Goal: Information Seeking & Learning: Find specific fact

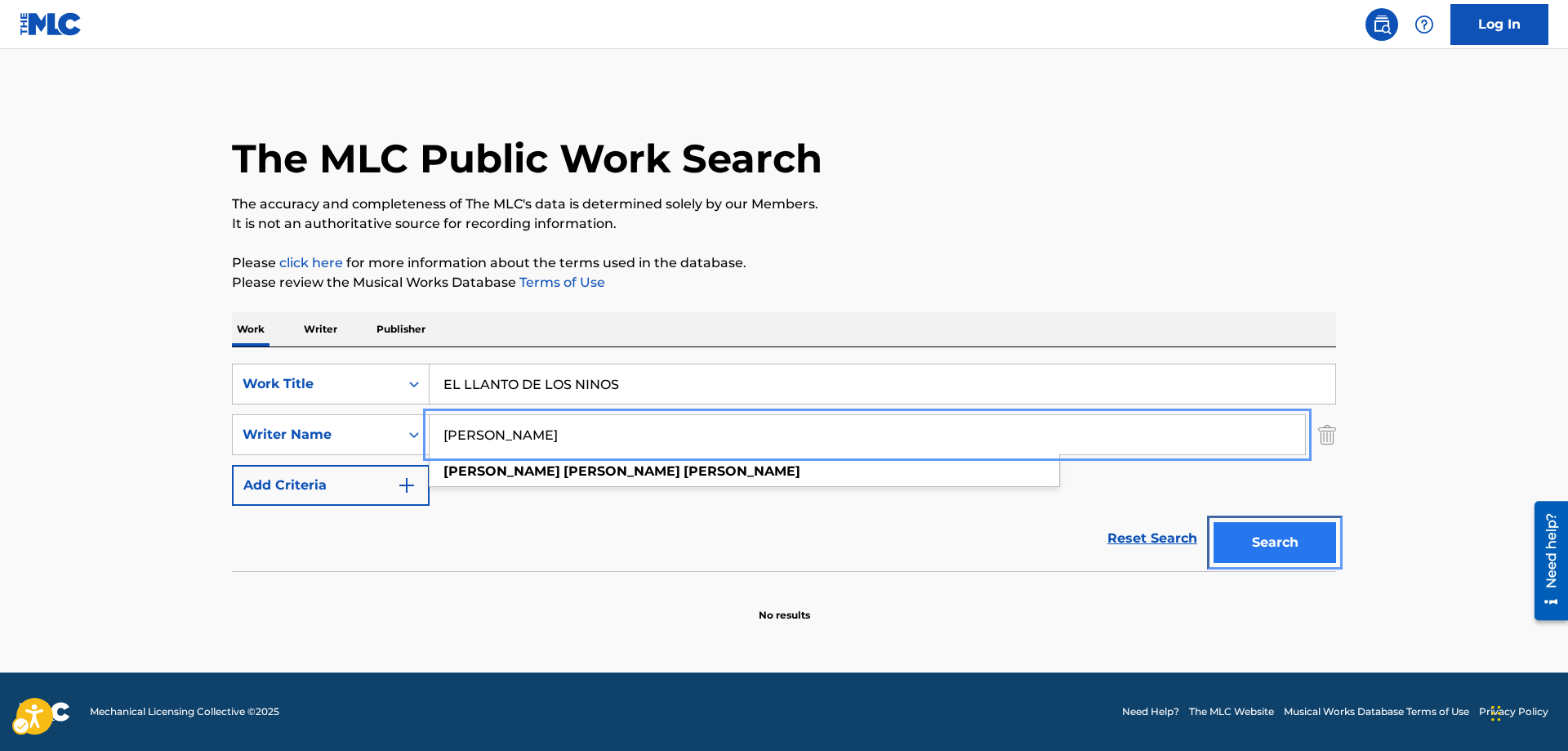
click at [1286, 543] on button "Search" at bounding box center [1275, 542] width 123 height 41
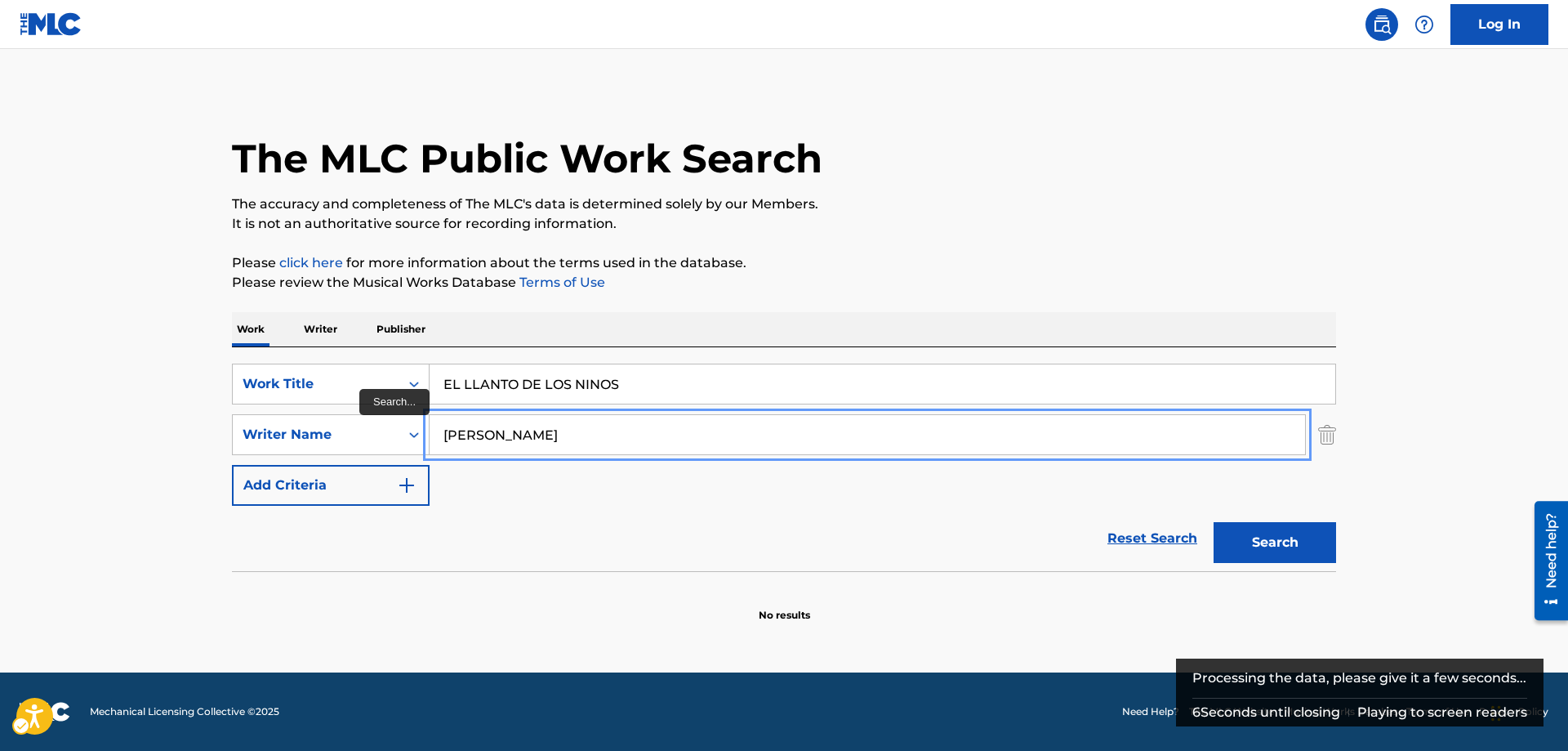
click at [652, 436] on input "[PERSON_NAME]" at bounding box center [867, 435] width 875 height 39
type input "H"
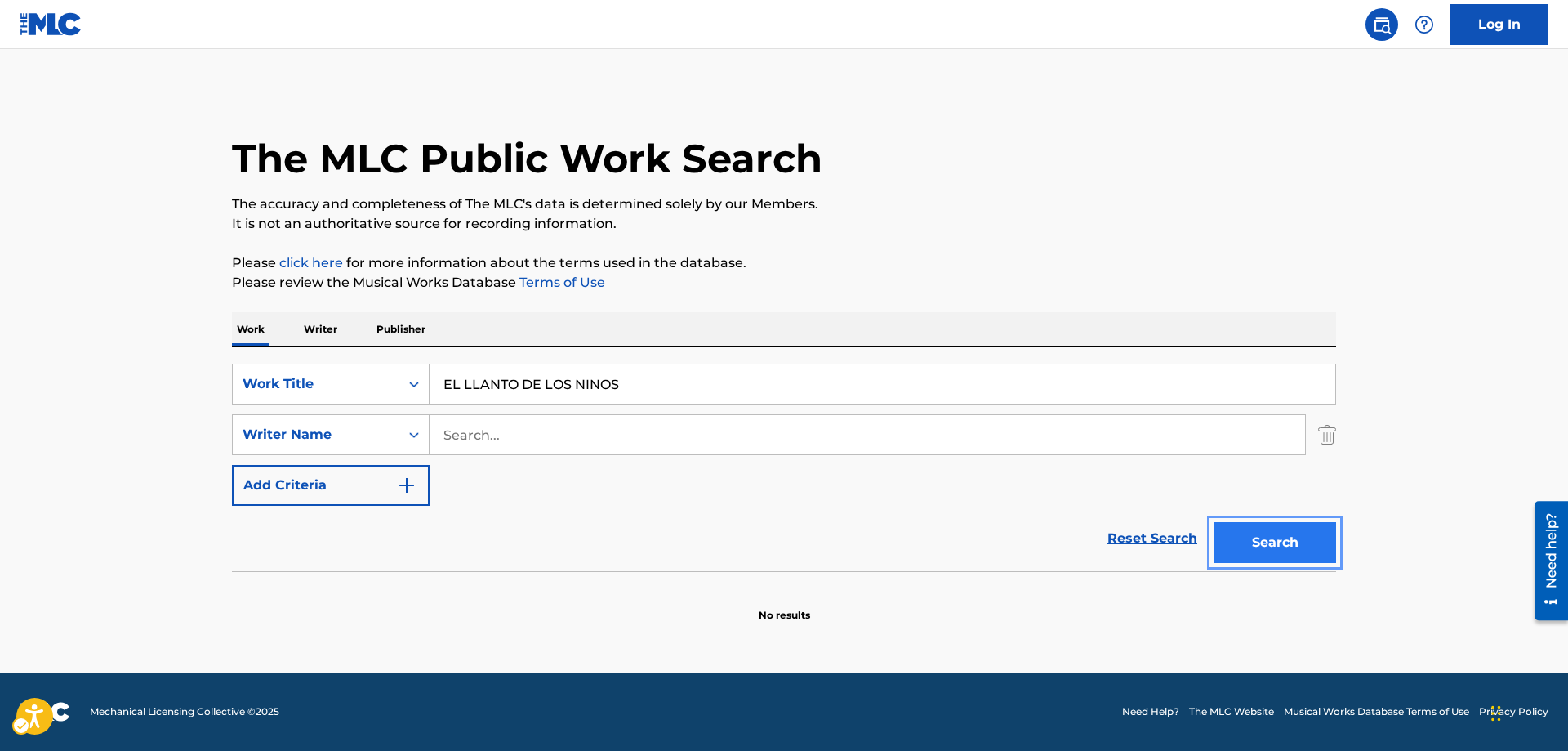
click at [1285, 546] on button "Search" at bounding box center [1275, 542] width 123 height 41
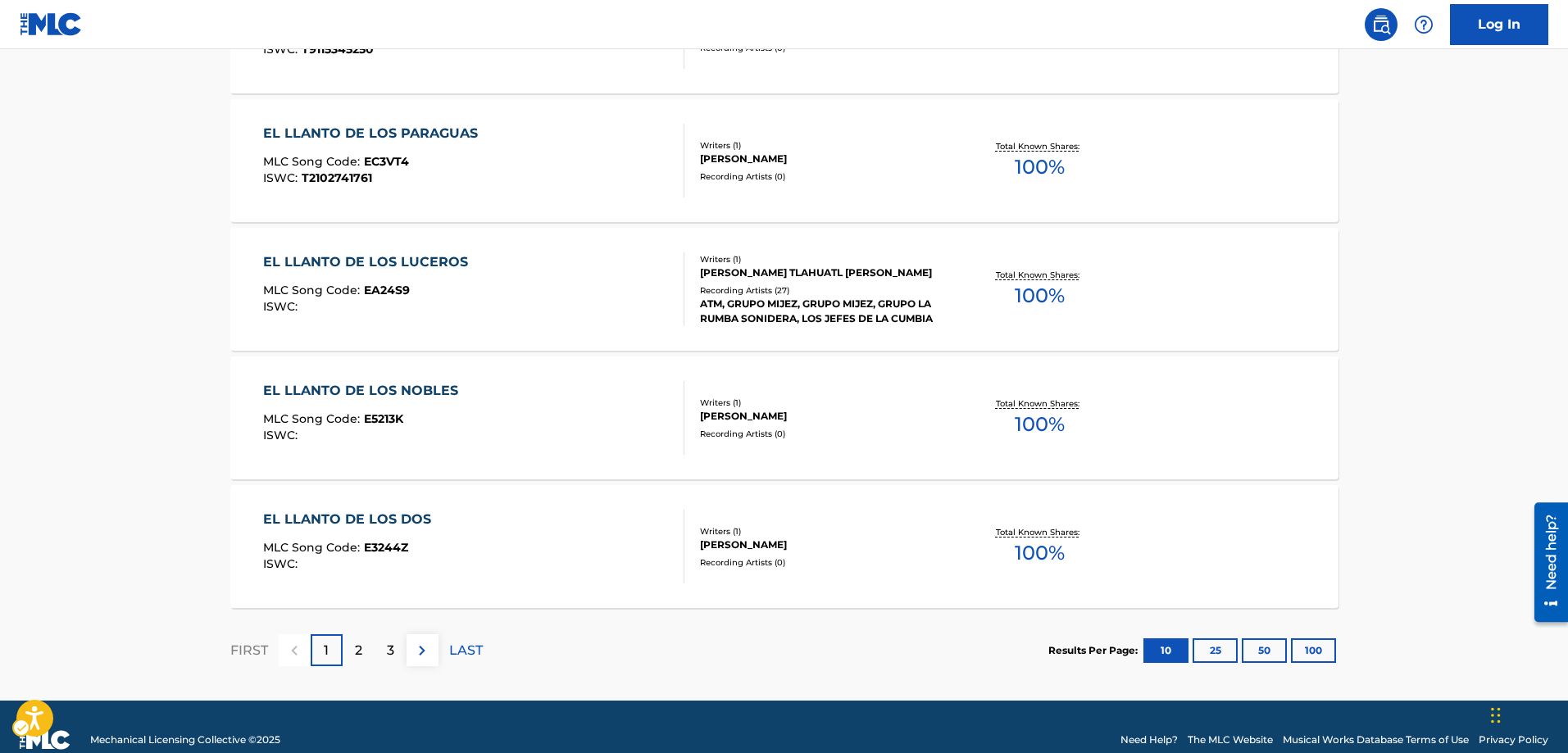
scroll to position [1304, 0]
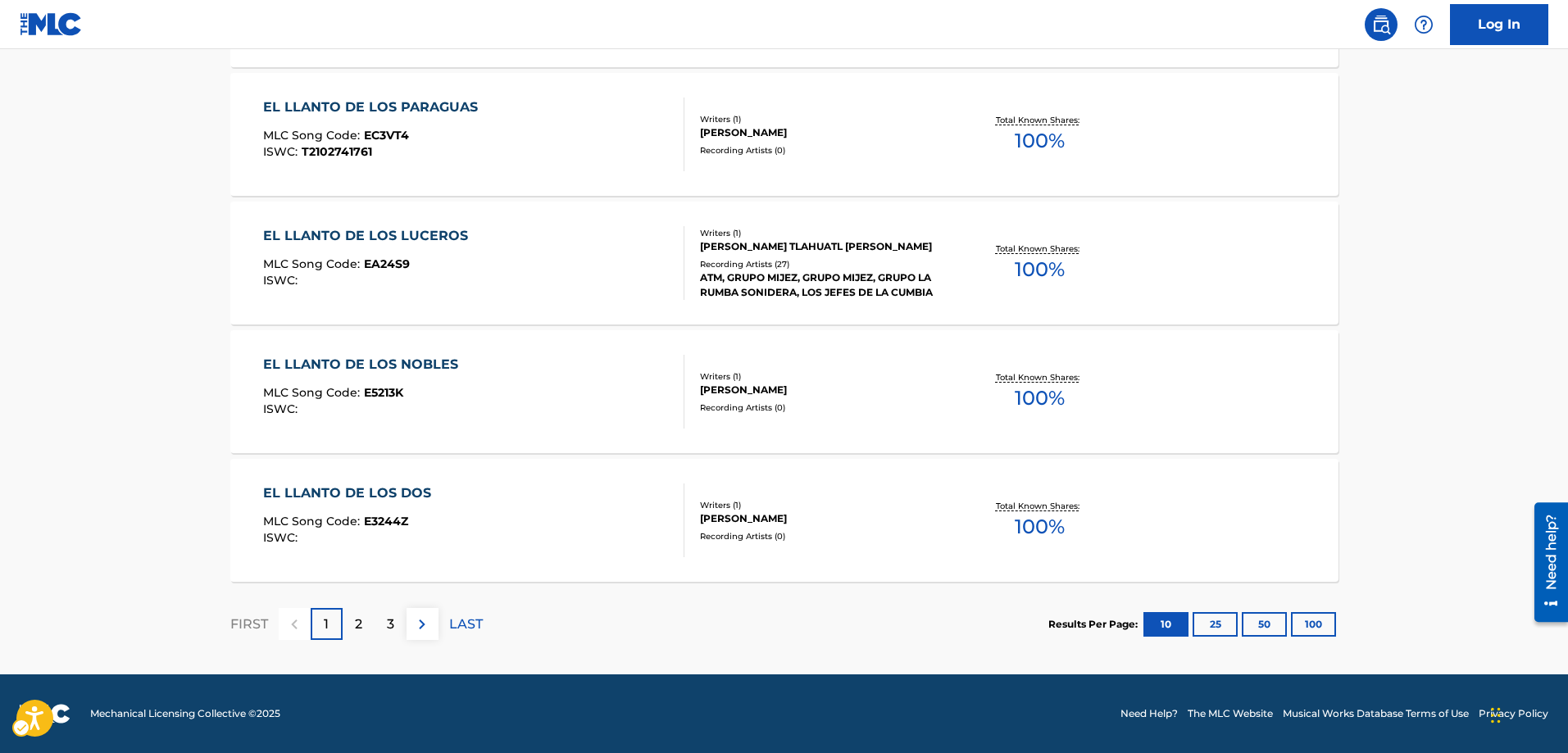
click at [361, 625] on p "2" at bounding box center [359, 623] width 7 height 19
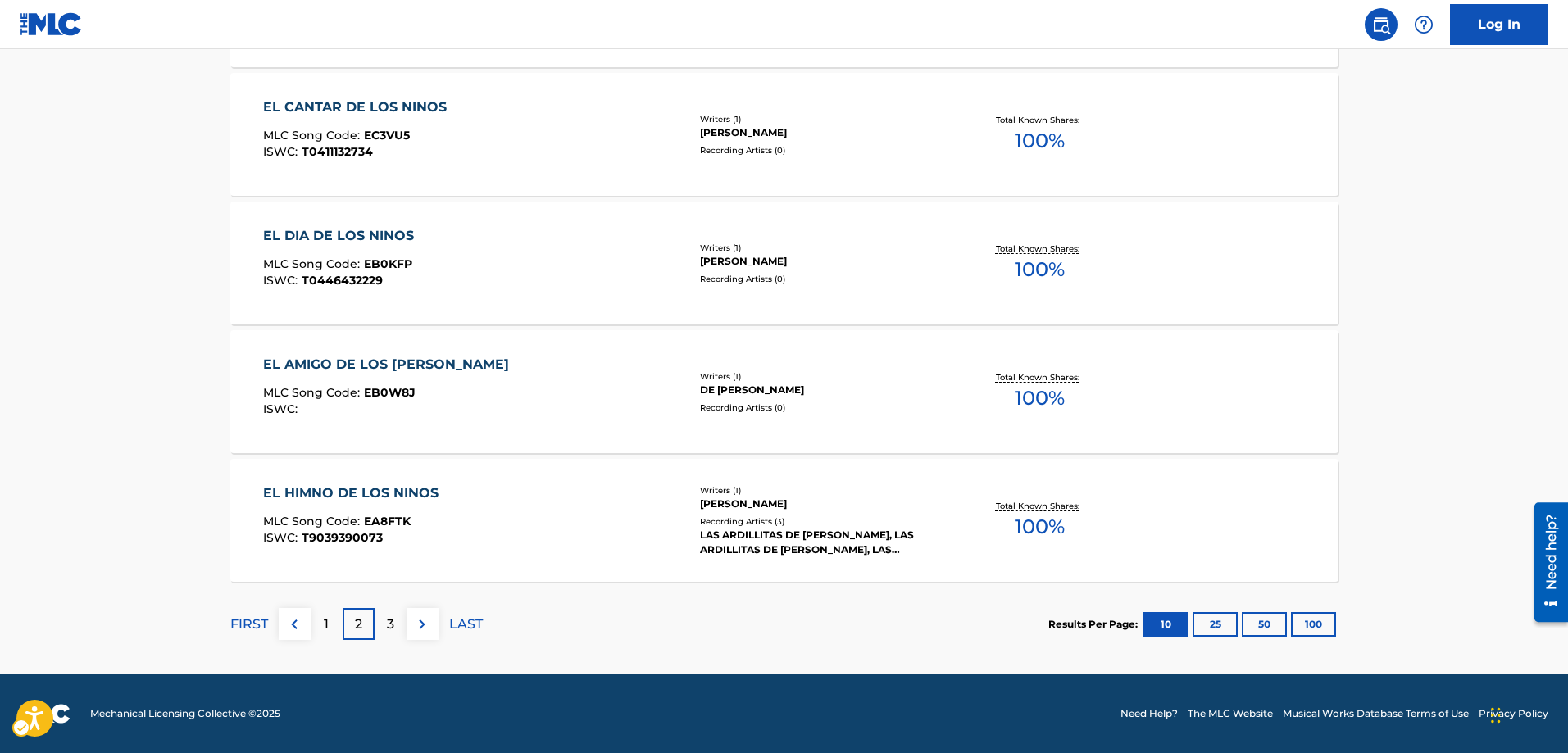
click at [387, 621] on p "3" at bounding box center [391, 623] width 7 height 19
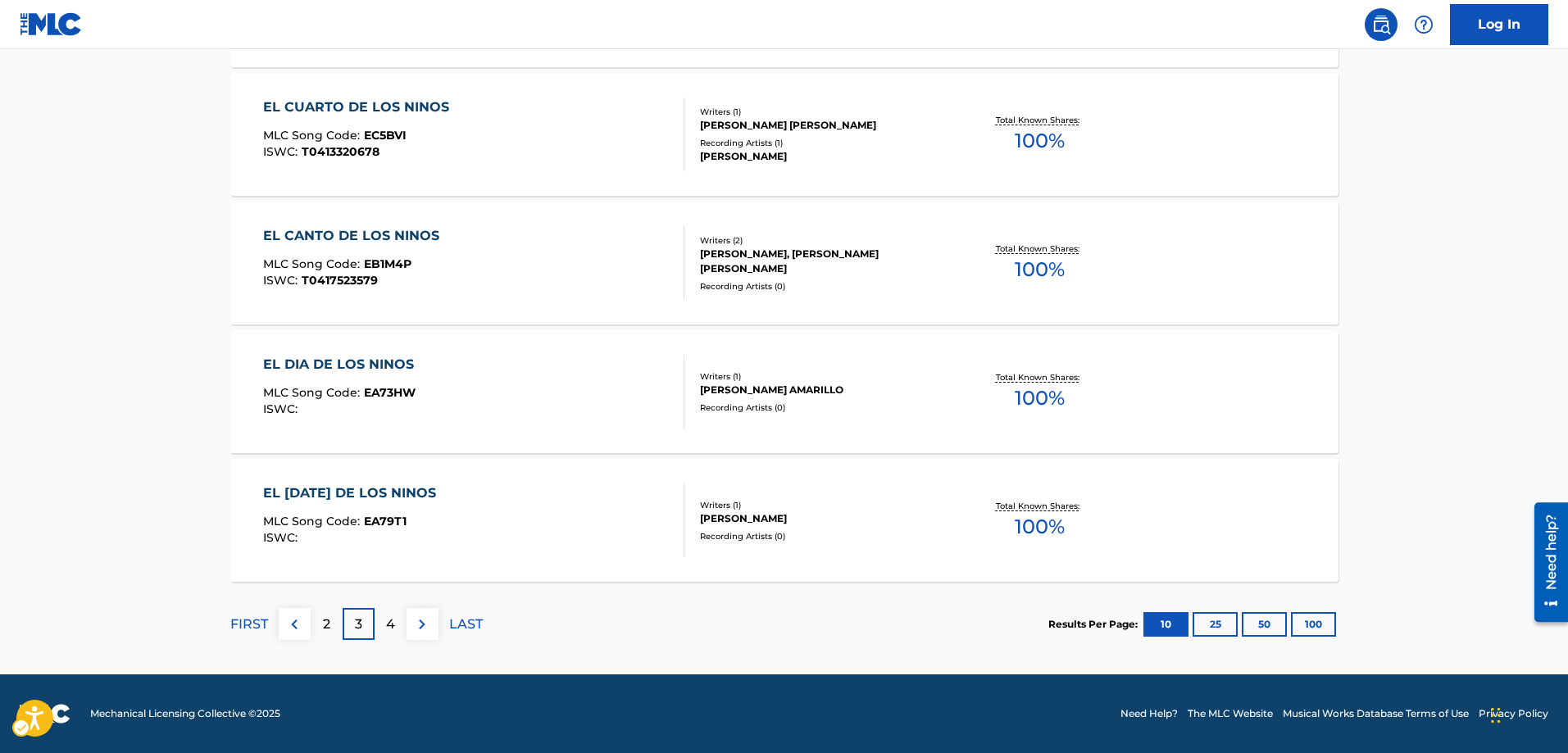
click at [395, 625] on p "4" at bounding box center [391, 623] width 9 height 19
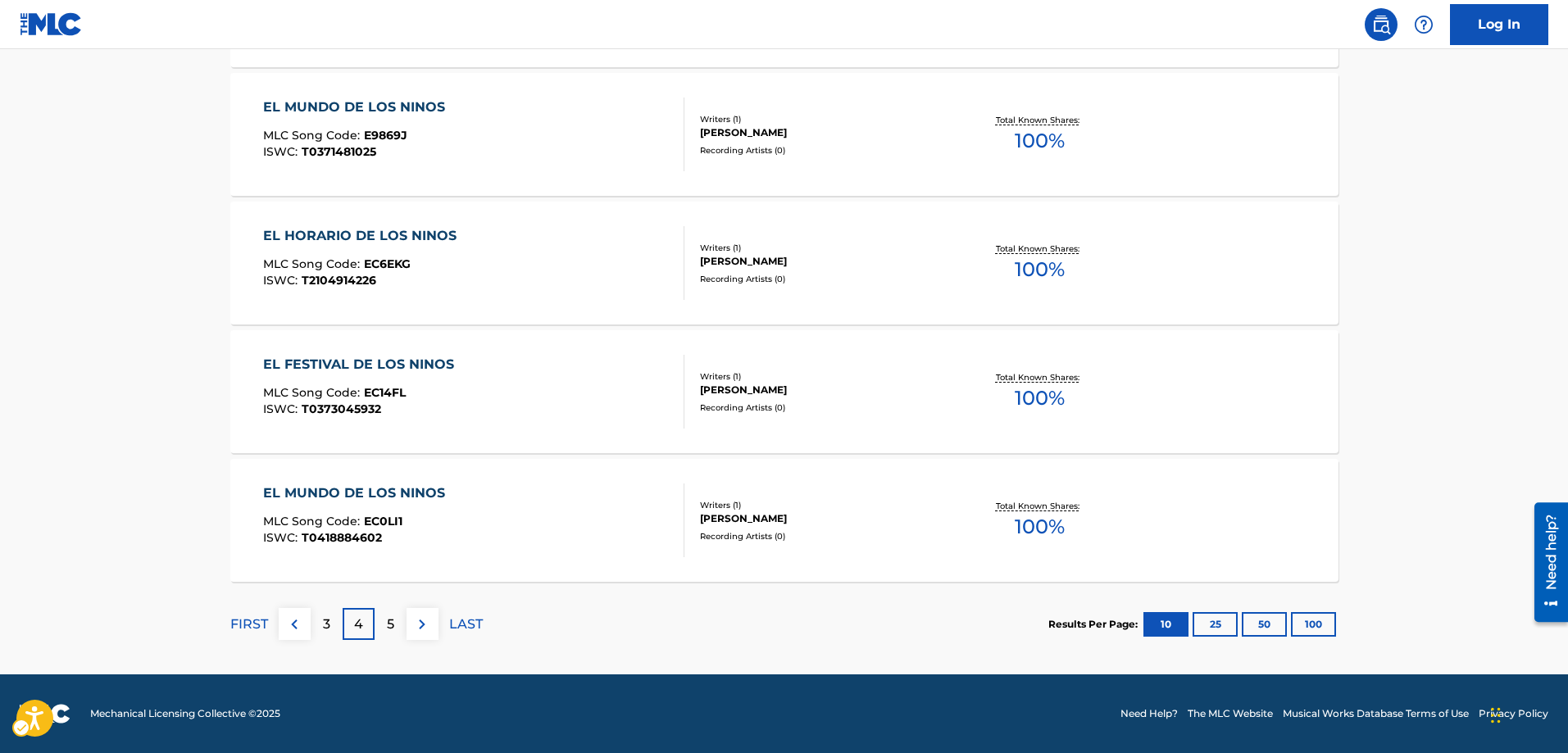
click at [393, 624] on p "5" at bounding box center [391, 623] width 7 height 19
click at [393, 630] on p "6" at bounding box center [390, 623] width 8 height 19
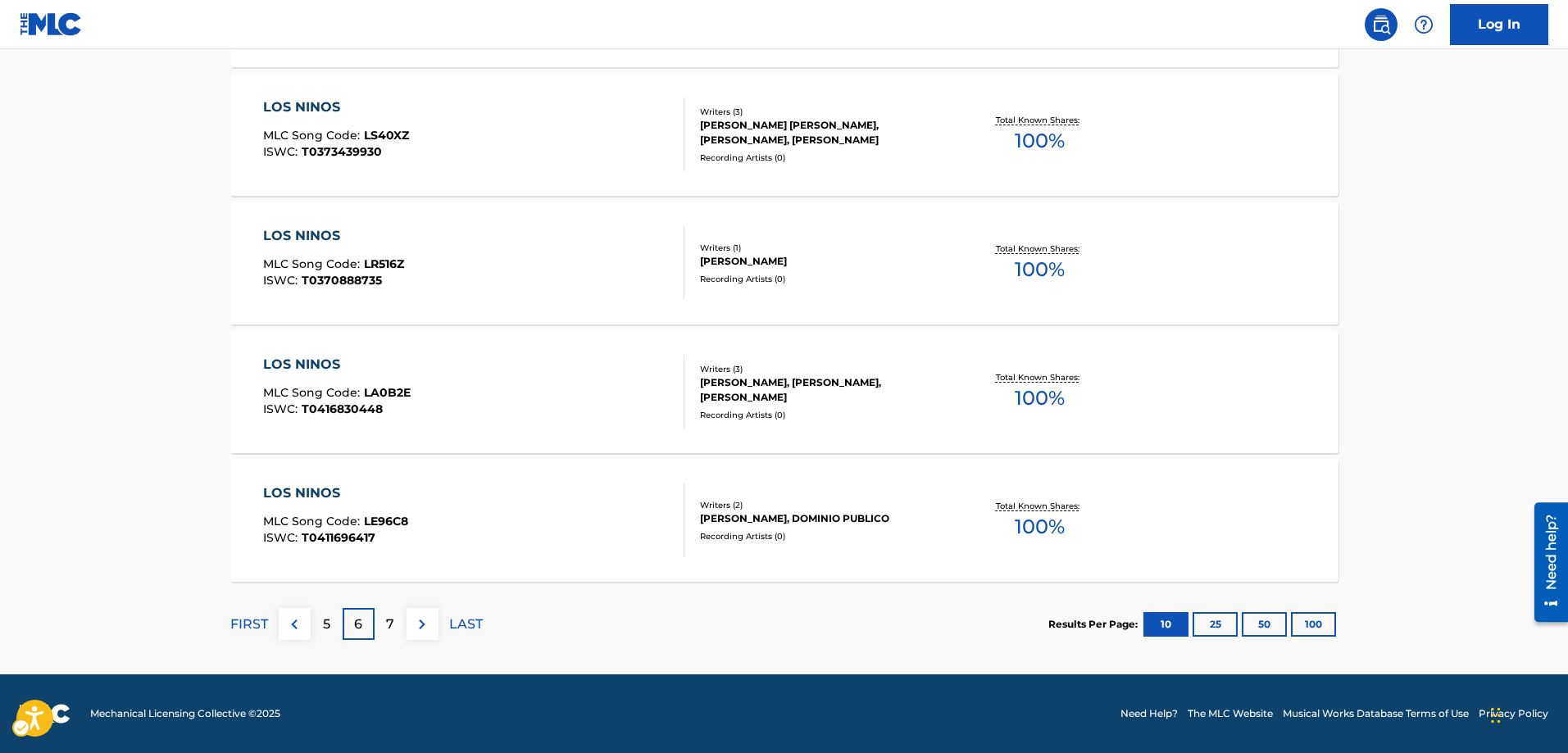
click at [393, 630] on p "7" at bounding box center [390, 623] width 8 height 19
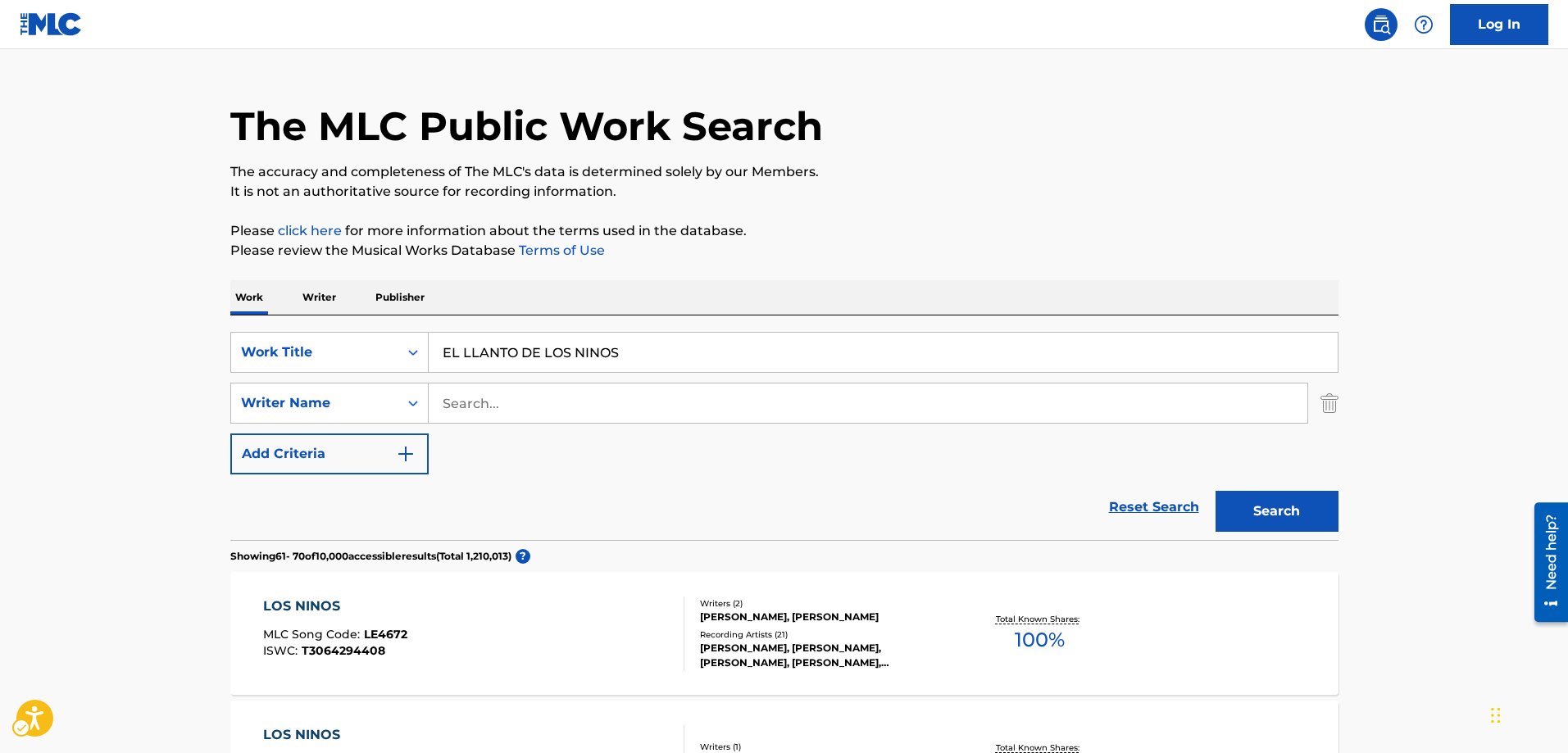
scroll to position [0, 0]
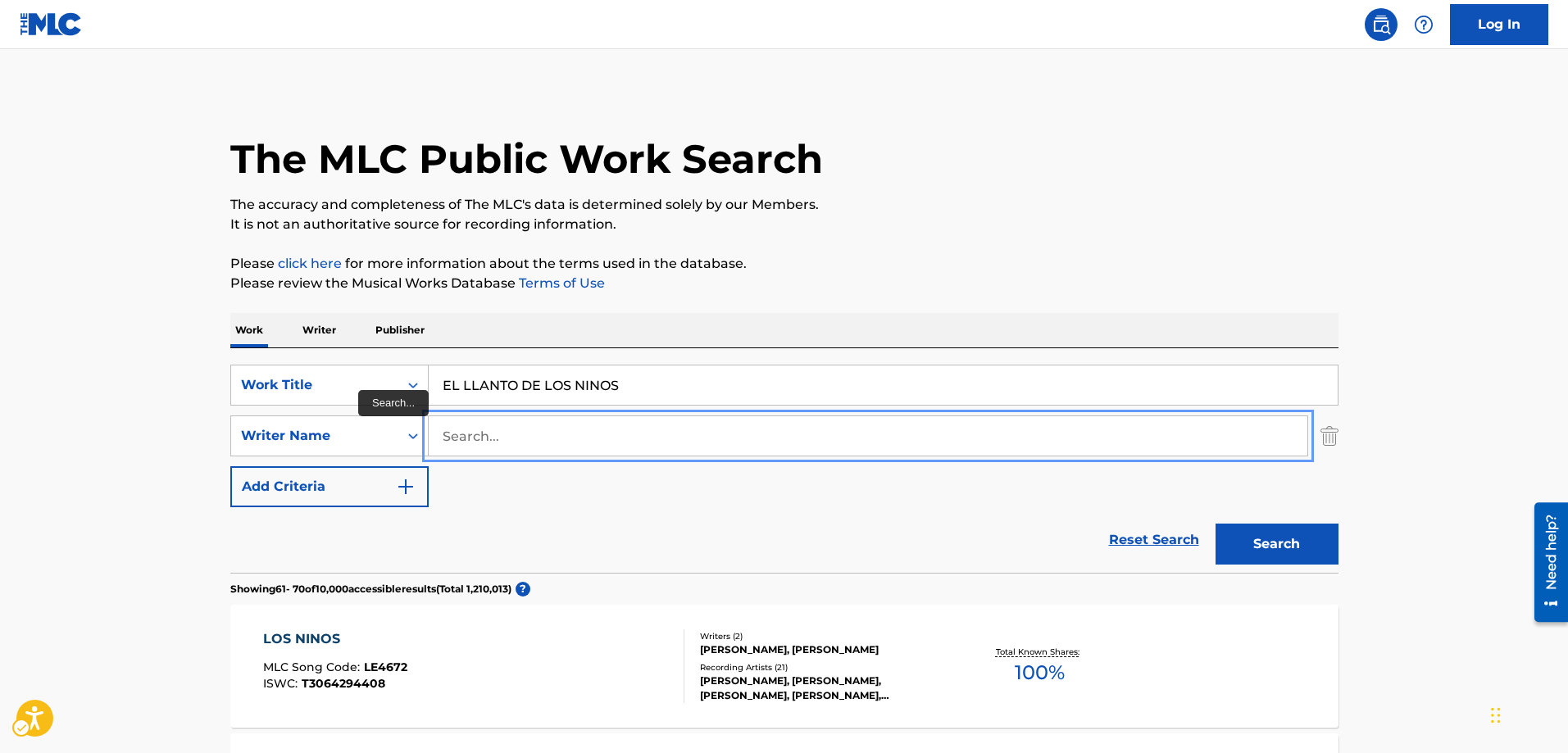
click at [449, 433] on input "Search..." at bounding box center [867, 436] width 878 height 40
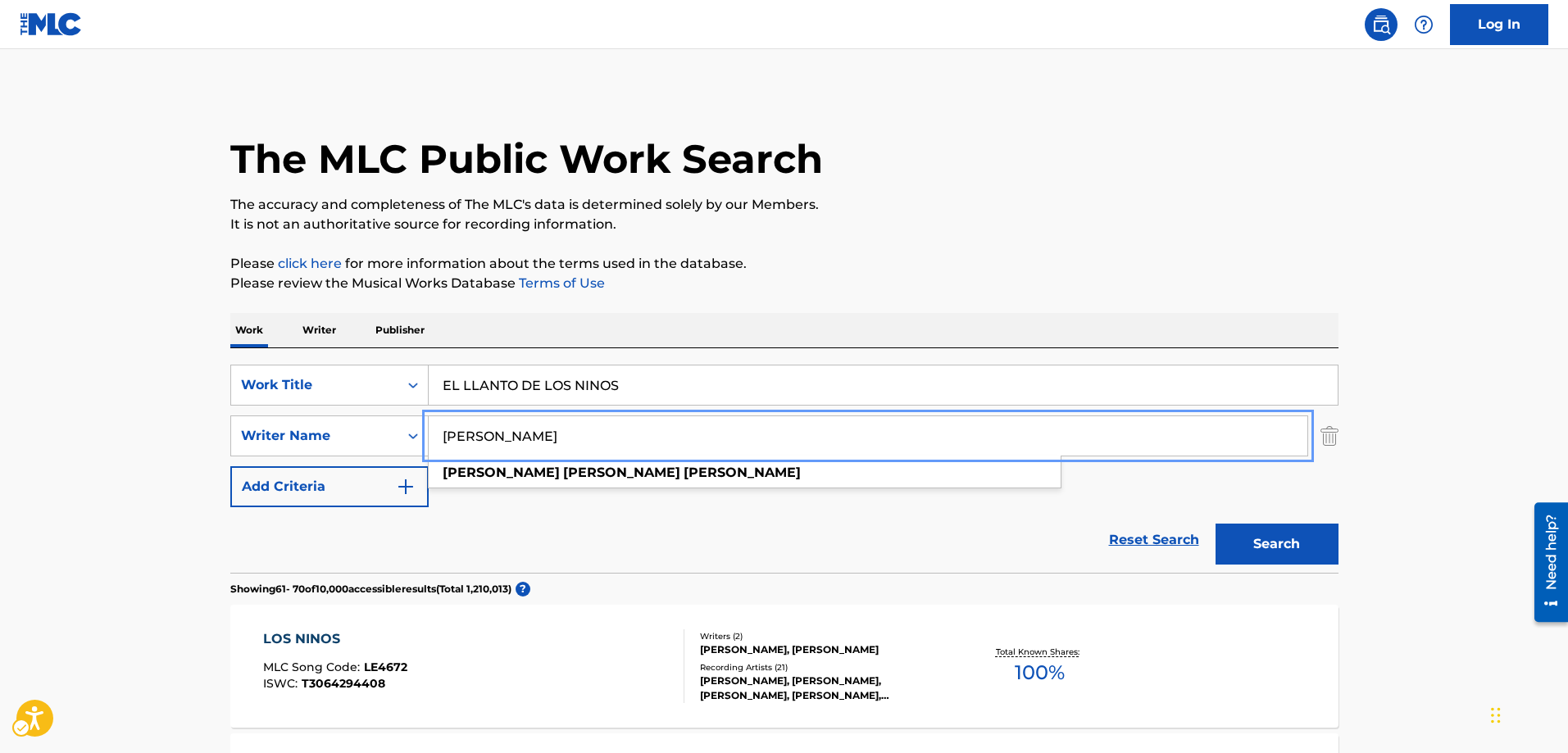
type input "[PERSON_NAME]"
click at [230, 466] on button "Add Criteria" at bounding box center [329, 486] width 199 height 41
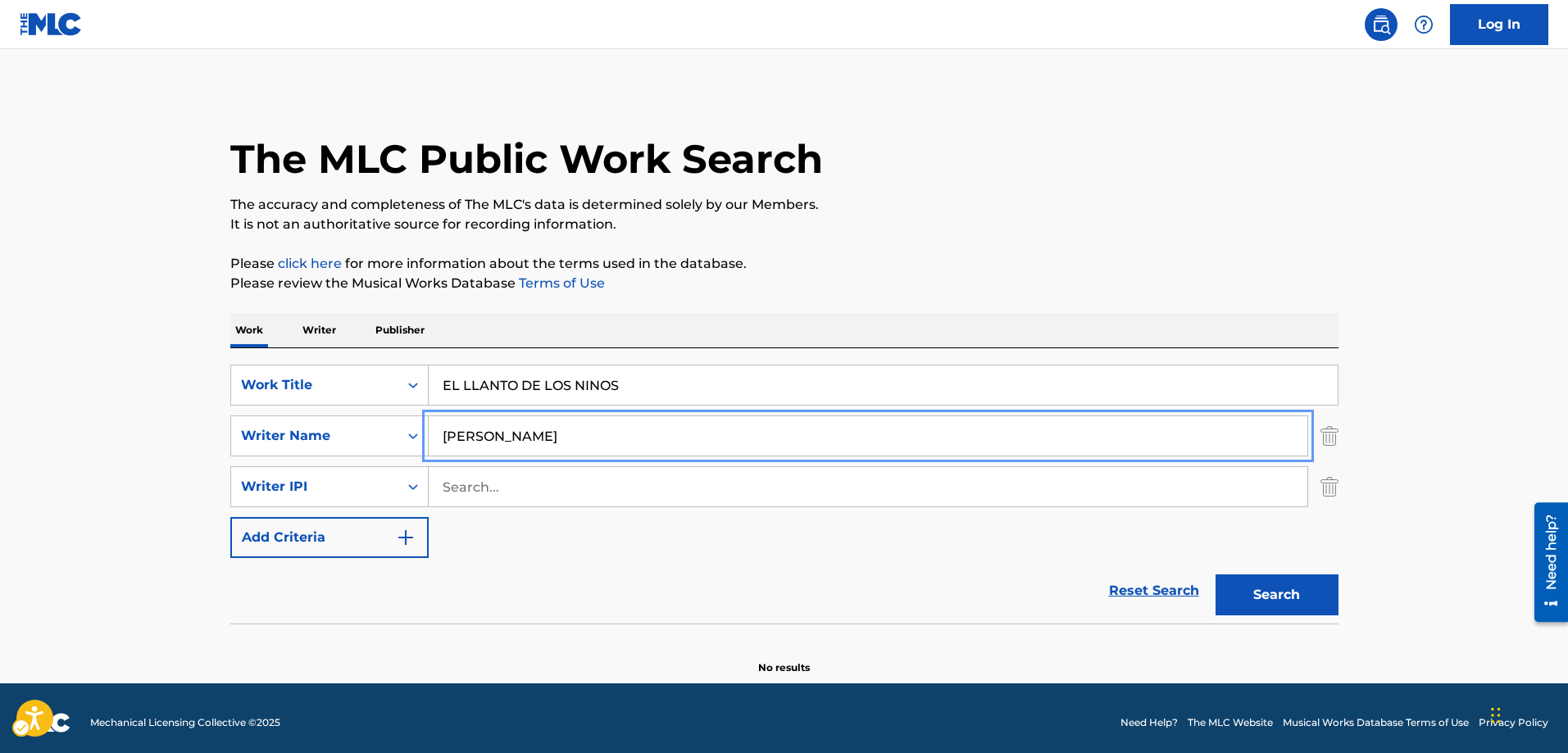
click at [230, 517] on button "Add Criteria" at bounding box center [329, 537] width 199 height 41
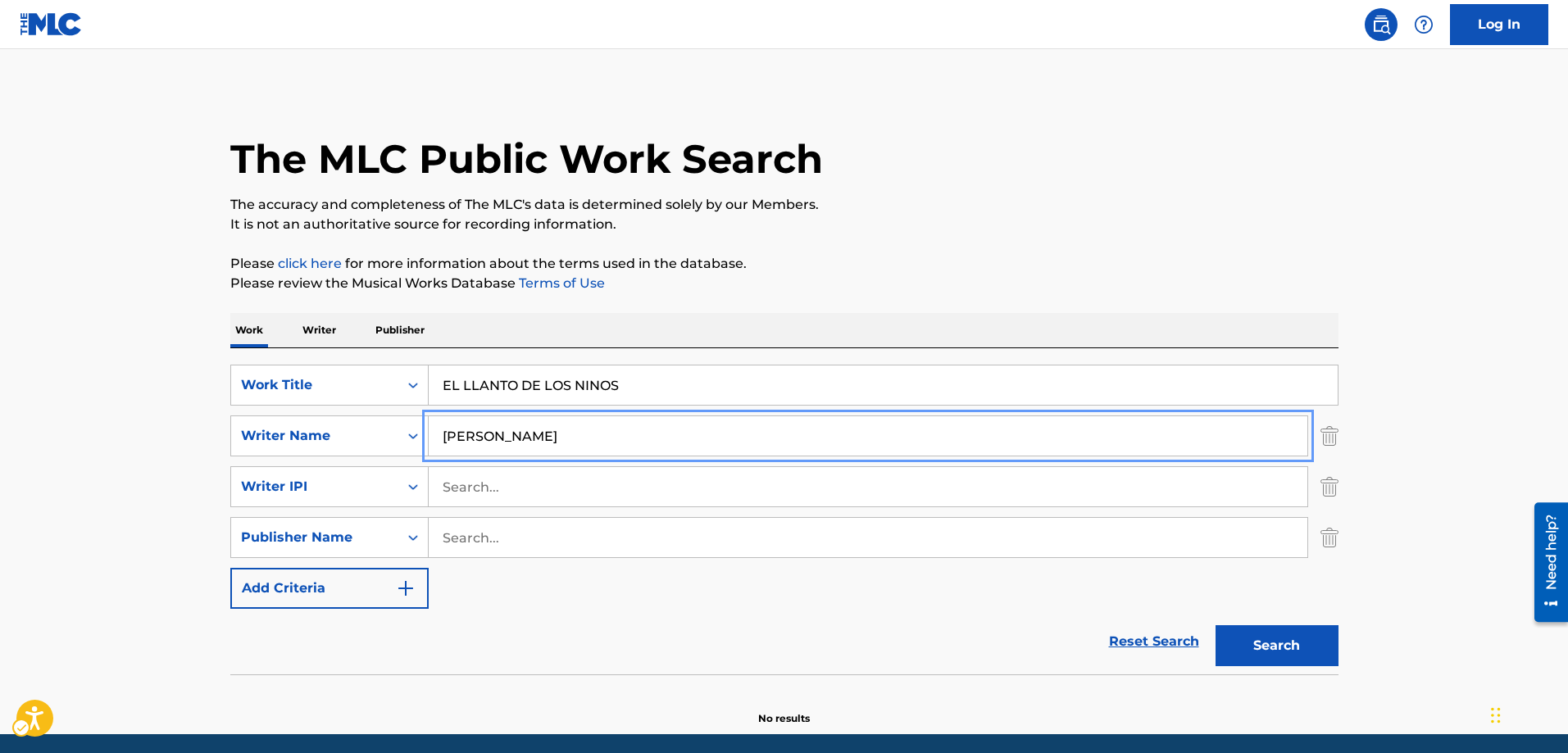
click at [230, 568] on button "Add Criteria" at bounding box center [329, 588] width 199 height 41
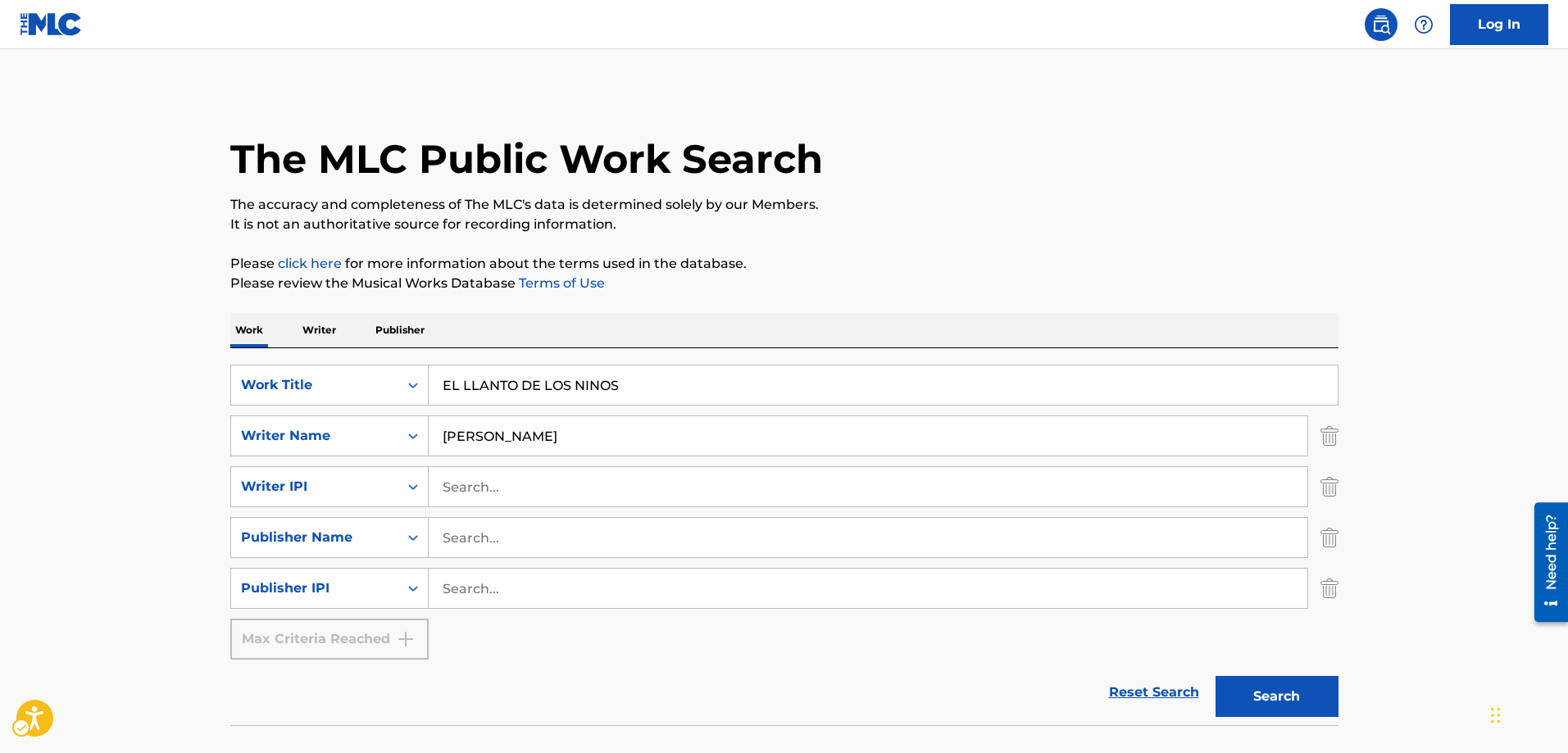
click at [1290, 665] on div "Search" at bounding box center [1273, 691] width 132 height 65
click at [1276, 707] on button "Search" at bounding box center [1276, 696] width 123 height 41
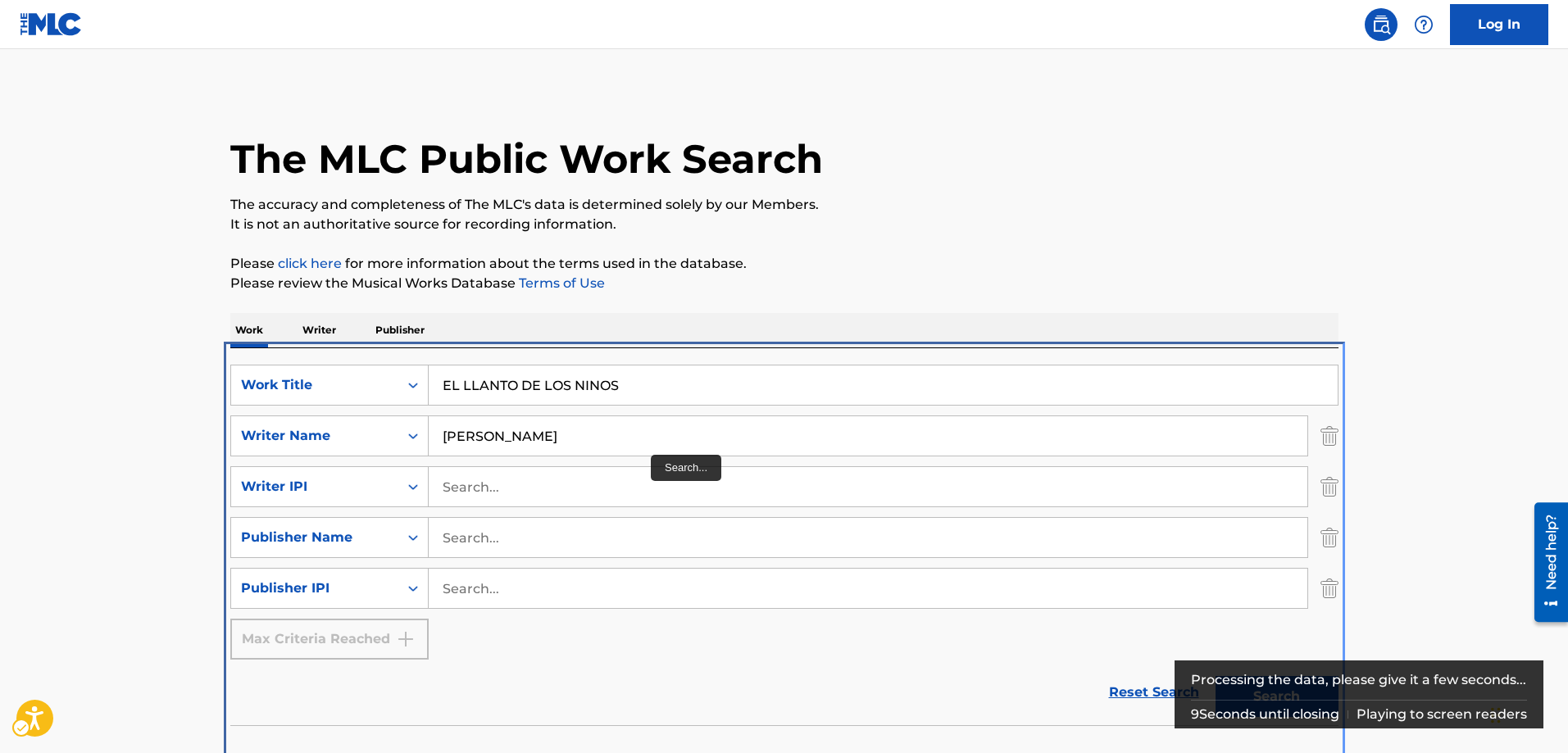
scroll to position [24, 0]
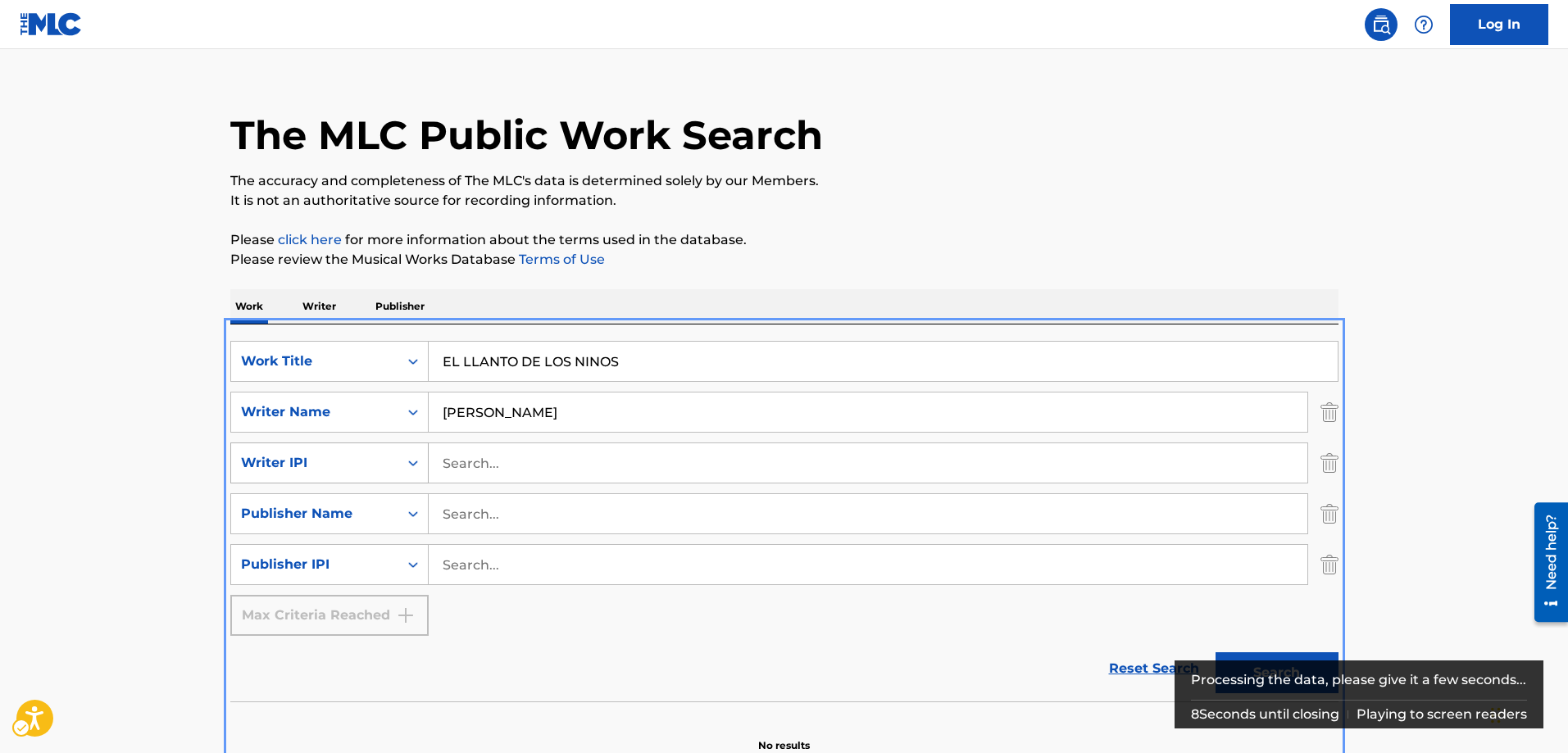
drag, startPoint x: 646, startPoint y: 440, endPoint x: 425, endPoint y: 459, distance: 221.8
click at [425, 459] on div "SearchWithCriteria7feaa644-79c5-4b37-b75e-40a65a5a1cbb Work Title EL LLANTO DE …" at bounding box center [784, 488] width 1108 height 295
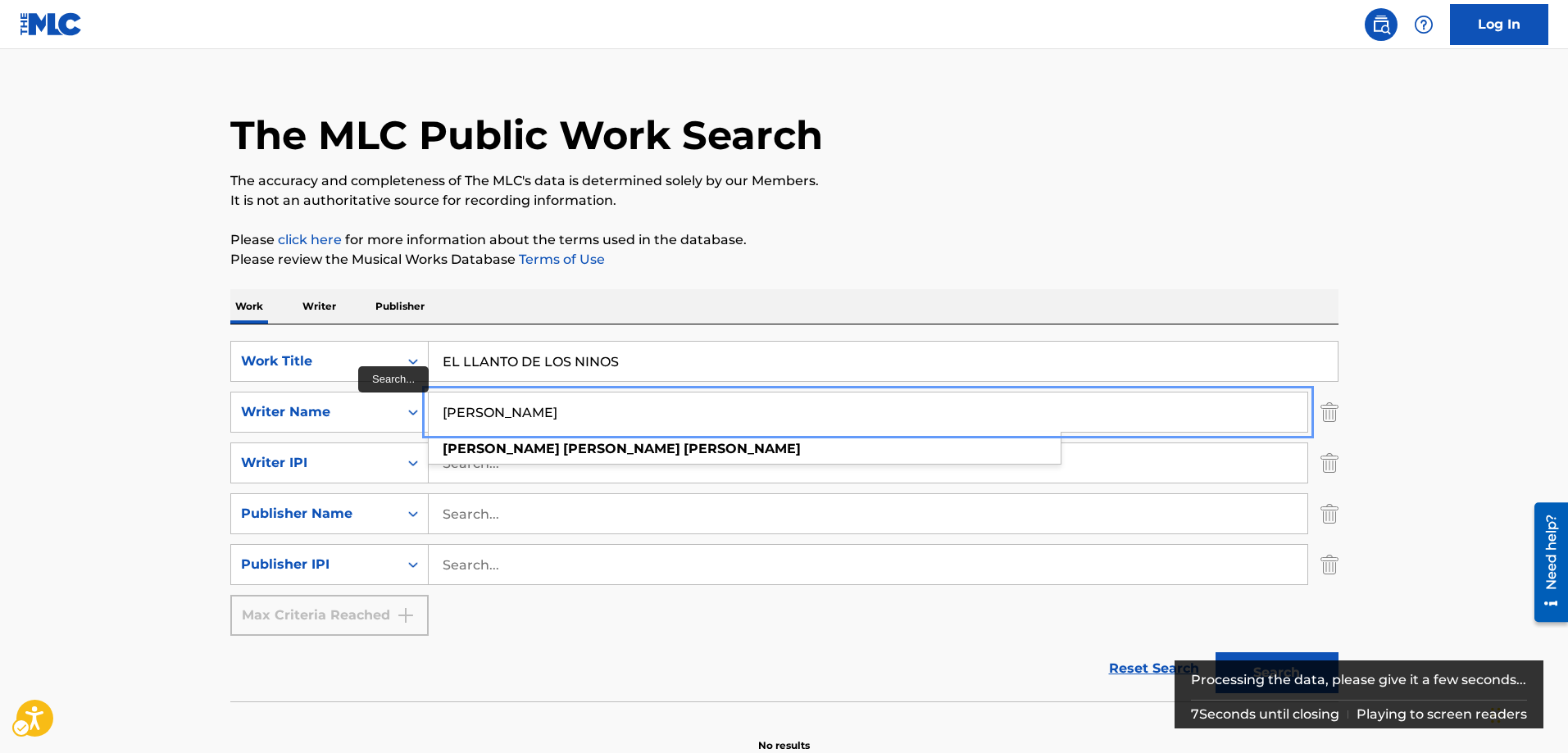
drag, startPoint x: 658, startPoint y: 394, endPoint x: 435, endPoint y: 420, distance: 224.5
click at [435, 420] on input "[PERSON_NAME]" at bounding box center [867, 412] width 878 height 40
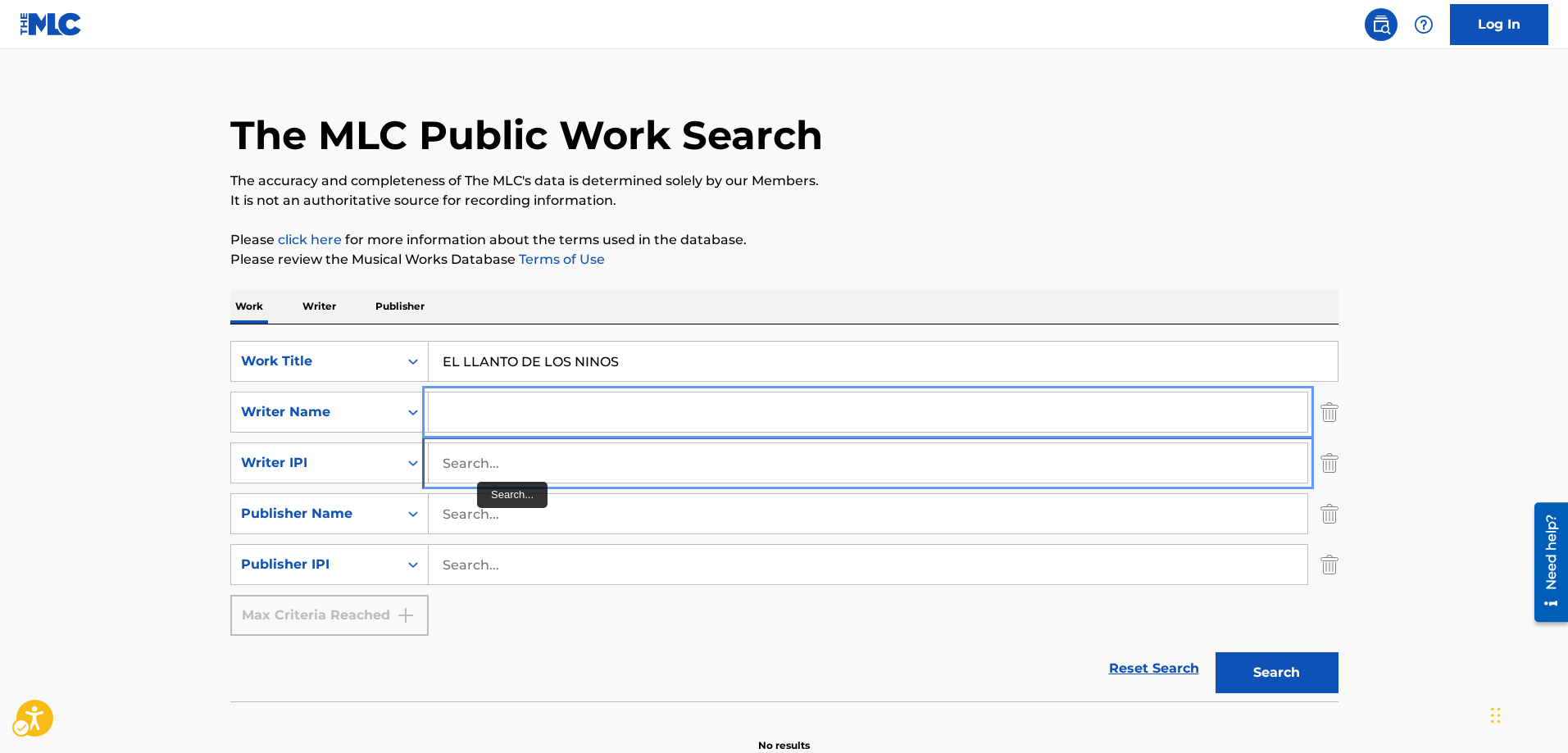
click at [477, 470] on input "Search..." at bounding box center [867, 462] width 878 height 40
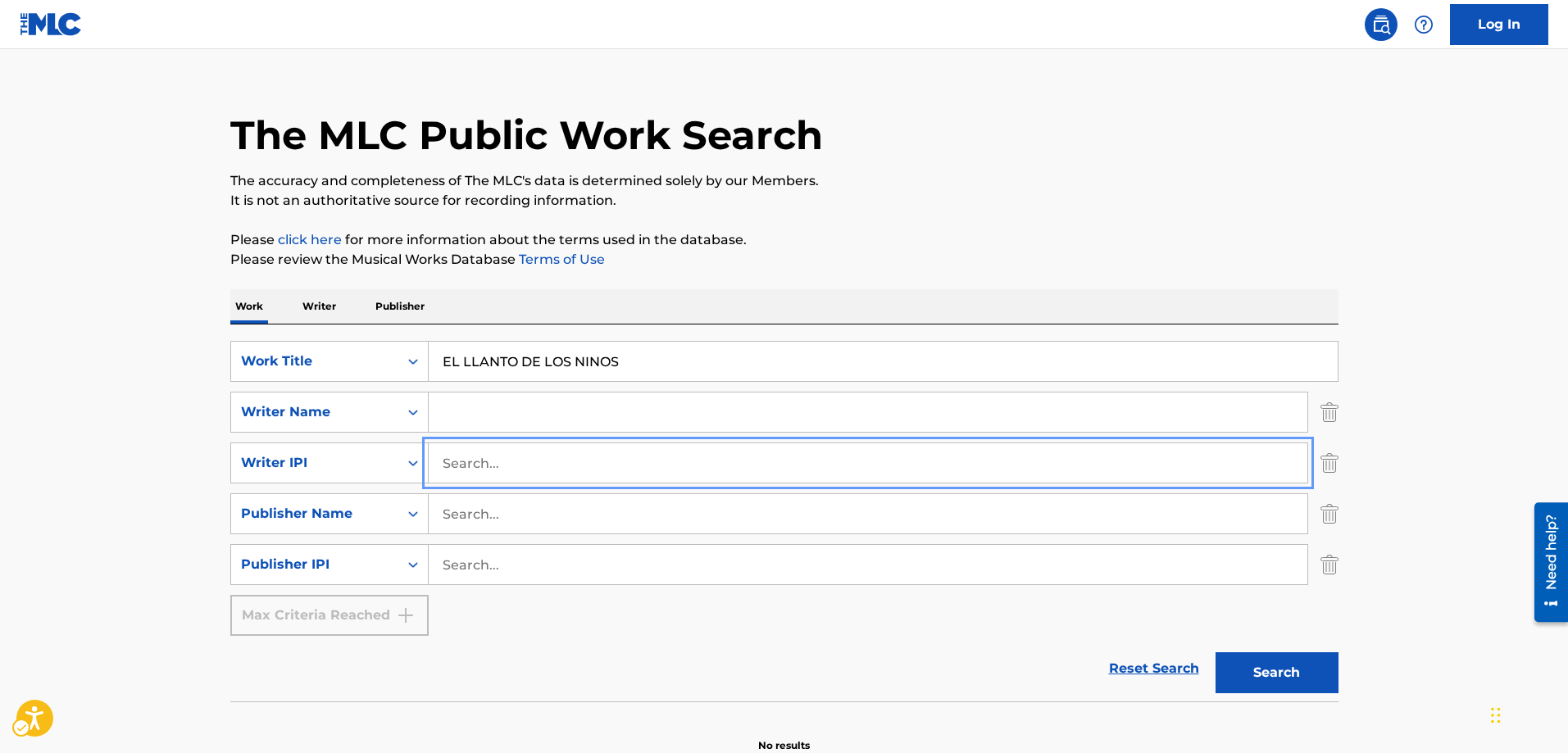
click at [486, 467] on input "Search..." at bounding box center [867, 462] width 878 height 40
click at [1263, 669] on button "Search" at bounding box center [1276, 672] width 123 height 41
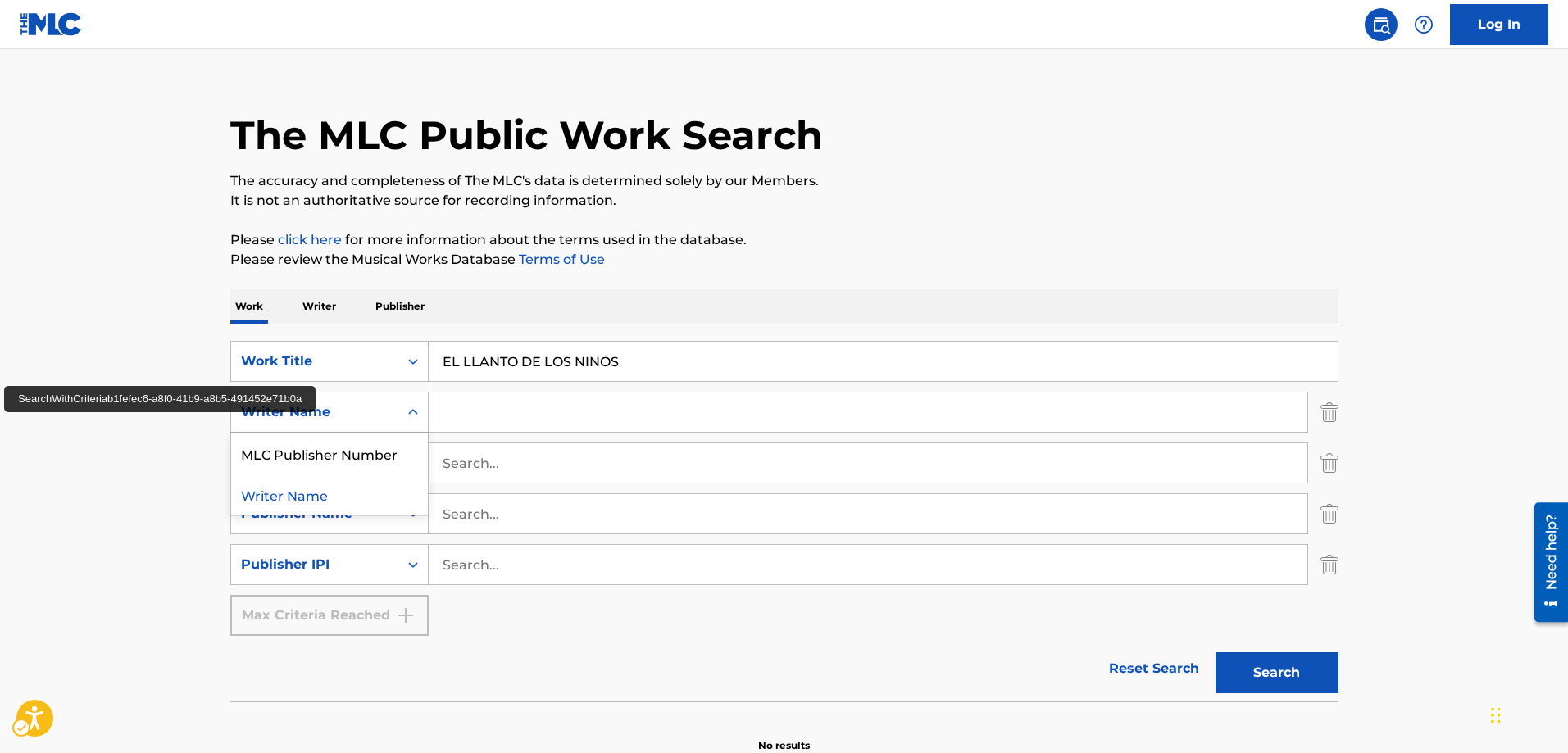
click at [412, 417] on icon "Search Form" at bounding box center [413, 412] width 17 height 17
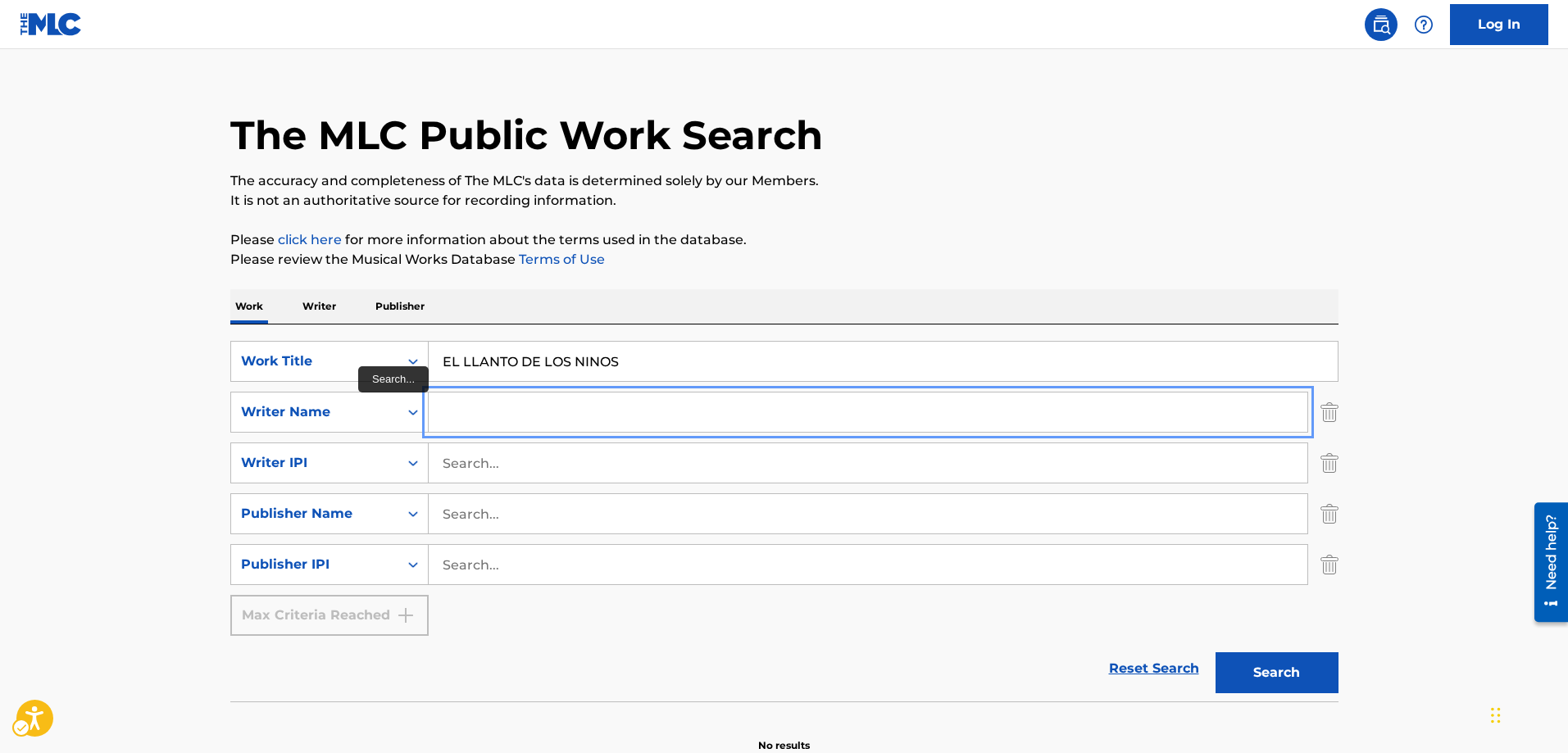
click at [452, 411] on input "Search..." at bounding box center [867, 412] width 878 height 40
drag, startPoint x: 567, startPoint y: 410, endPoint x: 396, endPoint y: 398, distance: 171.4
click at [396, 398] on div "SearchWithCriteriab1fefec6-a8f0-41b9-a8b5-491452e71b0a Writer Name [PERSON_NAME…" at bounding box center [784, 412] width 1108 height 41
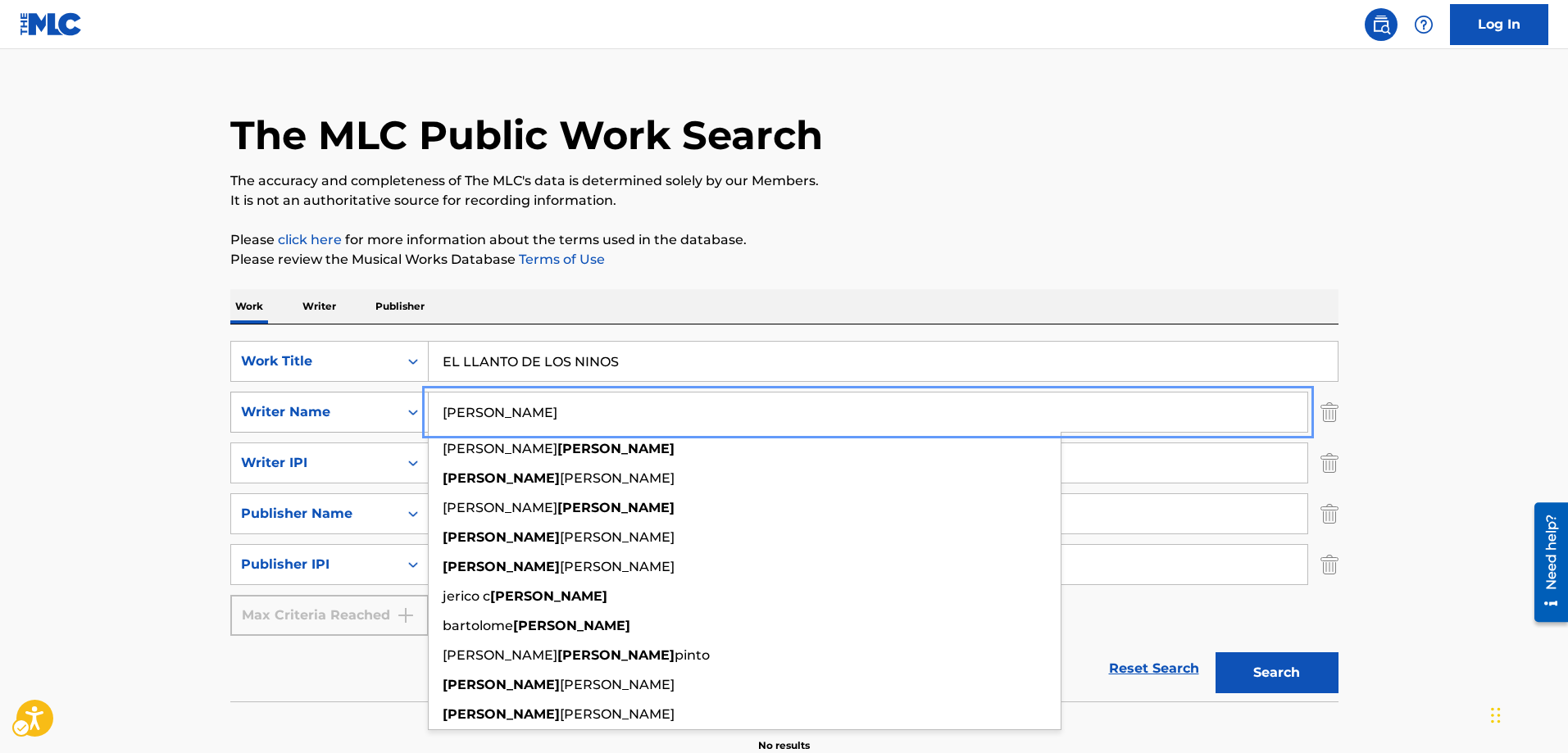
type input "[PERSON_NAME]"
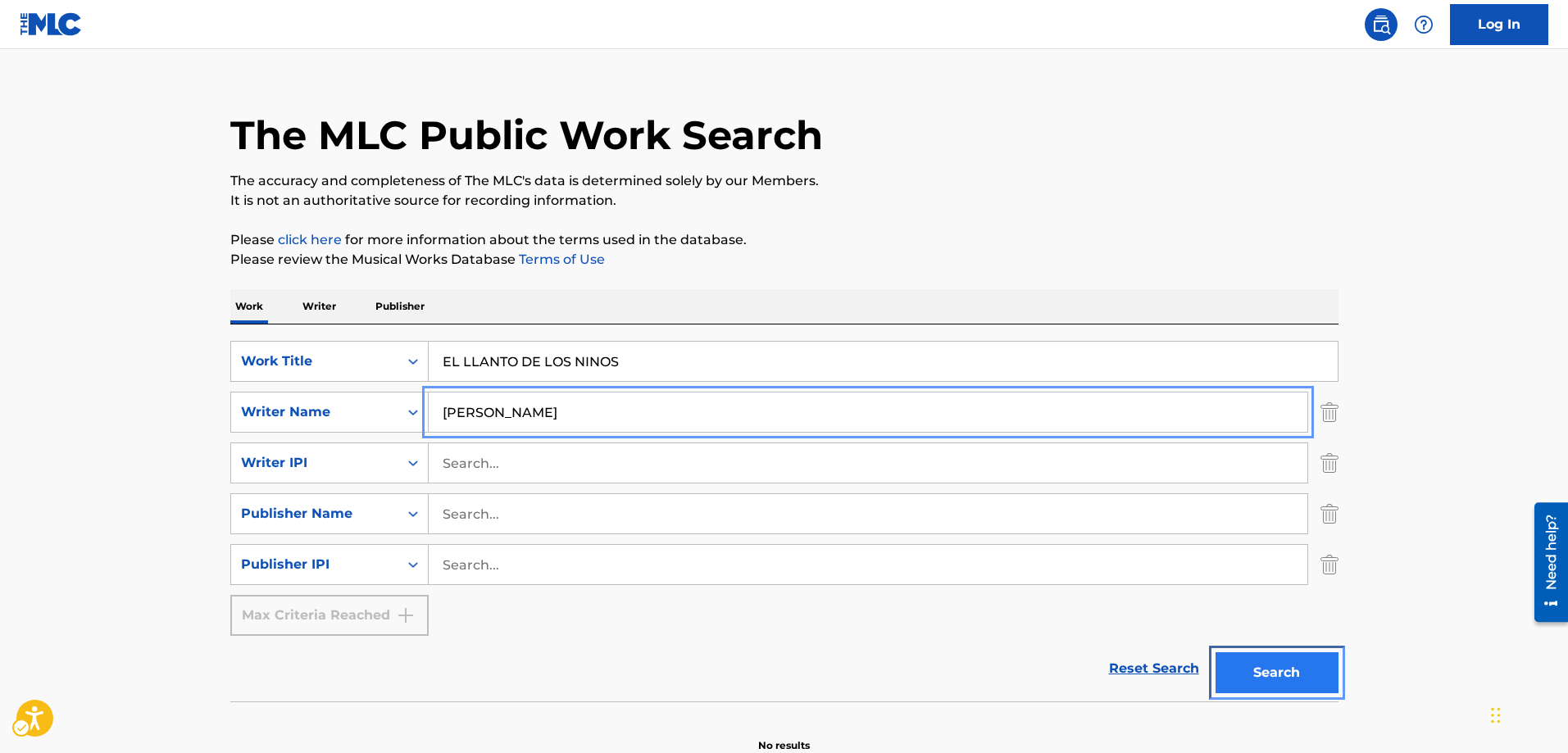
click at [1274, 666] on button "Search" at bounding box center [1276, 672] width 123 height 41
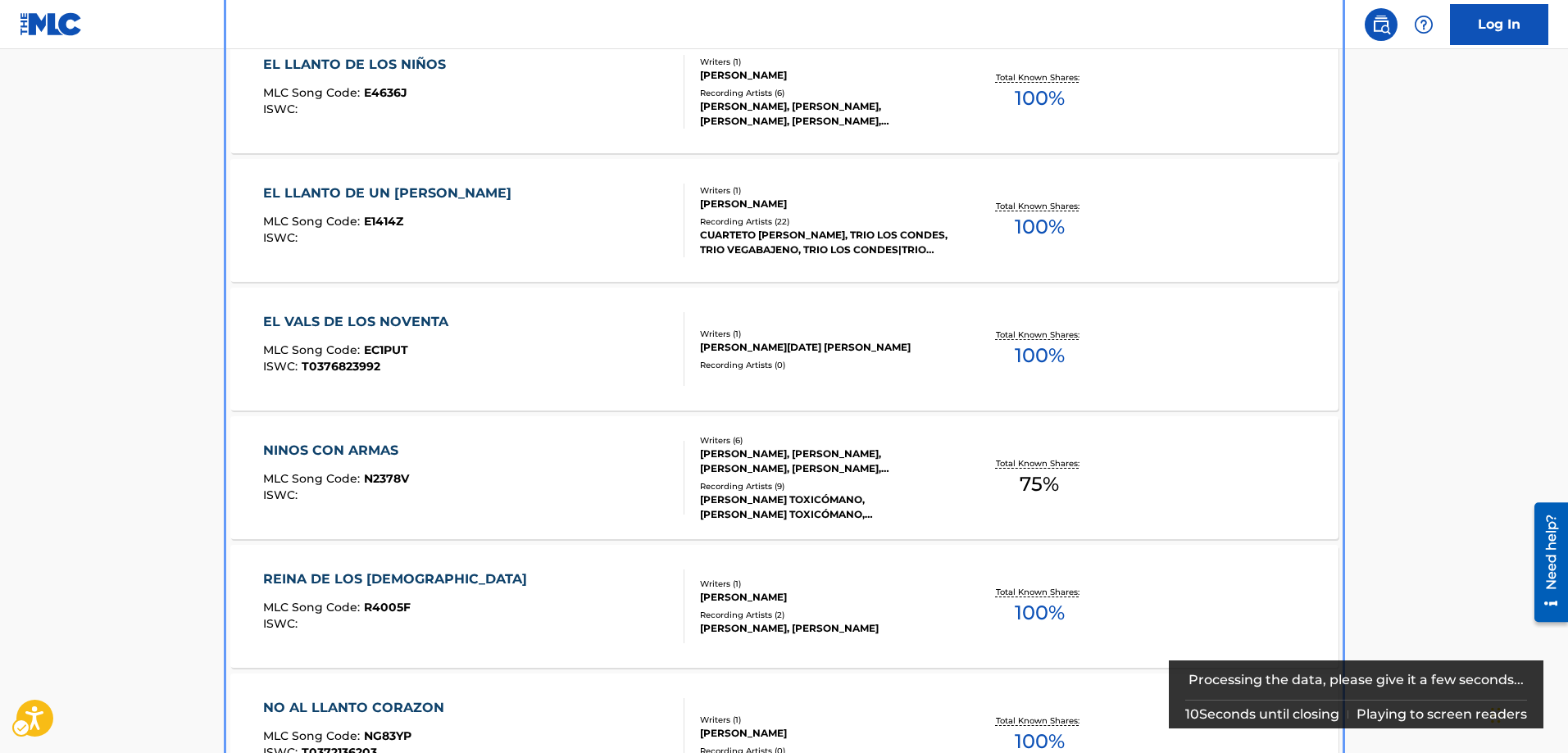
scroll to position [758, 0]
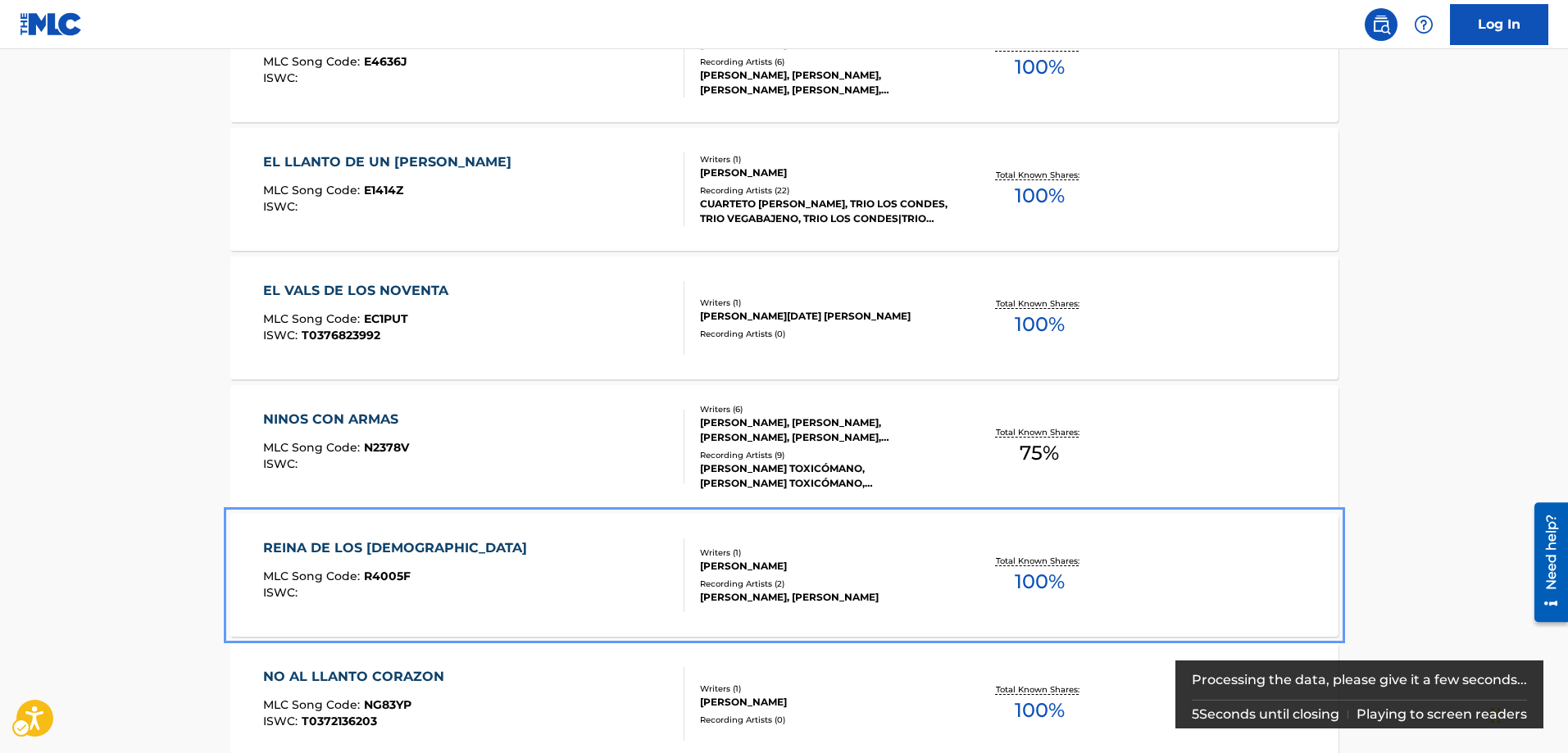
click at [399, 571] on span "R4005F" at bounding box center [387, 576] width 47 height 15
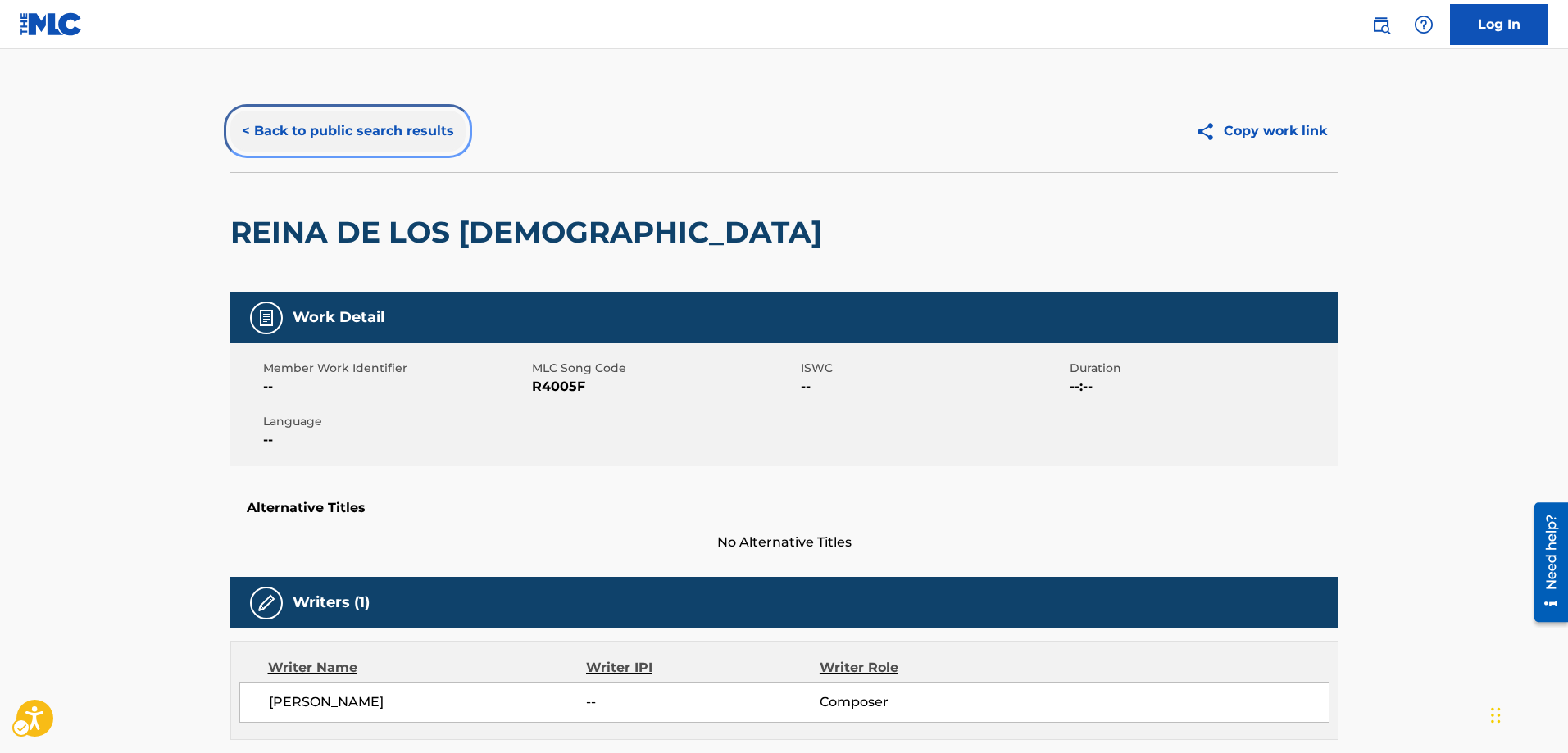
click at [241, 125] on button "< Back to public search results" at bounding box center [348, 131] width 235 height 41
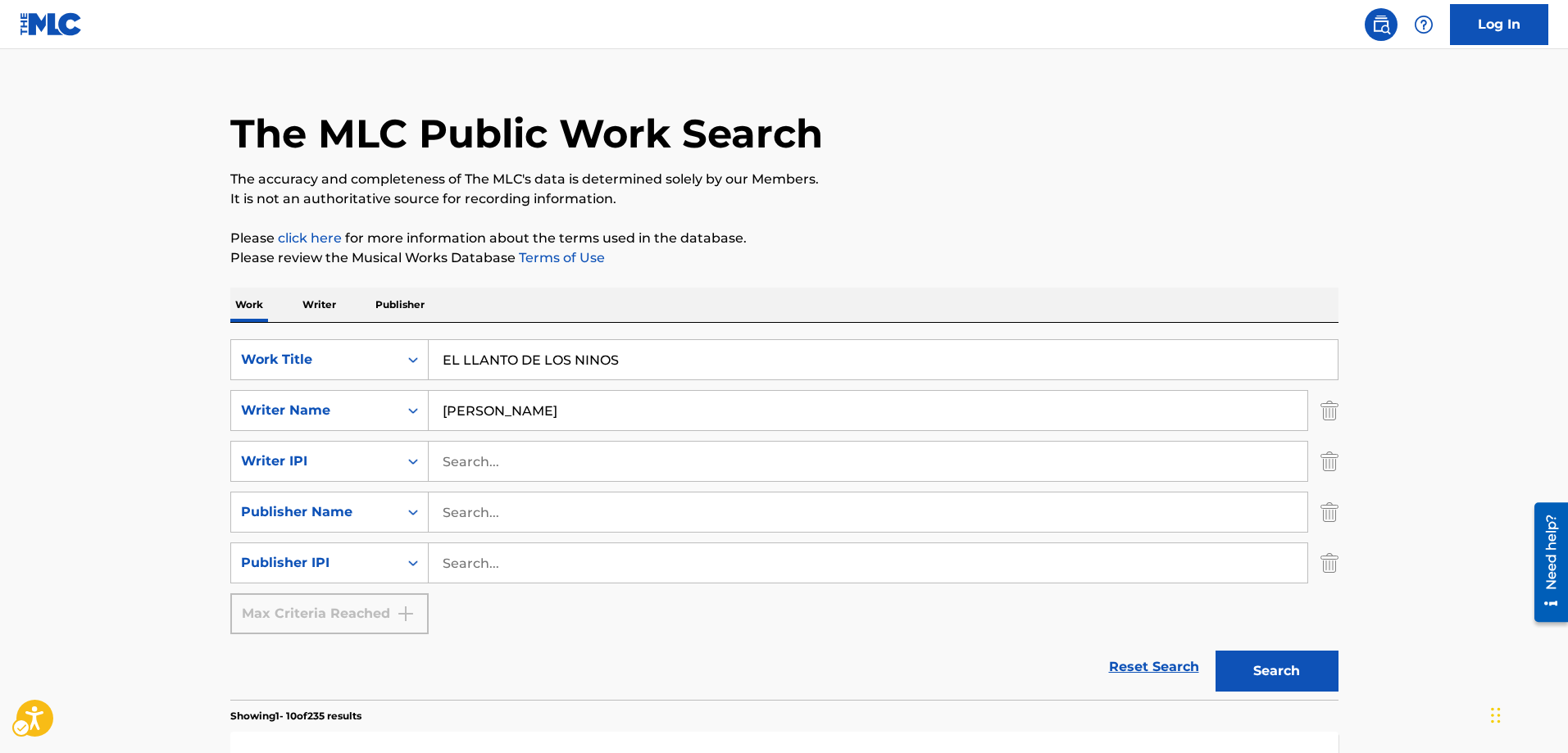
scroll to position [20, 0]
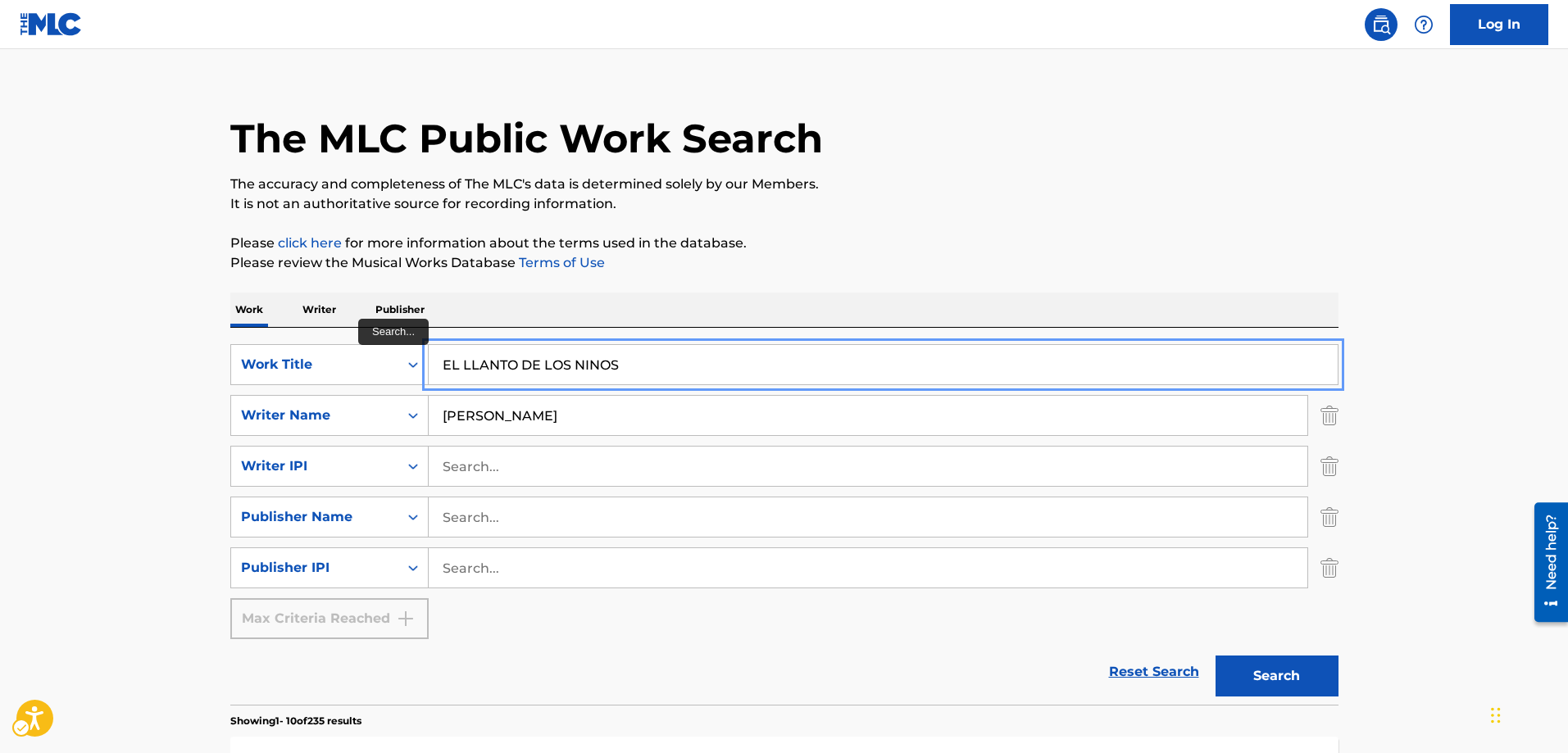
drag, startPoint x: 625, startPoint y: 364, endPoint x: 440, endPoint y: 364, distance: 185.0
click at [440, 364] on input "EL LLANTO DE LOS NINOS" at bounding box center [883, 364] width 909 height 40
paste input "11349831"
type input "11349831"
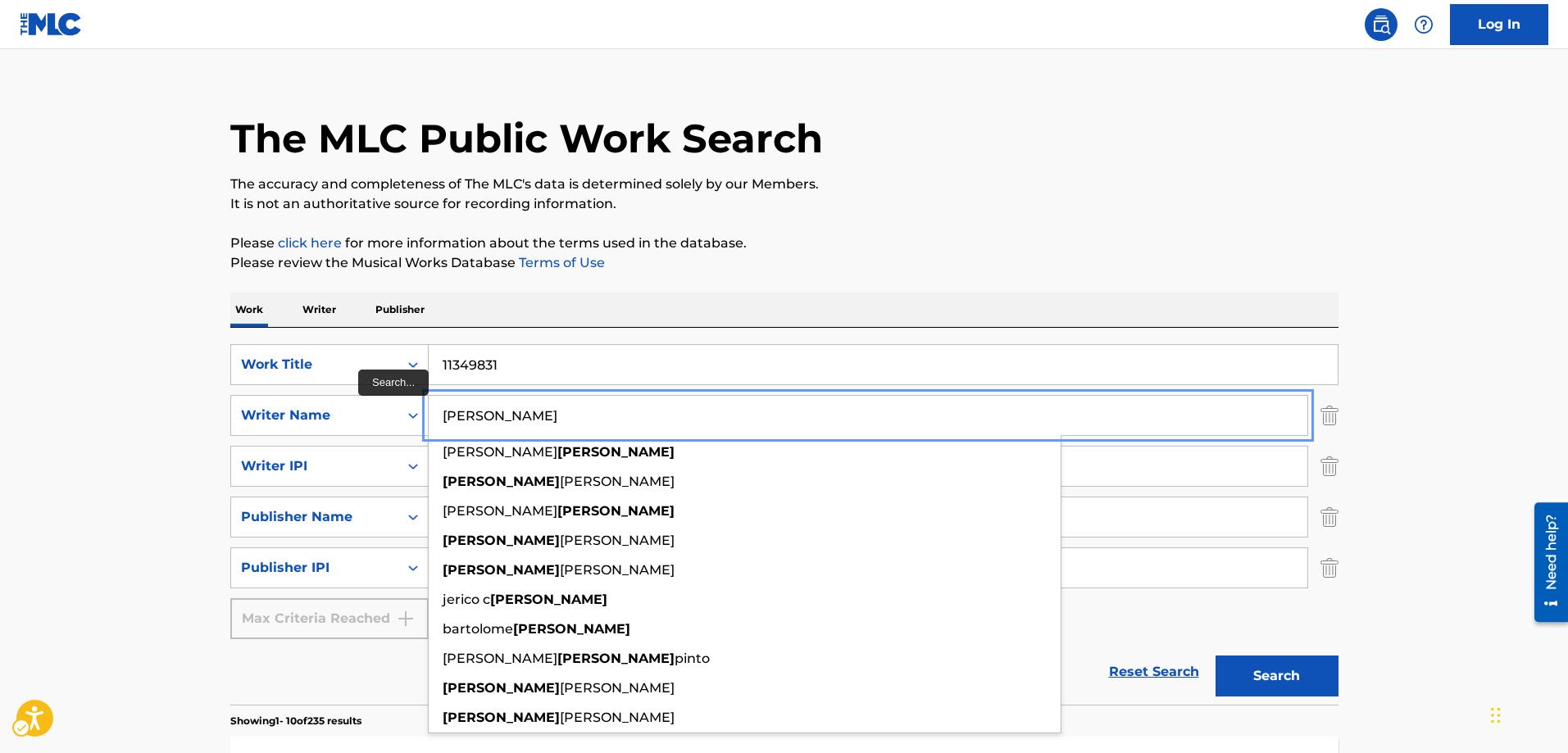
drag, startPoint x: 506, startPoint y: 420, endPoint x: 446, endPoint y: 420, distance: 60.0
click at [446, 420] on input "[PERSON_NAME]" at bounding box center [867, 415] width 878 height 40
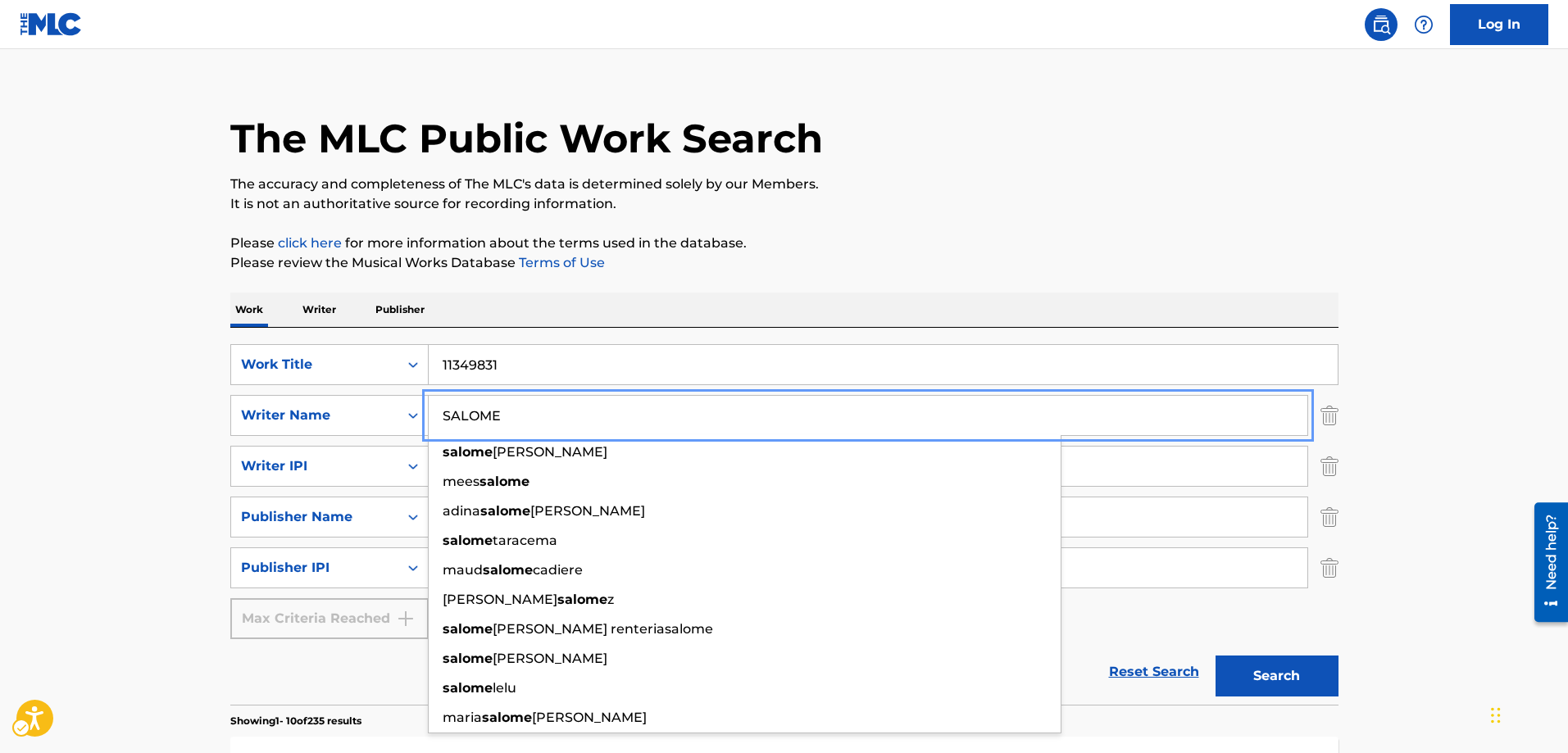
click at [1215, 656] on button "Search" at bounding box center [1276, 676] width 123 height 41
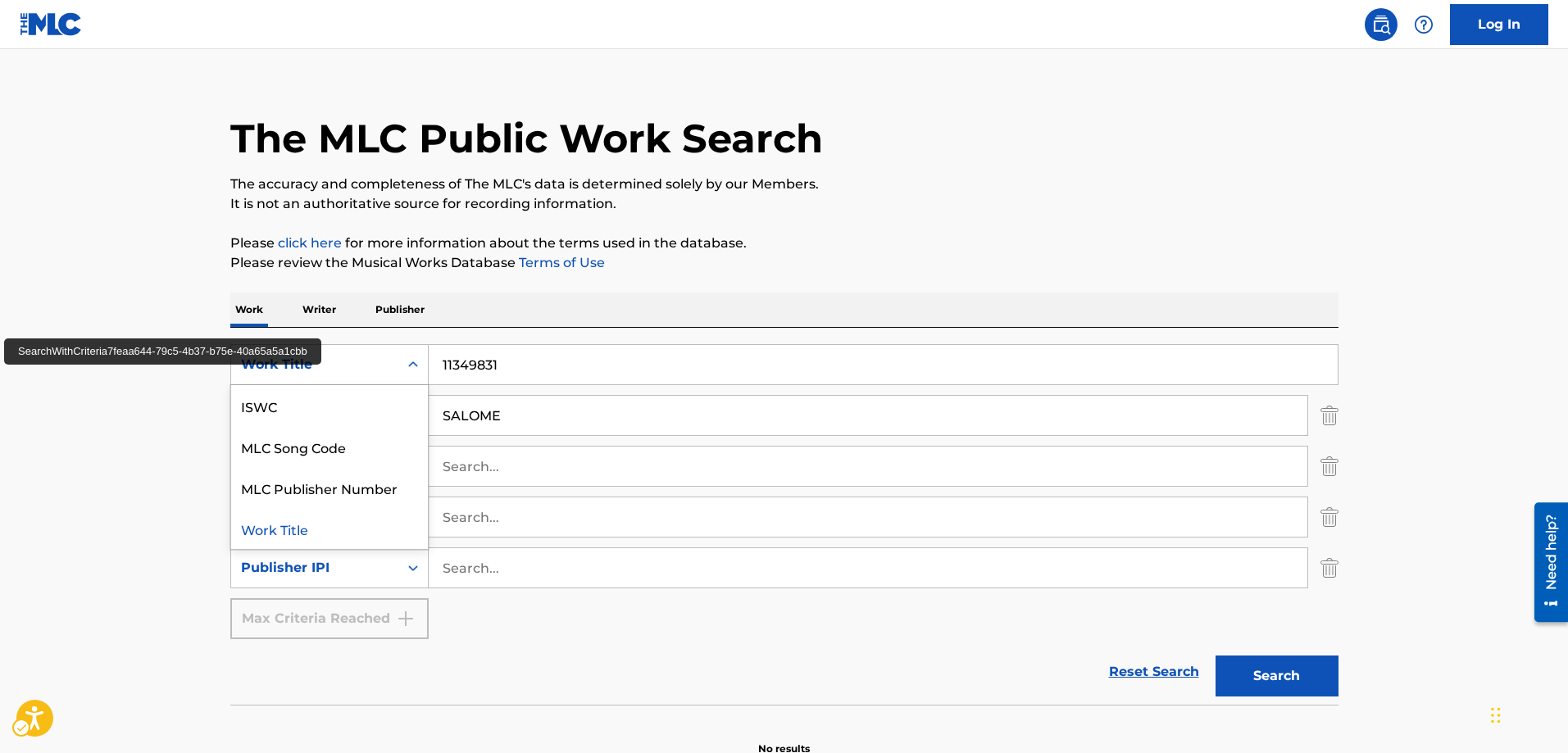
click at [409, 365] on icon "Search Form" at bounding box center [413, 364] width 10 height 6
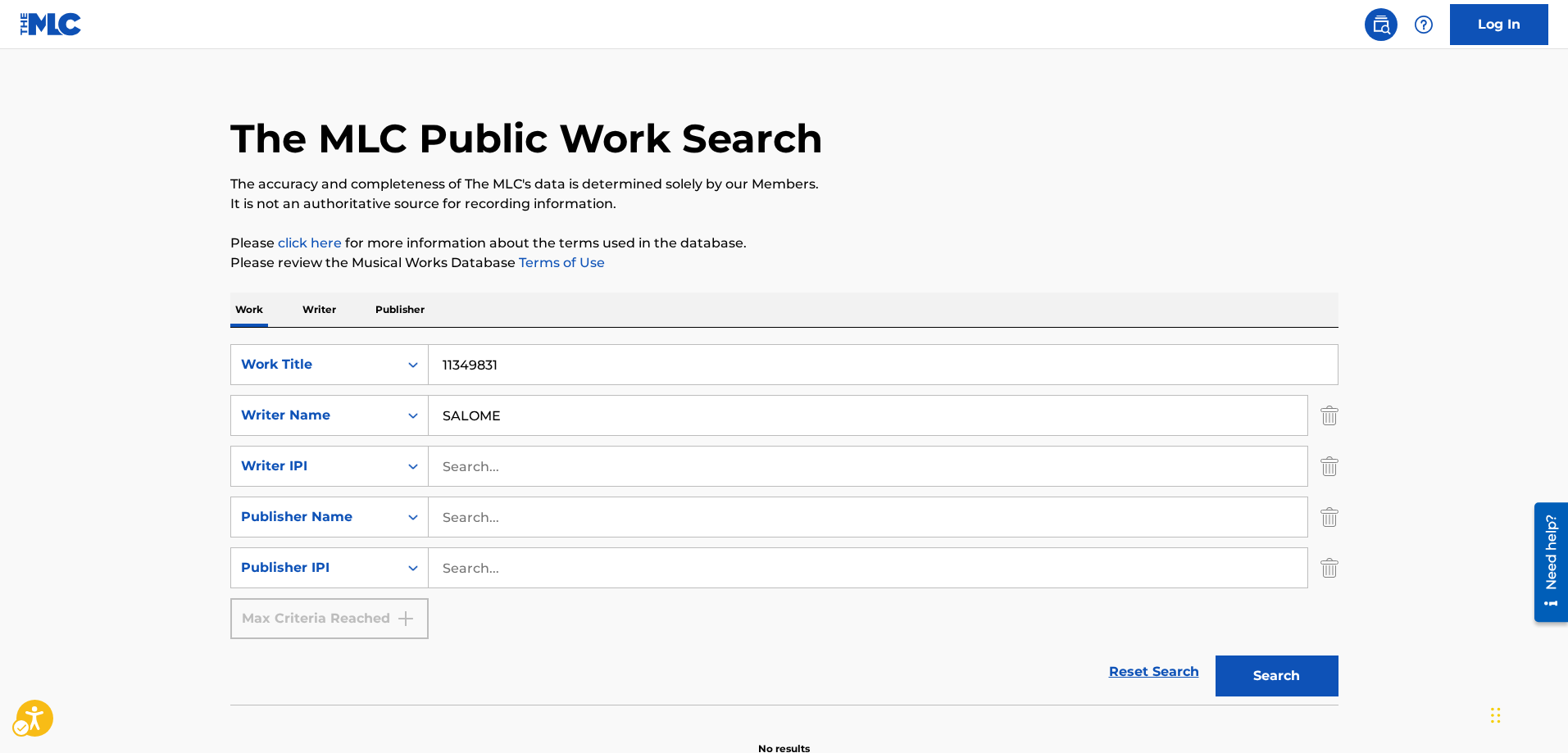
click at [416, 365] on icon "Search Form" at bounding box center [413, 365] width 10 height 6
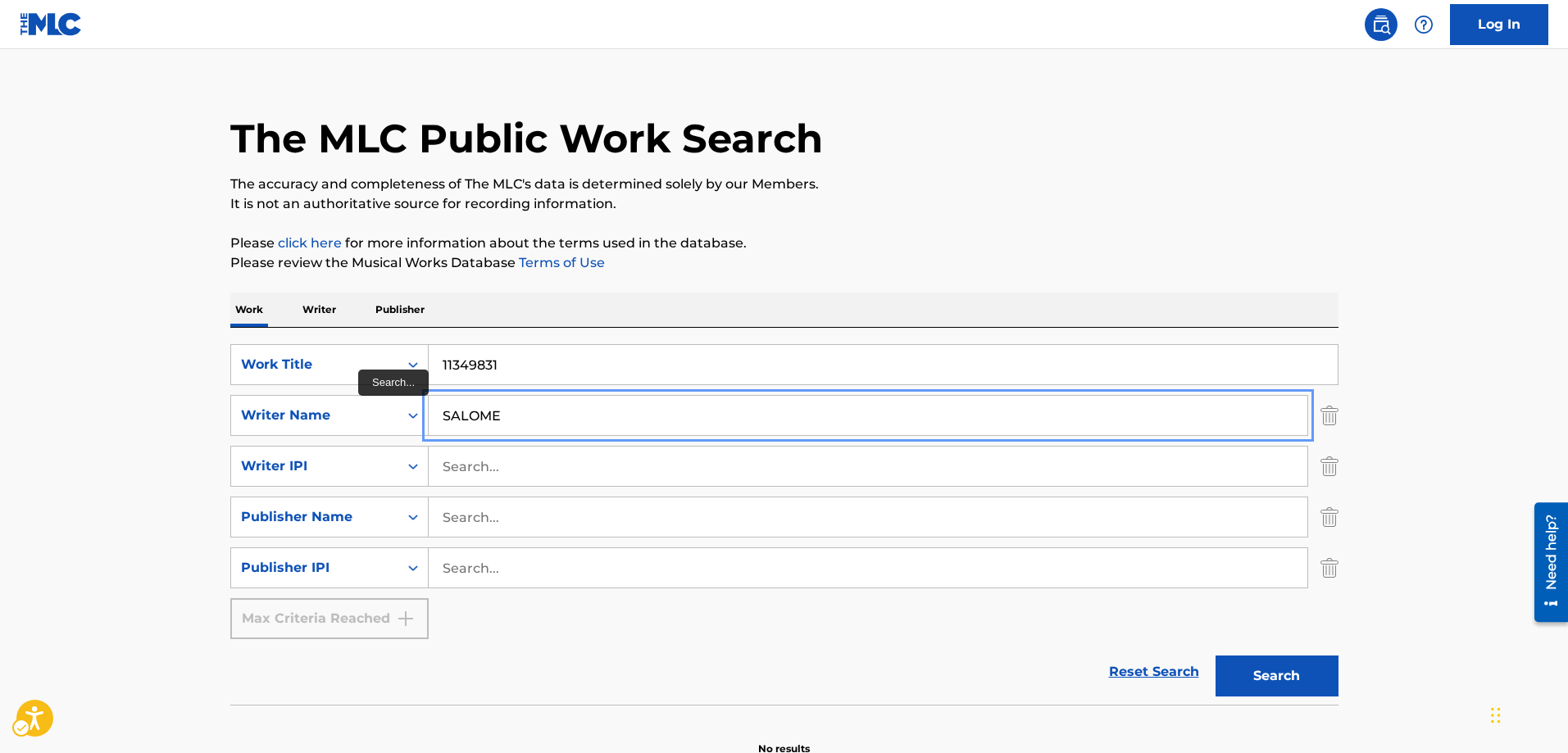
click at [512, 416] on input "SALOME" at bounding box center [867, 415] width 878 height 40
type input "S"
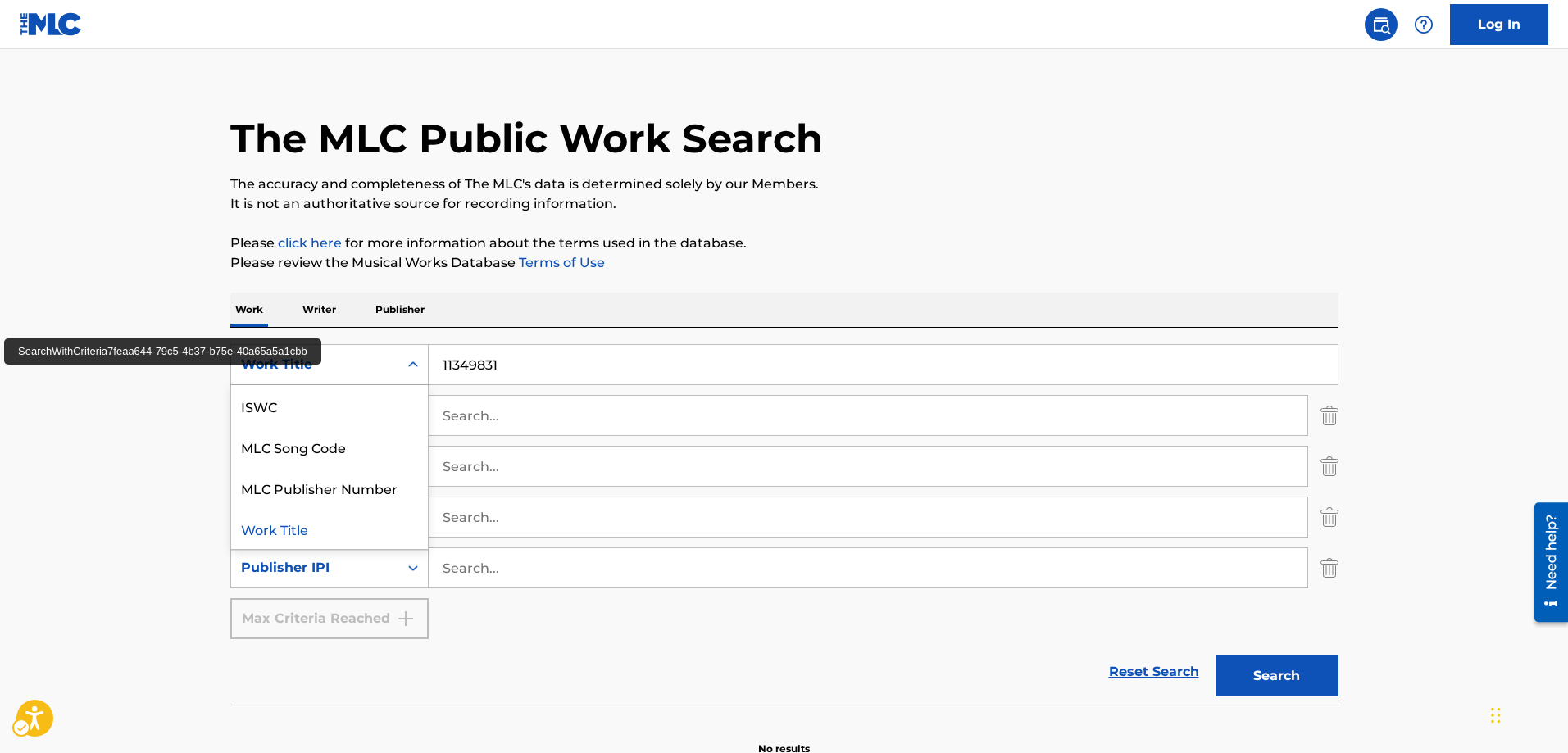
click at [418, 367] on icon "Search Form" at bounding box center [413, 365] width 17 height 17
click at [374, 361] on div "Work Title" at bounding box center [315, 364] width 147 height 19
click at [415, 361] on icon "Search Form" at bounding box center [413, 365] width 17 height 17
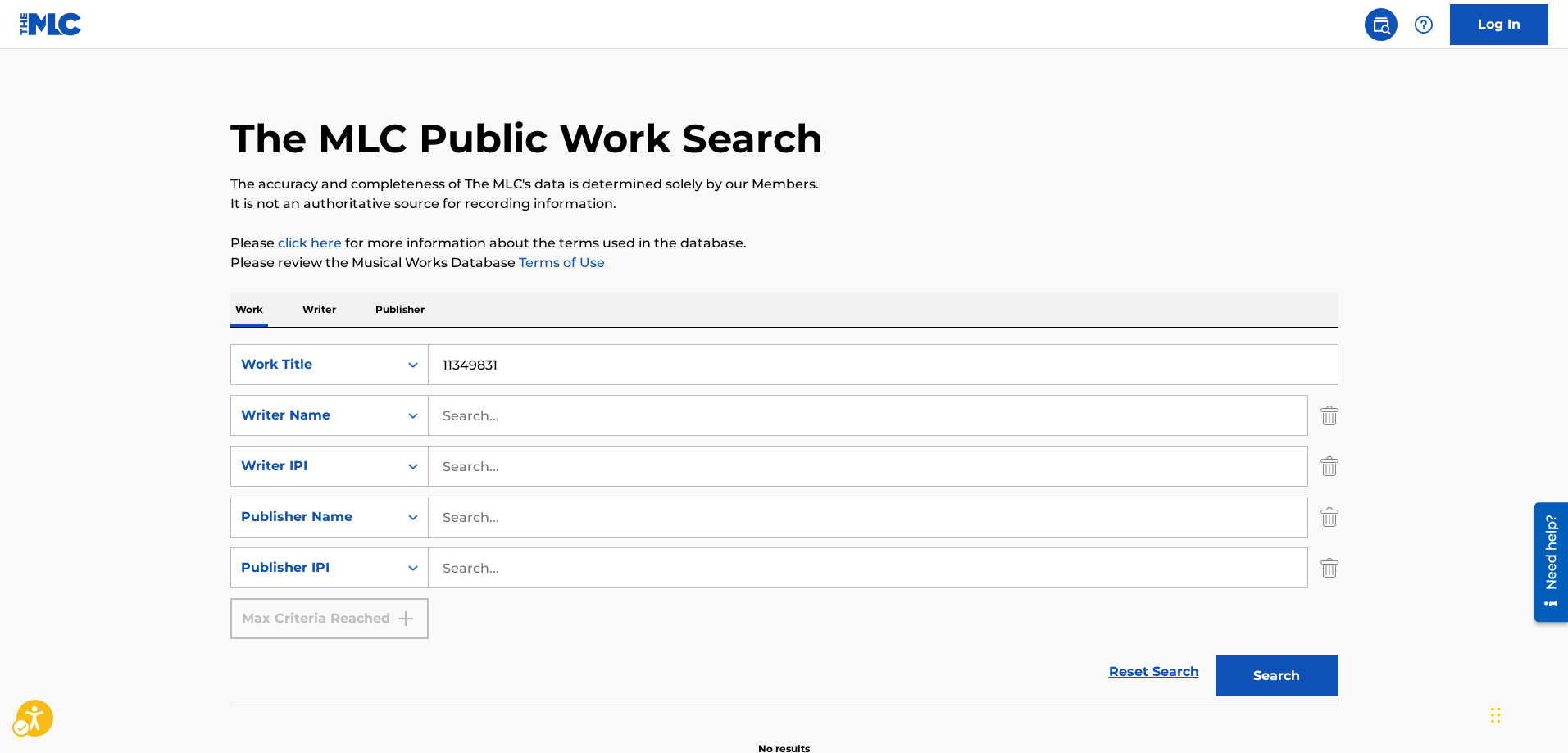
click at [303, 372] on div "Work Title" at bounding box center [315, 364] width 147 height 19
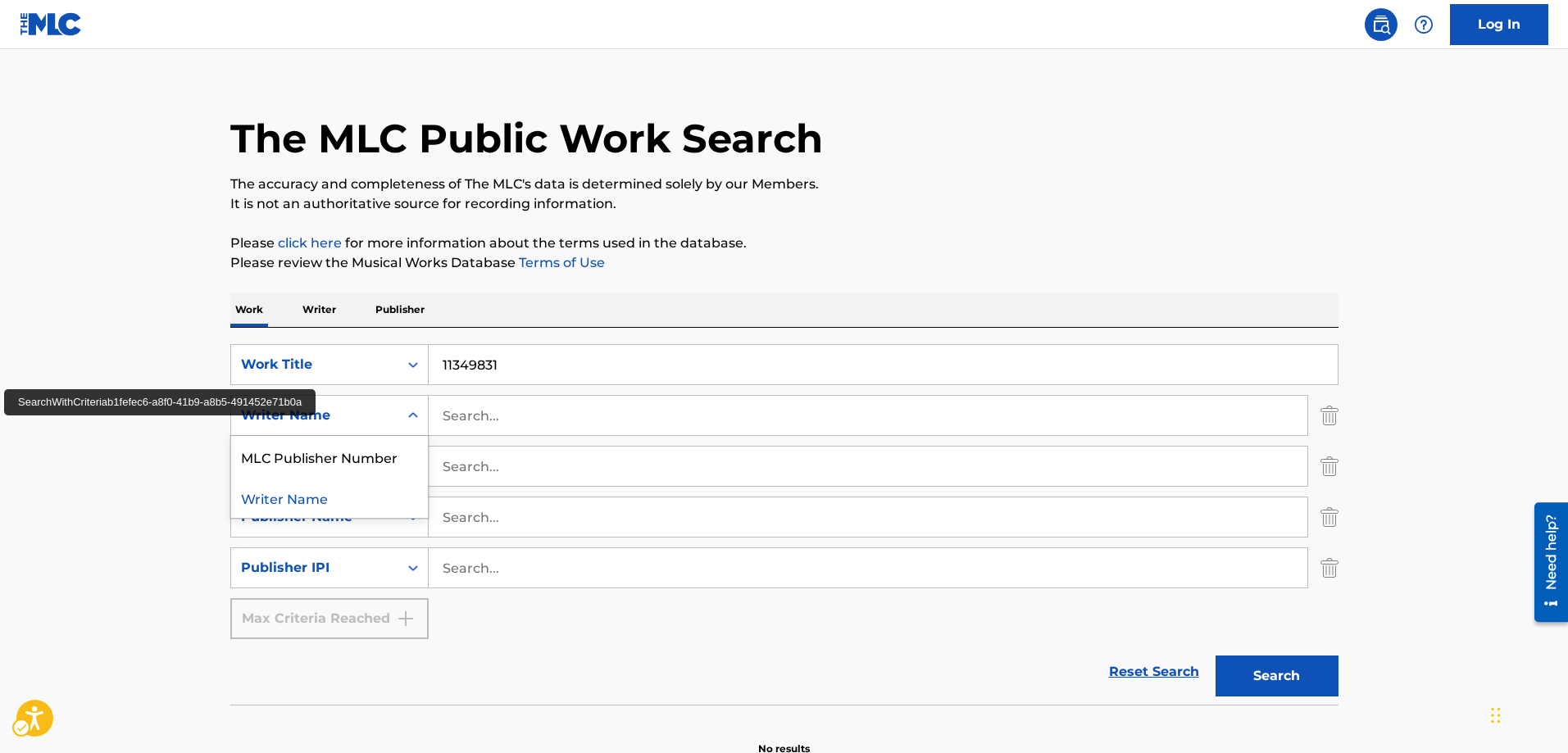
click at [417, 416] on icon "Search Form" at bounding box center [413, 415] width 10 height 6
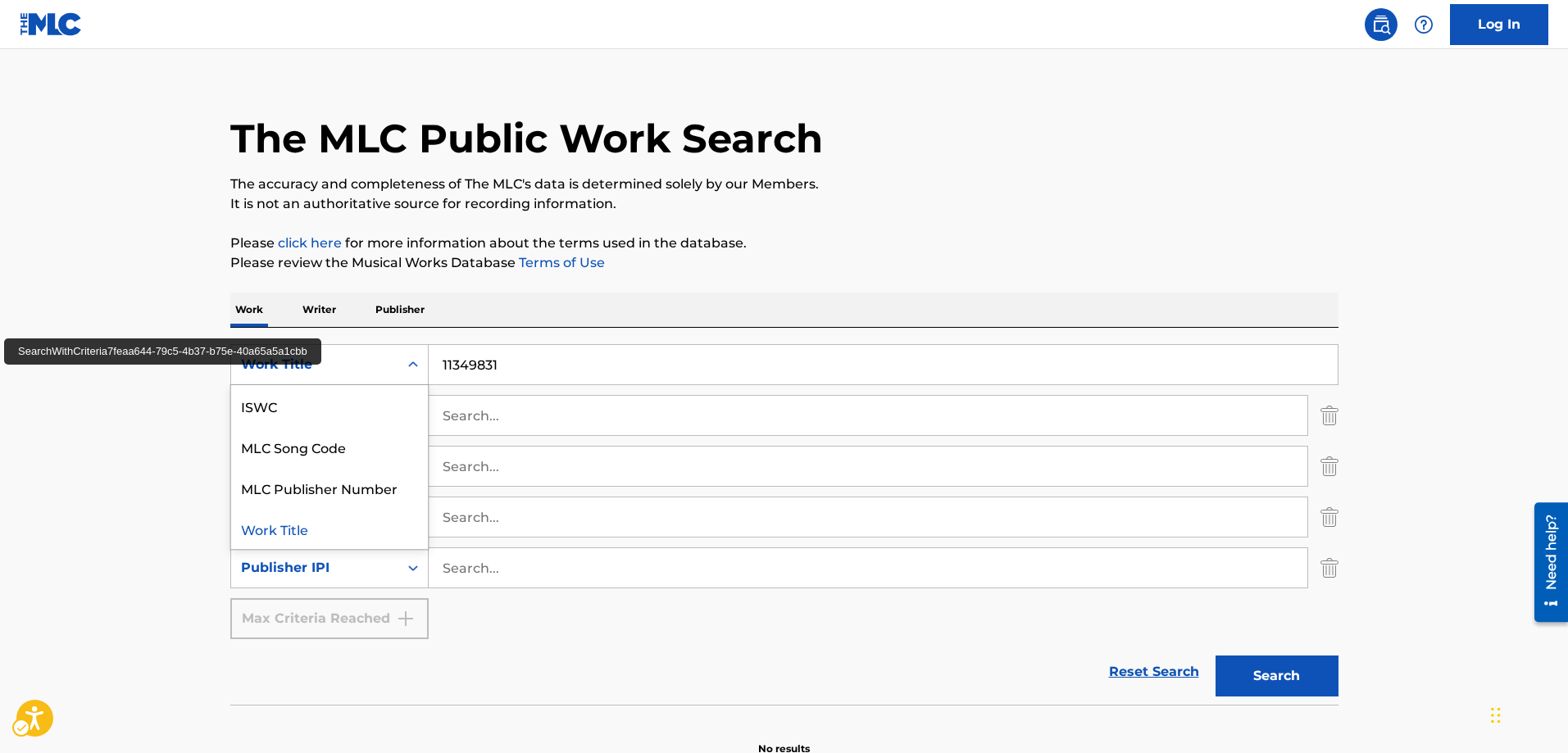
click at [424, 360] on div "Search Form" at bounding box center [413, 364] width 29 height 29
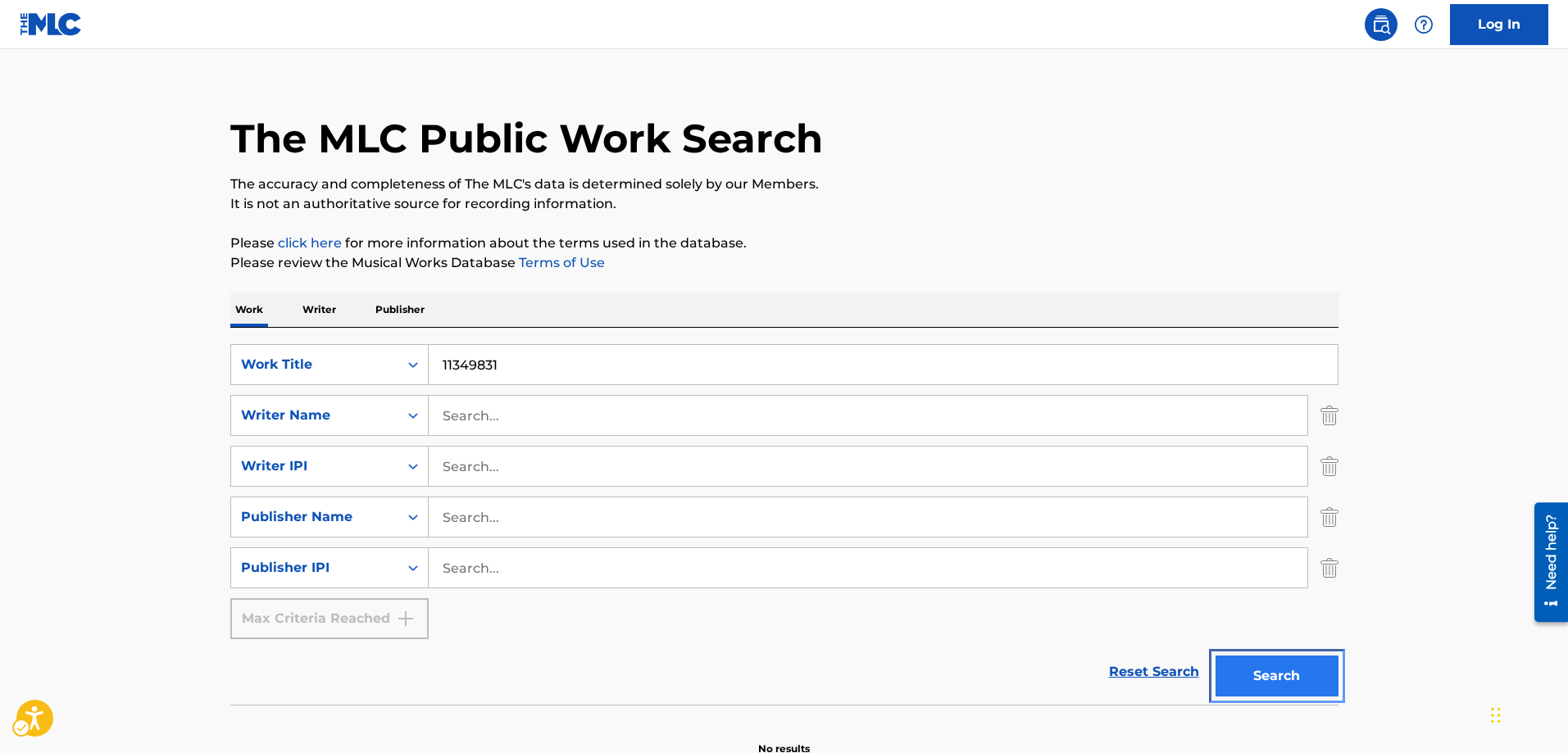
click at [1262, 676] on button "Search" at bounding box center [1276, 676] width 123 height 41
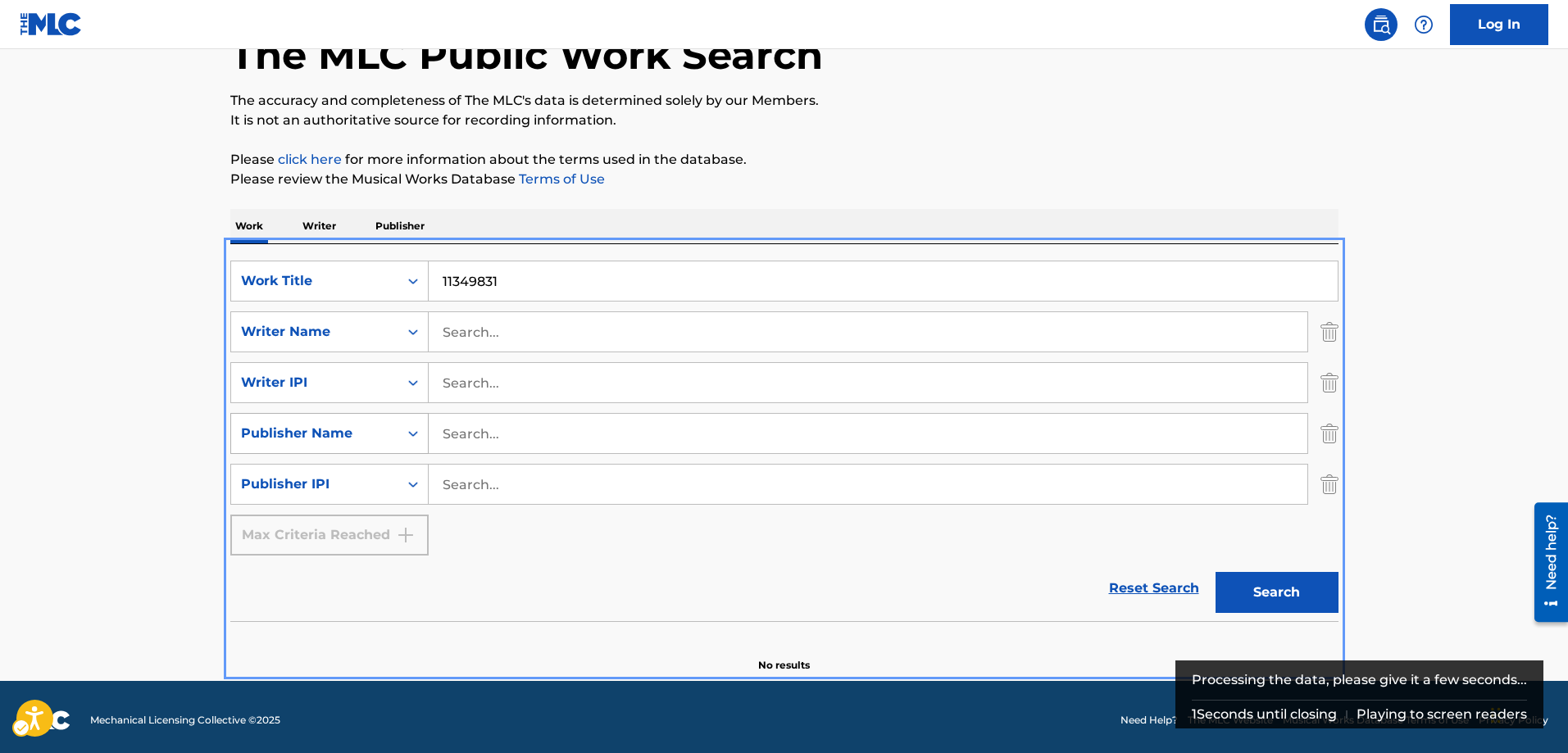
scroll to position [110, 0]
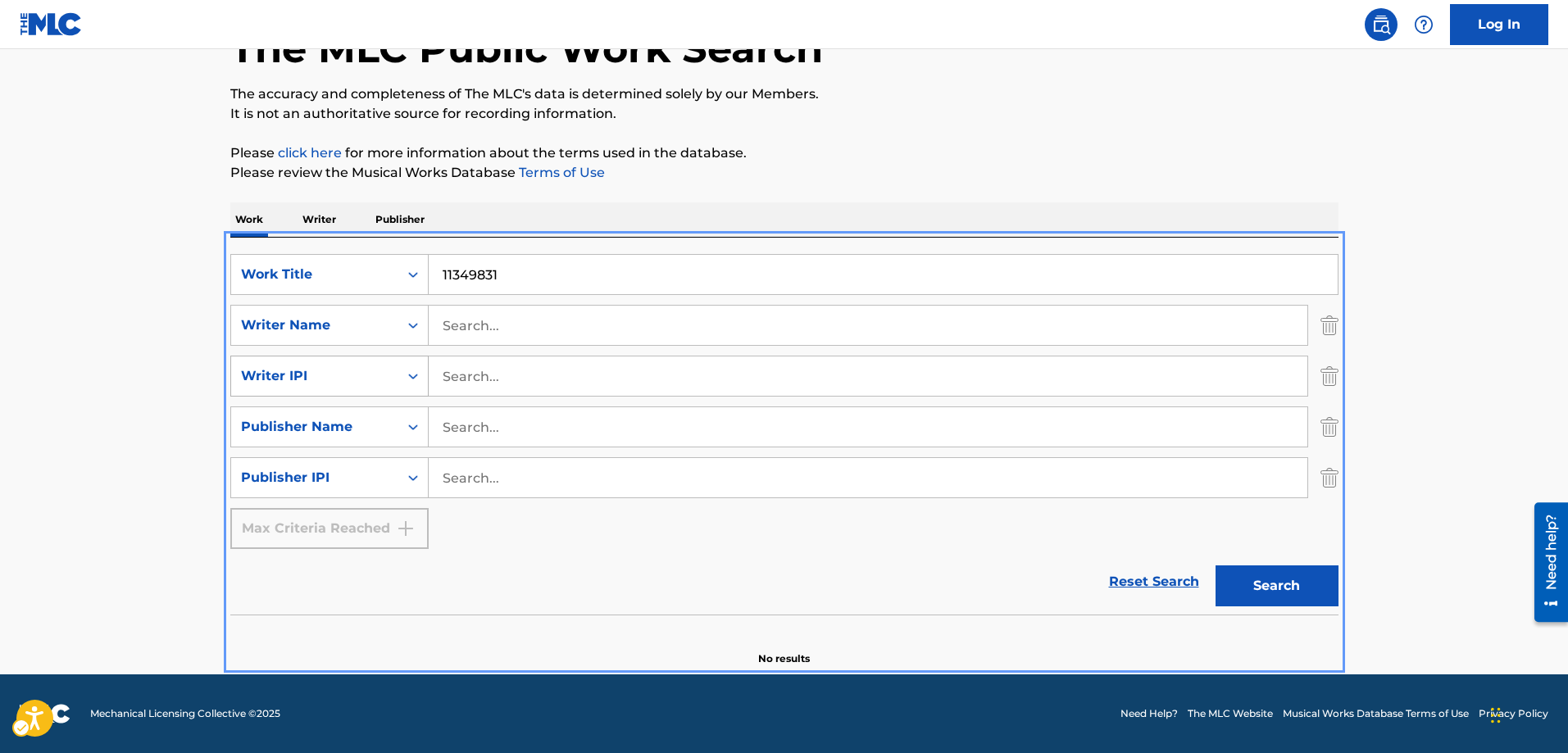
click at [418, 378] on icon "Search Form" at bounding box center [413, 376] width 17 height 17
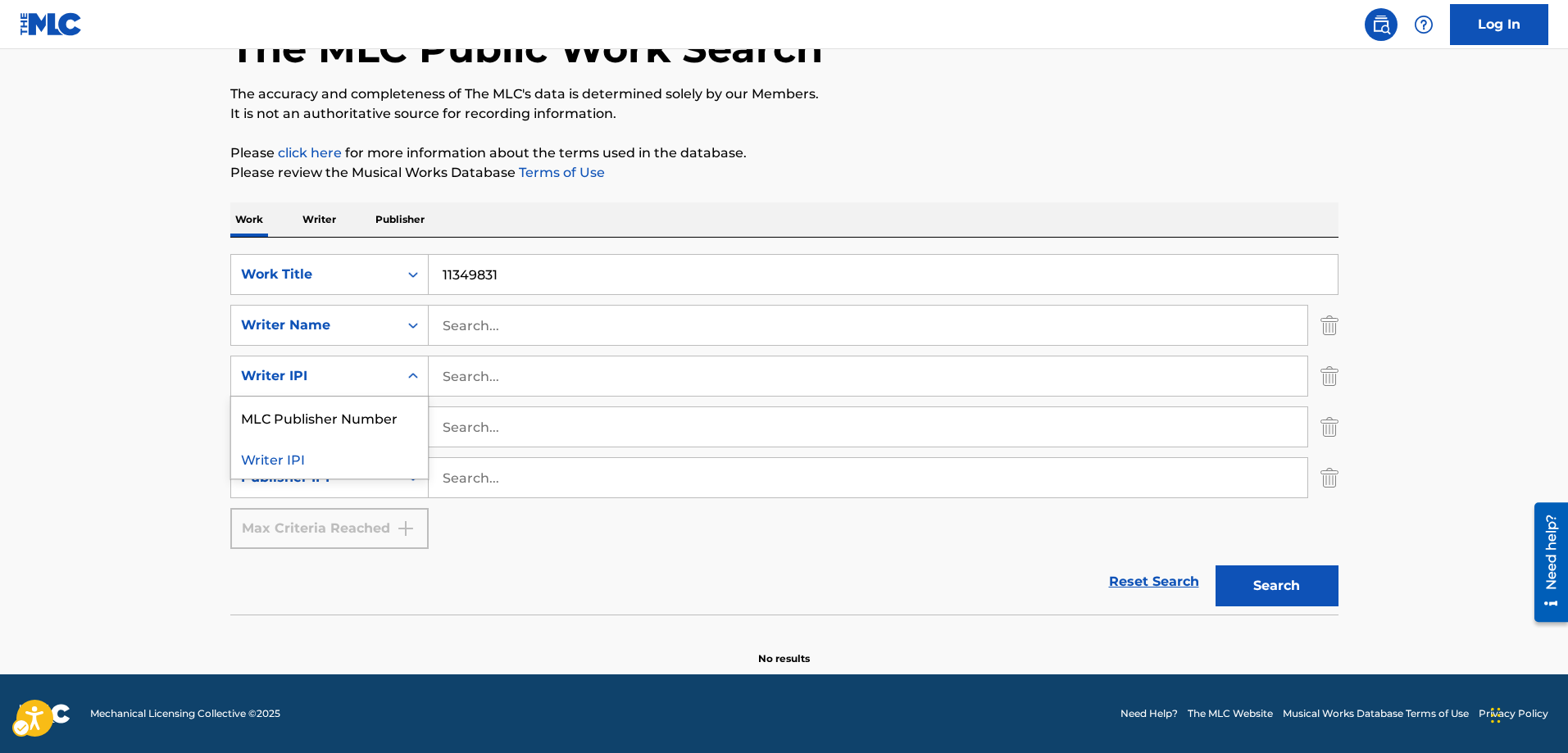
click at [414, 372] on icon "Search Form" at bounding box center [413, 376] width 17 height 17
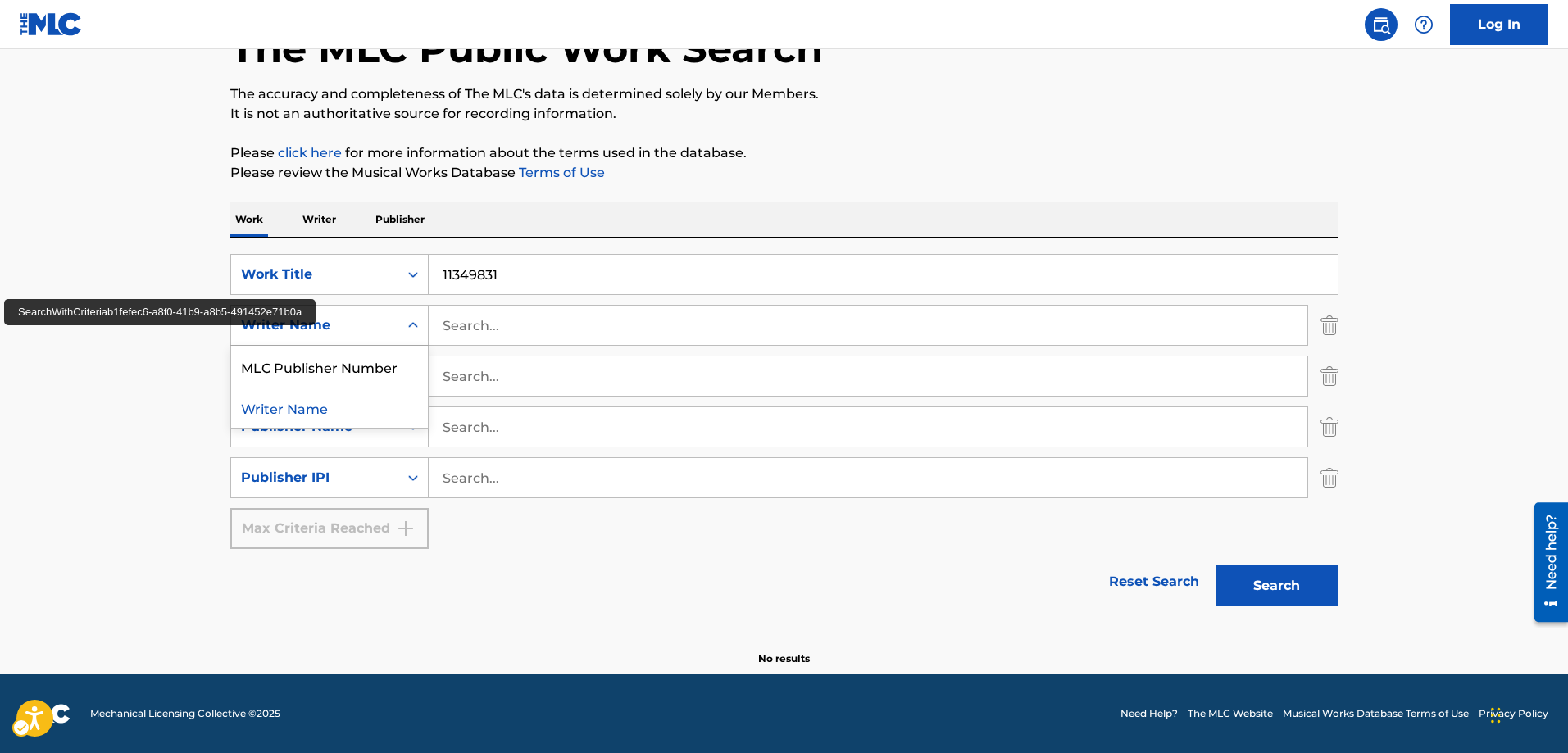
click at [415, 331] on icon "Search Form" at bounding box center [413, 325] width 17 height 17
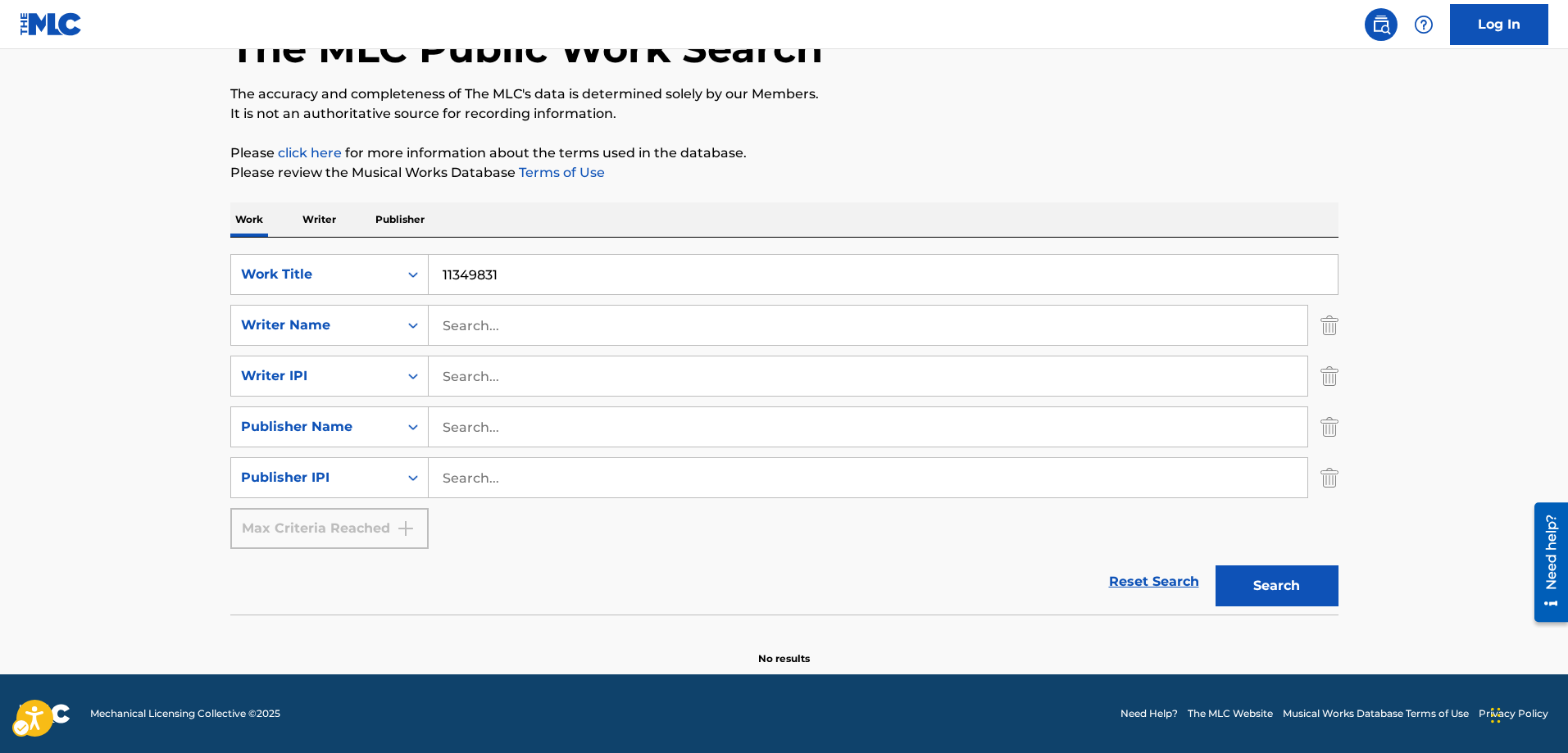
click at [415, 331] on icon "Search Form" at bounding box center [413, 325] width 17 height 17
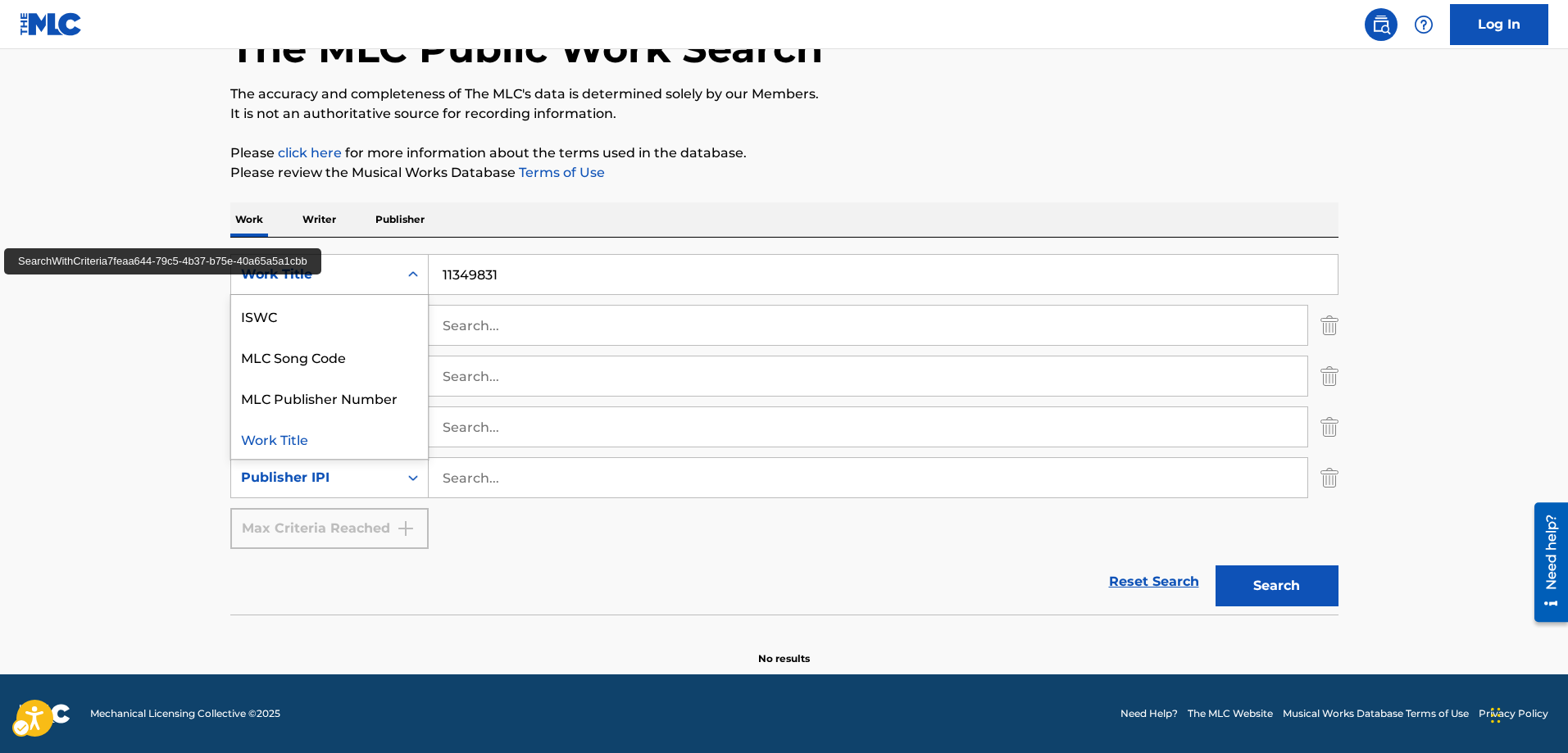
click at [418, 289] on div "Search Form" at bounding box center [413, 274] width 29 height 29
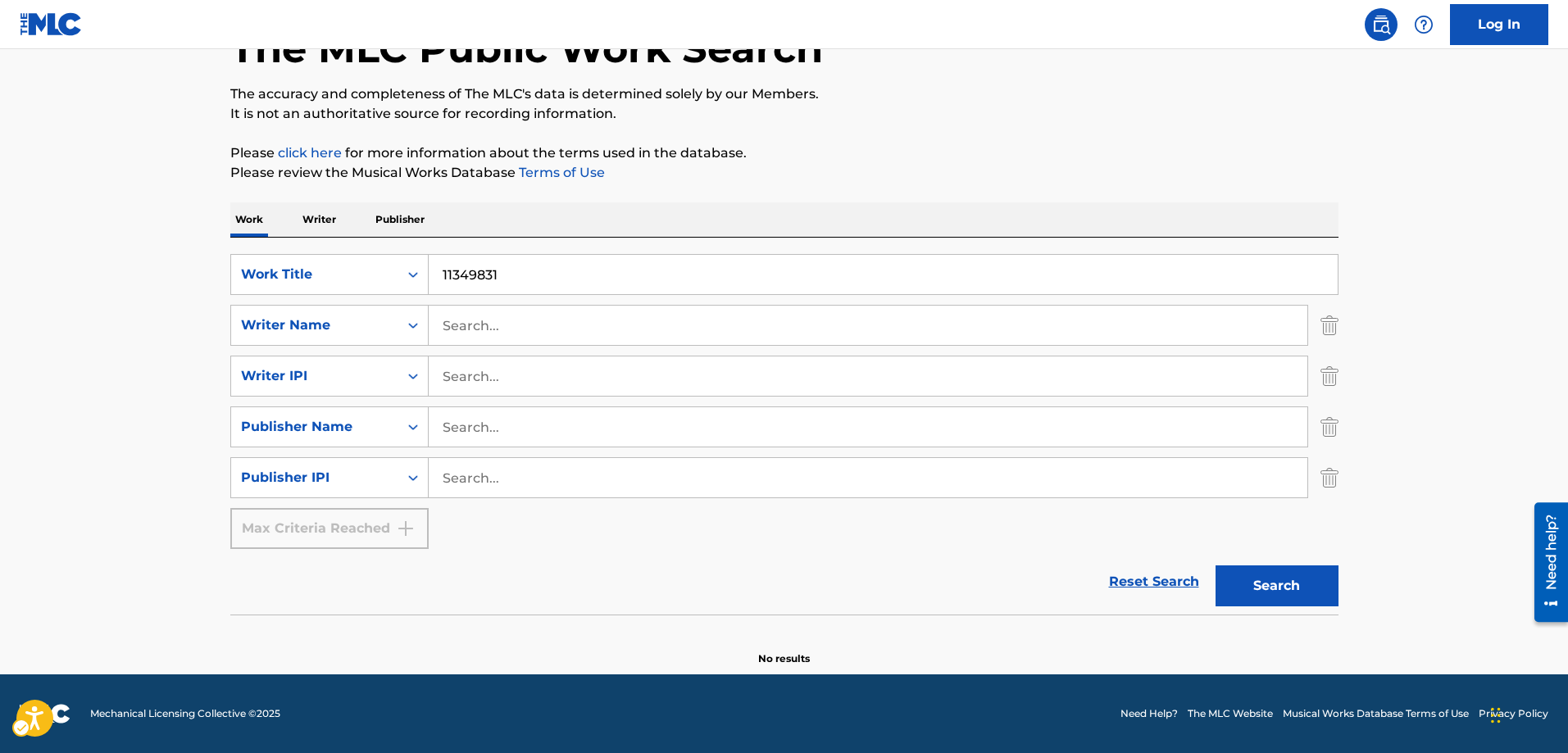
click at [418, 289] on div "Search Form" at bounding box center [413, 274] width 29 height 29
click at [1246, 583] on button "Search" at bounding box center [1276, 586] width 123 height 41
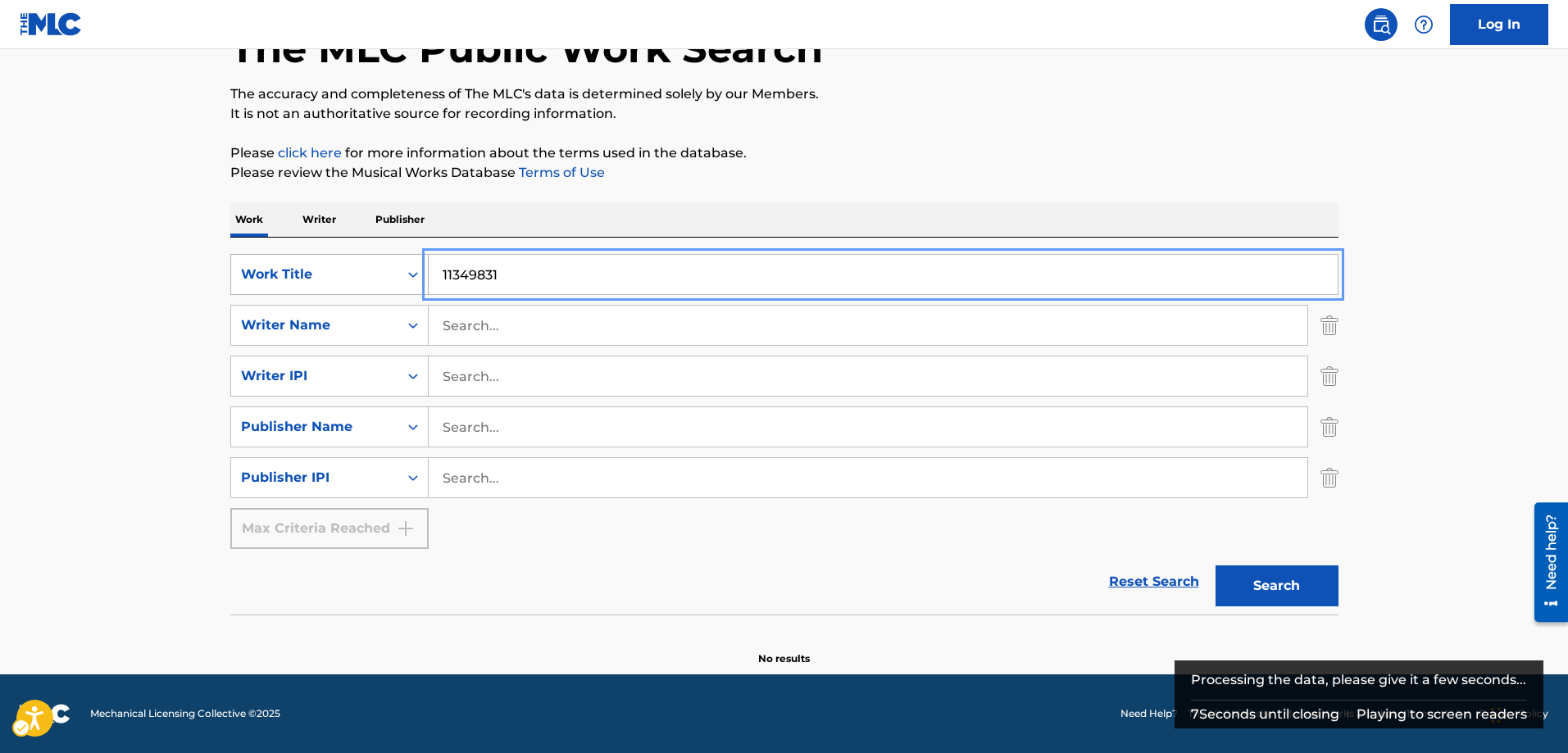
drag, startPoint x: 509, startPoint y: 278, endPoint x: 391, endPoint y: 279, distance: 118.0
click at [391, 279] on div "SearchWithCriteria7feaa644-79c5-4b37-b75e-40a65a5a1cbb Work Title 11349831" at bounding box center [784, 274] width 1108 height 41
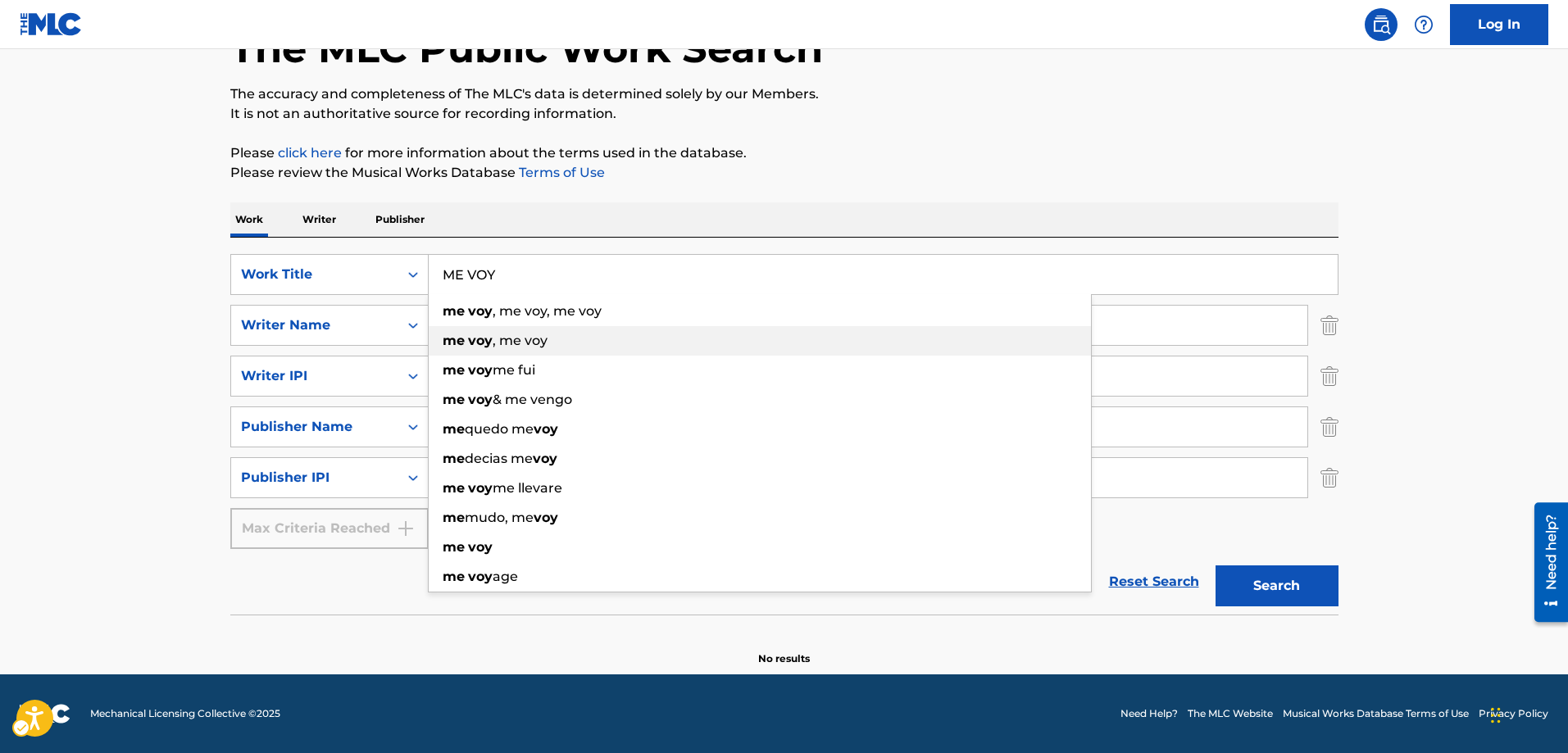
click at [452, 326] on div "me voy , me voy" at bounding box center [760, 341] width 662 height 29
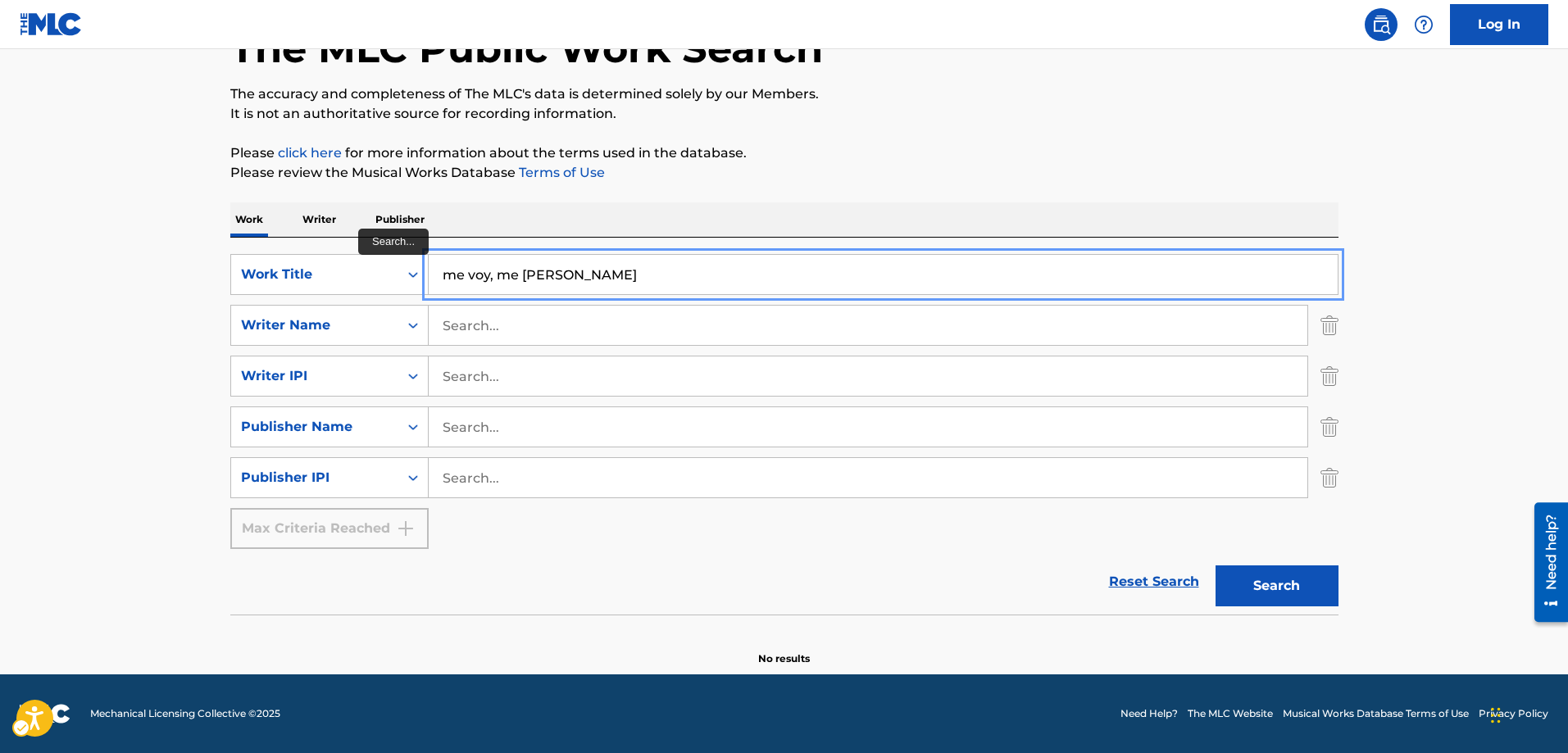
click at [1215, 565] on button "Search" at bounding box center [1276, 586] width 123 height 41
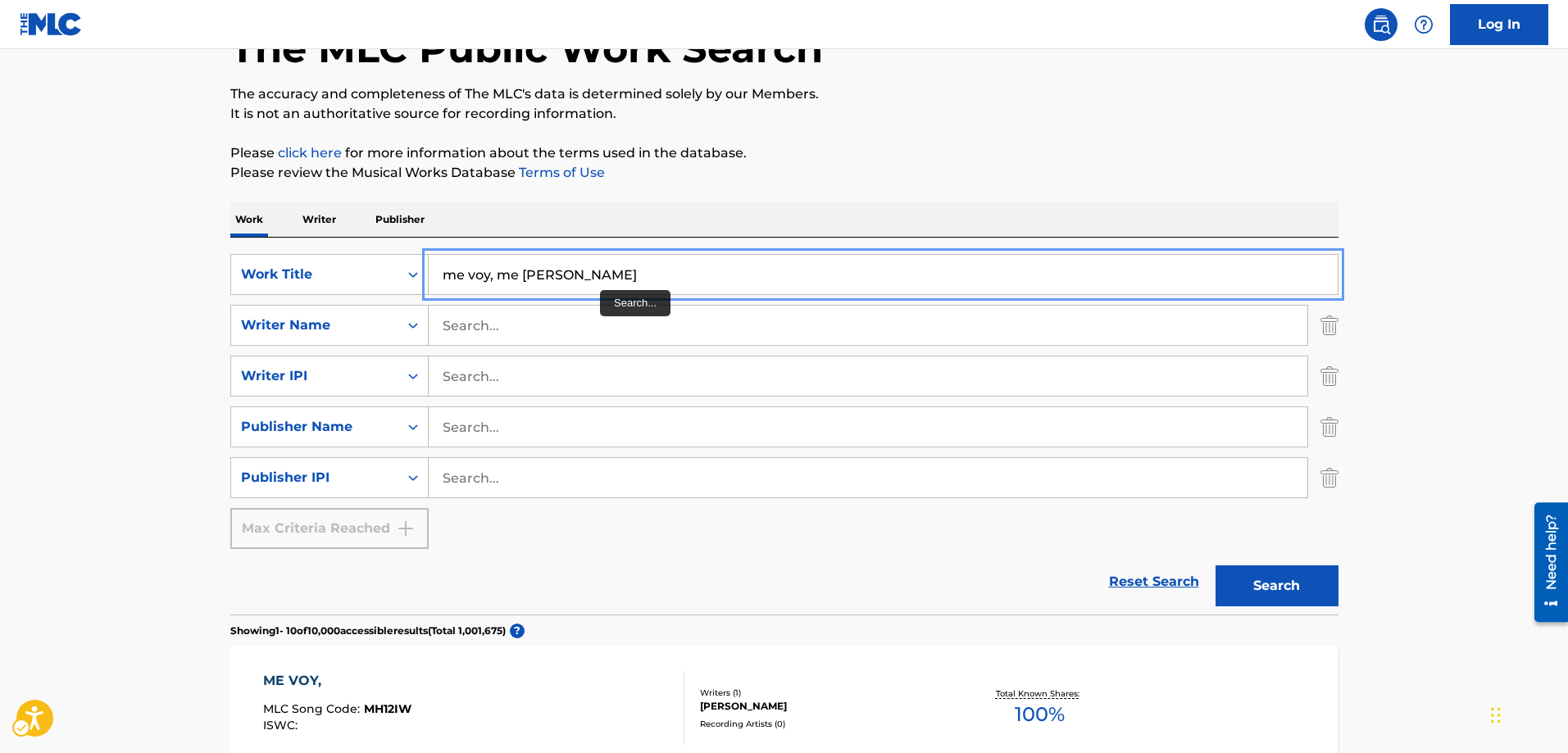
drag, startPoint x: 696, startPoint y: 276, endPoint x: 547, endPoint y: 286, distance: 149.3
click at [547, 286] on input "me voy, me [PERSON_NAME]" at bounding box center [883, 274] width 909 height 40
drag, startPoint x: 441, startPoint y: 329, endPoint x: 705, endPoint y: 267, distance: 271.2
click at [705, 267] on input "me voy, me [PERSON_NAME]" at bounding box center [883, 274] width 909 height 40
type input "me voy, me voy"
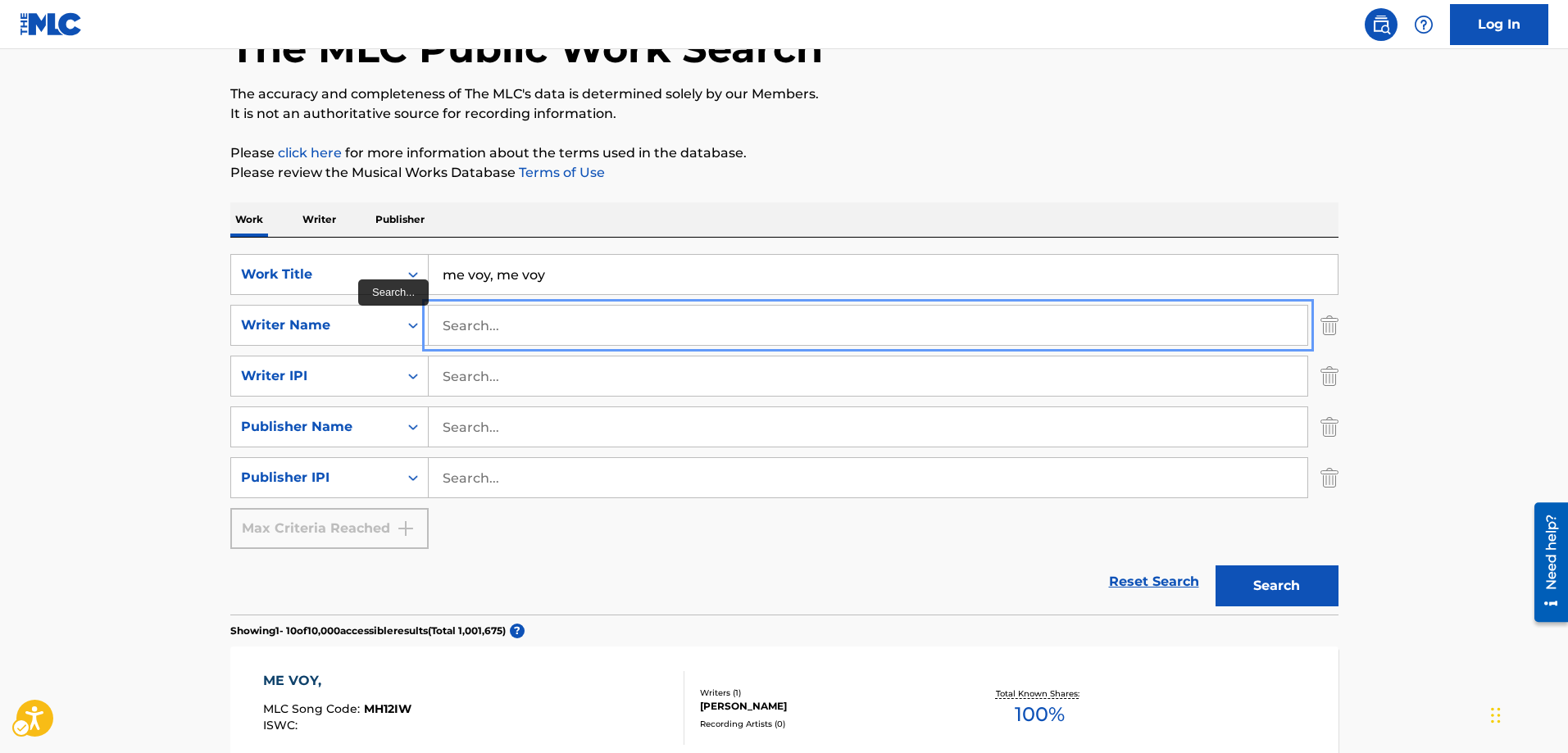
click at [443, 323] on input "Search..." at bounding box center [867, 325] width 878 height 40
click at [451, 320] on input "Search..." at bounding box center [867, 325] width 878 height 40
paste input "11349831"
click at [504, 325] on input "11349831" at bounding box center [867, 325] width 878 height 40
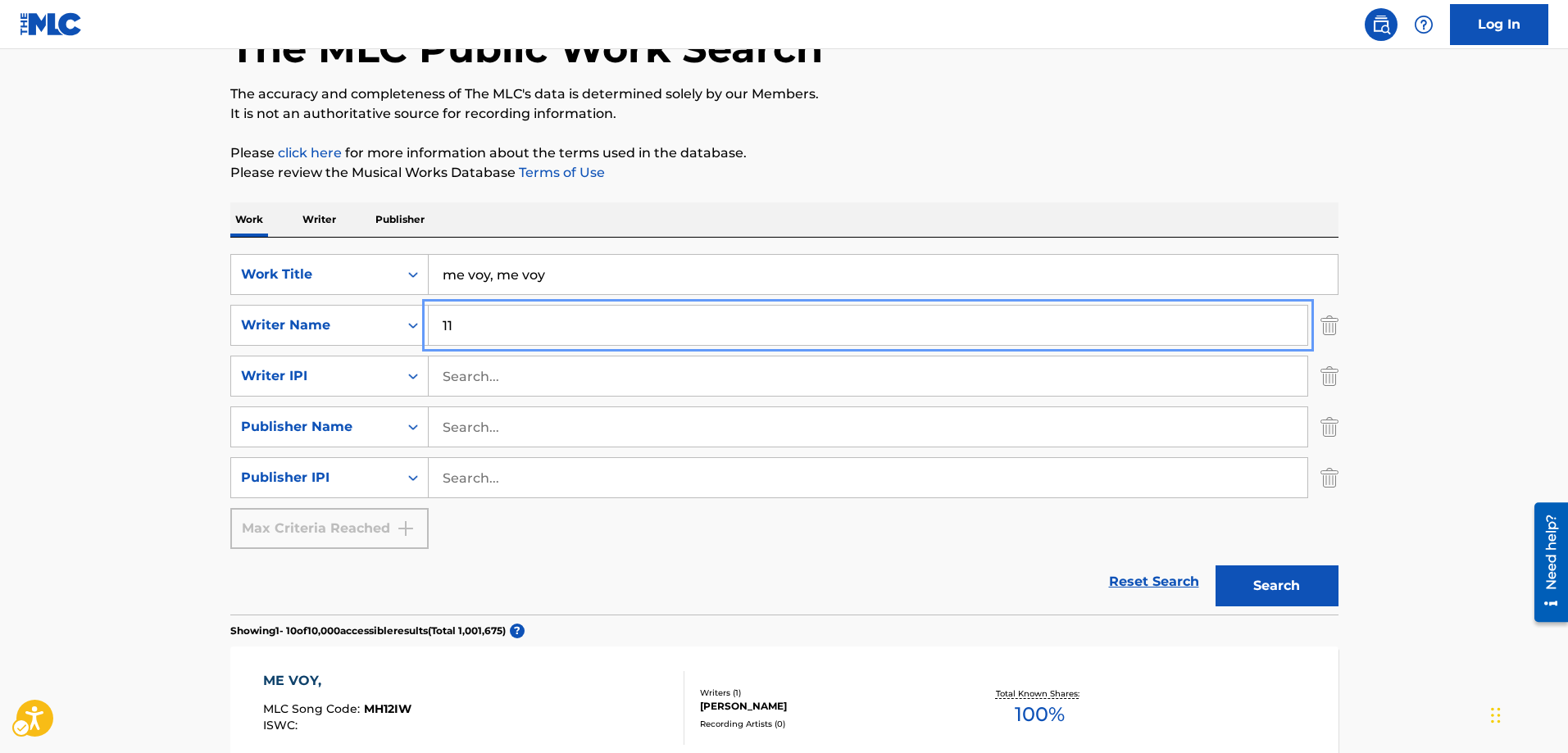
type input "1"
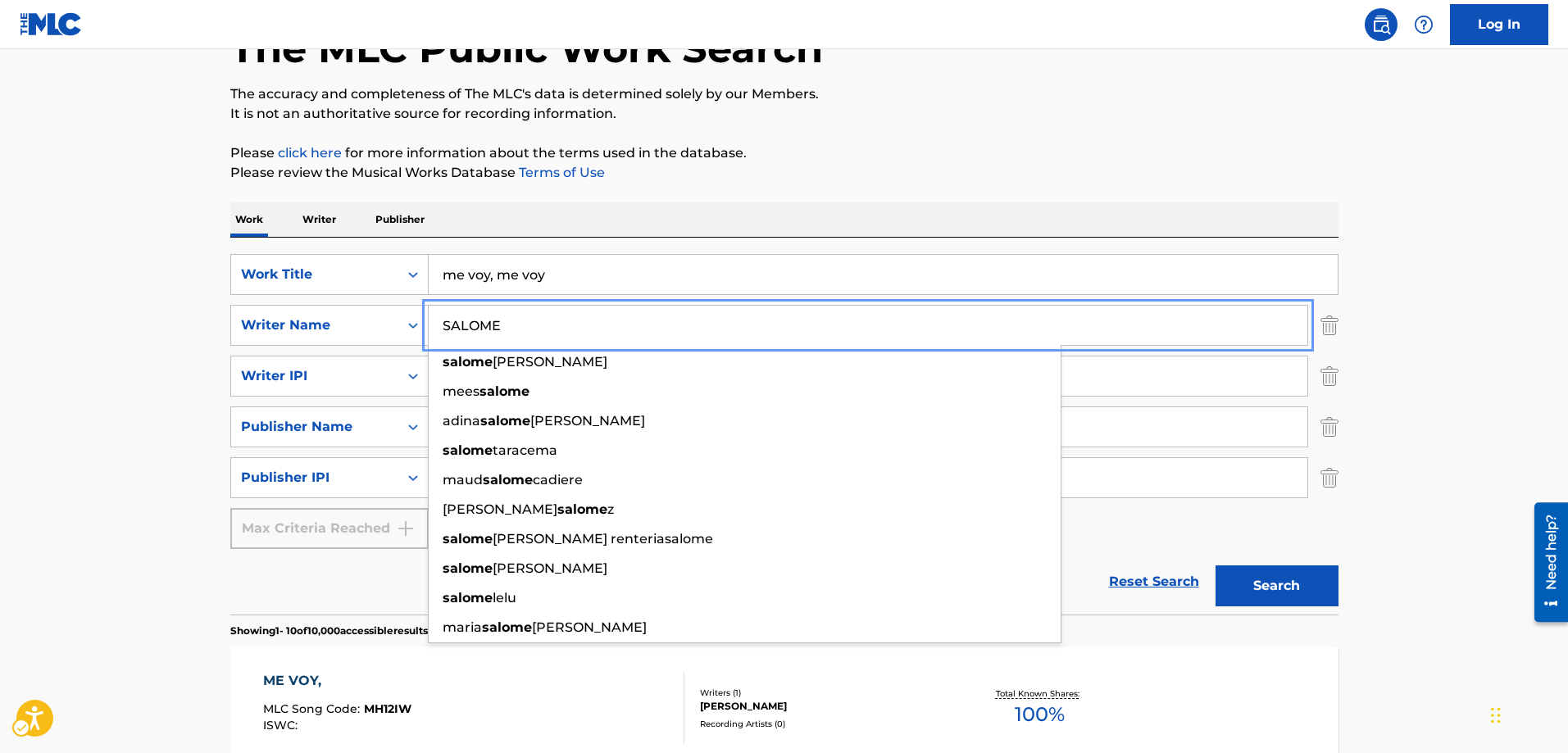
type input "SALOME"
click at [1215, 565] on button "Search" at bounding box center [1276, 586] width 123 height 41
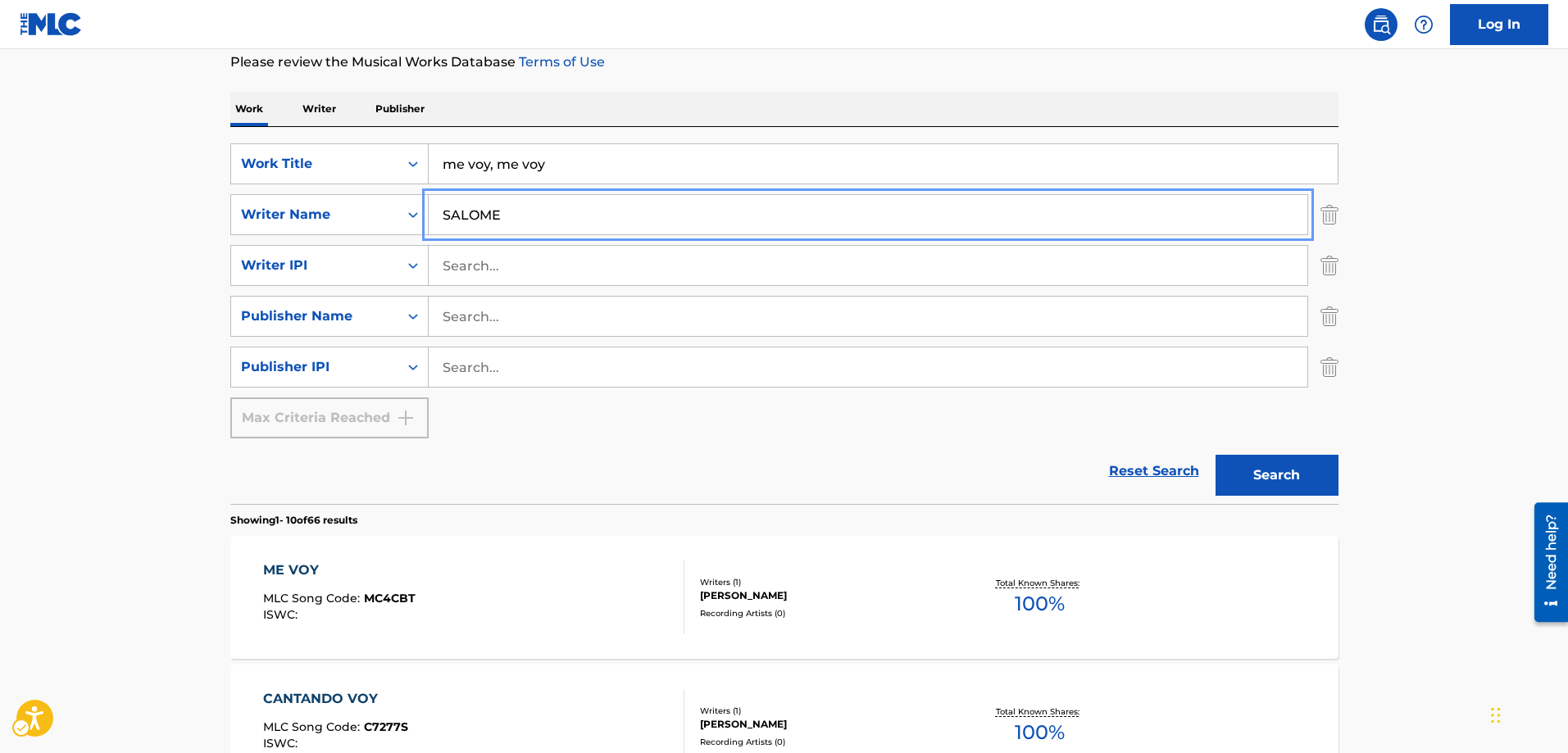
scroll to position [192, 0]
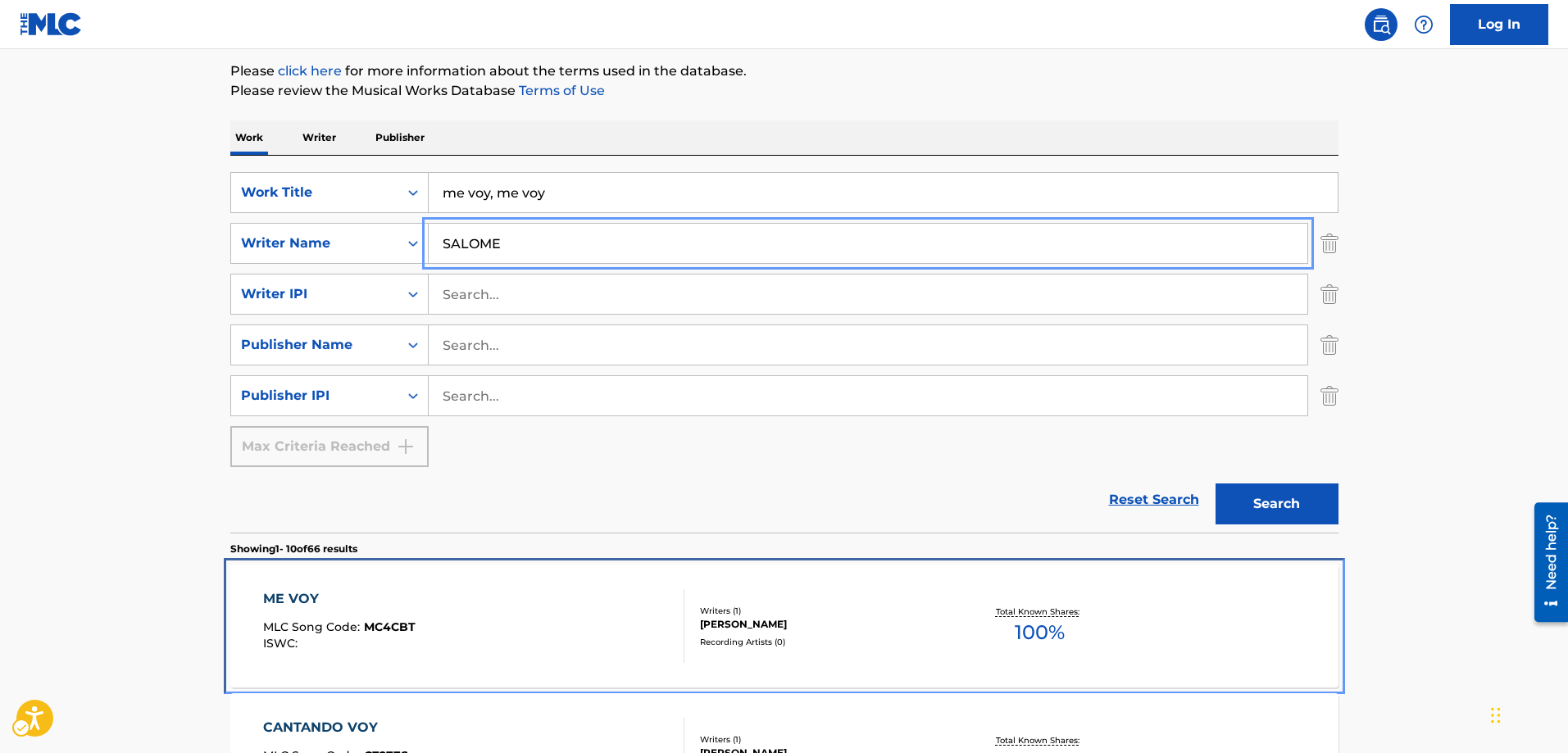
click at [389, 627] on span "MC4CBT" at bounding box center [390, 627] width 52 height 15
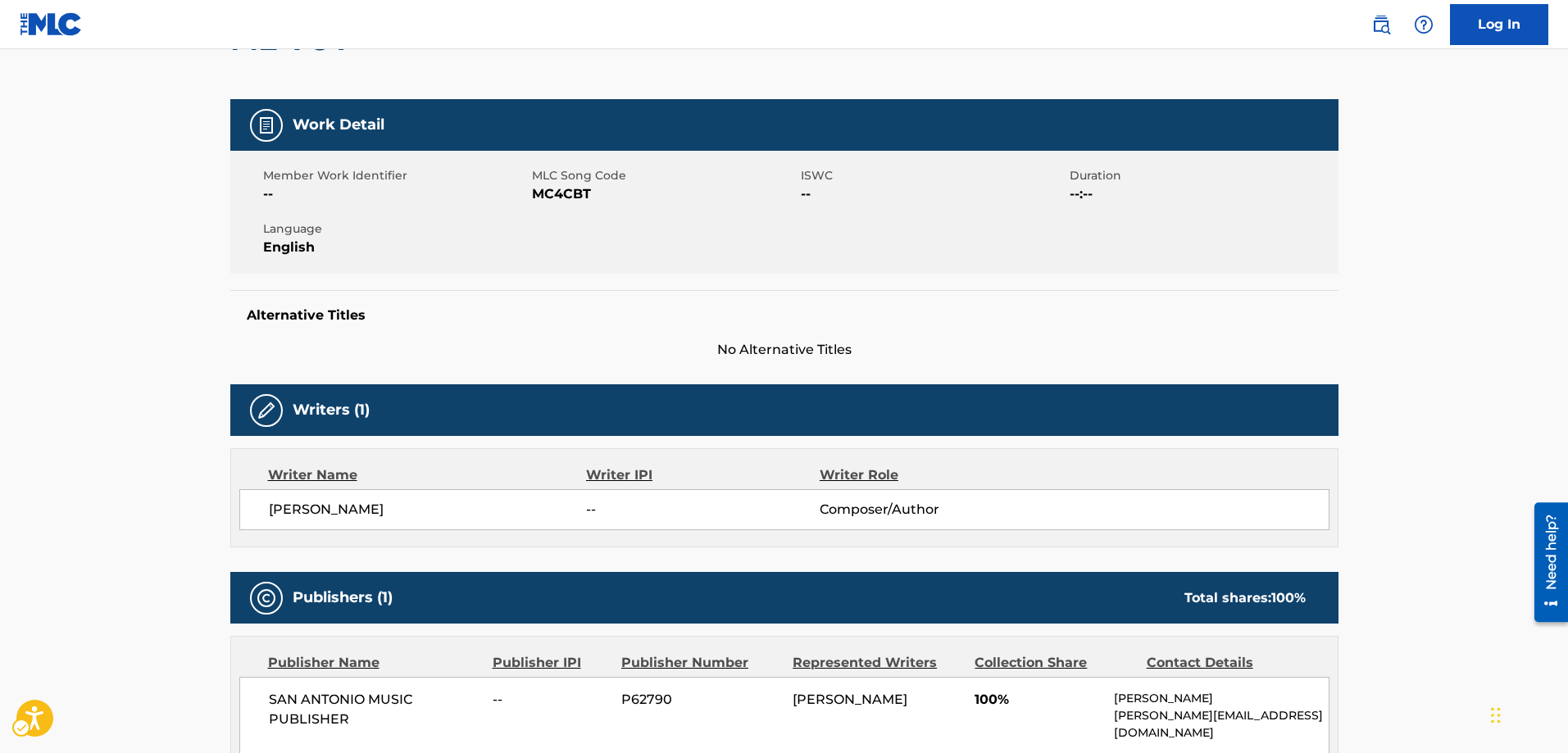
scroll to position [245, 0]
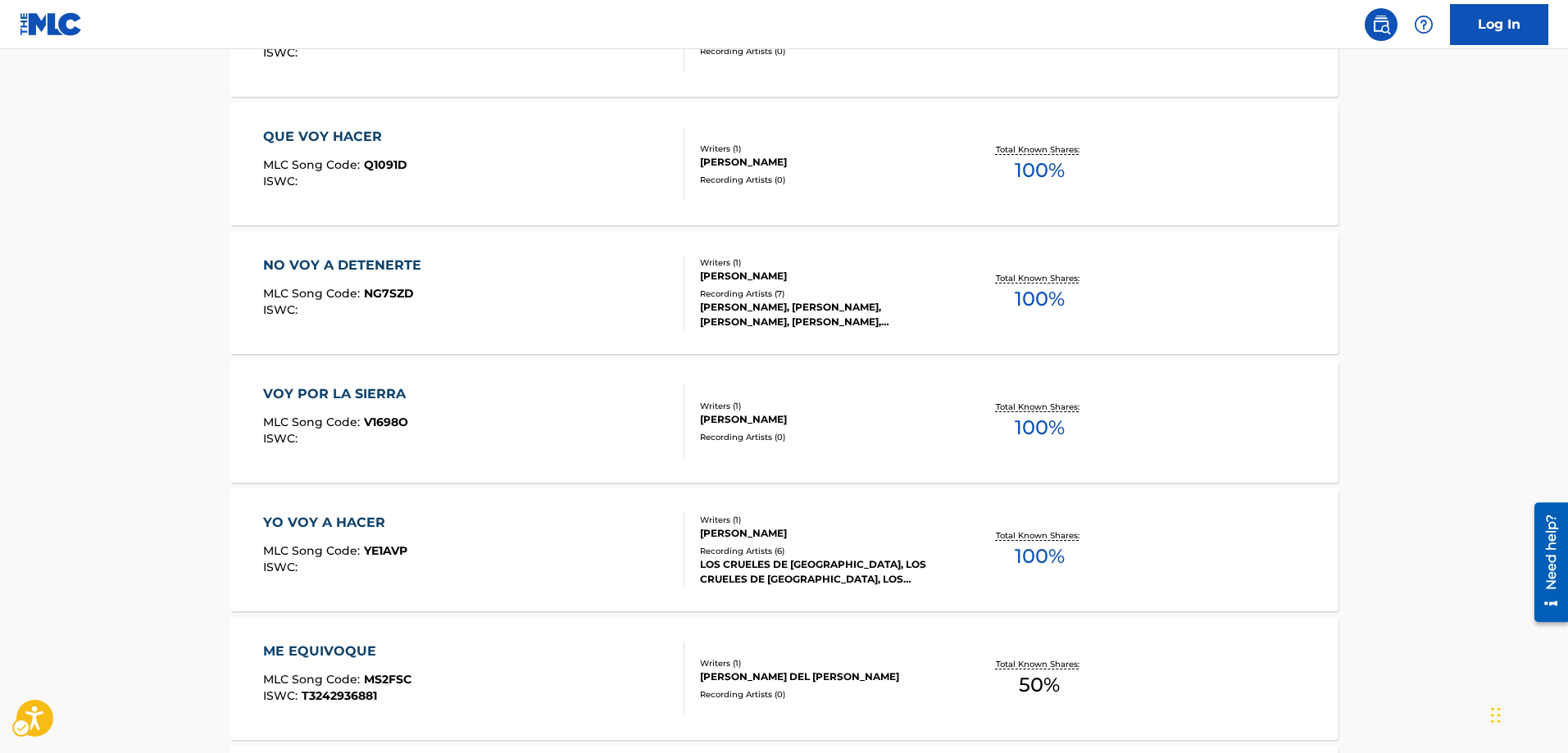
scroll to position [930, 0]
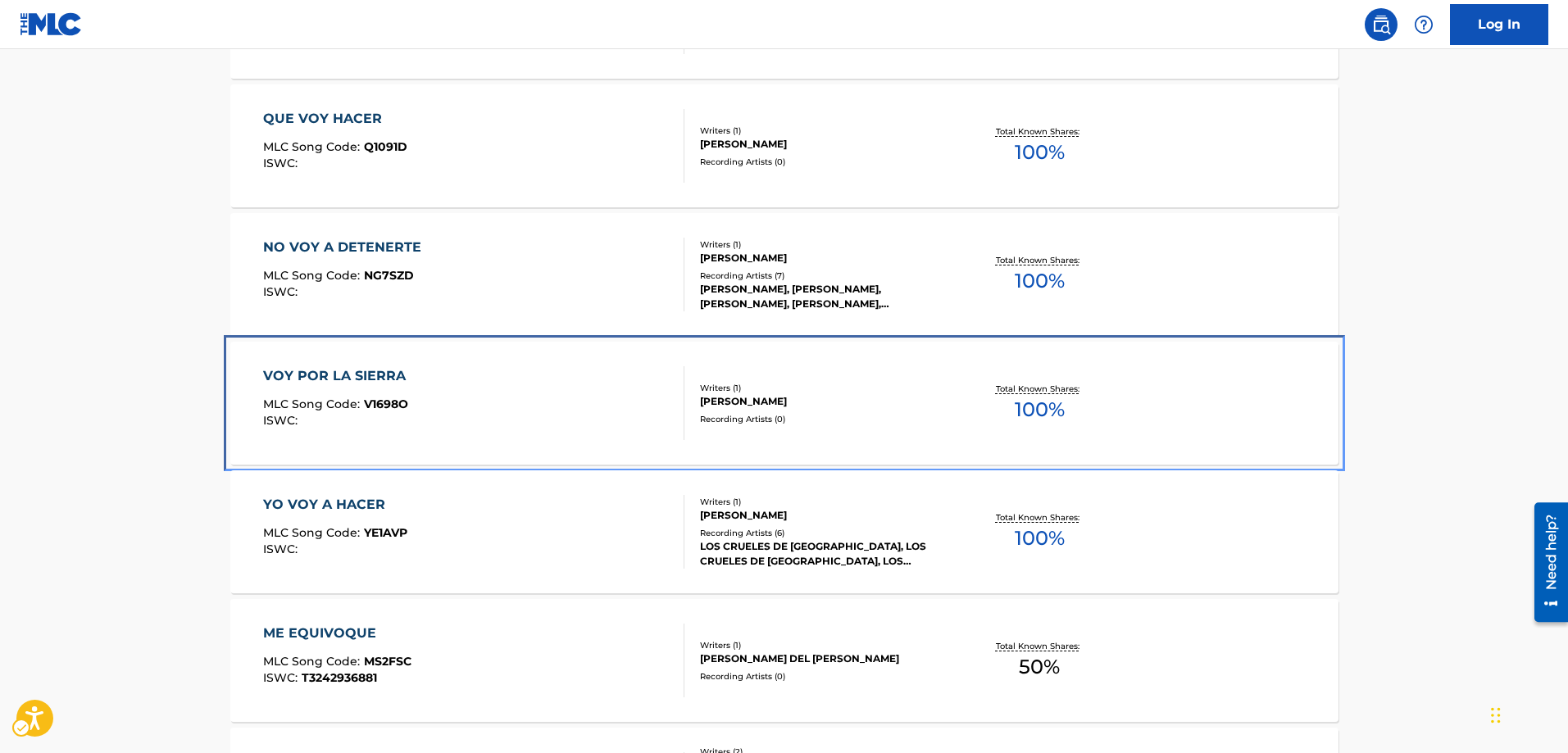
click at [397, 406] on span "V1698O" at bounding box center [386, 404] width 44 height 15
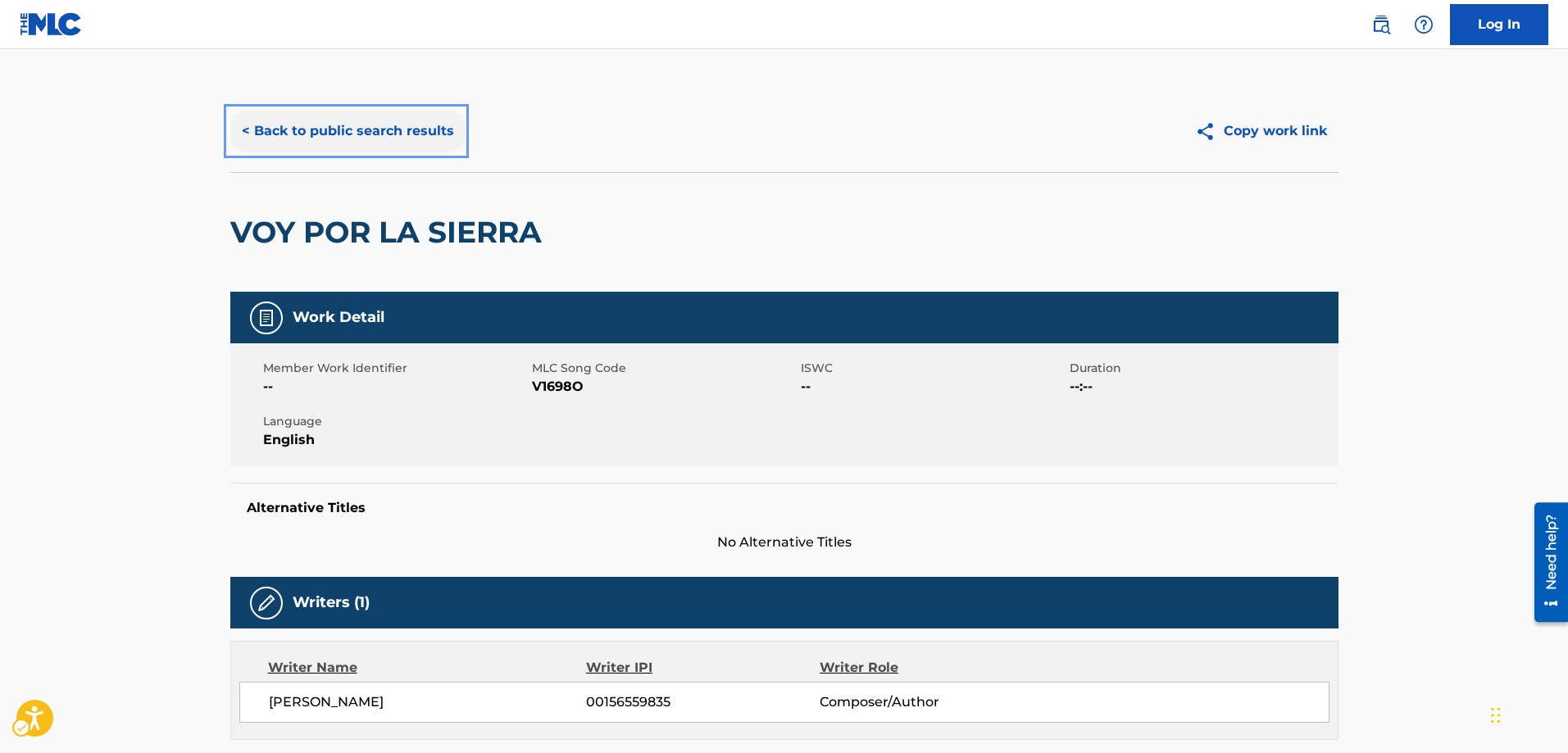
click at [245, 130] on button "< Back to public search results" at bounding box center [348, 131] width 235 height 41
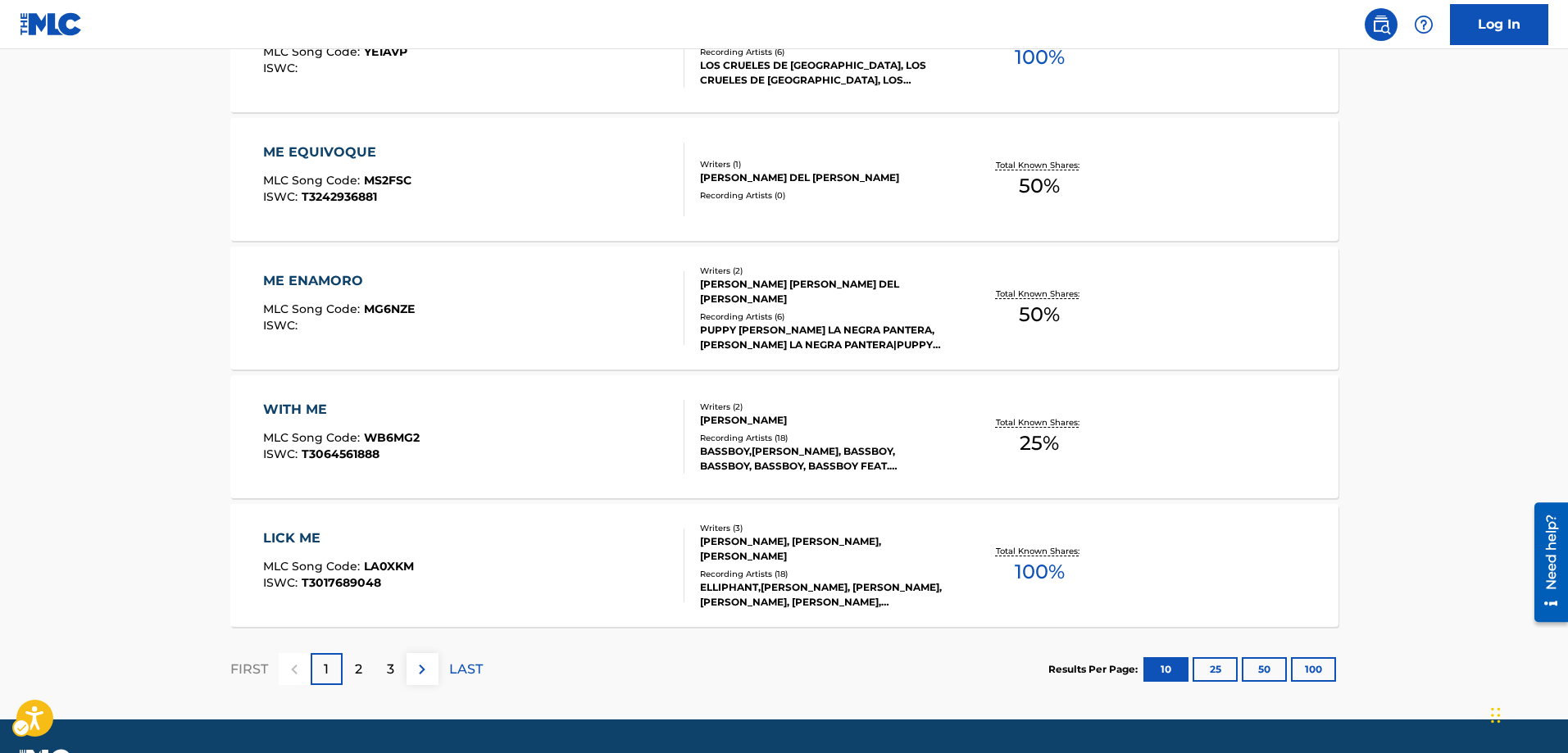
scroll to position [1455, 0]
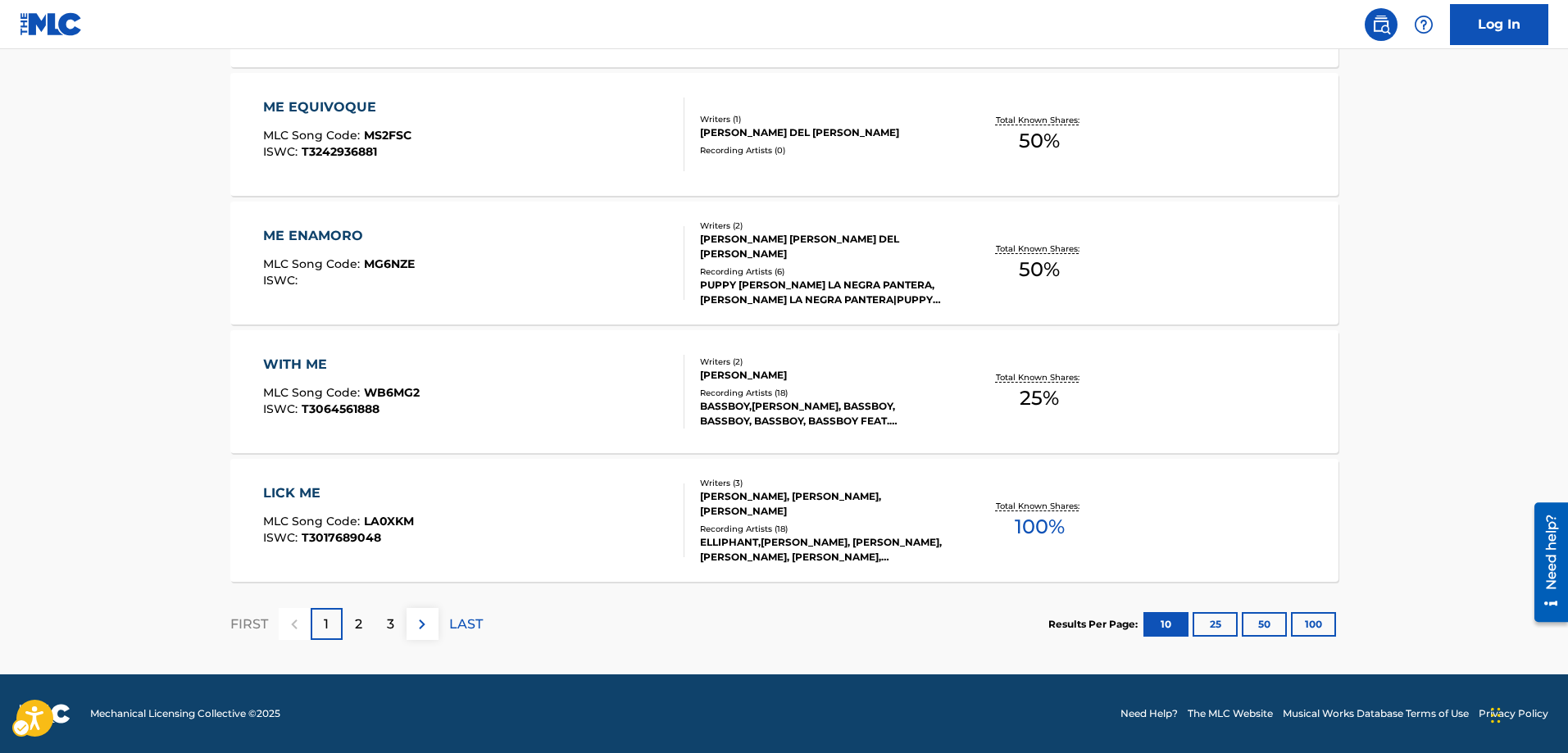
click at [364, 620] on div "2" at bounding box center [358, 623] width 32 height 32
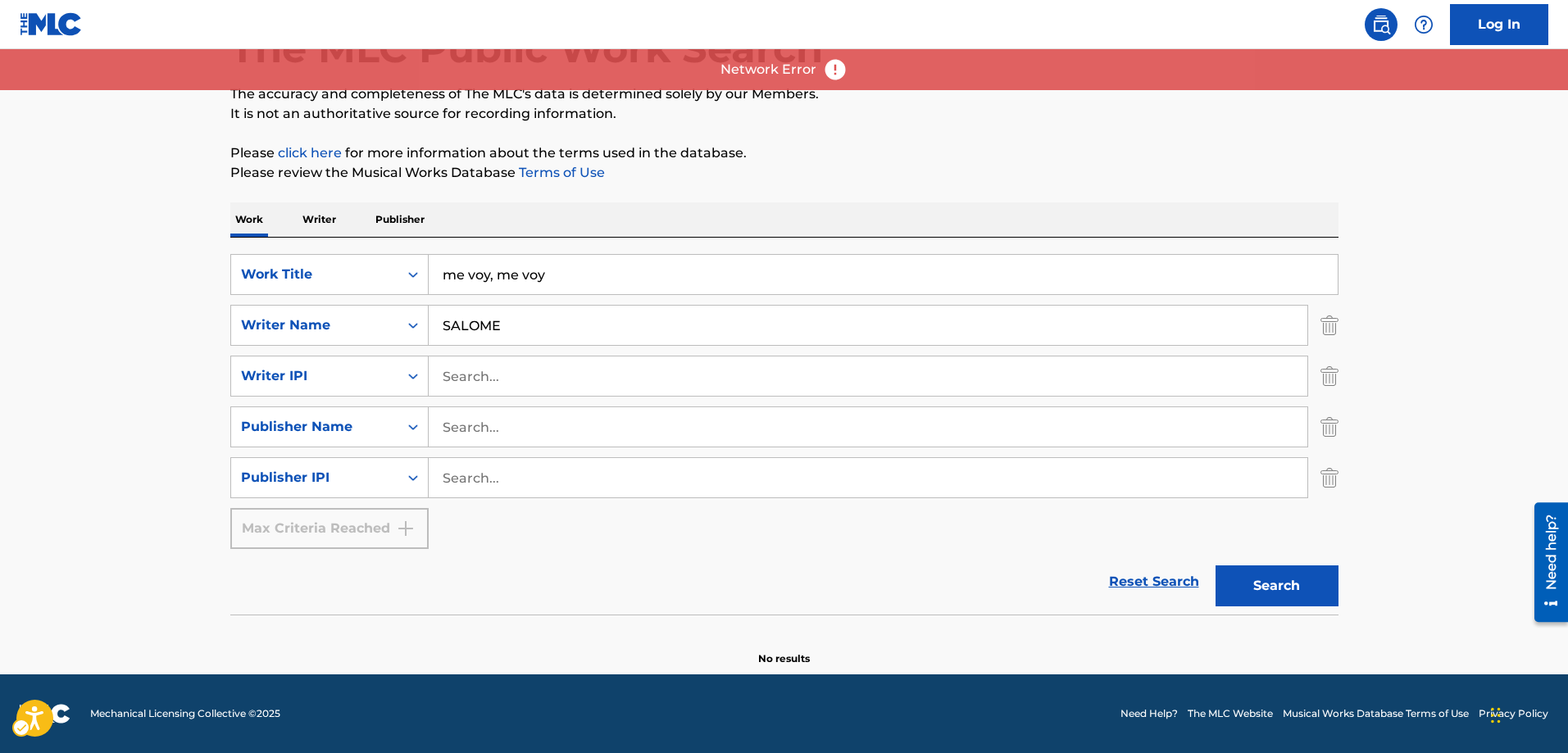
scroll to position [110, 0]
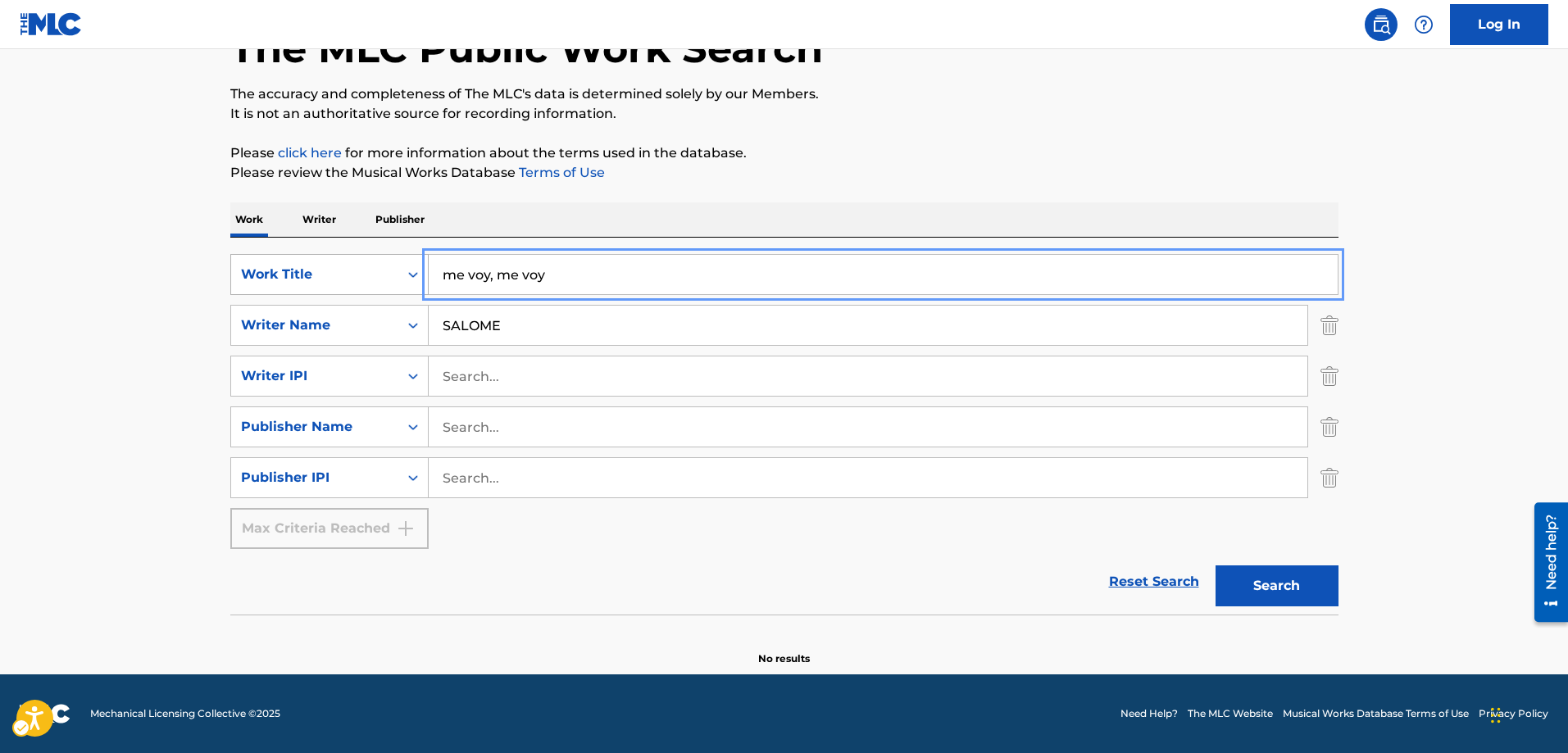
drag, startPoint x: 583, startPoint y: 273, endPoint x: 409, endPoint y: 271, distance: 174.0
click at [409, 271] on div "SearchWithCriteria7feaa644-79c5-4b37-b75e-40a65a5a1cbb Work Title me voy, me voy" at bounding box center [784, 274] width 1108 height 41
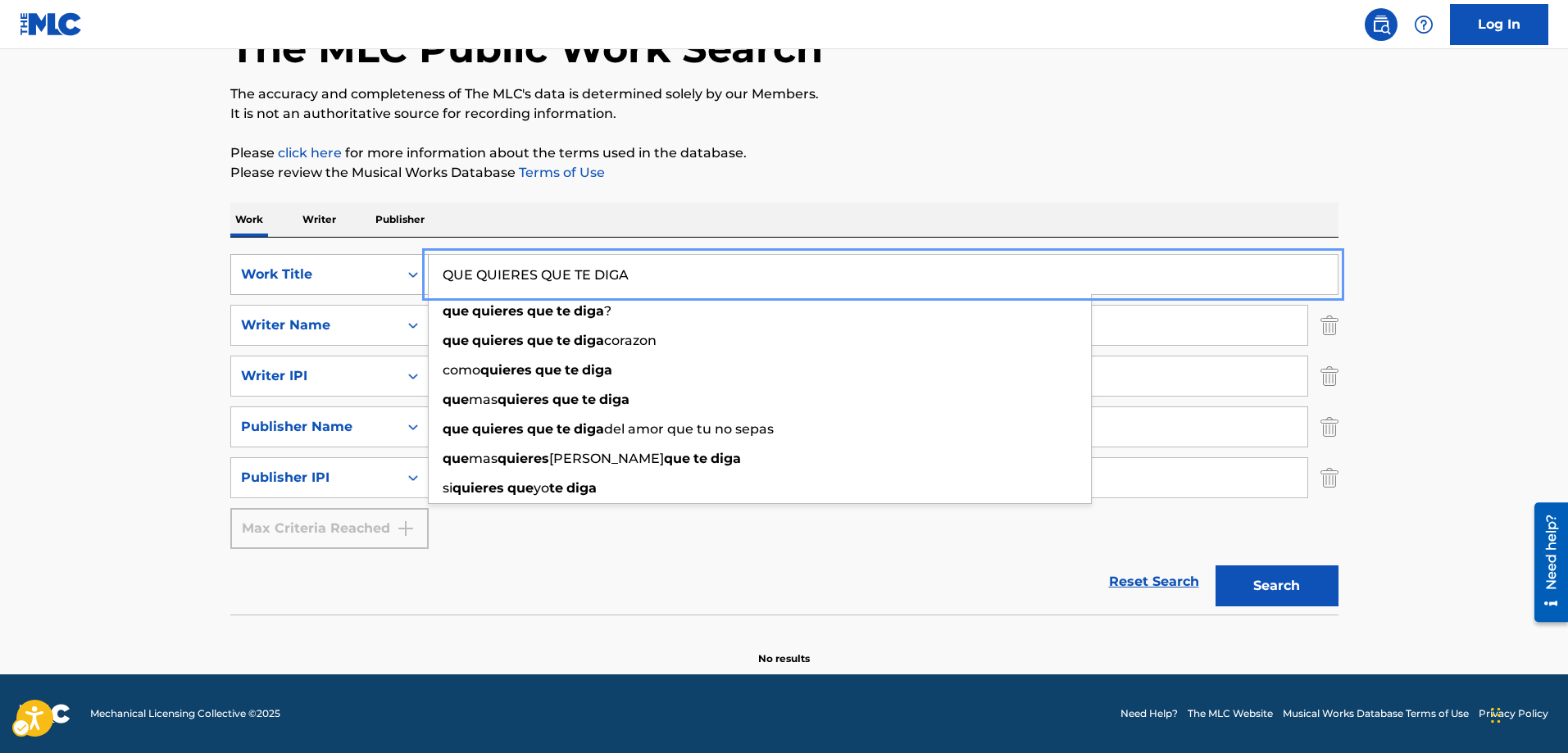
type input "QUE QUIERES QUE TE DIGA"
click at [1215, 565] on button "Search" at bounding box center [1276, 586] width 123 height 41
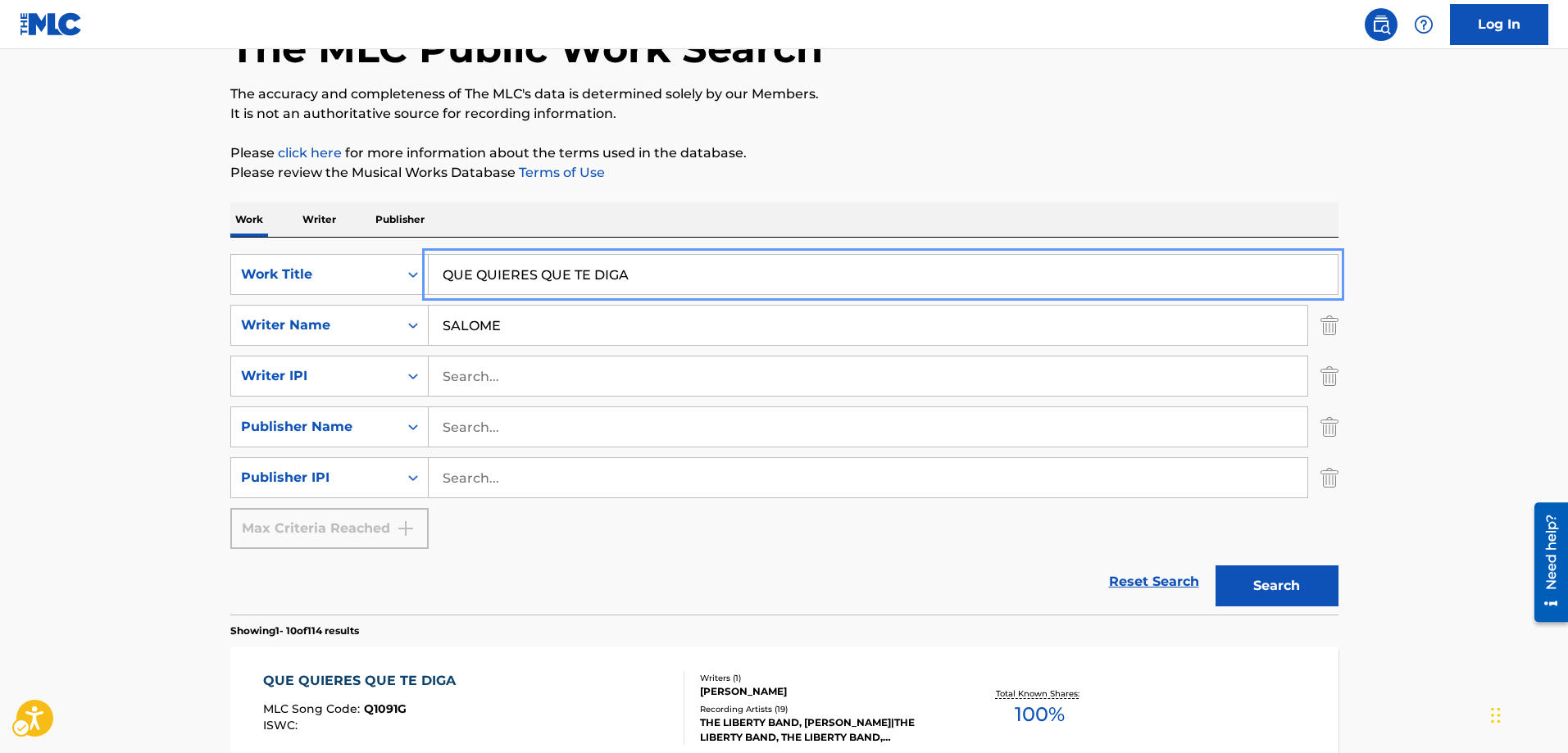
scroll to position [192, 0]
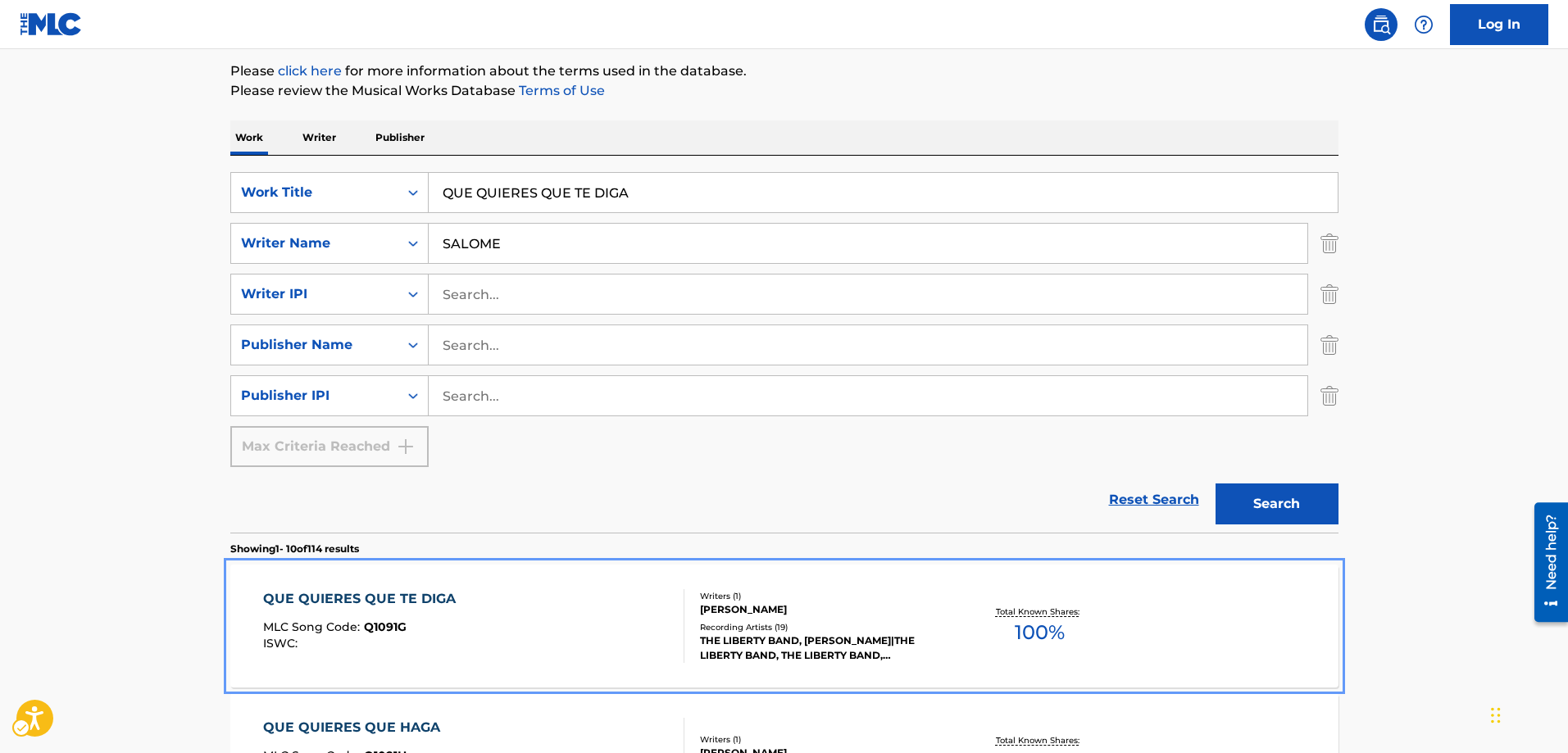
click at [387, 628] on span "Q1091G" at bounding box center [385, 627] width 42 height 15
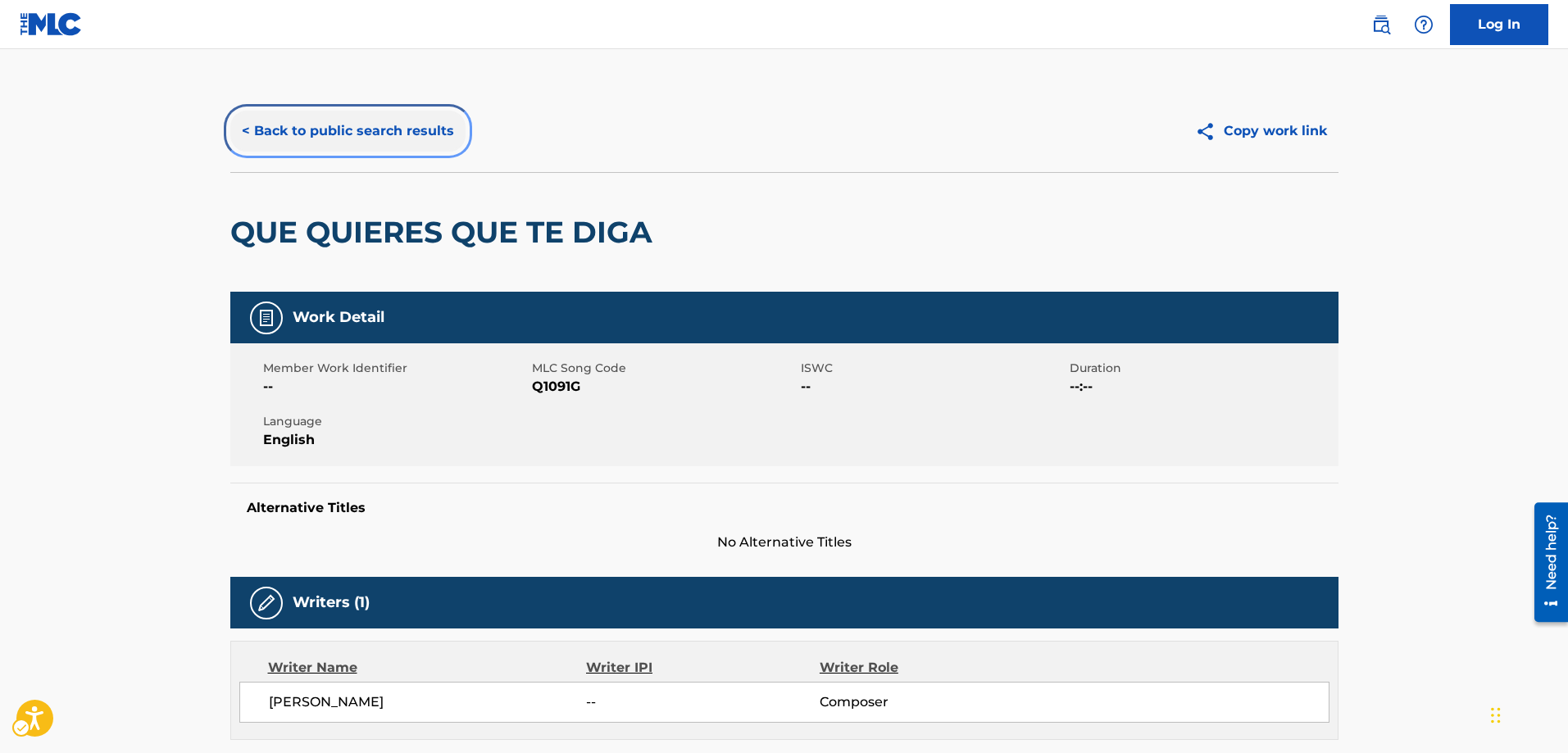
click at [240, 133] on button "< Back to public search results" at bounding box center [348, 131] width 235 height 41
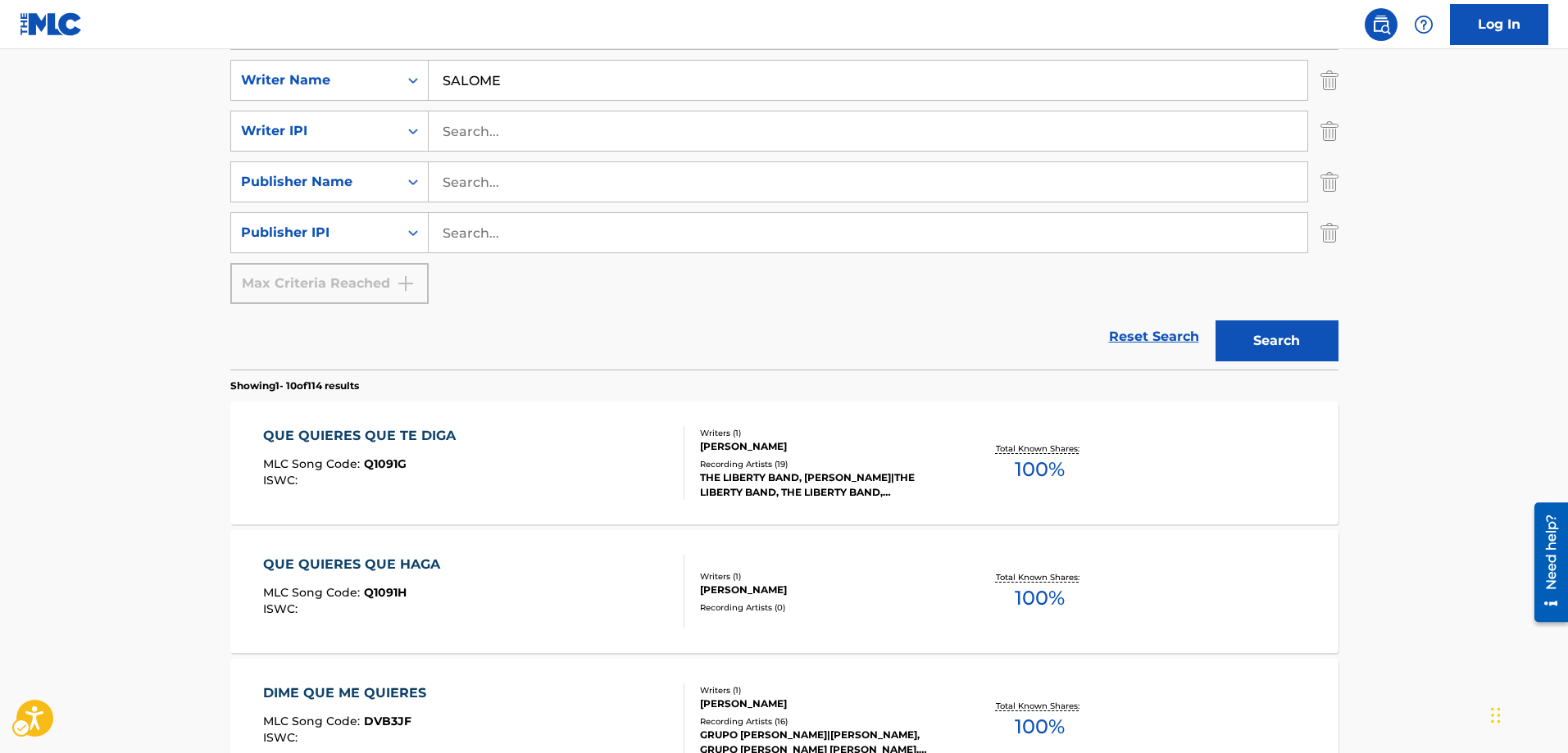
scroll to position [357, 0]
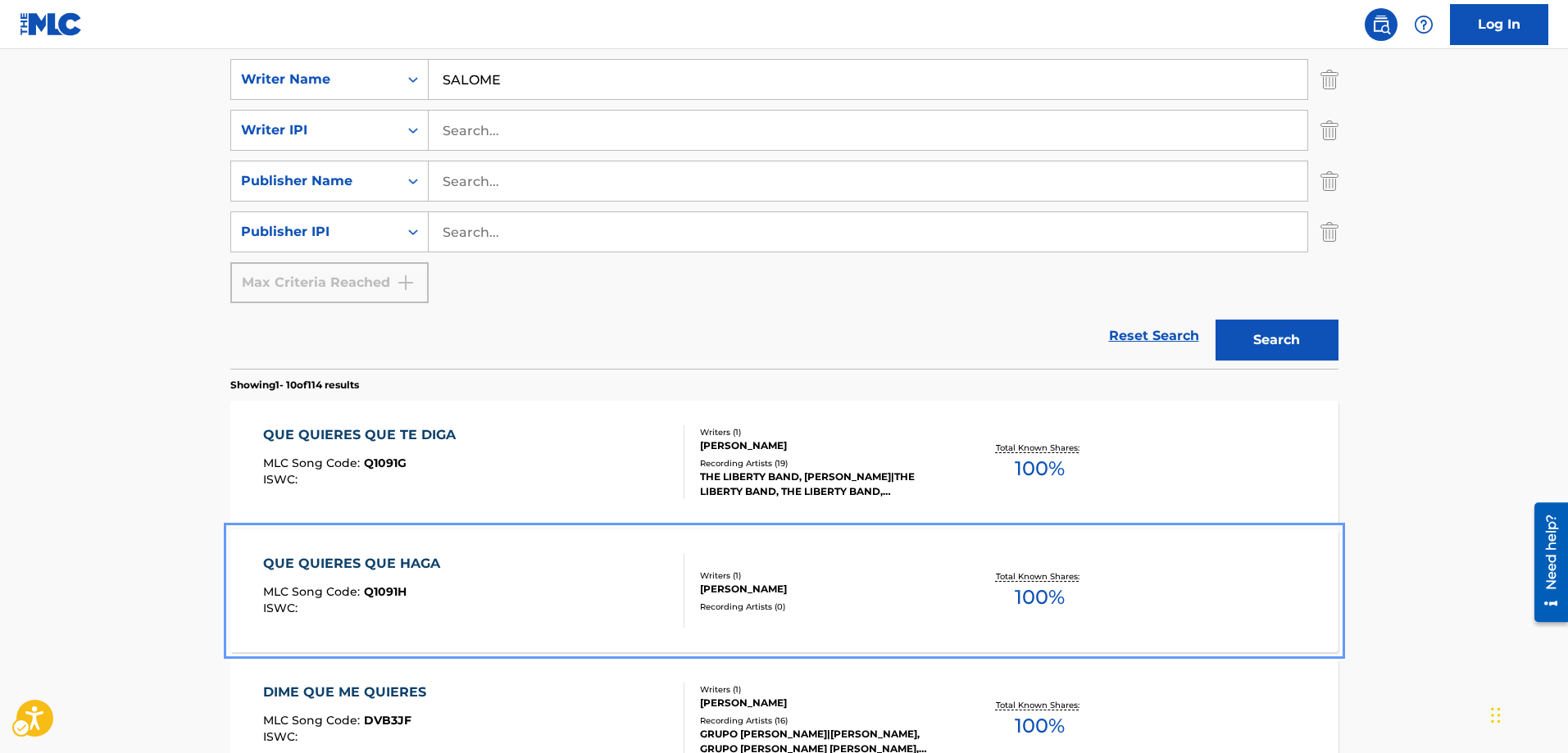
click at [388, 595] on span "Q1091H" at bounding box center [385, 591] width 42 height 15
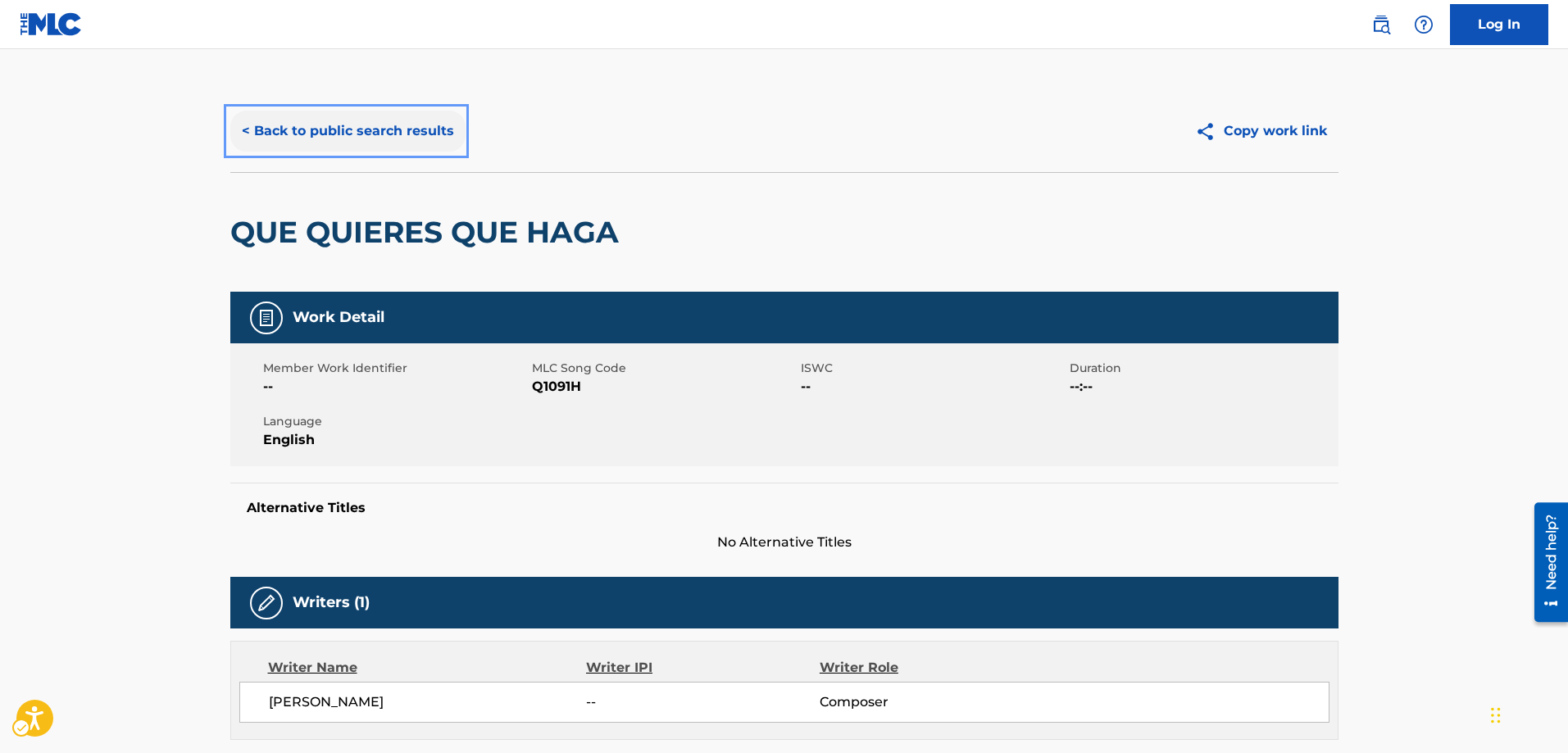
click at [250, 131] on button "< Back to public search results" at bounding box center [348, 131] width 235 height 41
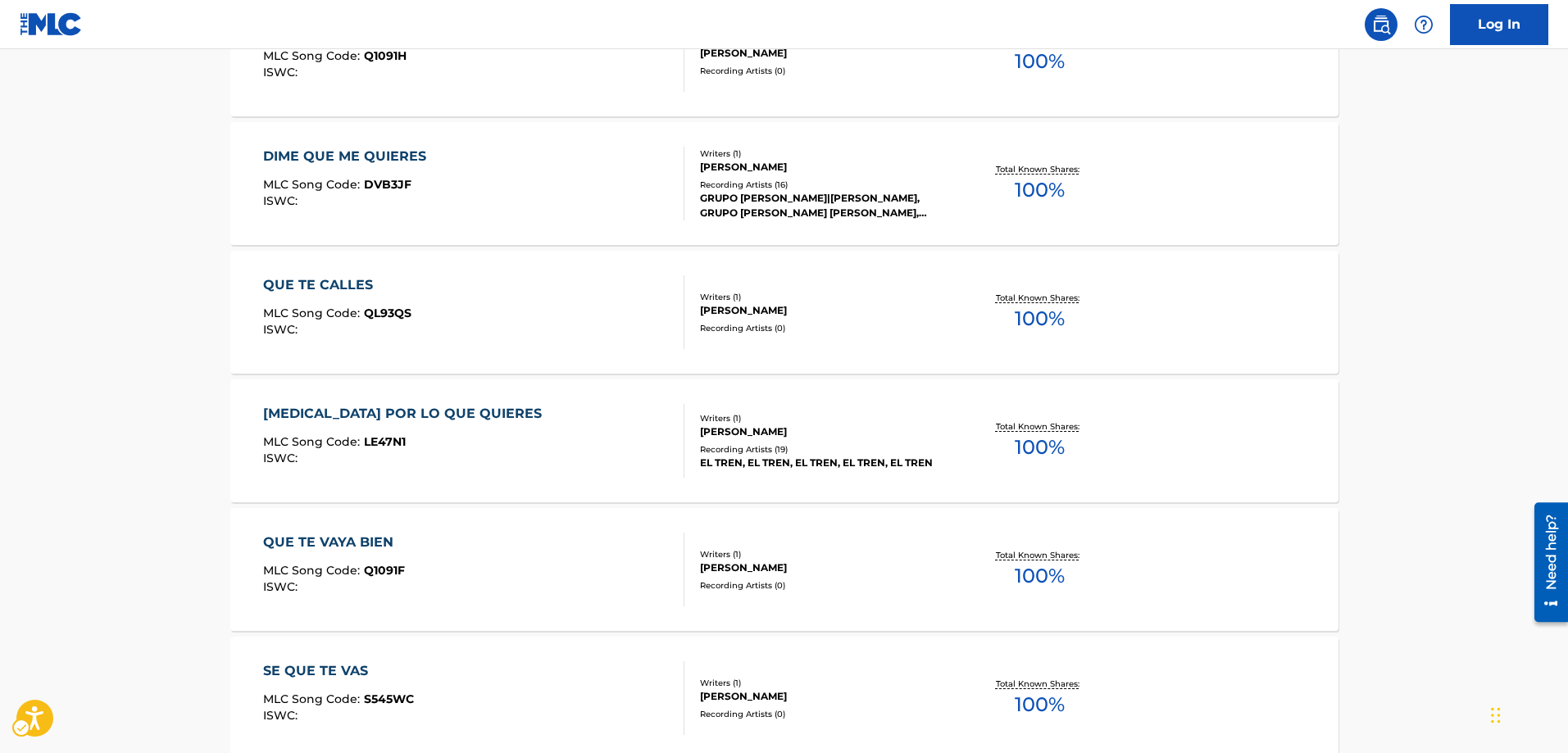
scroll to position [930, 0]
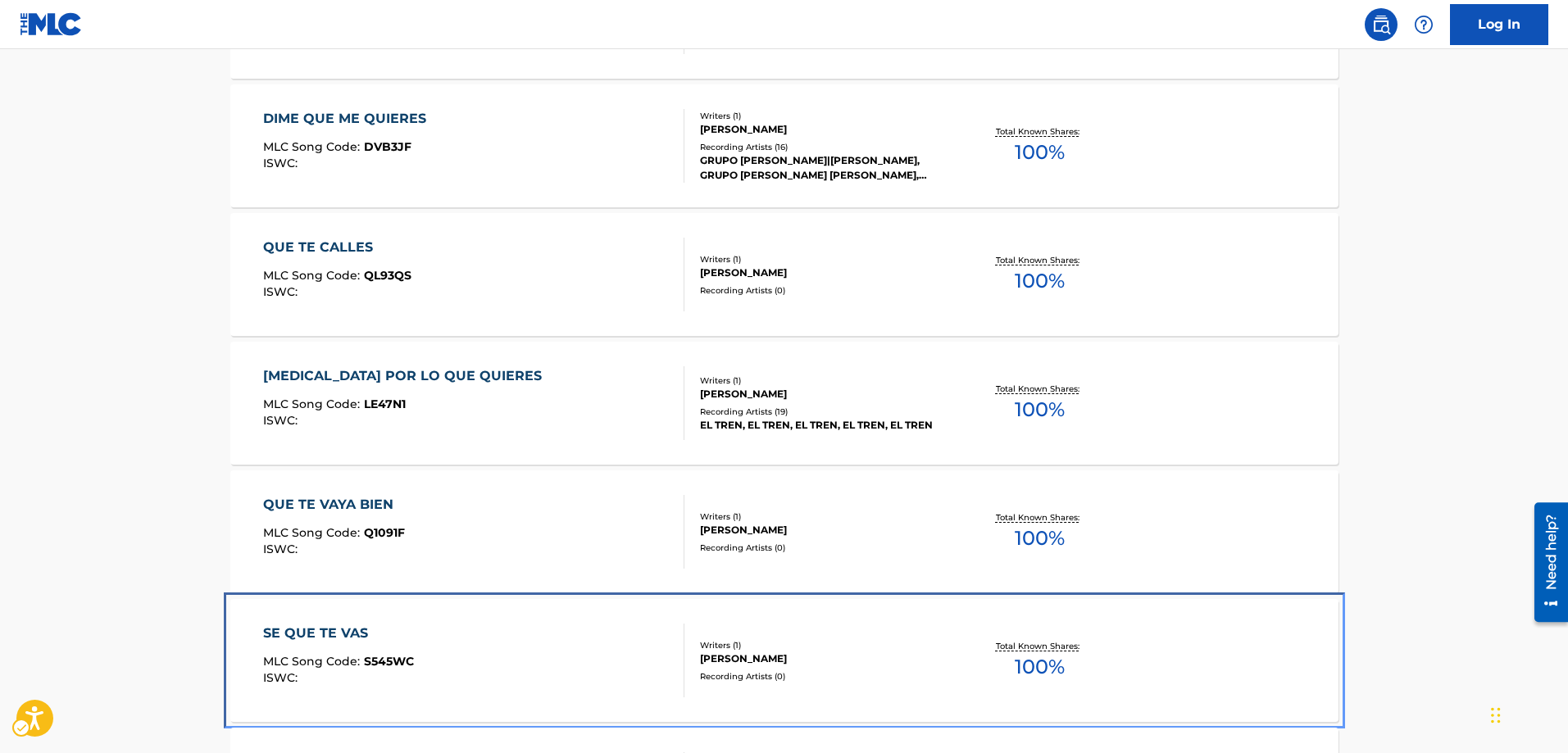
click at [371, 657] on span "S545WC" at bounding box center [389, 661] width 50 height 15
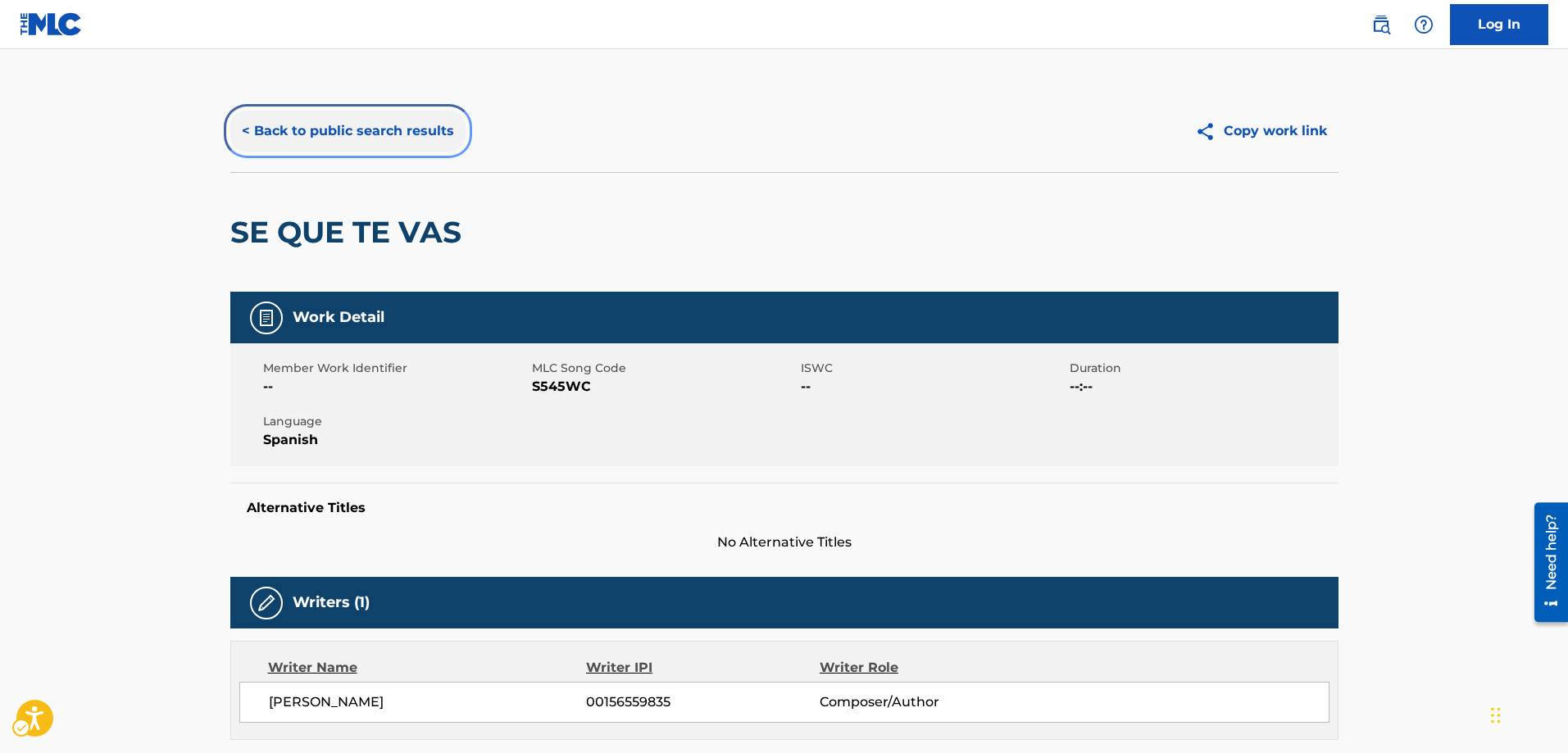
click at [244, 131] on button "< Back to public search results" at bounding box center [348, 131] width 235 height 41
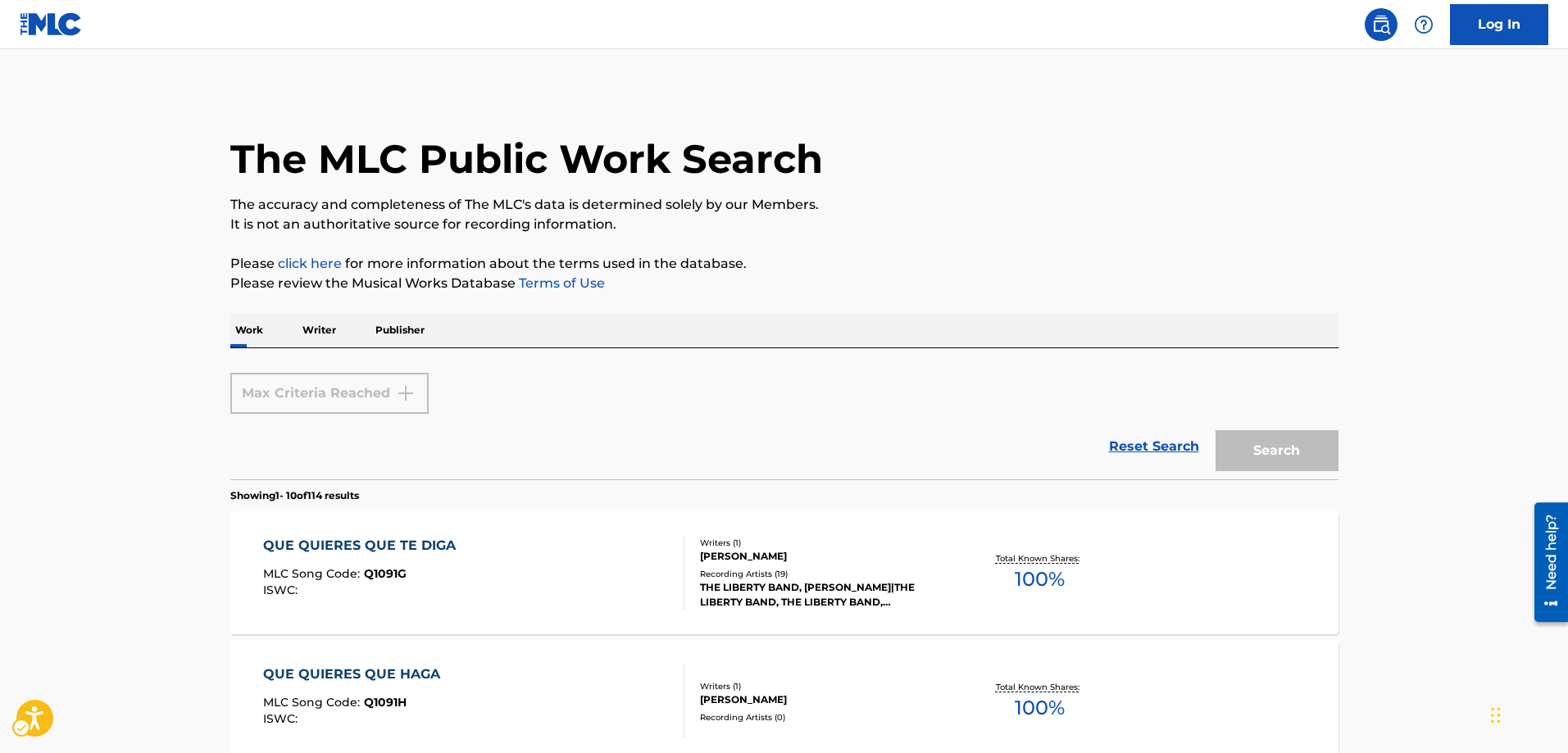
scroll to position [1176, 0]
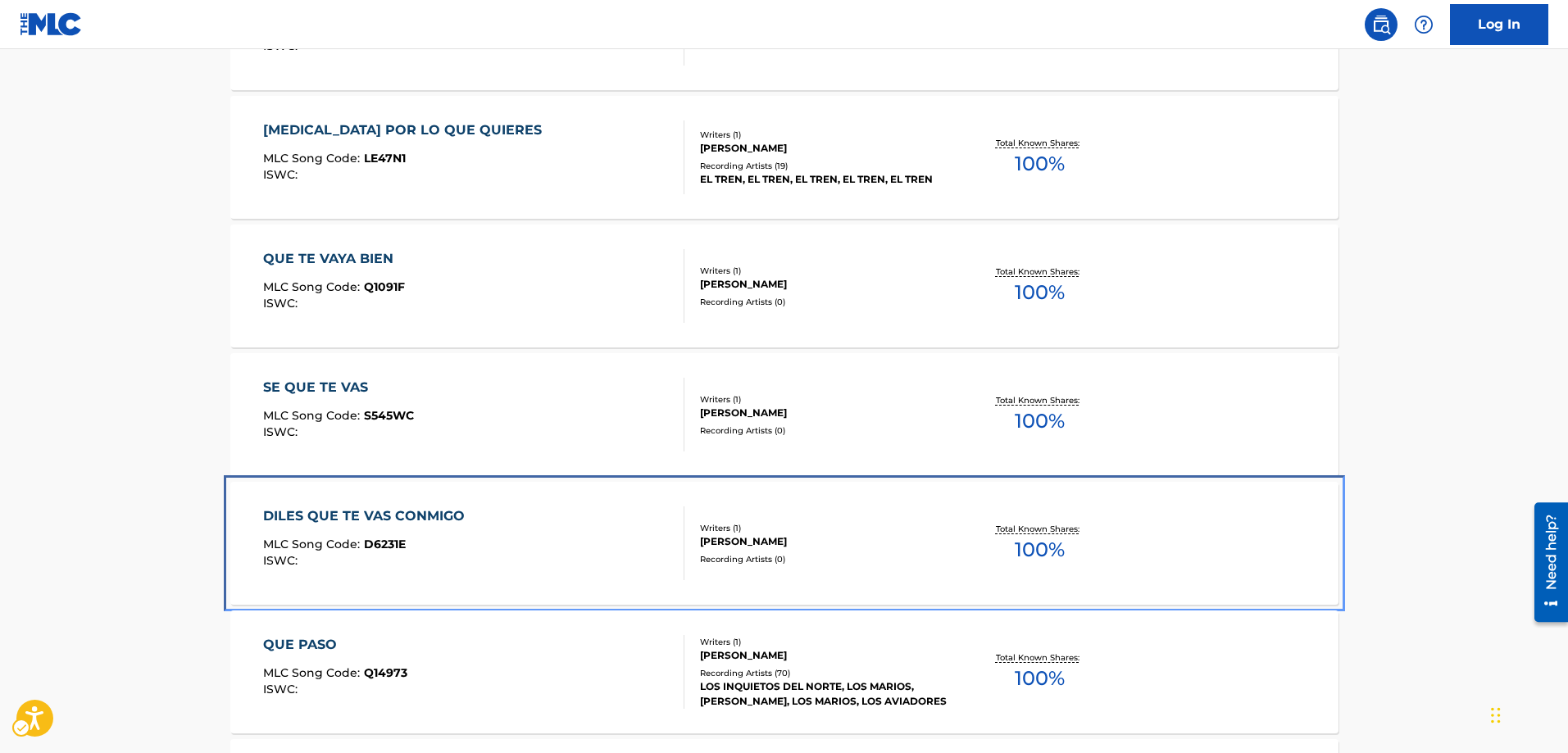
click at [381, 538] on span "D6231E" at bounding box center [384, 544] width 41 height 15
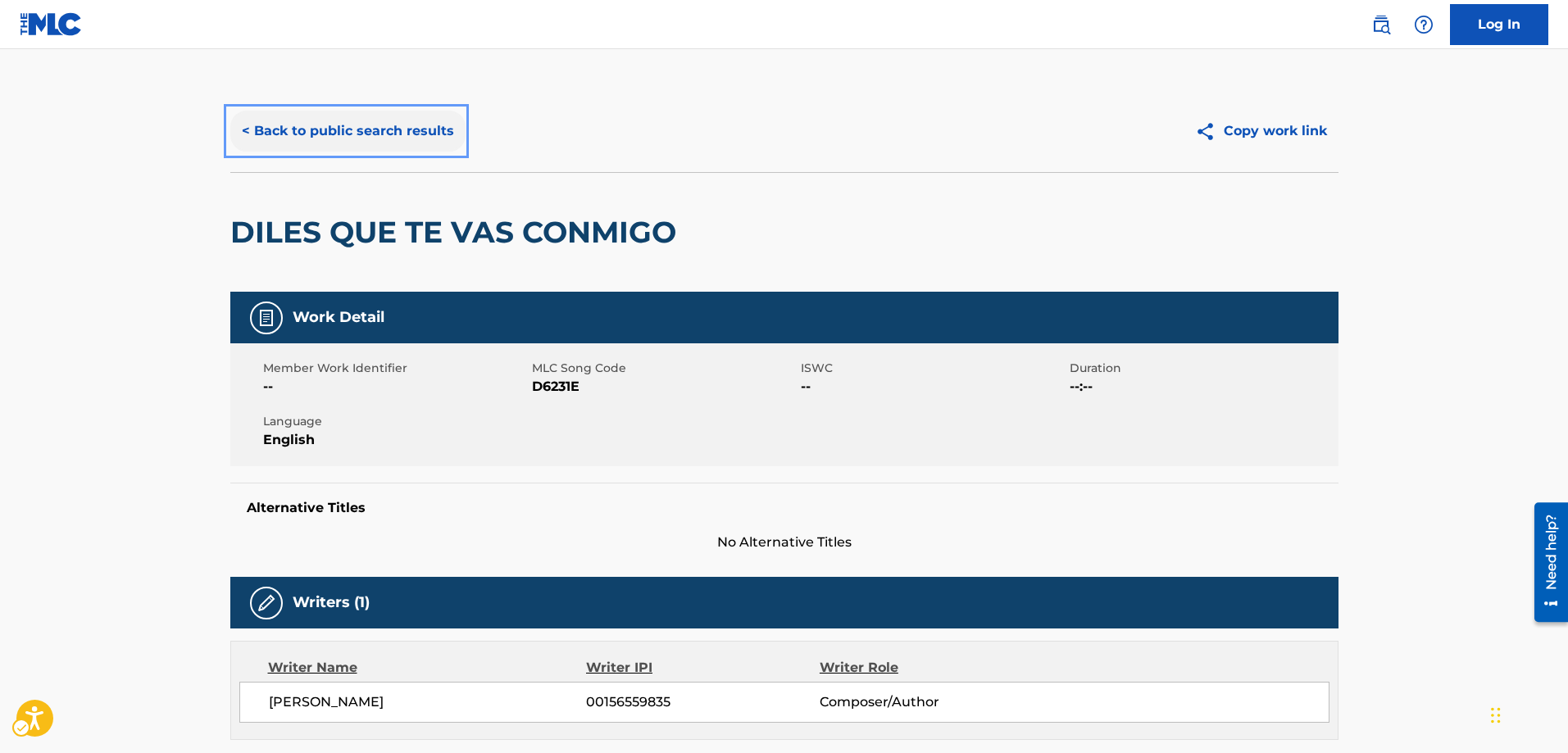
click at [245, 132] on button "< Back to public search results" at bounding box center [348, 131] width 235 height 41
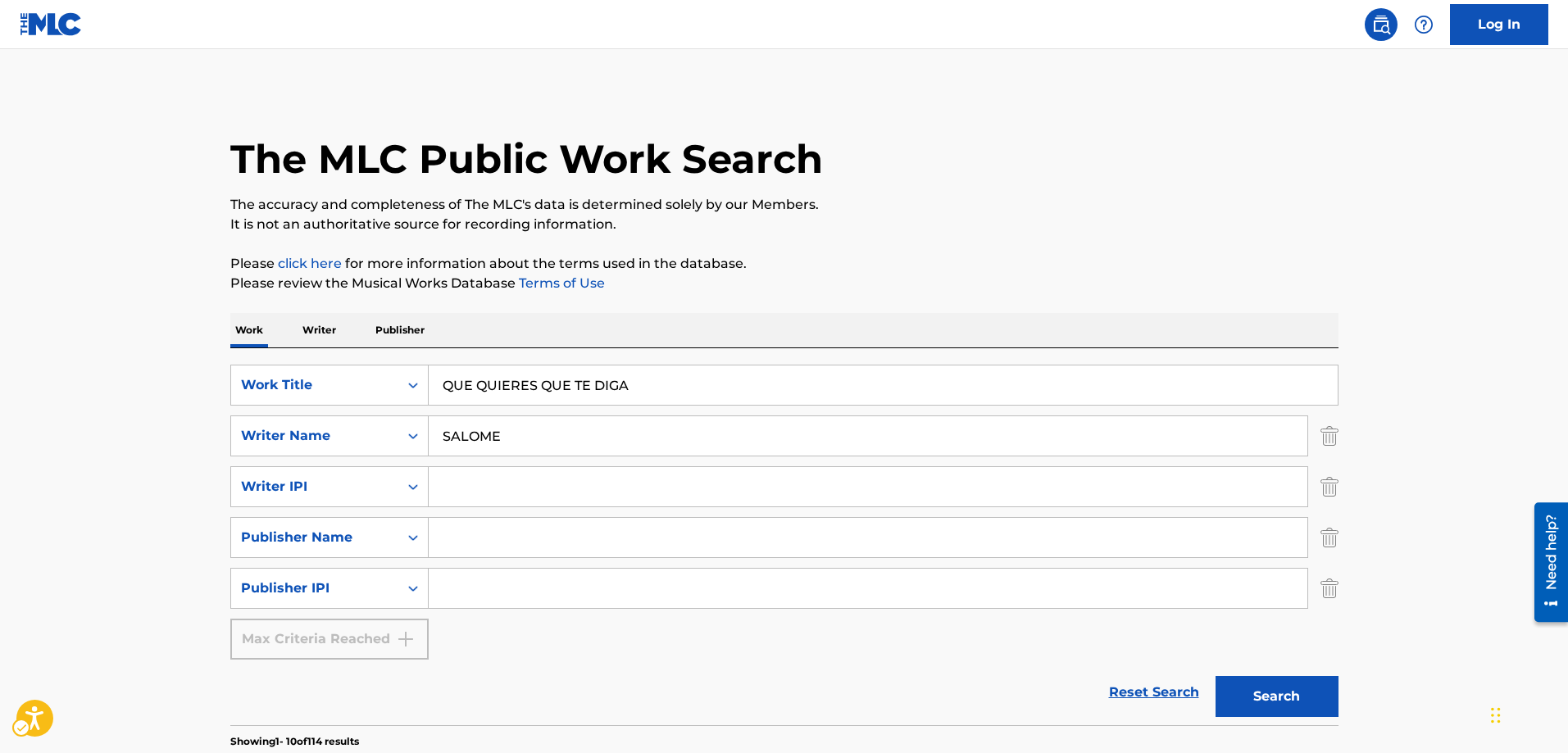
scroll to position [1421, 0]
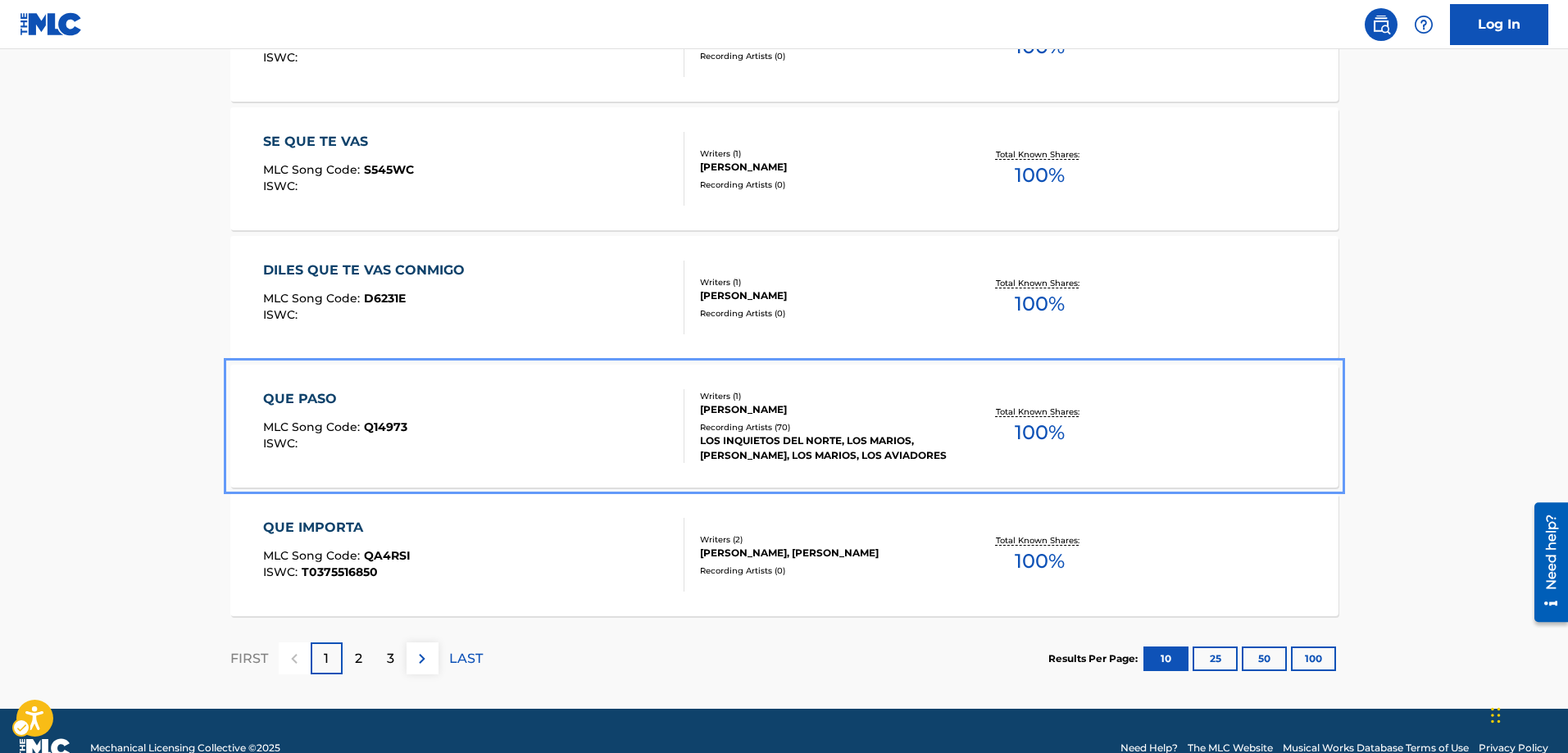
click at [382, 426] on span "Q14973" at bounding box center [385, 427] width 43 height 15
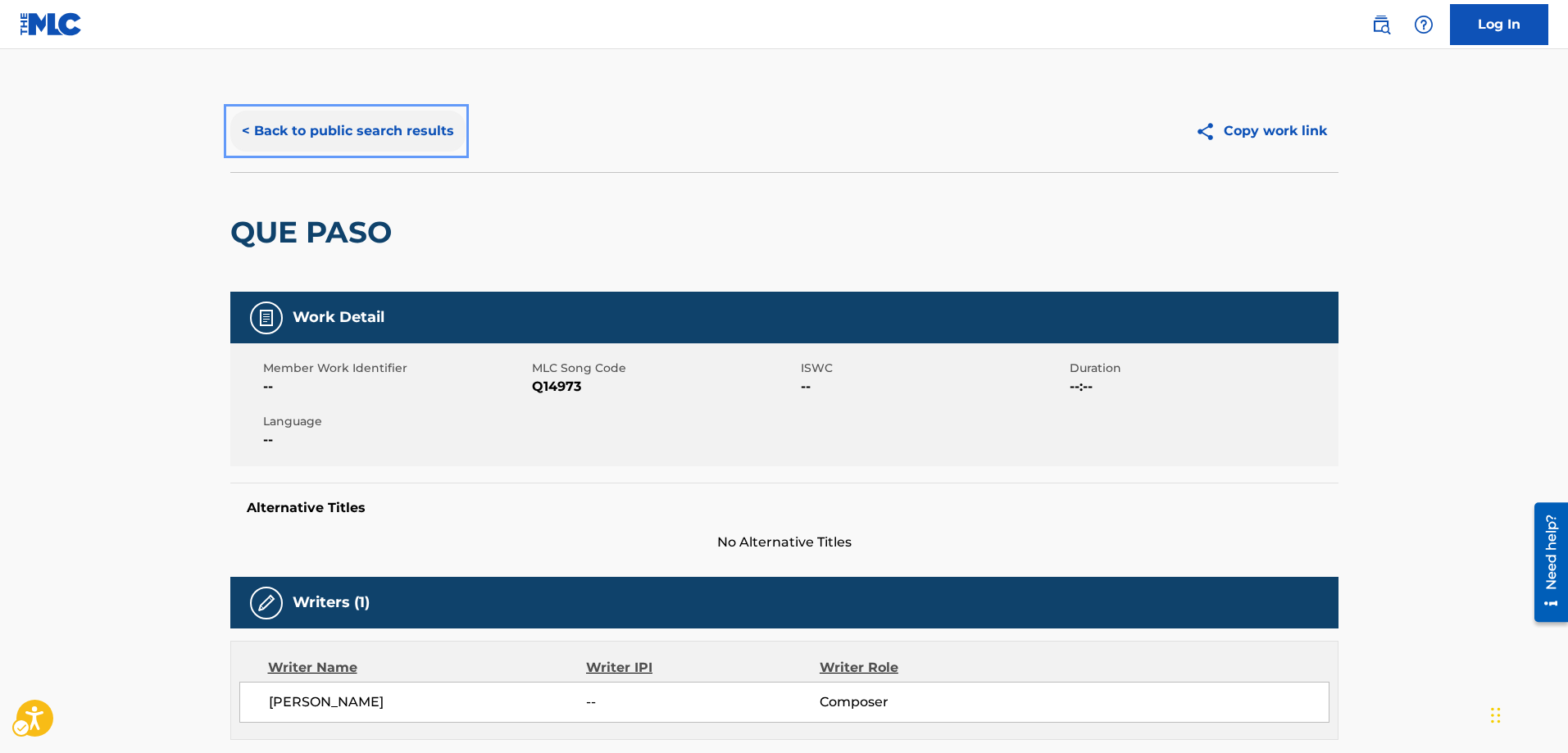
click at [246, 130] on button "< Back to public search results" at bounding box center [348, 131] width 235 height 41
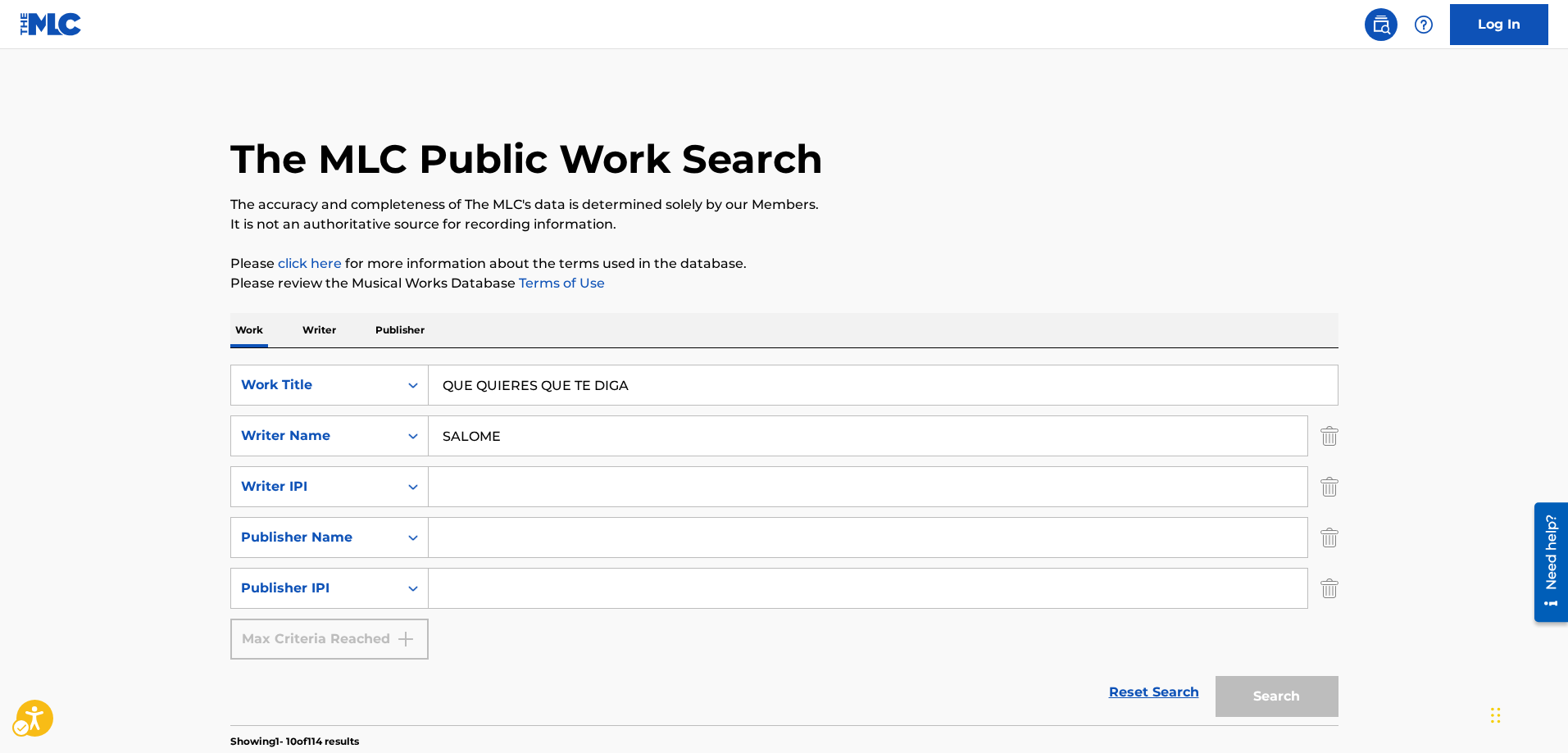
scroll to position [1455, 0]
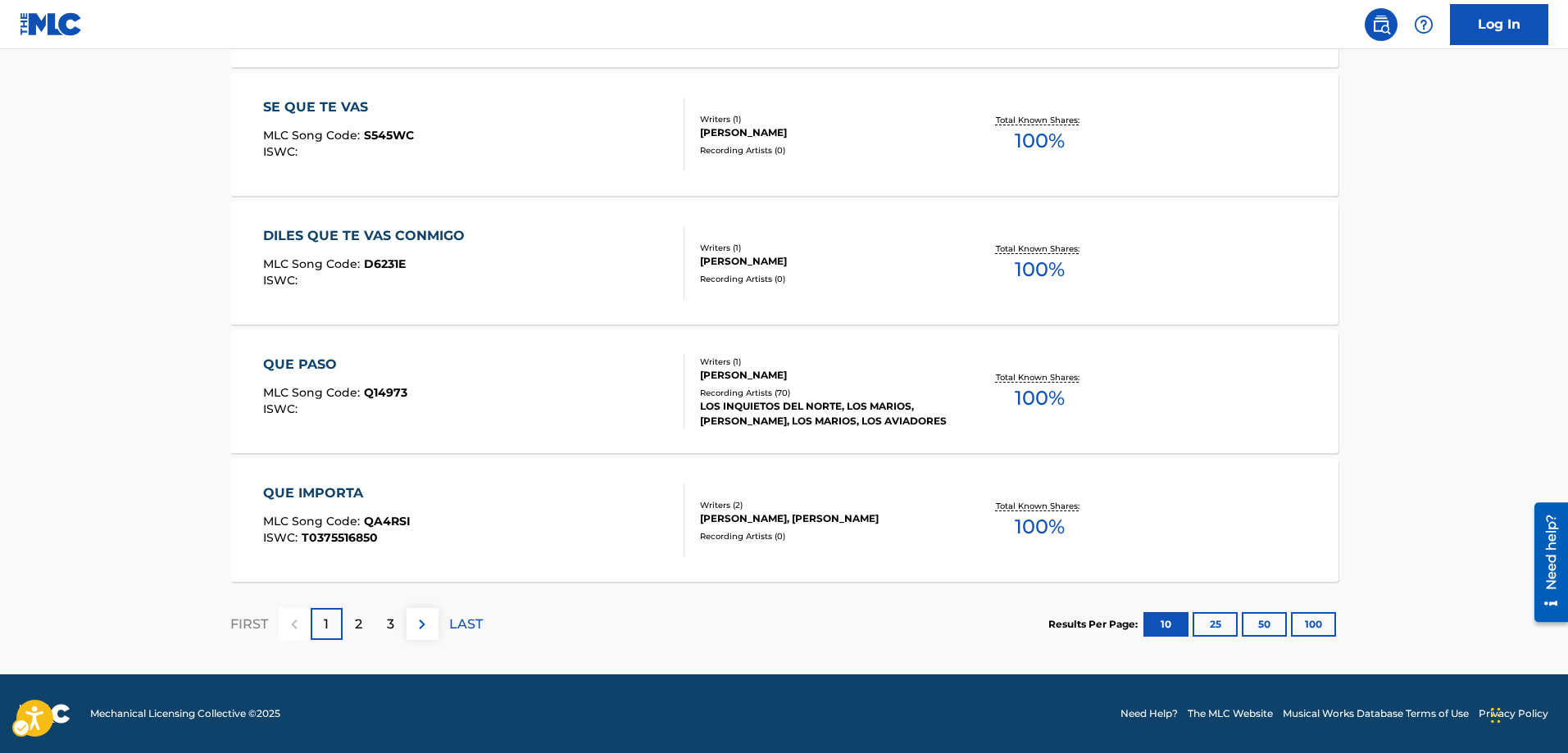
click at [361, 622] on p "2" at bounding box center [359, 623] width 7 height 19
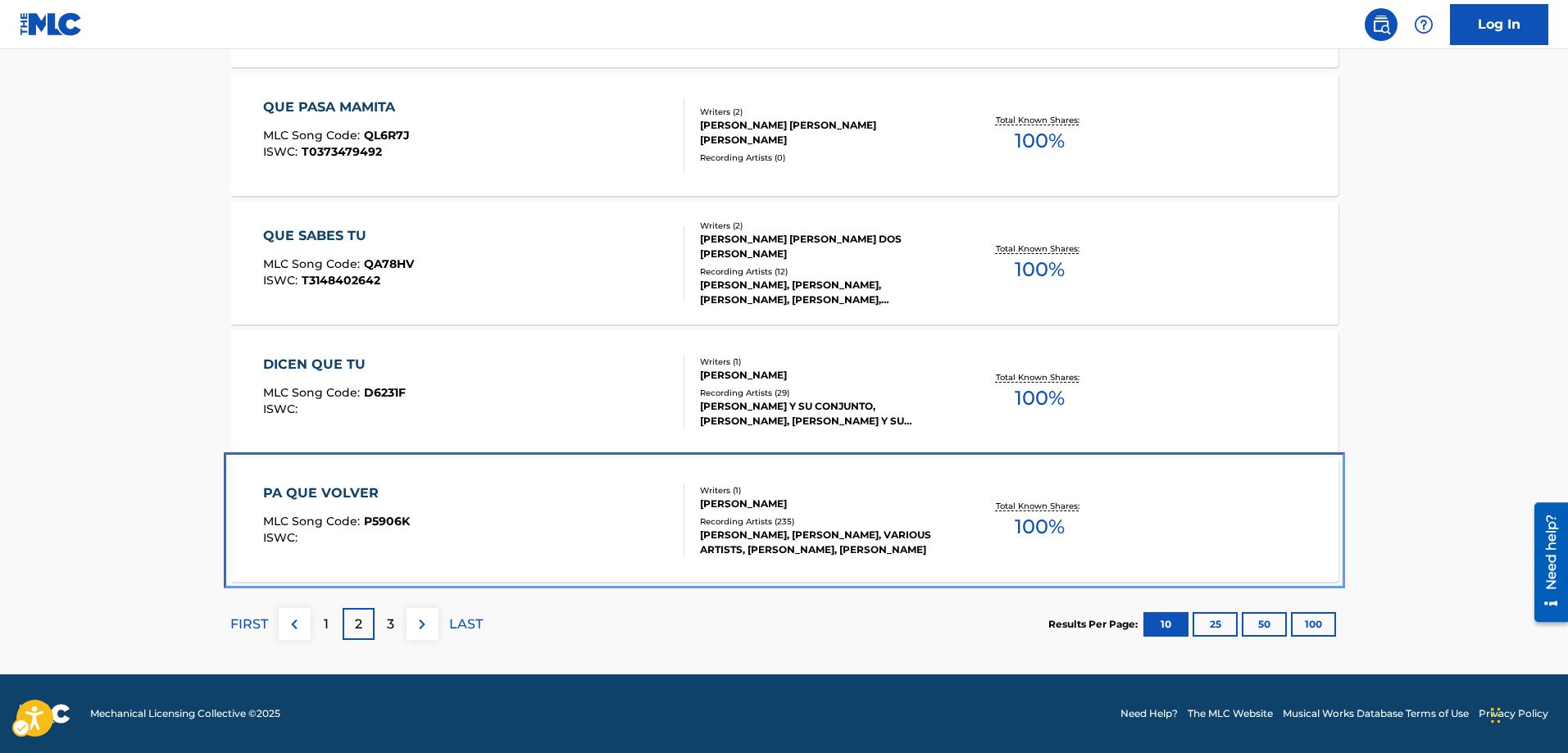
click at [390, 511] on div "PA QUE VOLVER MLC Song Code : P5906K ISWC :" at bounding box center [337, 520] width 147 height 74
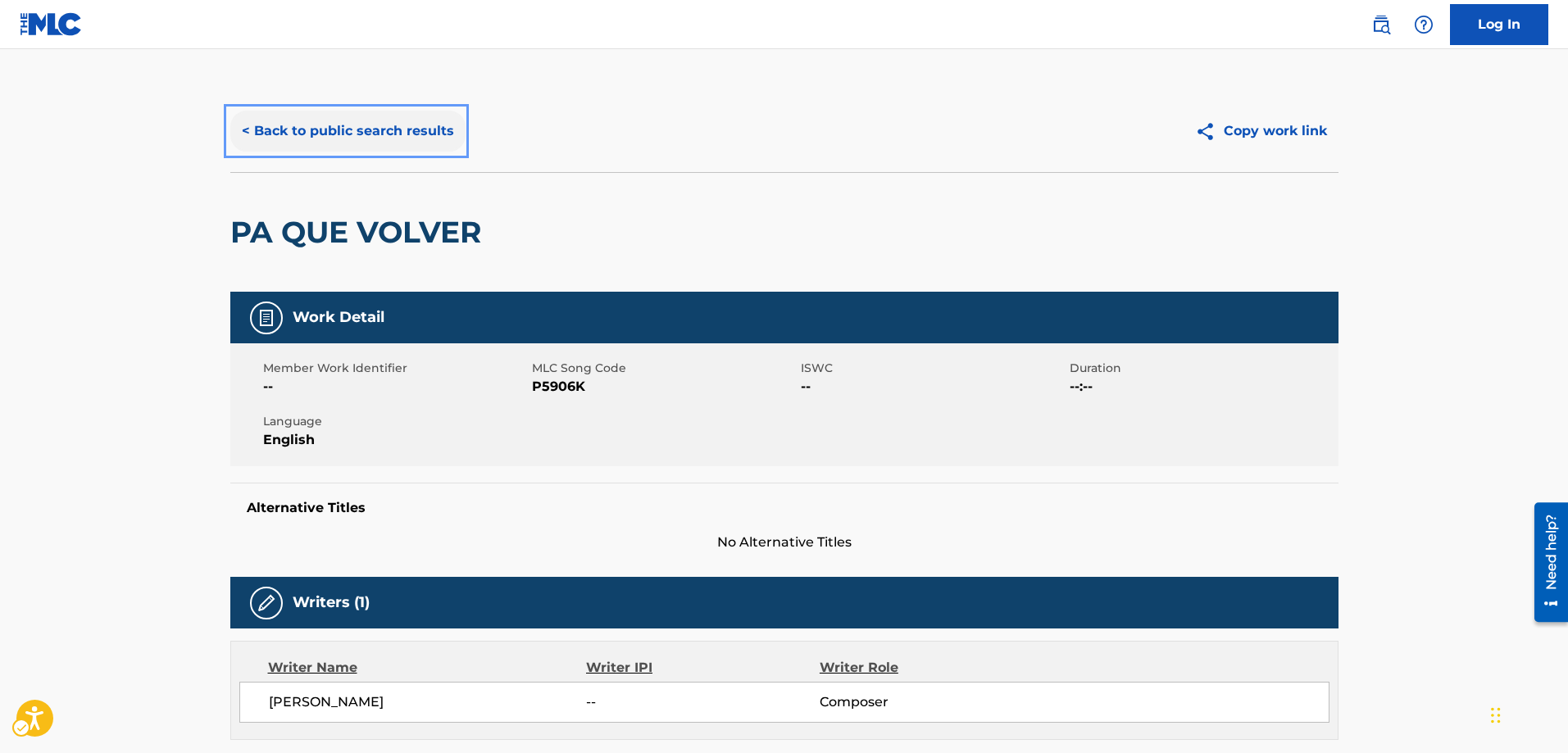
click at [245, 126] on button "< Back to public search results" at bounding box center [348, 131] width 235 height 41
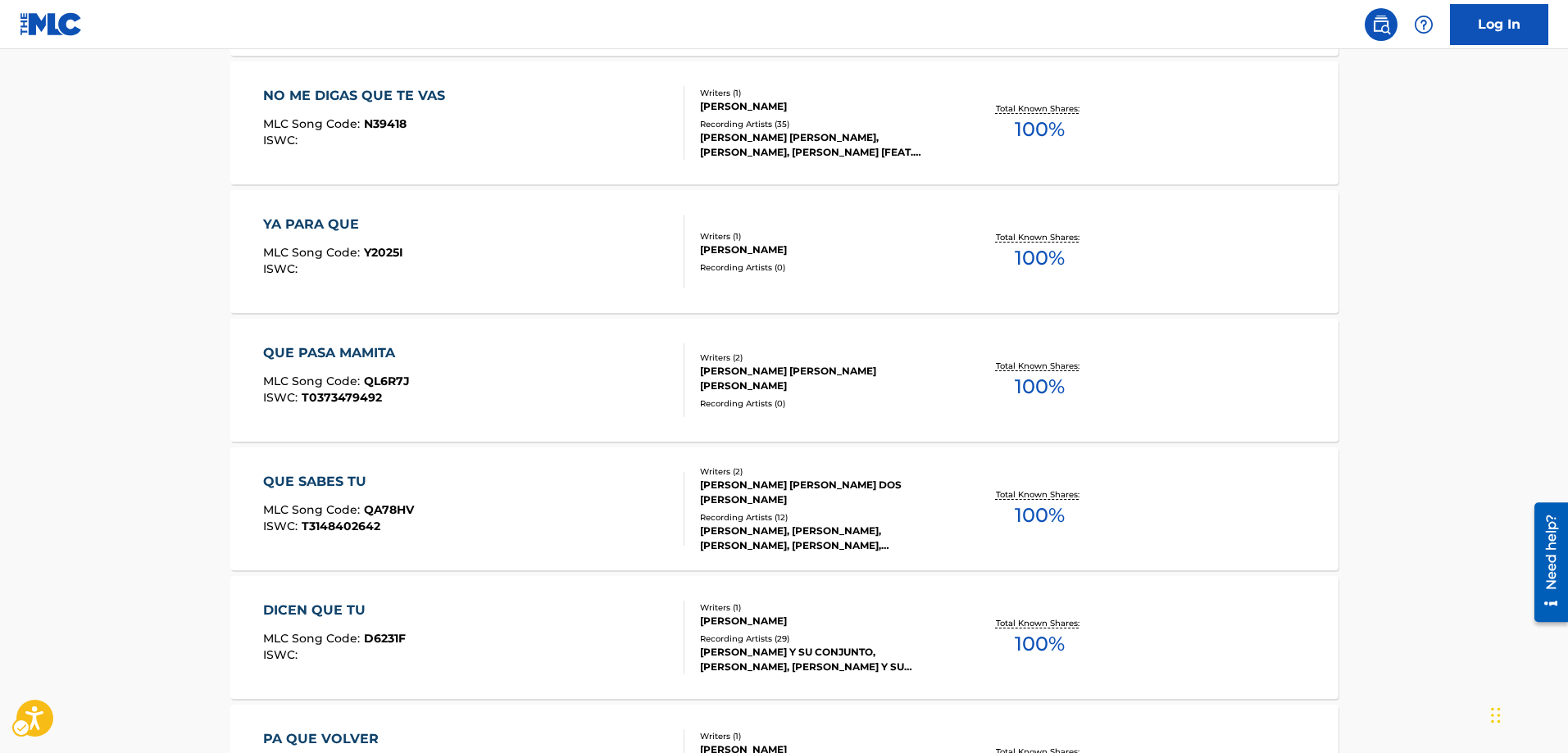
scroll to position [1455, 0]
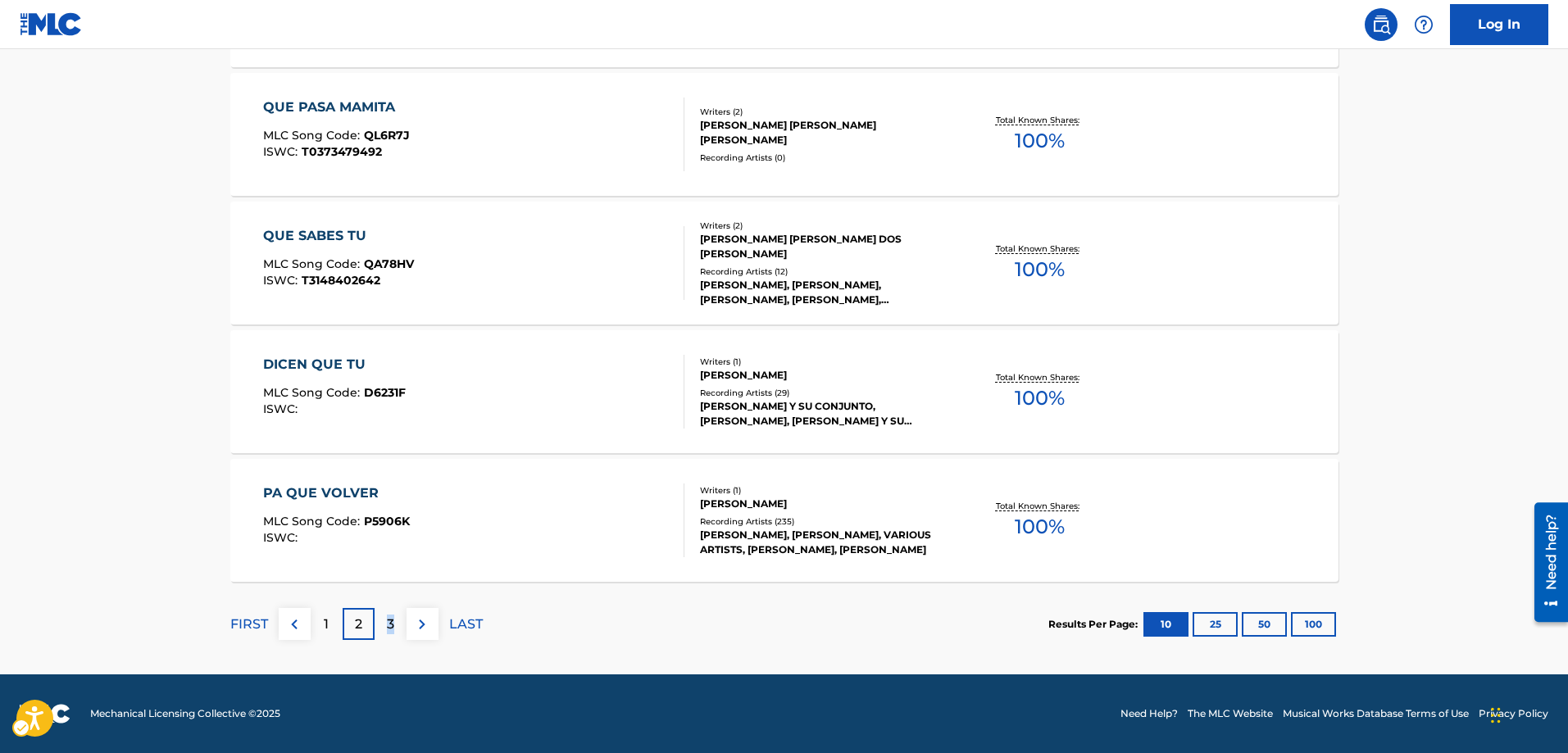
click at [390, 616] on p "3" at bounding box center [391, 623] width 7 height 19
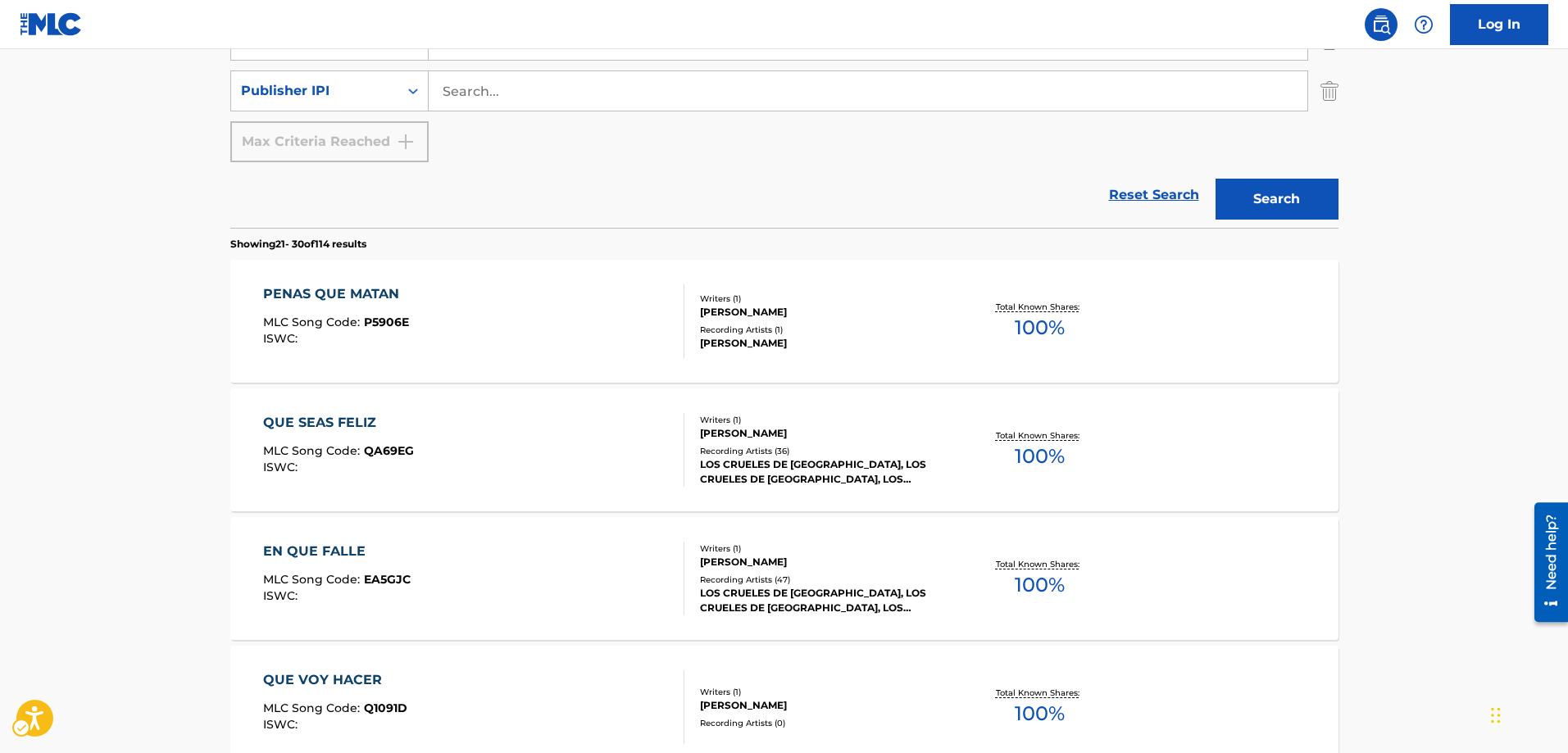
scroll to position [473, 0]
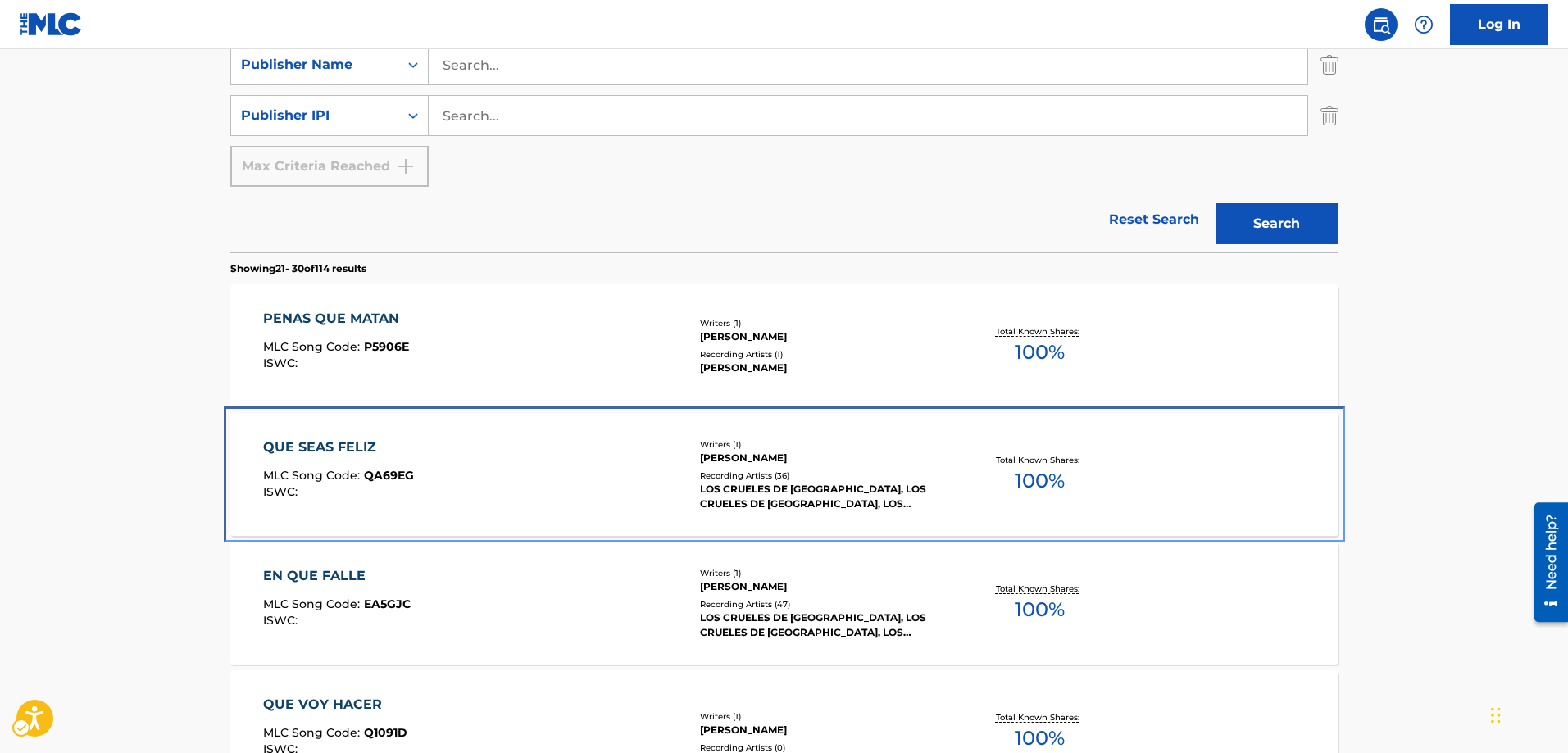
click at [403, 471] on span "QA69EG" at bounding box center [389, 475] width 50 height 15
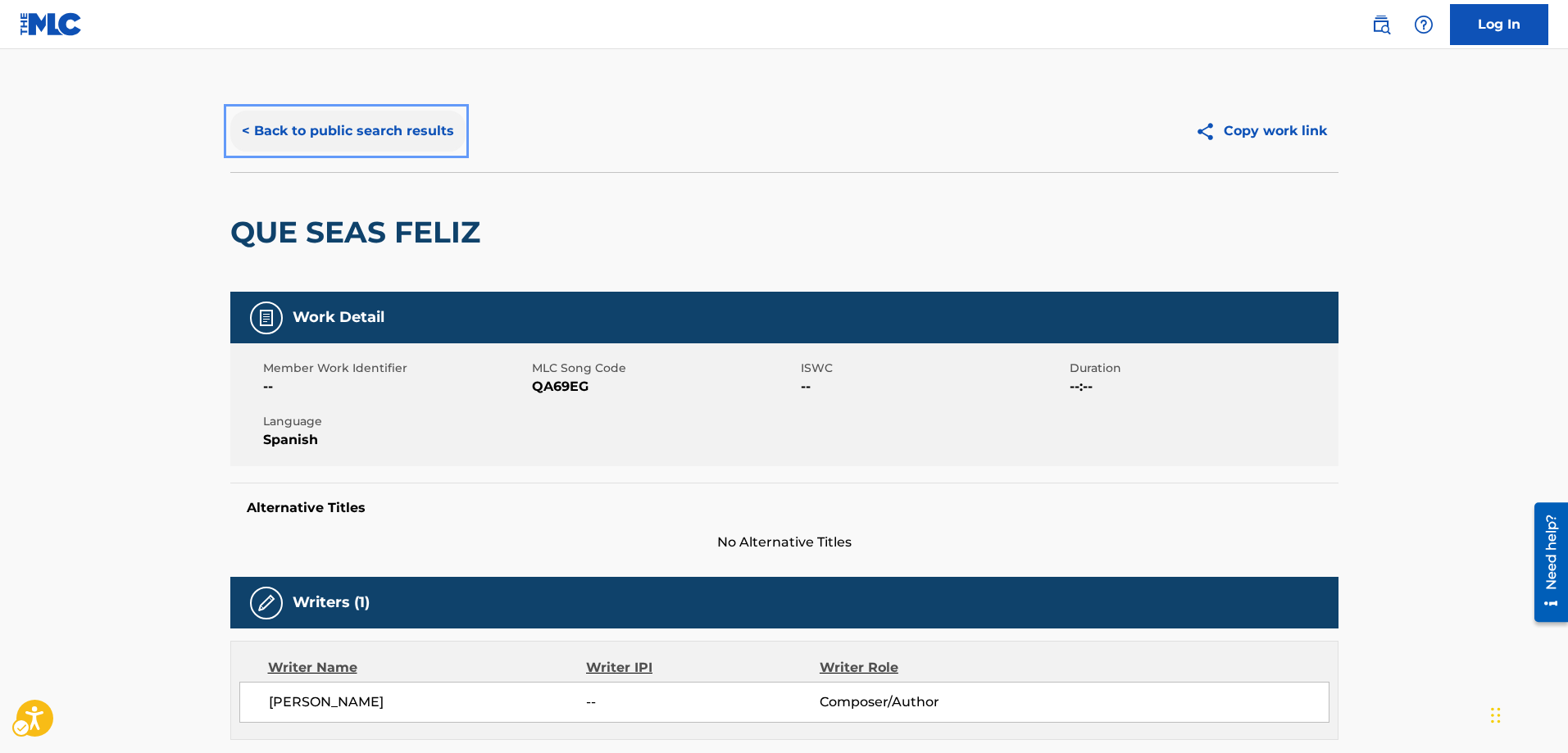
click at [242, 131] on button "< Back to public search results" at bounding box center [348, 131] width 235 height 41
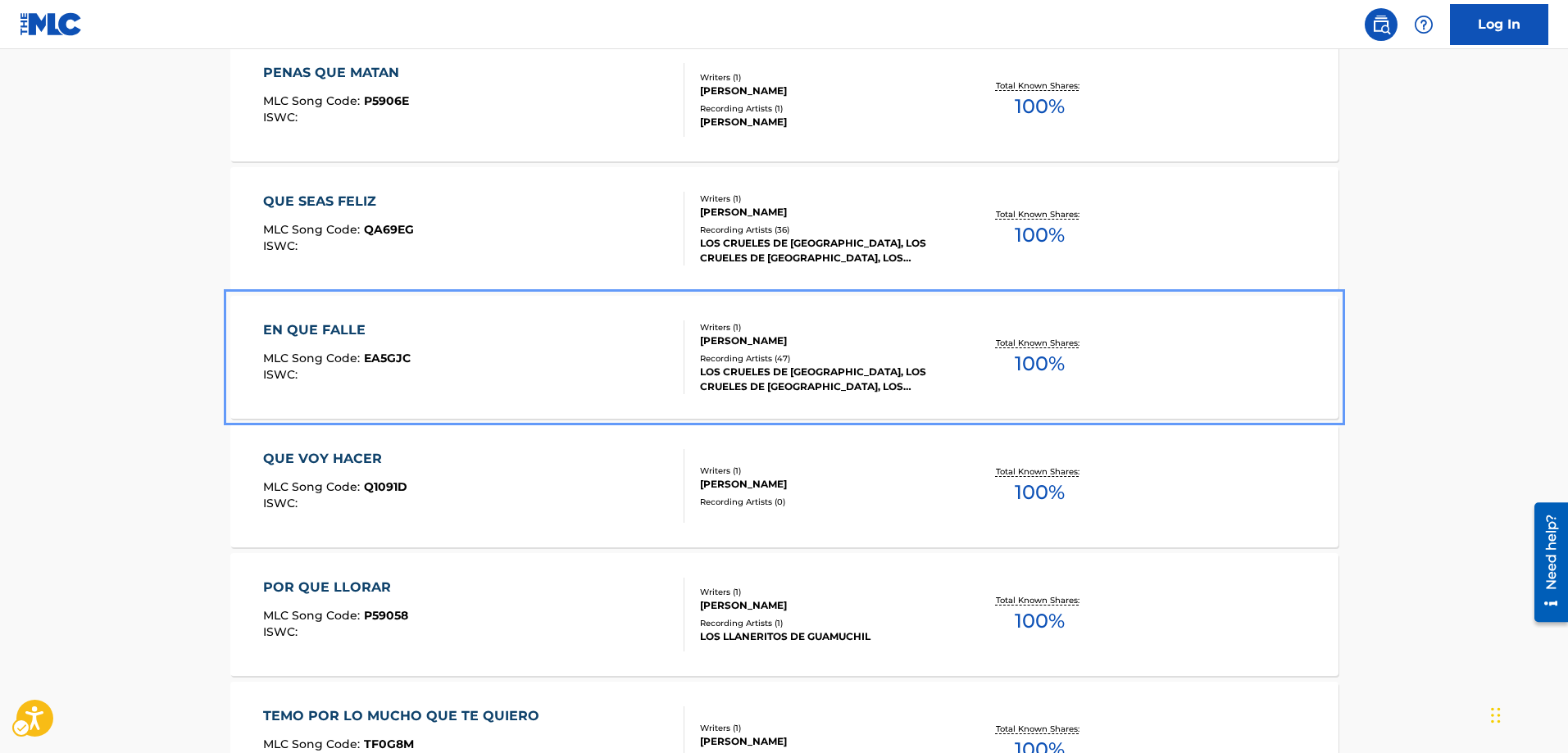
click at [372, 363] on span "EA5GJC" at bounding box center [387, 358] width 47 height 15
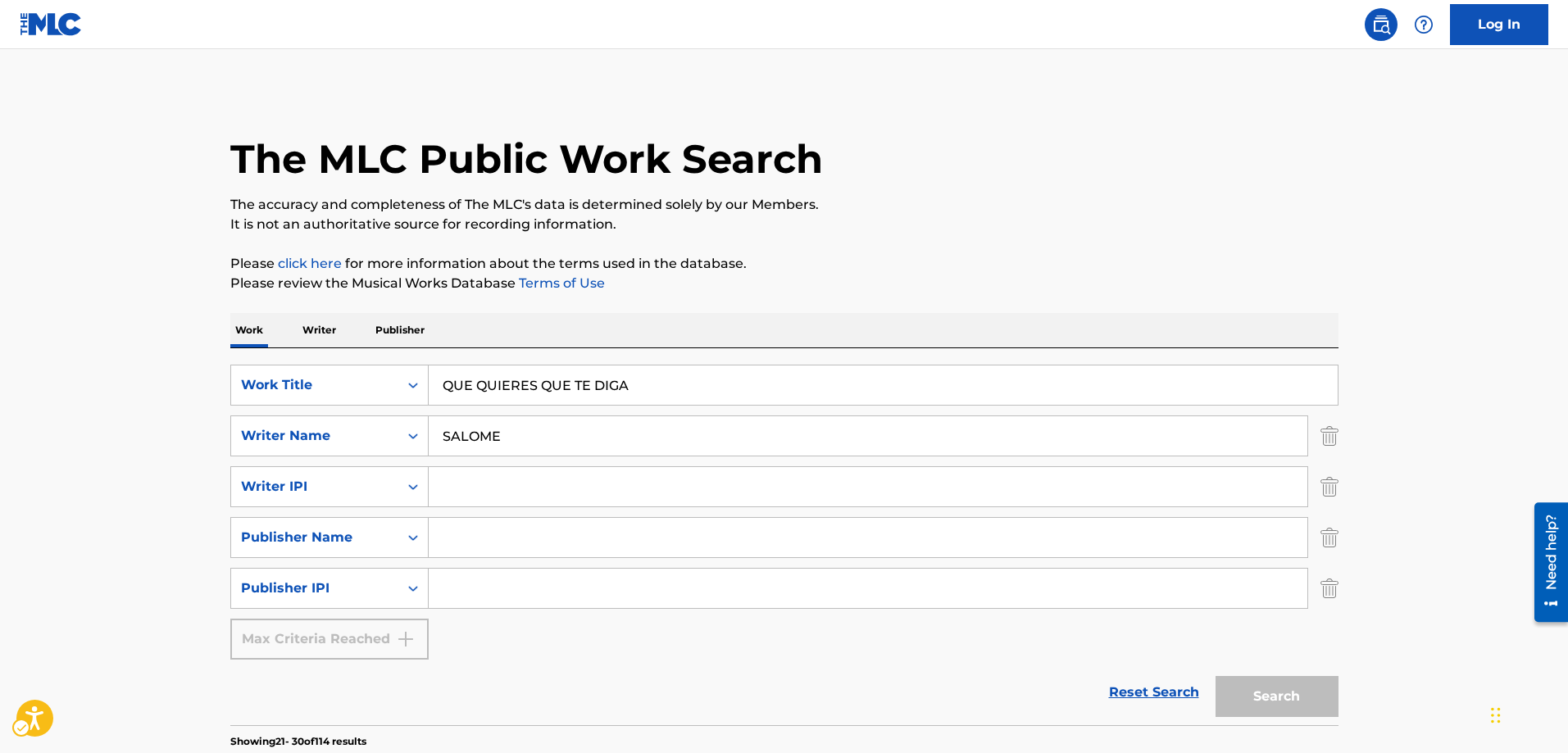
scroll to position [964, 0]
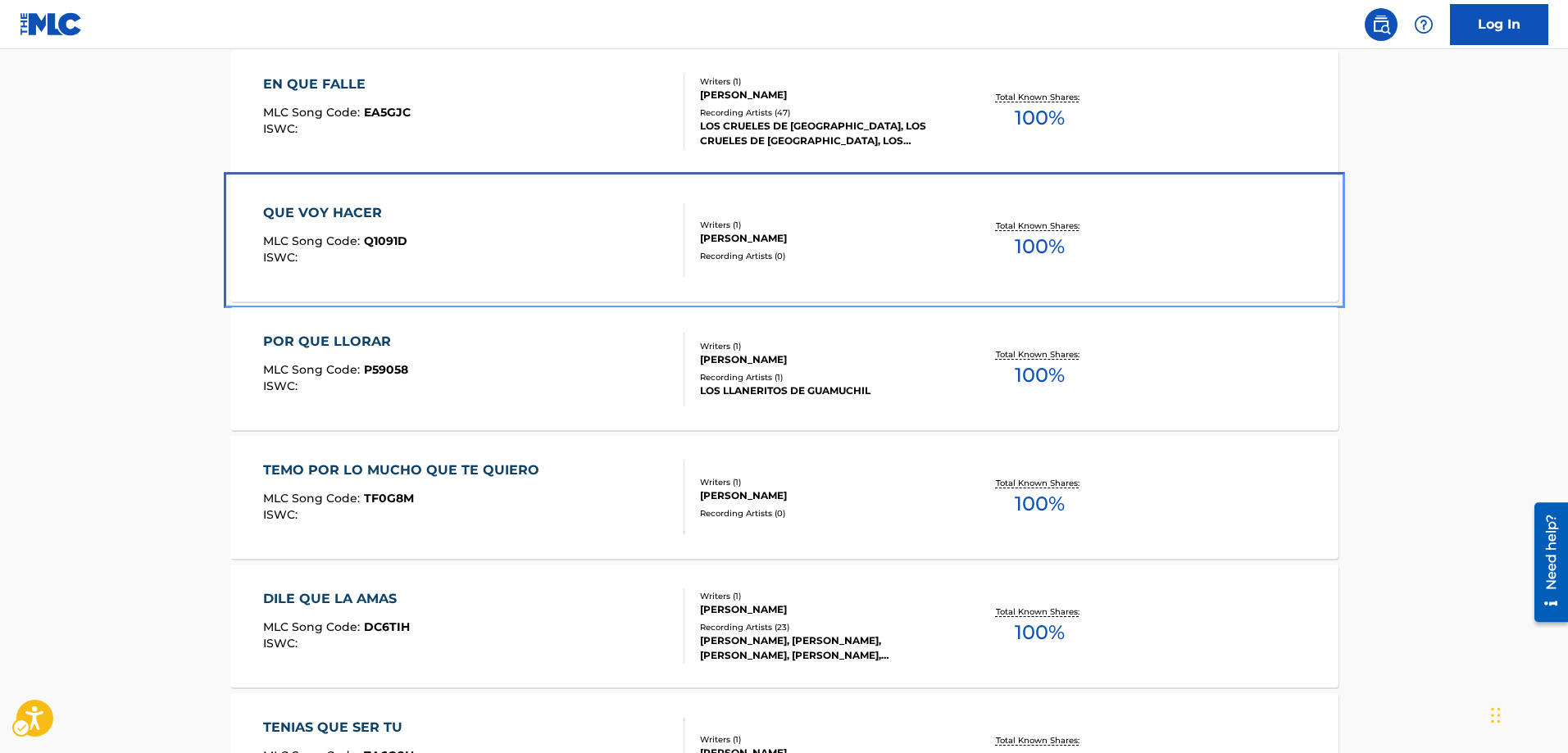
click at [390, 239] on span "Q1091D" at bounding box center [385, 241] width 43 height 15
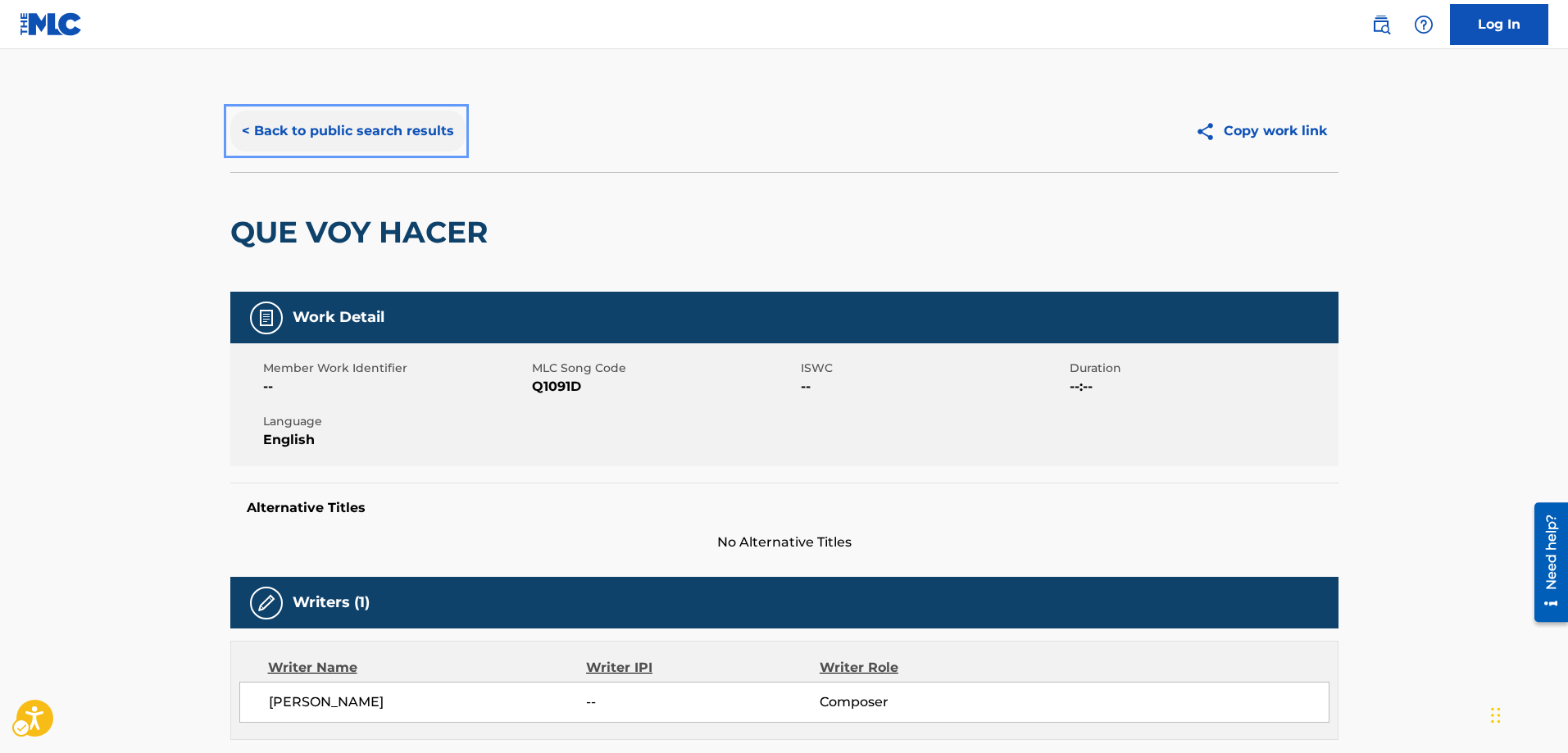
click at [242, 129] on button "< Back to public search results" at bounding box center [348, 131] width 235 height 41
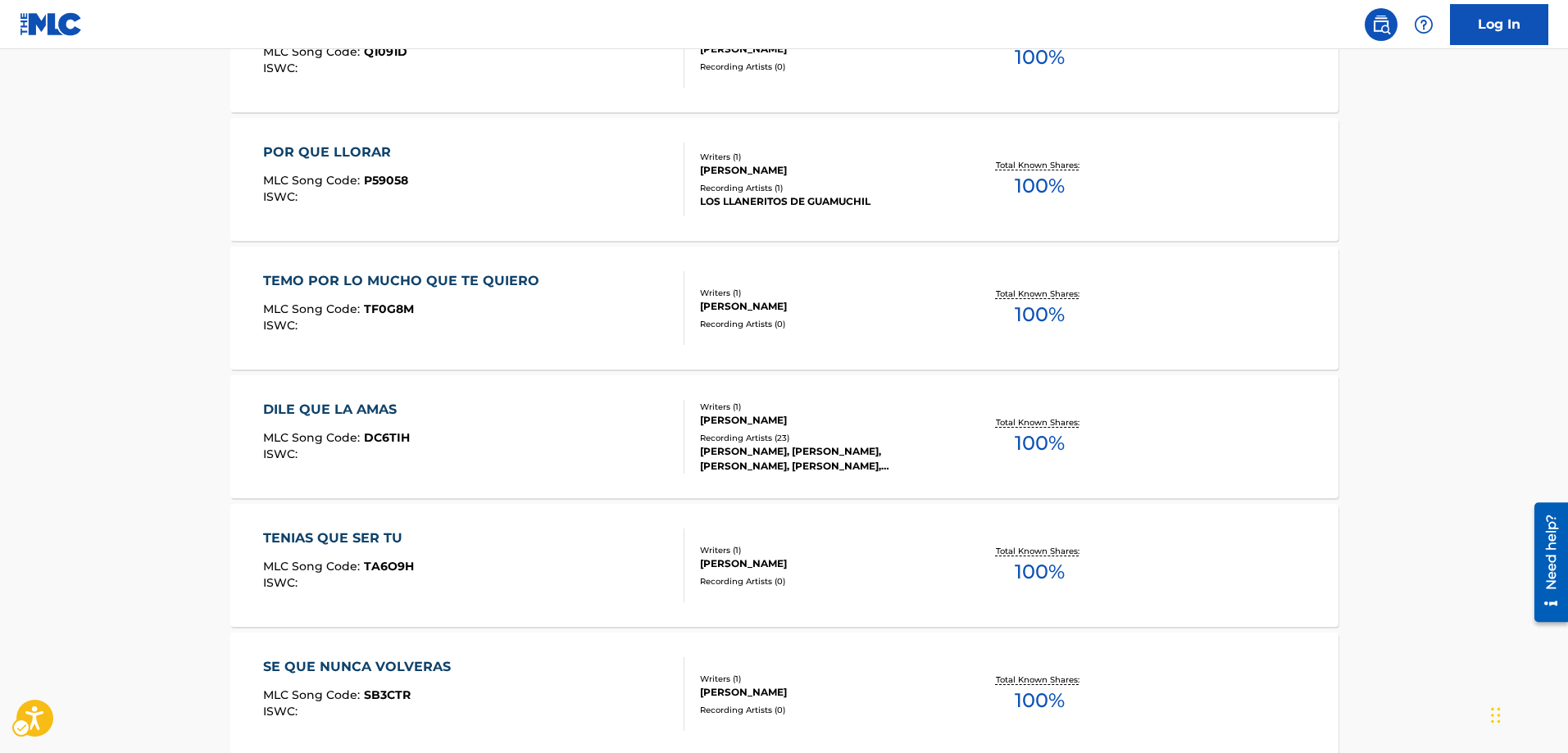
scroll to position [1046, 0]
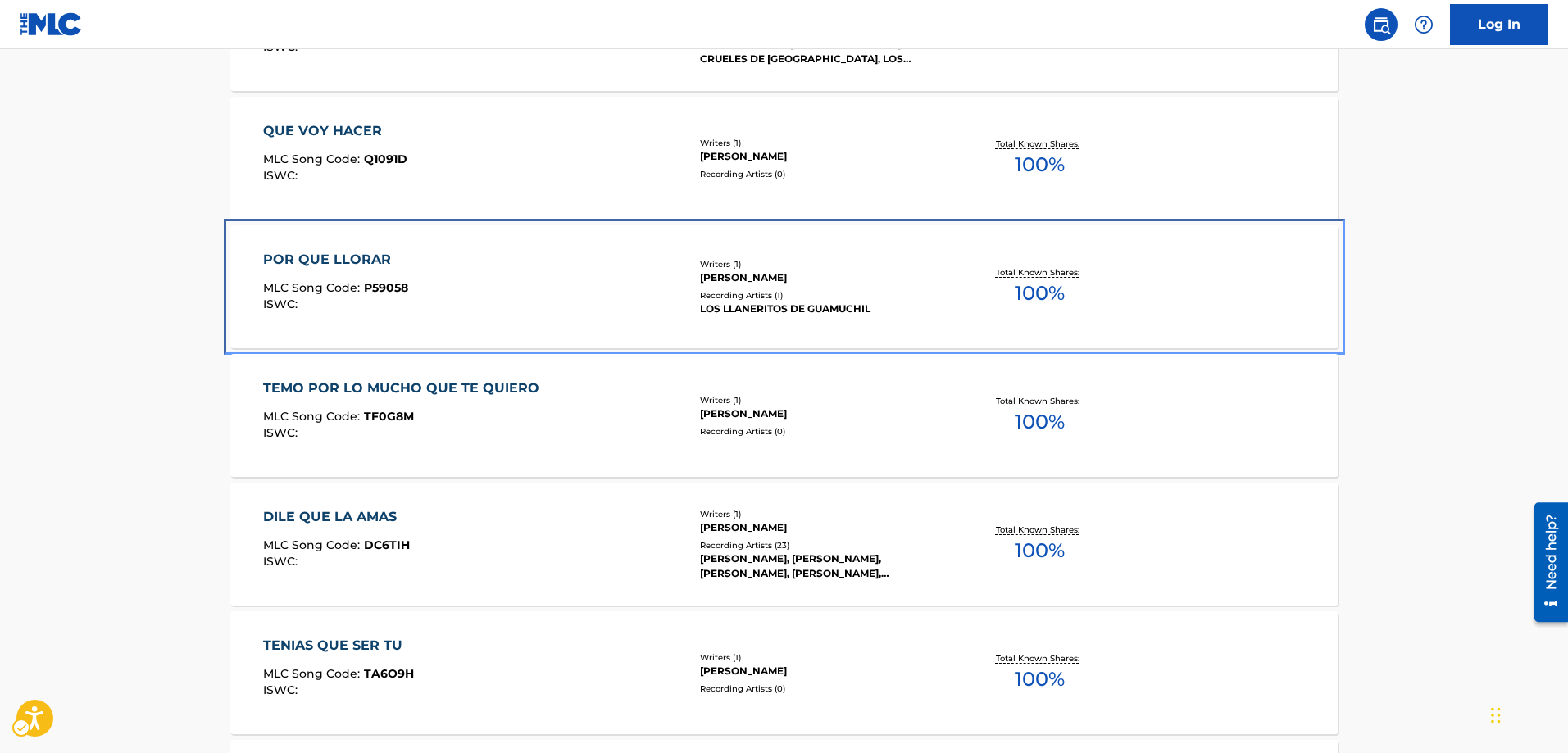
click at [390, 289] on span "P59058" at bounding box center [386, 288] width 44 height 15
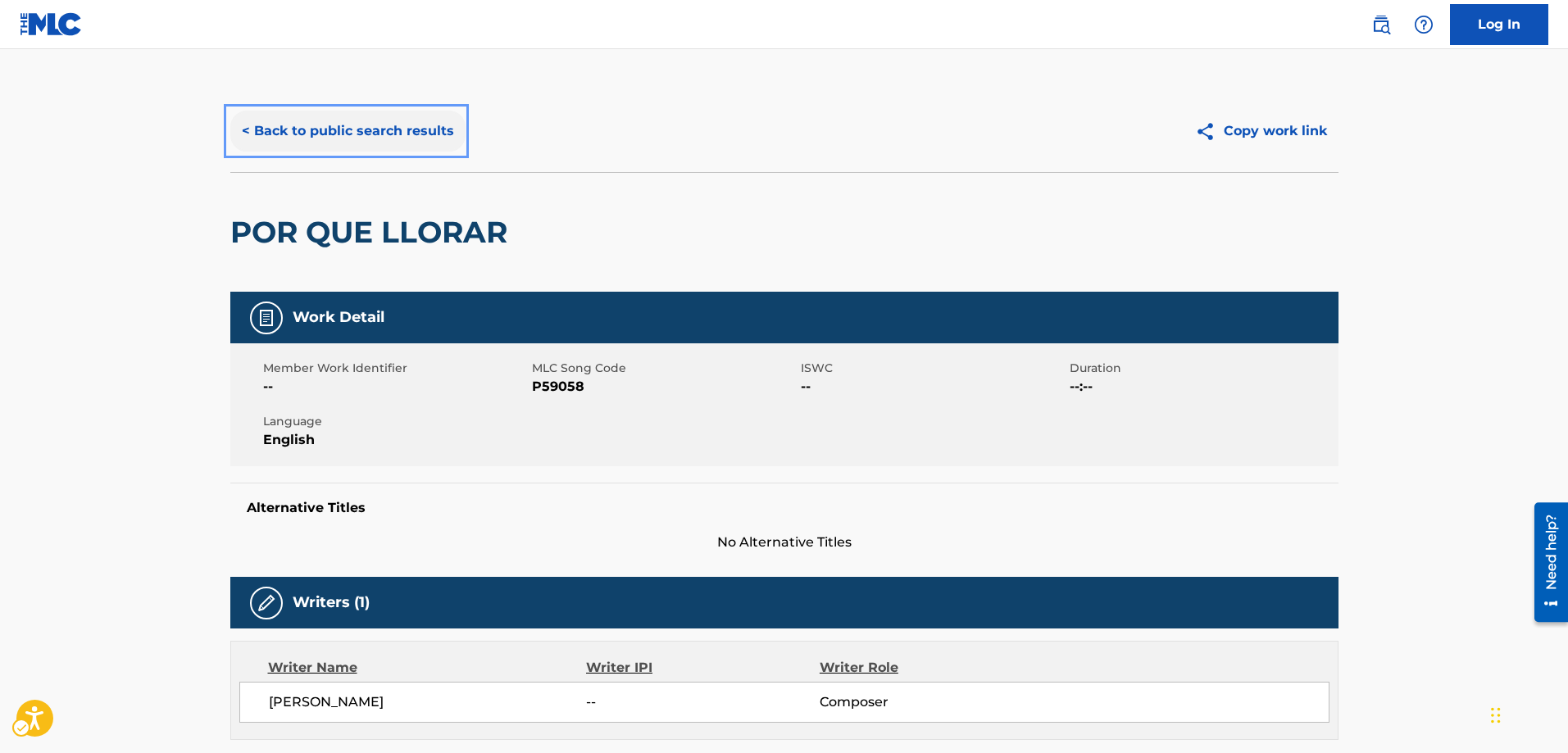
click at [238, 128] on button "< Back to public search results" at bounding box center [348, 131] width 235 height 41
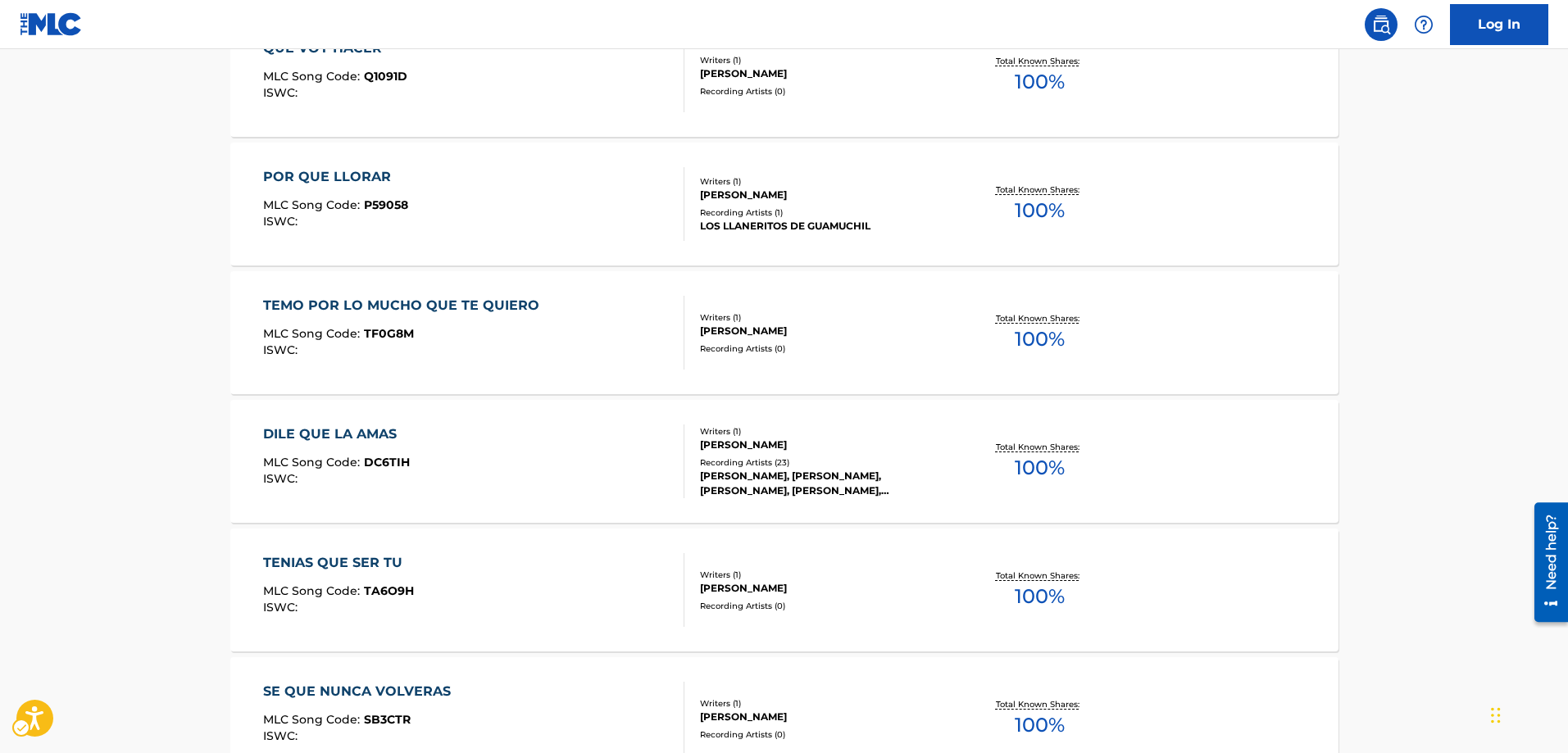
scroll to position [1128, 0]
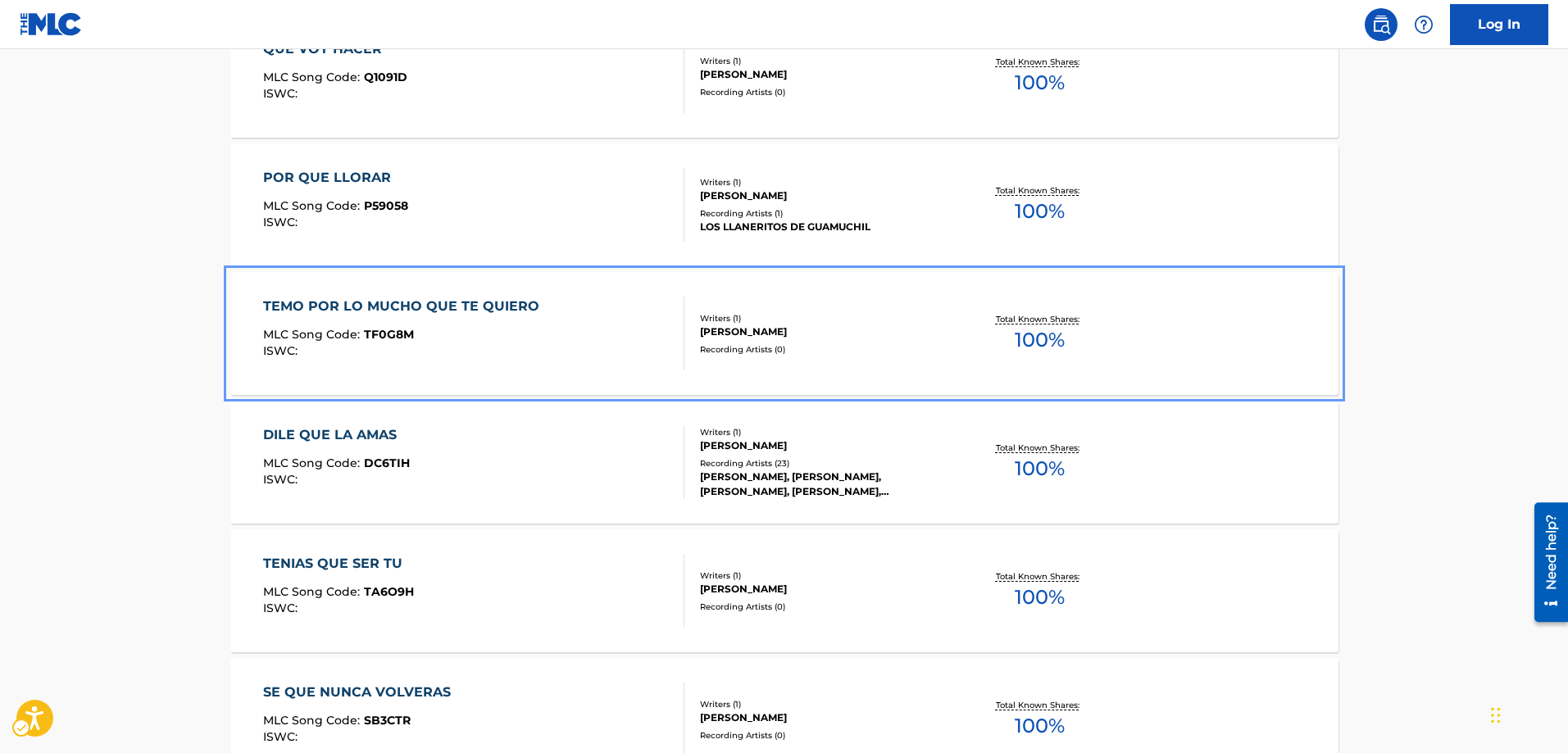
click at [395, 333] on span "TF0G8M" at bounding box center [389, 335] width 50 height 15
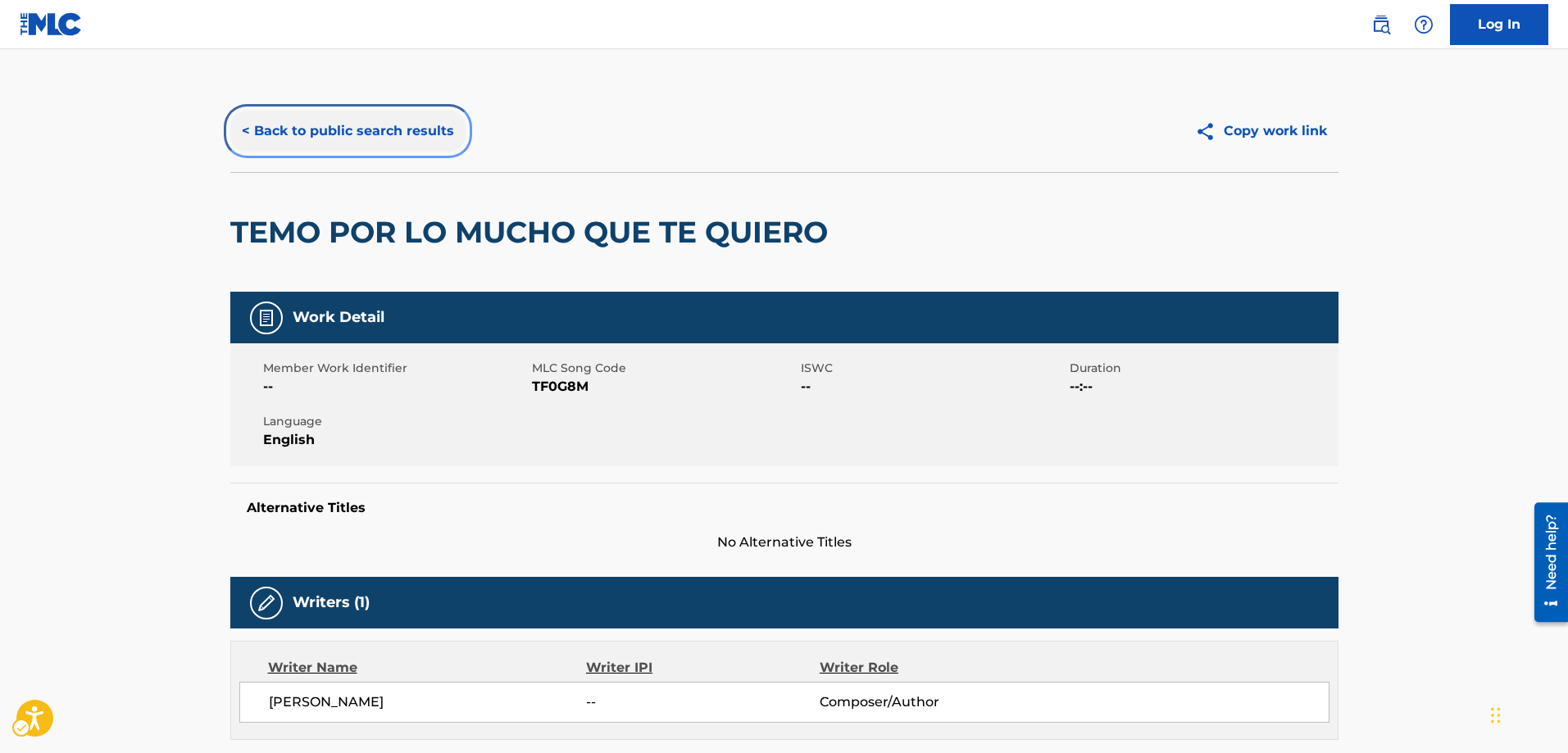
click at [247, 131] on button "< Back to public search results" at bounding box center [348, 131] width 235 height 41
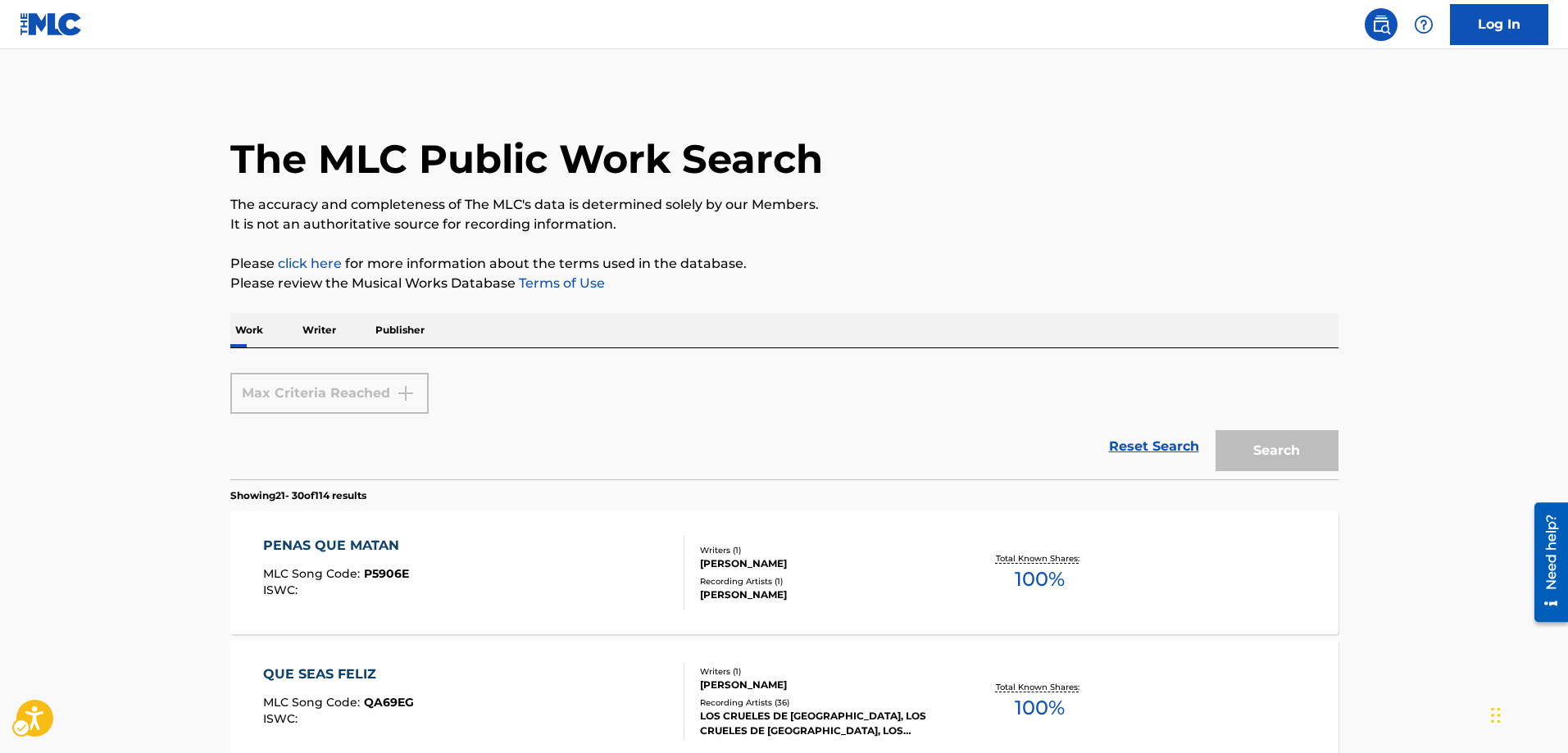
scroll to position [1374, 0]
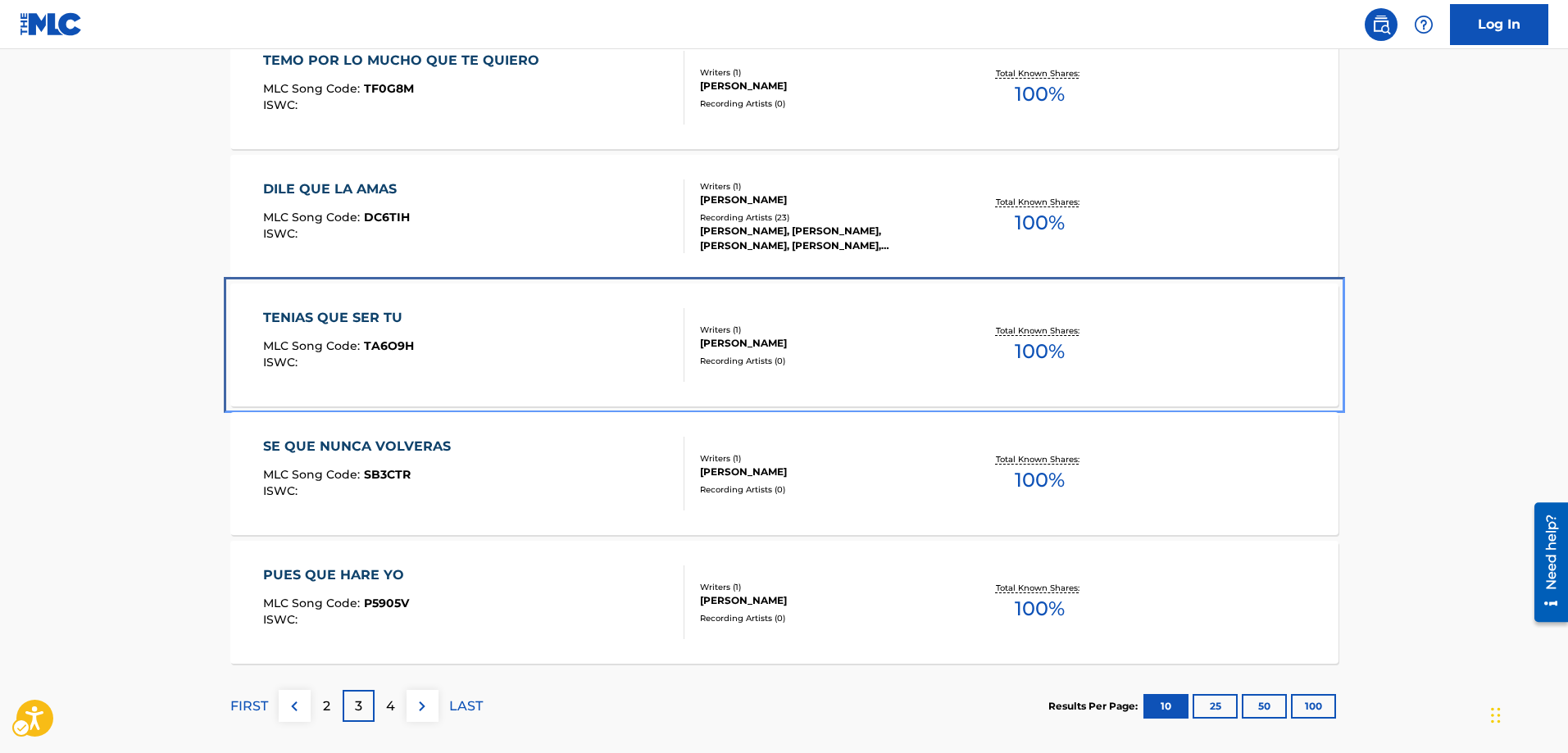
click at [392, 345] on span "TA6O9H" at bounding box center [389, 346] width 50 height 15
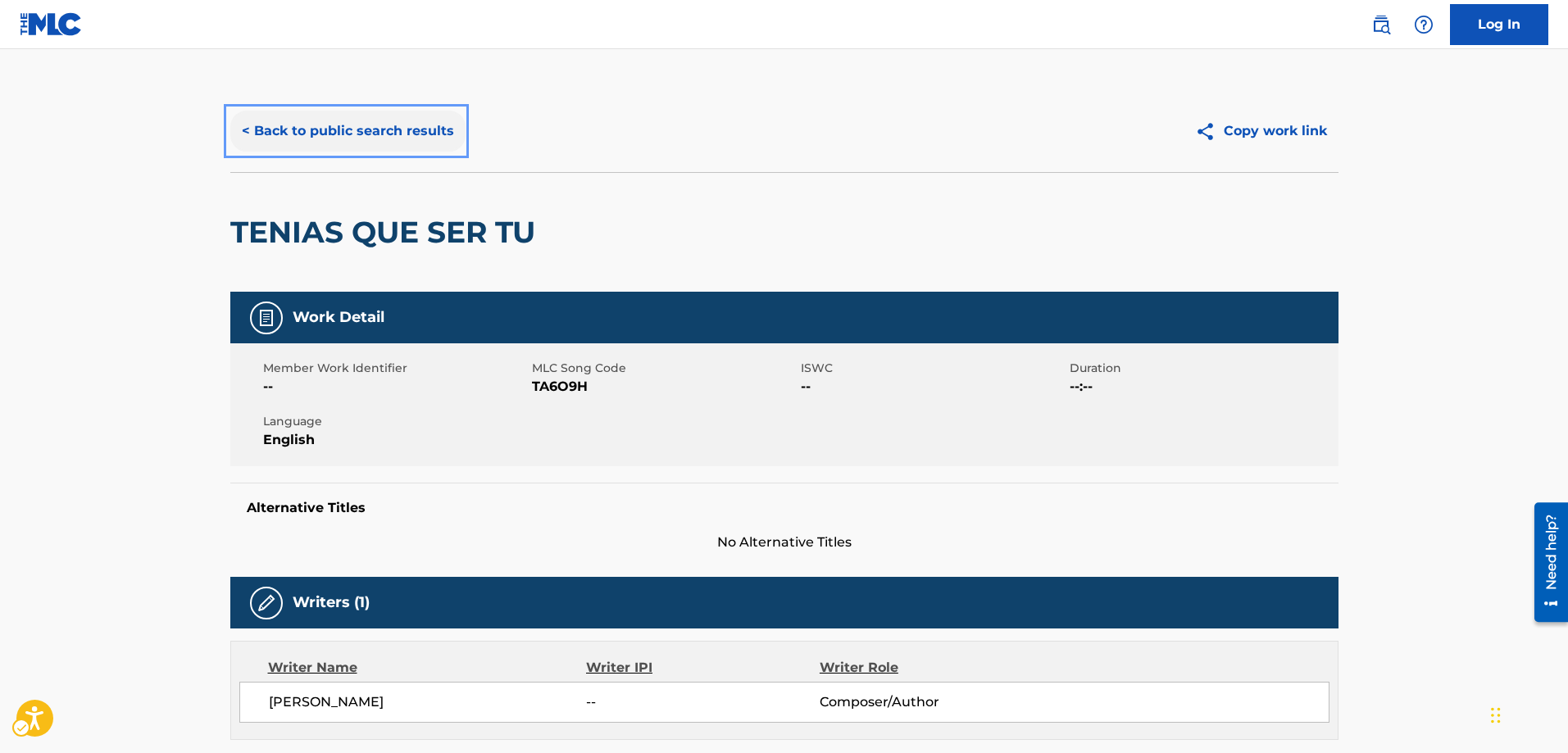
click at [246, 131] on button "< Back to public search results" at bounding box center [348, 131] width 235 height 41
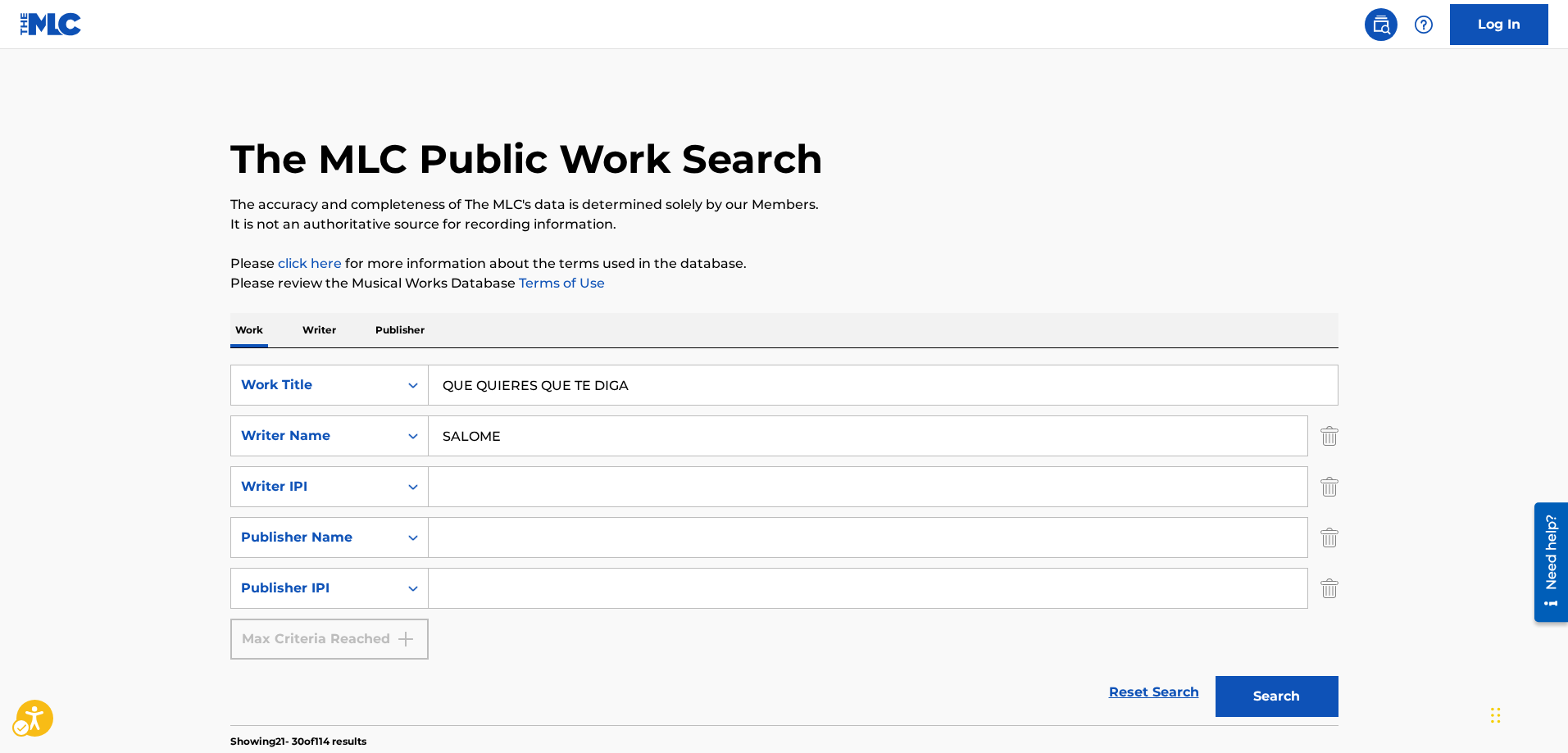
scroll to position [1455, 0]
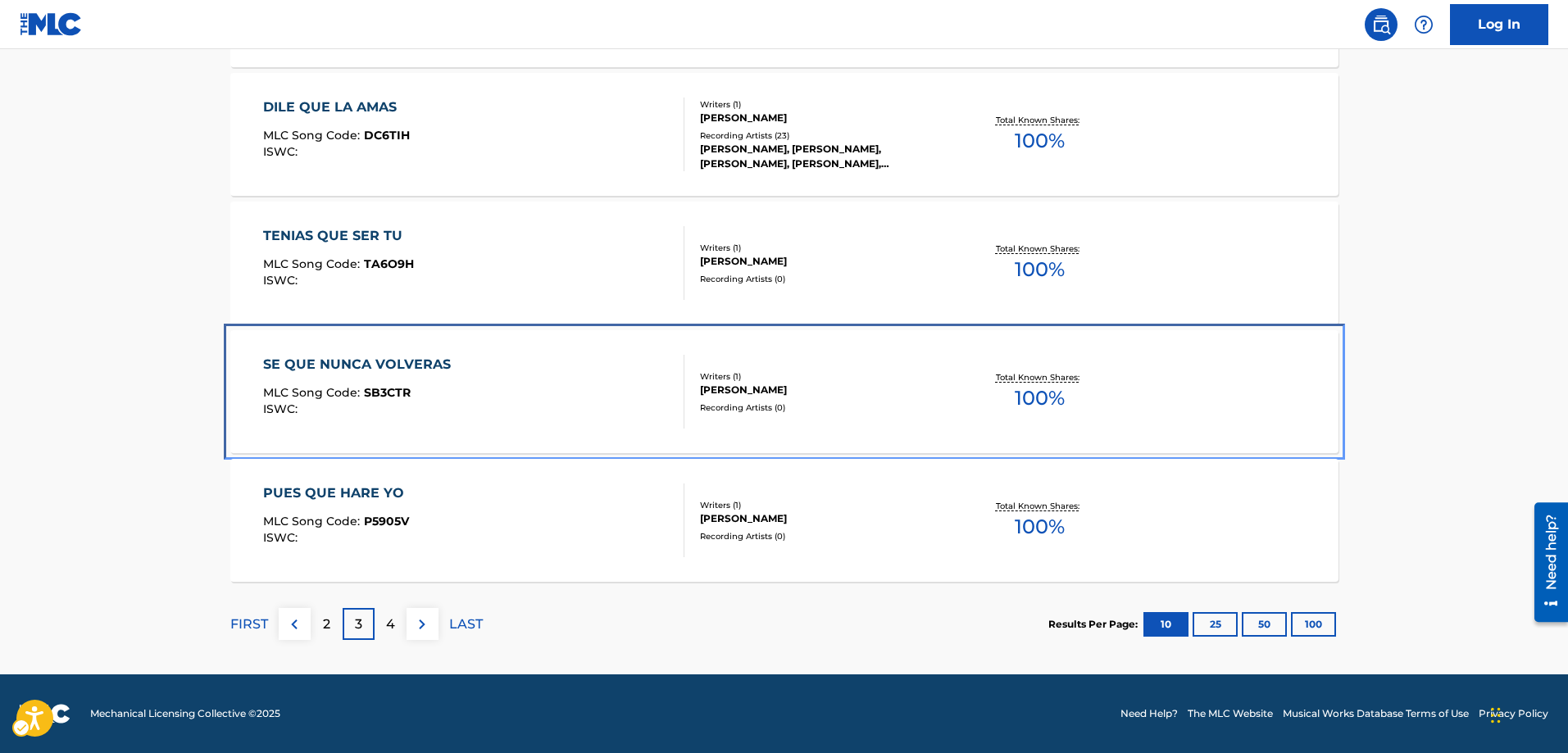
click at [395, 391] on span "SB3CTR" at bounding box center [387, 393] width 47 height 15
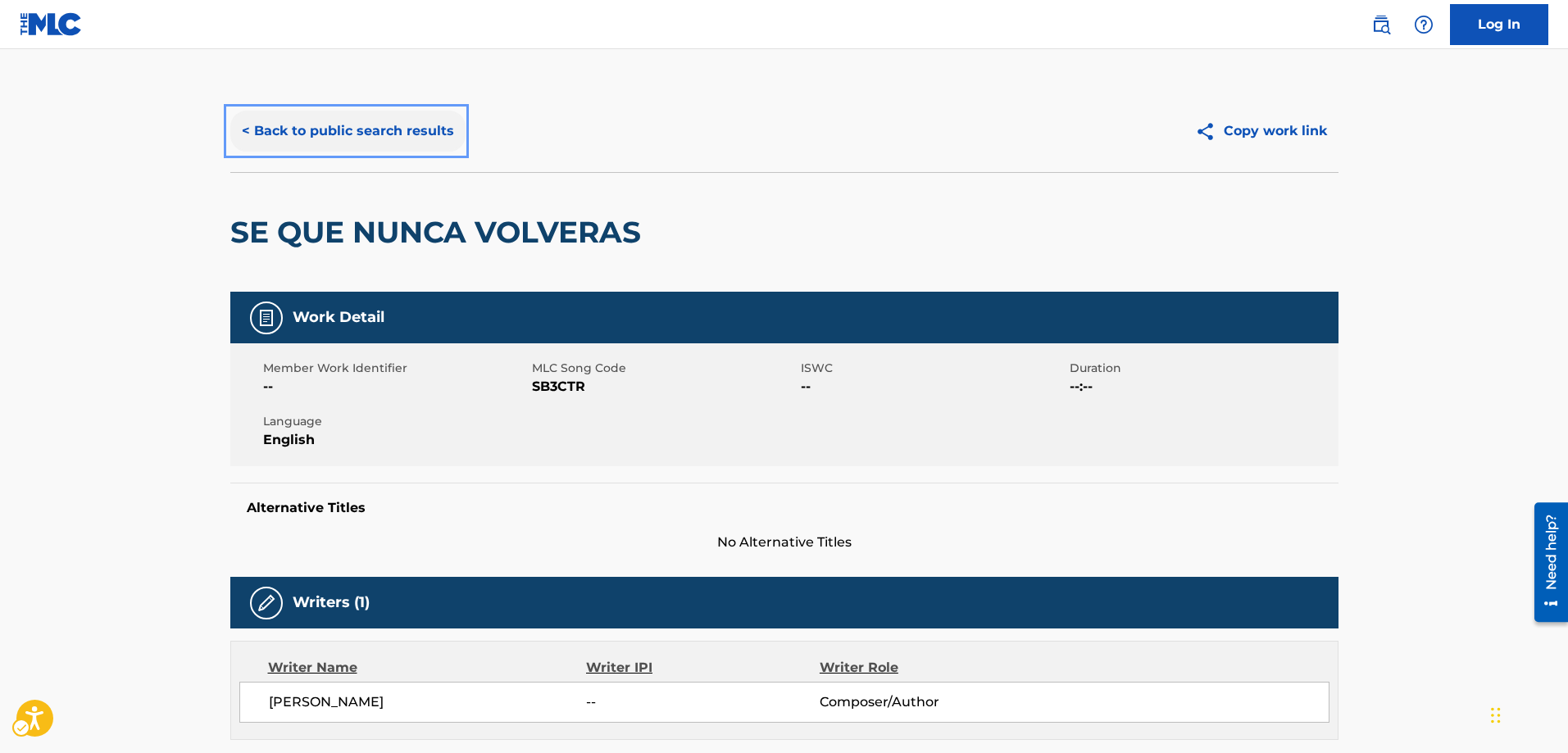
click at [246, 139] on button "< Back to public search results" at bounding box center [348, 131] width 235 height 41
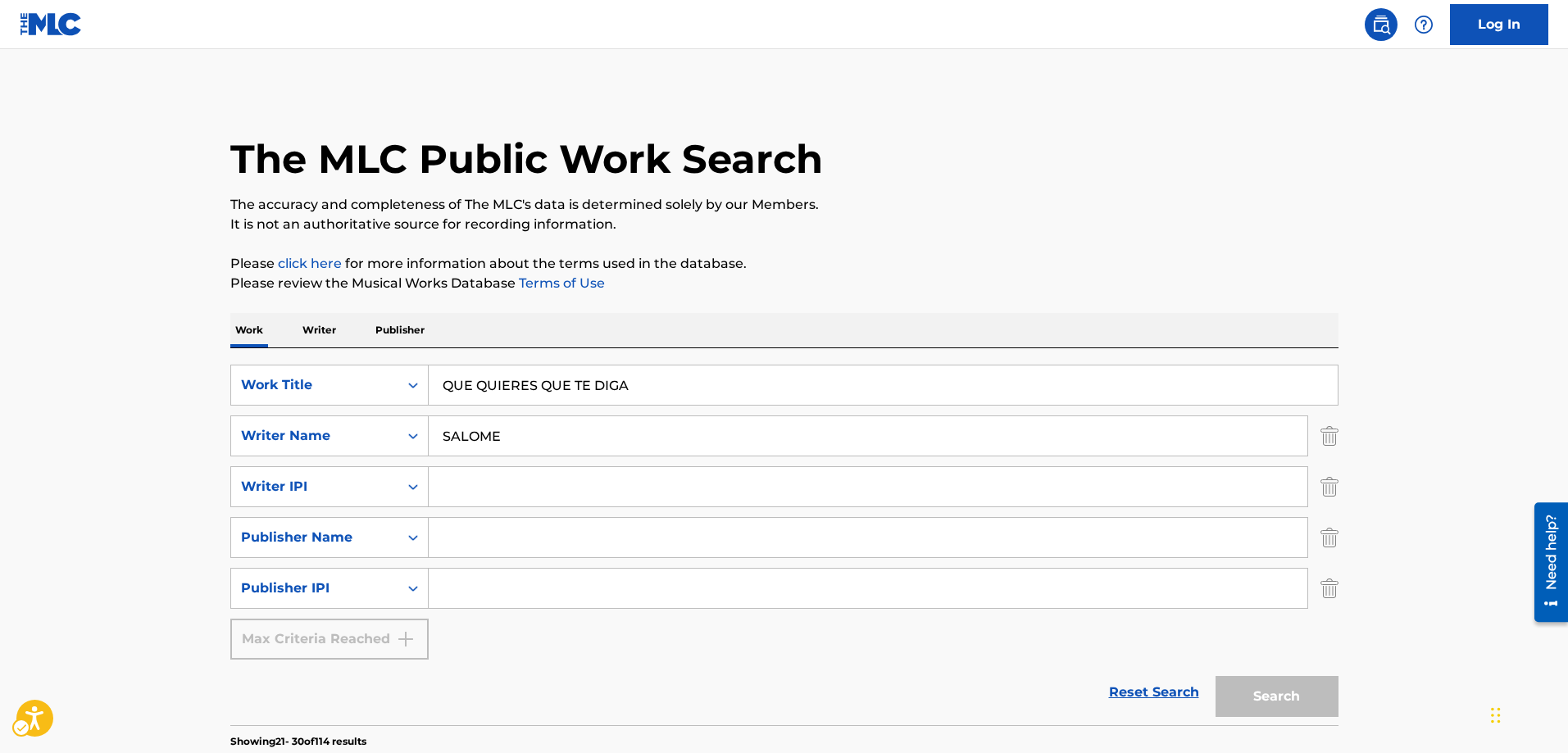
scroll to position [1455, 0]
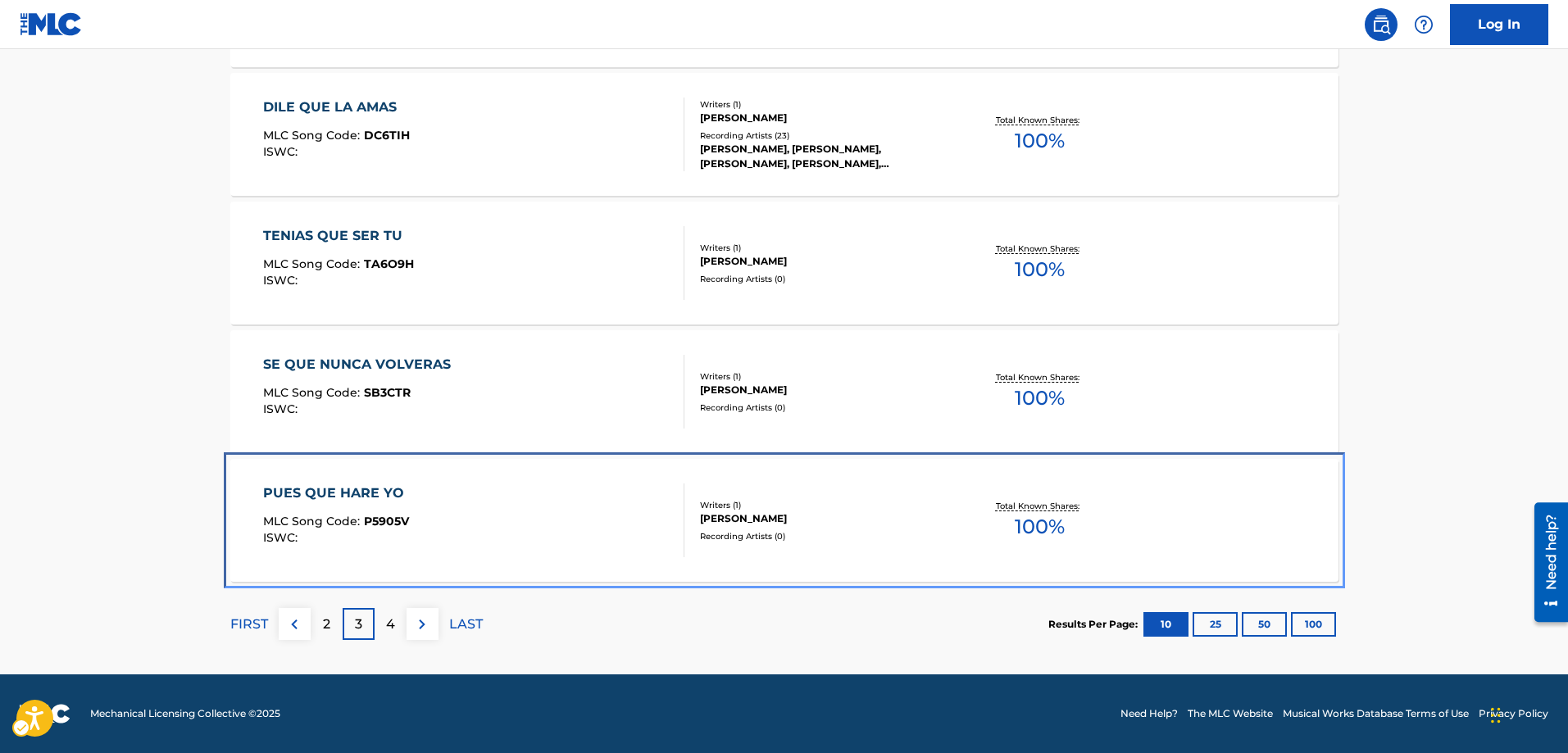
click at [388, 517] on span "P5905V" at bounding box center [386, 521] width 45 height 15
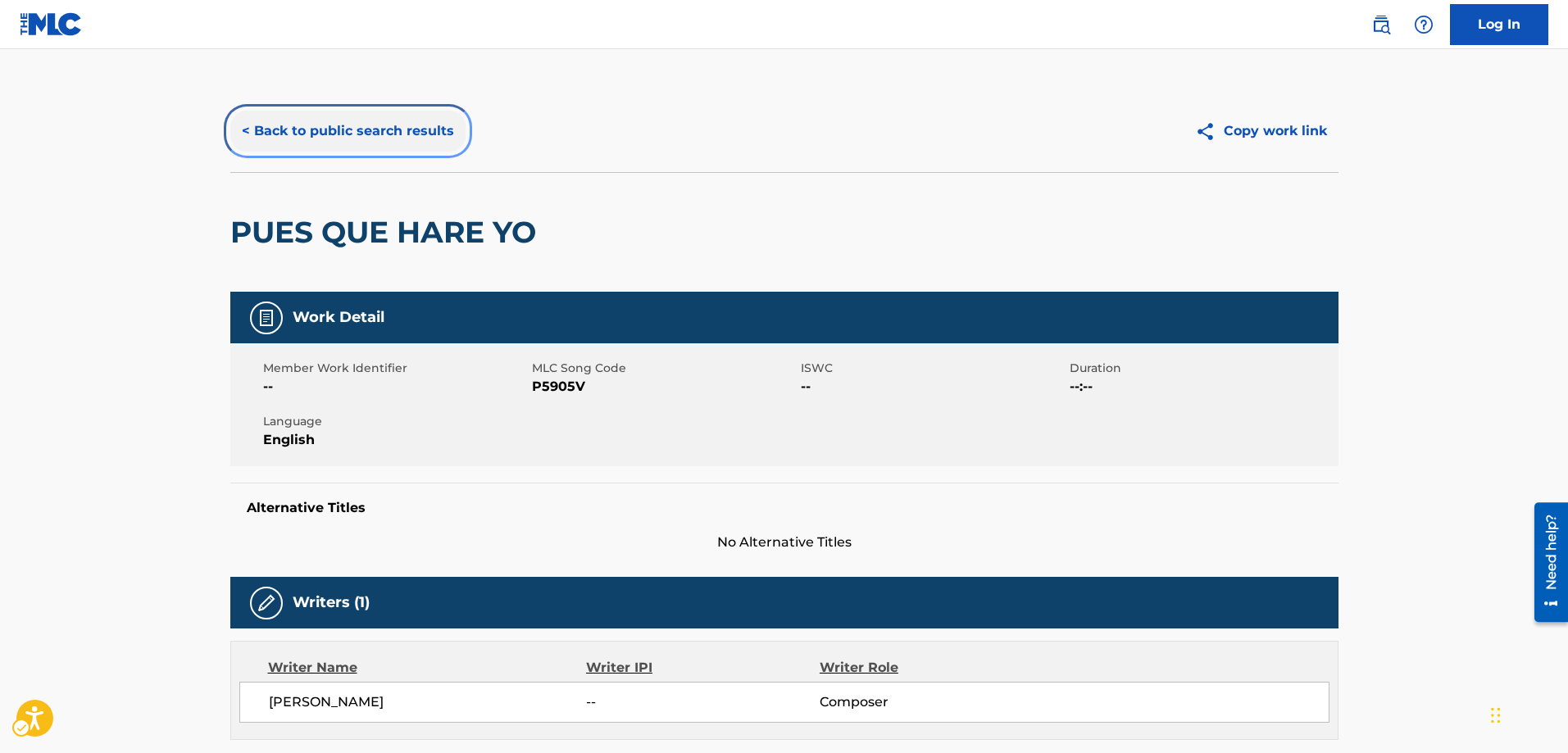
click at [245, 124] on button "< Back to public search results" at bounding box center [348, 131] width 235 height 41
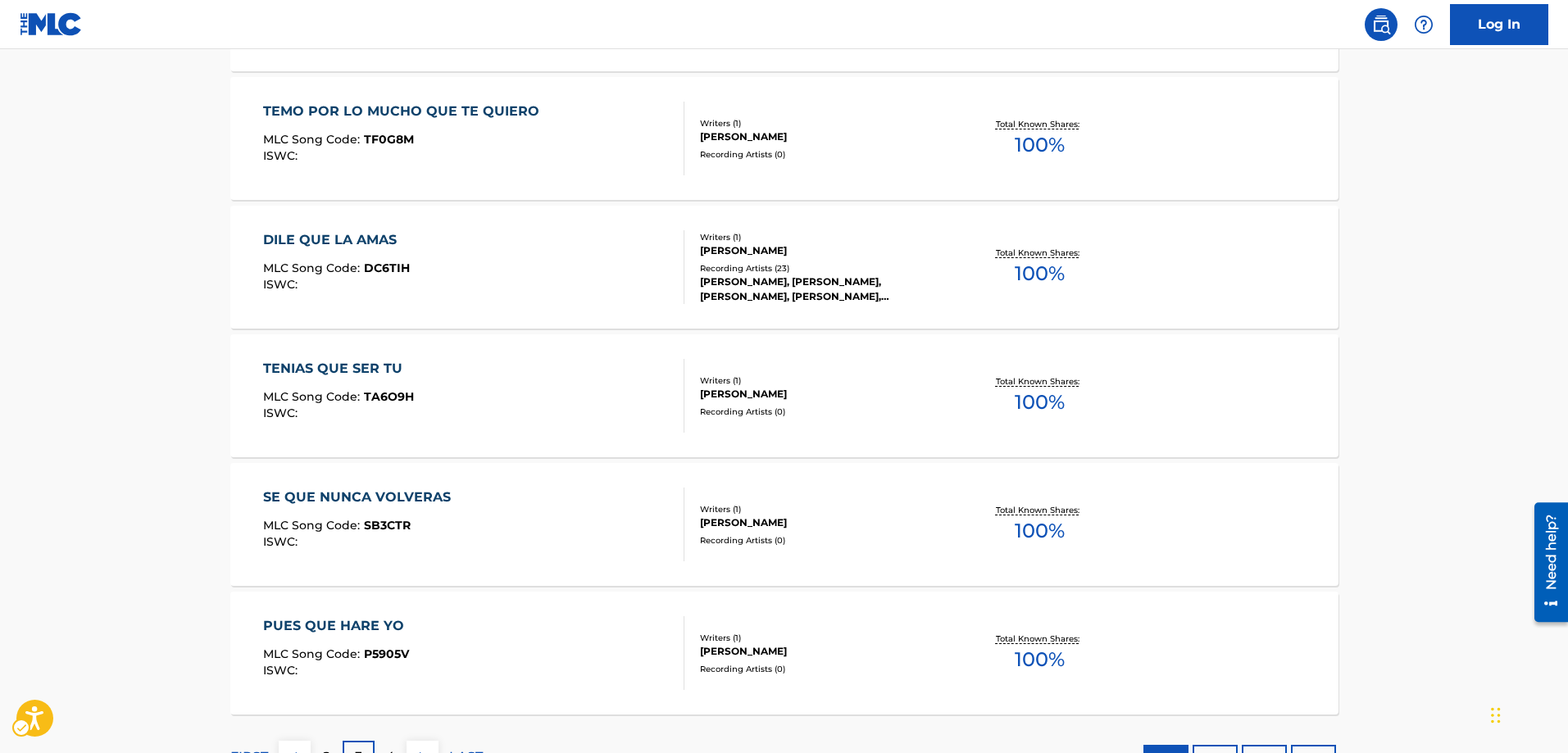
scroll to position [1292, 0]
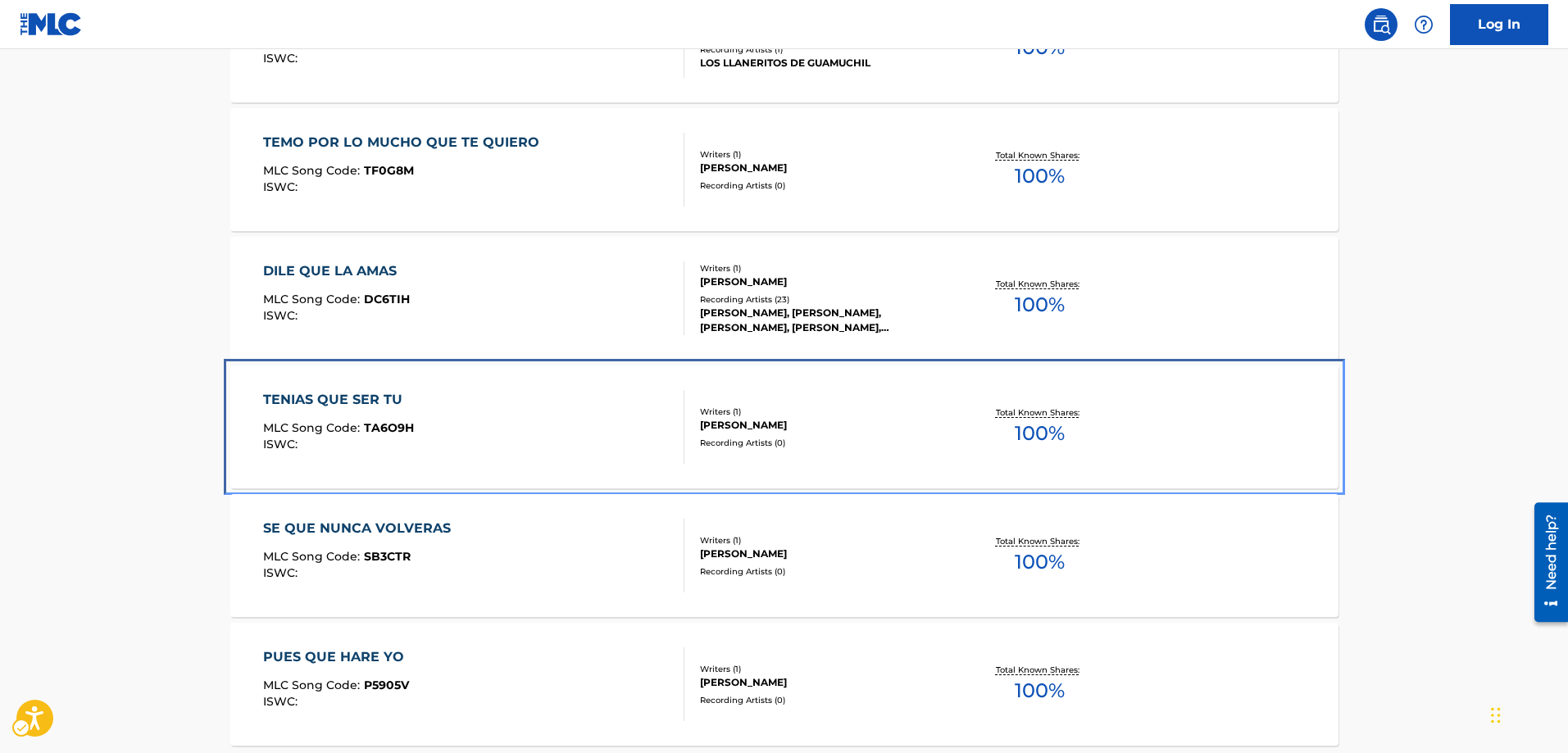
click at [387, 428] on span "TA6O9H" at bounding box center [389, 428] width 50 height 15
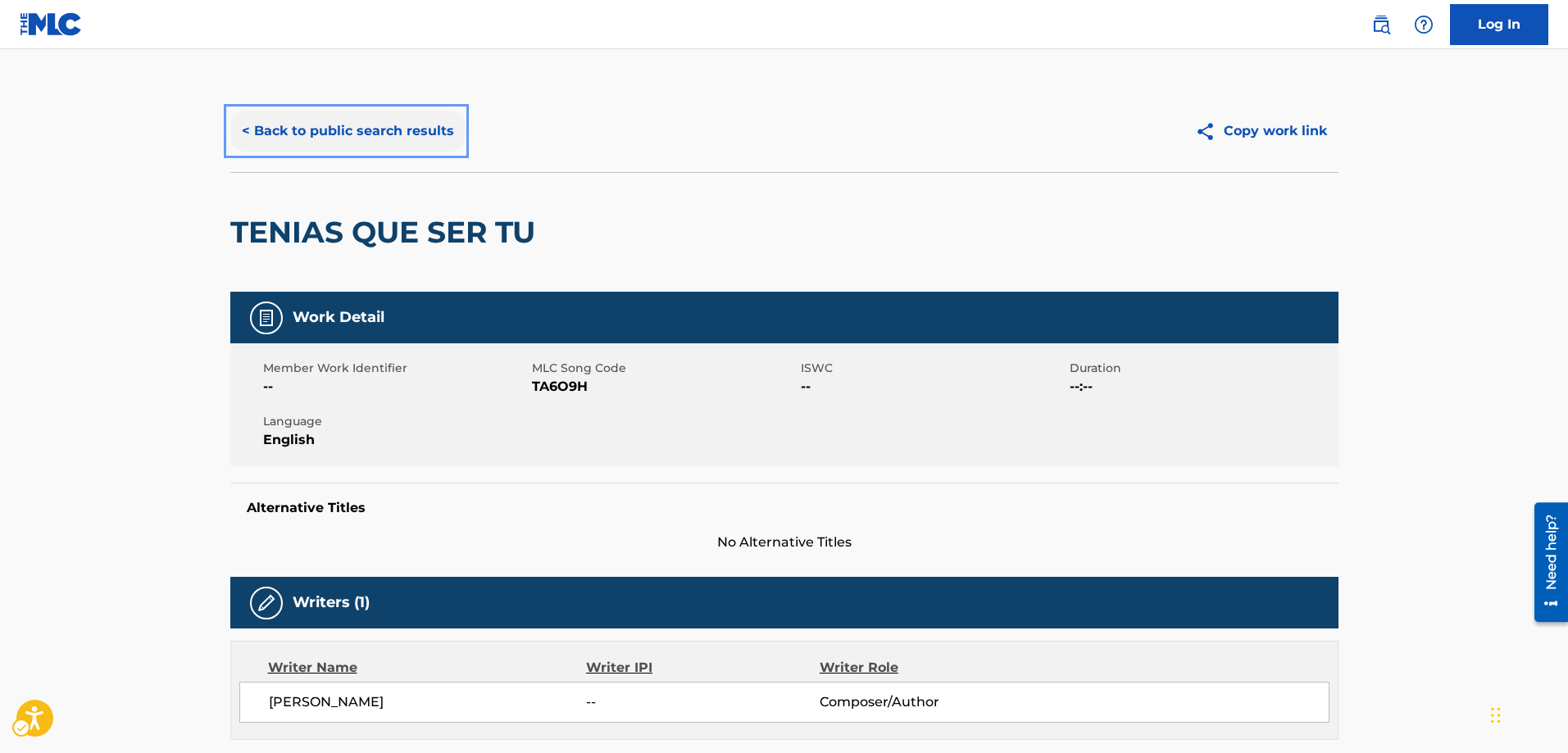
click at [243, 130] on button "< Back to public search results" at bounding box center [348, 131] width 235 height 41
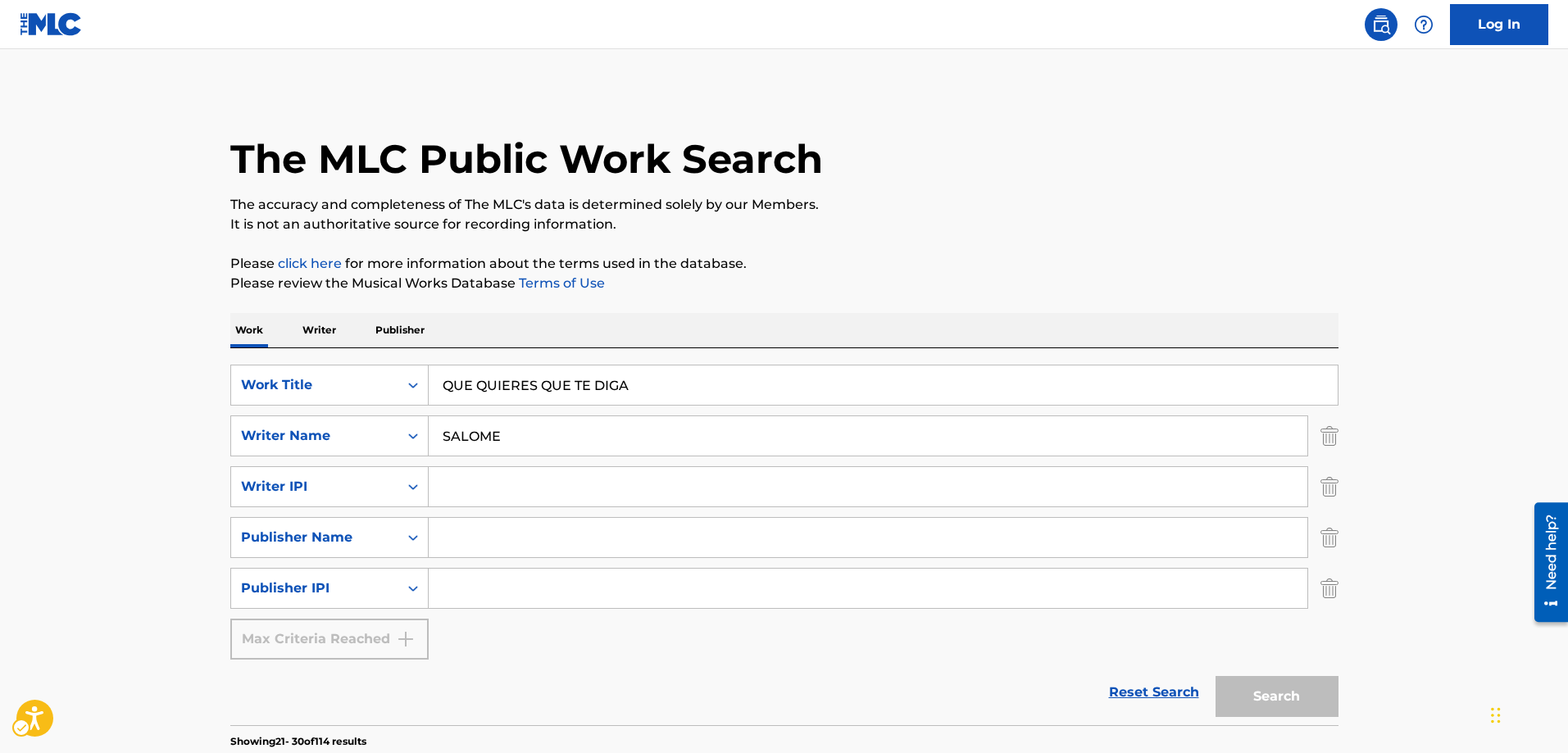
scroll to position [1455, 0]
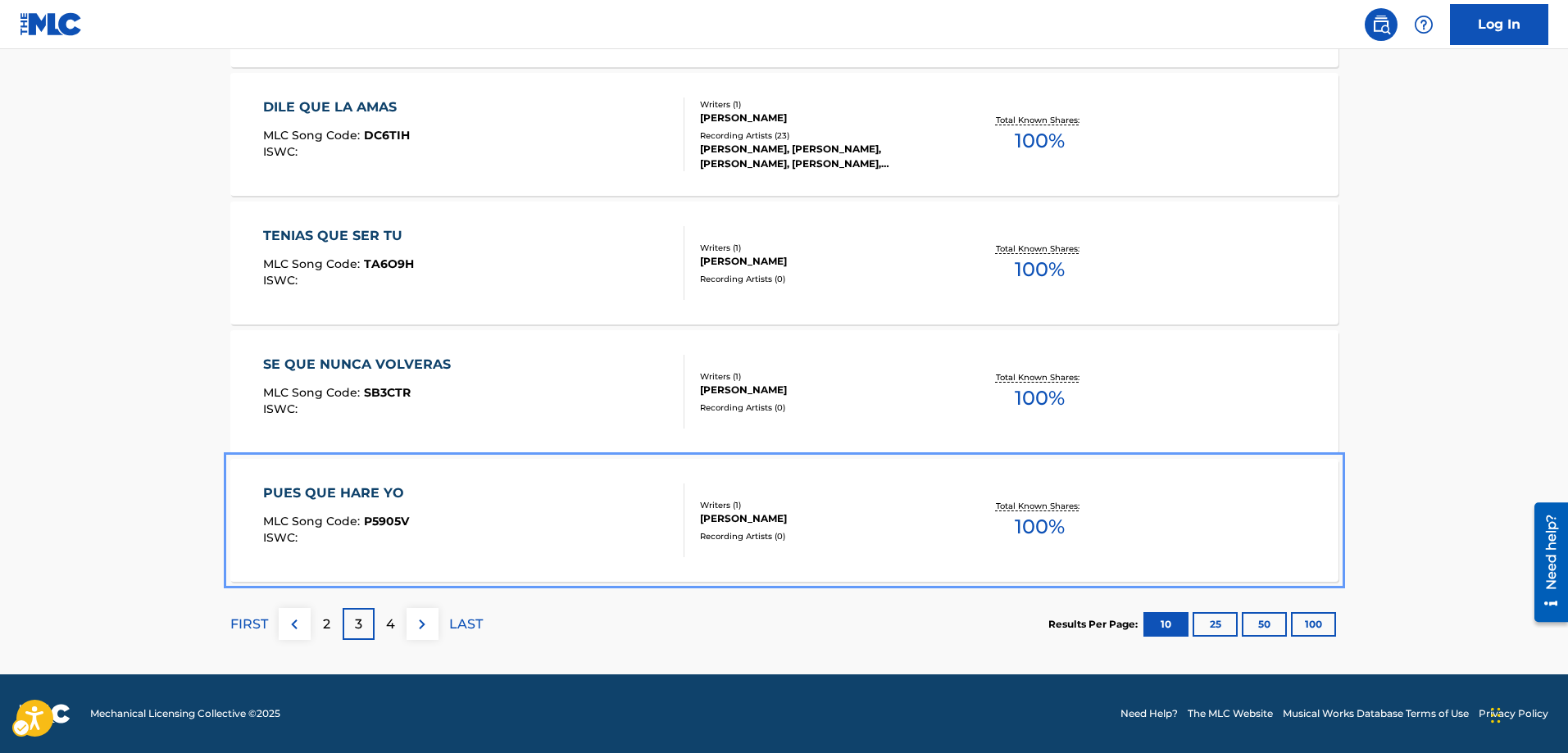
click at [387, 520] on span "P5905V" at bounding box center [386, 521] width 45 height 15
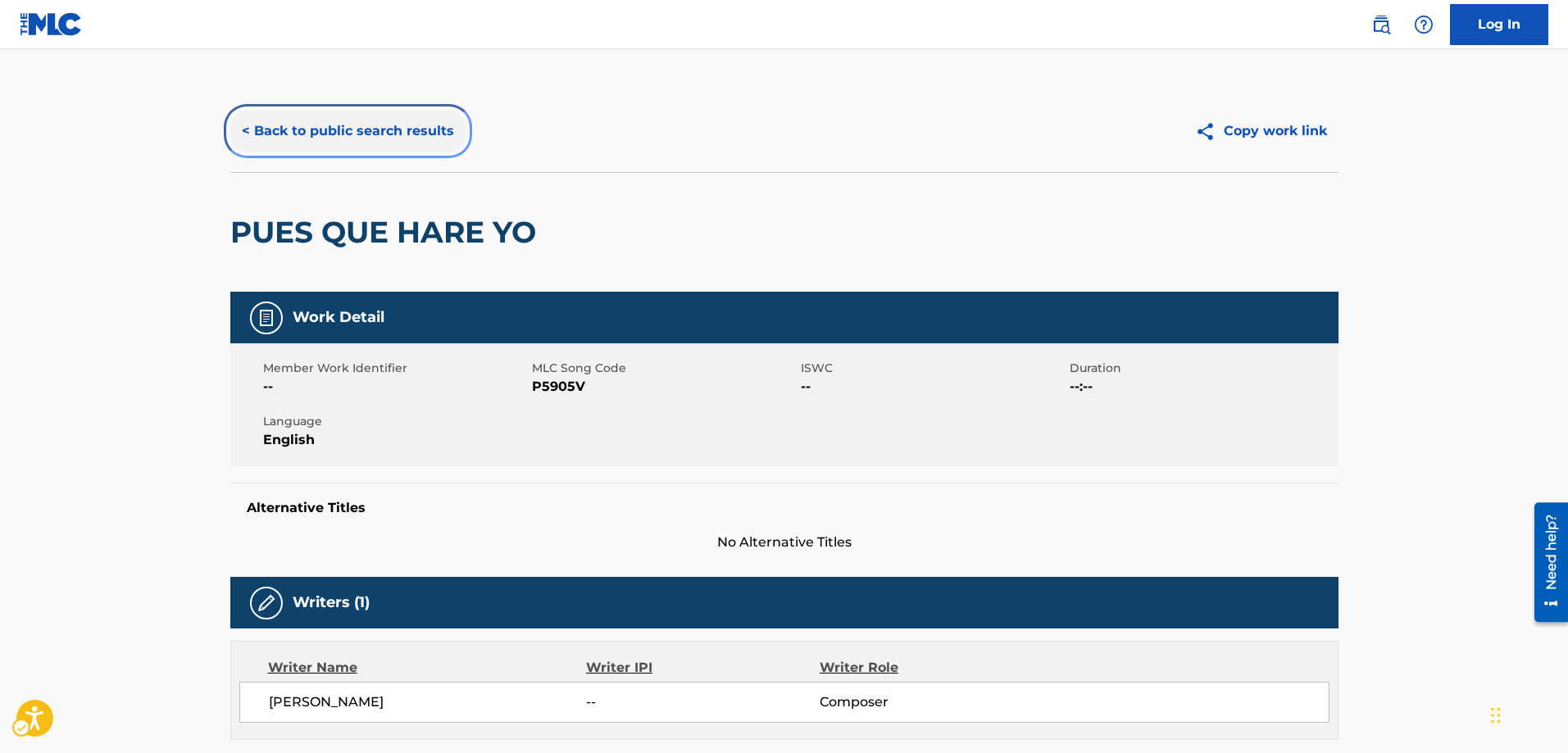
click at [240, 128] on button "< Back to public search results" at bounding box center [348, 131] width 235 height 41
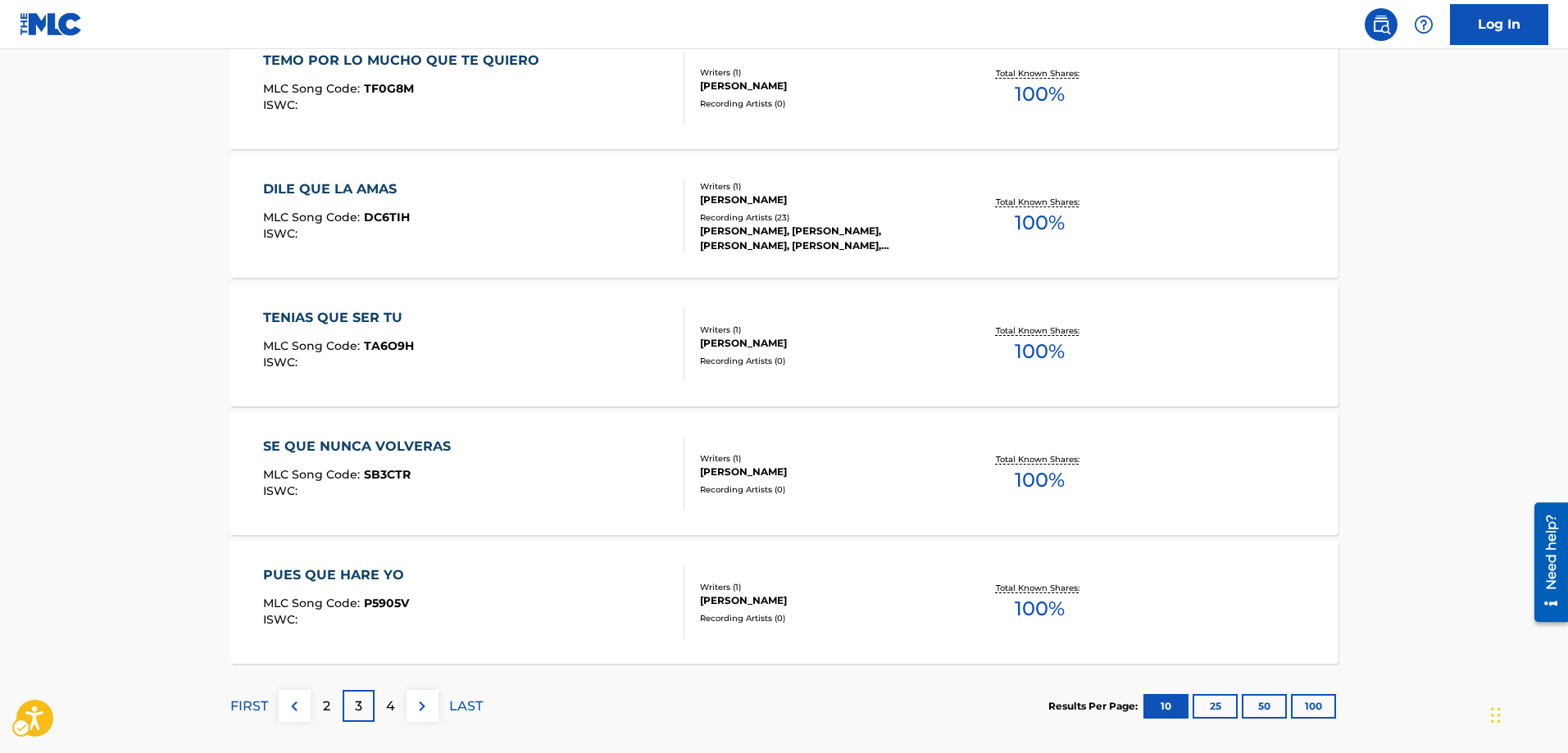
scroll to position [1455, 0]
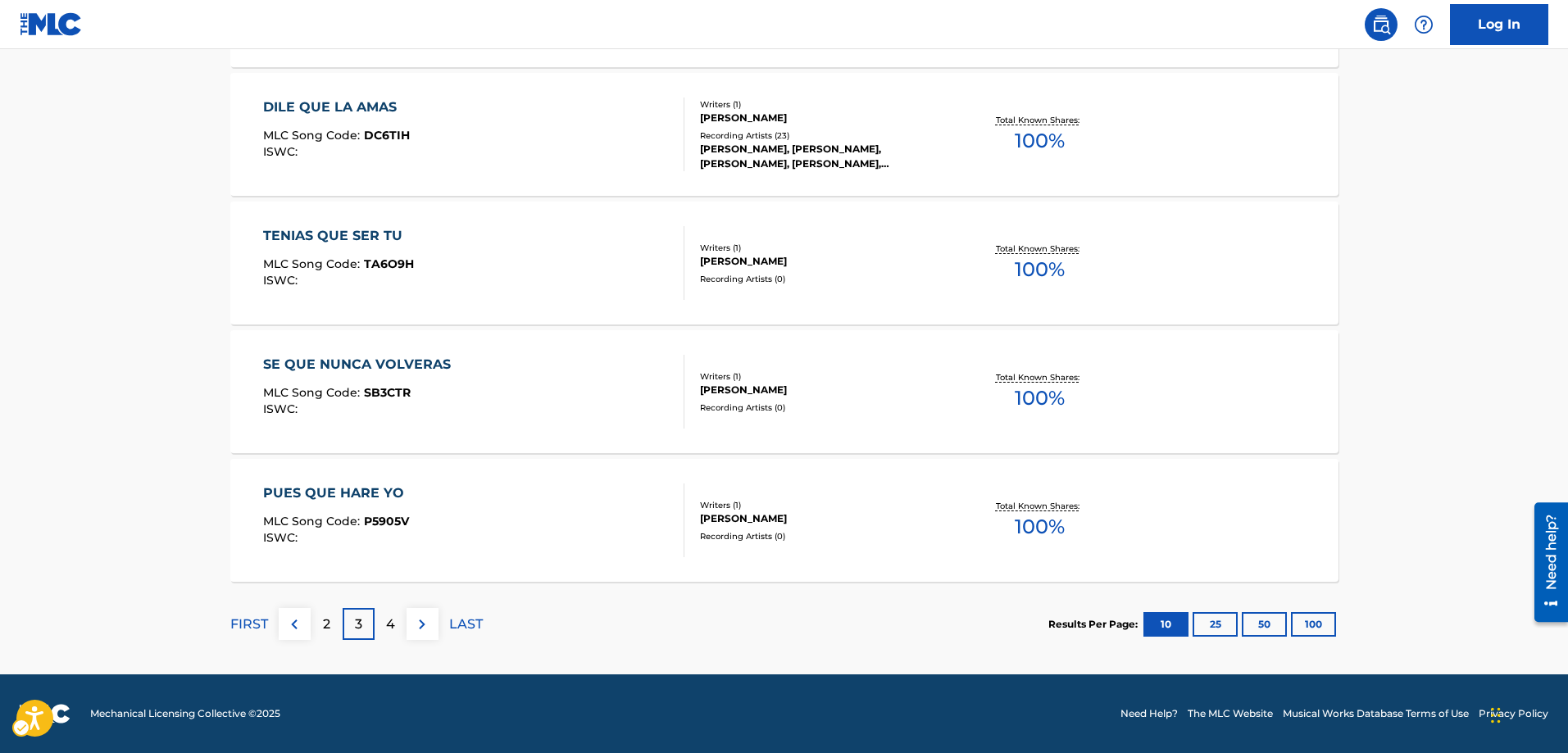
click at [388, 623] on p "4" at bounding box center [391, 623] width 9 height 19
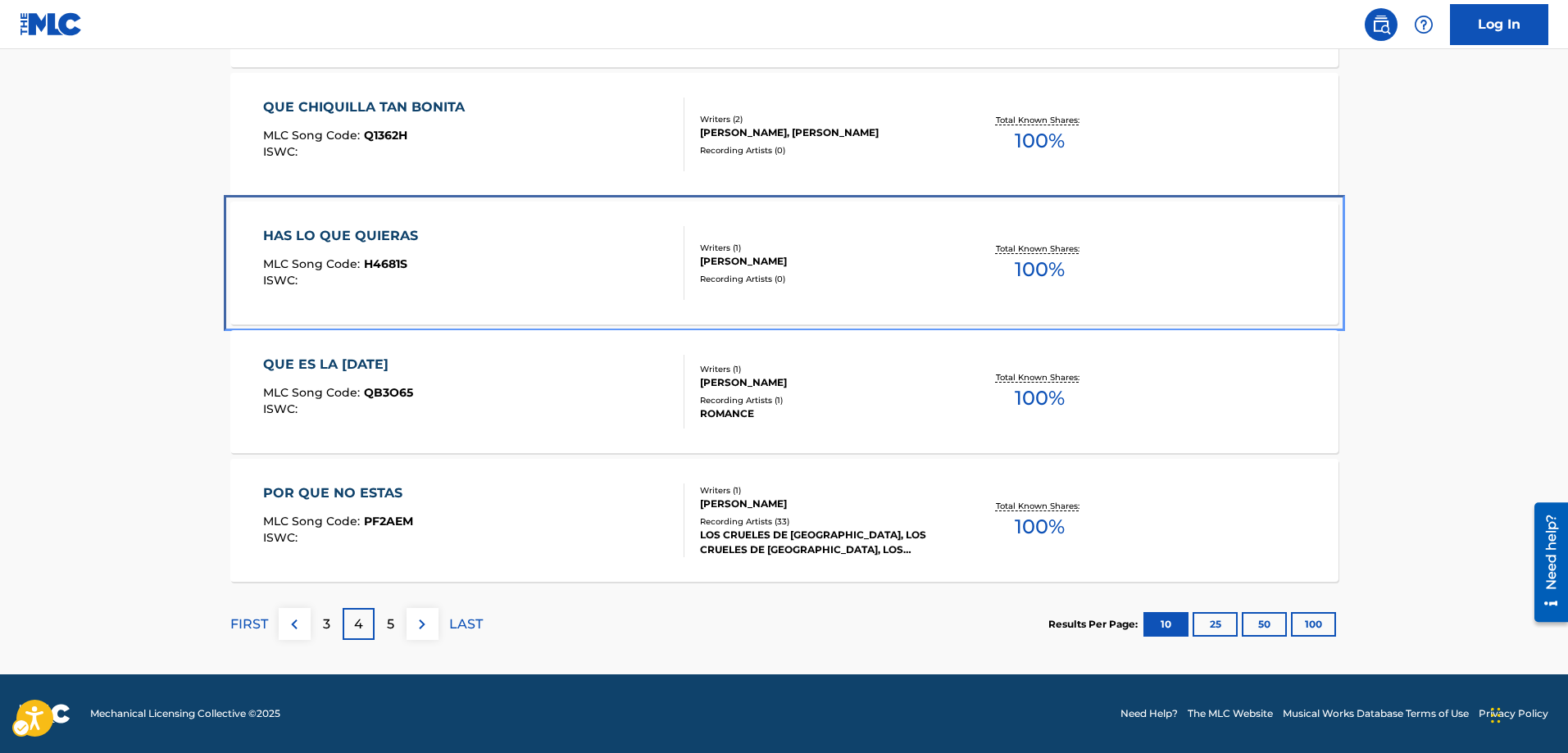
click at [389, 267] on span "H4681S" at bounding box center [385, 264] width 43 height 15
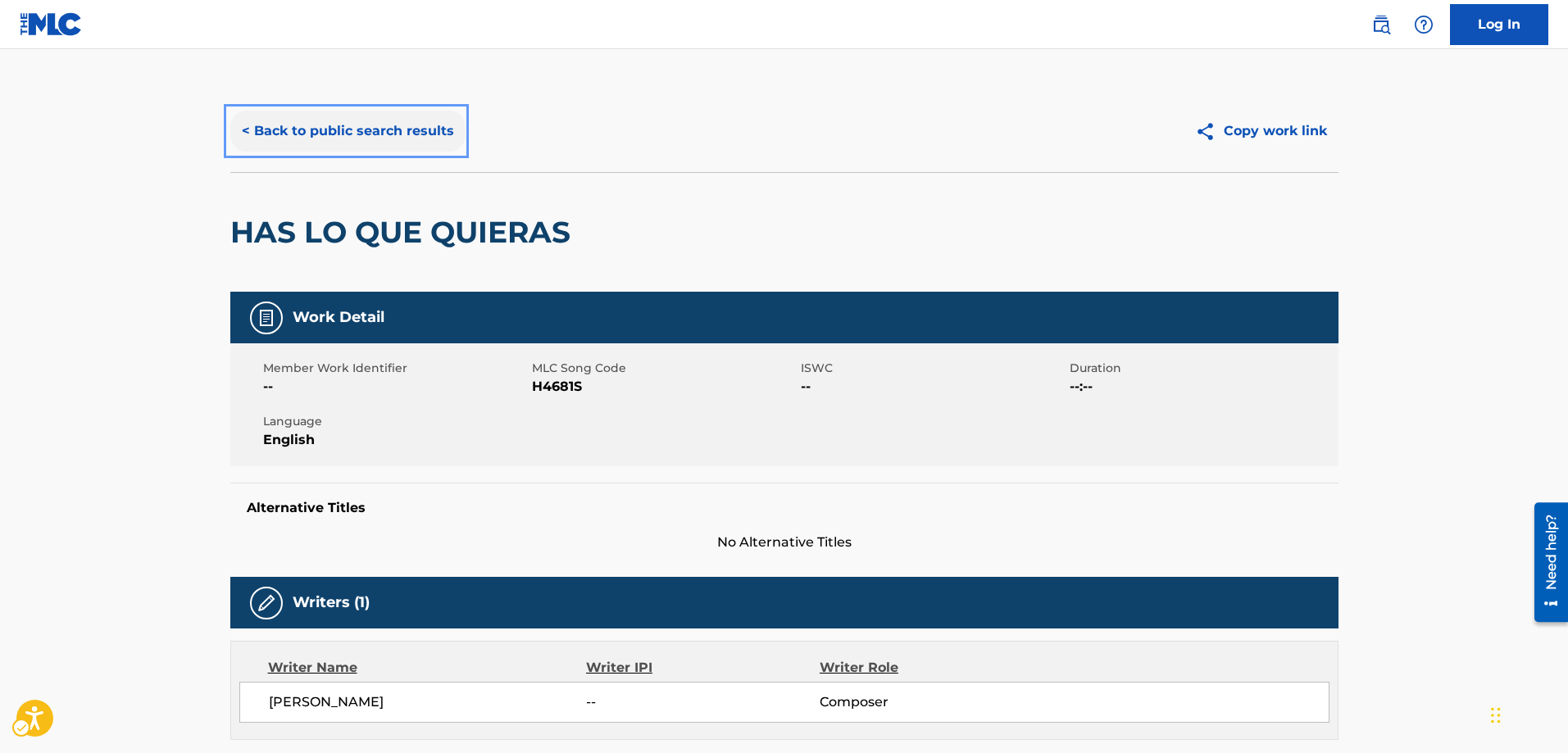
click at [244, 129] on button "< Back to public search results" at bounding box center [348, 131] width 235 height 41
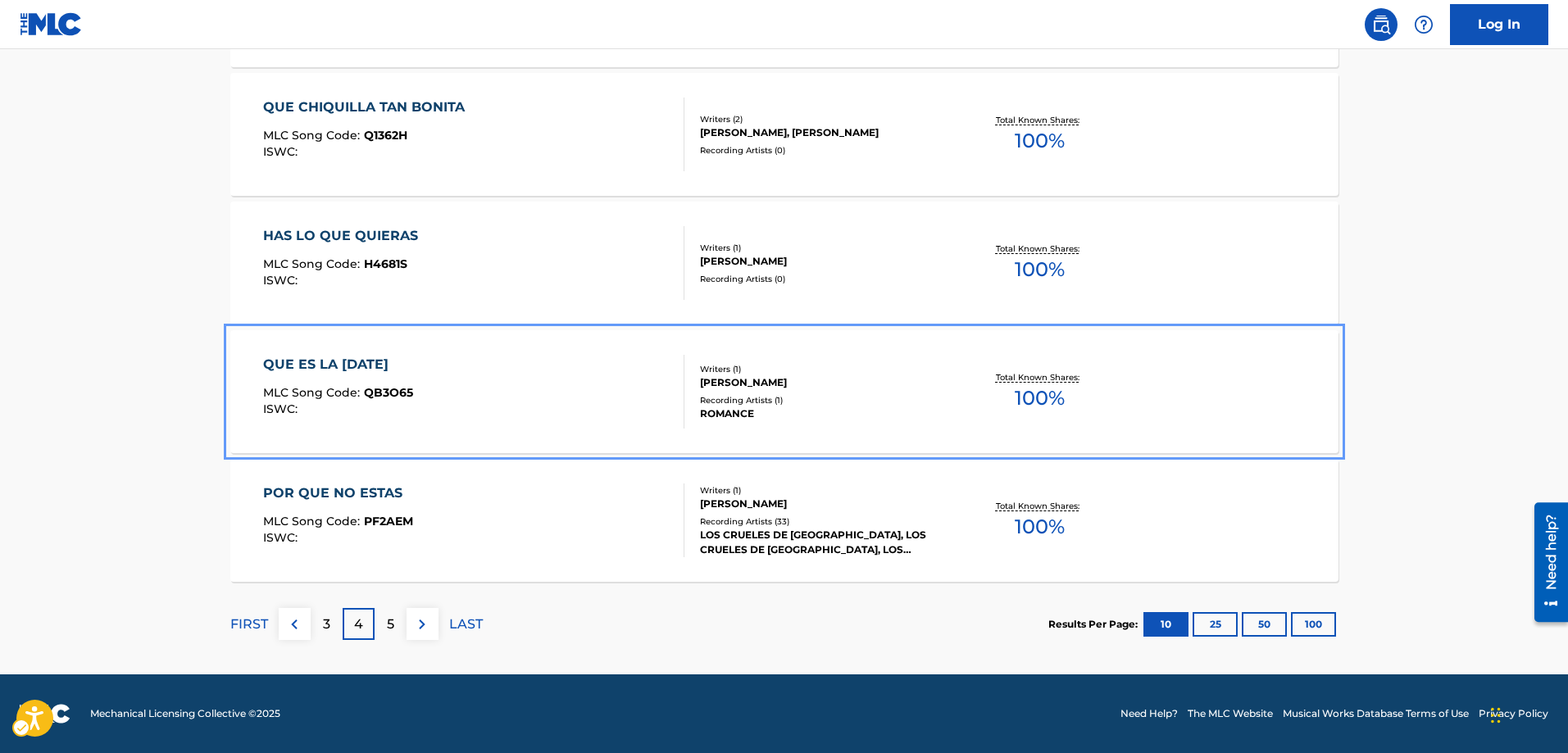
click at [403, 403] on div "ISWC :" at bounding box center [338, 408] width 150 height 12
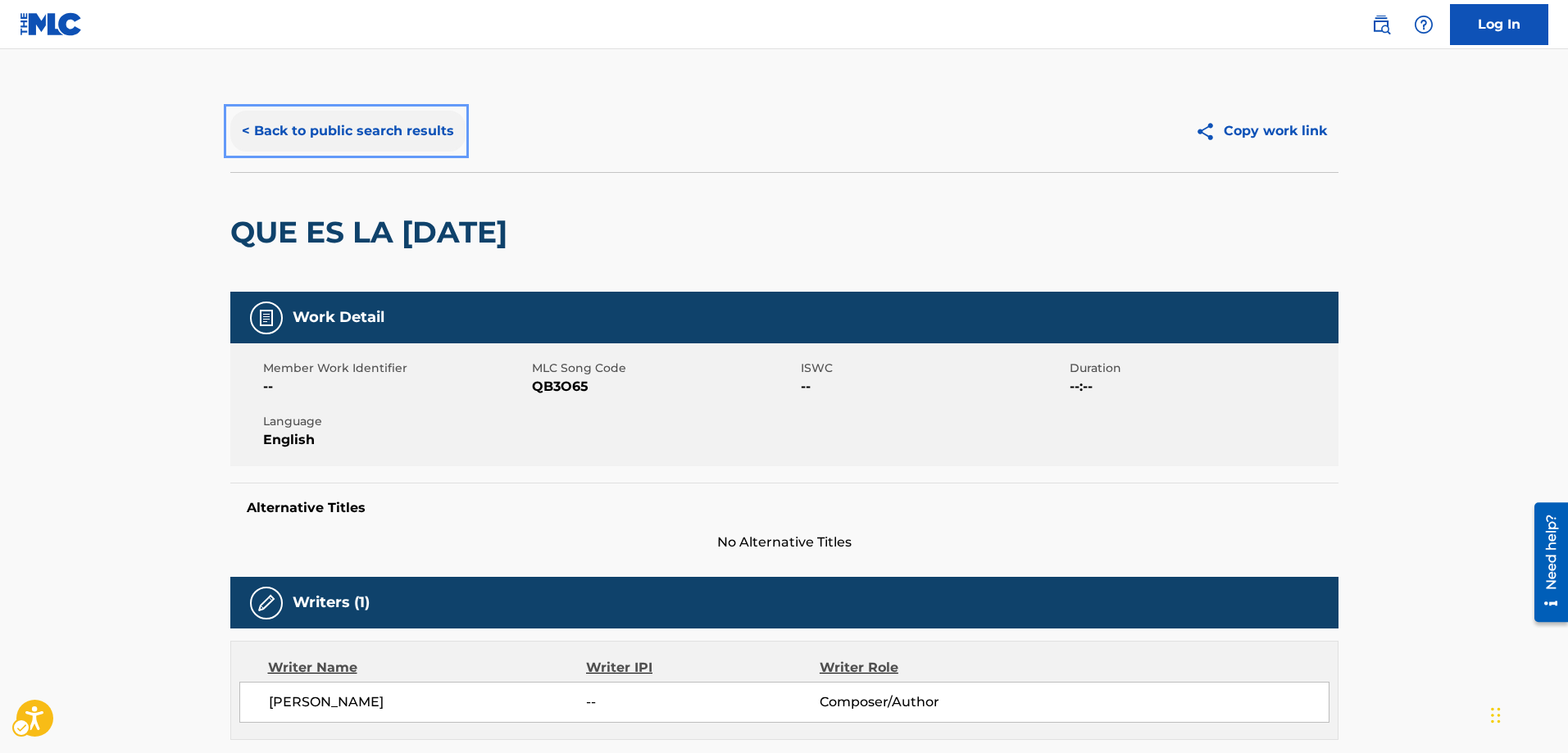
click at [240, 131] on button "< Back to public search results" at bounding box center [348, 131] width 235 height 41
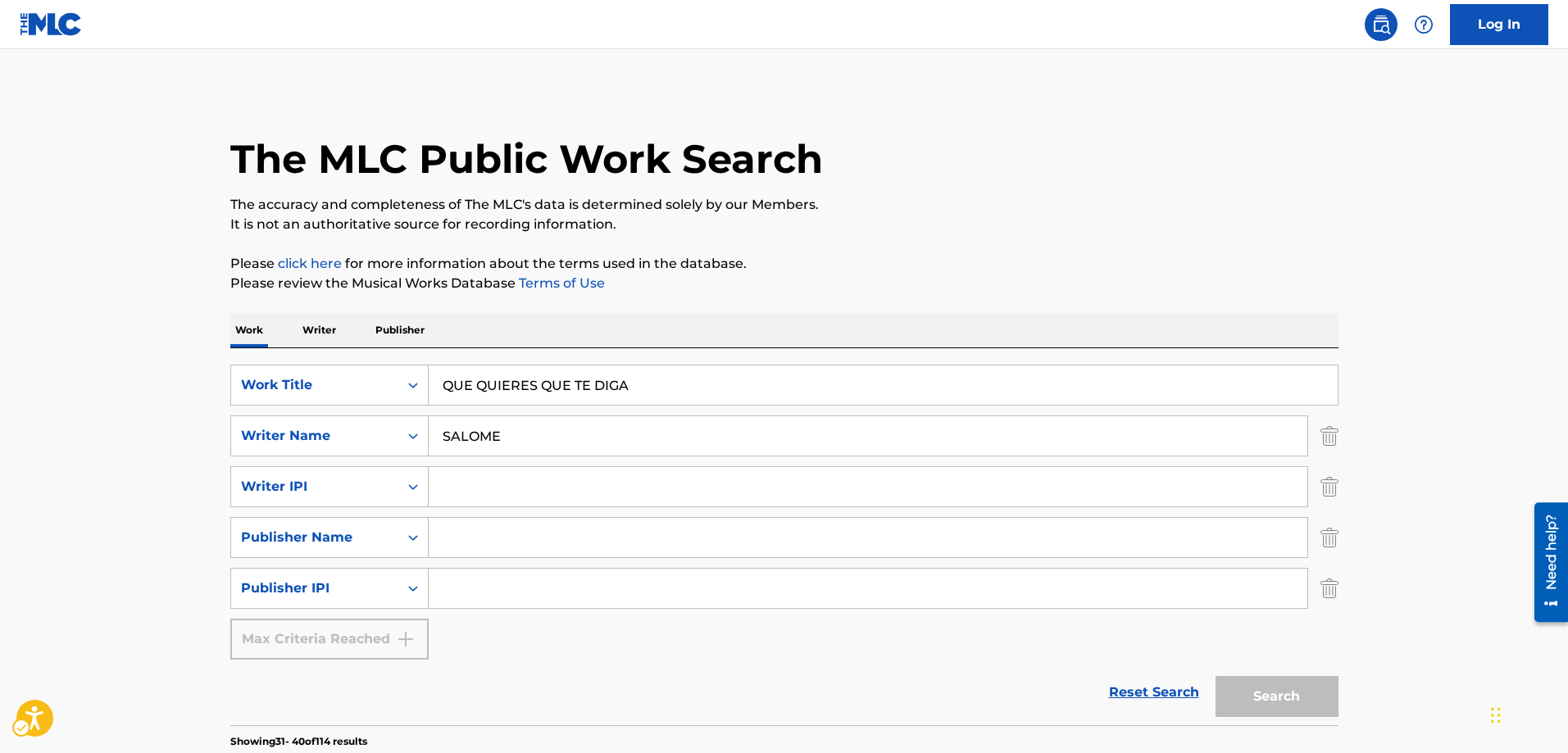
scroll to position [1455, 0]
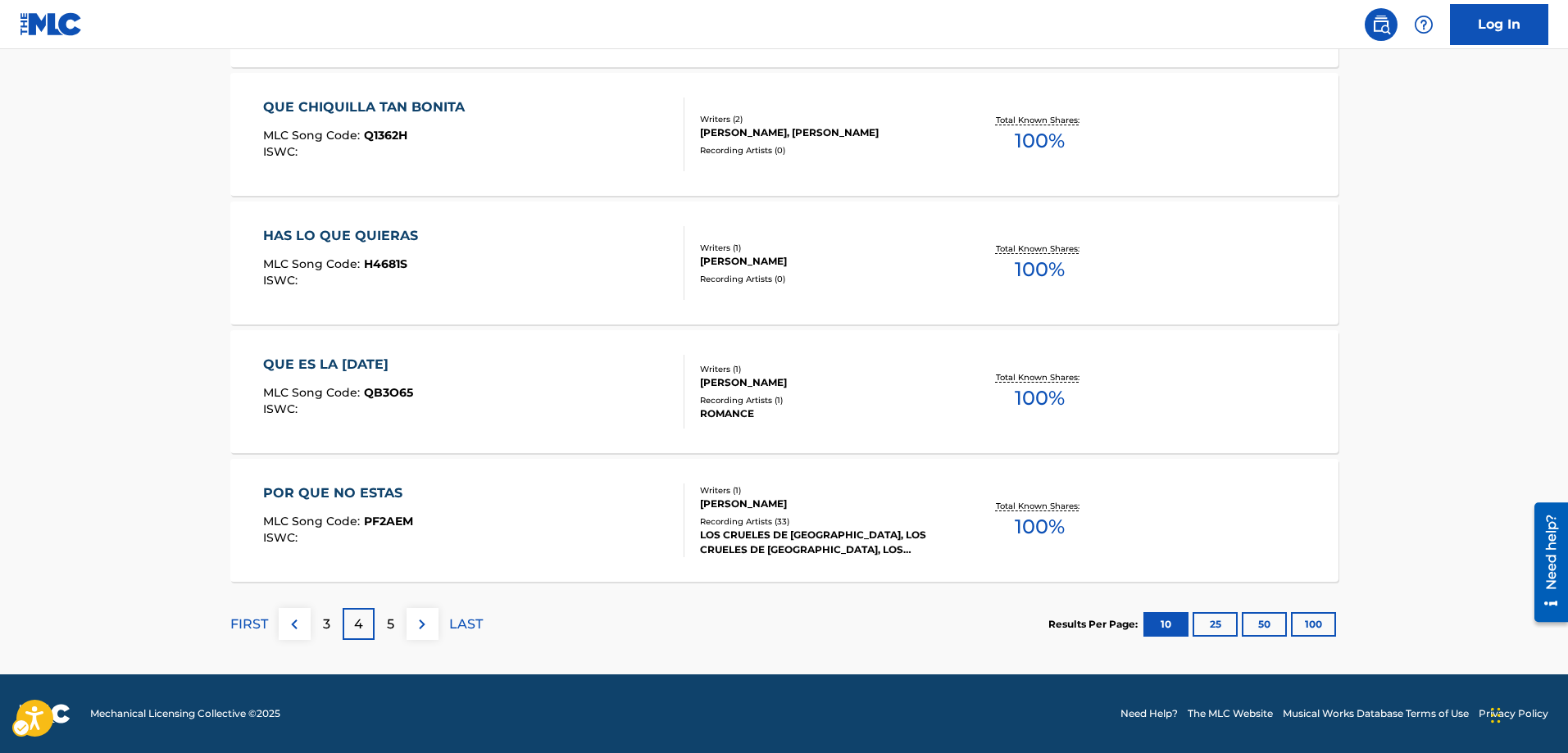
click at [392, 618] on p "5" at bounding box center [391, 623] width 7 height 19
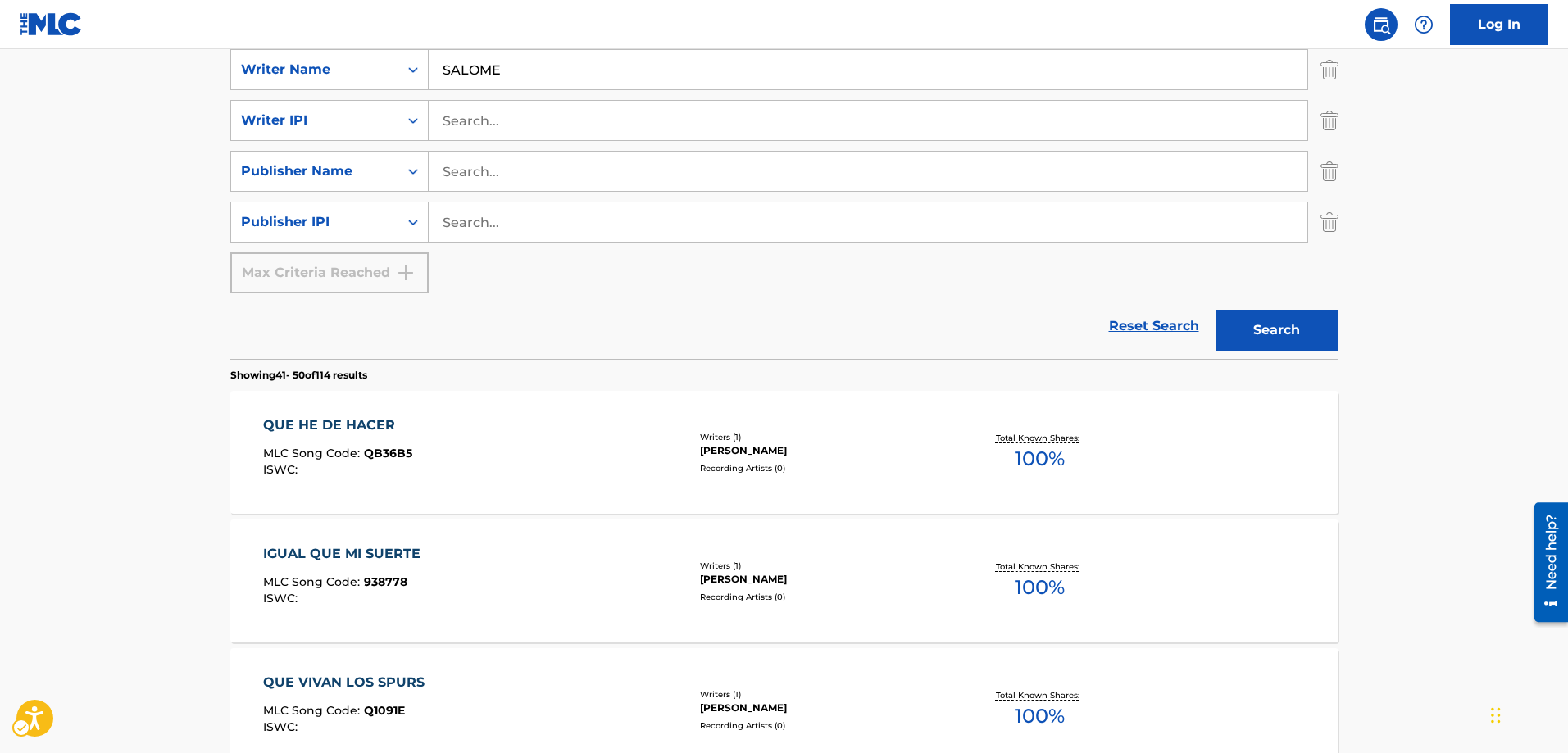
scroll to position [391, 0]
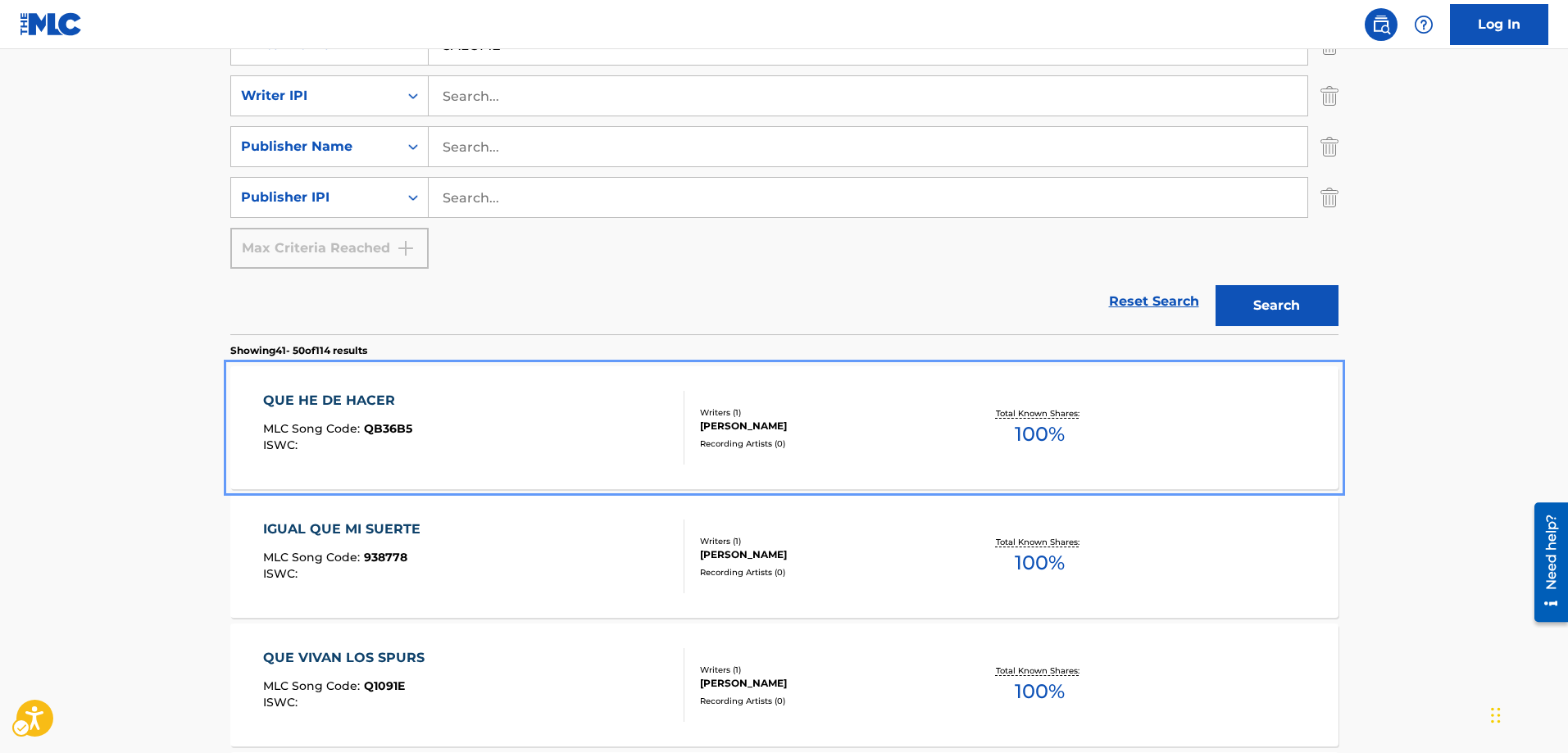
click at [387, 428] on span "QB36B5" at bounding box center [388, 428] width 49 height 15
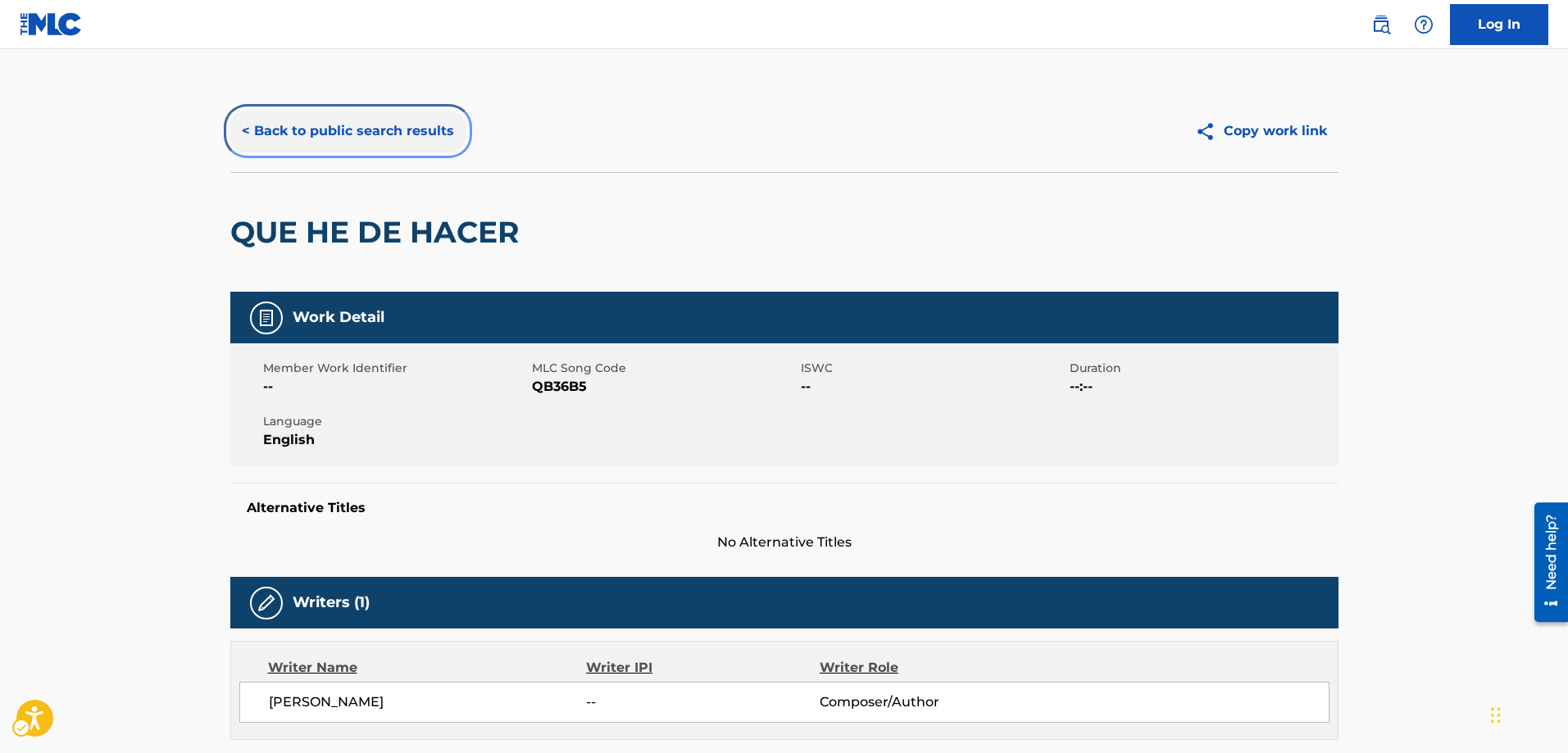
click at [240, 128] on button "< Back to public search results" at bounding box center [348, 131] width 235 height 41
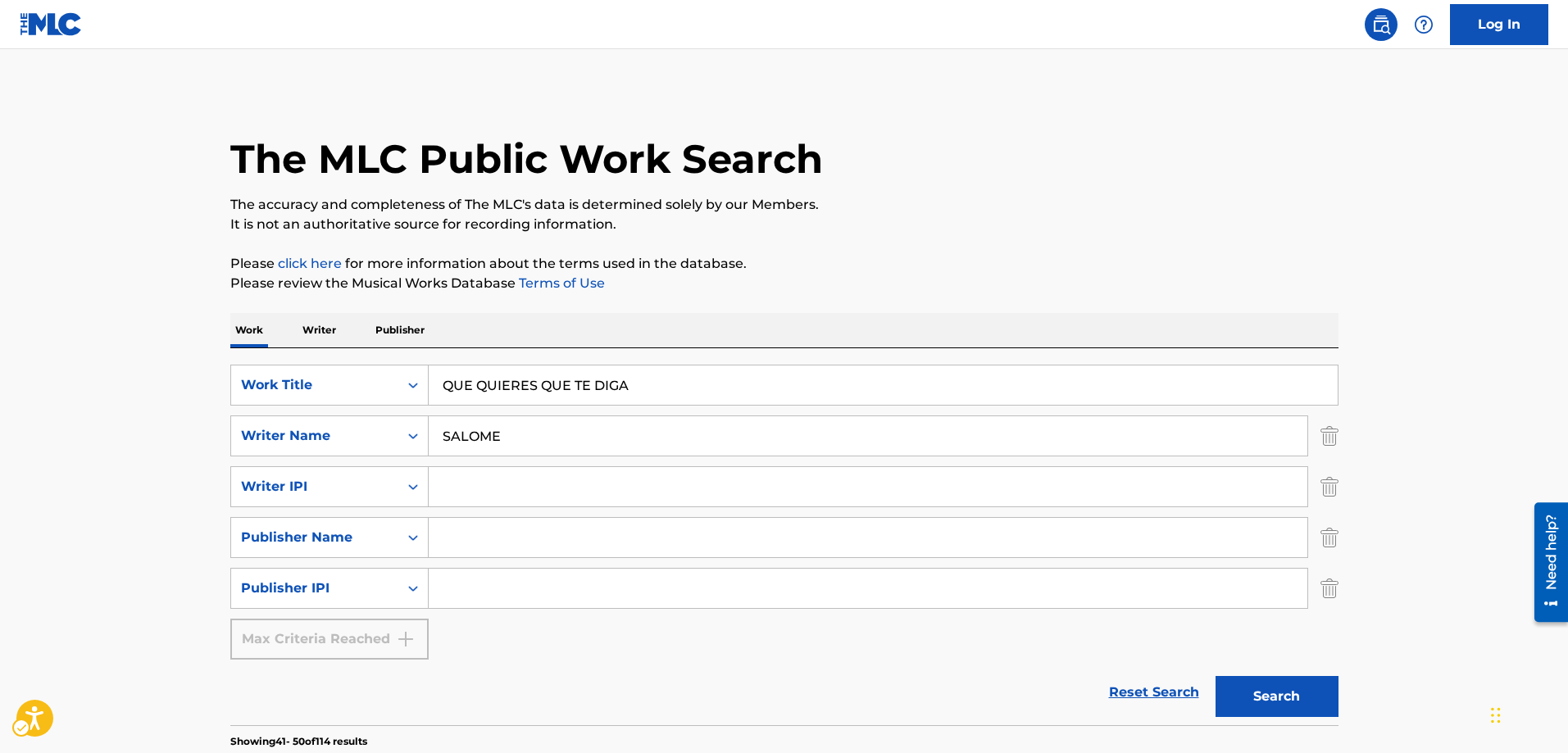
scroll to position [636, 0]
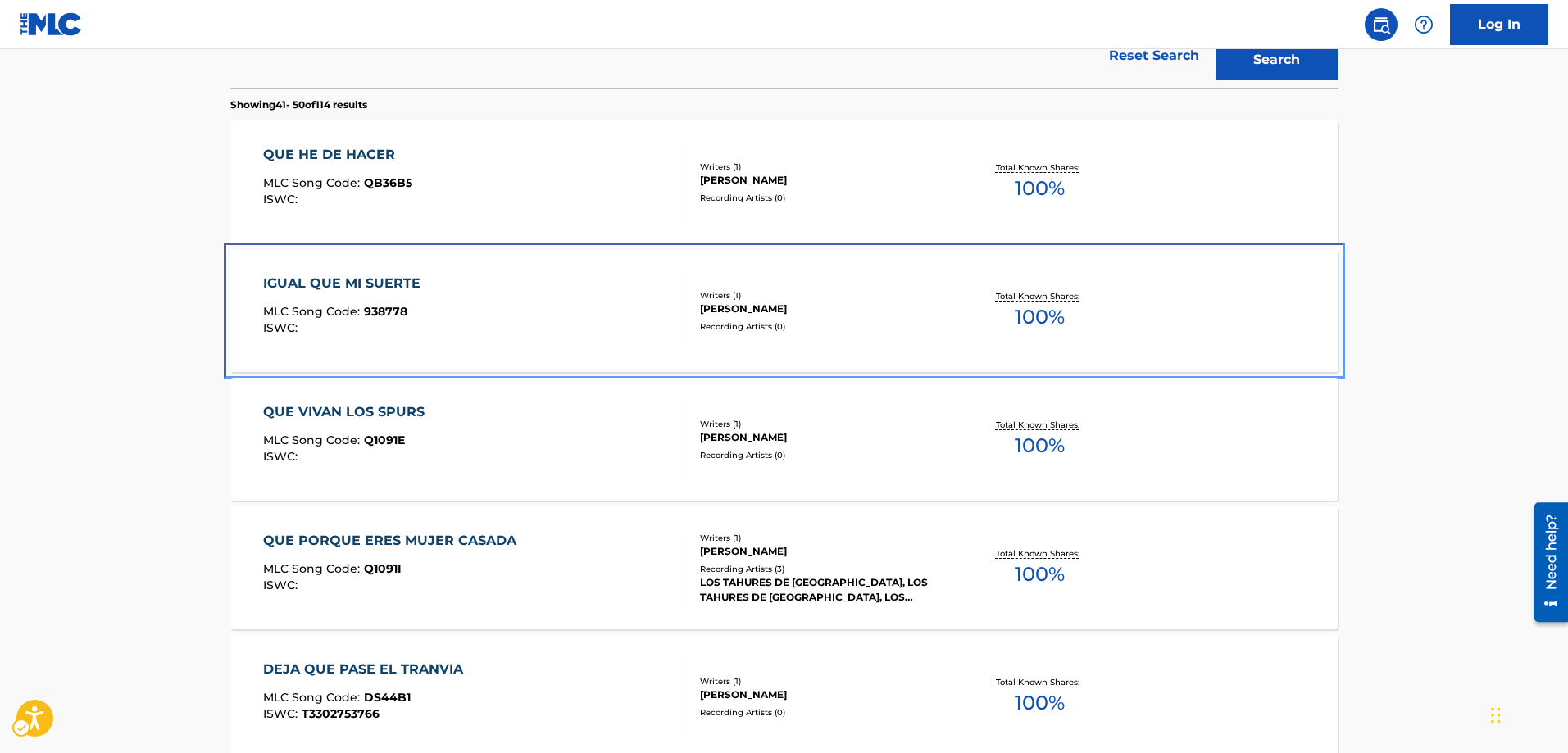
click at [372, 315] on span "938778" at bounding box center [385, 312] width 43 height 15
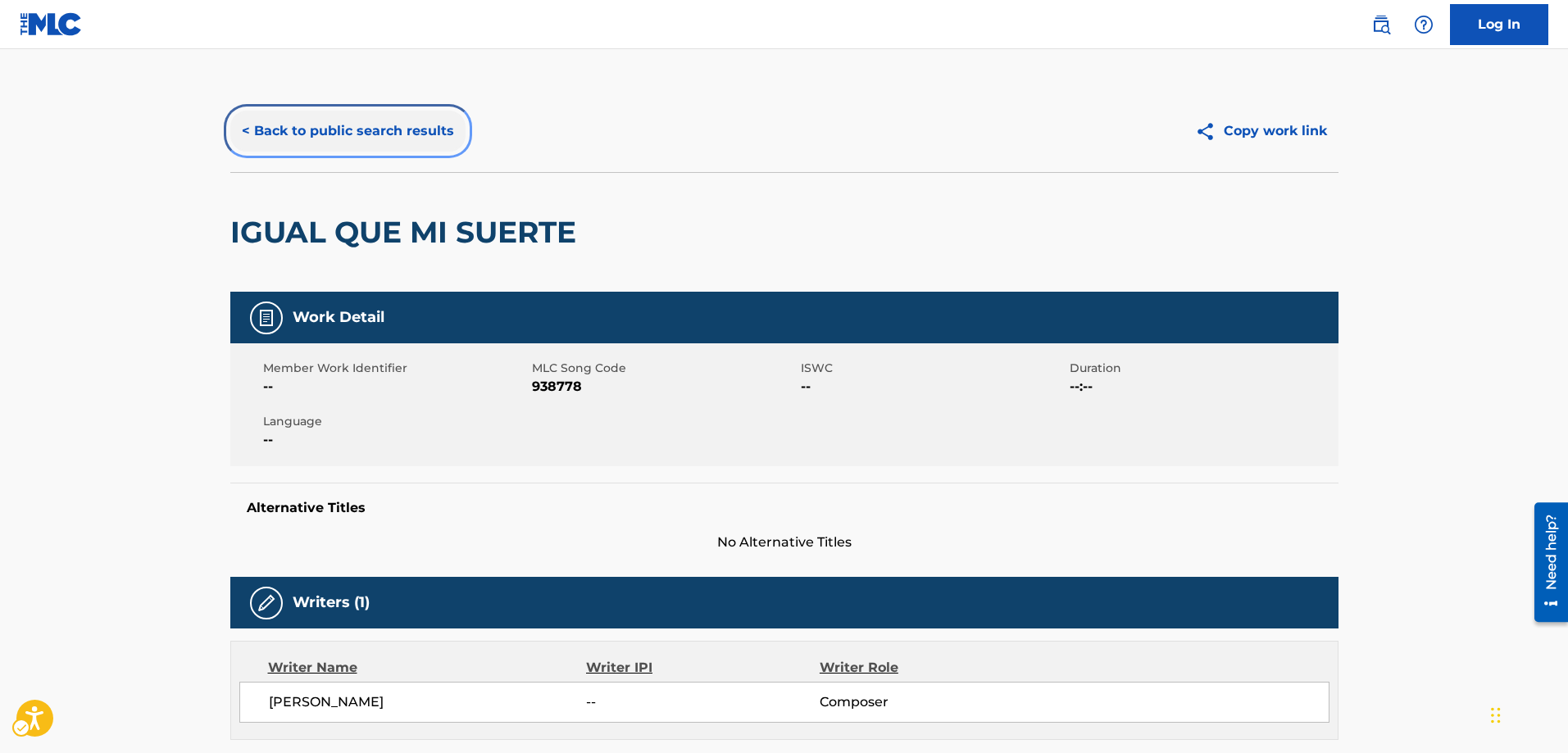
click at [252, 131] on button "< Back to public search results" at bounding box center [348, 131] width 235 height 41
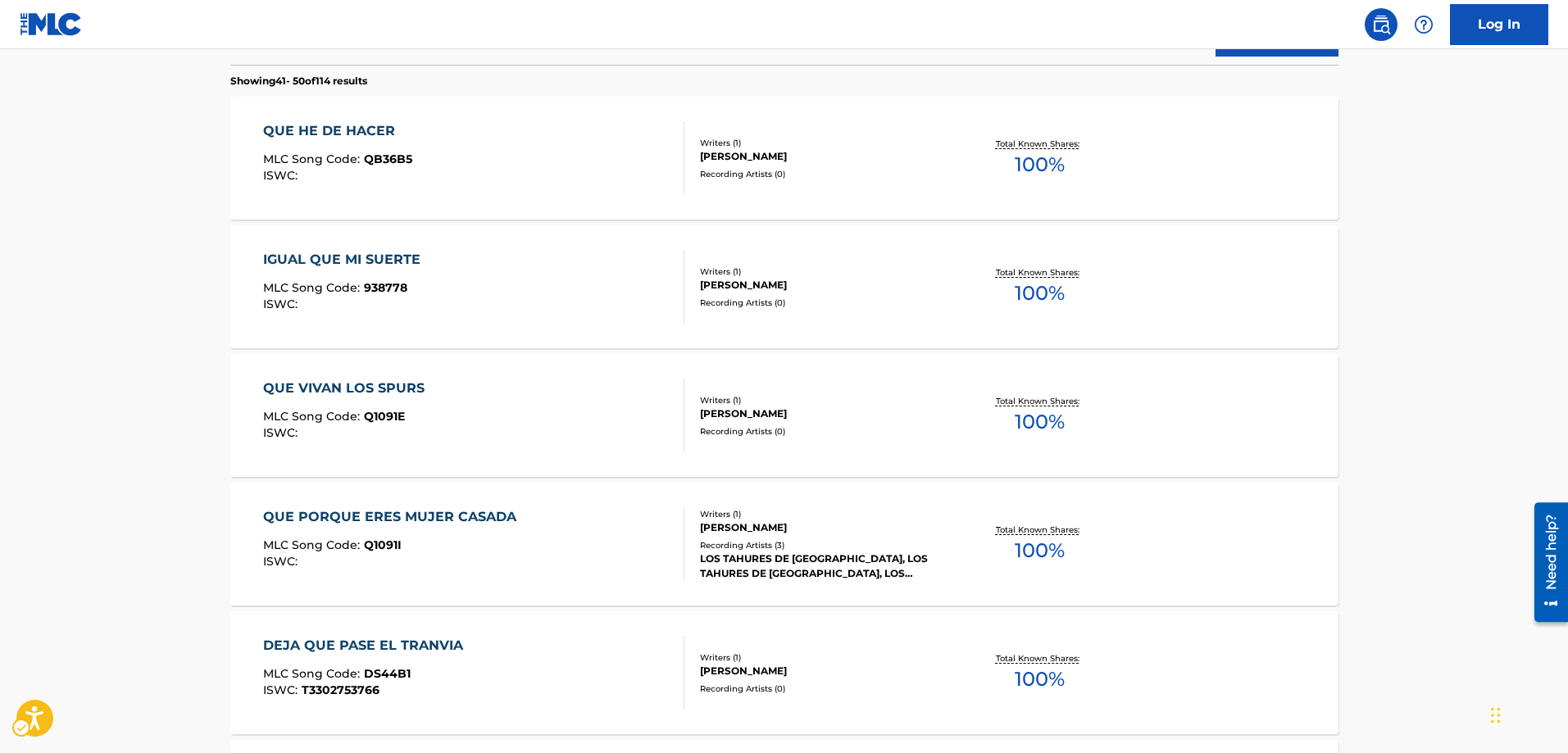
scroll to position [636, 0]
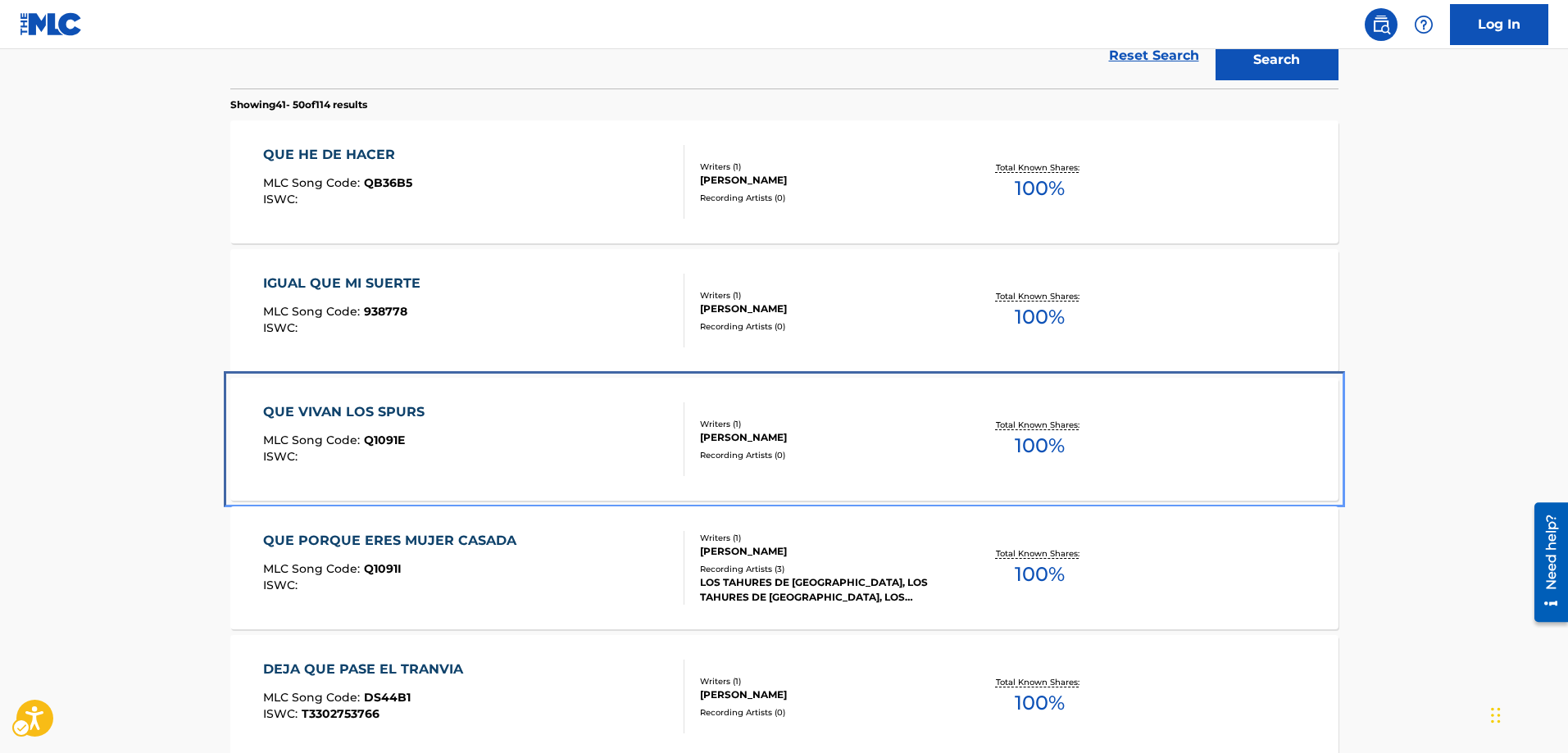
click at [395, 439] on span "Q1091E" at bounding box center [384, 439] width 41 height 15
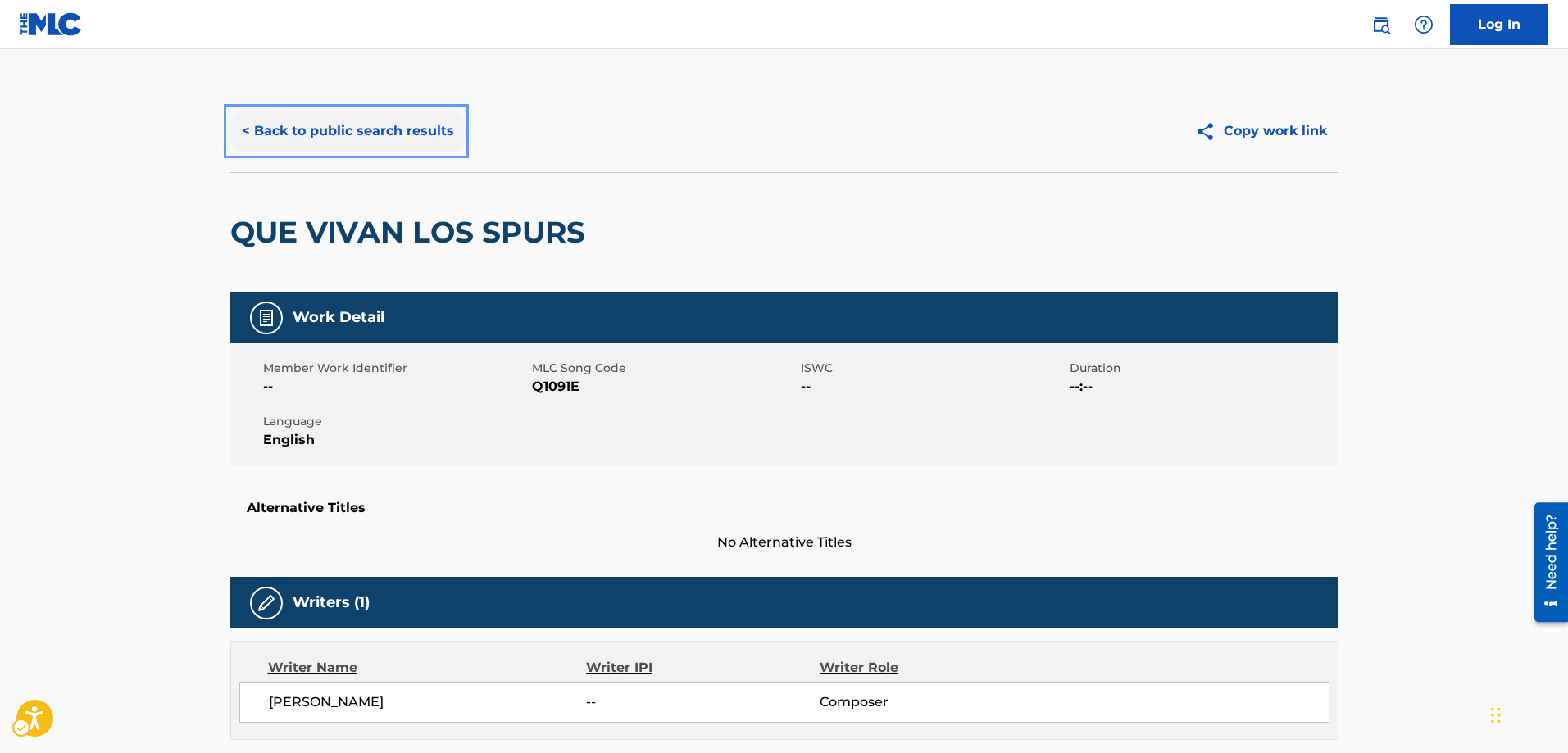
click at [246, 128] on button "< Back to public search results" at bounding box center [348, 131] width 235 height 41
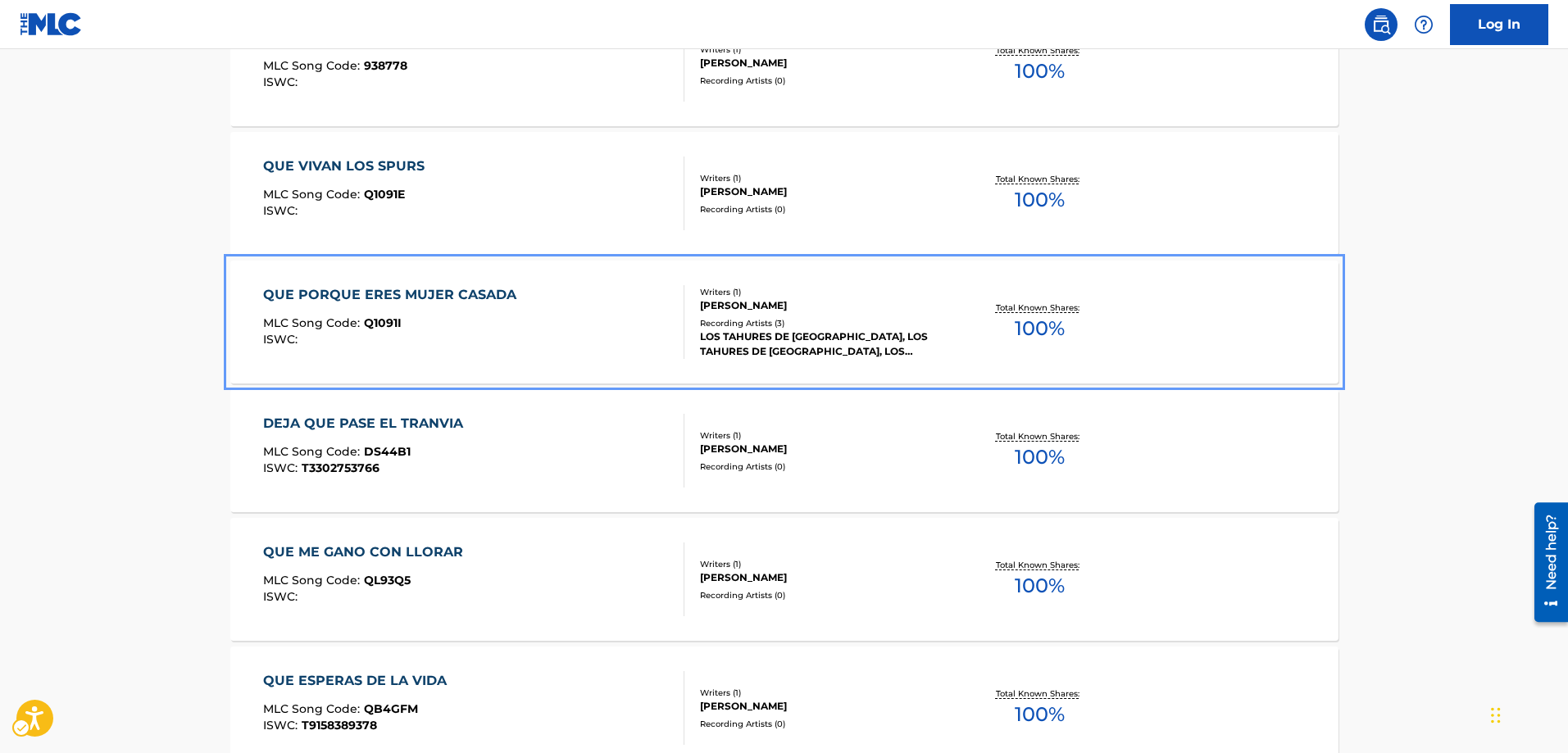
click at [388, 325] on span "Q1091I" at bounding box center [383, 323] width 38 height 15
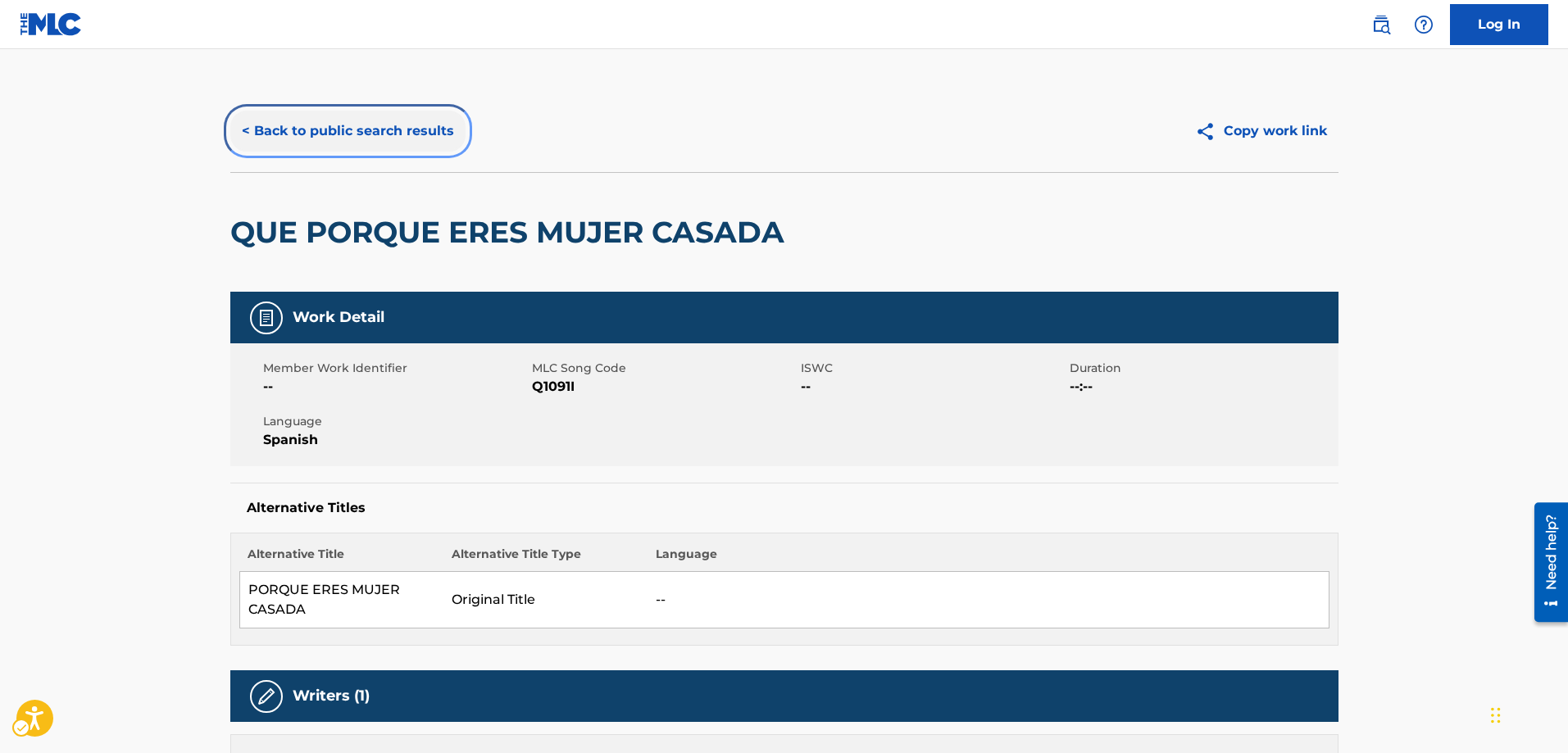
click at [240, 127] on button "< Back to public search results" at bounding box center [348, 131] width 235 height 41
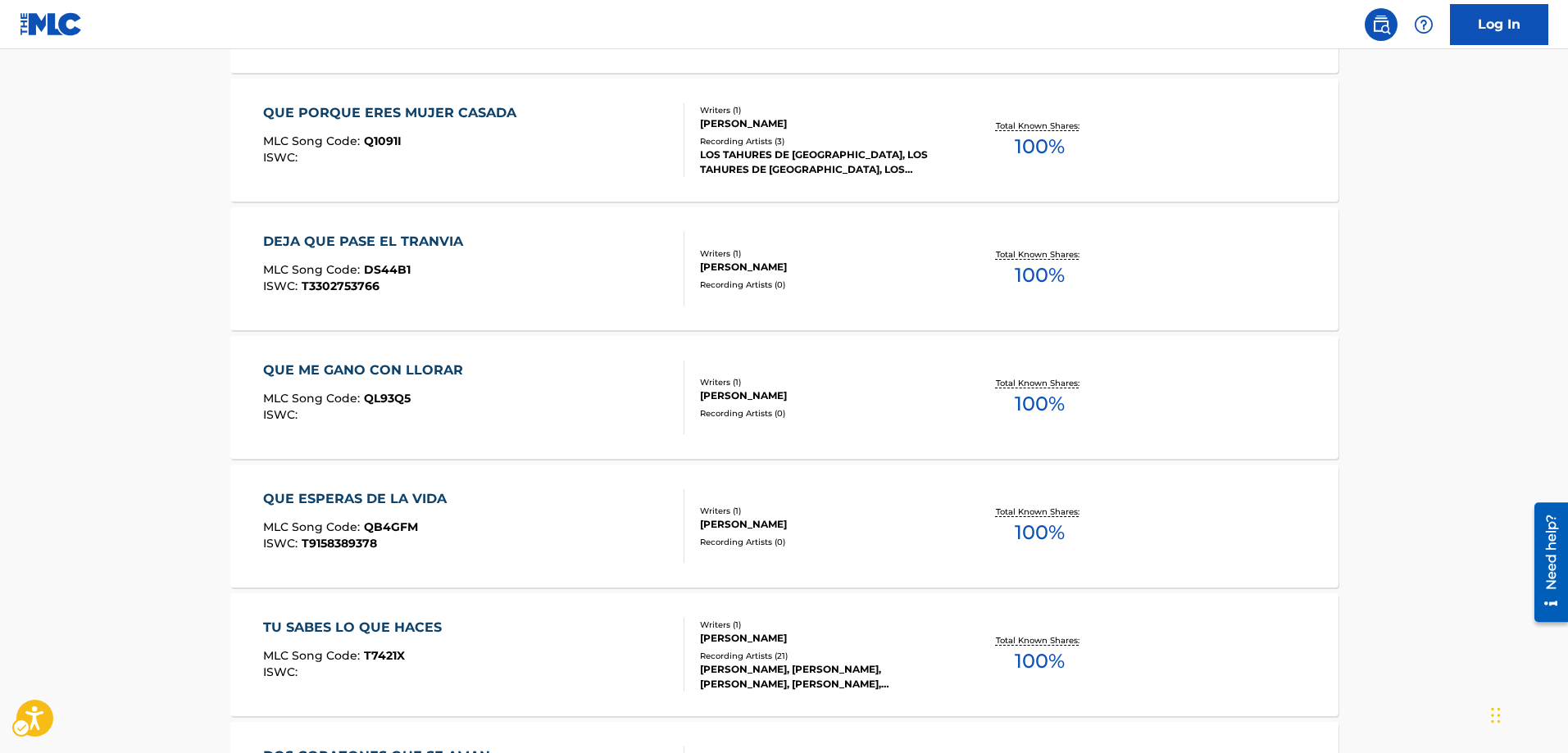
scroll to position [1046, 0]
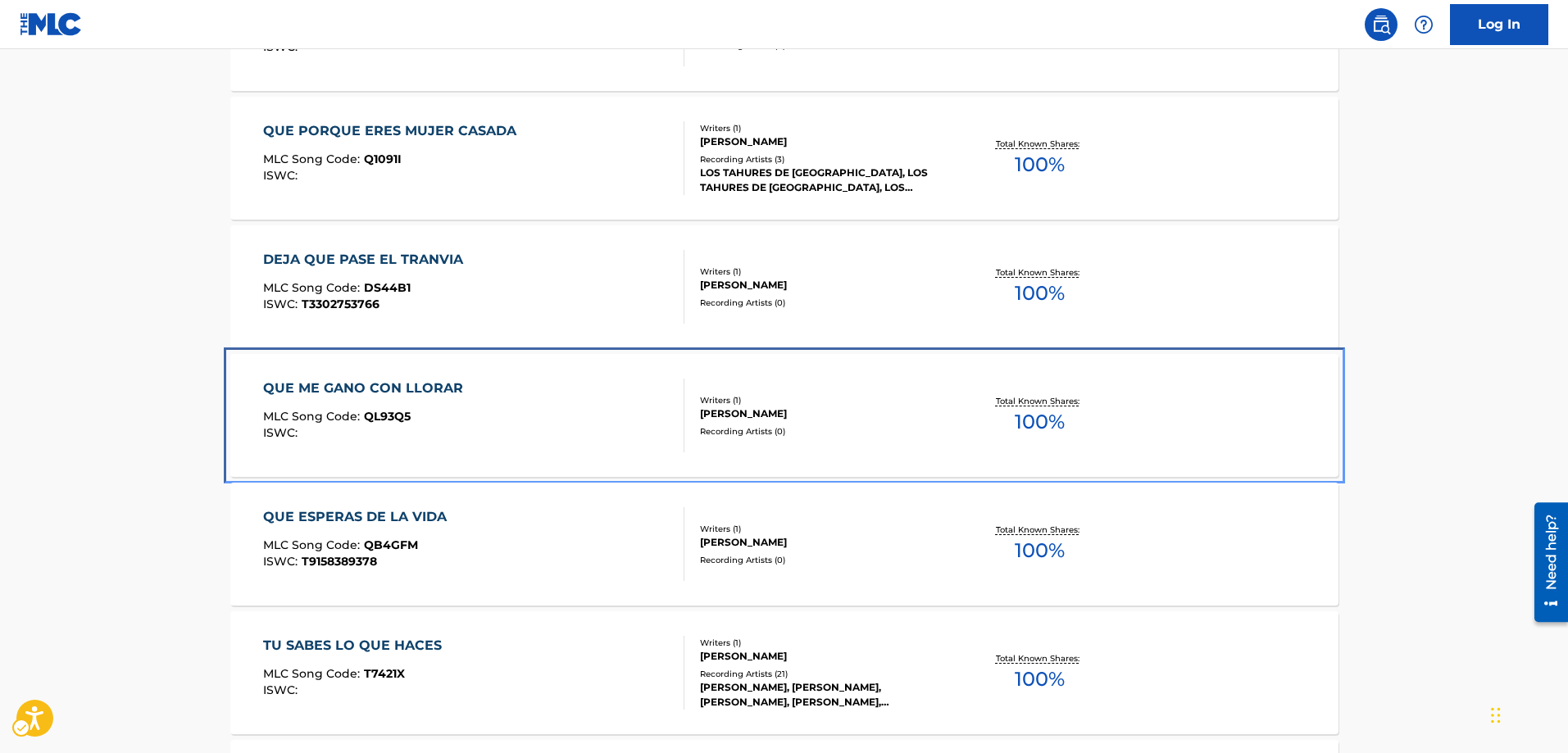
click at [410, 419] on div "MLC Song Code : QL93Q5" at bounding box center [367, 418] width 208 height 17
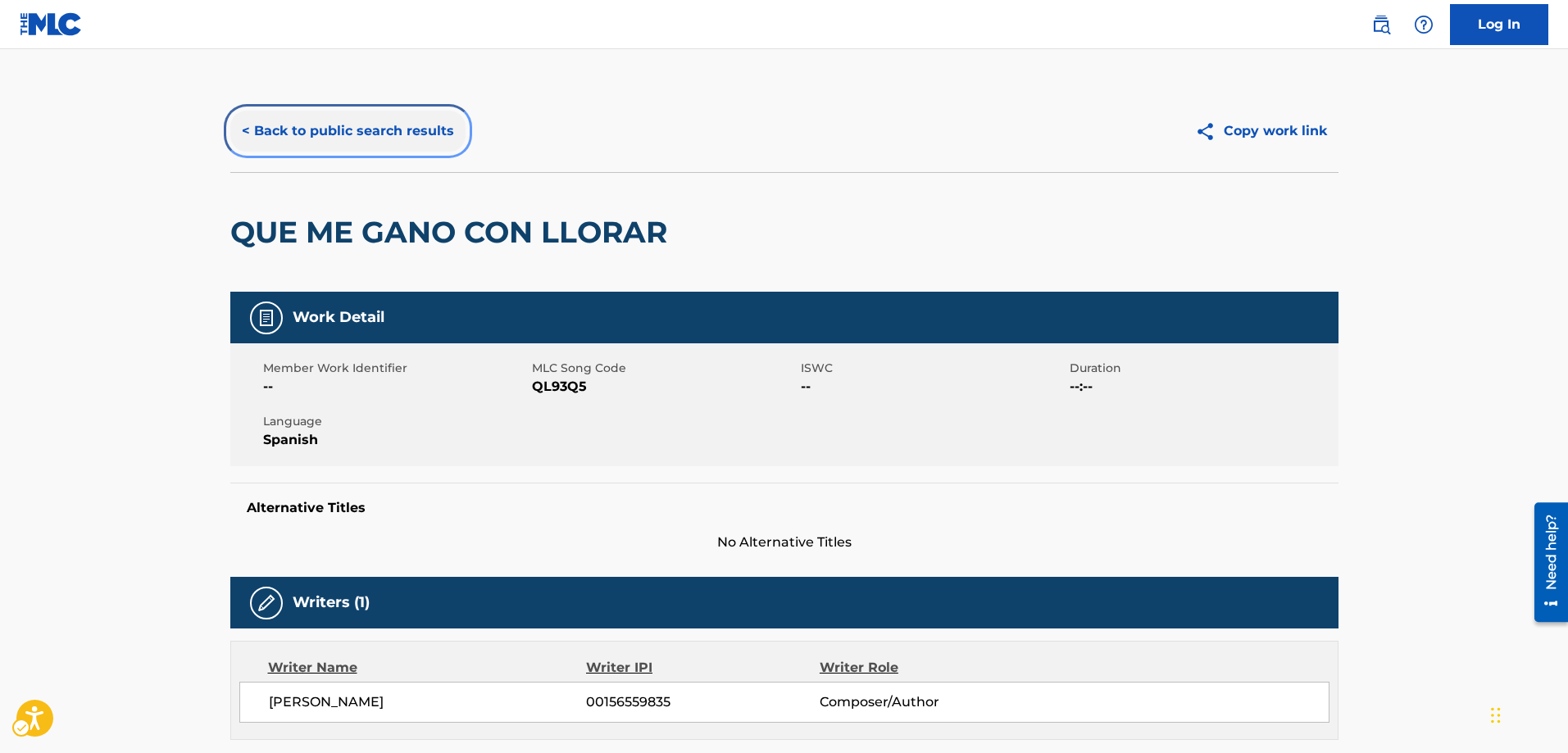
click at [240, 131] on button "< Back to public search results" at bounding box center [348, 131] width 235 height 41
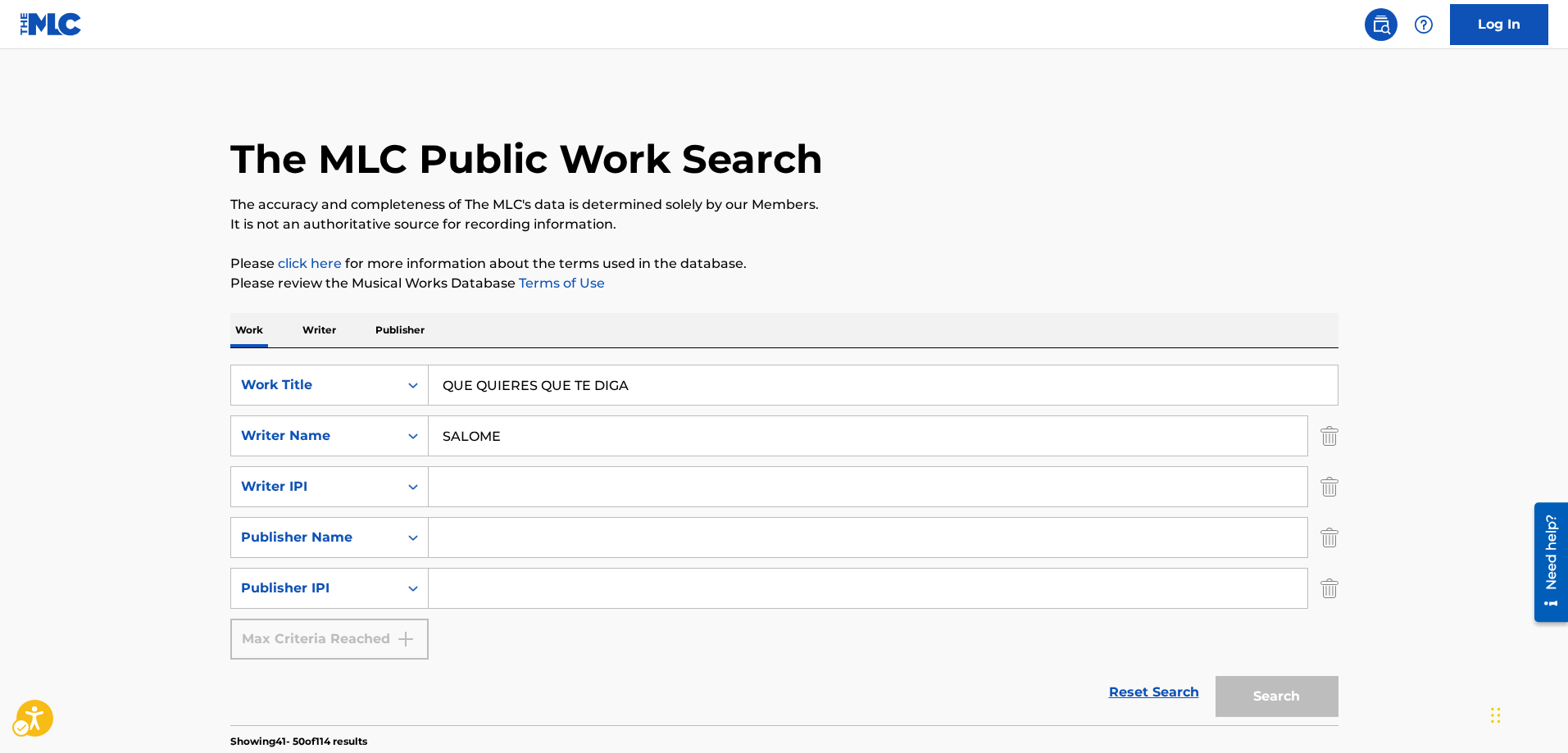
scroll to position [1292, 0]
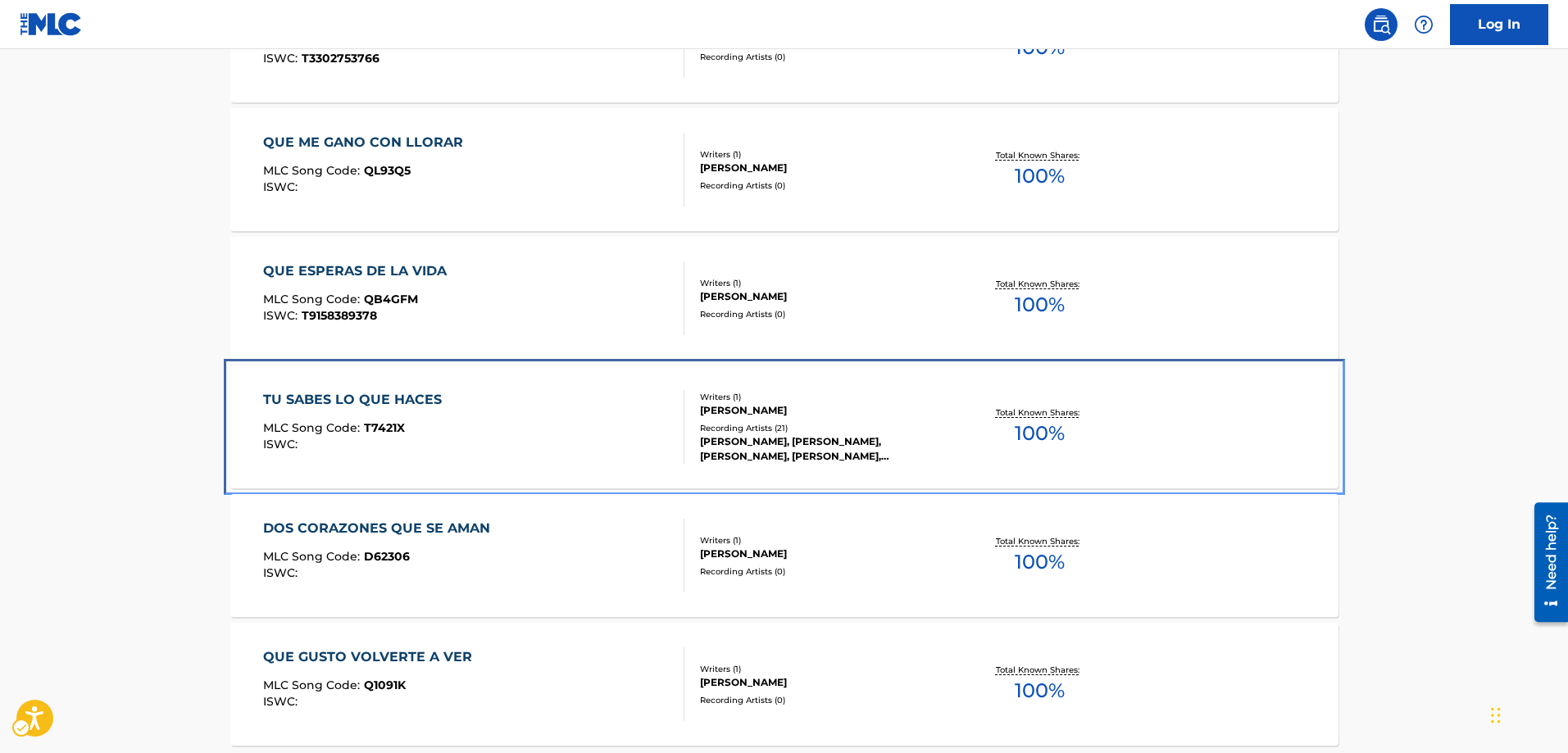
click at [391, 429] on span "T7421X" at bounding box center [384, 428] width 41 height 15
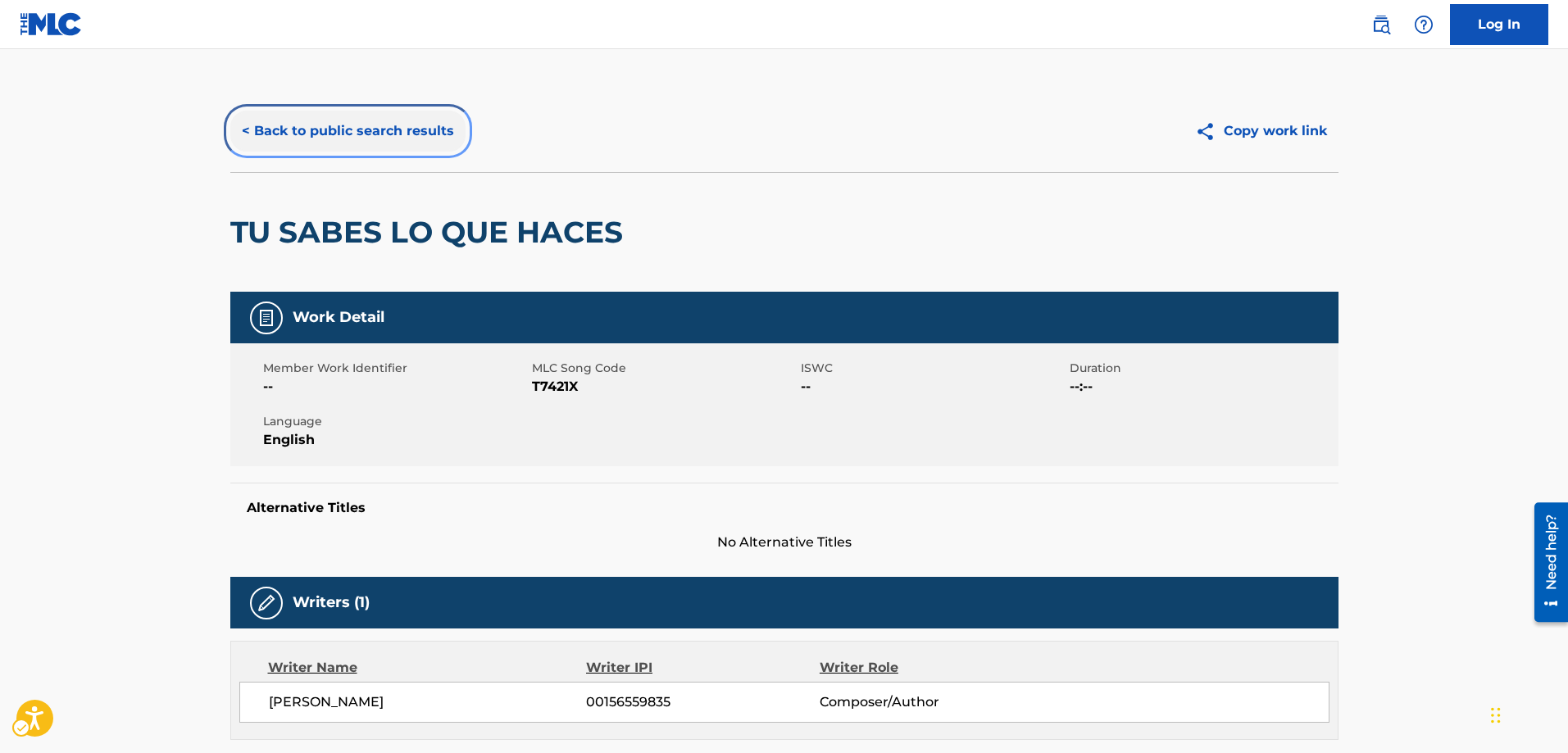
click at [247, 134] on button "< Back to public search results" at bounding box center [348, 131] width 235 height 41
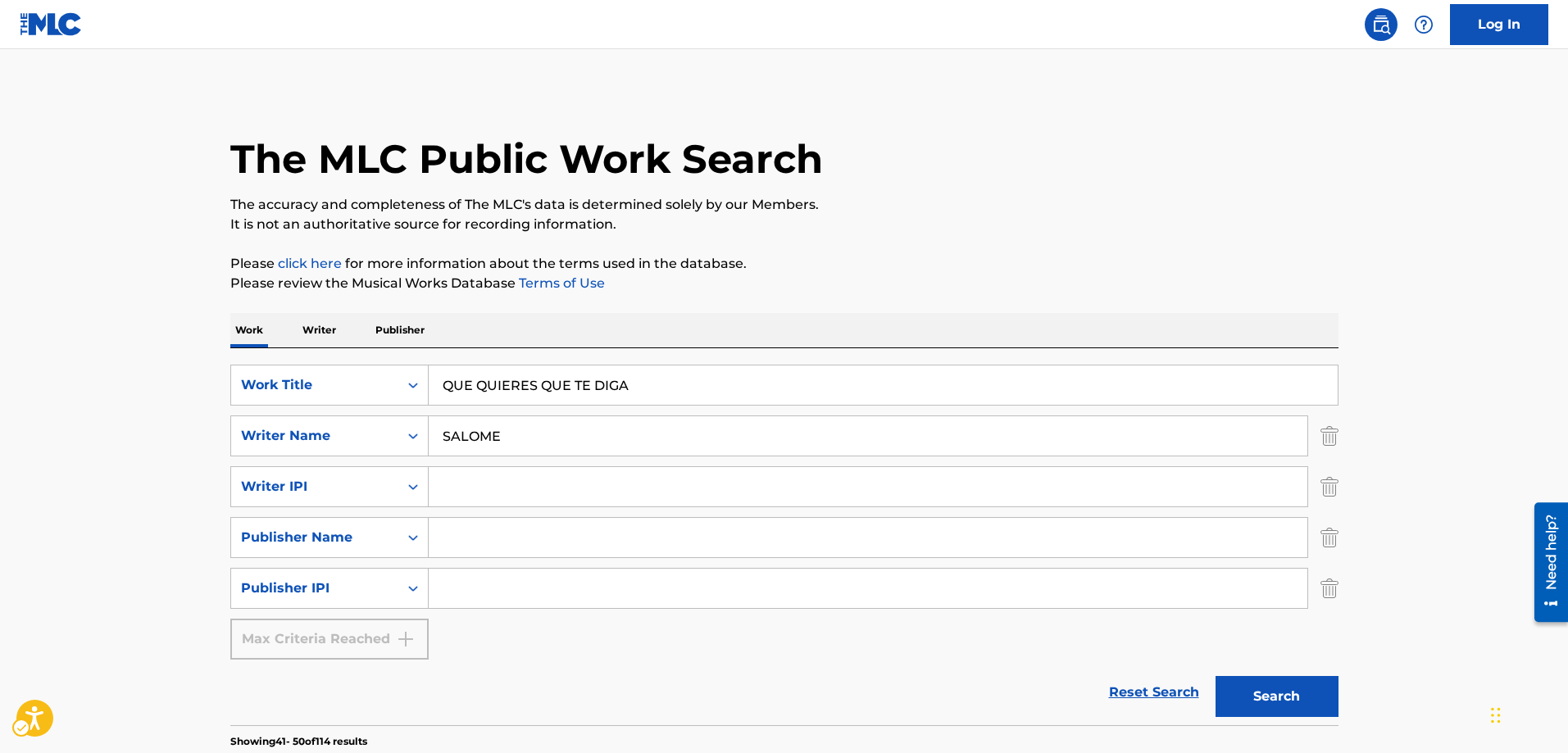
scroll to position [1455, 0]
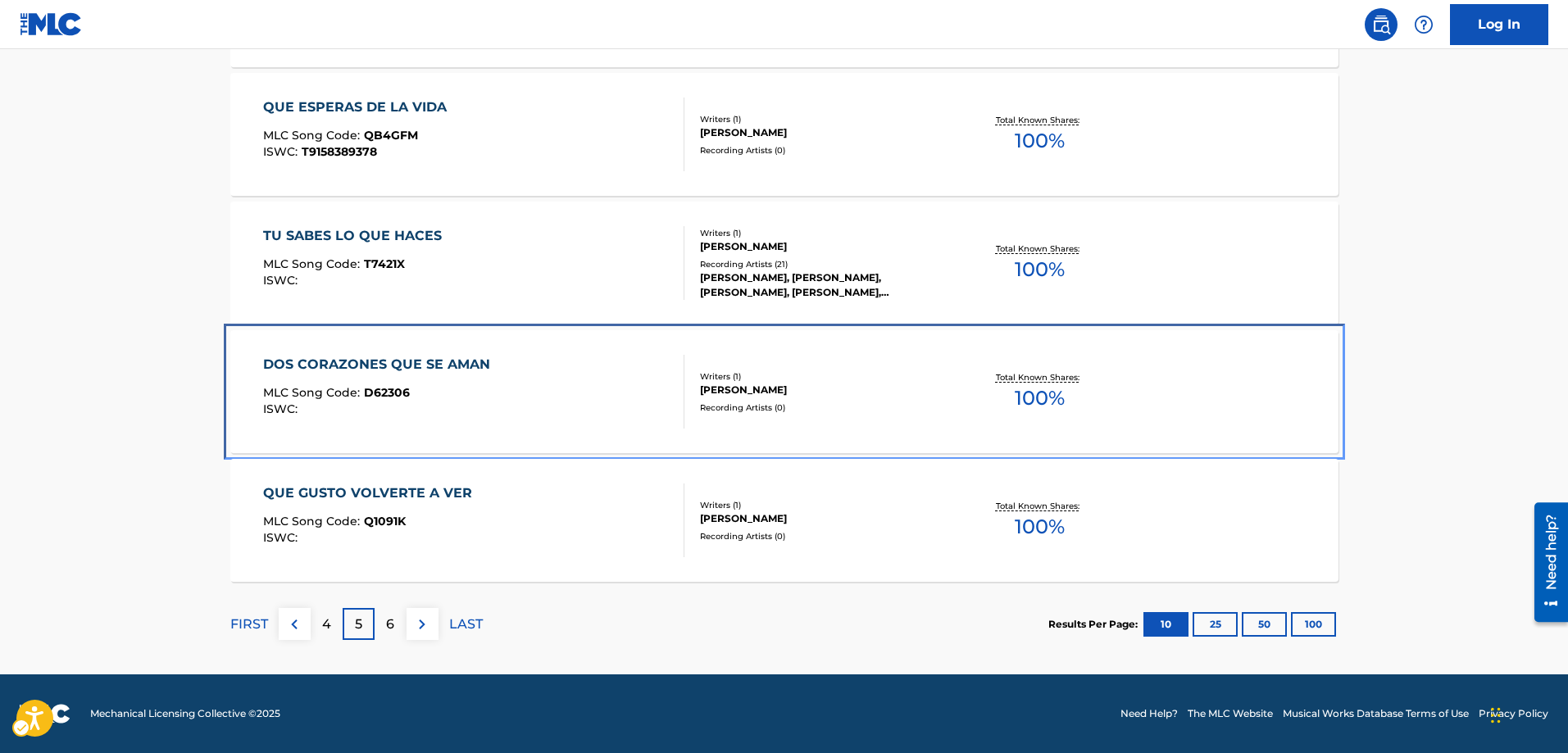
click at [383, 392] on span "D62306" at bounding box center [387, 393] width 46 height 15
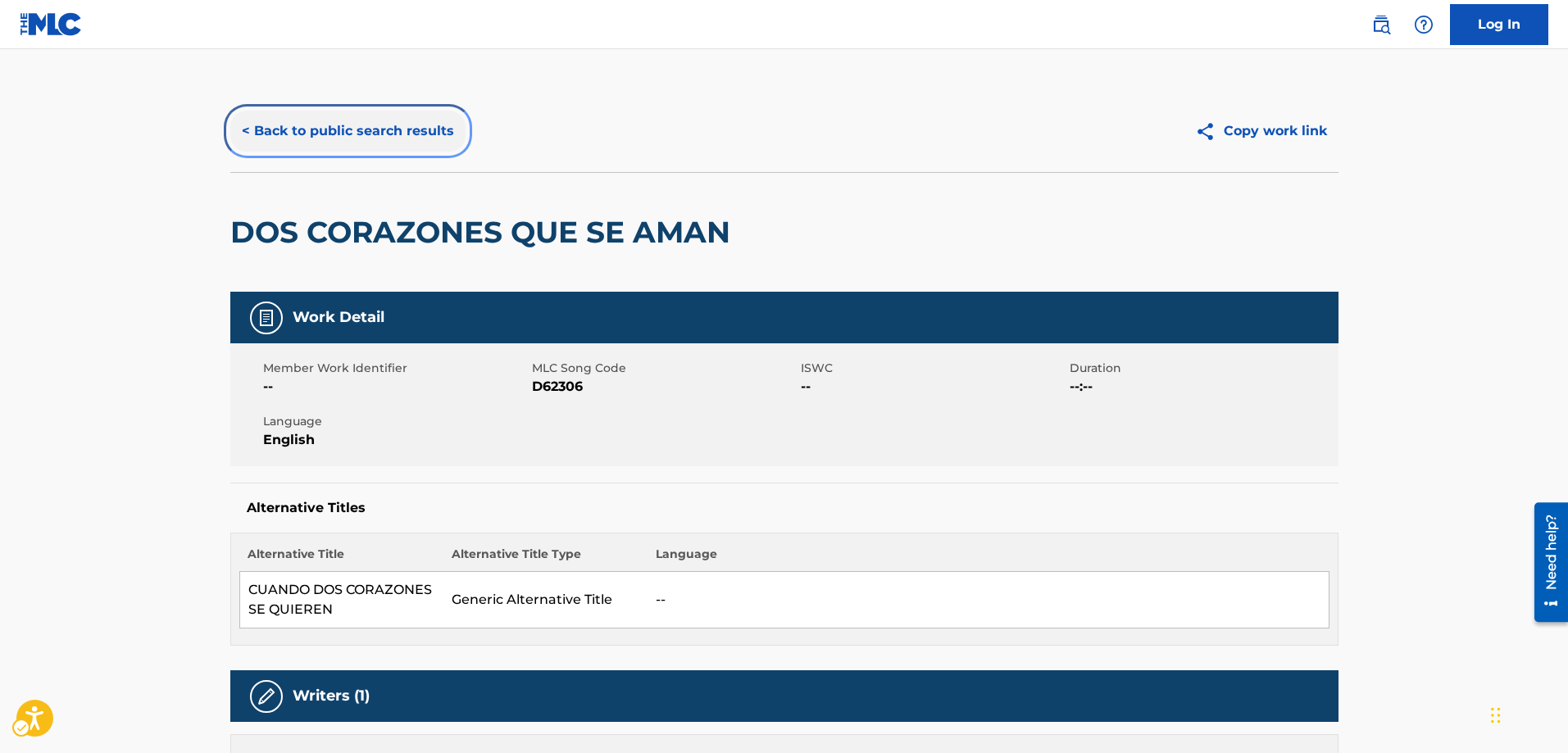
click at [245, 131] on button "< Back to public search results" at bounding box center [348, 131] width 235 height 41
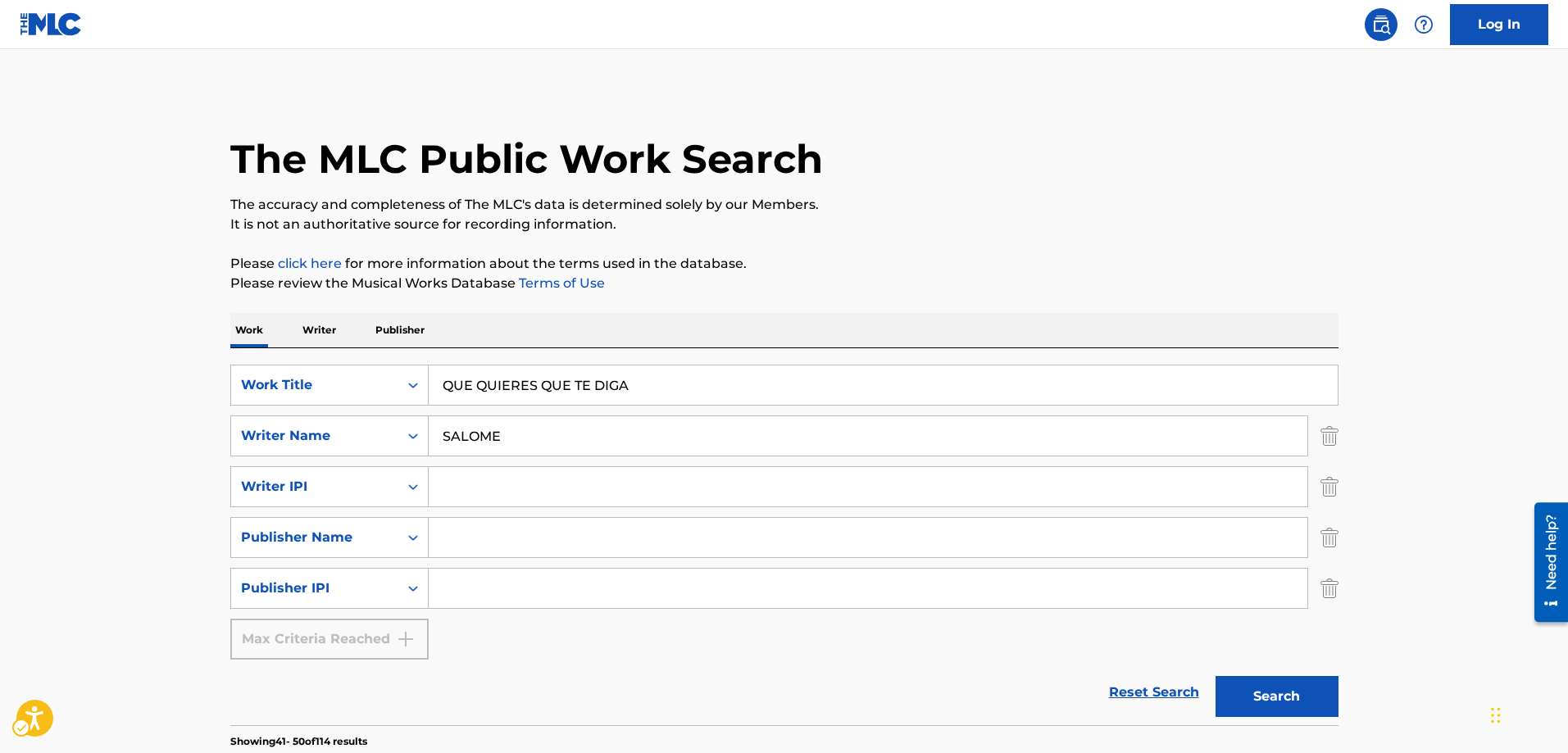
scroll to position [1455, 0]
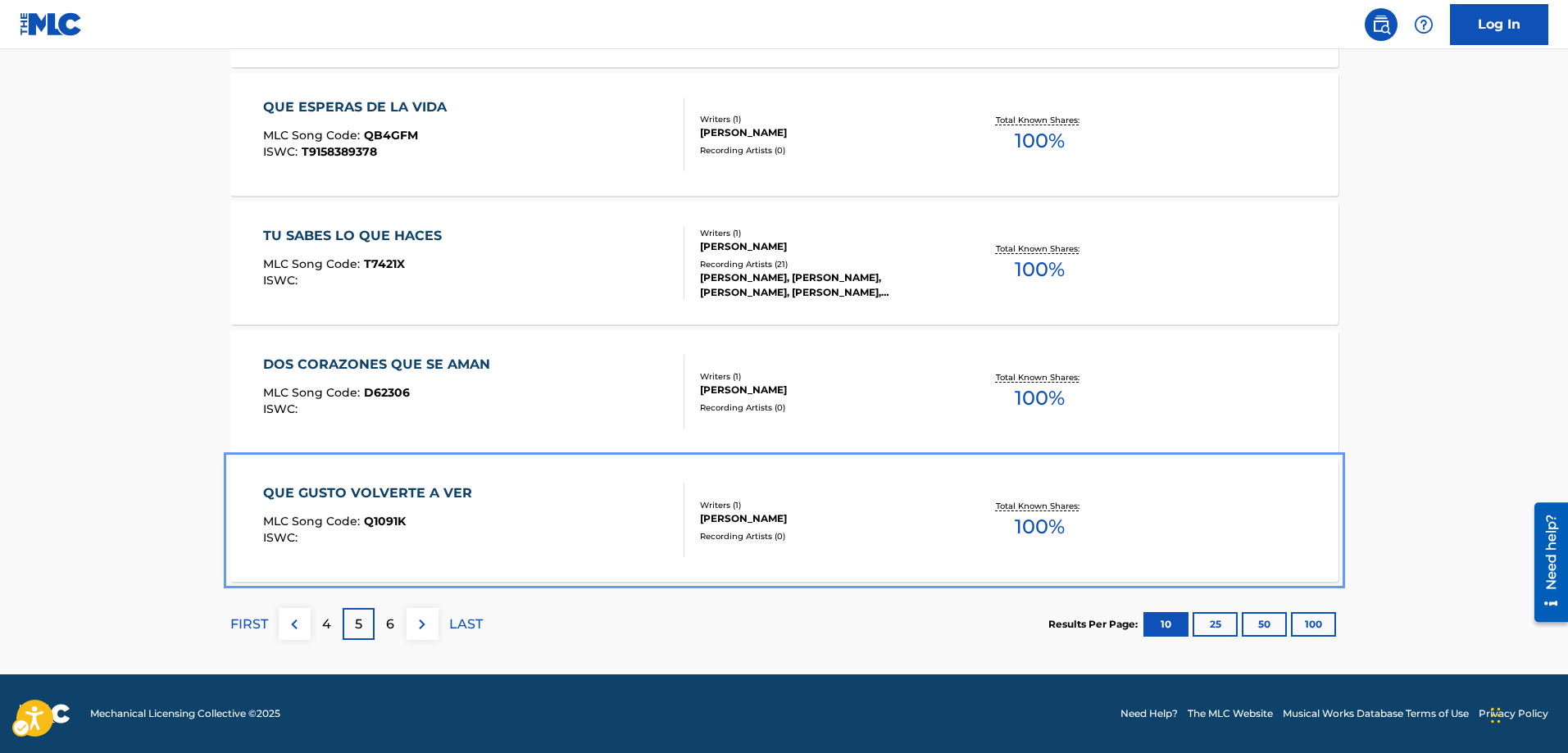
click at [394, 524] on span "Q1091K" at bounding box center [384, 521] width 41 height 15
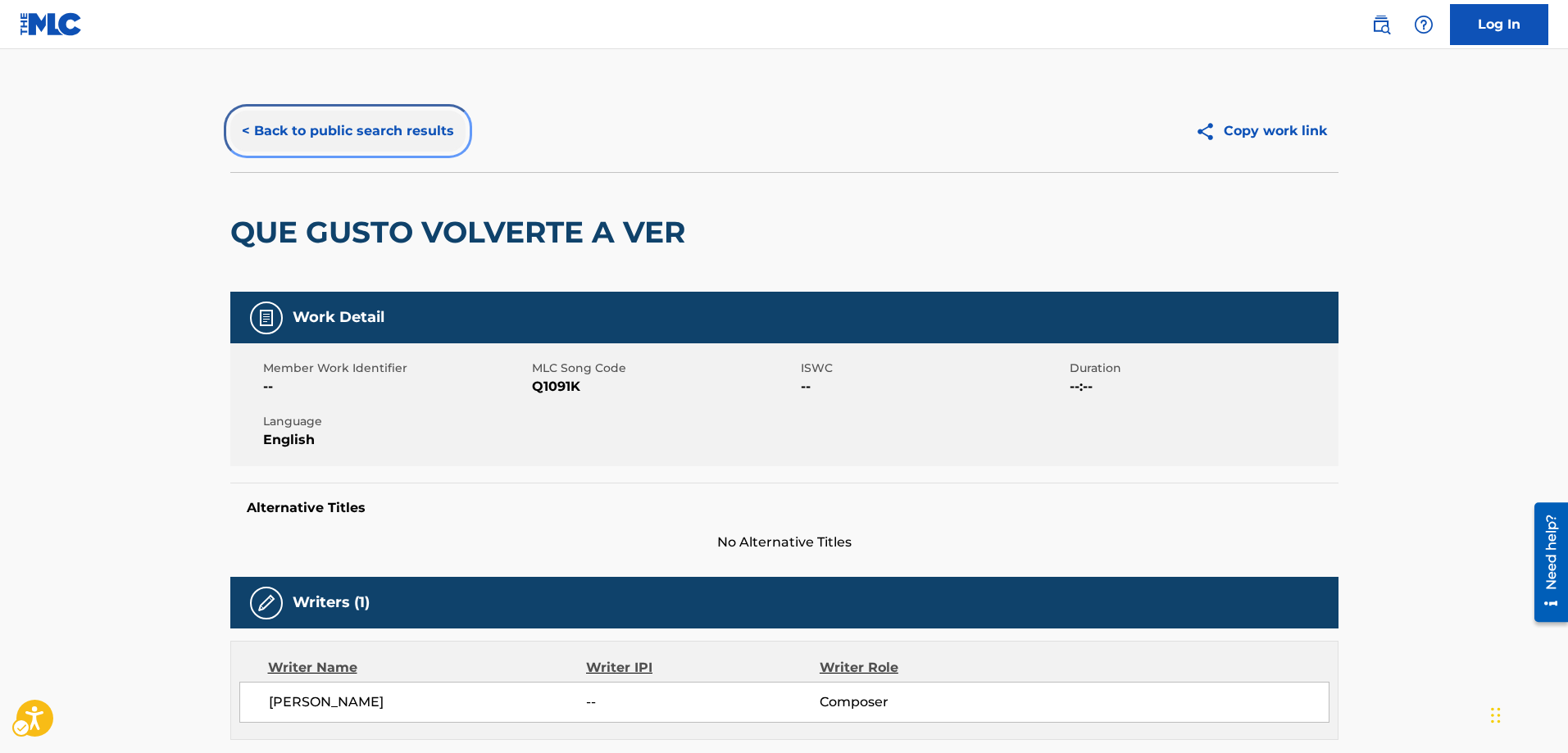
click at [245, 128] on button "< Back to public search results" at bounding box center [348, 131] width 235 height 41
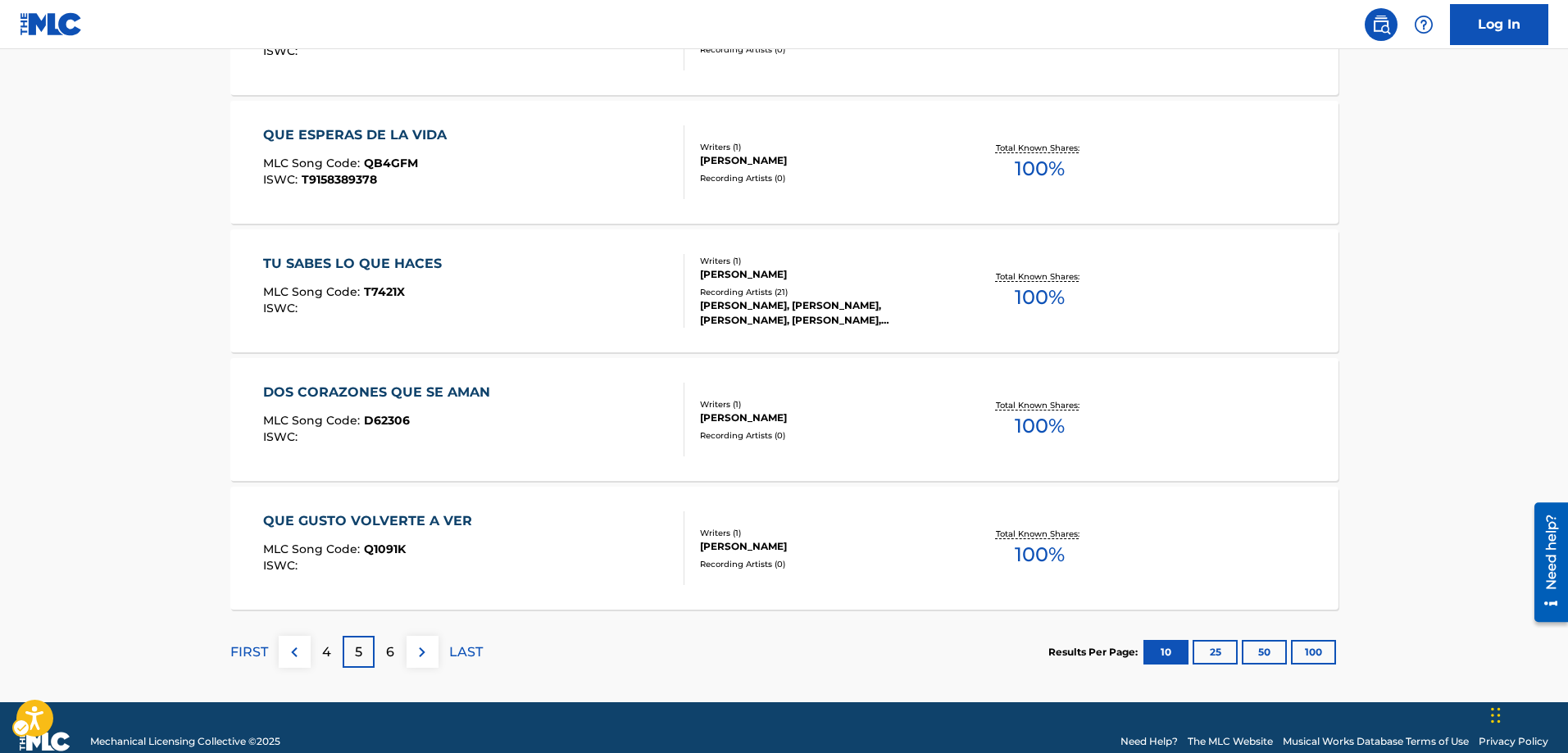
scroll to position [1455, 0]
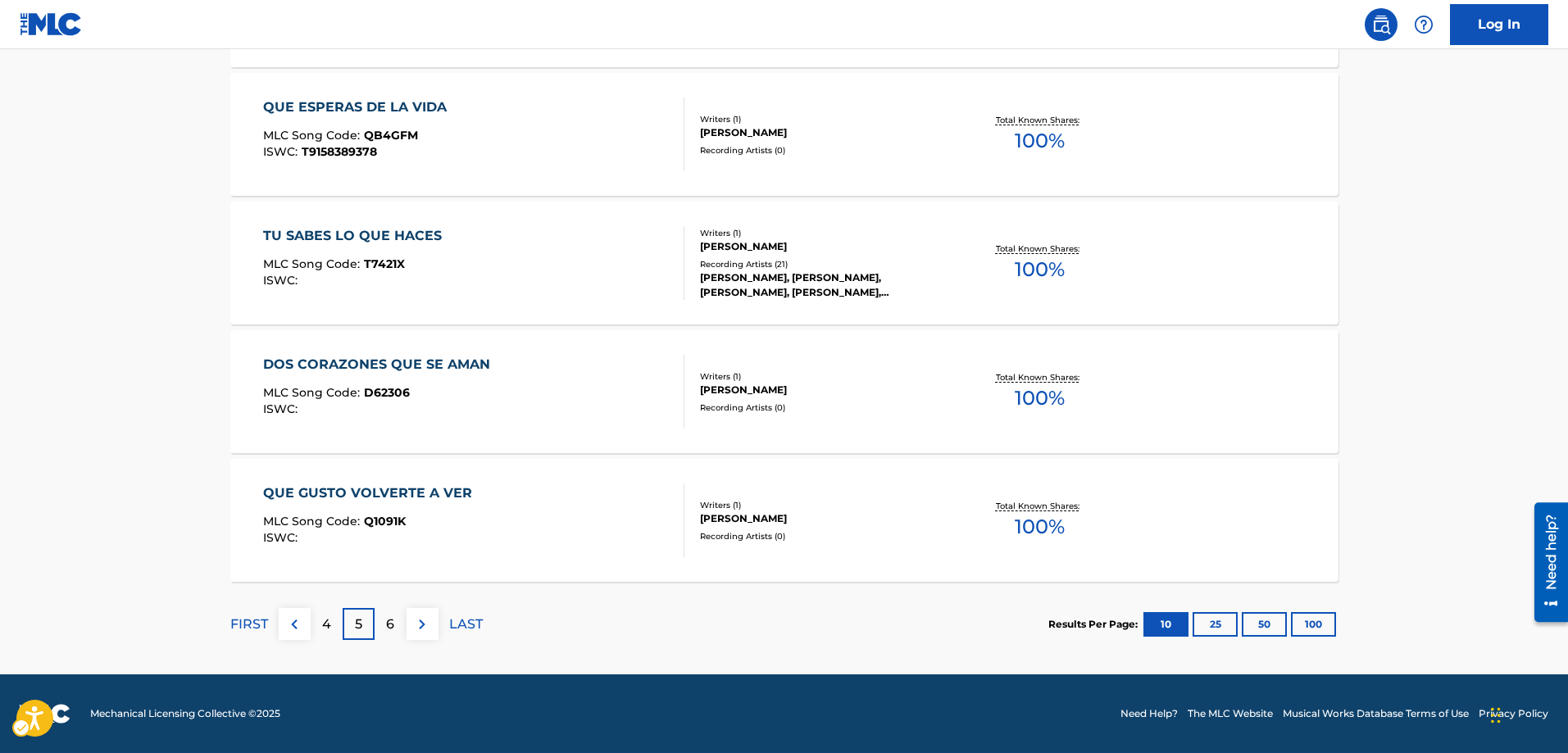
click at [388, 625] on p "6" at bounding box center [390, 623] width 8 height 19
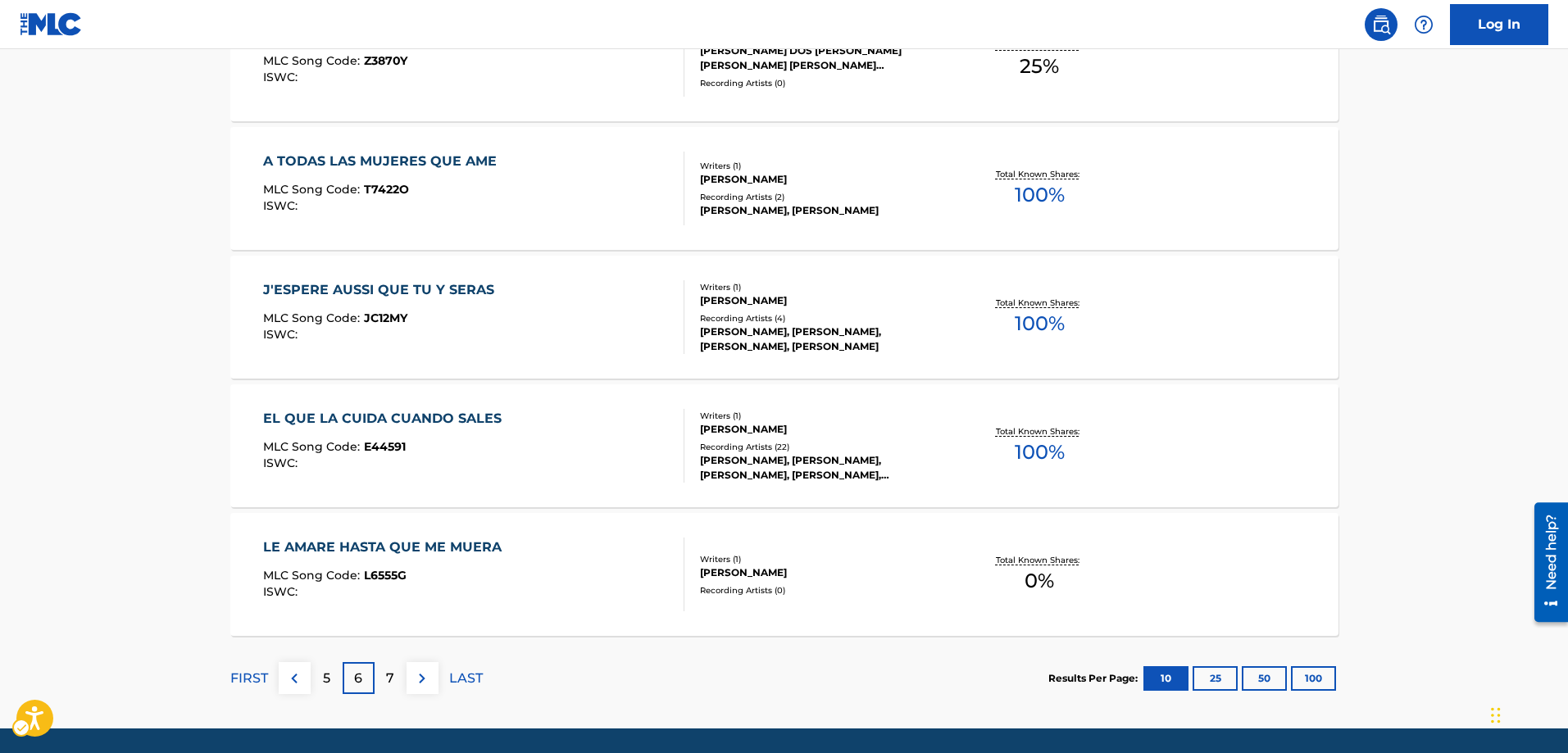
scroll to position [1374, 0]
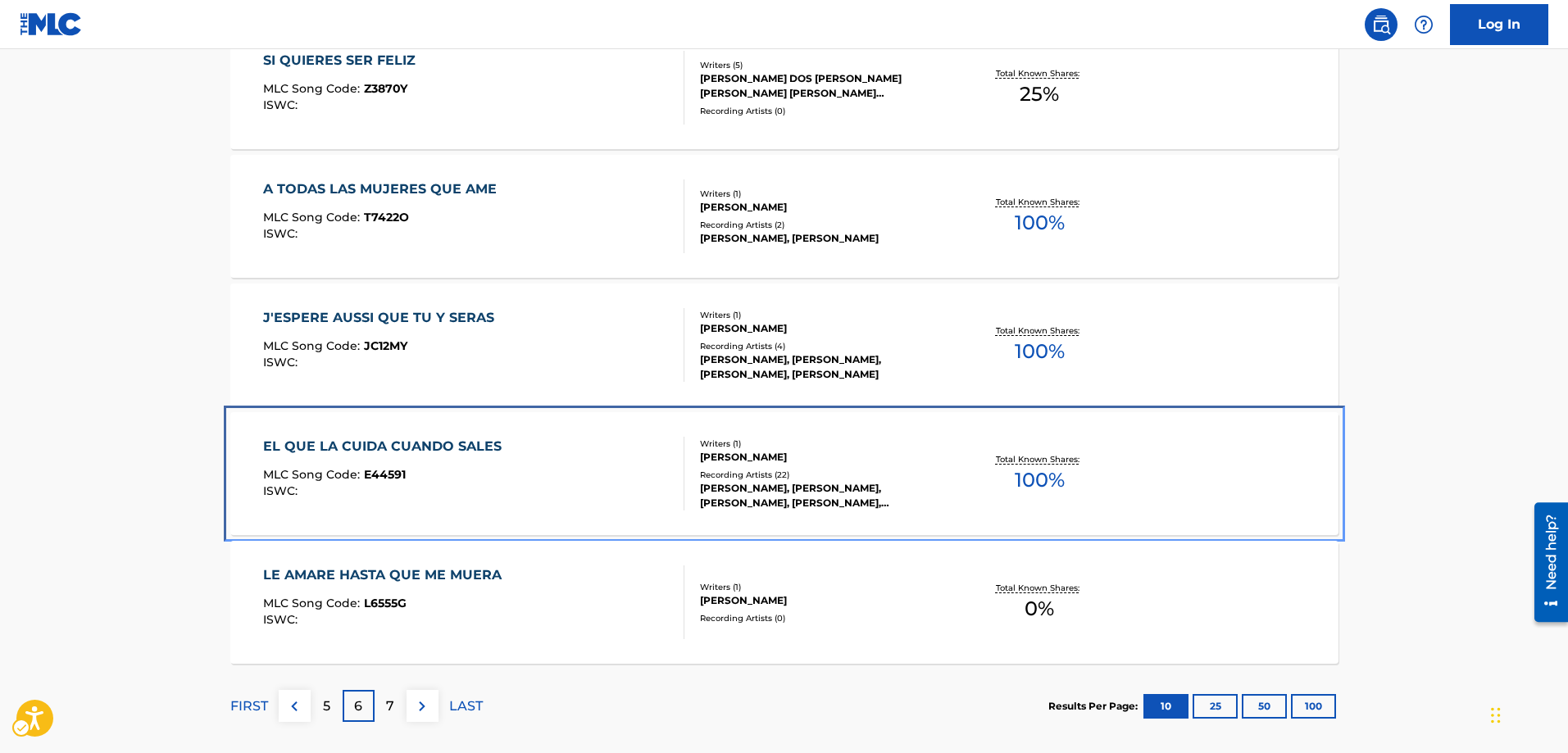
click at [387, 475] on span "E44591" at bounding box center [384, 474] width 41 height 15
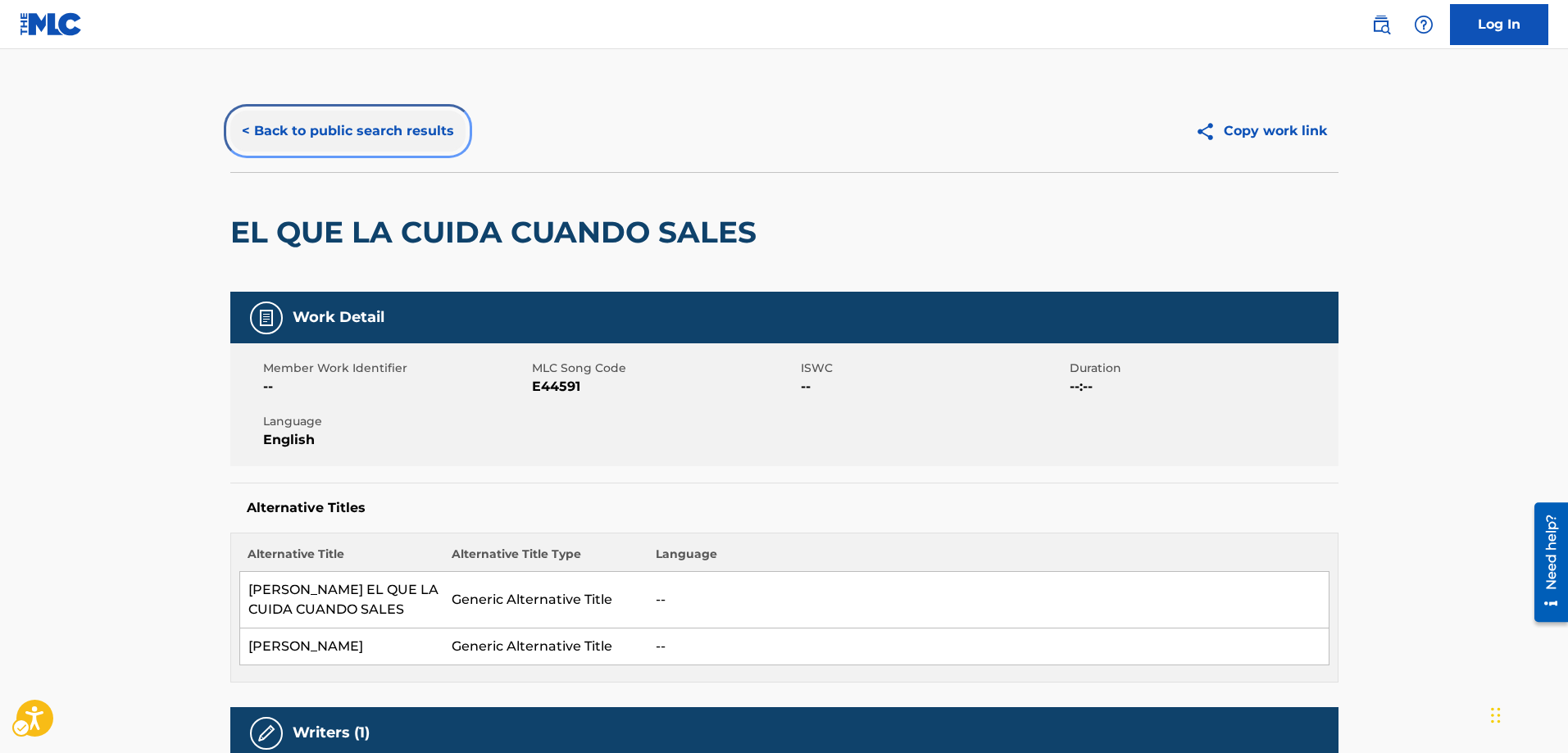
click at [247, 133] on button "< Back to public search results" at bounding box center [348, 131] width 235 height 41
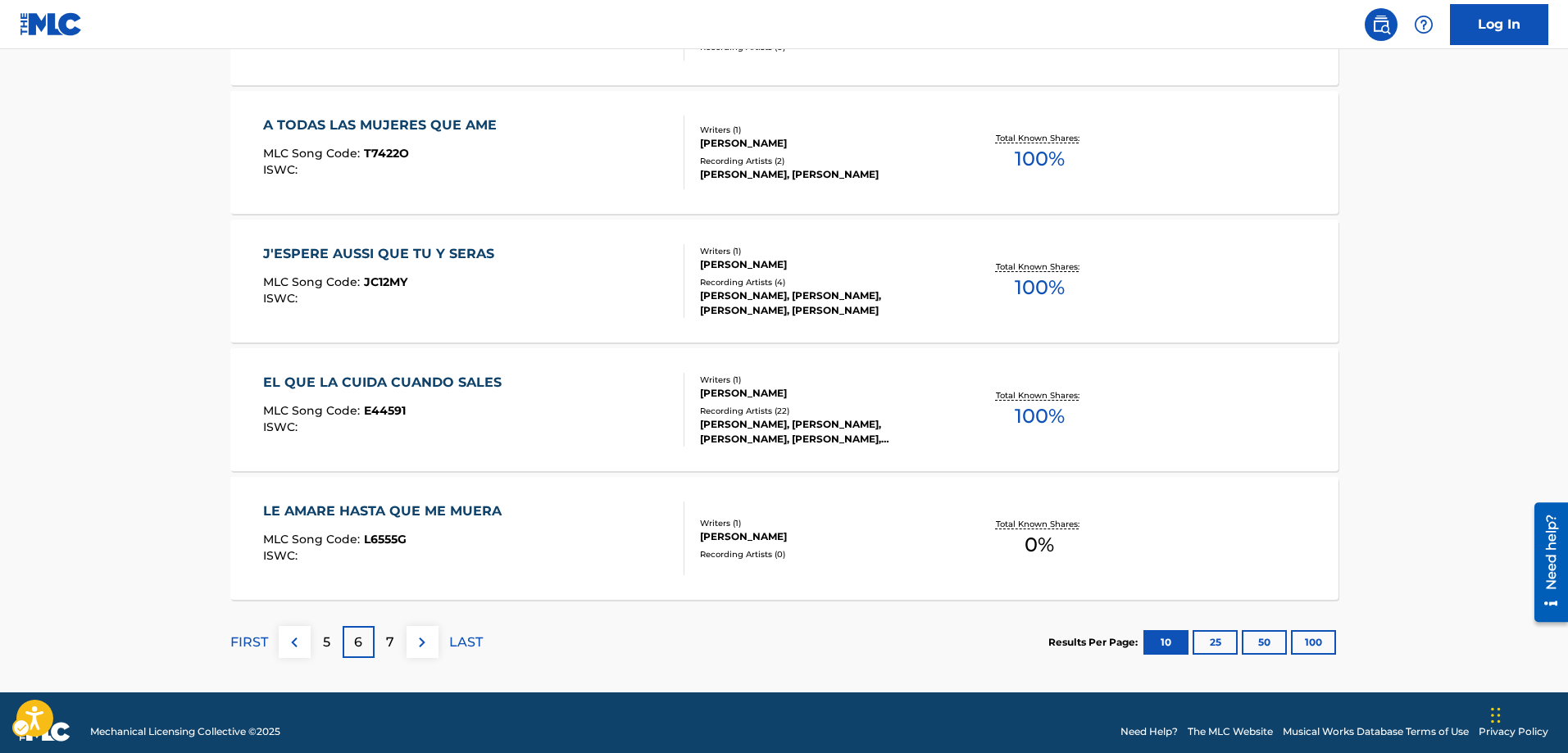
scroll to position [1455, 0]
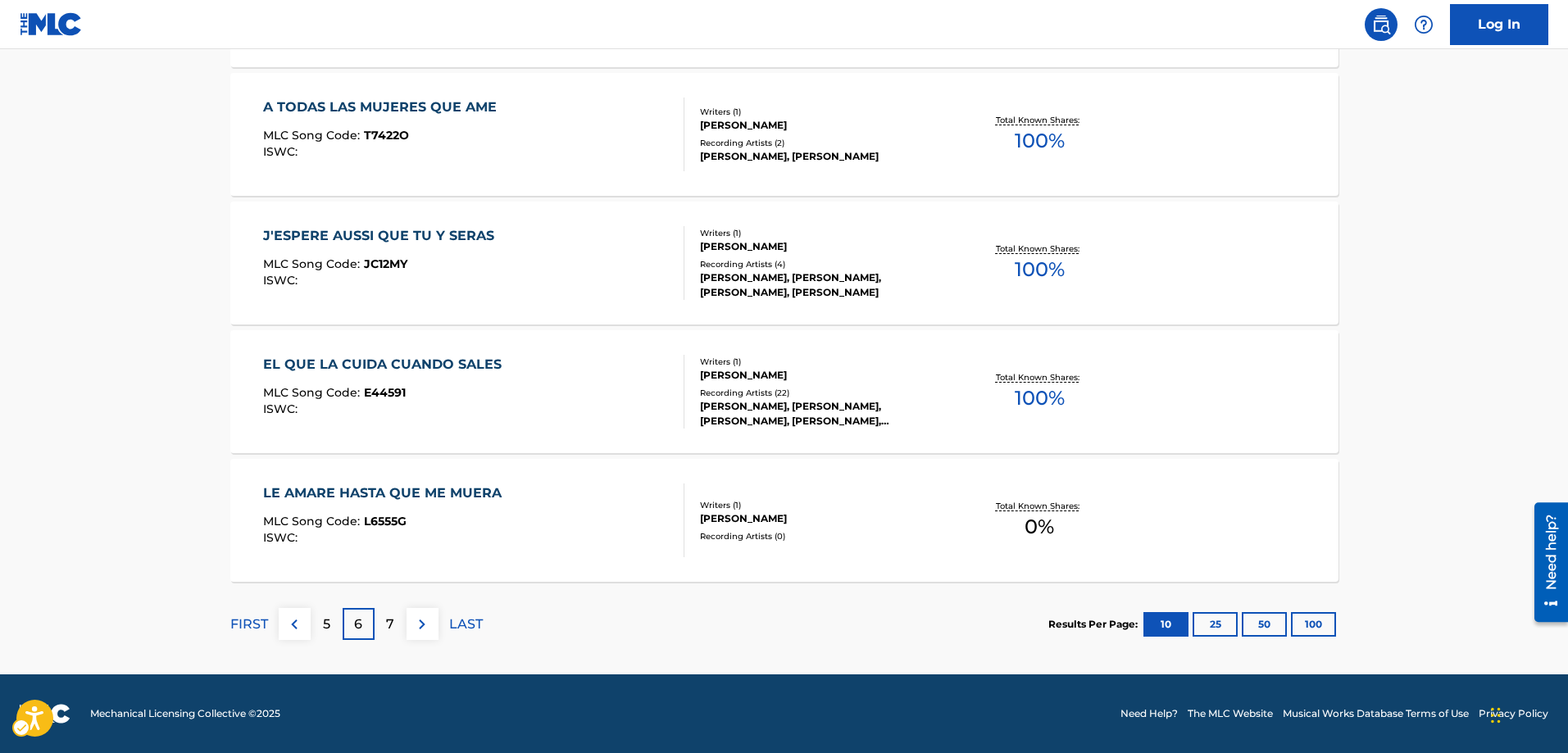
click at [387, 621] on p "7" at bounding box center [390, 623] width 8 height 19
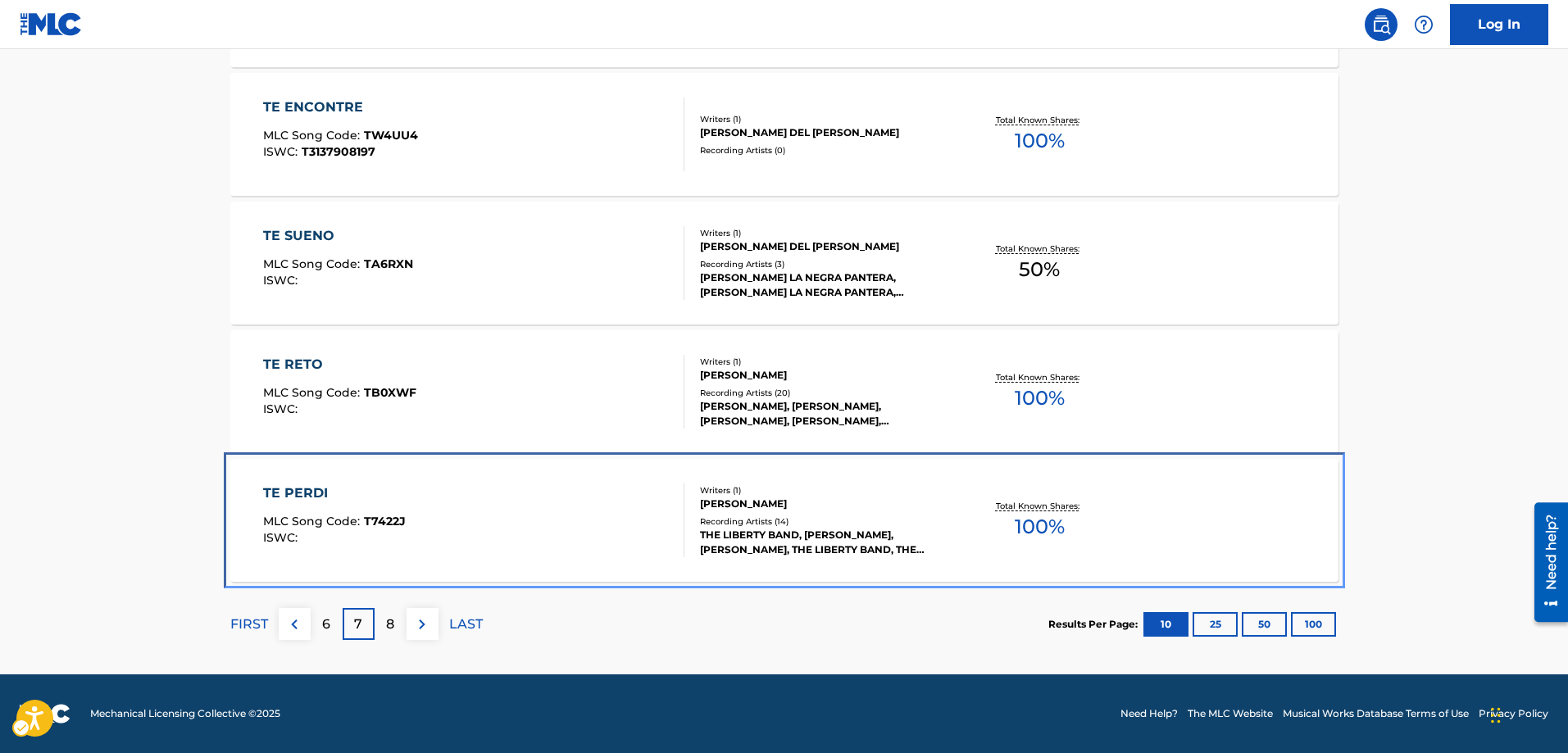
click at [373, 522] on span "T7422J" at bounding box center [384, 521] width 41 height 15
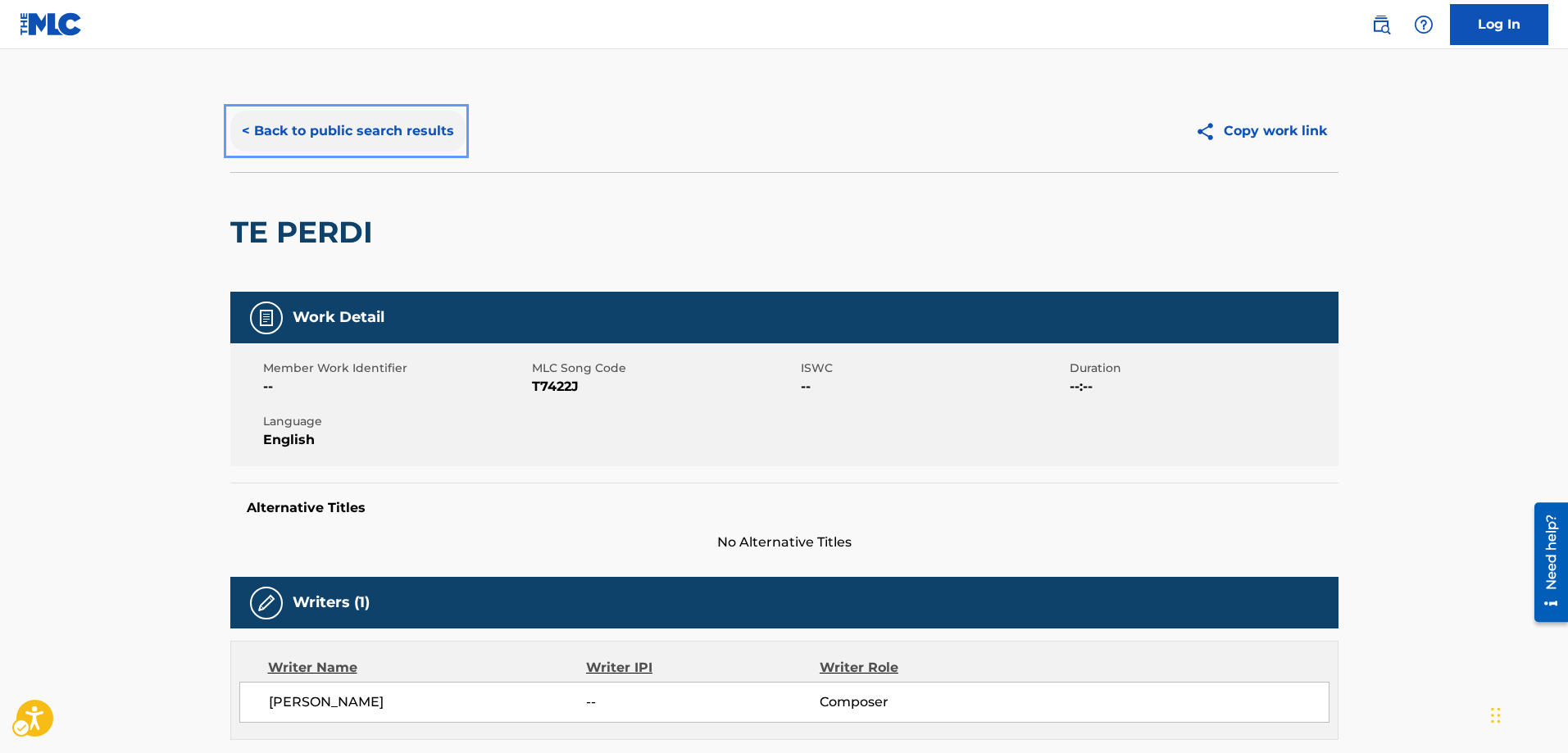
click at [248, 132] on button "< Back to public search results" at bounding box center [348, 131] width 235 height 41
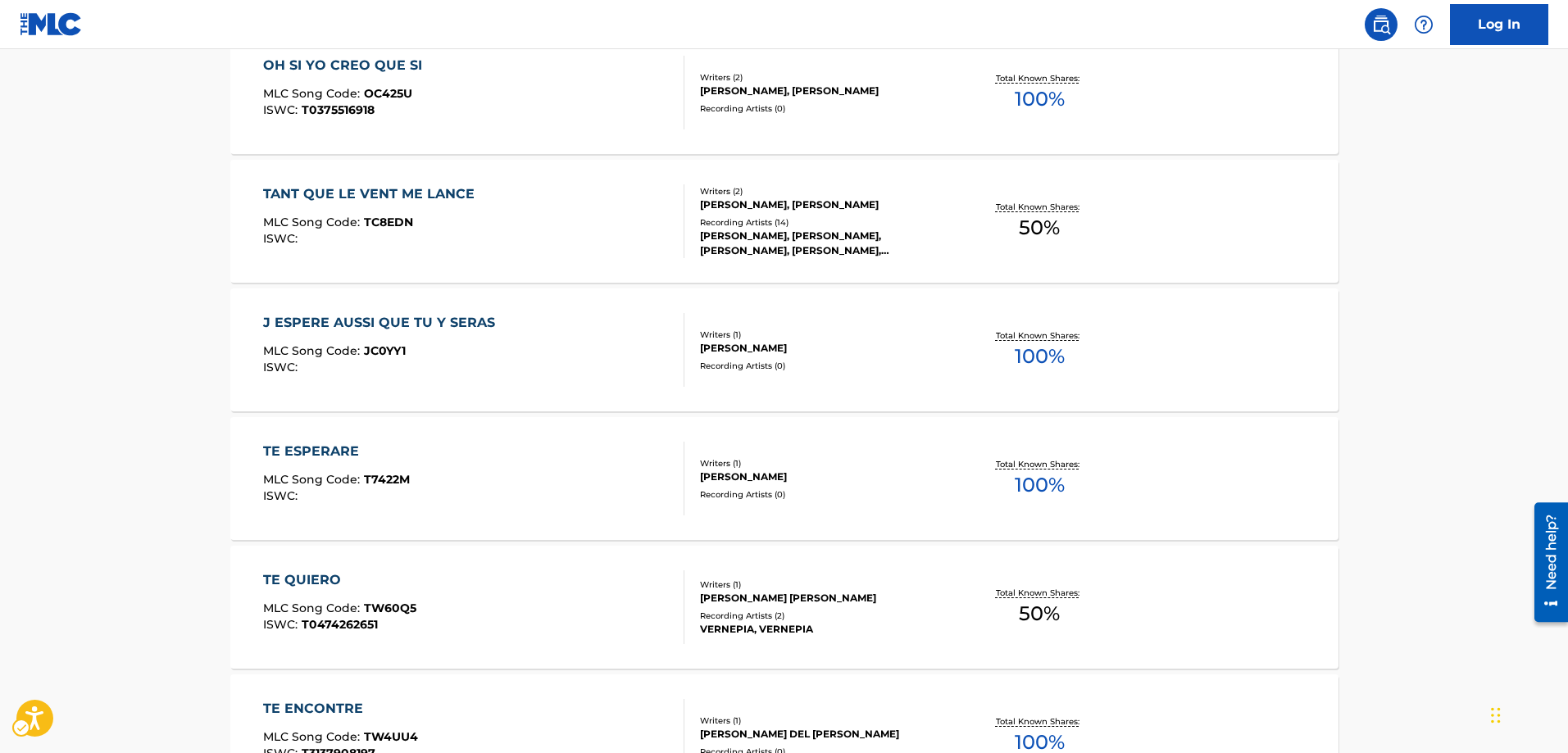
scroll to position [883, 0]
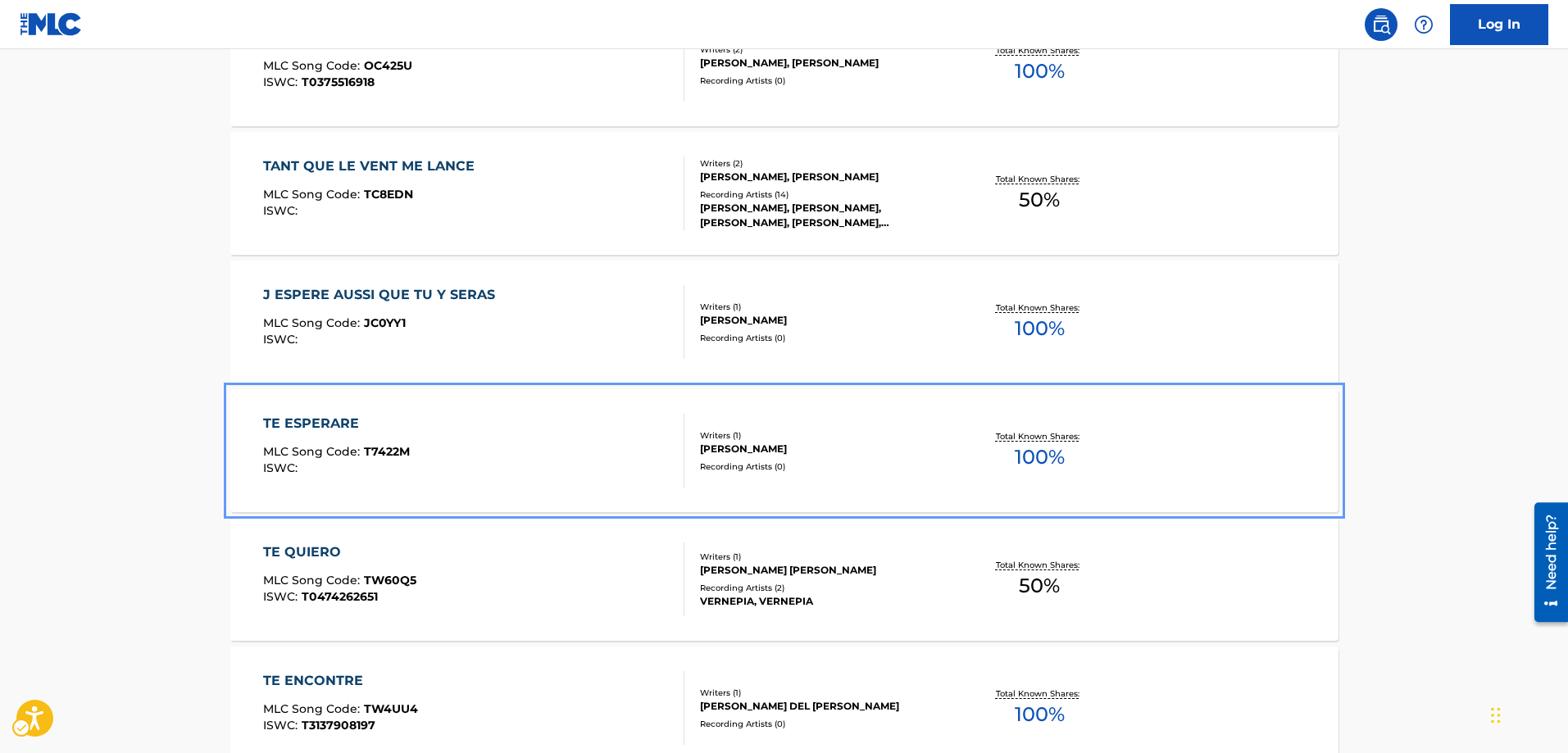
click at [380, 455] on span "T7422M" at bounding box center [387, 451] width 46 height 15
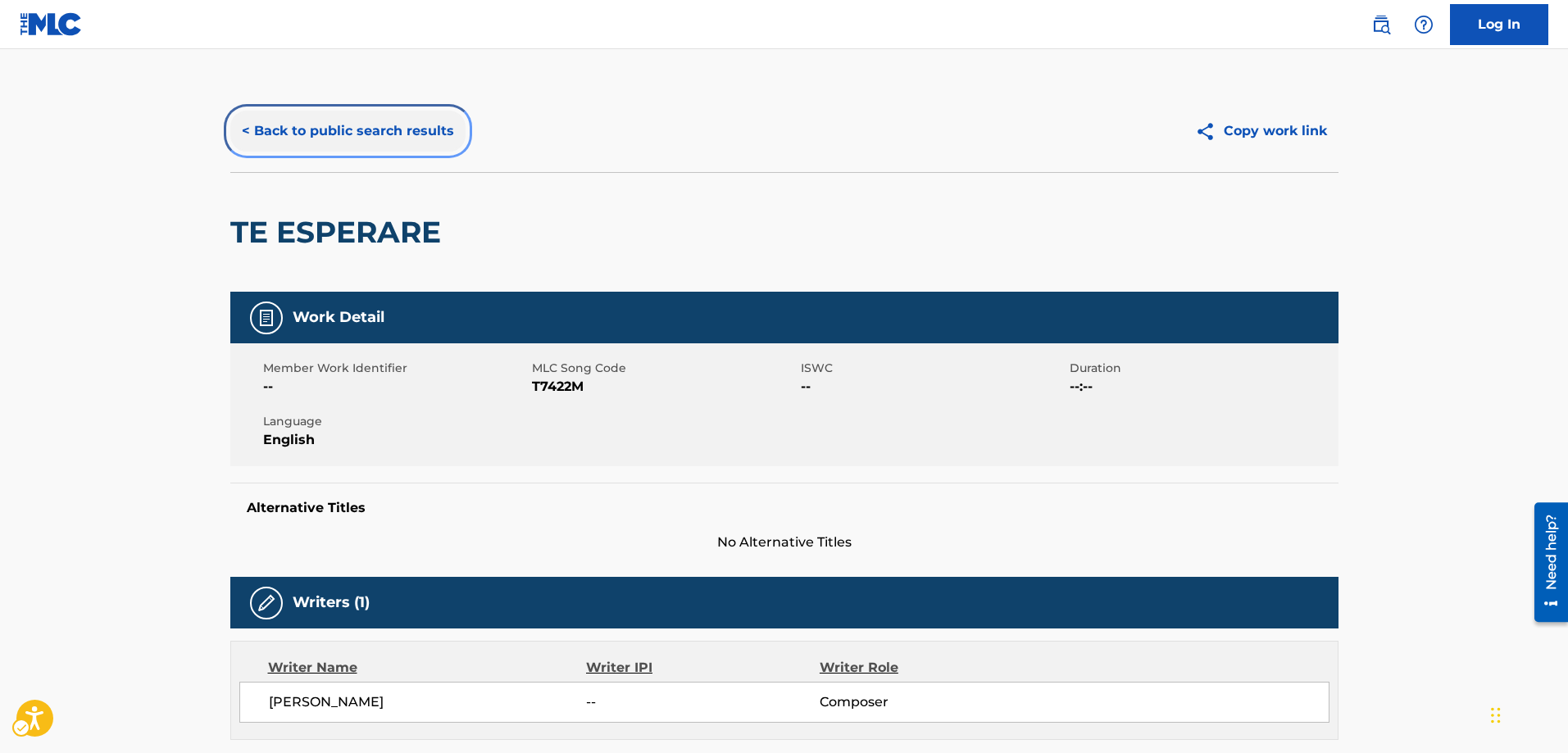
click at [246, 129] on button "< Back to public search results" at bounding box center [348, 131] width 235 height 41
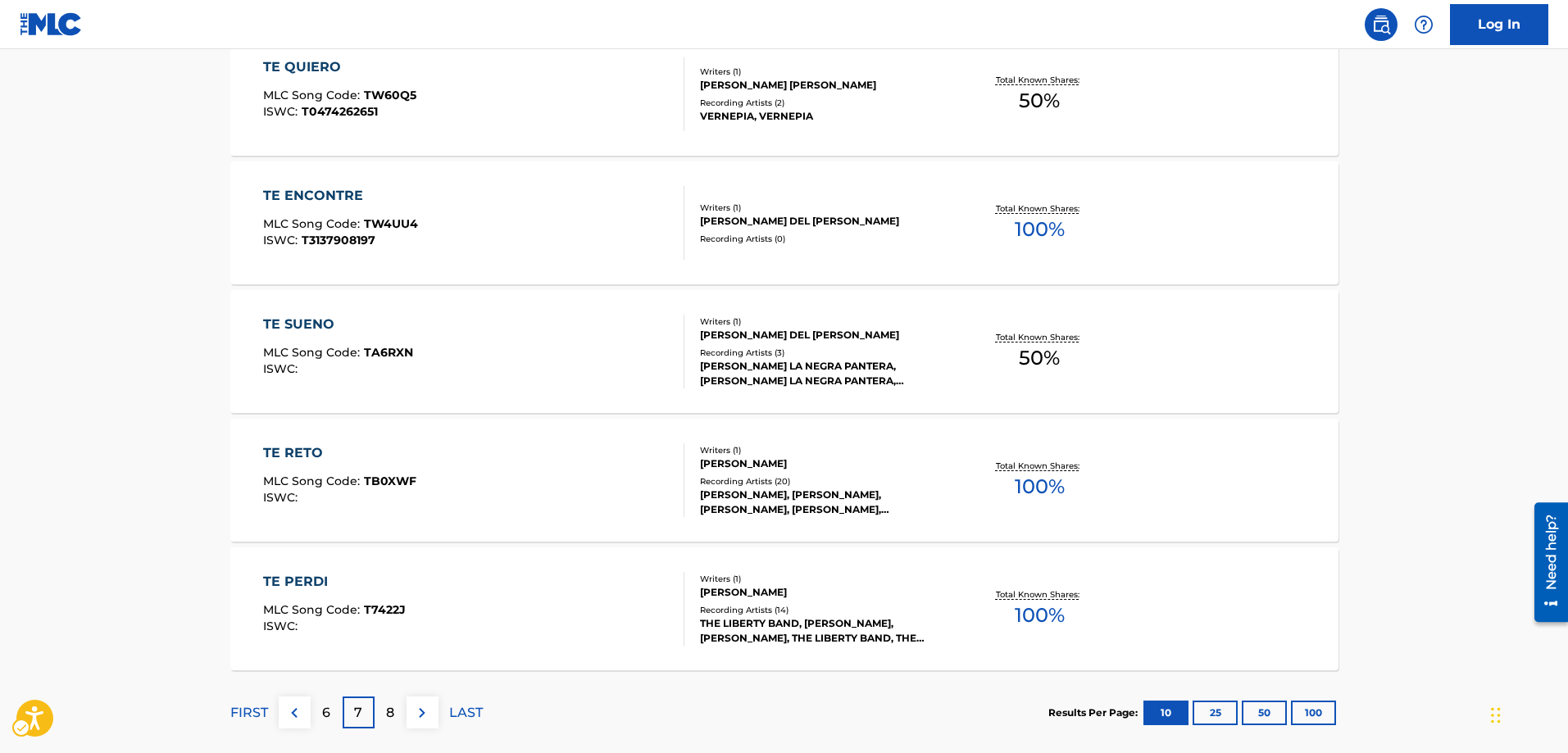
scroll to position [1374, 0]
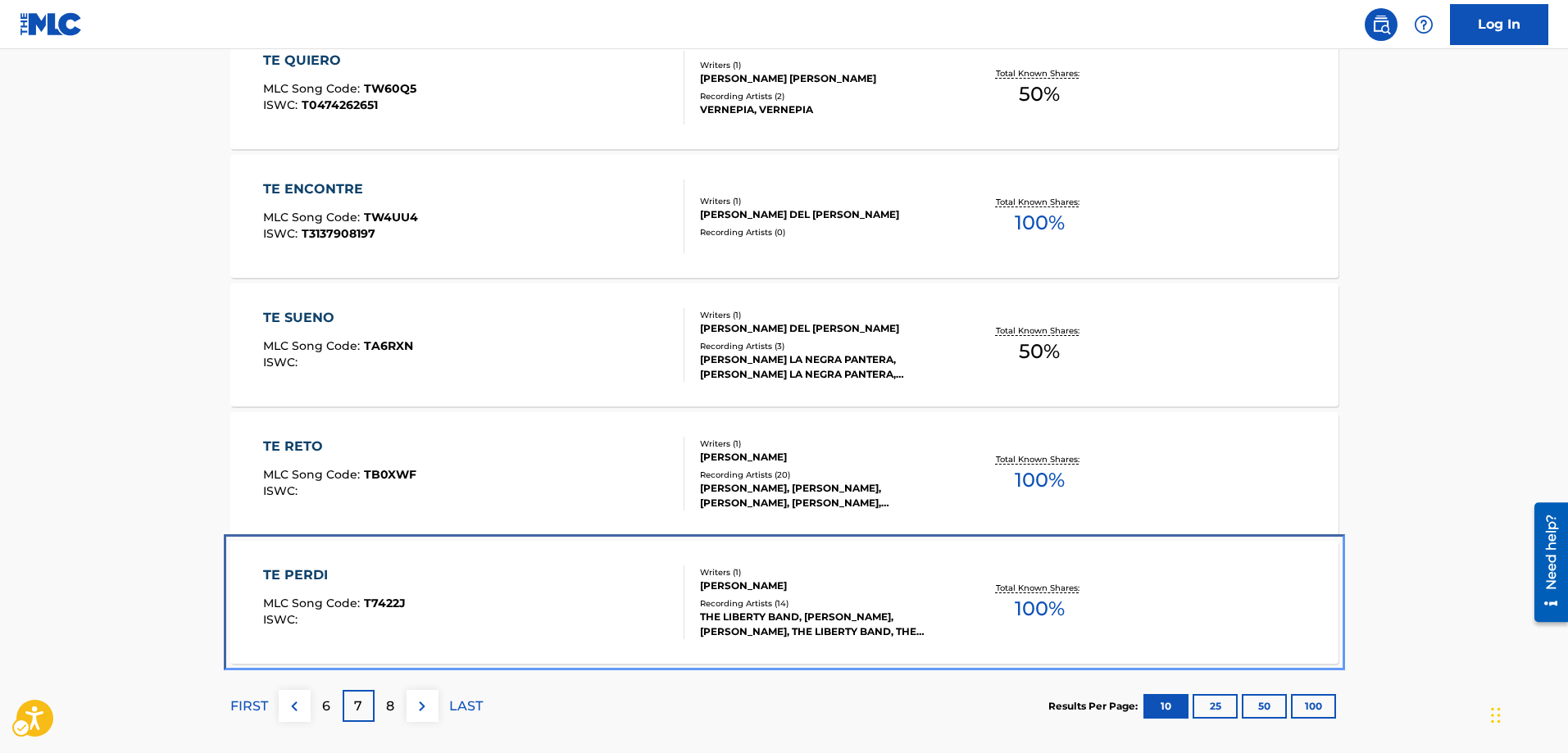
click at [387, 610] on span "T7422J" at bounding box center [384, 603] width 41 height 15
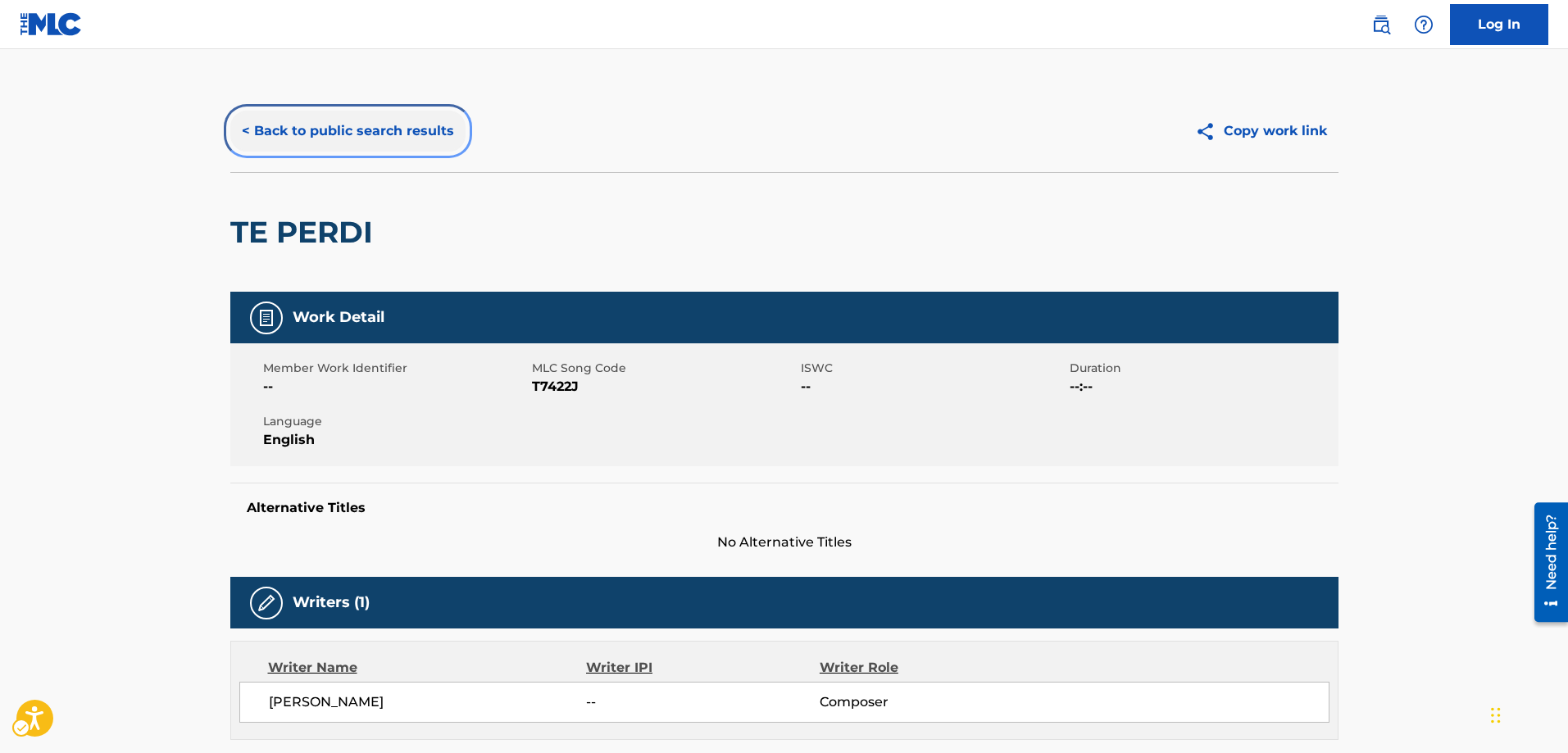
click at [246, 132] on button "< Back to public search results" at bounding box center [348, 131] width 235 height 41
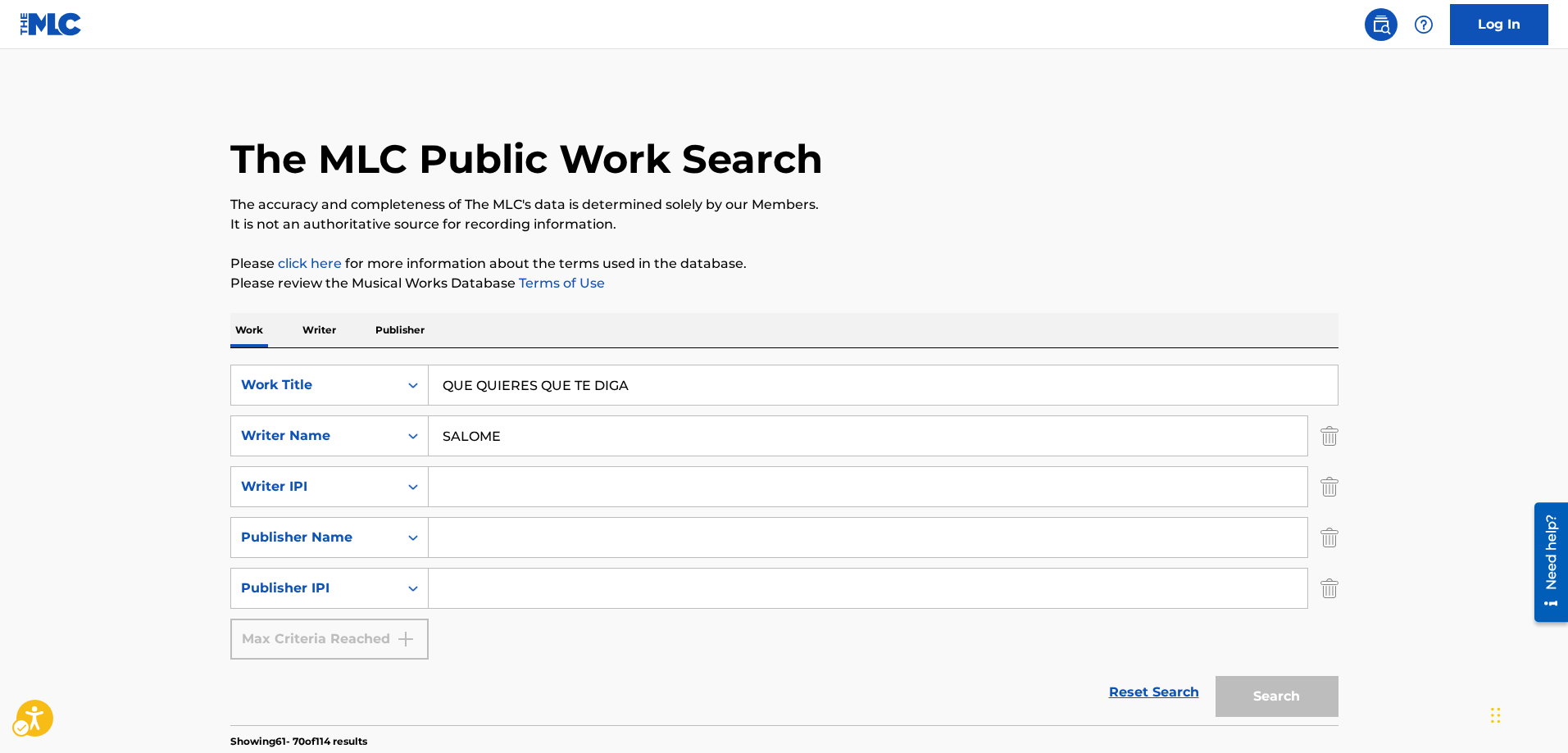
scroll to position [1455, 0]
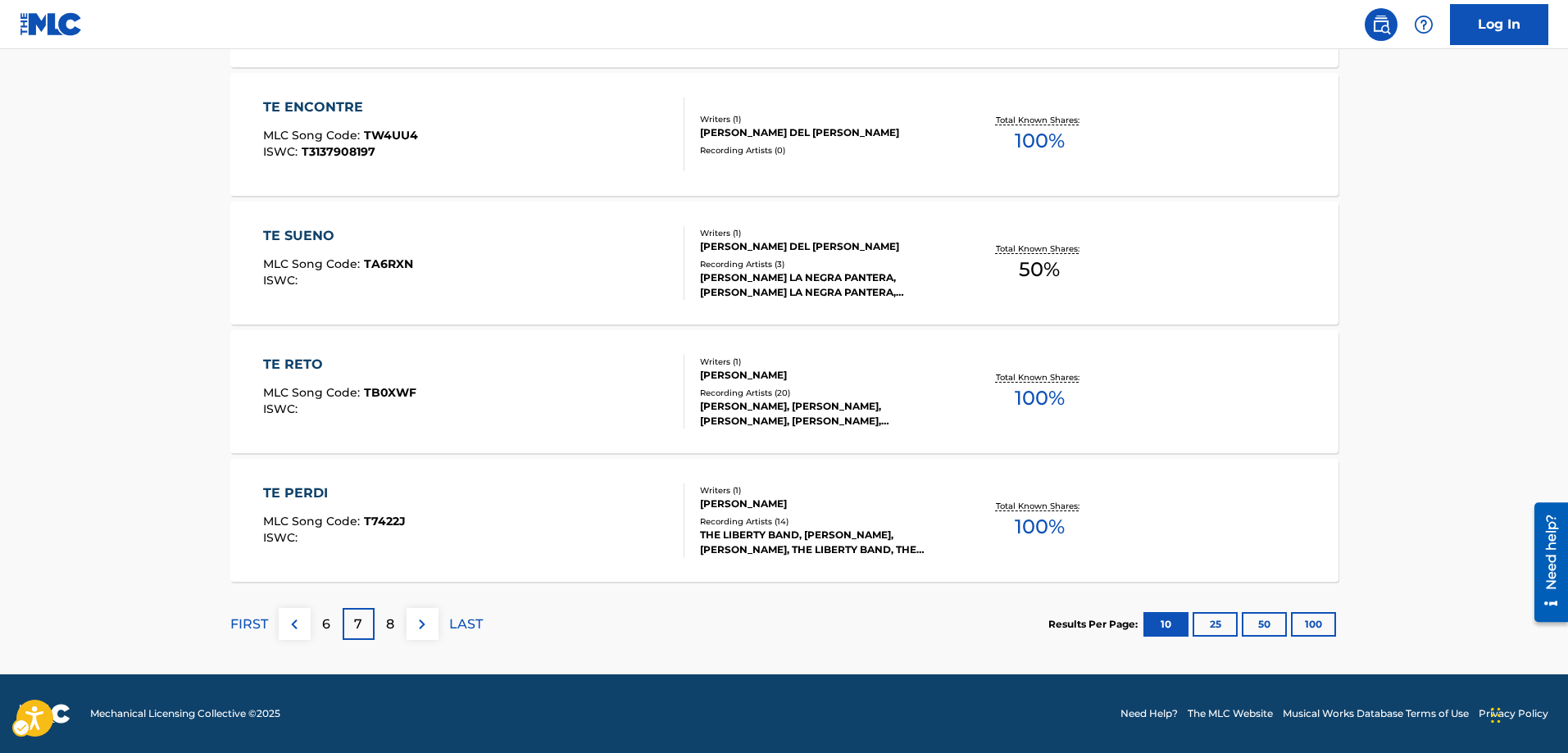
click at [389, 618] on p "8" at bounding box center [390, 623] width 8 height 19
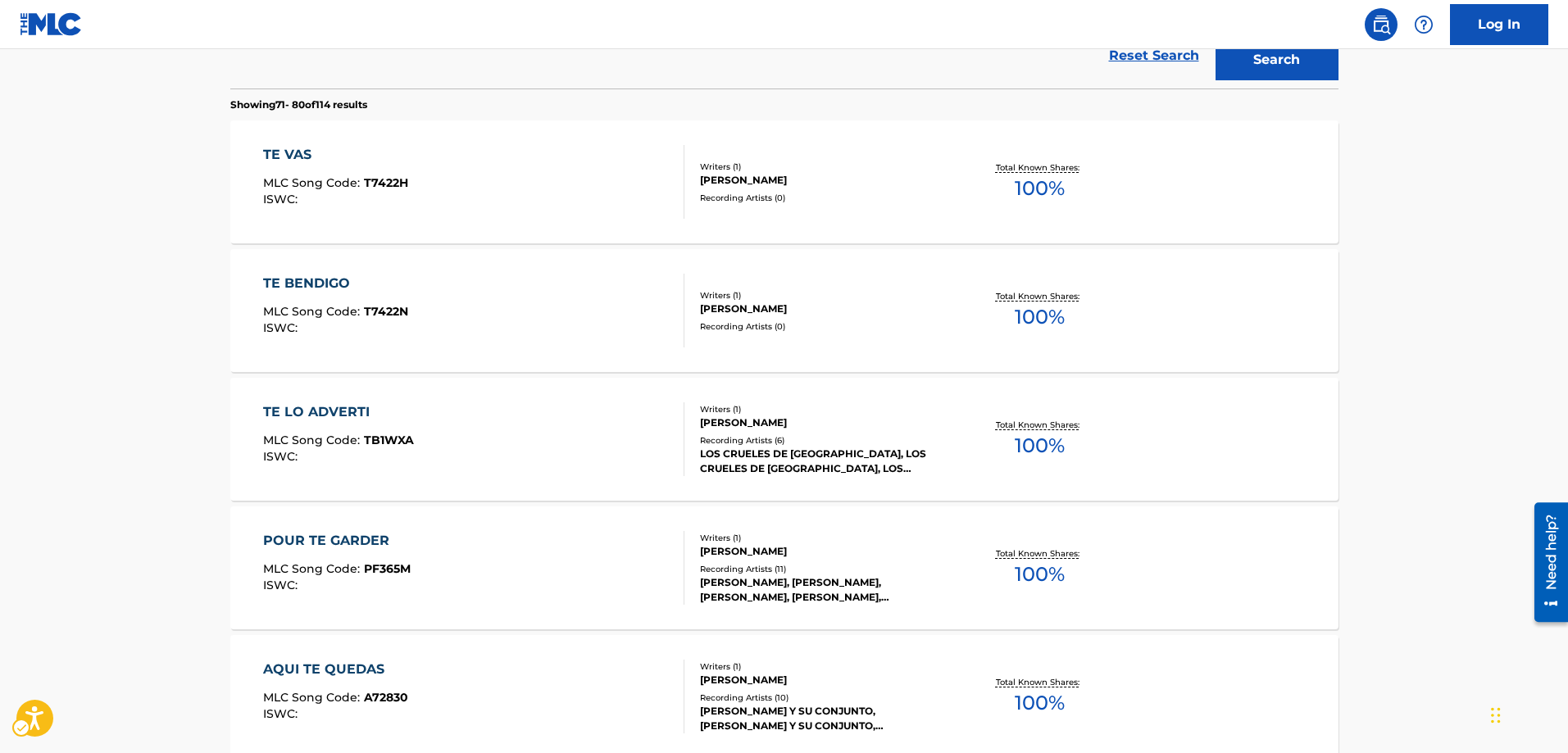
scroll to position [473, 0]
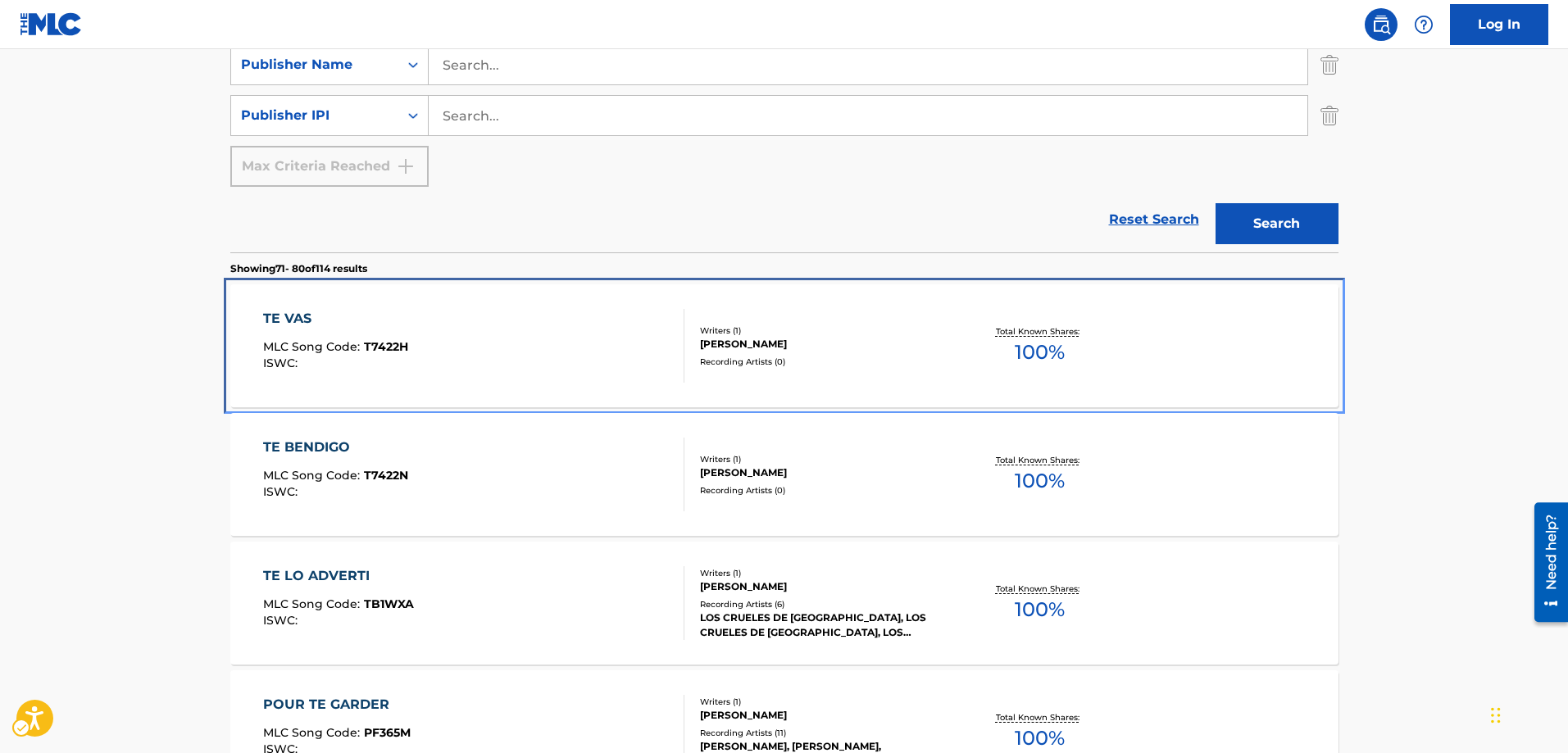
click at [387, 347] on span "T7422H" at bounding box center [386, 347] width 44 height 15
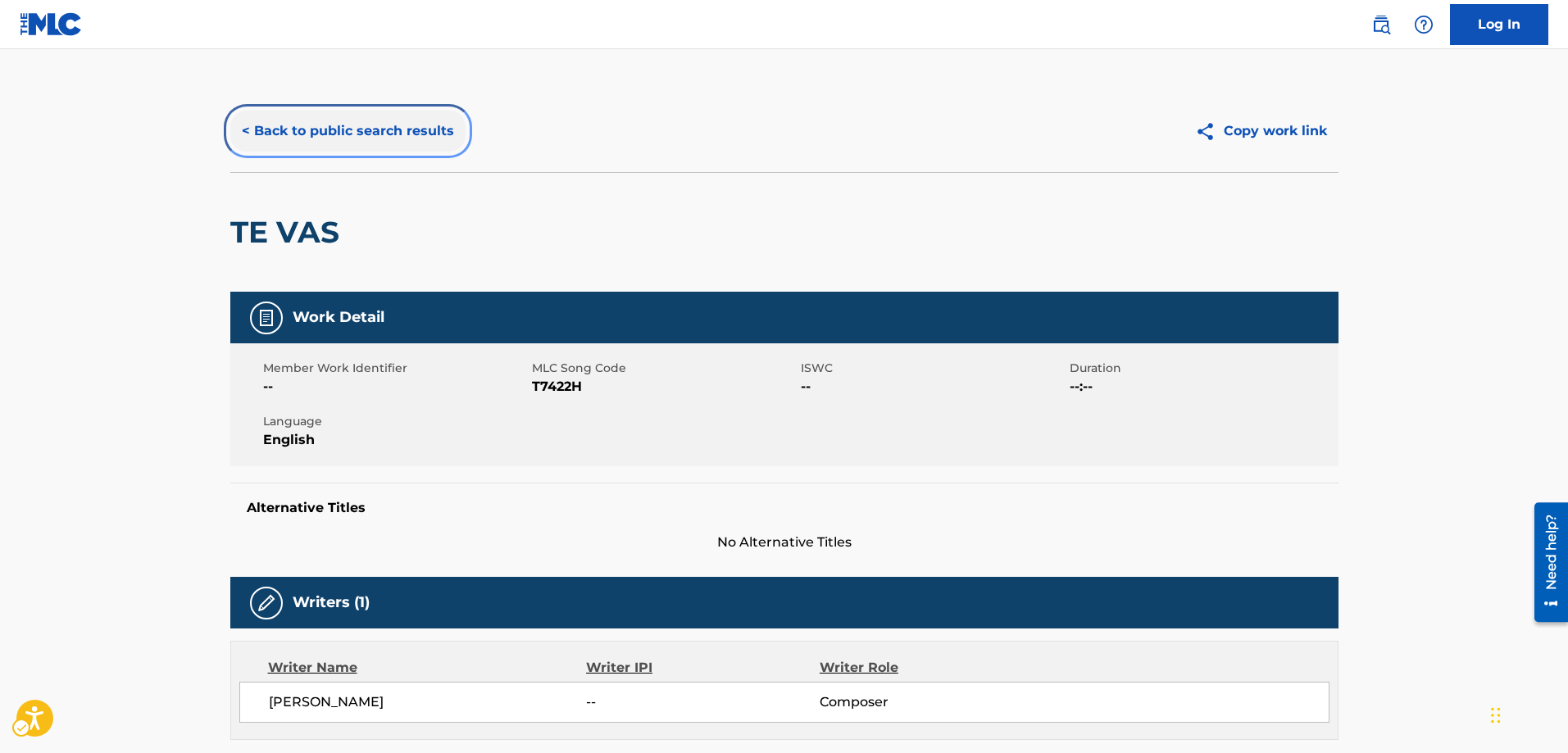
click at [246, 131] on button "< Back to public search results" at bounding box center [348, 131] width 235 height 41
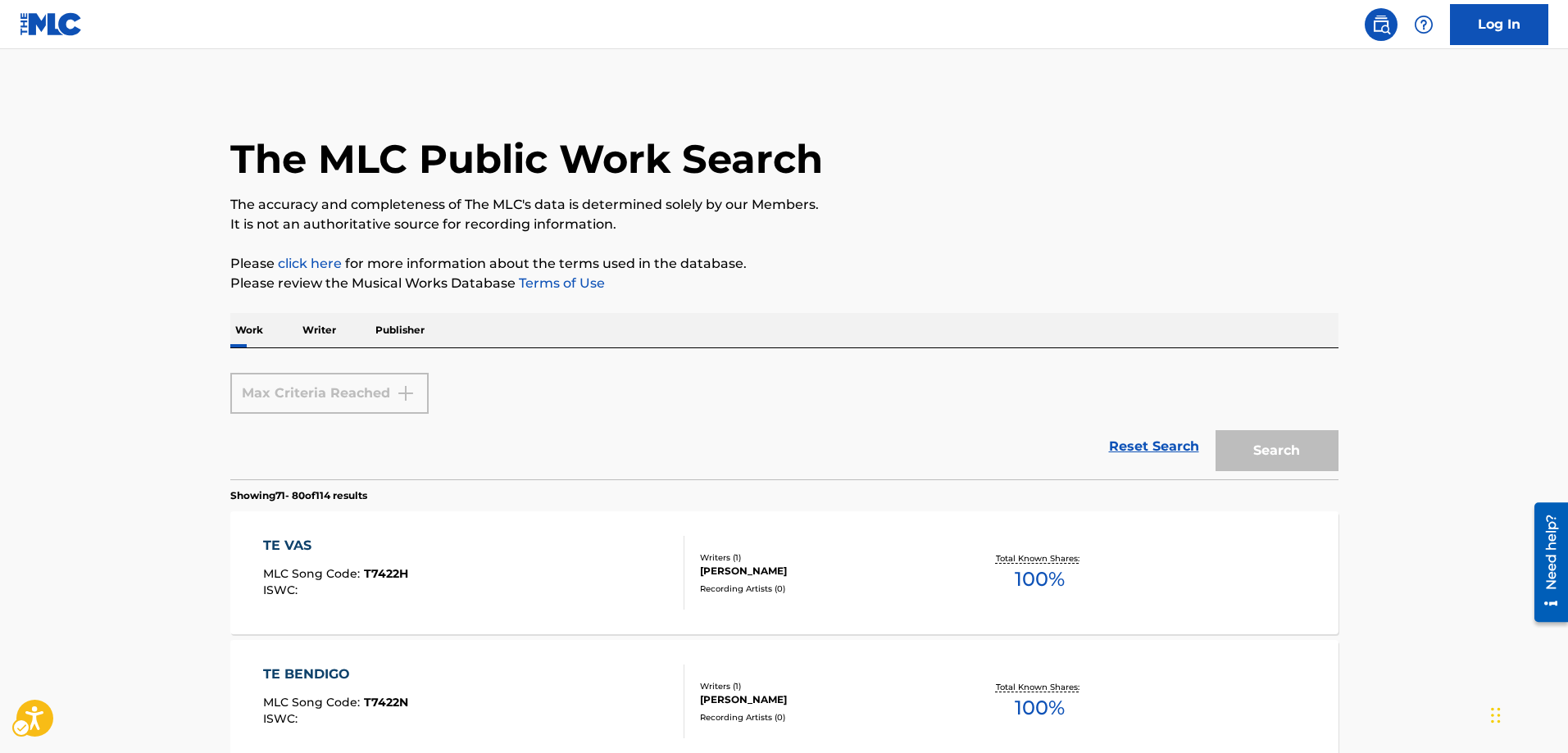
scroll to position [718, 0]
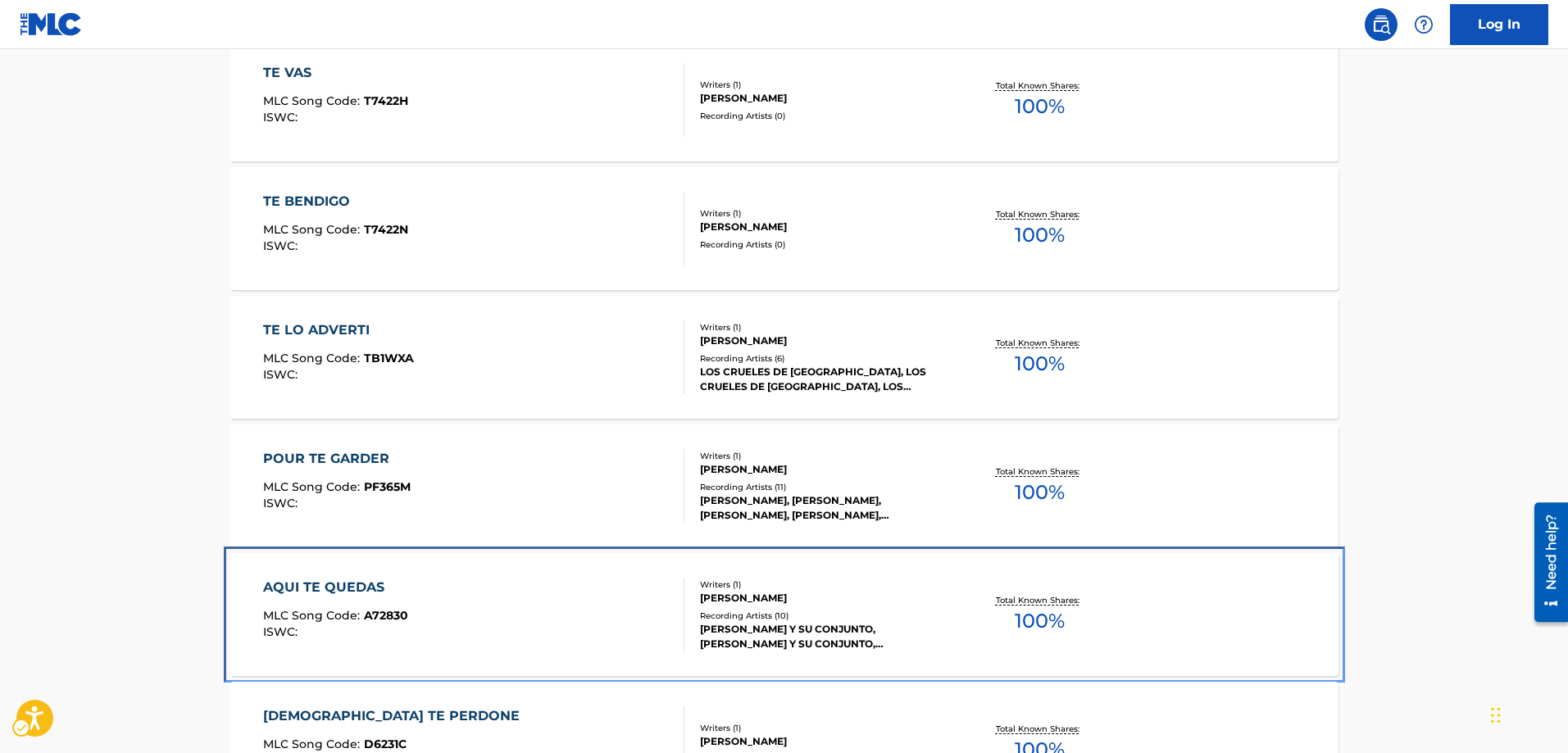
click at [389, 611] on span "A72830" at bounding box center [386, 615] width 44 height 15
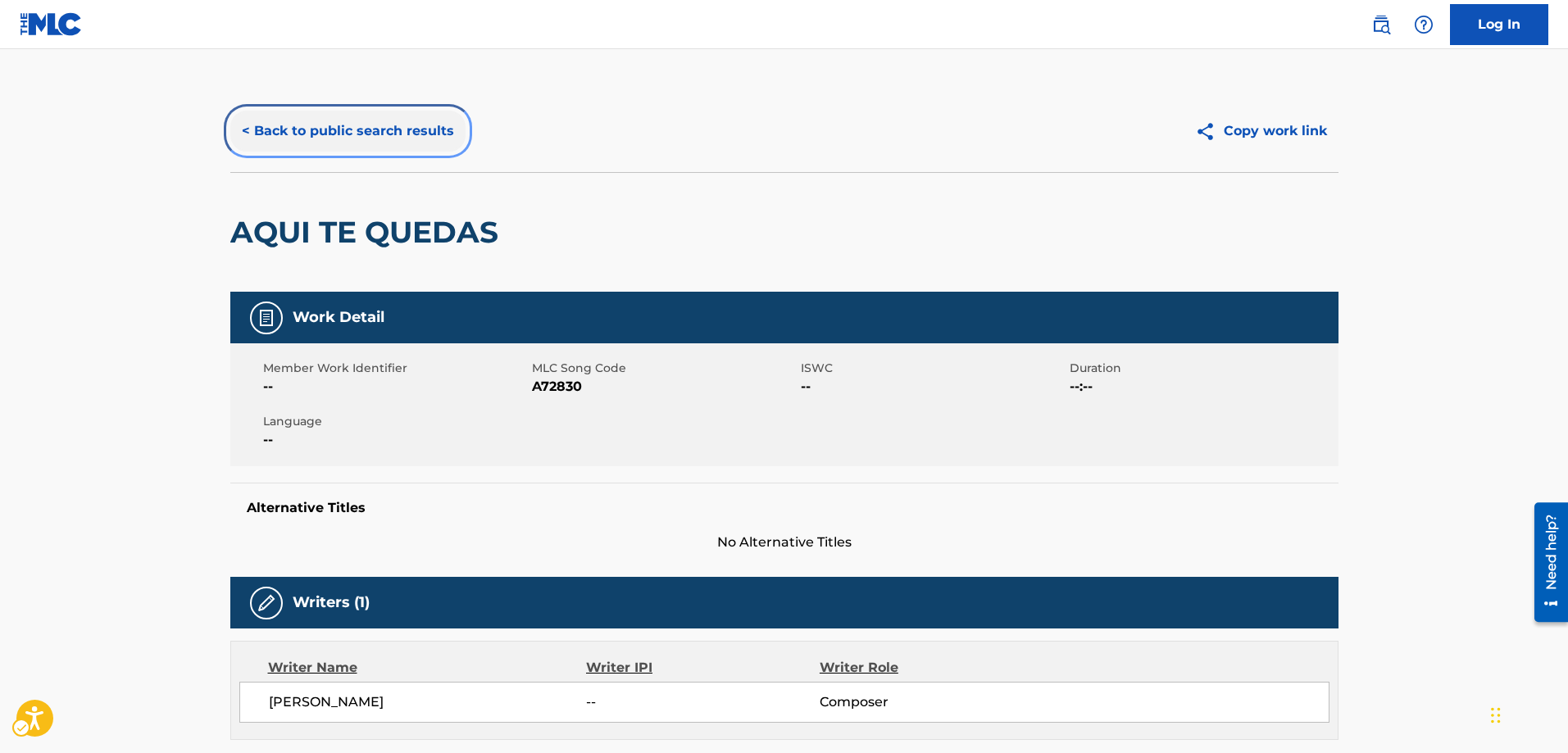
click at [247, 134] on button "< Back to public search results" at bounding box center [348, 131] width 235 height 41
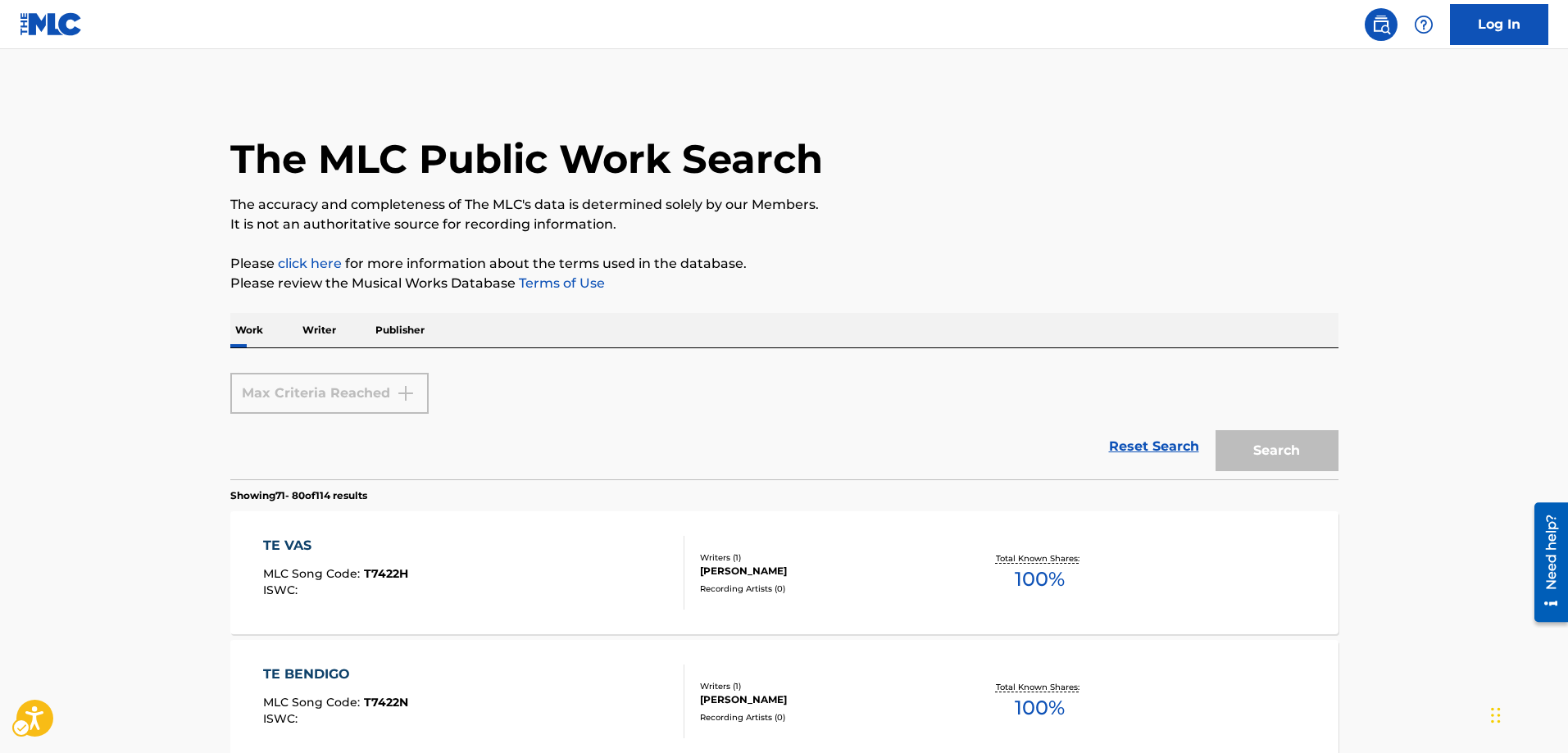
scroll to position [964, 0]
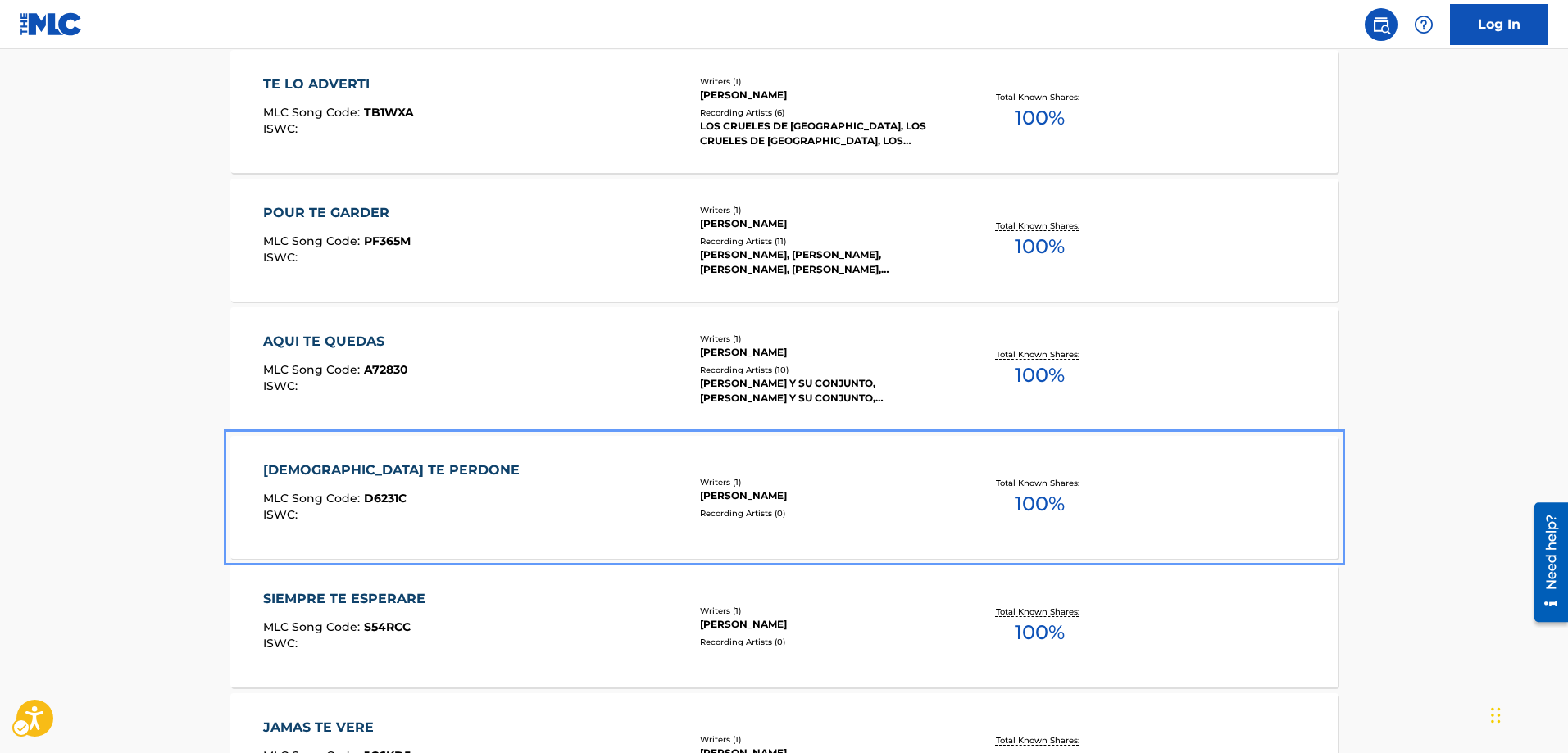
click at [379, 500] on span "D6231C" at bounding box center [385, 498] width 42 height 15
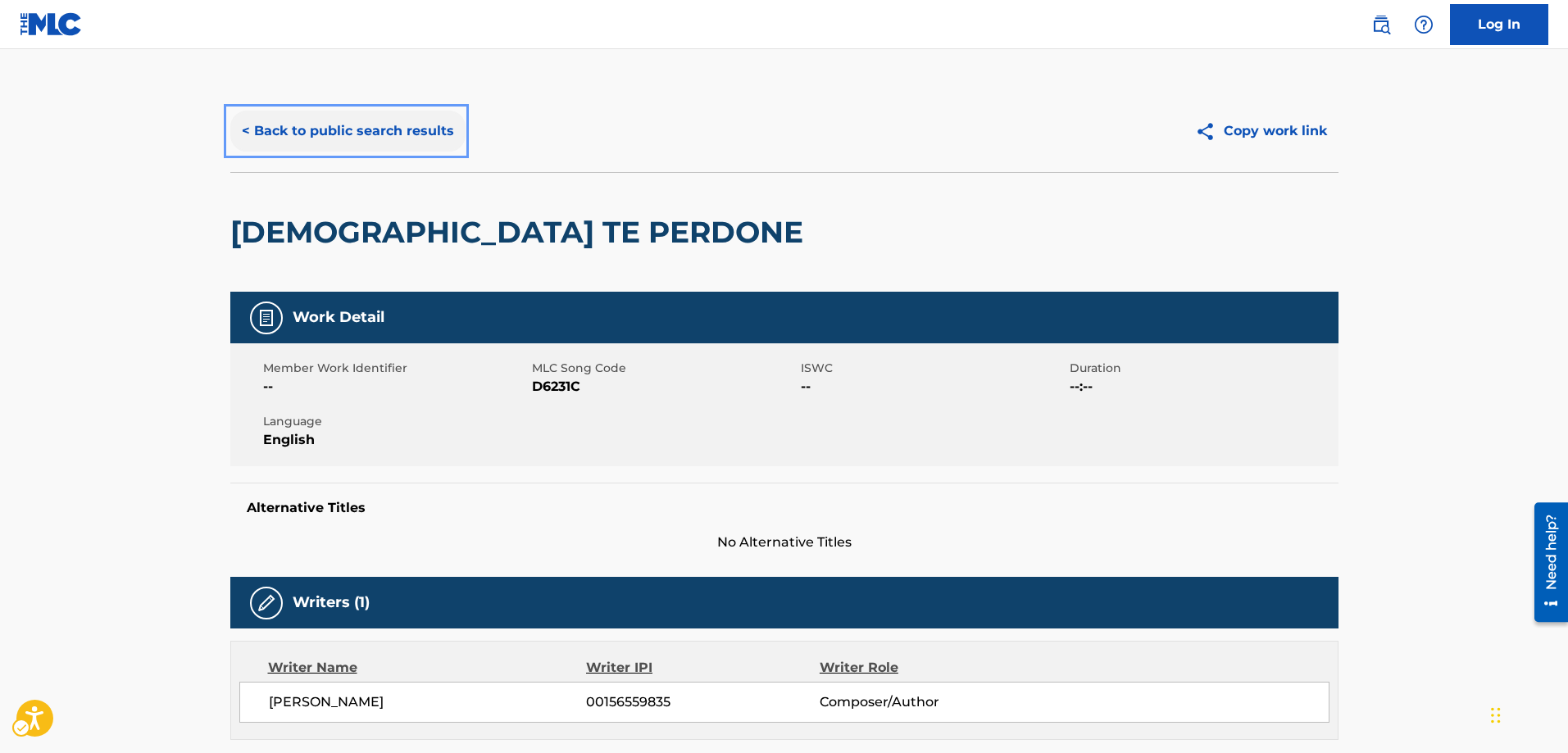
click at [241, 129] on button "< Back to public search results" at bounding box center [348, 131] width 235 height 41
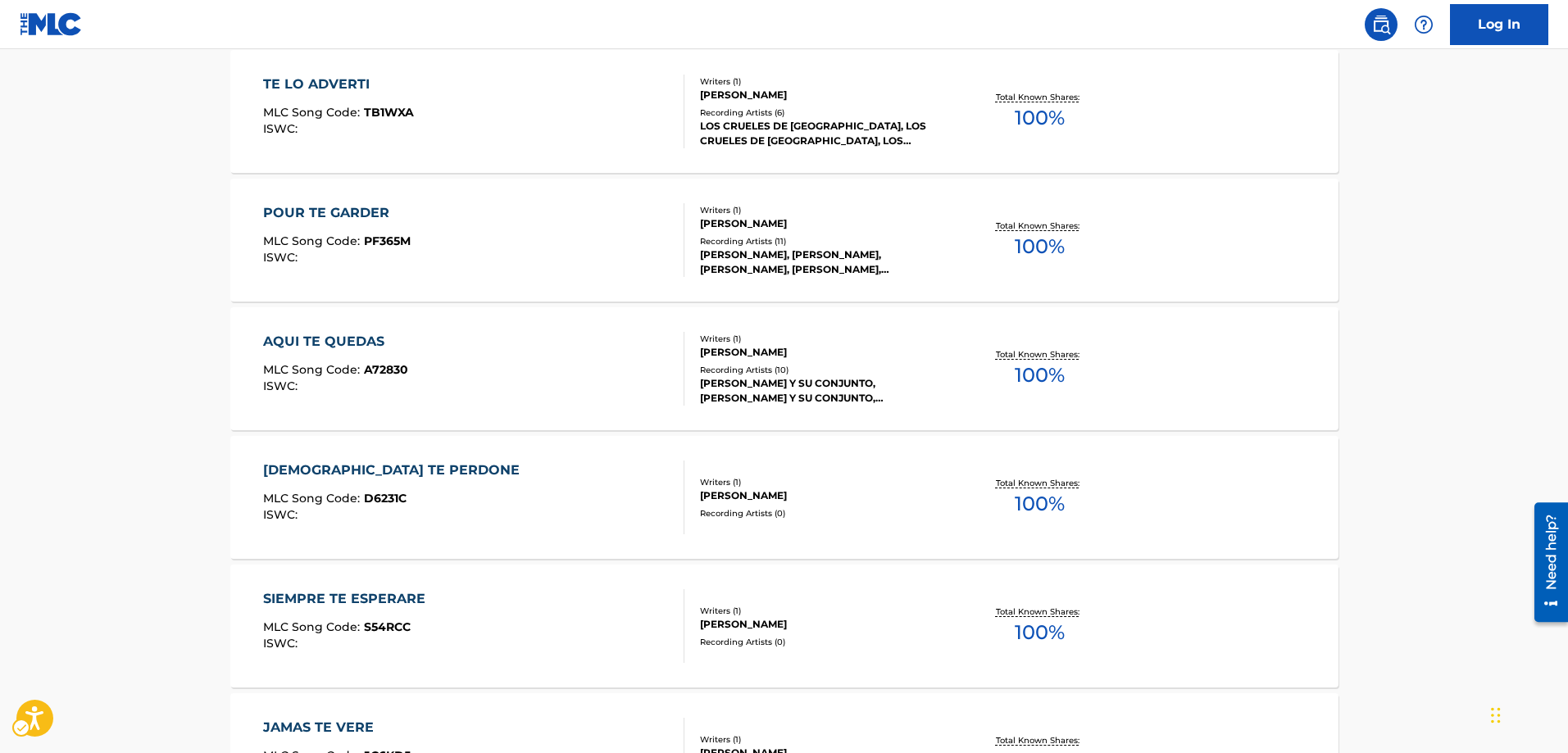
scroll to position [1210, 0]
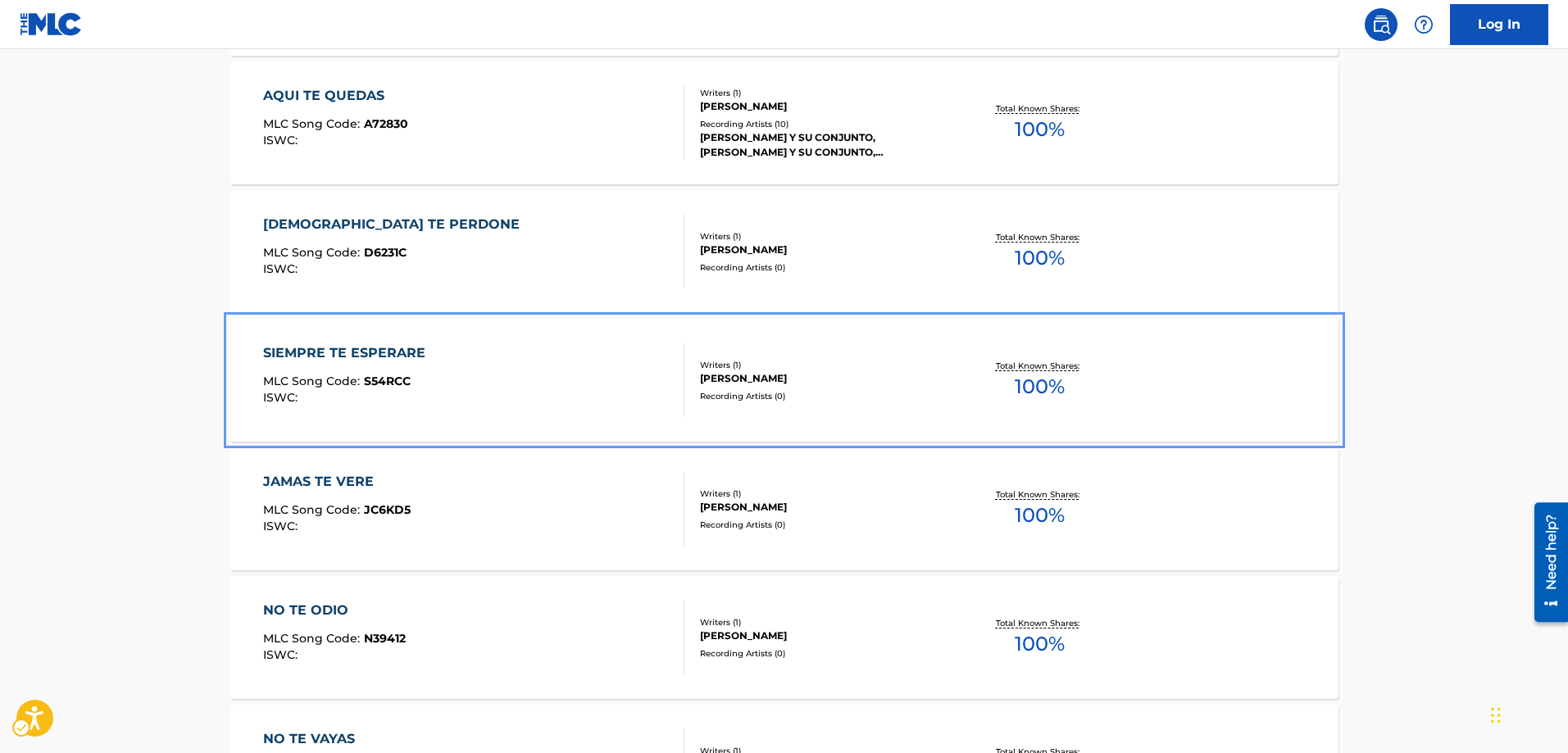
click at [385, 384] on span "S54RCC" at bounding box center [387, 381] width 47 height 15
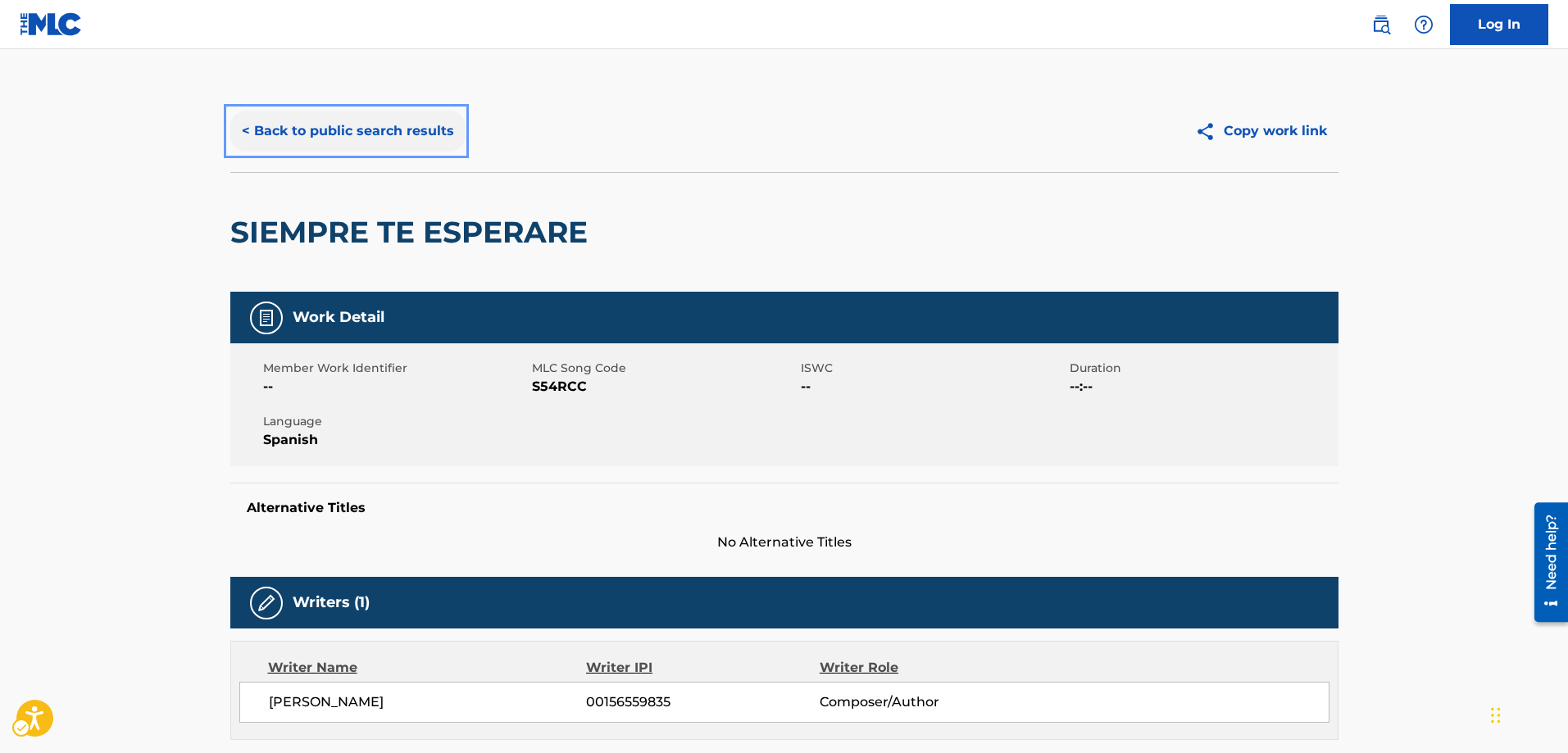
click at [245, 131] on button "< Back to public search results" at bounding box center [348, 131] width 235 height 41
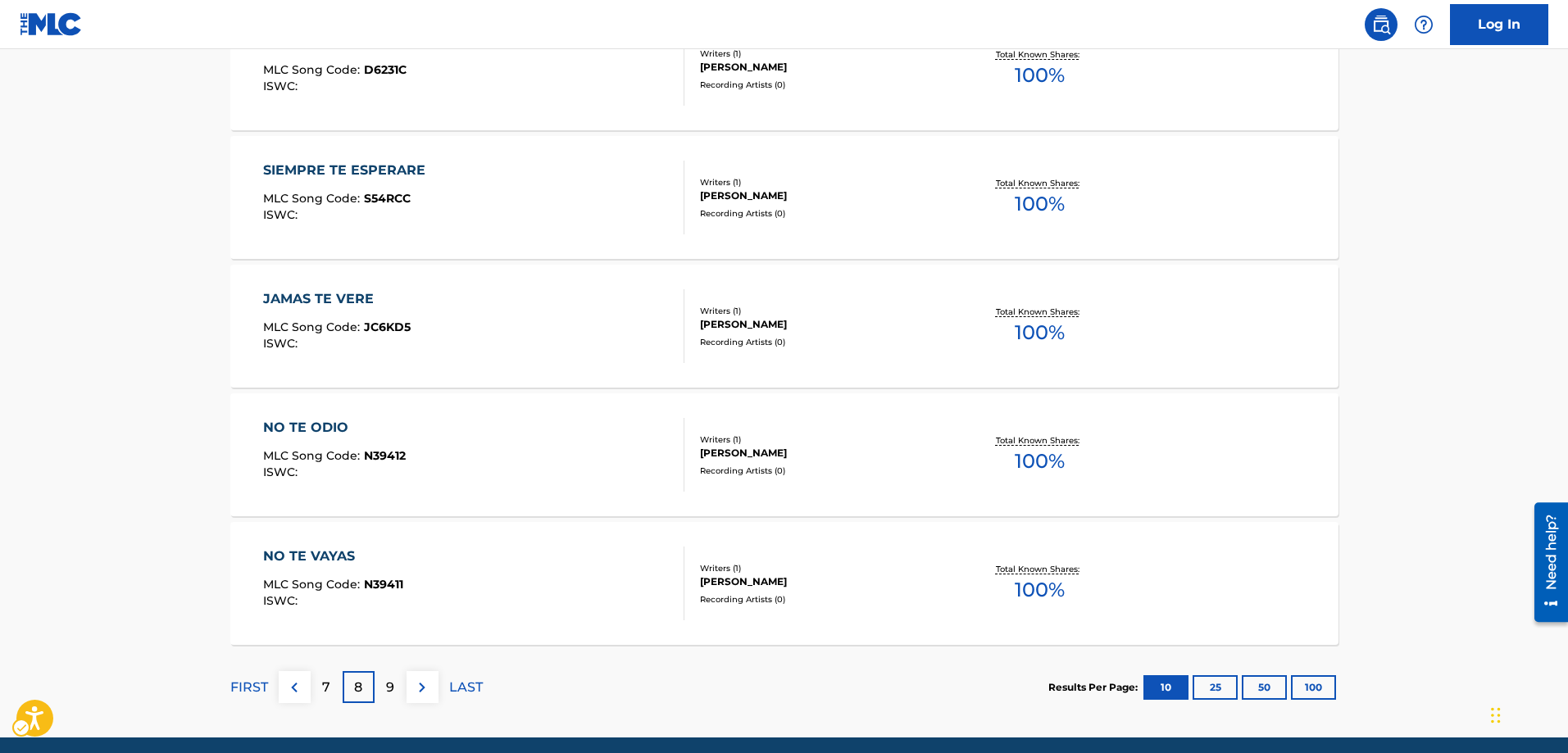
scroll to position [1374, 0]
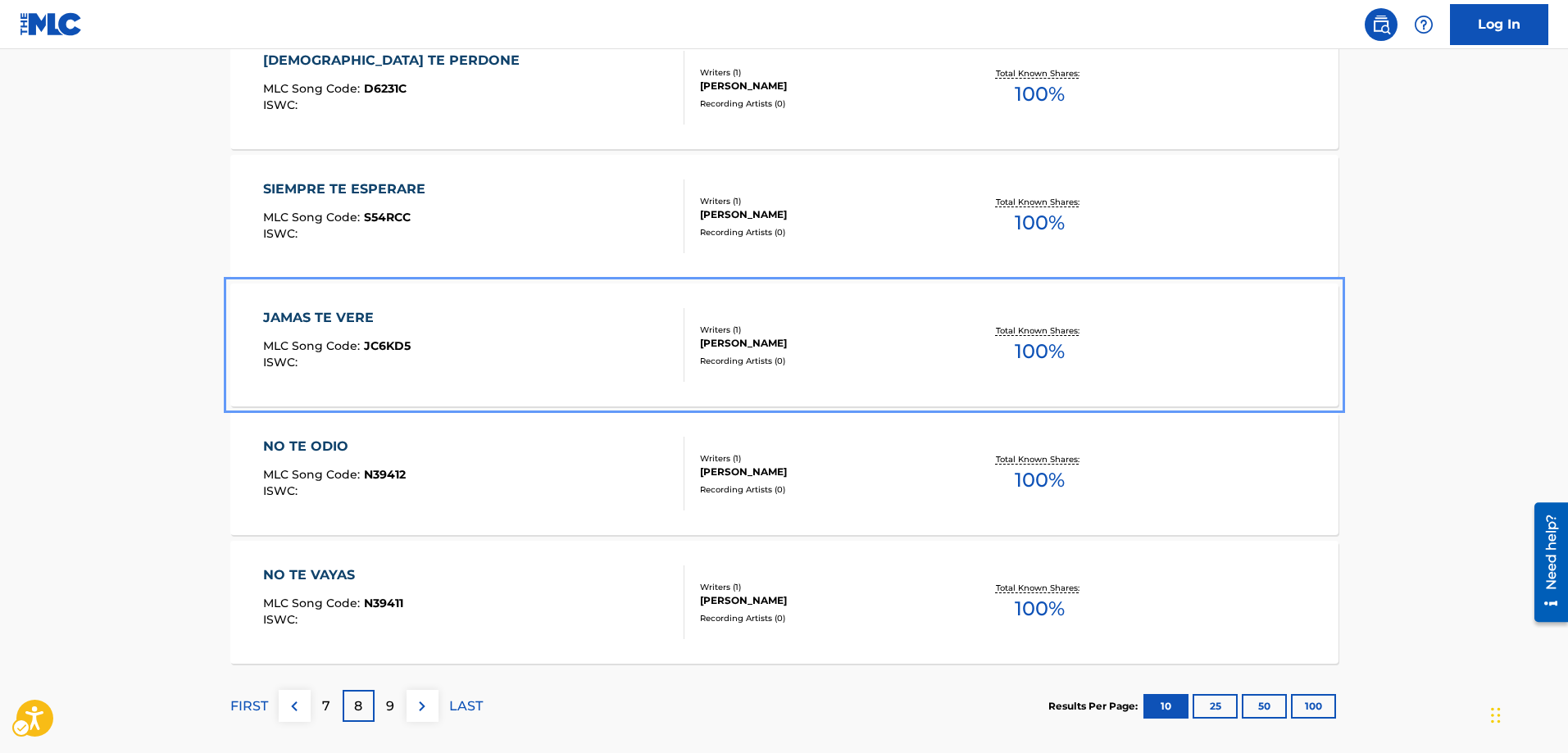
click at [378, 344] on span "JC6KD5" at bounding box center [387, 346] width 47 height 15
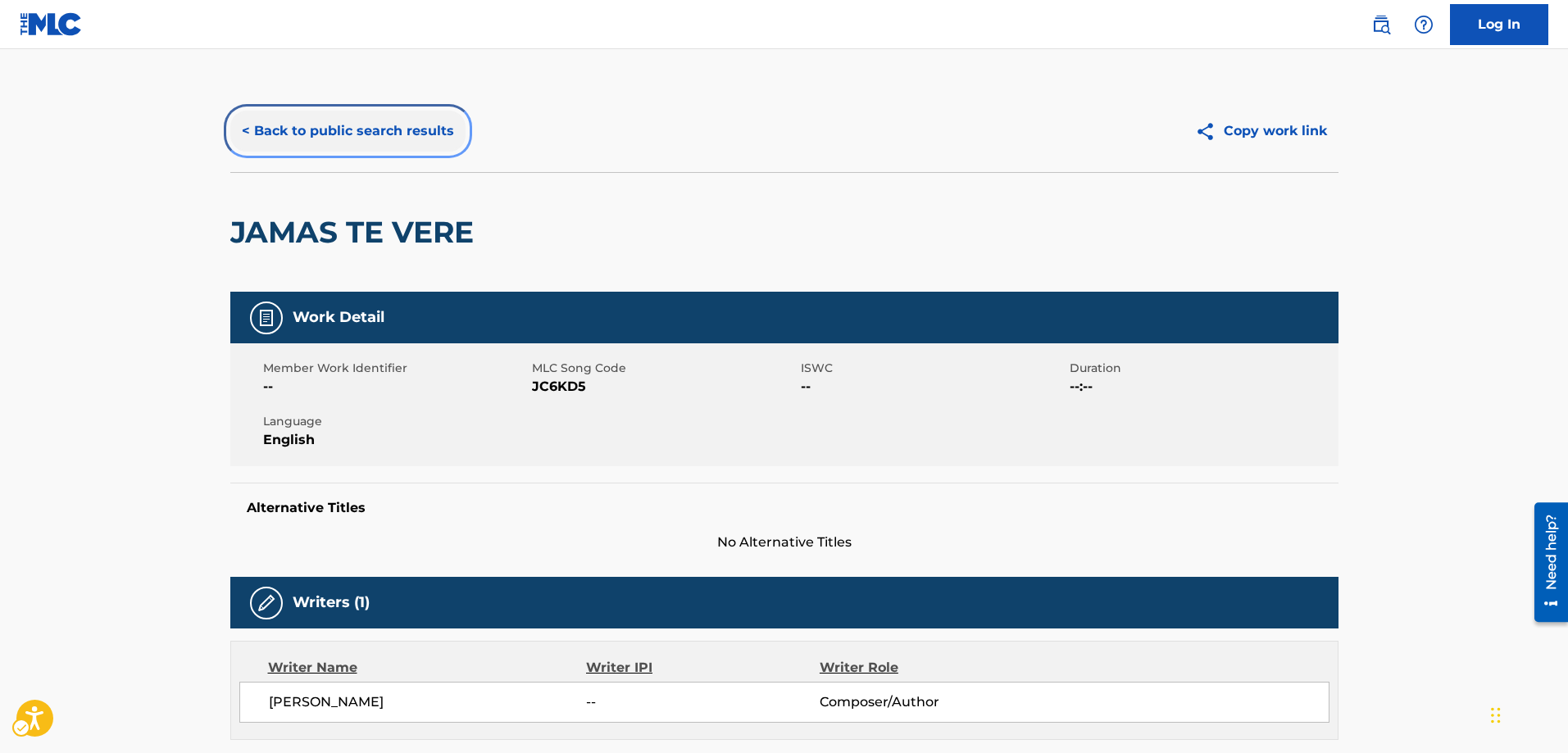
click at [246, 136] on button "< Back to public search results" at bounding box center [348, 131] width 235 height 41
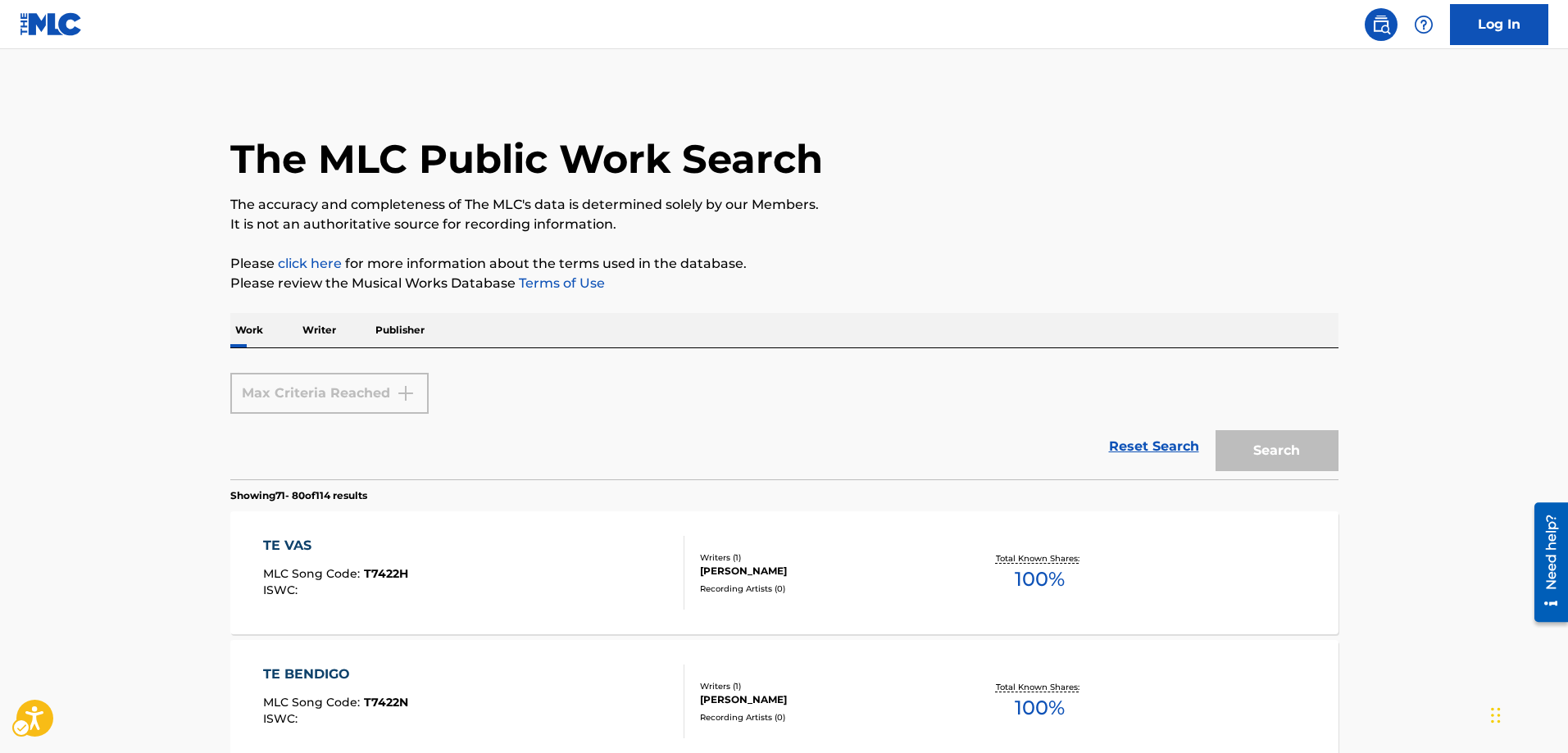
scroll to position [1455, 0]
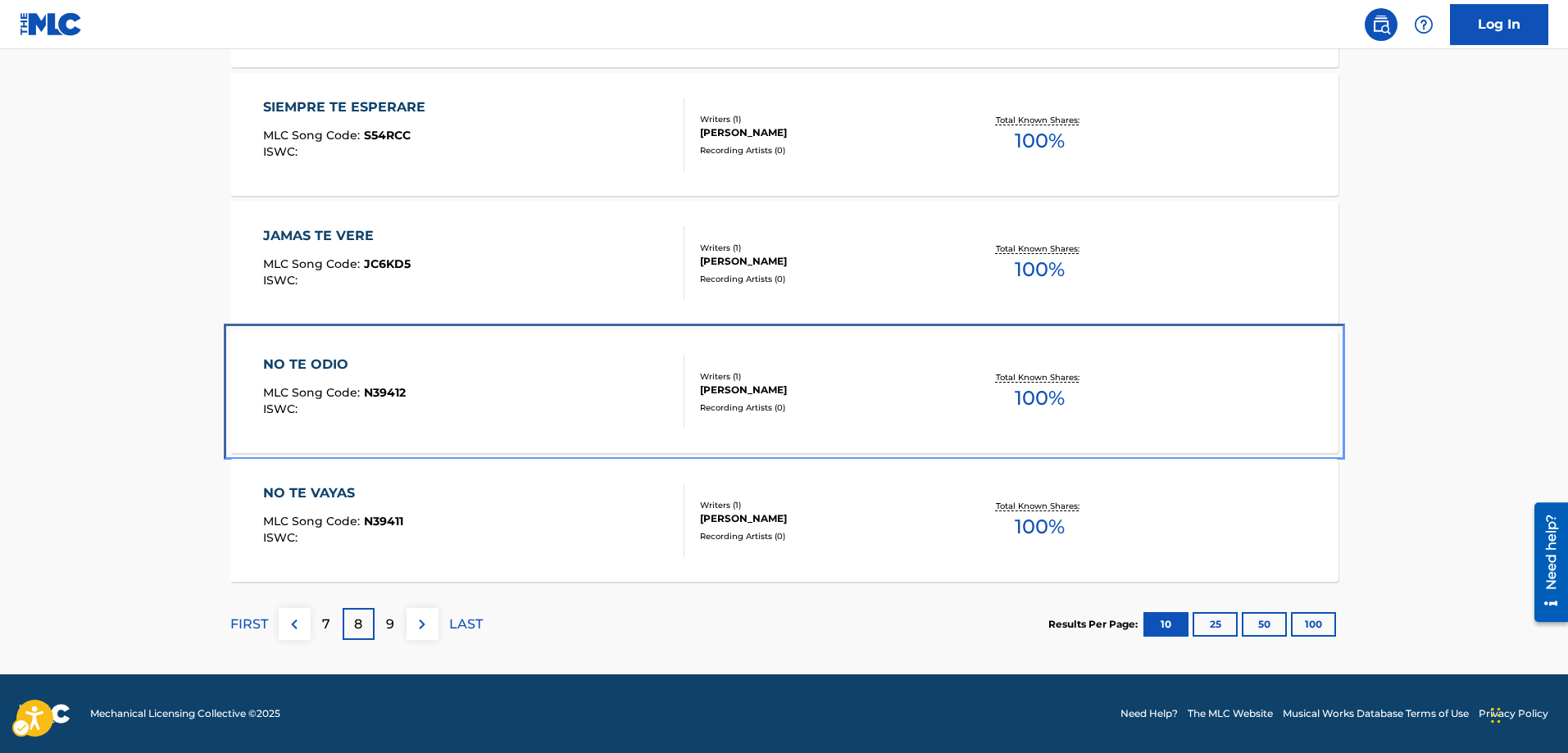
click at [367, 394] on span "N39412" at bounding box center [384, 393] width 41 height 15
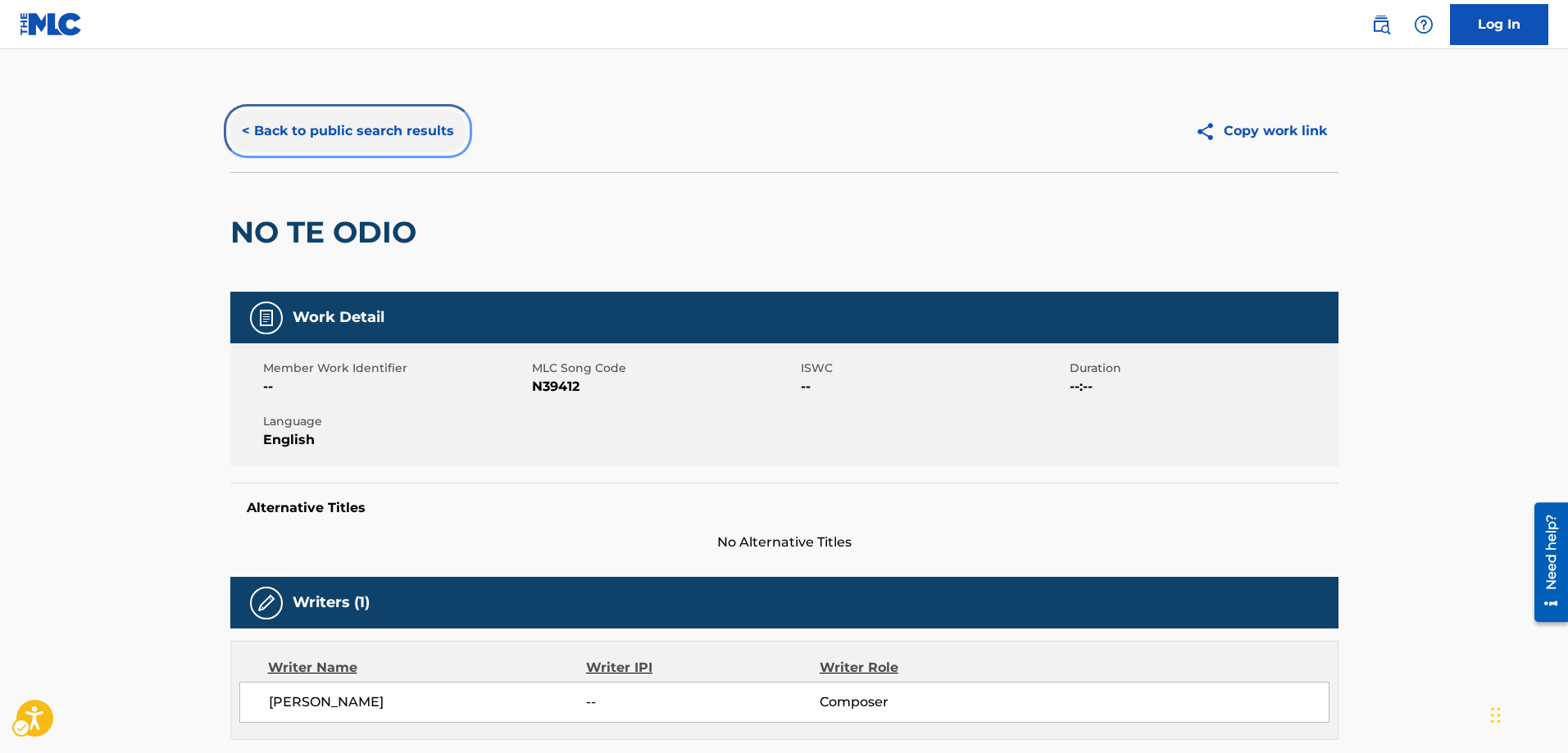
click at [242, 128] on button "< Back to public search results" at bounding box center [348, 131] width 235 height 41
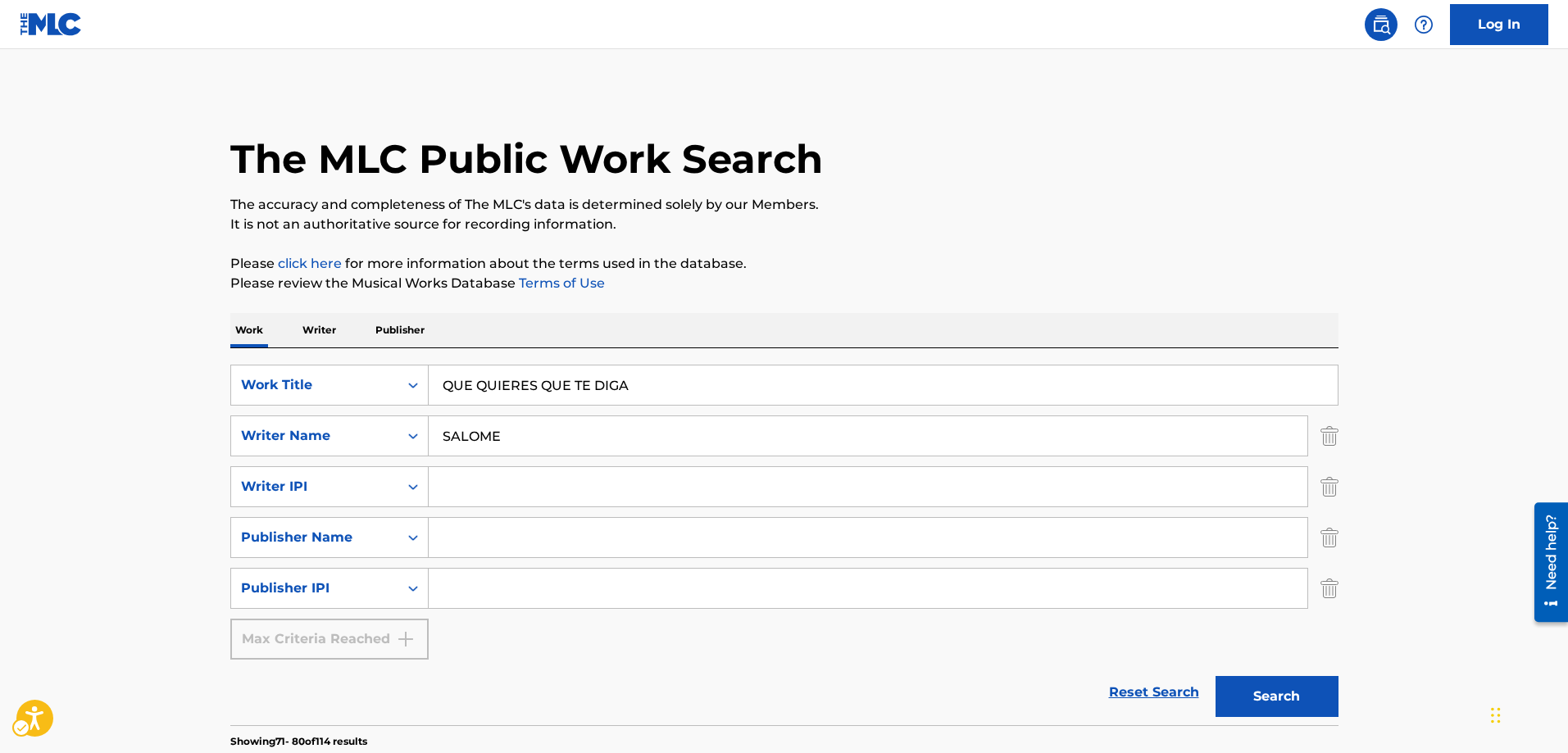
scroll to position [1455, 0]
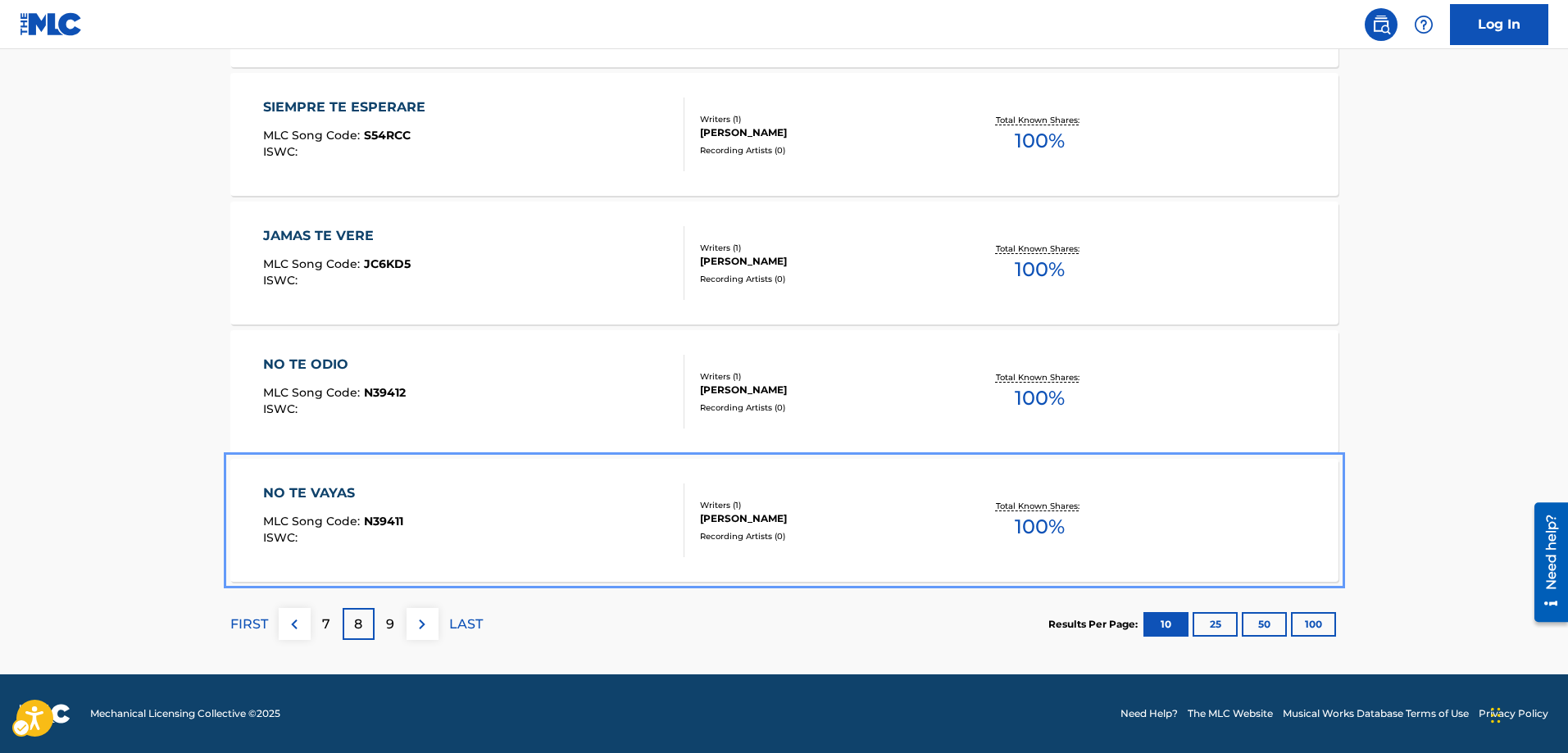
click at [376, 525] on span "N39411" at bounding box center [383, 521] width 40 height 15
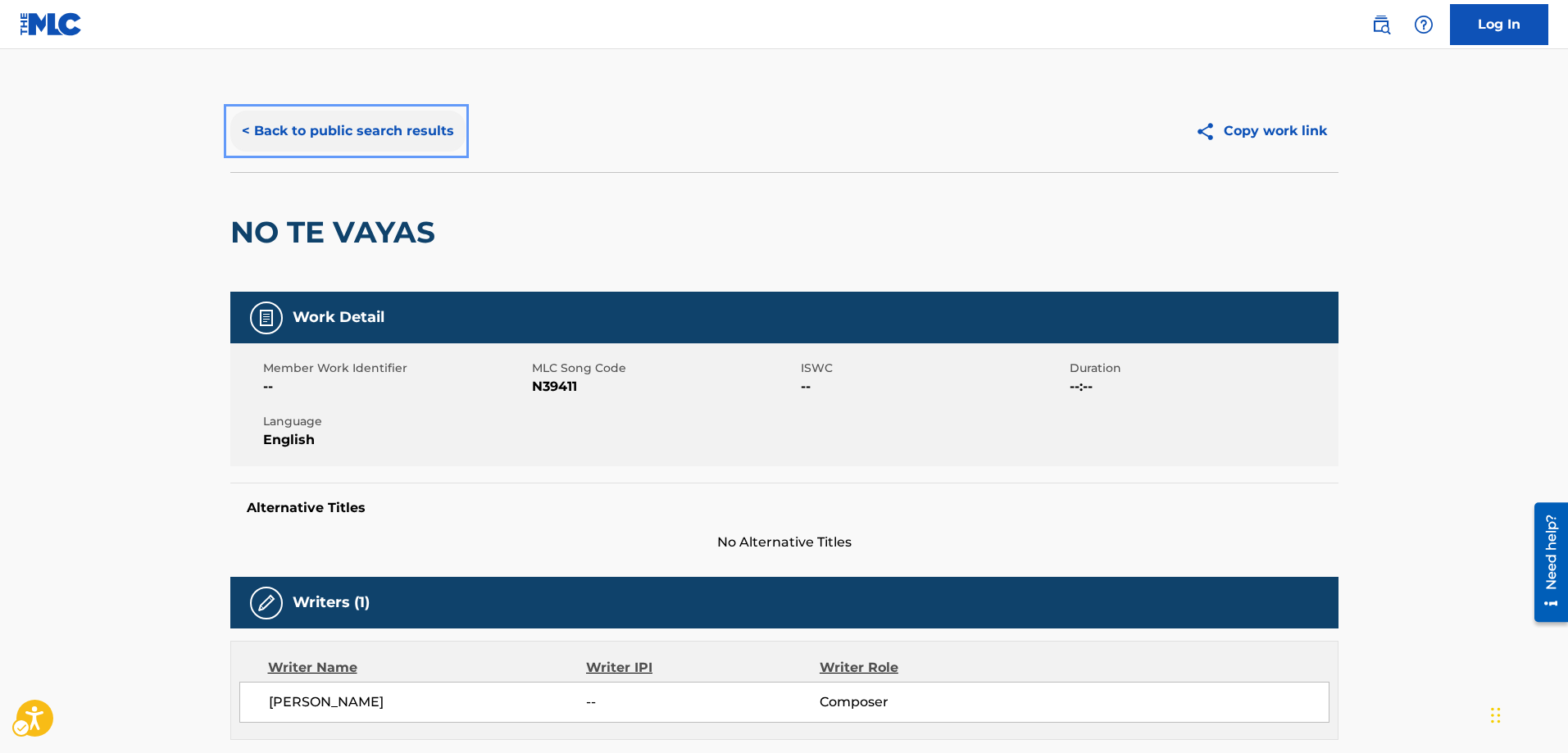
click at [243, 132] on button "< Back to public search results" at bounding box center [348, 131] width 235 height 41
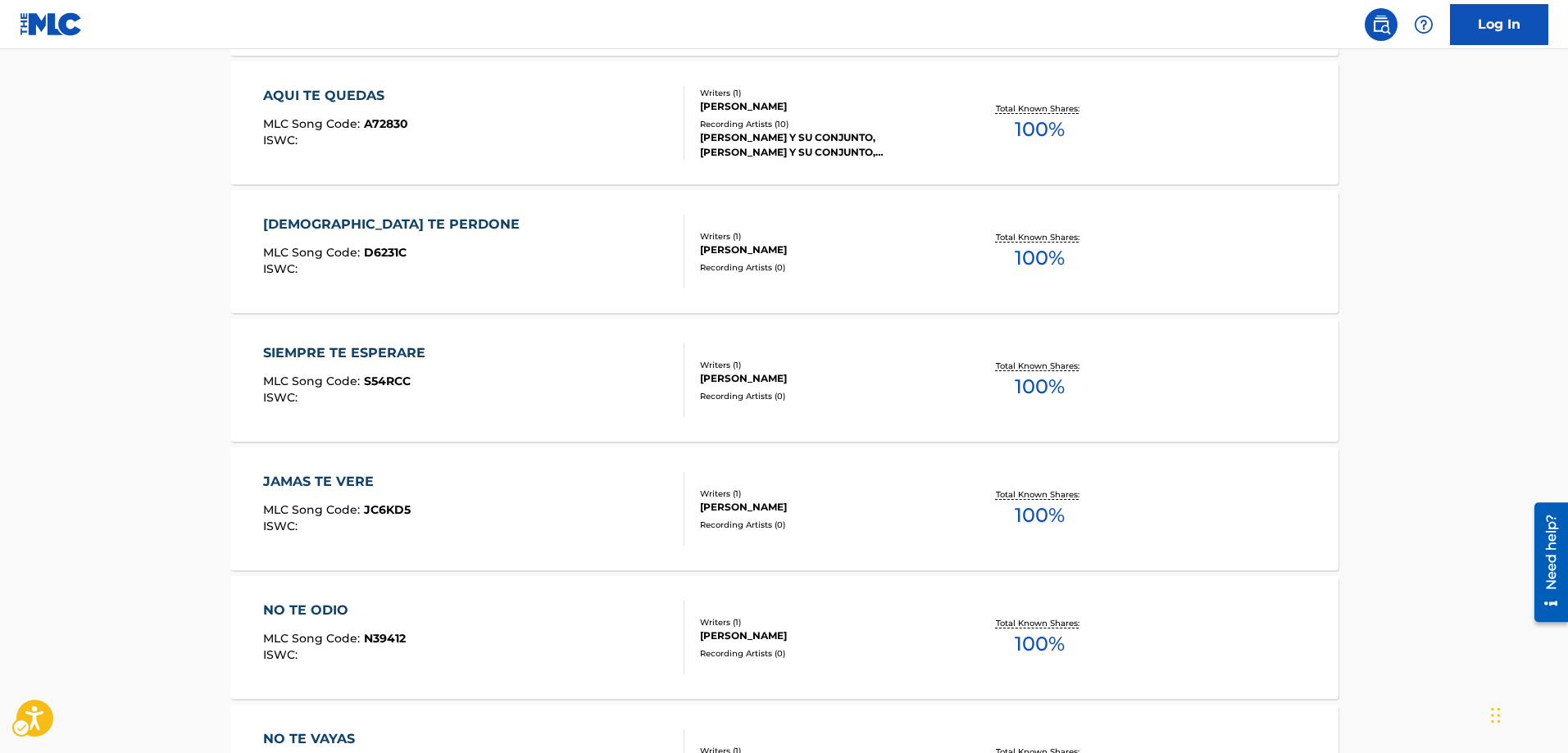
scroll to position [1455, 0]
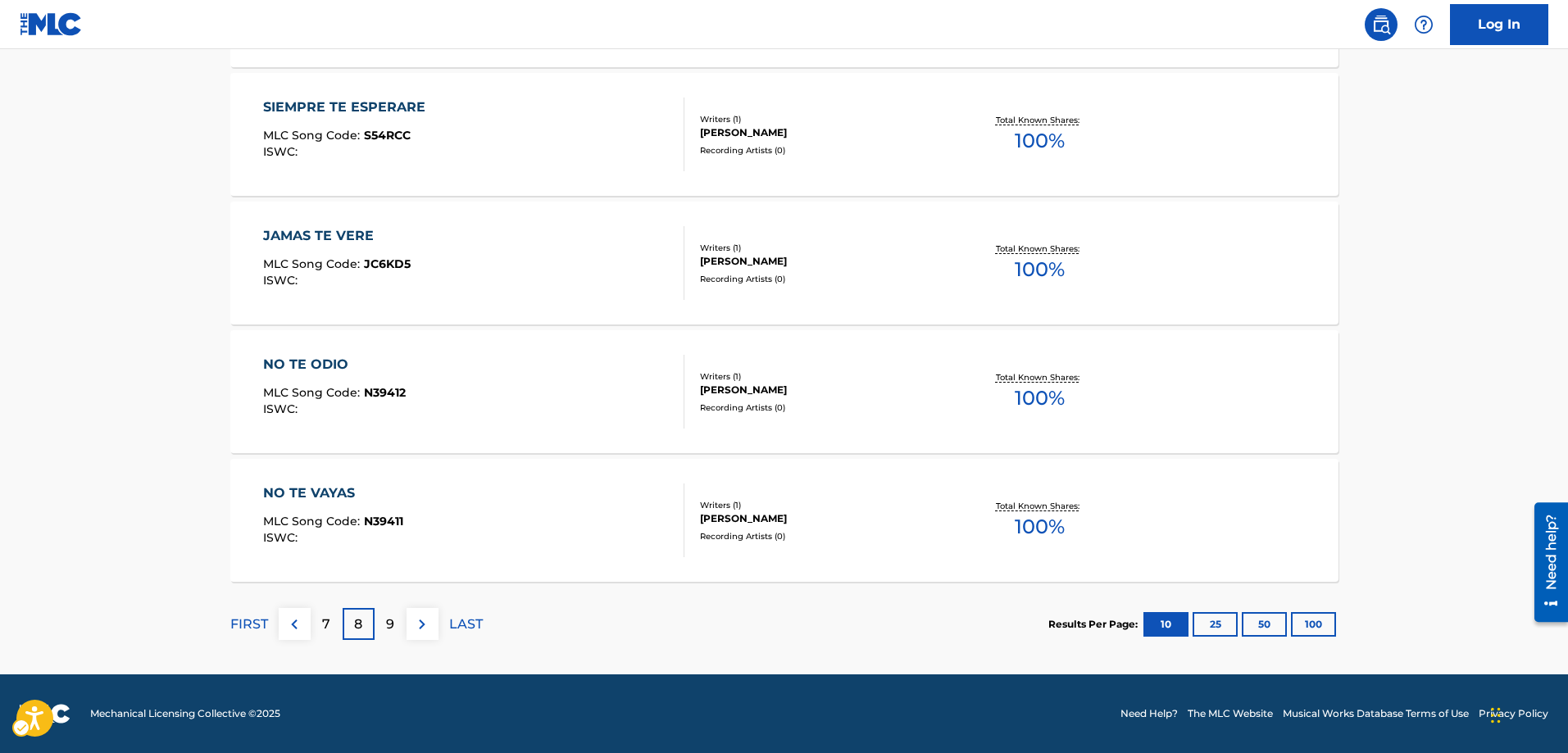
click at [394, 622] on p "9" at bounding box center [390, 623] width 8 height 19
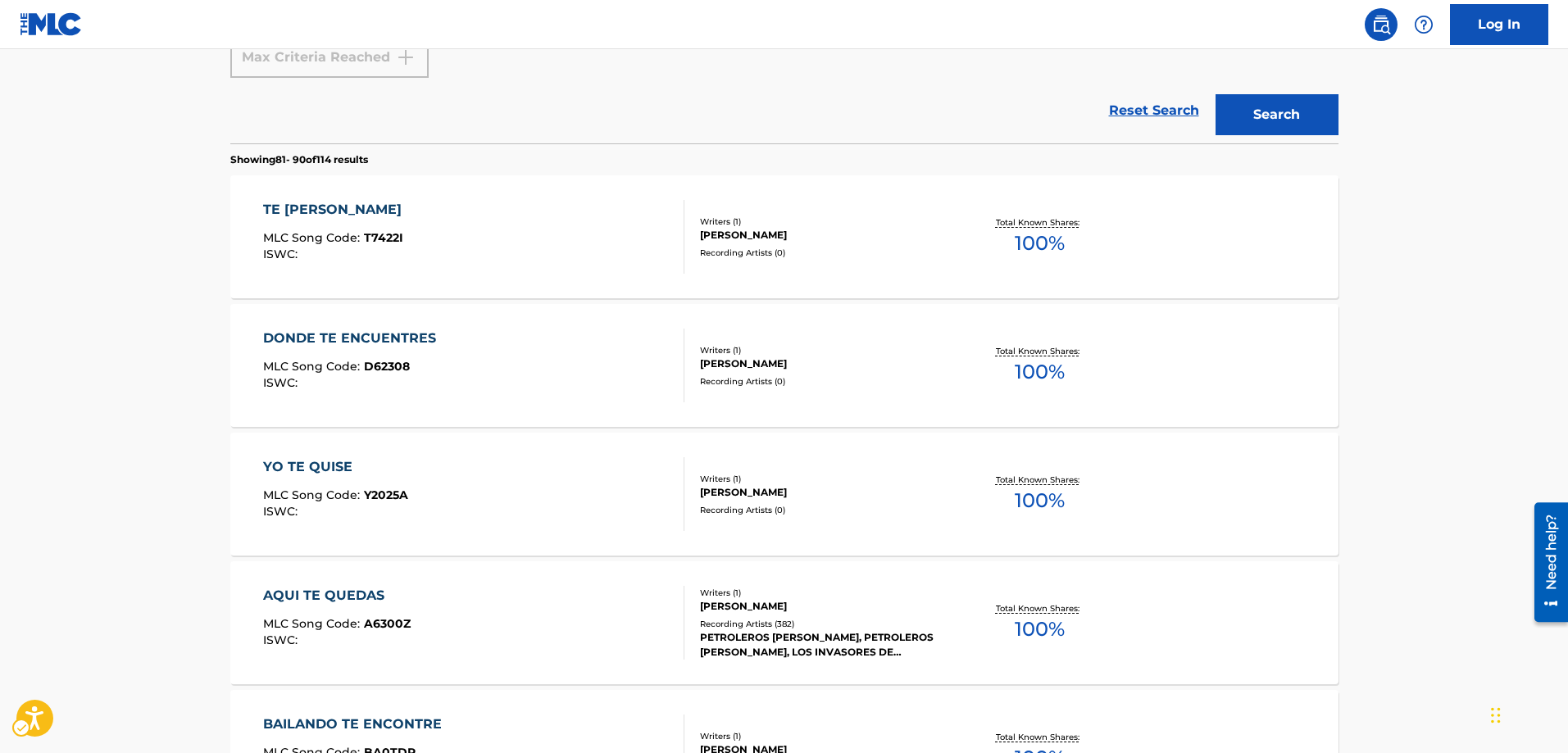
scroll to position [554, 0]
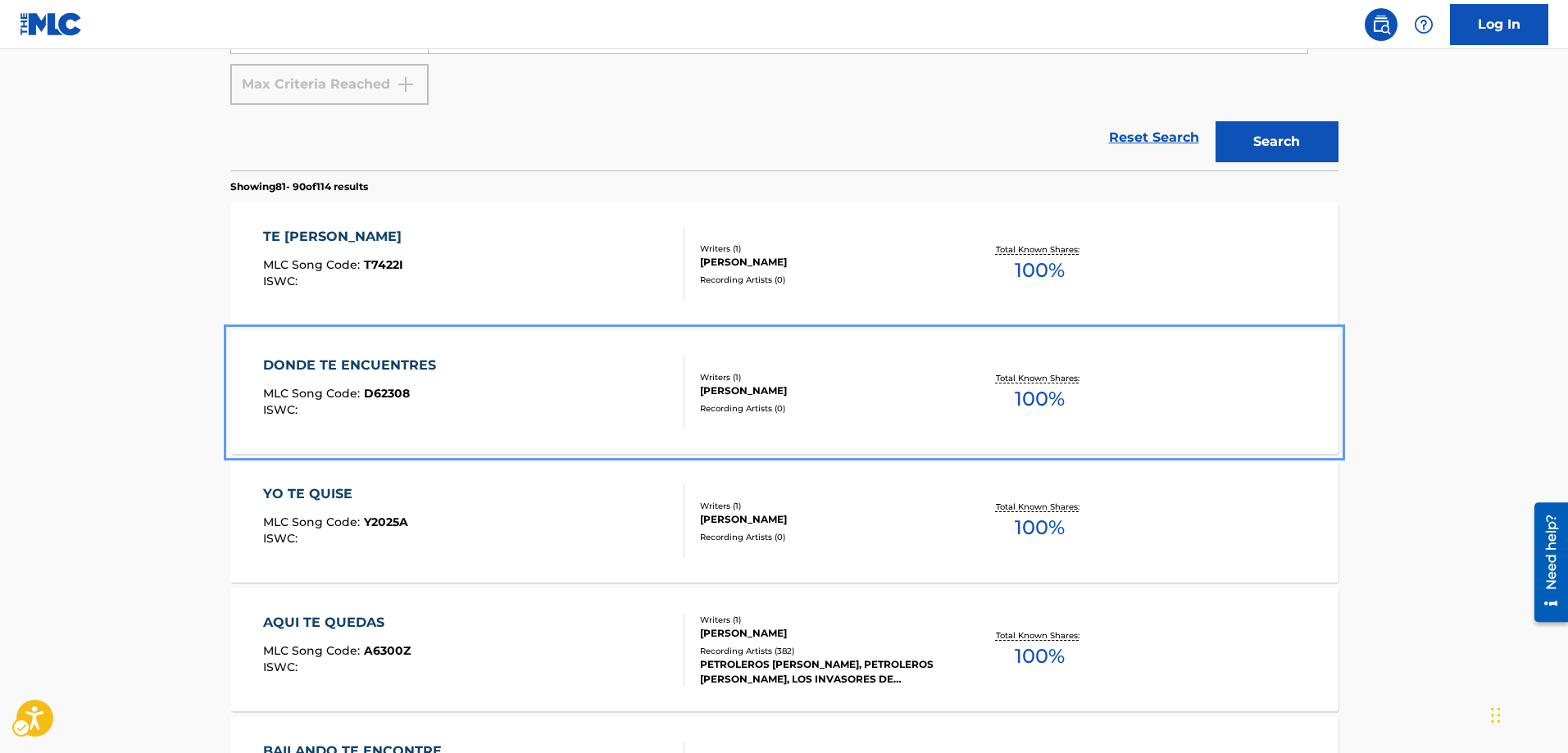
click at [399, 394] on span "D62308" at bounding box center [387, 394] width 46 height 15
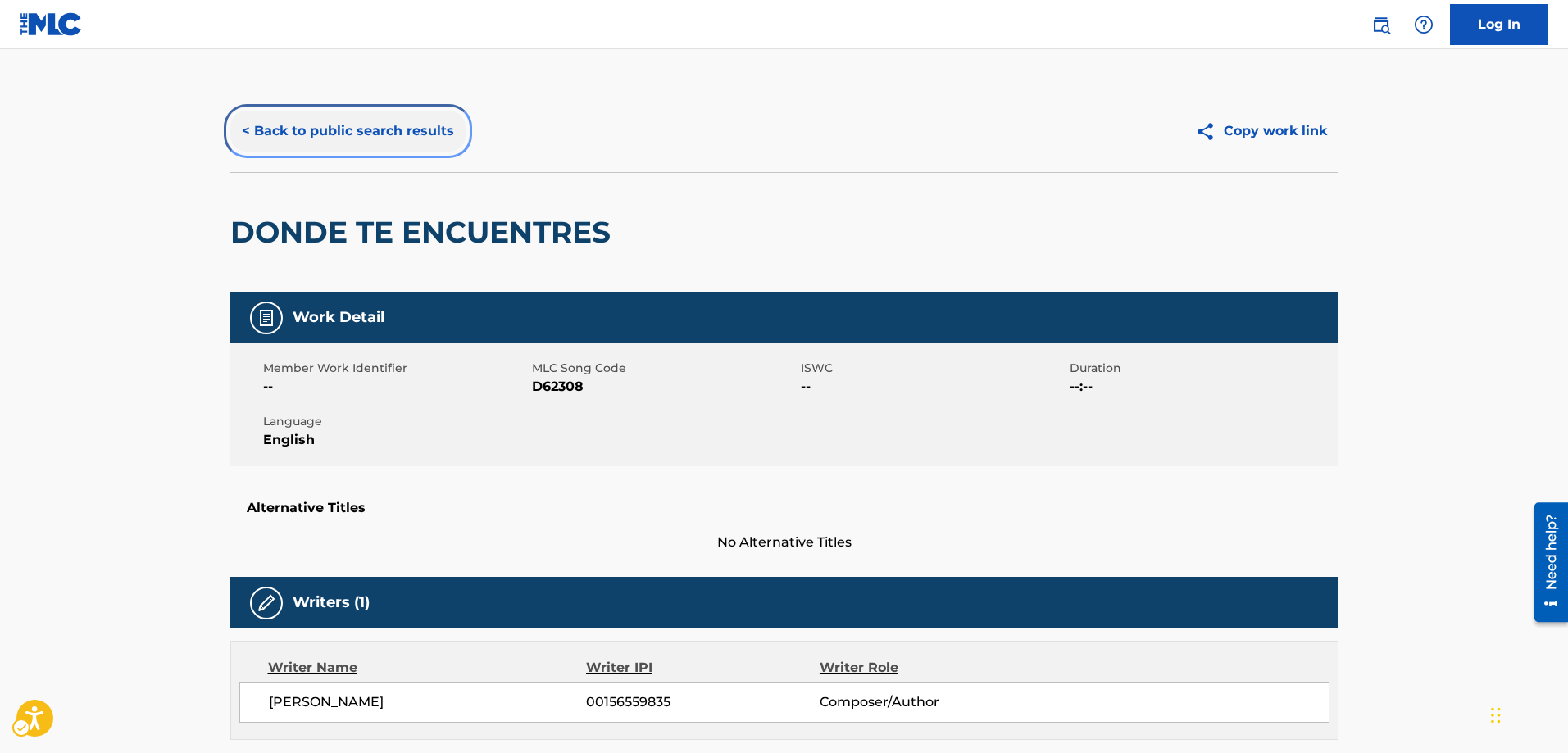
click at [245, 128] on button "< Back to public search results" at bounding box center [348, 131] width 235 height 41
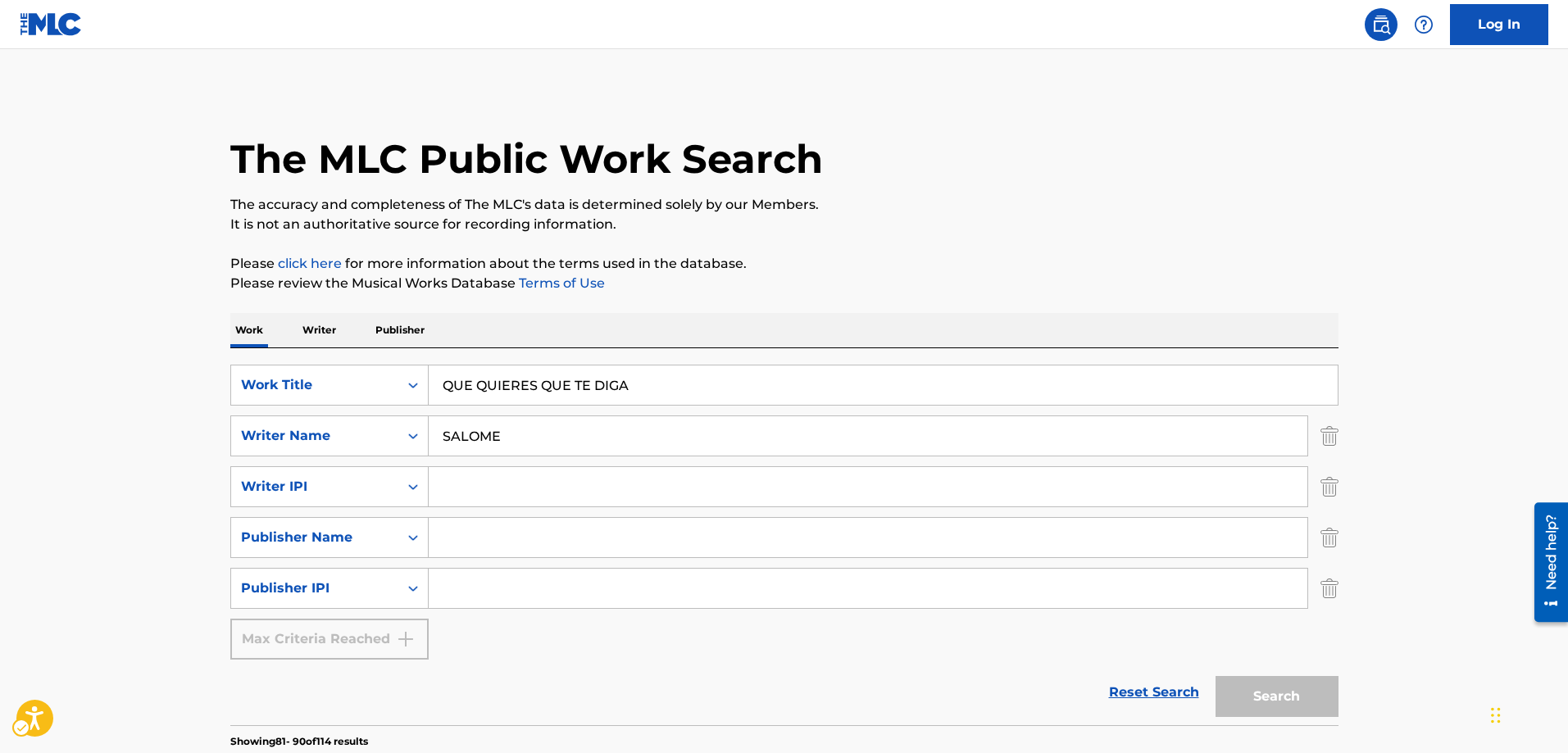
scroll to position [801, 0]
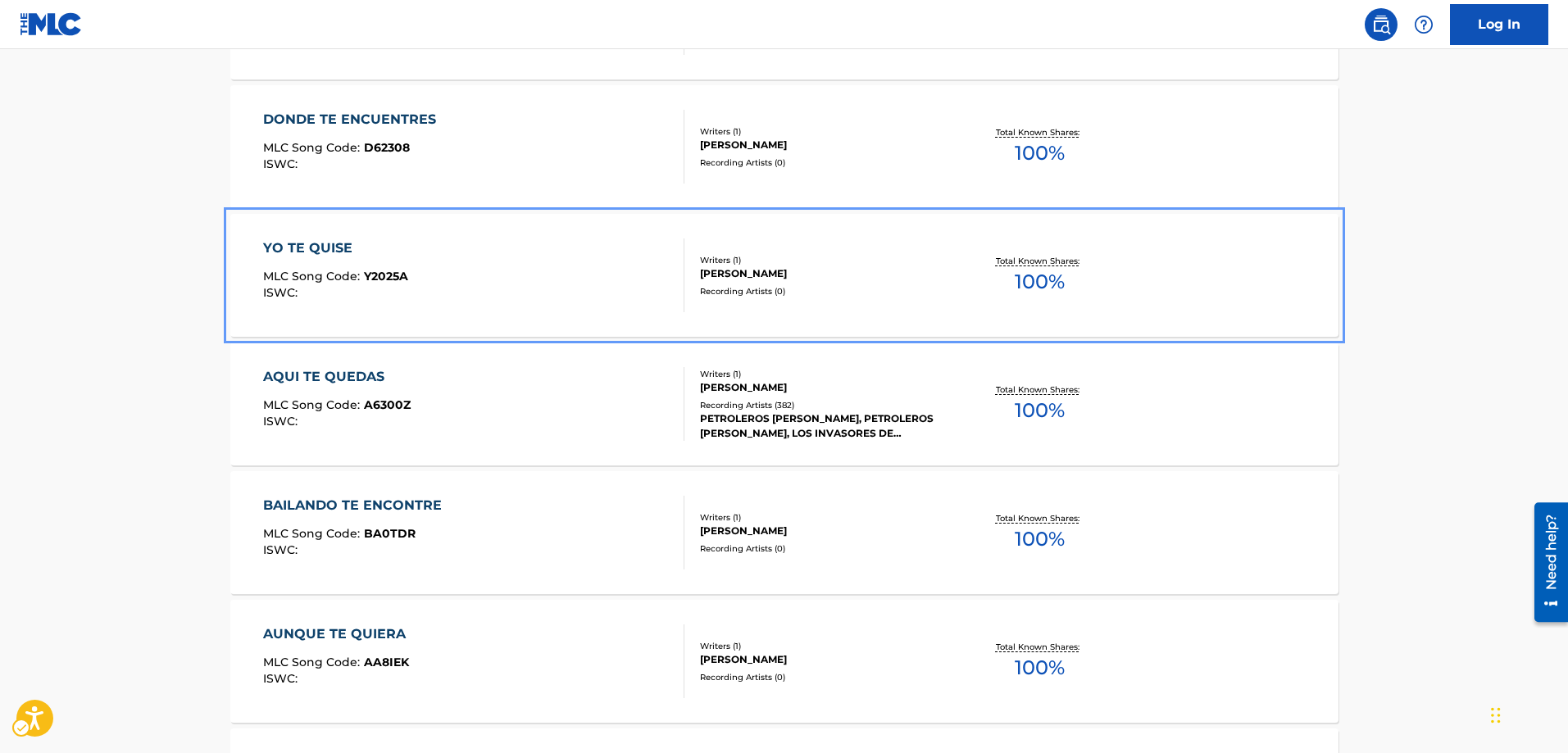
click at [374, 275] on span "Y2025A" at bounding box center [386, 276] width 44 height 15
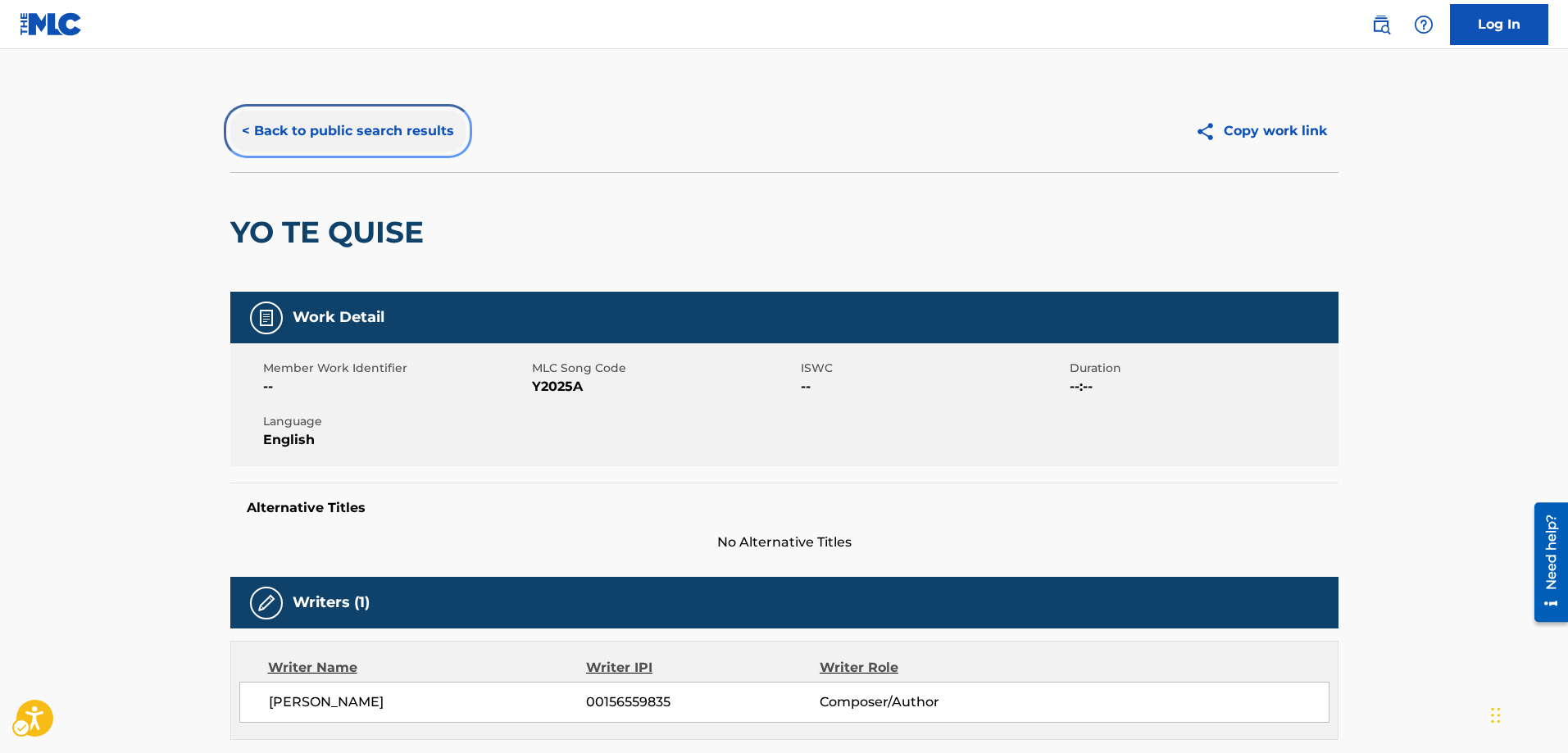
click at [245, 133] on button "< Back to public search results" at bounding box center [348, 131] width 235 height 41
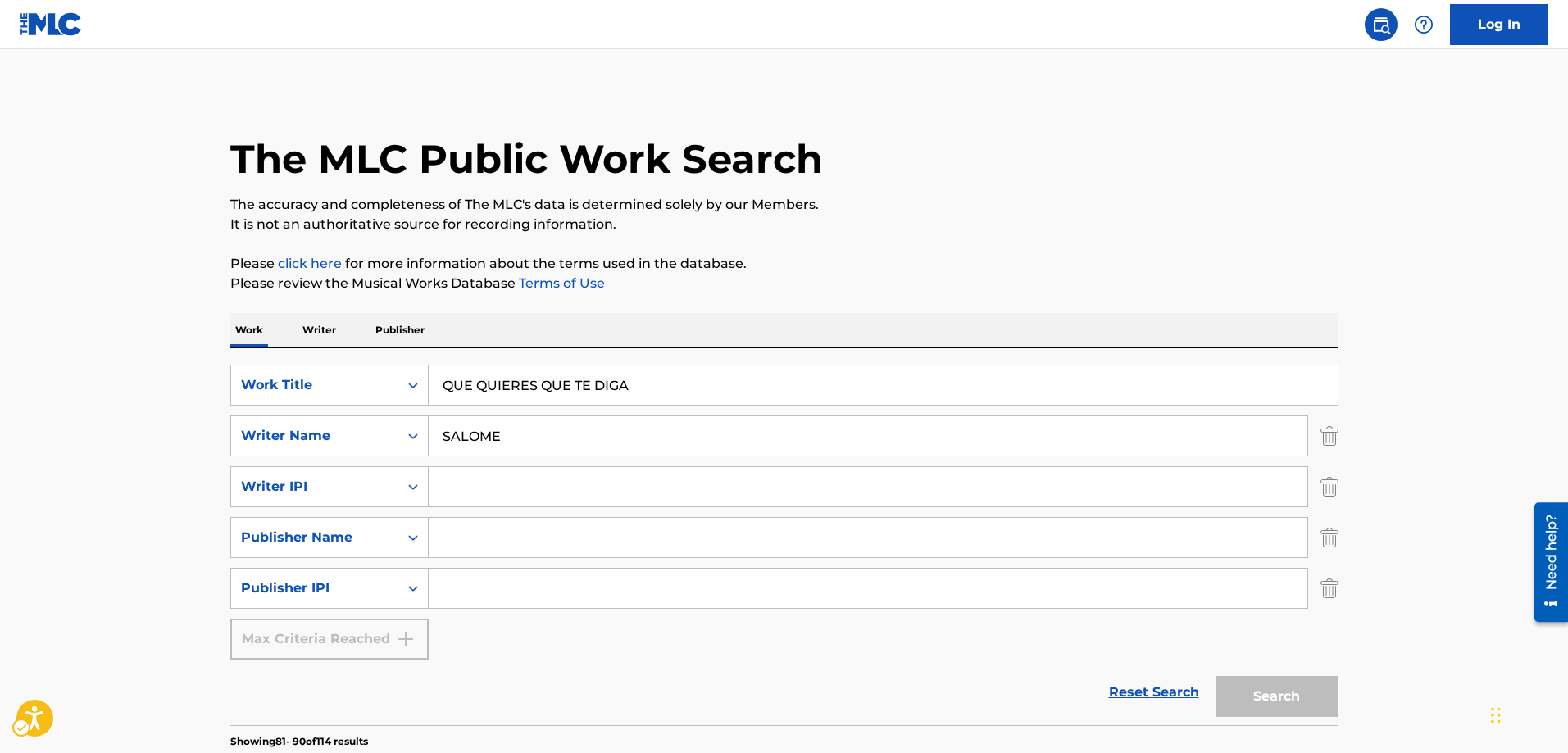
scroll to position [1046, 0]
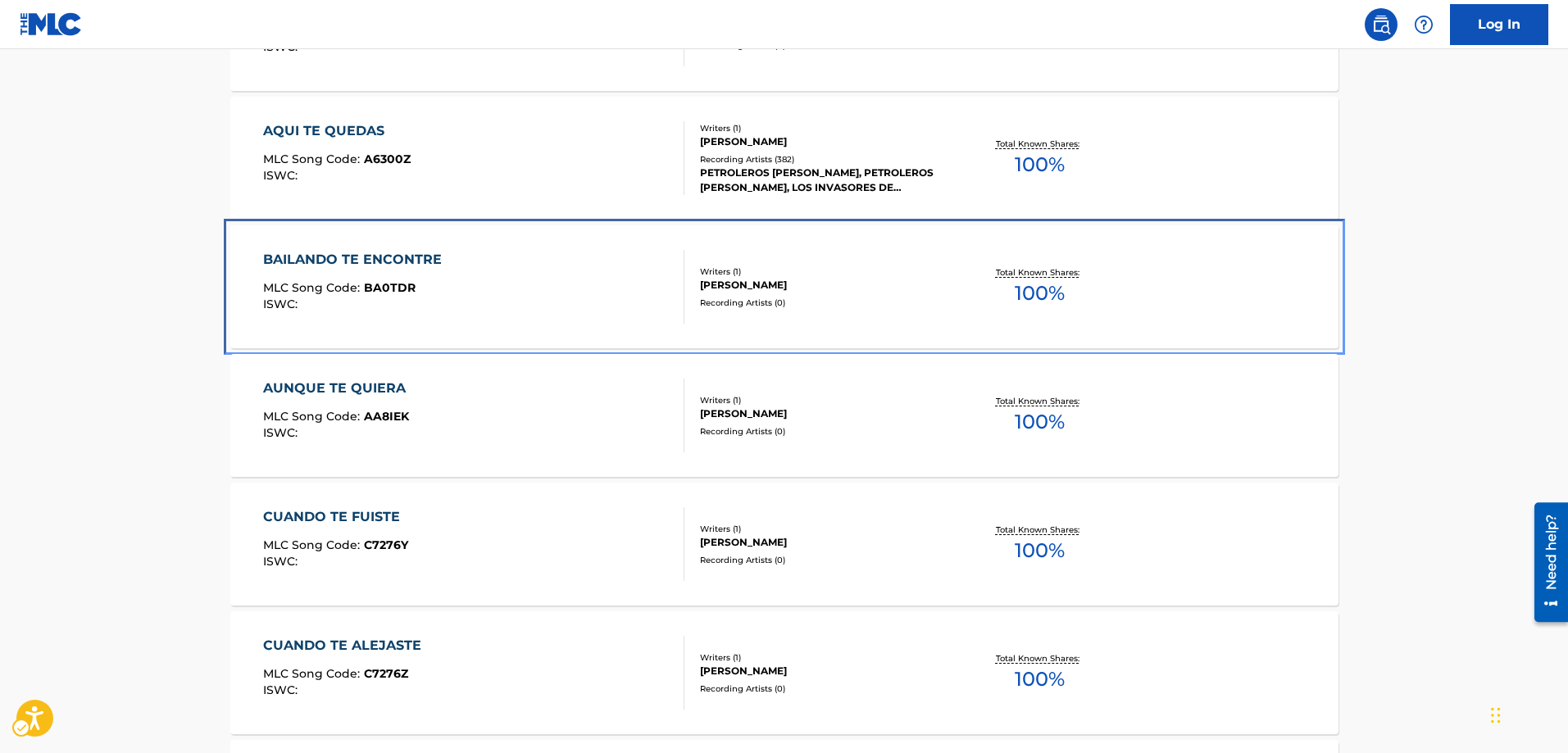
click at [415, 282] on div "MLC Song Code : BA0TDR" at bounding box center [356, 291] width 187 height 17
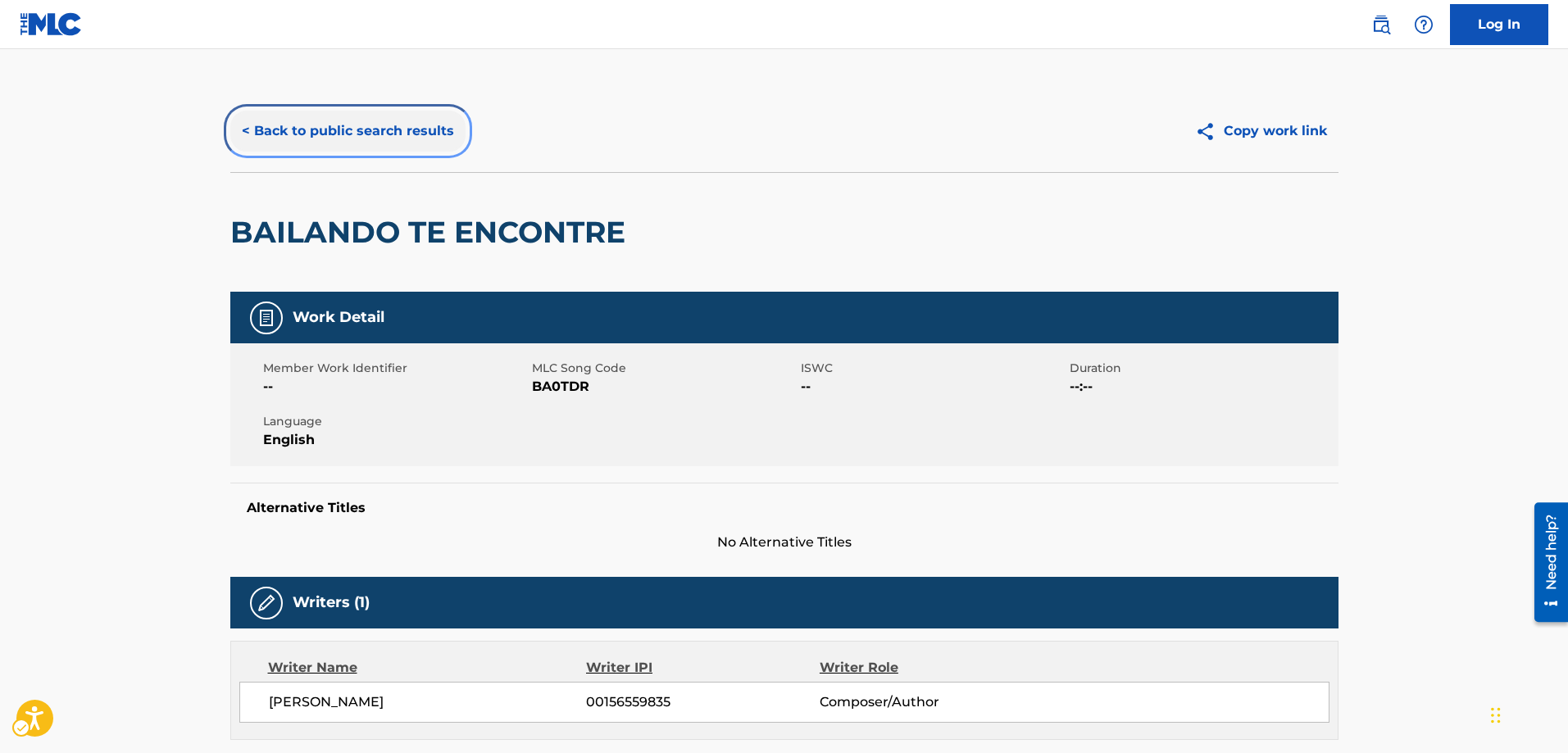
click at [245, 124] on button "< Back to public search results" at bounding box center [348, 131] width 235 height 41
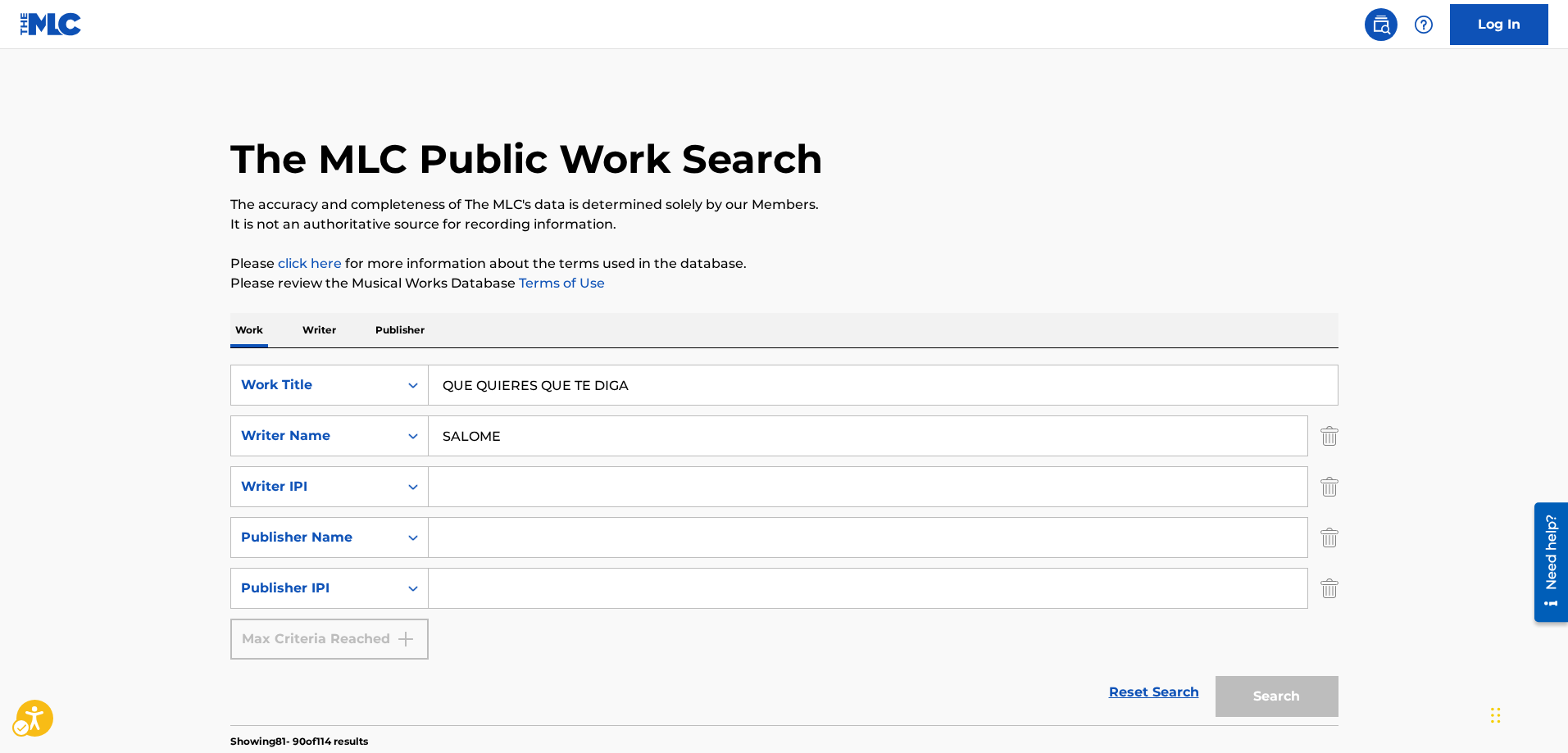
scroll to position [1292, 0]
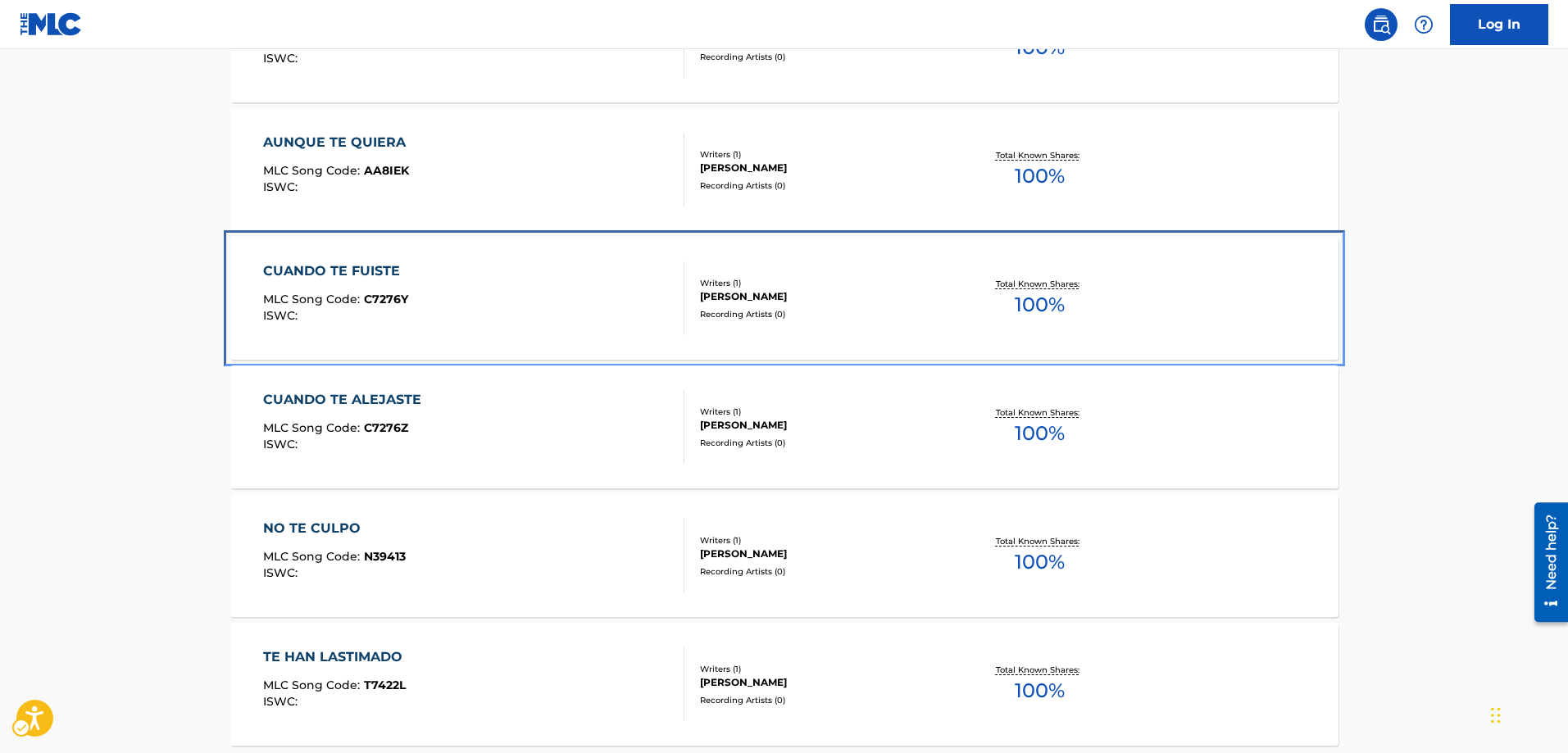
click at [391, 297] on span "C7276Y" at bounding box center [386, 299] width 44 height 15
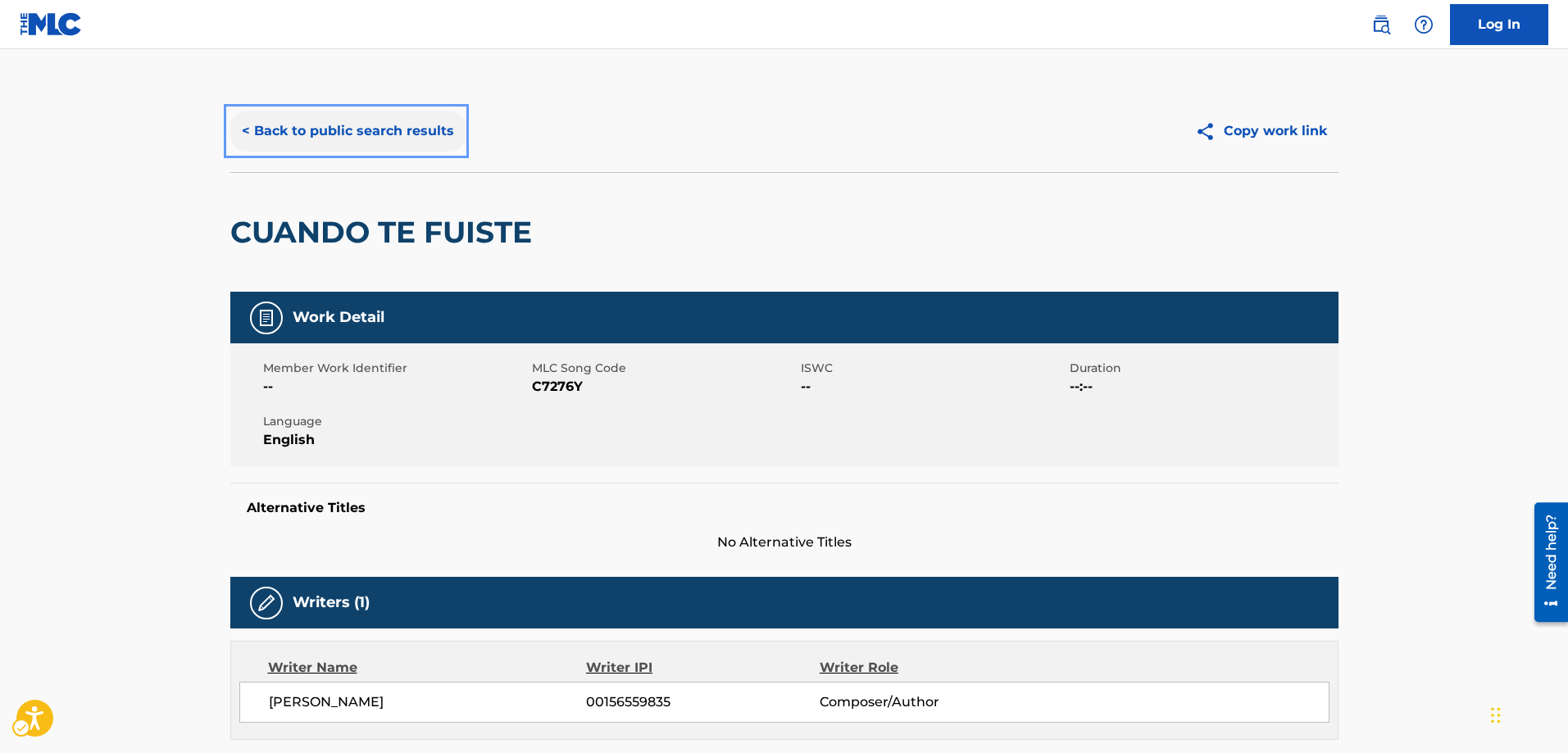
click at [246, 131] on button "< Back to public search results" at bounding box center [348, 131] width 235 height 41
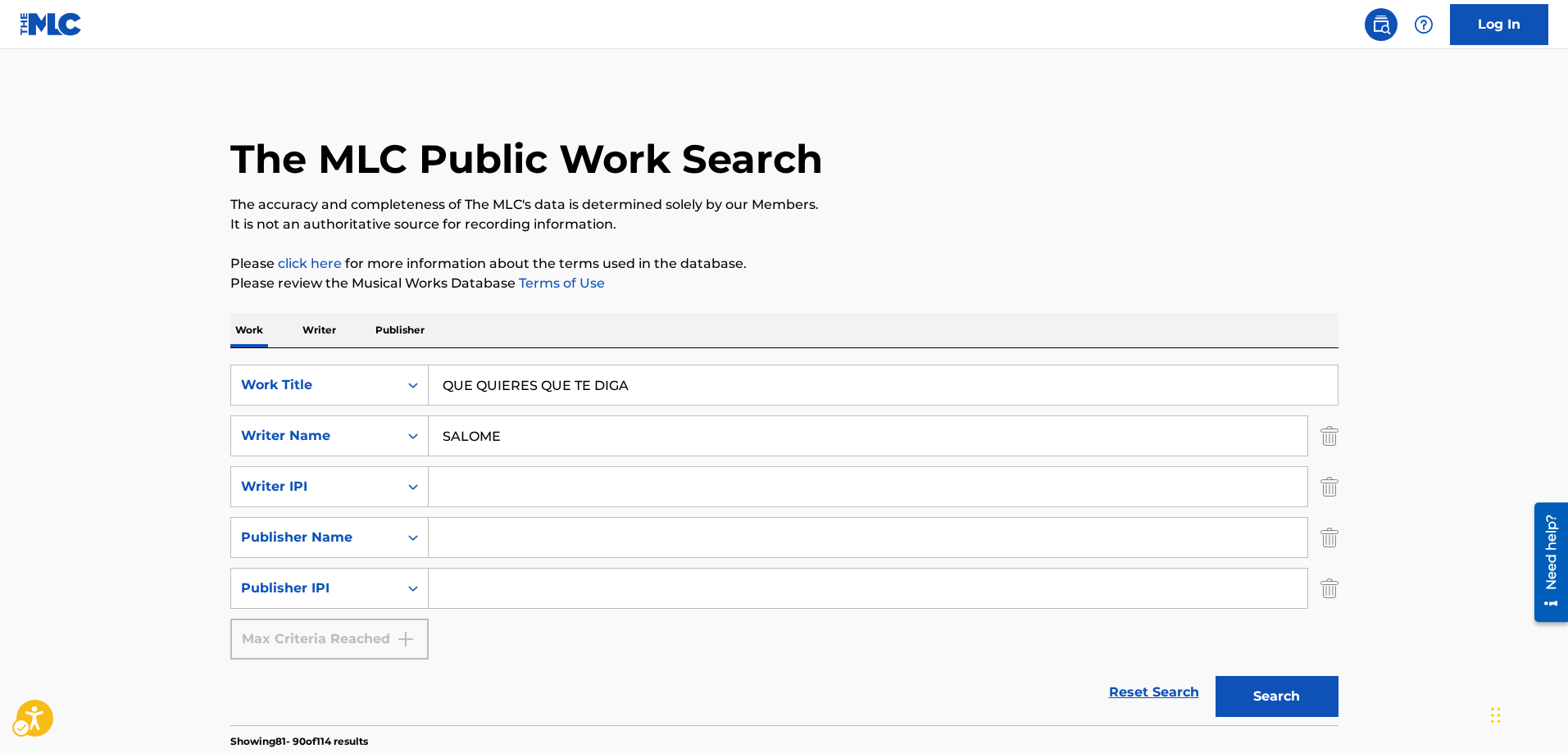
scroll to position [1455, 0]
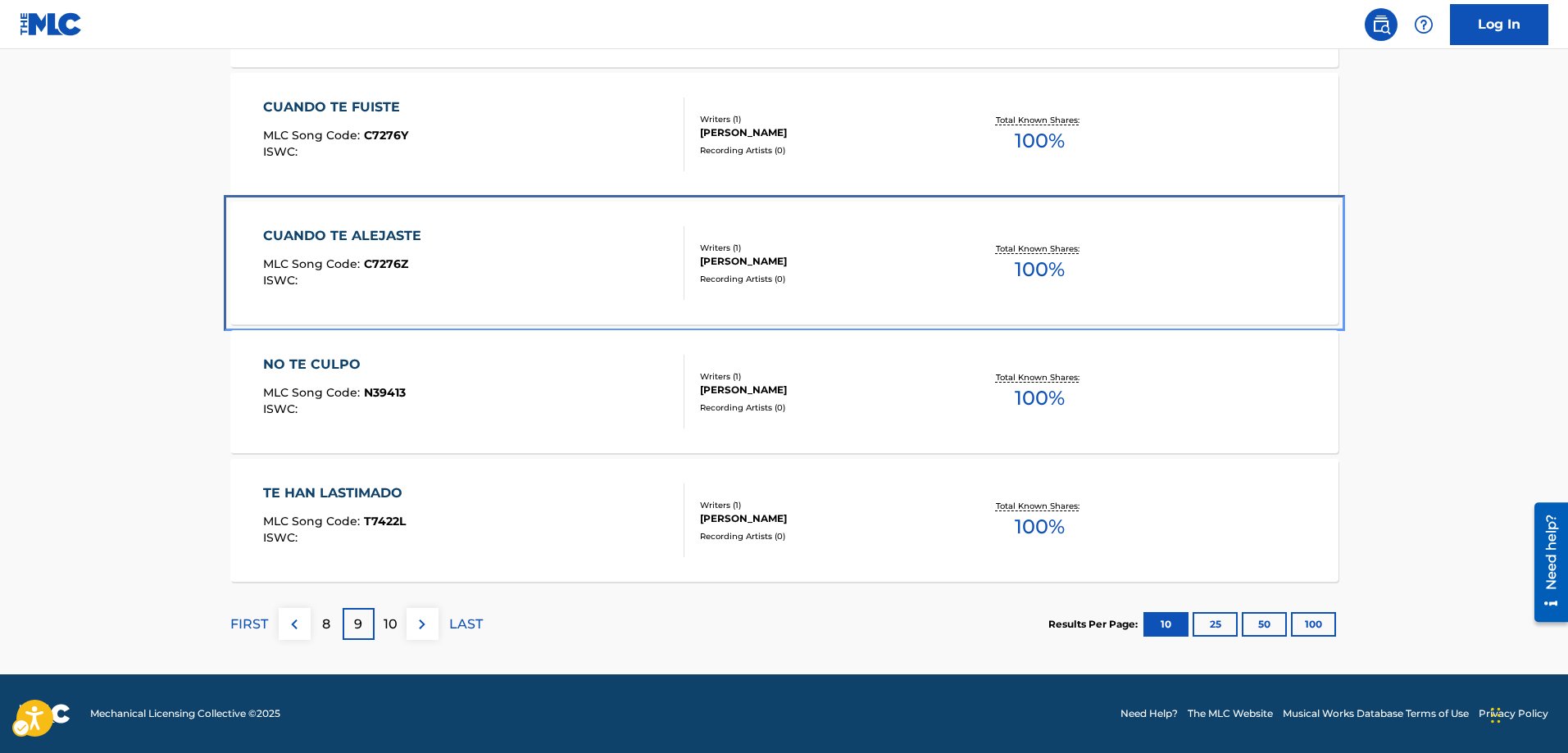
click at [378, 260] on span "C7276Z" at bounding box center [386, 264] width 44 height 15
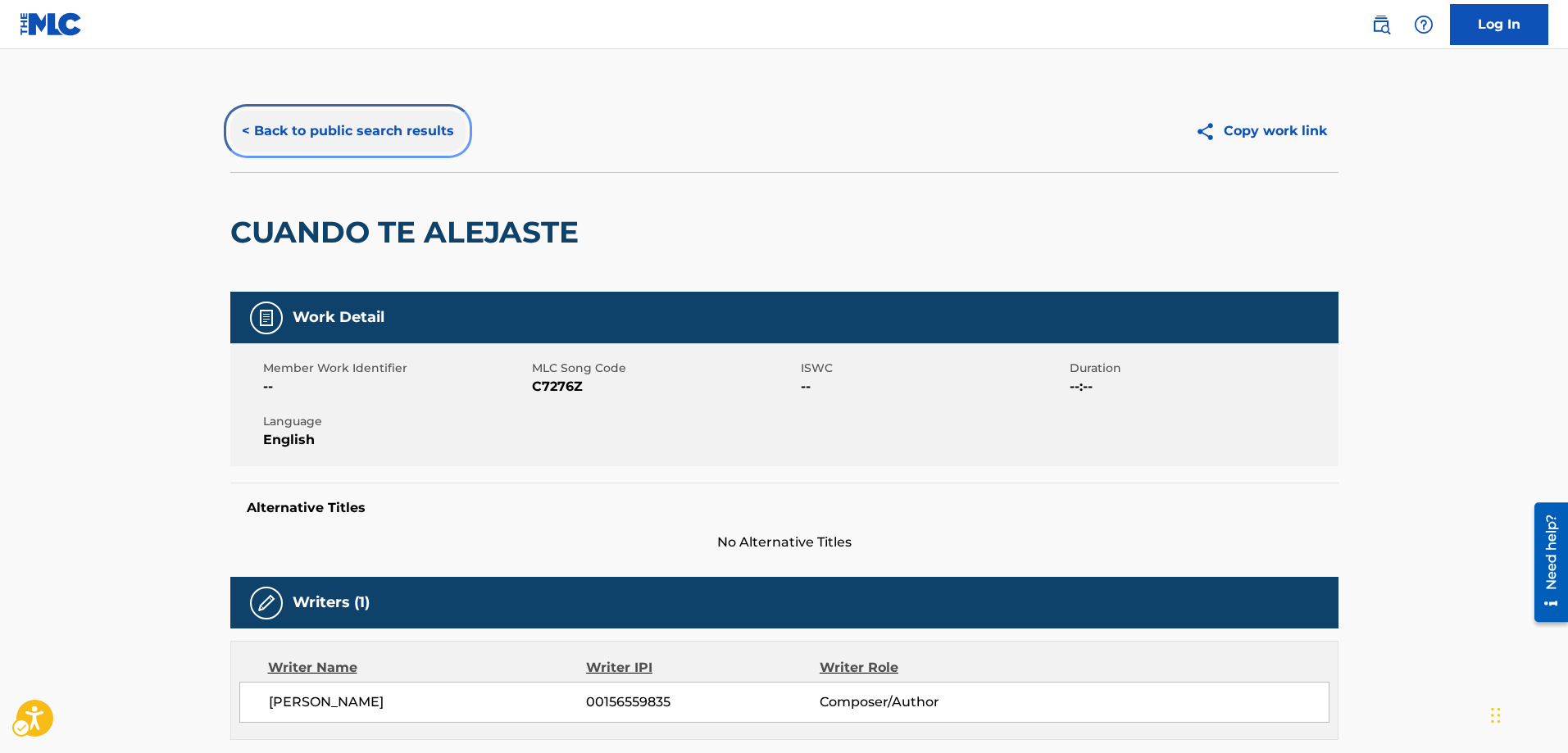
click at [243, 131] on button "< Back to public search results" at bounding box center [348, 131] width 235 height 41
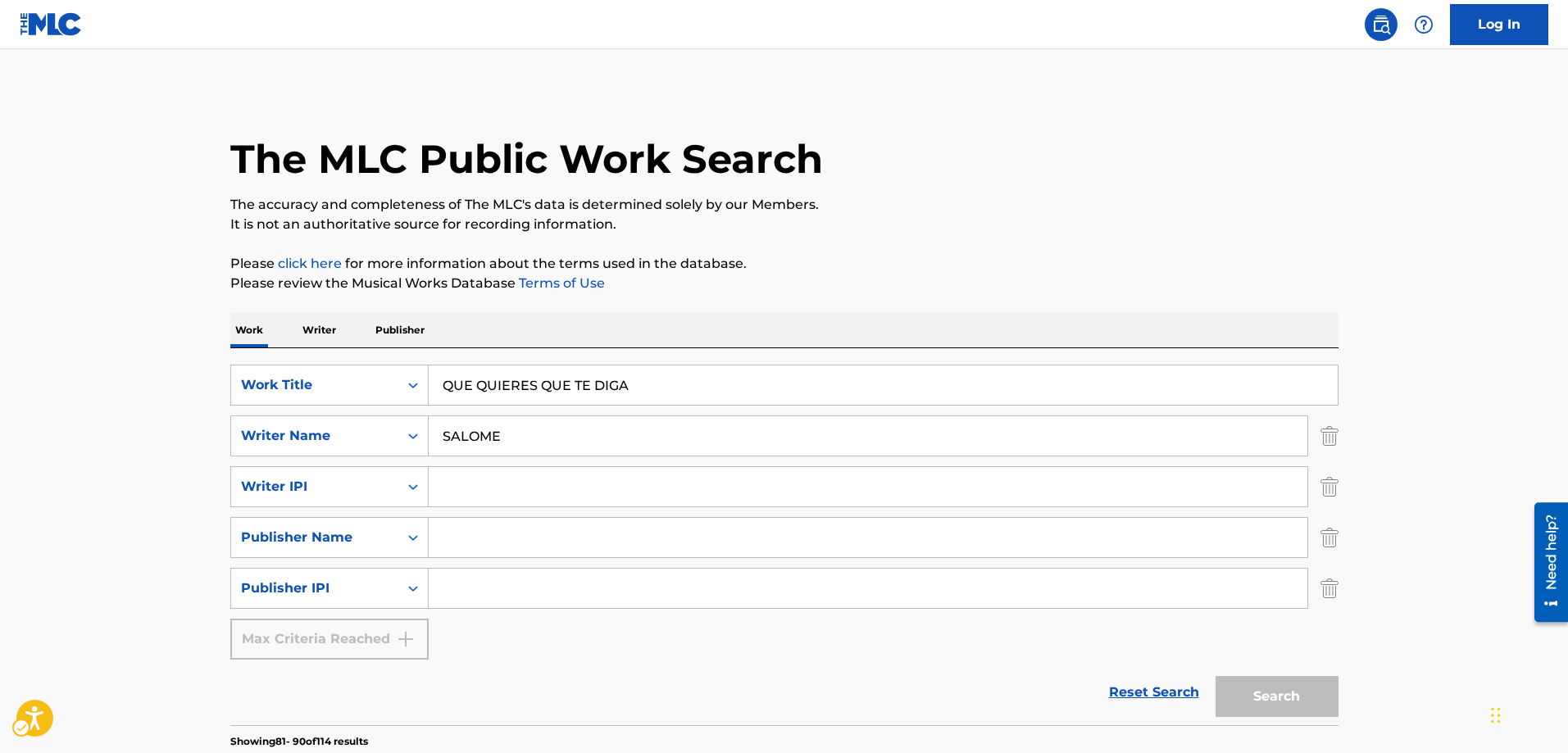
scroll to position [1455, 0]
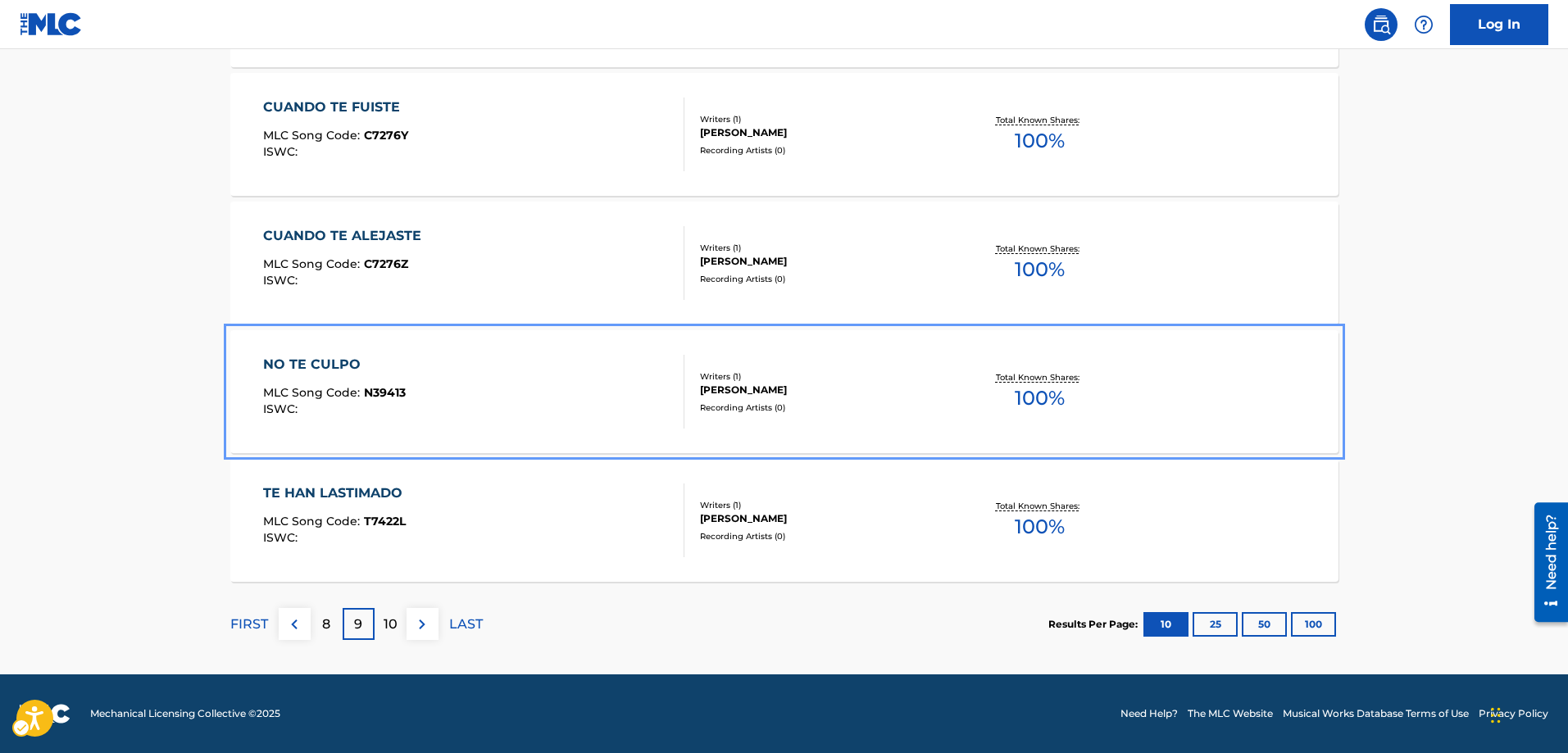
click at [387, 394] on span "N39413" at bounding box center [384, 393] width 41 height 15
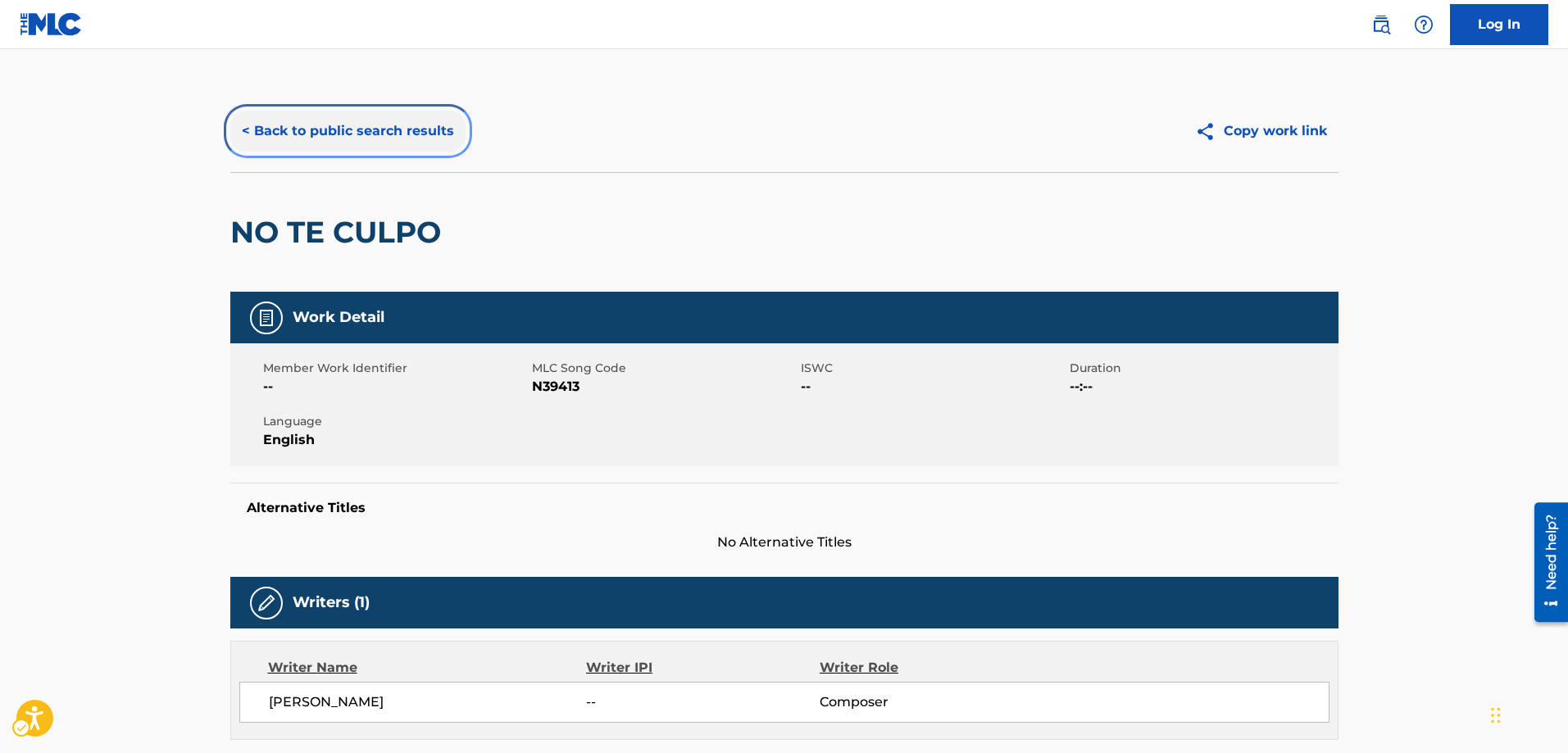
click at [240, 129] on button "< Back to public search results" at bounding box center [348, 131] width 235 height 41
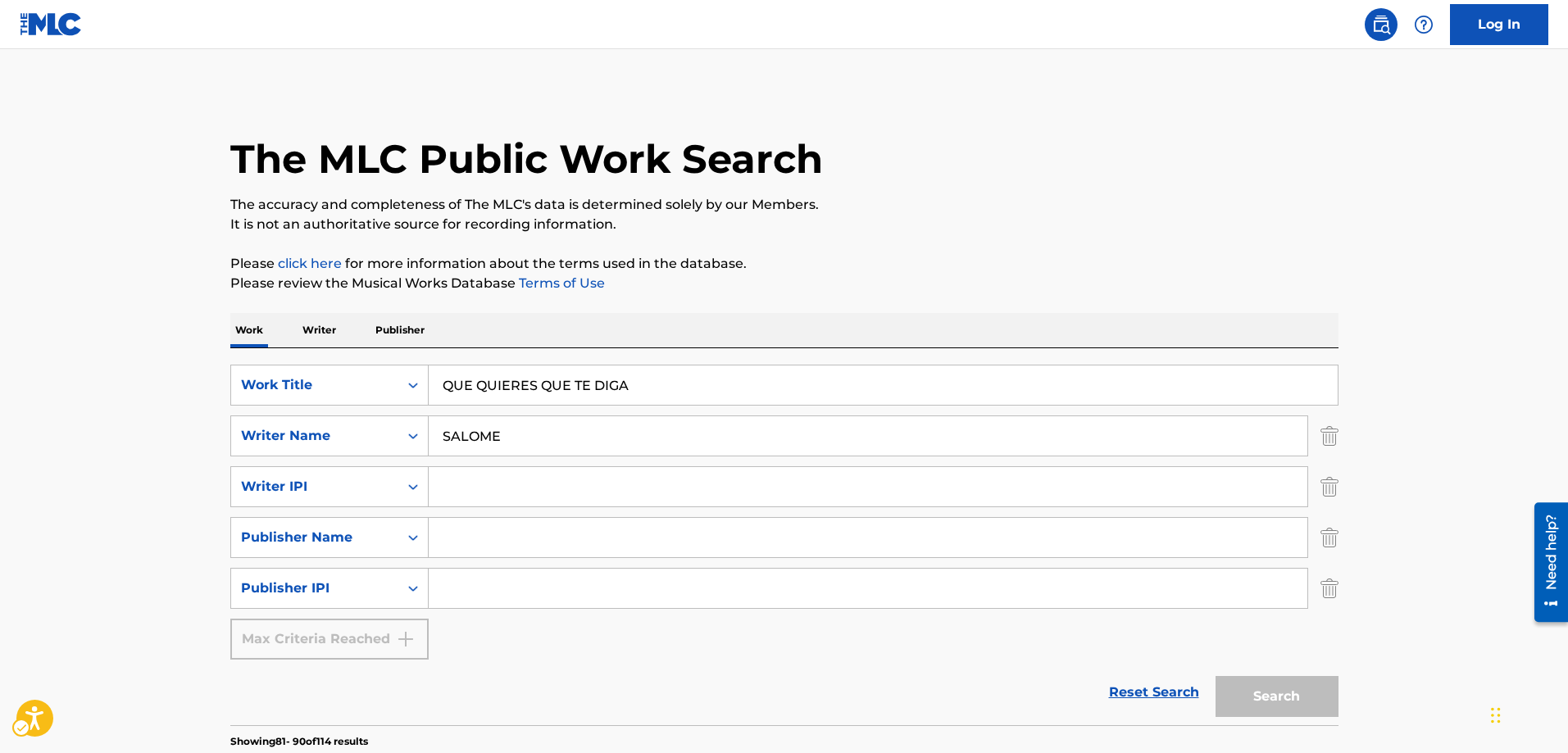
scroll to position [1455, 0]
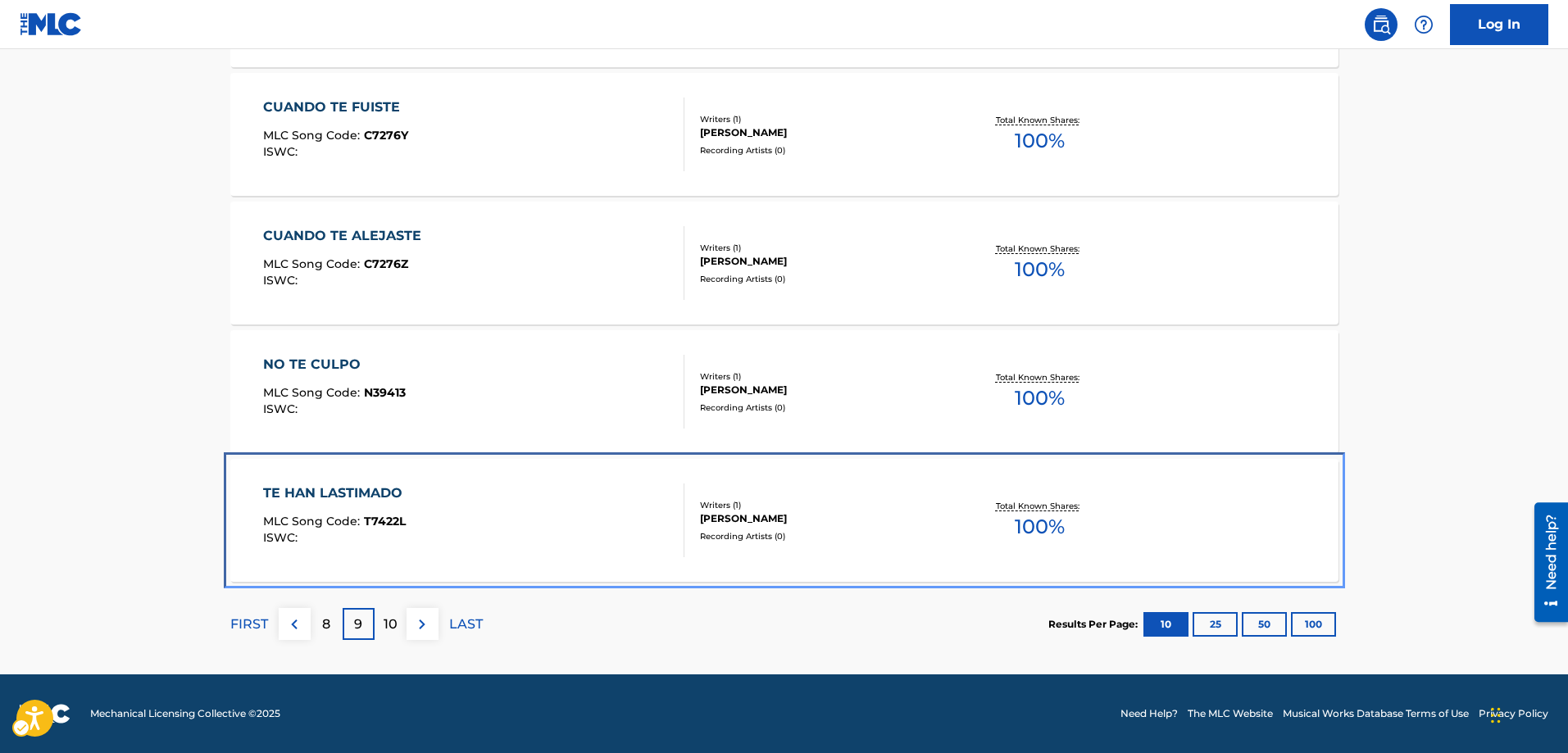
click at [383, 519] on span "T7422L" at bounding box center [384, 521] width 41 height 15
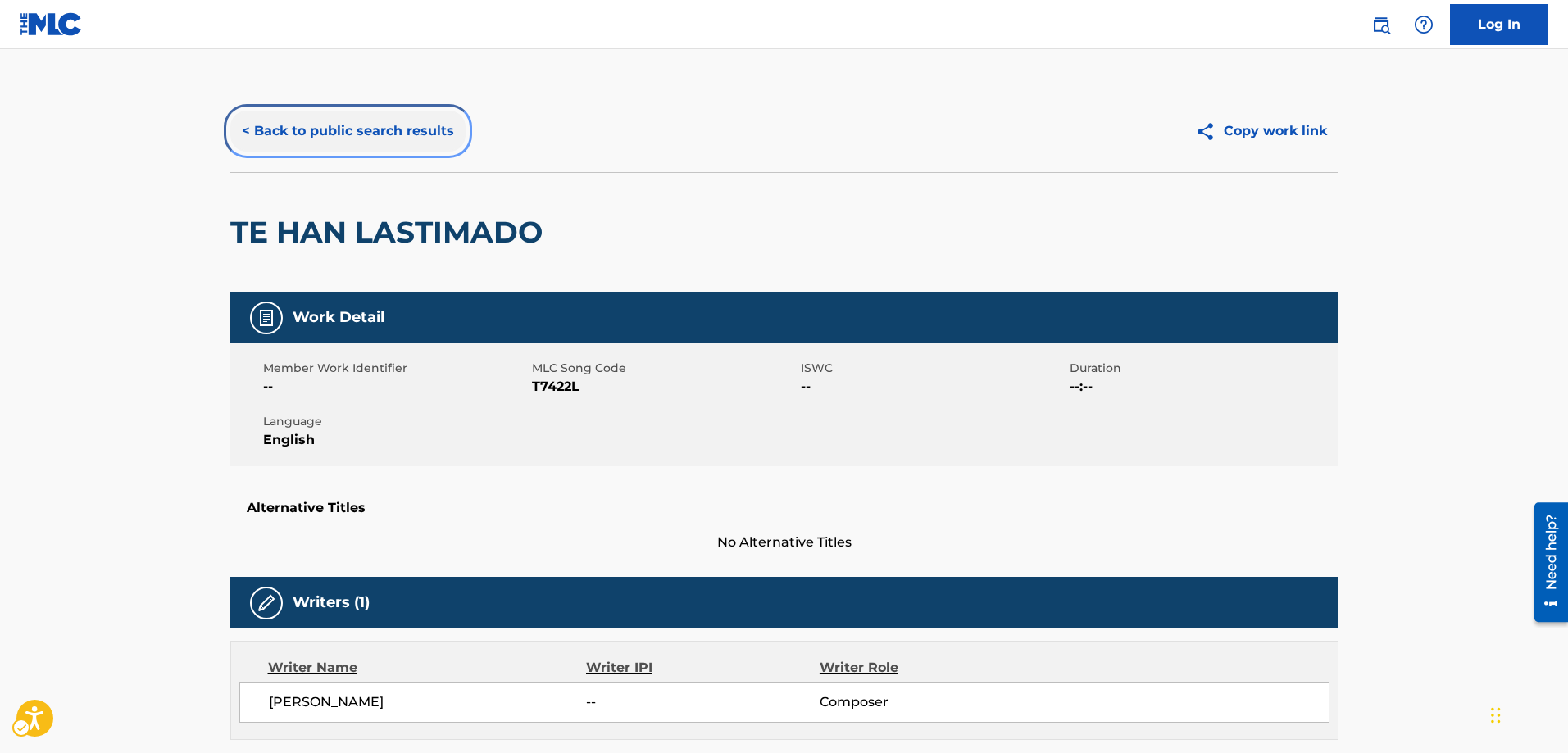
click at [242, 128] on button "< Back to public search results" at bounding box center [348, 131] width 235 height 41
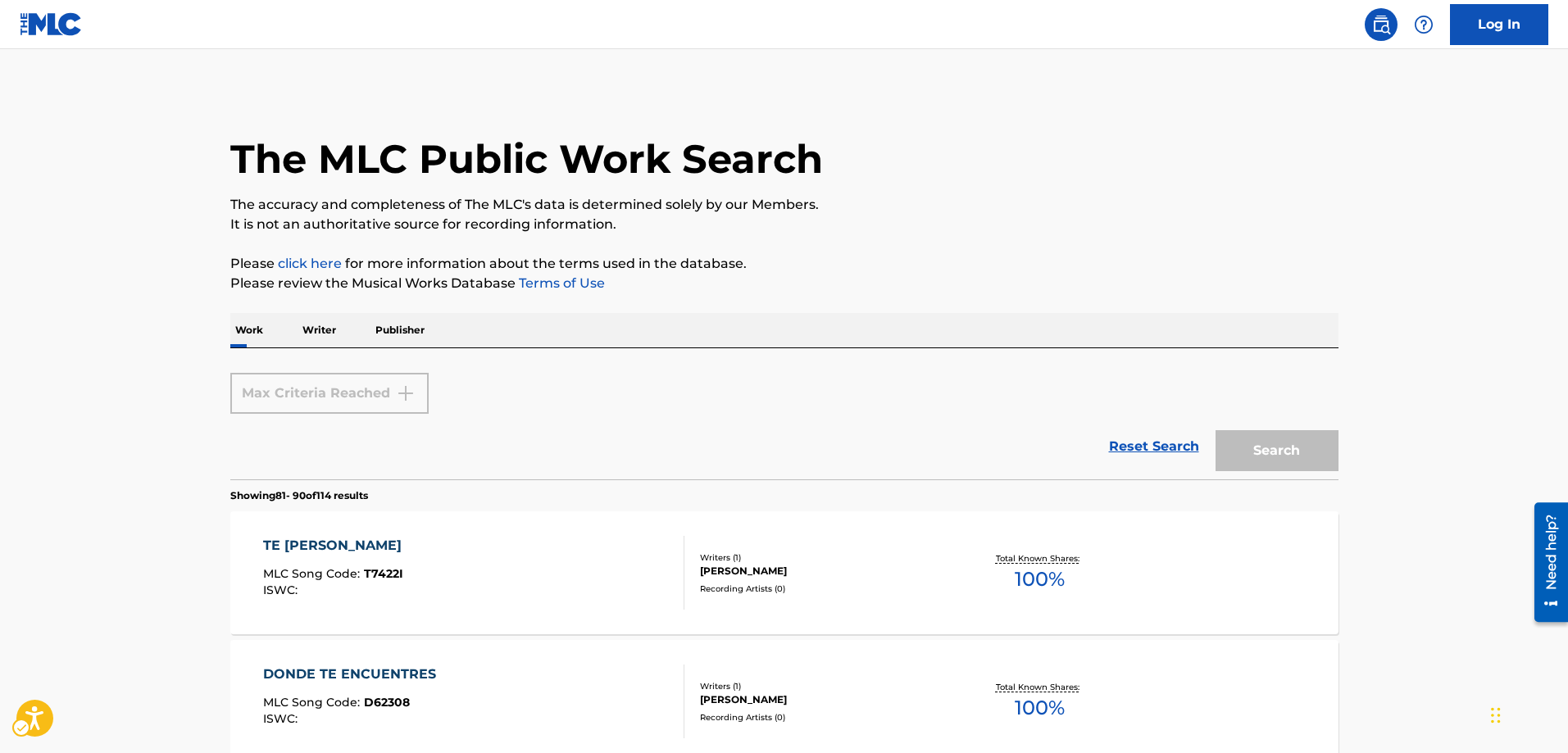
scroll to position [1455, 0]
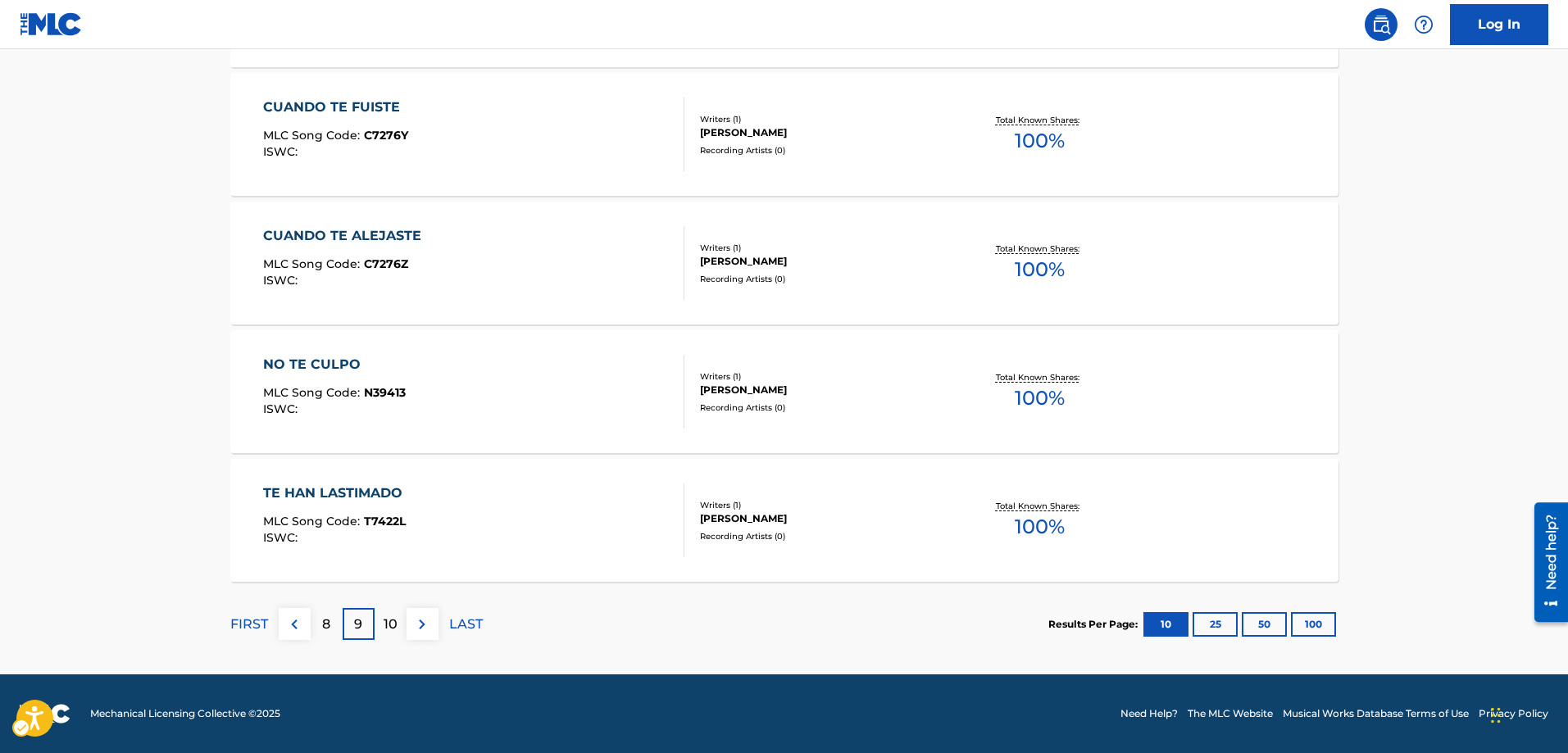
click at [388, 622] on p "10" at bounding box center [390, 623] width 14 height 19
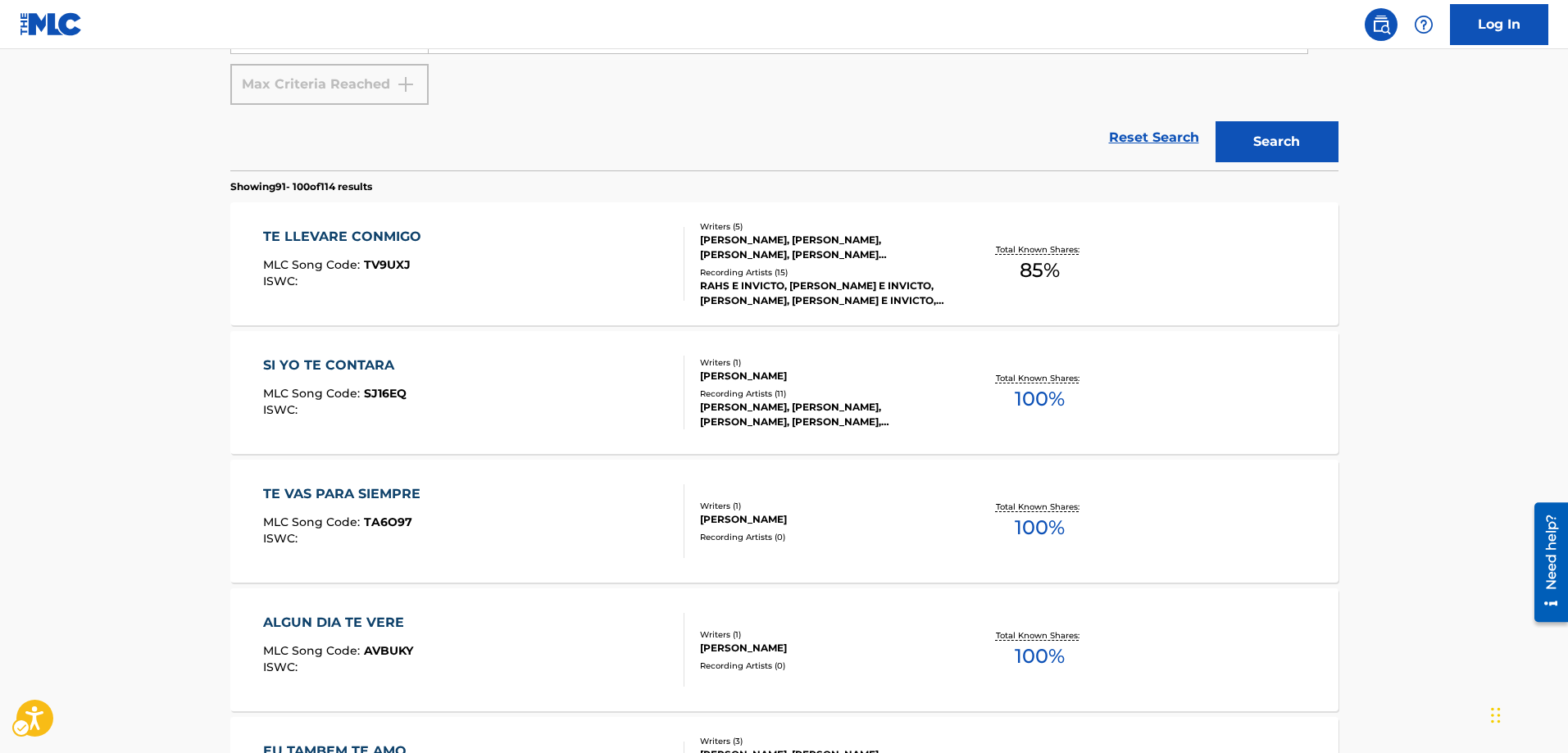
scroll to position [473, 0]
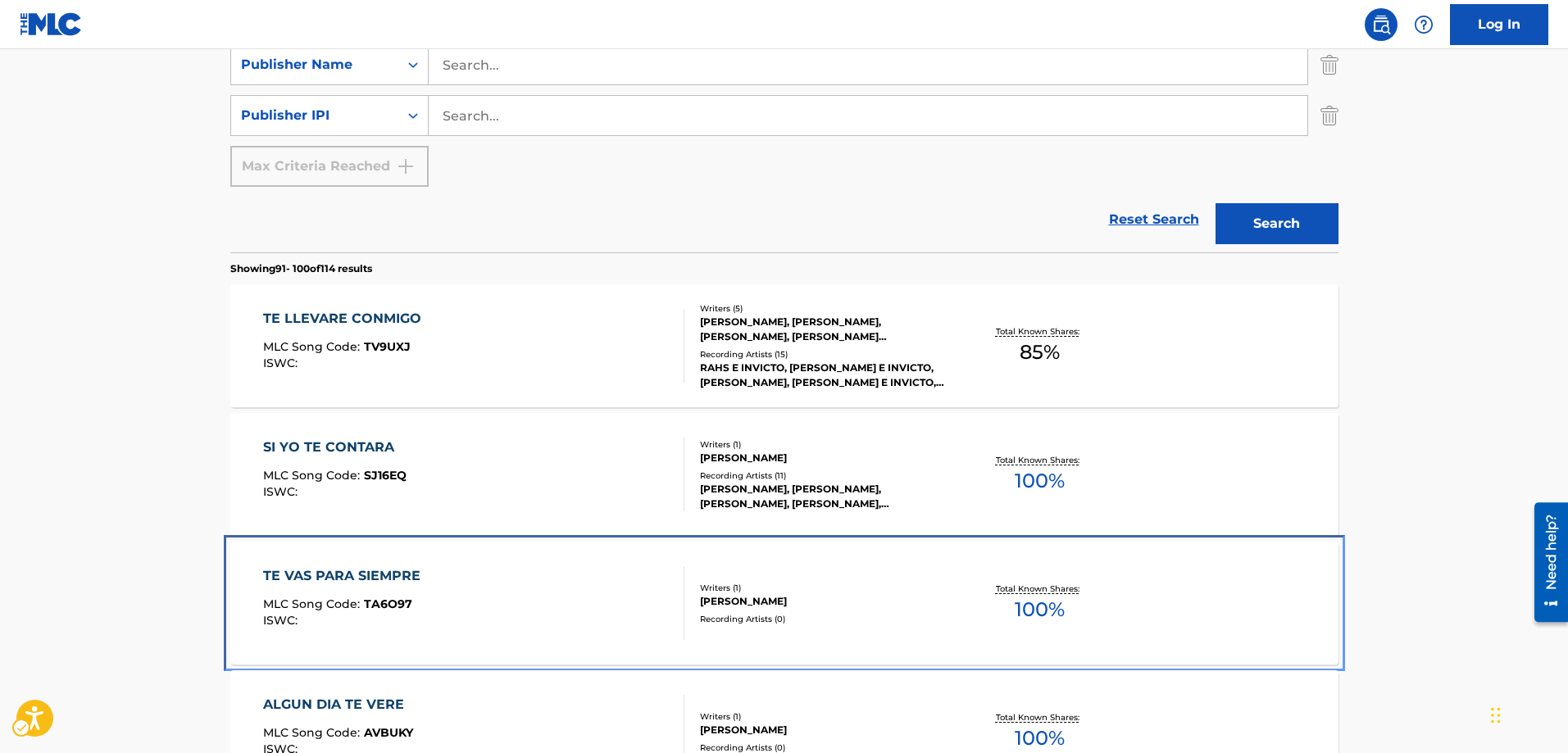
click at [398, 599] on span "TA6O97" at bounding box center [388, 604] width 49 height 15
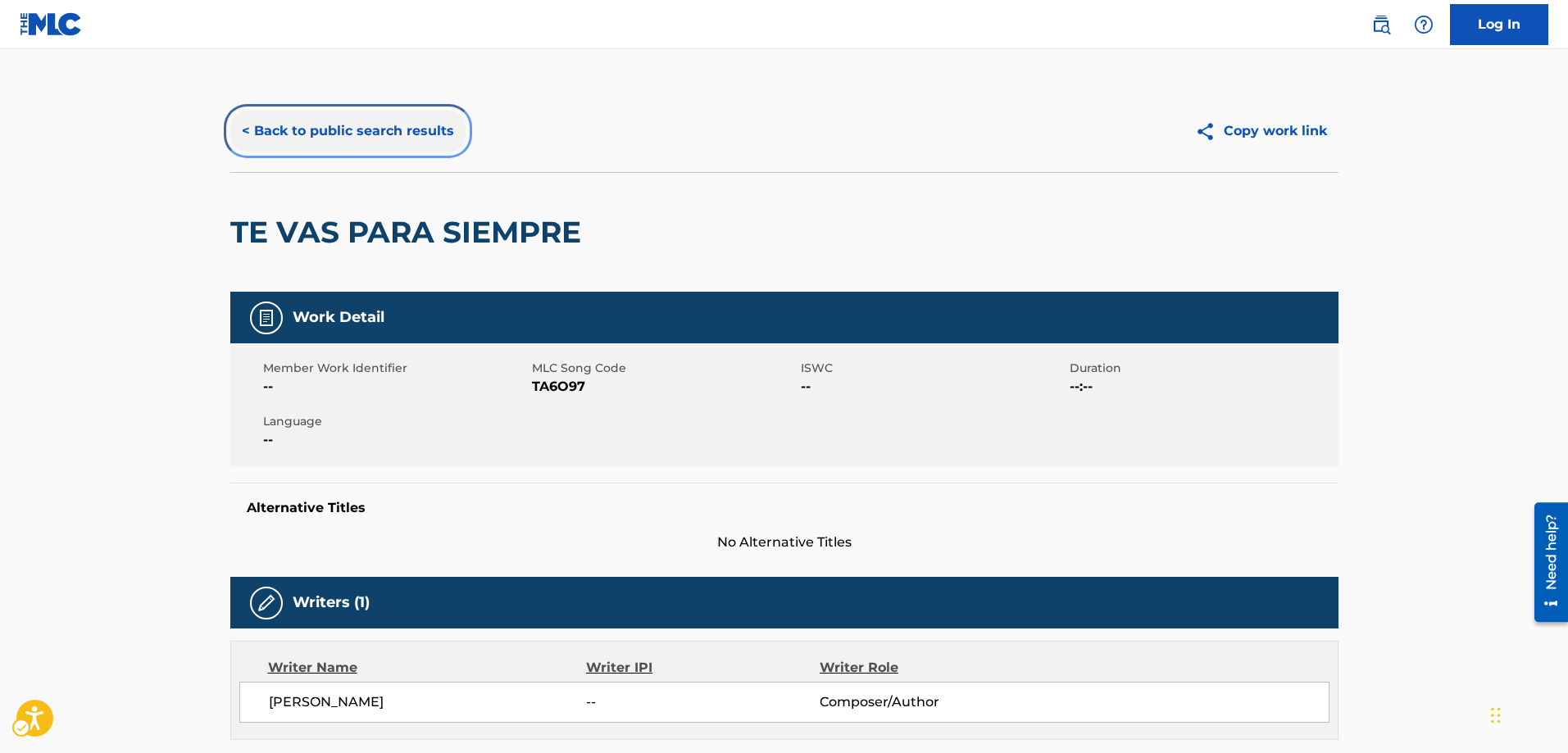
click at [242, 129] on button "< Back to public search results" at bounding box center [348, 131] width 235 height 41
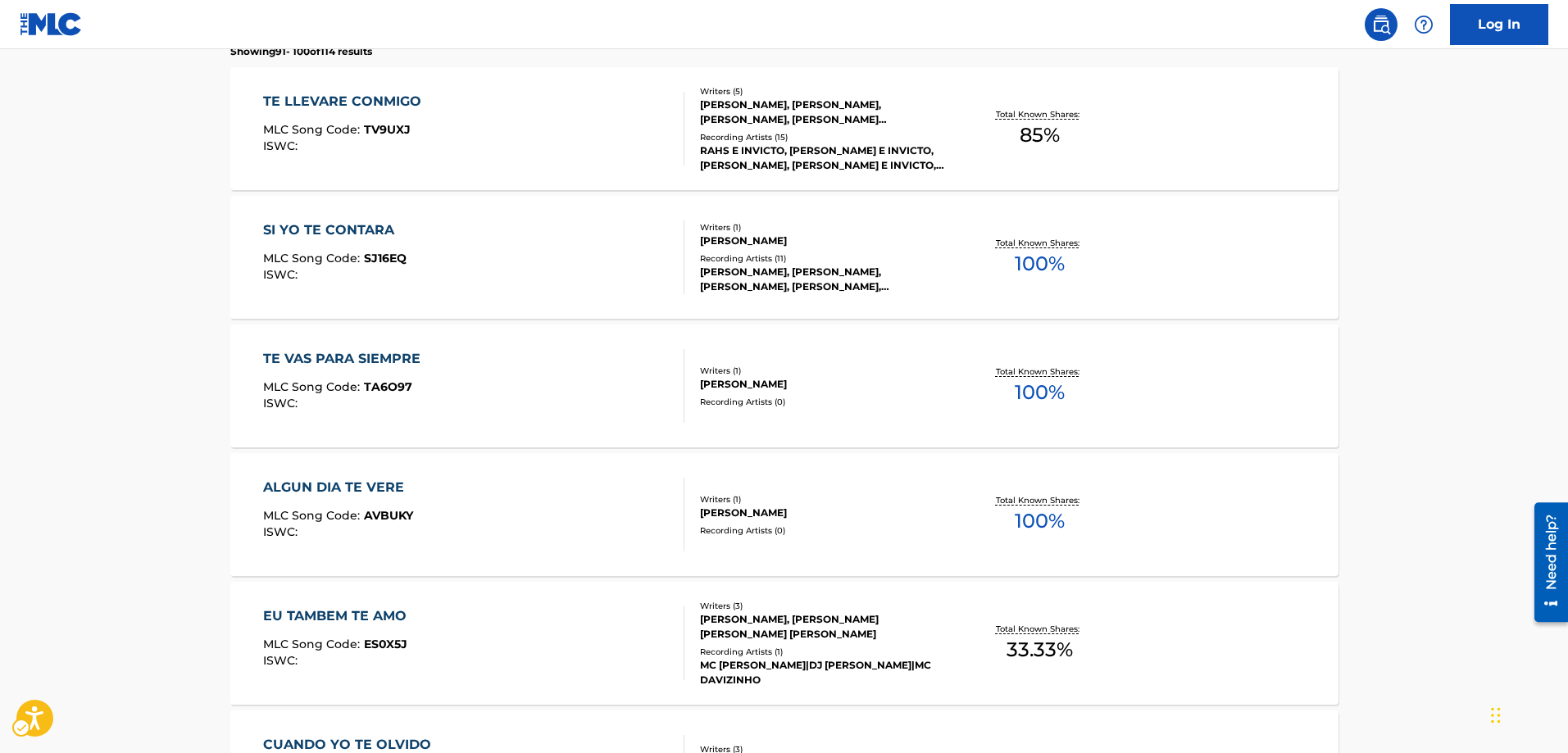
scroll to position [718, 0]
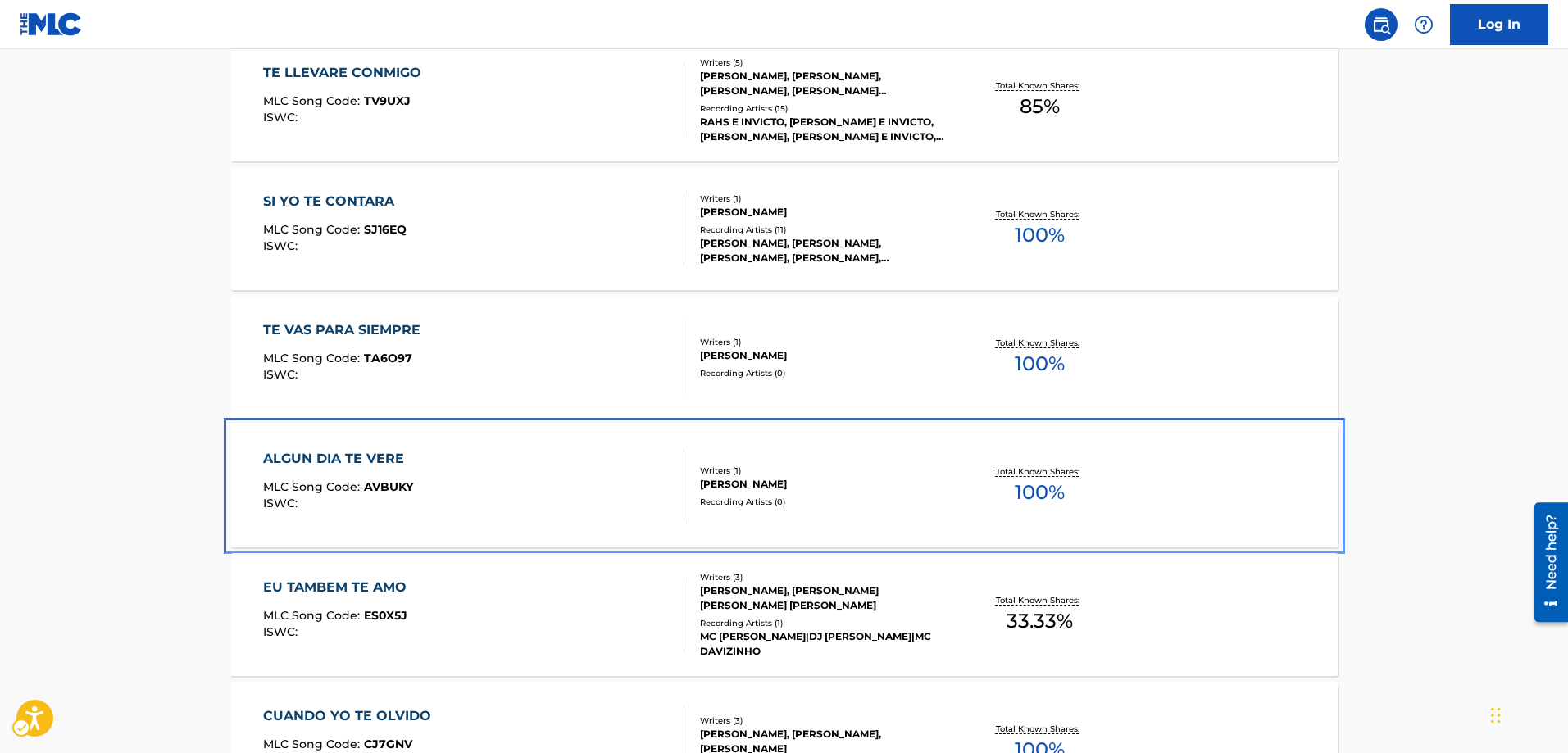
click at [387, 484] on span "AVBUKY" at bounding box center [388, 486] width 49 height 15
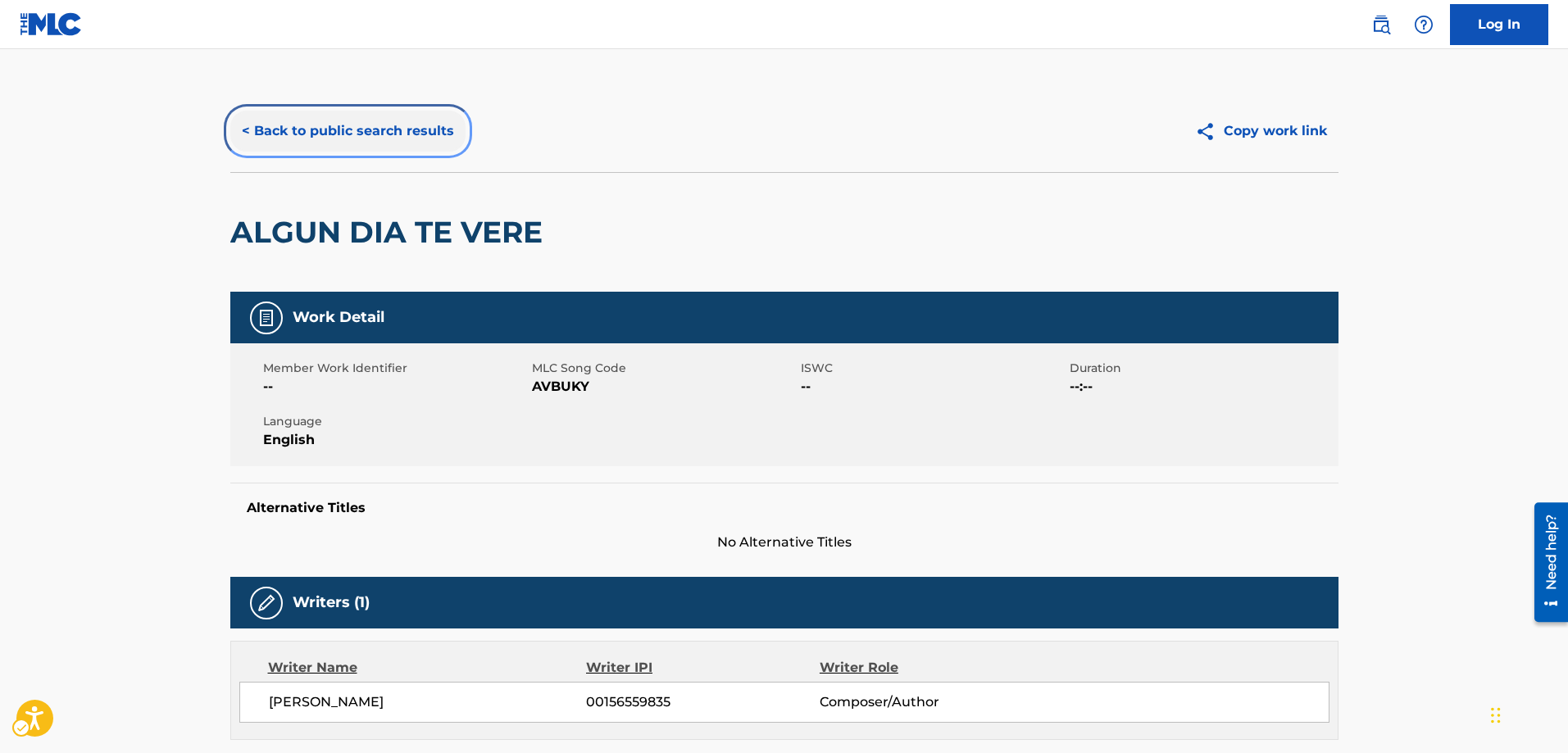
click at [243, 130] on button "< Back to public search results" at bounding box center [348, 131] width 235 height 41
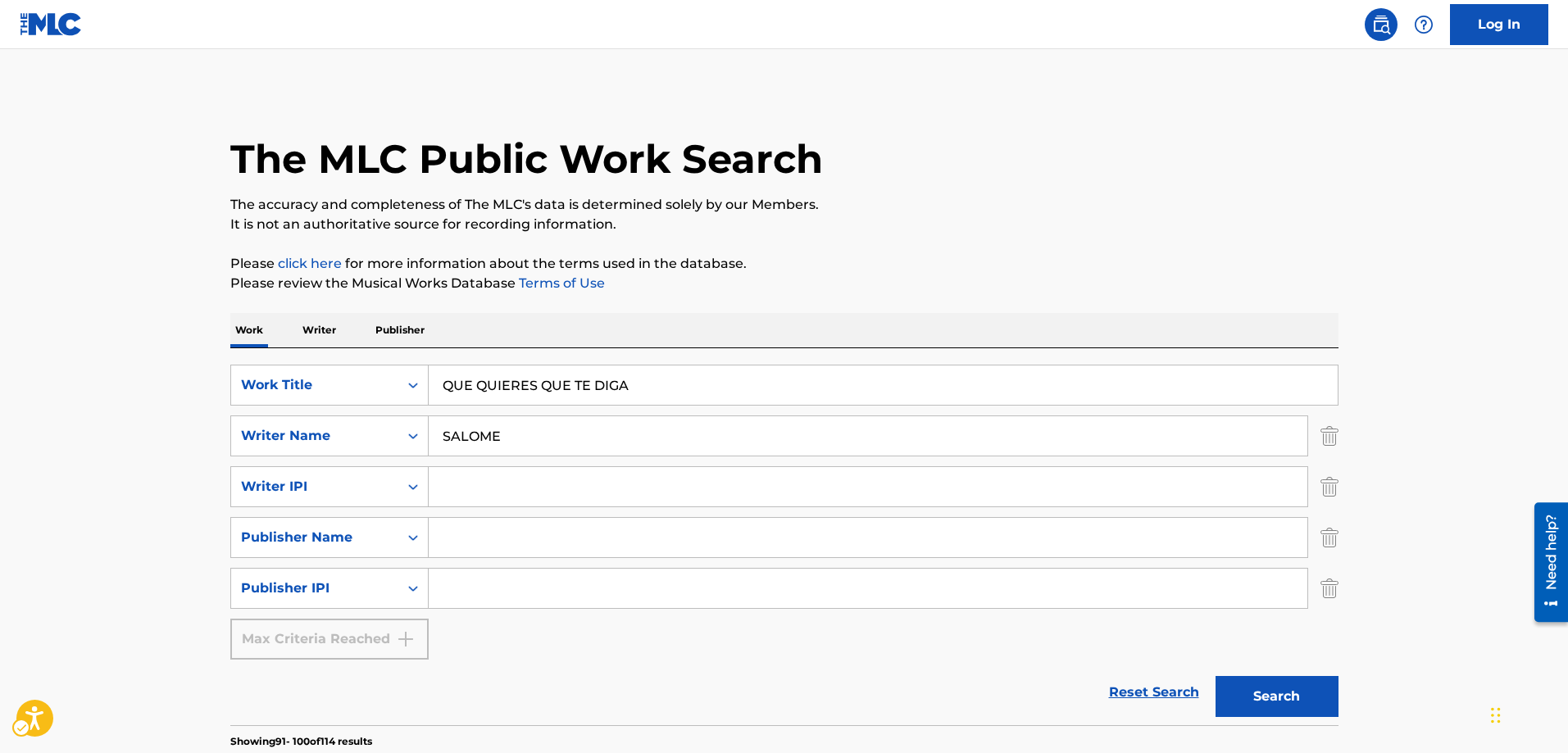
scroll to position [964, 0]
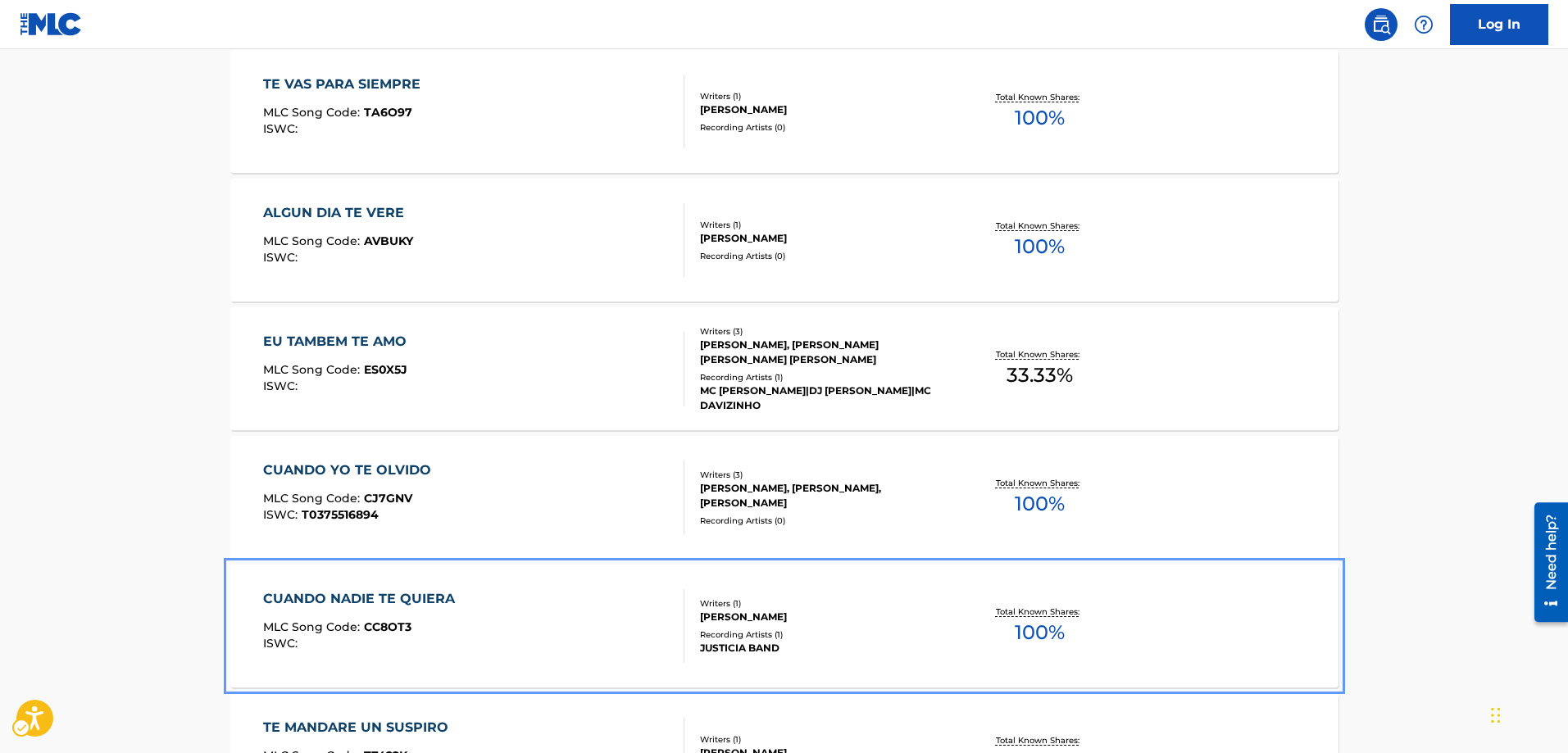
click at [388, 628] on span "CC8OT3" at bounding box center [388, 627] width 48 height 15
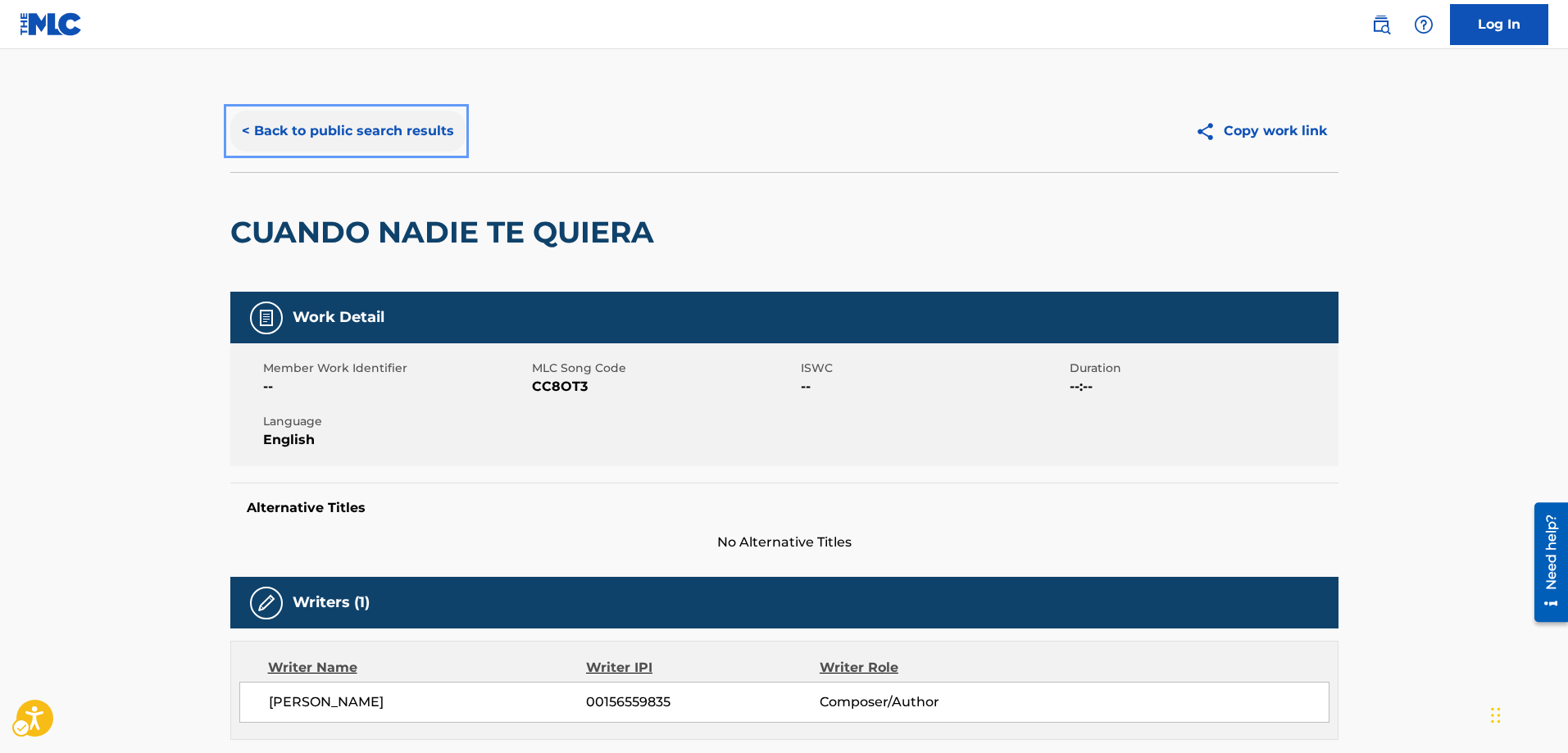
click at [246, 129] on button "< Back to public search results" at bounding box center [348, 131] width 235 height 41
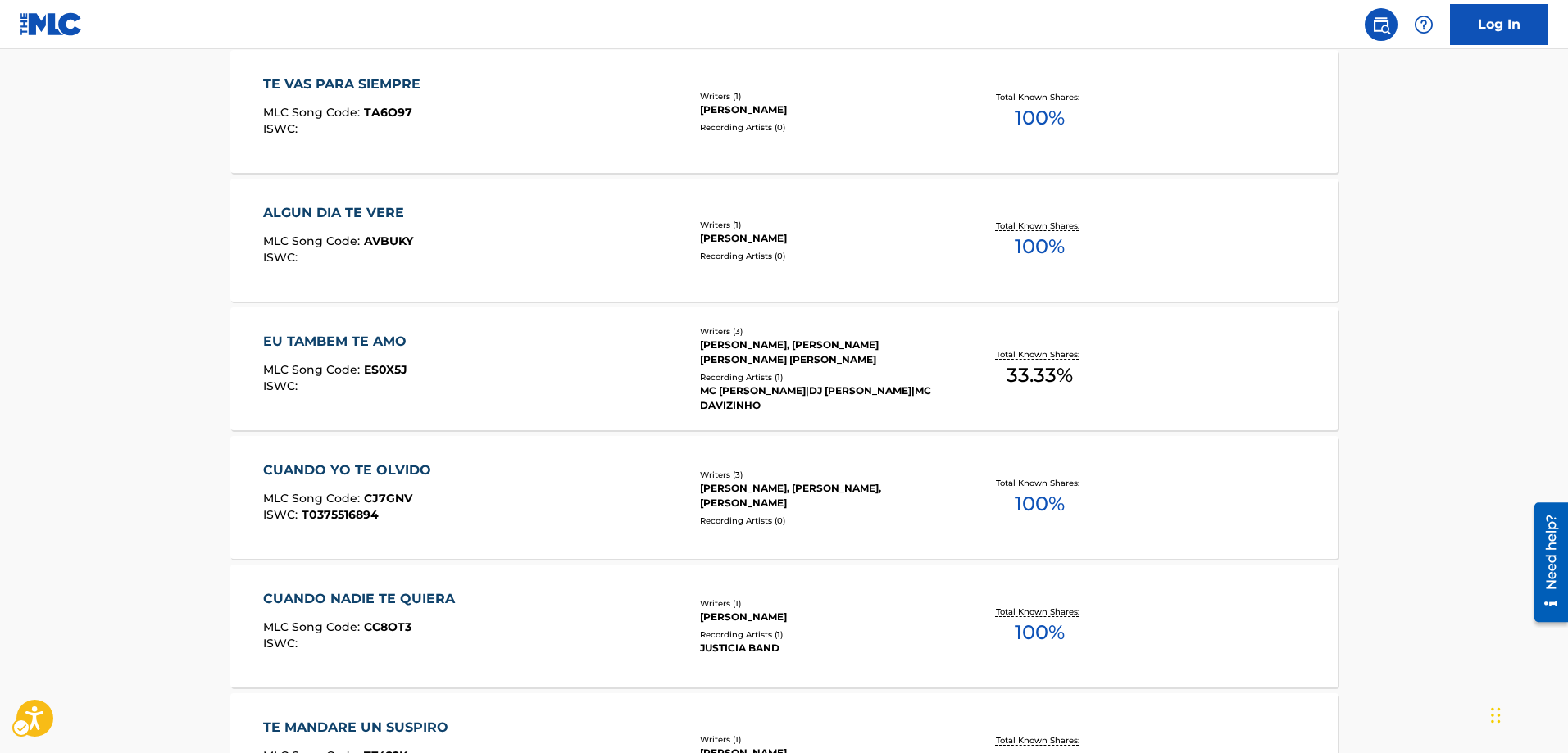
scroll to position [1210, 0]
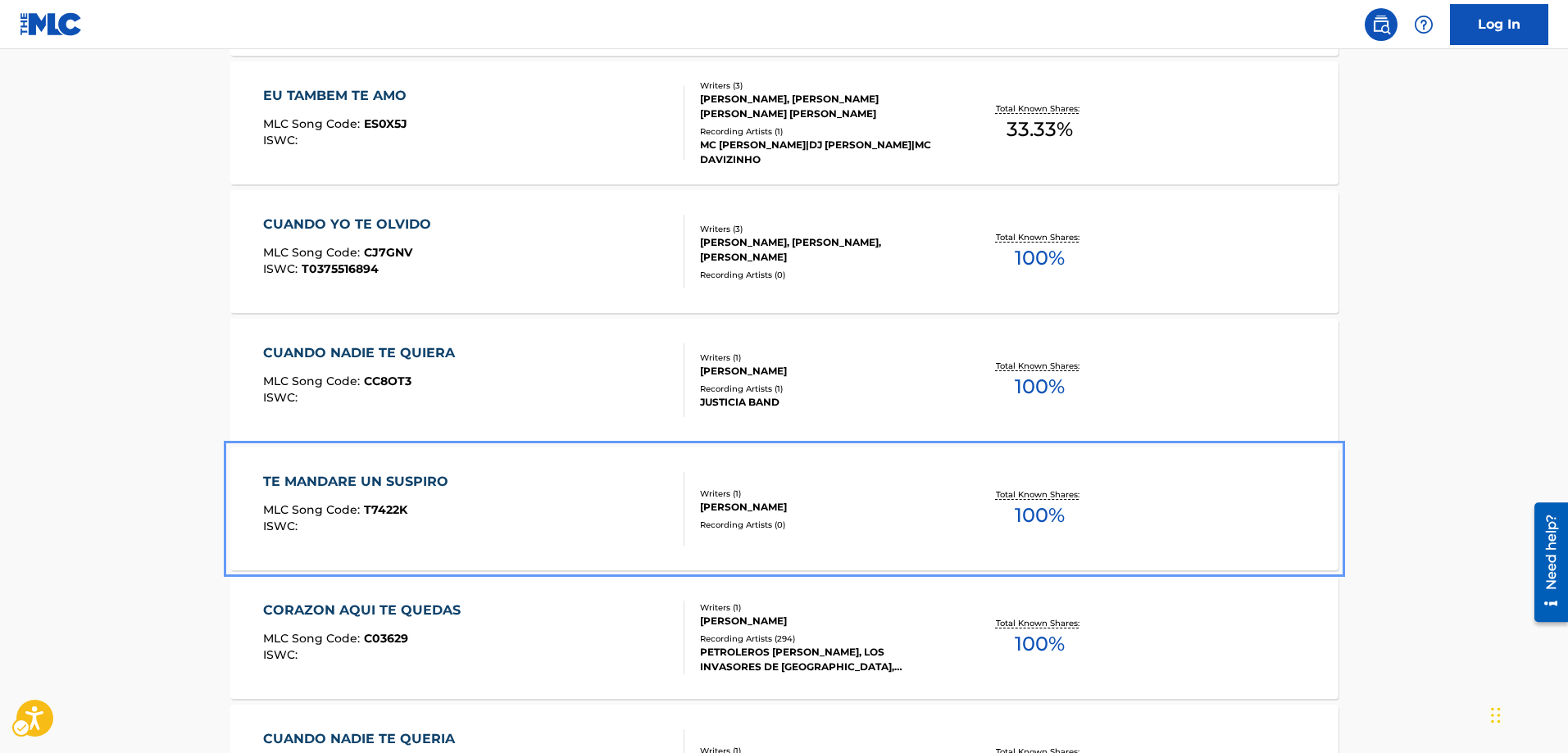
click at [395, 510] on span "T7422K" at bounding box center [385, 509] width 43 height 15
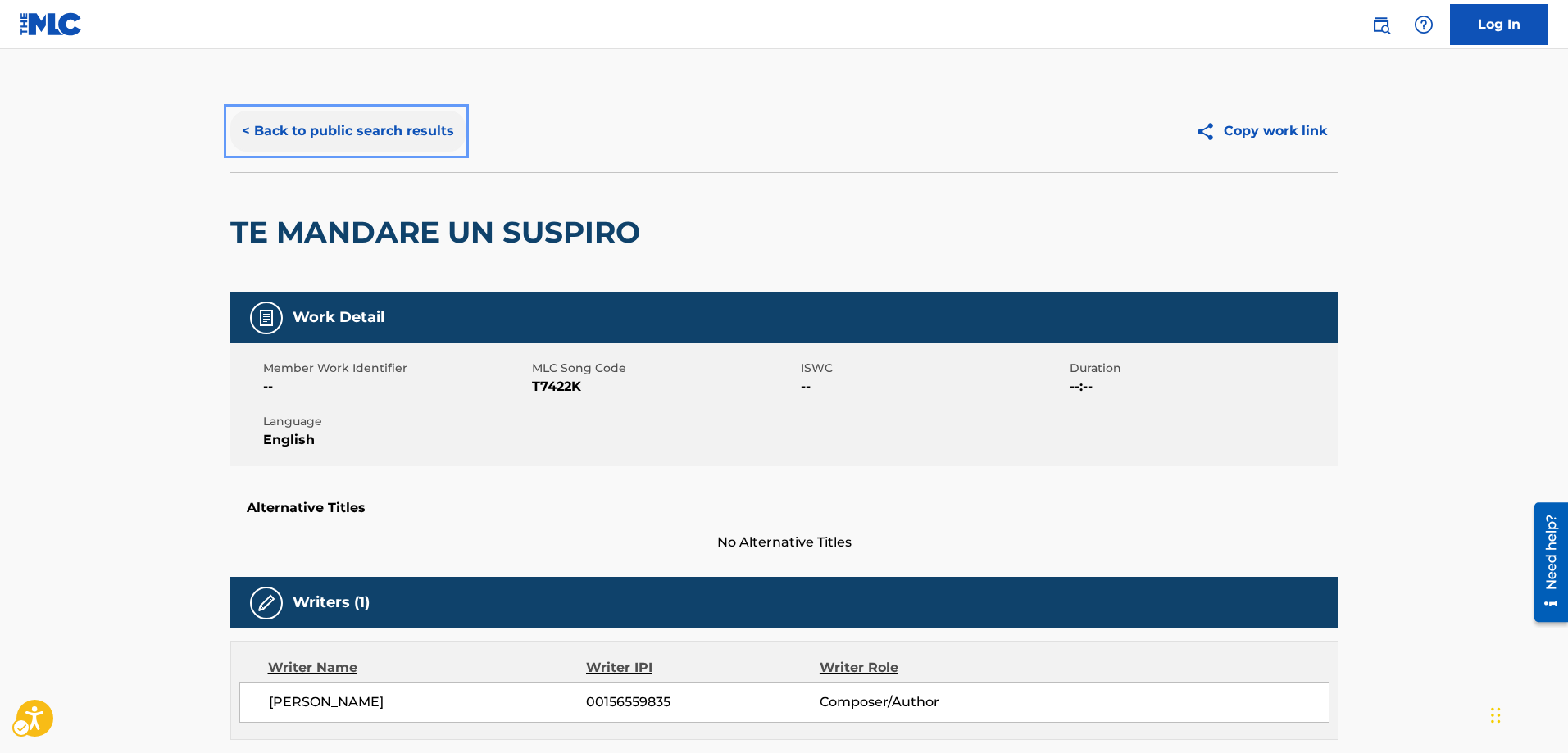
click at [245, 126] on button "< Back to public search results" at bounding box center [348, 131] width 235 height 41
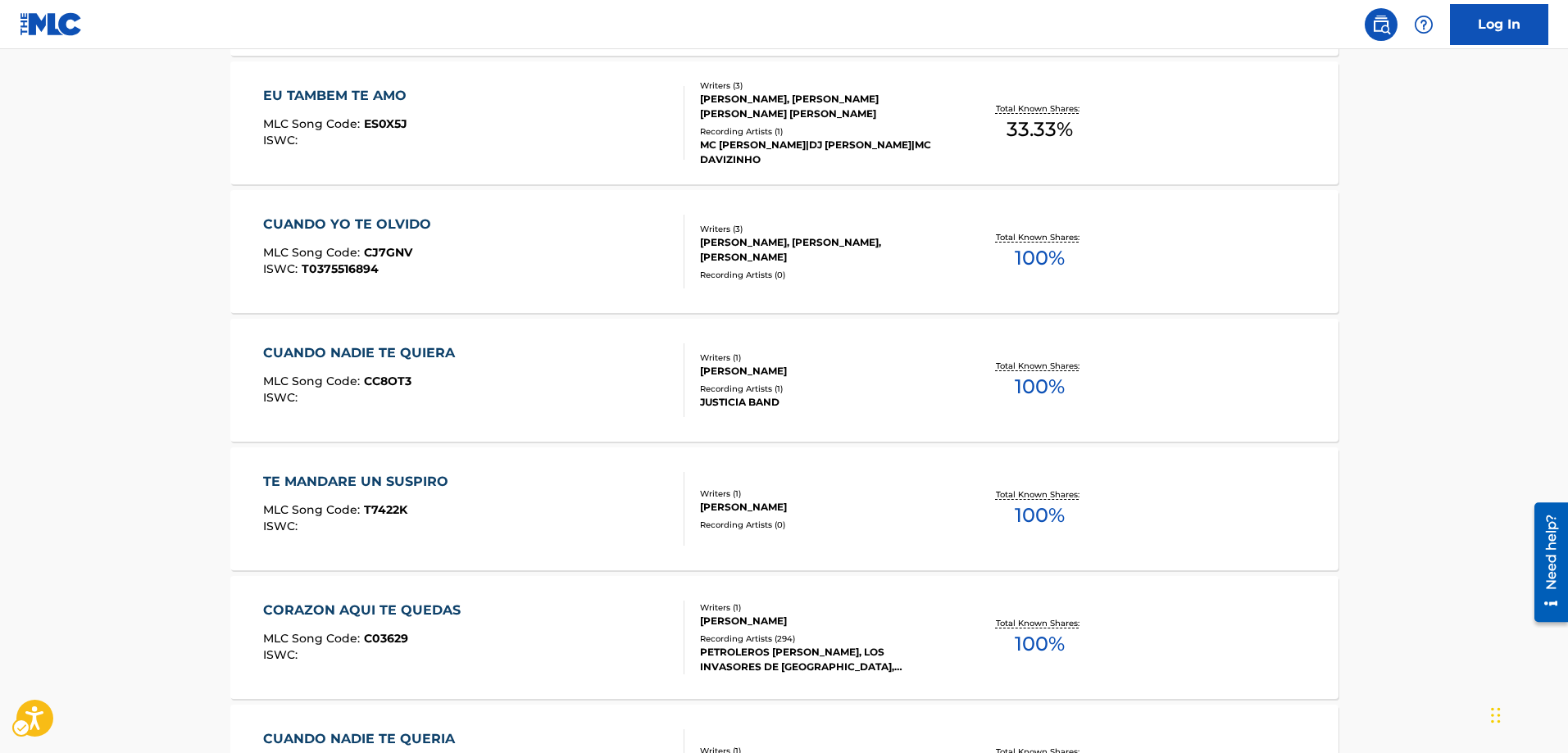
scroll to position [1455, 0]
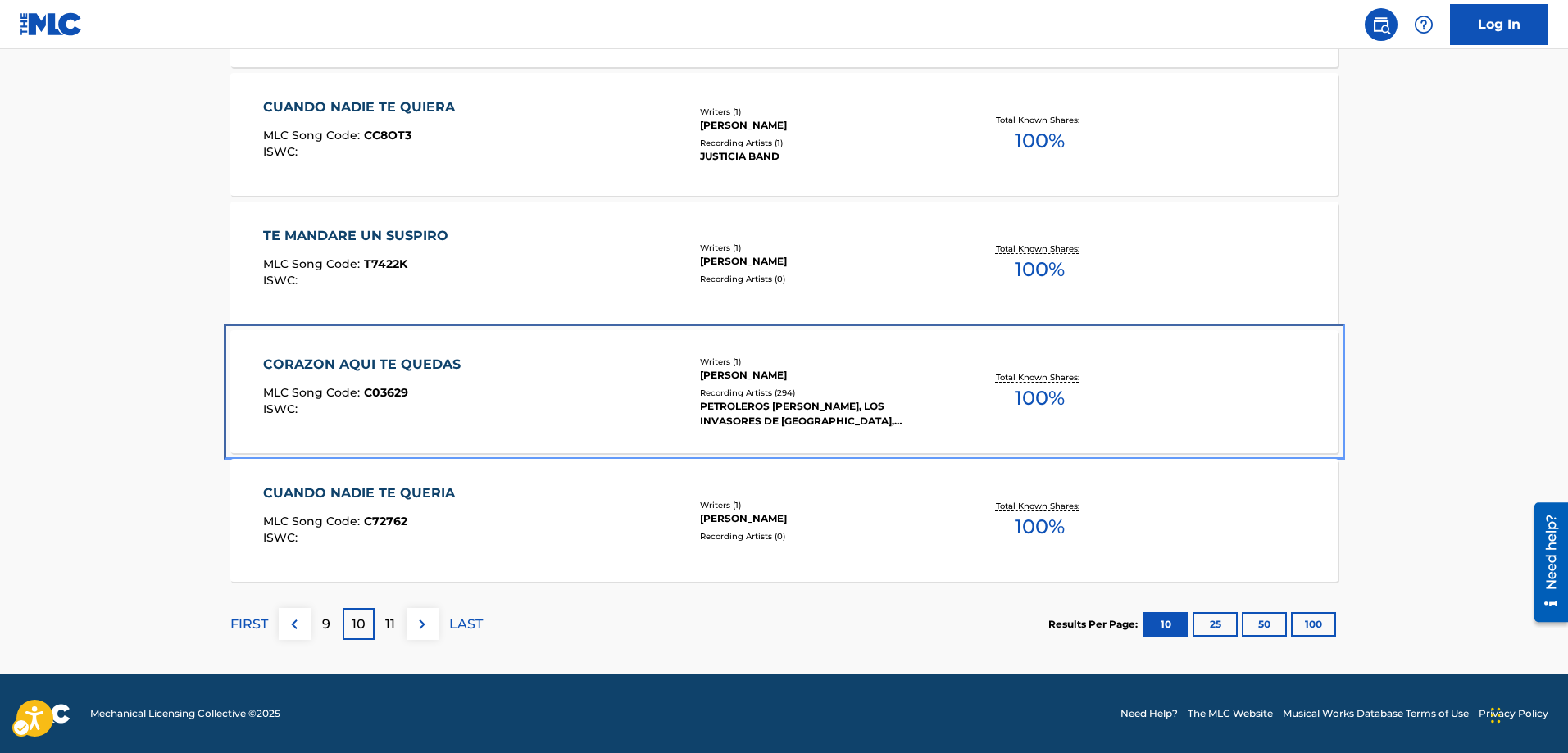
click at [392, 388] on span "C03629" at bounding box center [386, 393] width 44 height 15
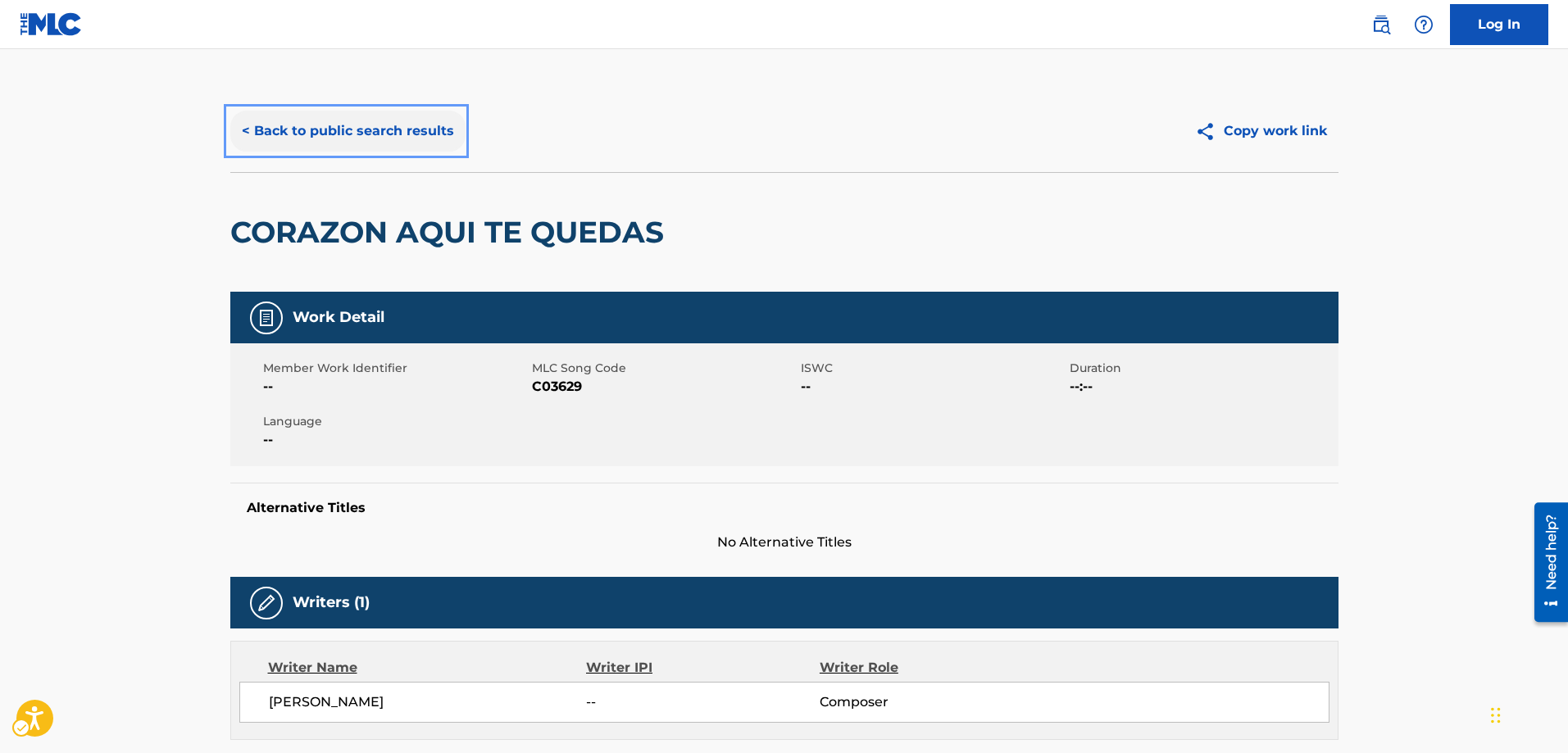
click at [242, 124] on button "< Back to public search results" at bounding box center [348, 131] width 235 height 41
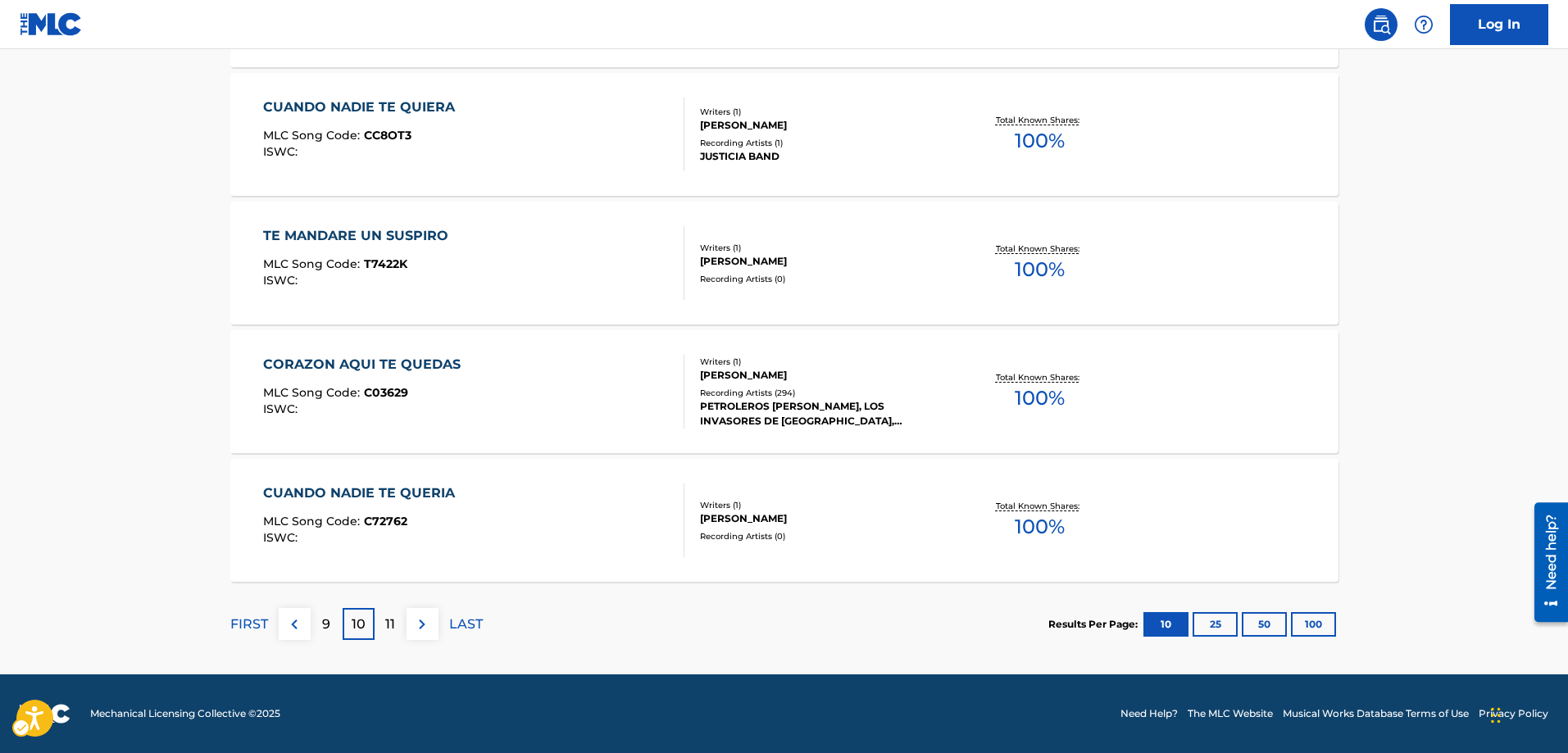
click at [387, 621] on p "11" at bounding box center [390, 623] width 10 height 19
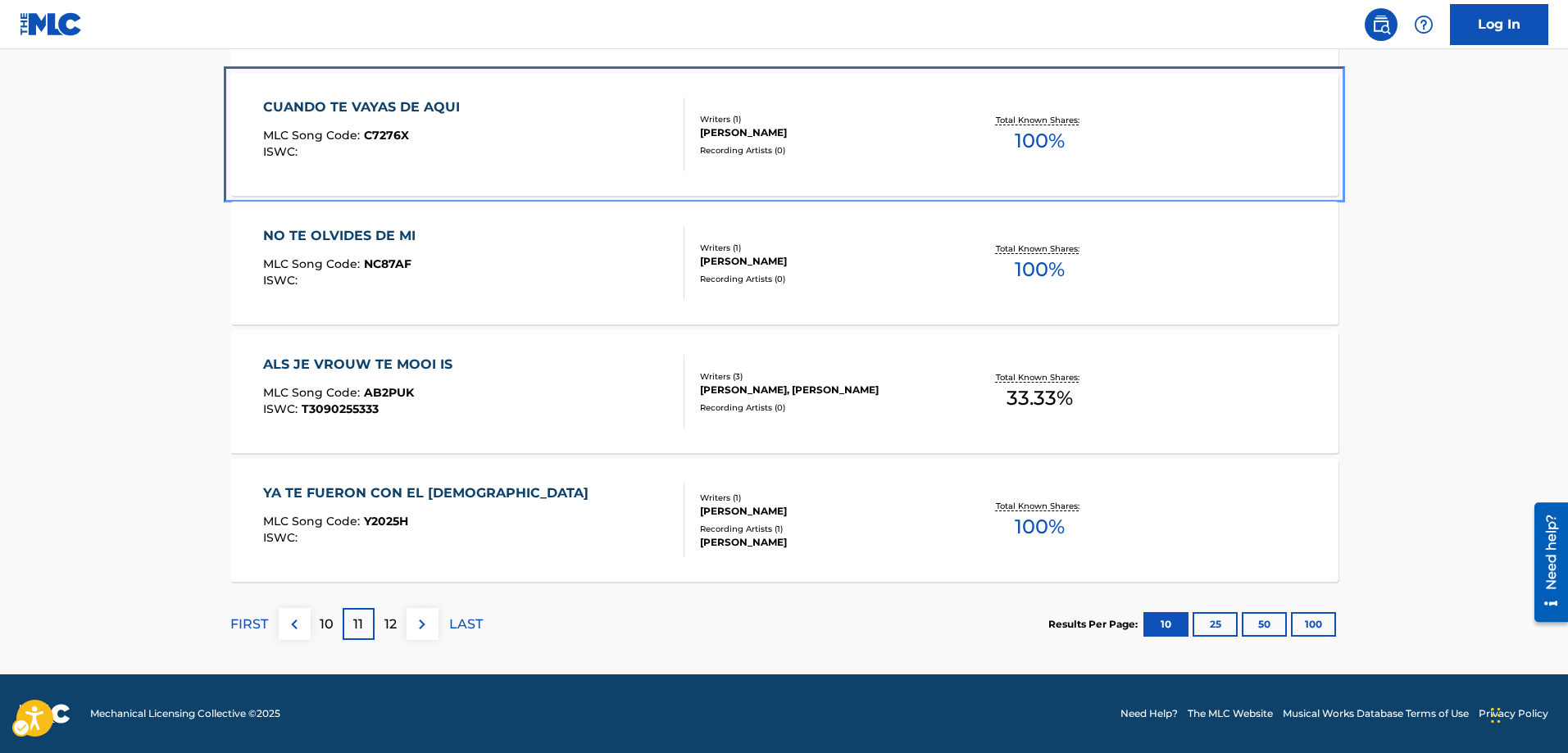
click at [386, 140] on span "C7276X" at bounding box center [386, 135] width 45 height 15
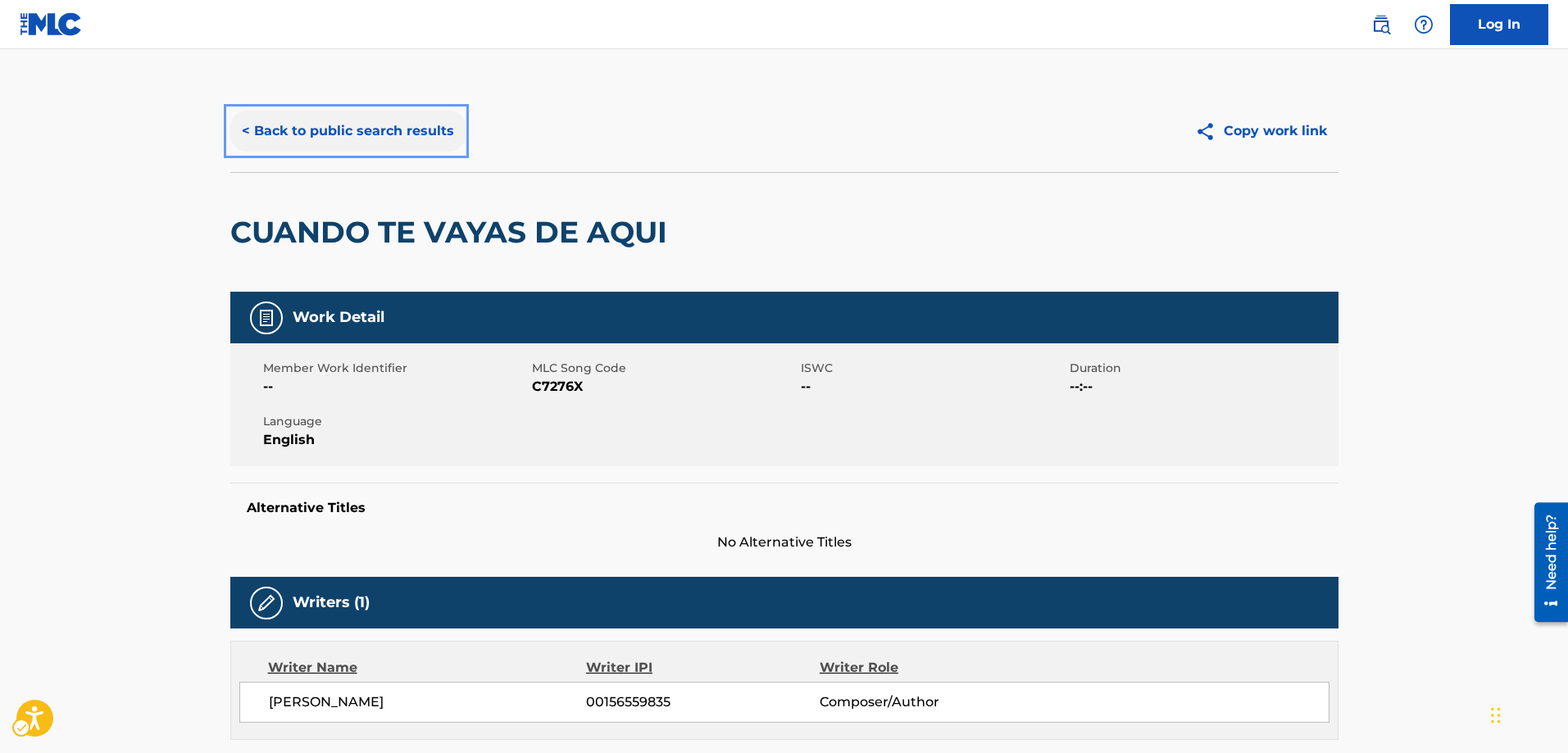
click at [242, 124] on button "< Back to public search results" at bounding box center [348, 131] width 235 height 41
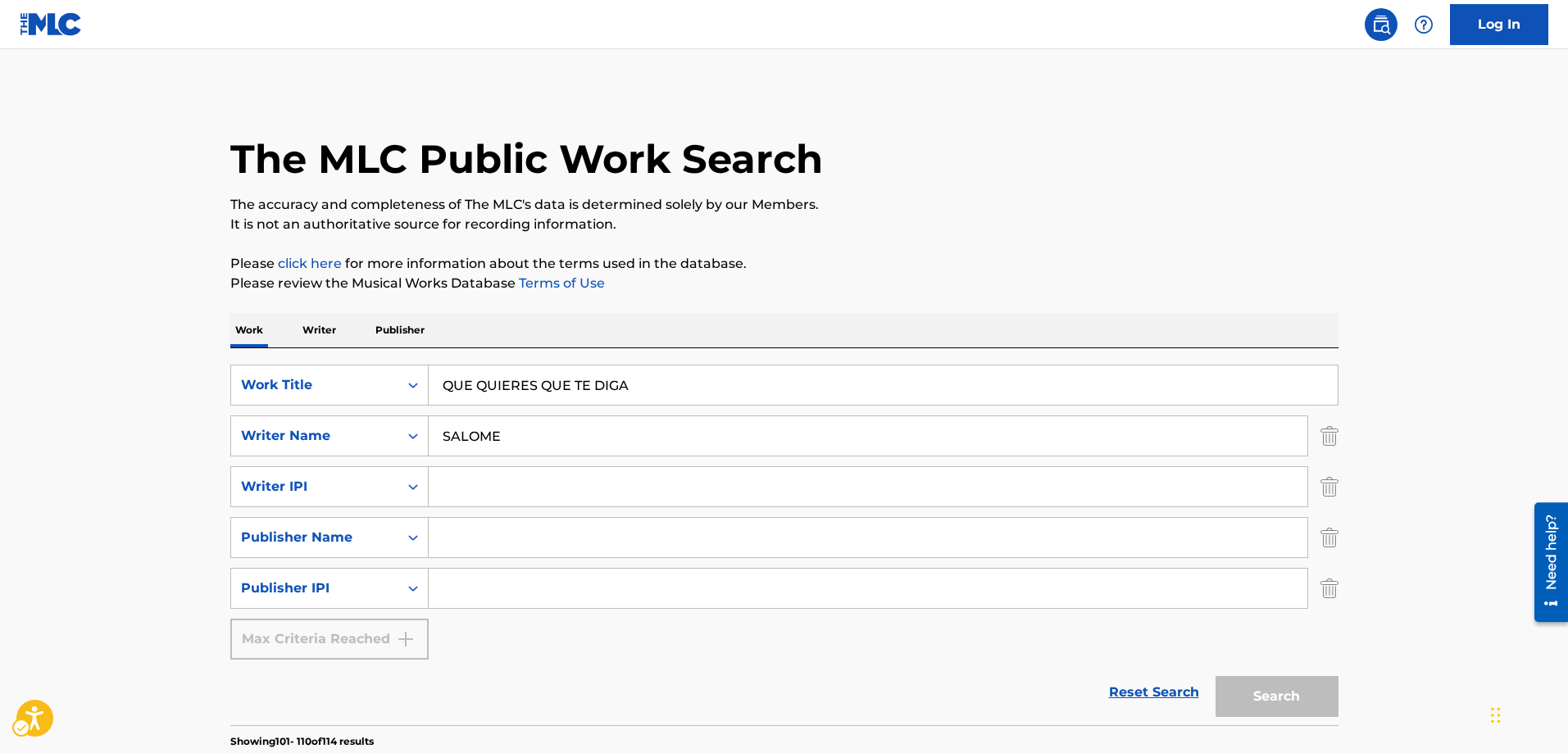
scroll to position [1455, 0]
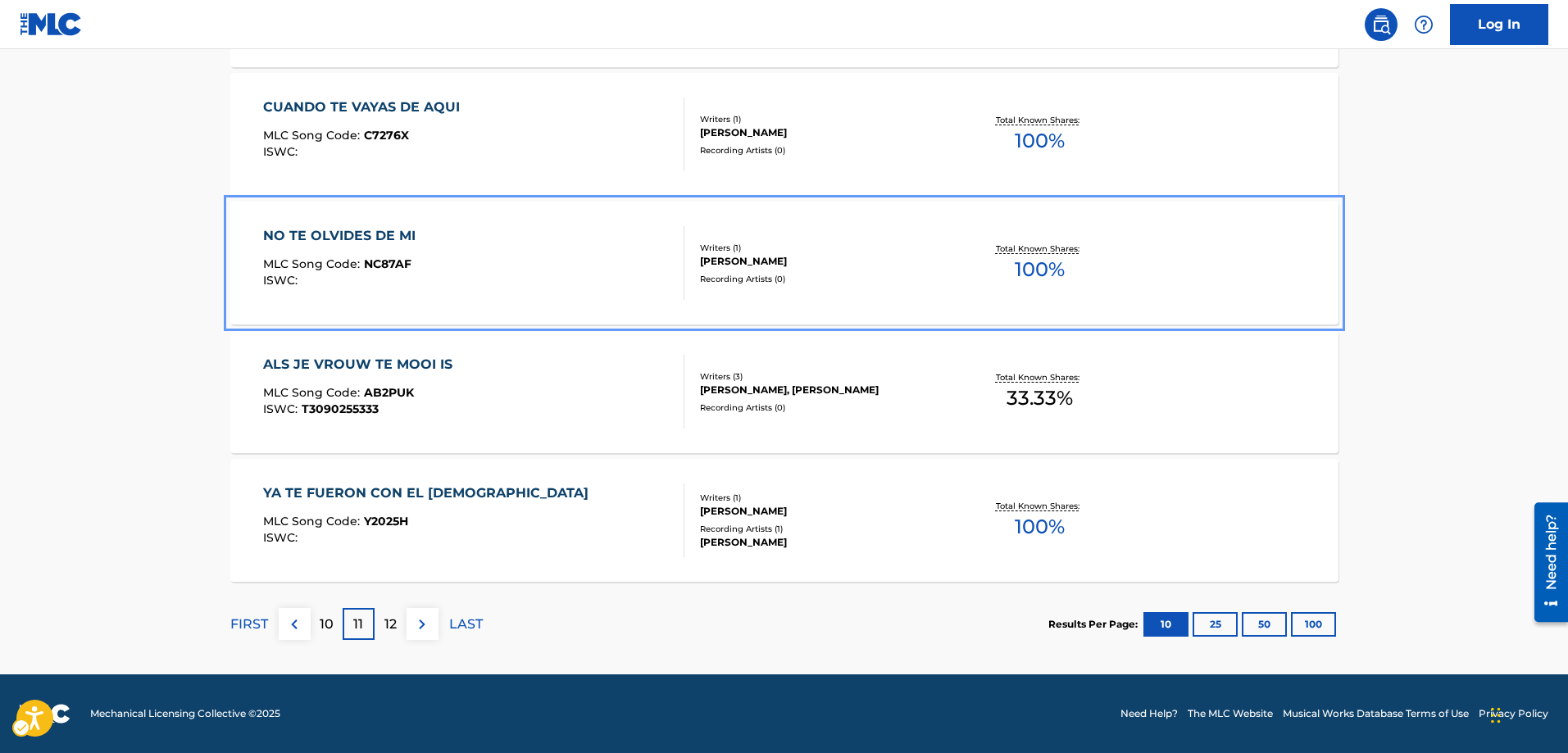
click at [389, 264] on span "NC87AF" at bounding box center [388, 264] width 48 height 15
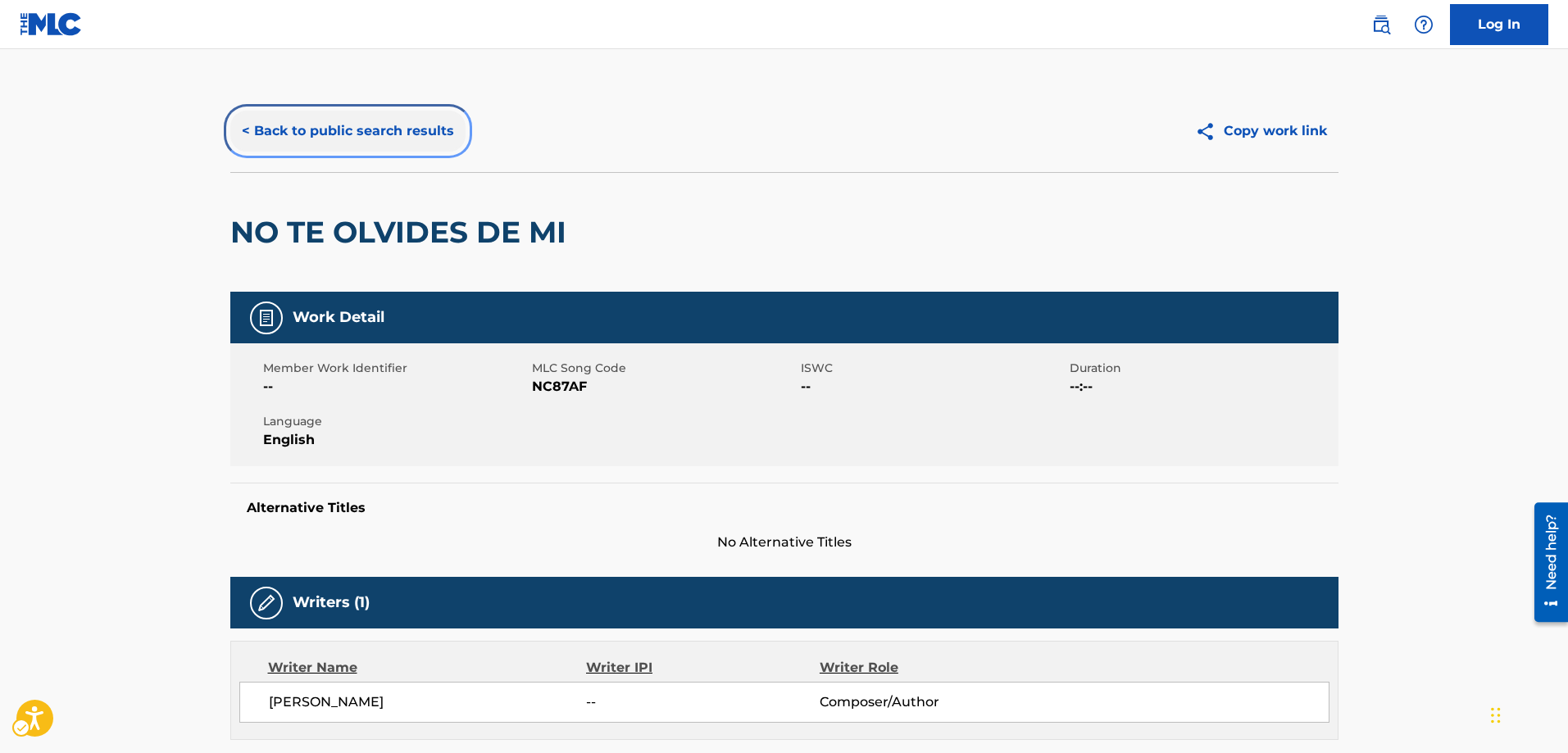
click at [241, 126] on button "< Back to public search results" at bounding box center [348, 131] width 235 height 41
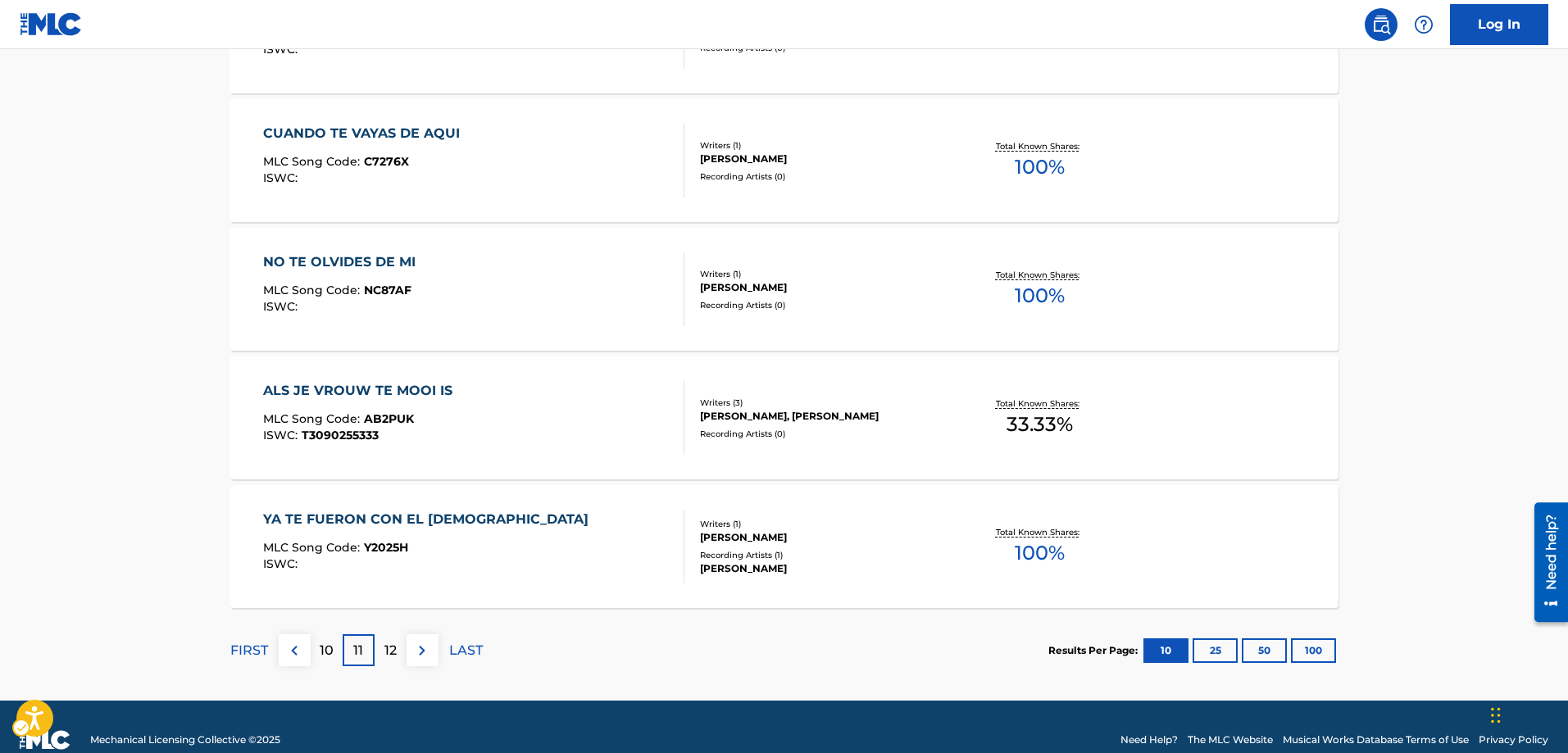
scroll to position [1455, 0]
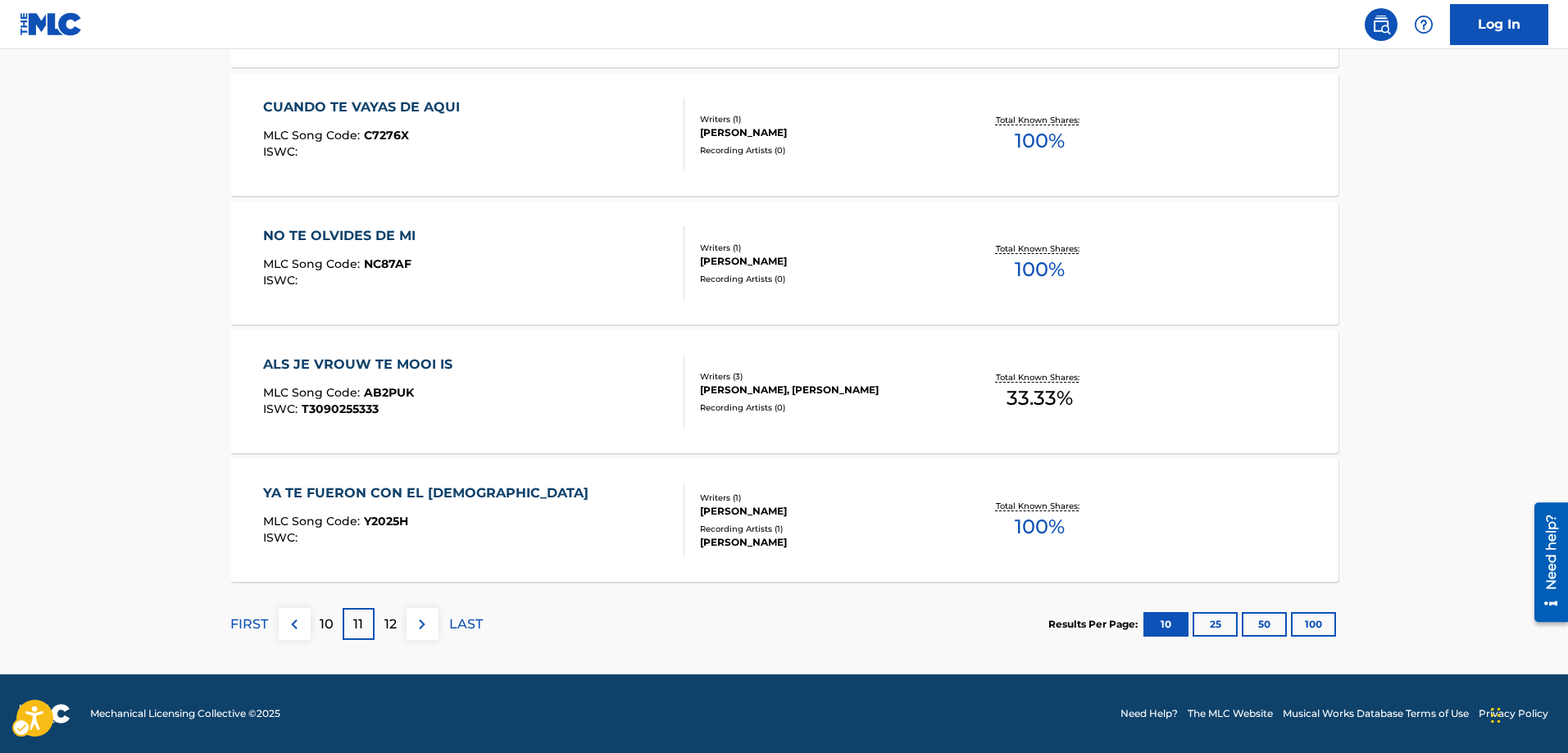
click at [392, 620] on p "12" at bounding box center [390, 623] width 12 height 19
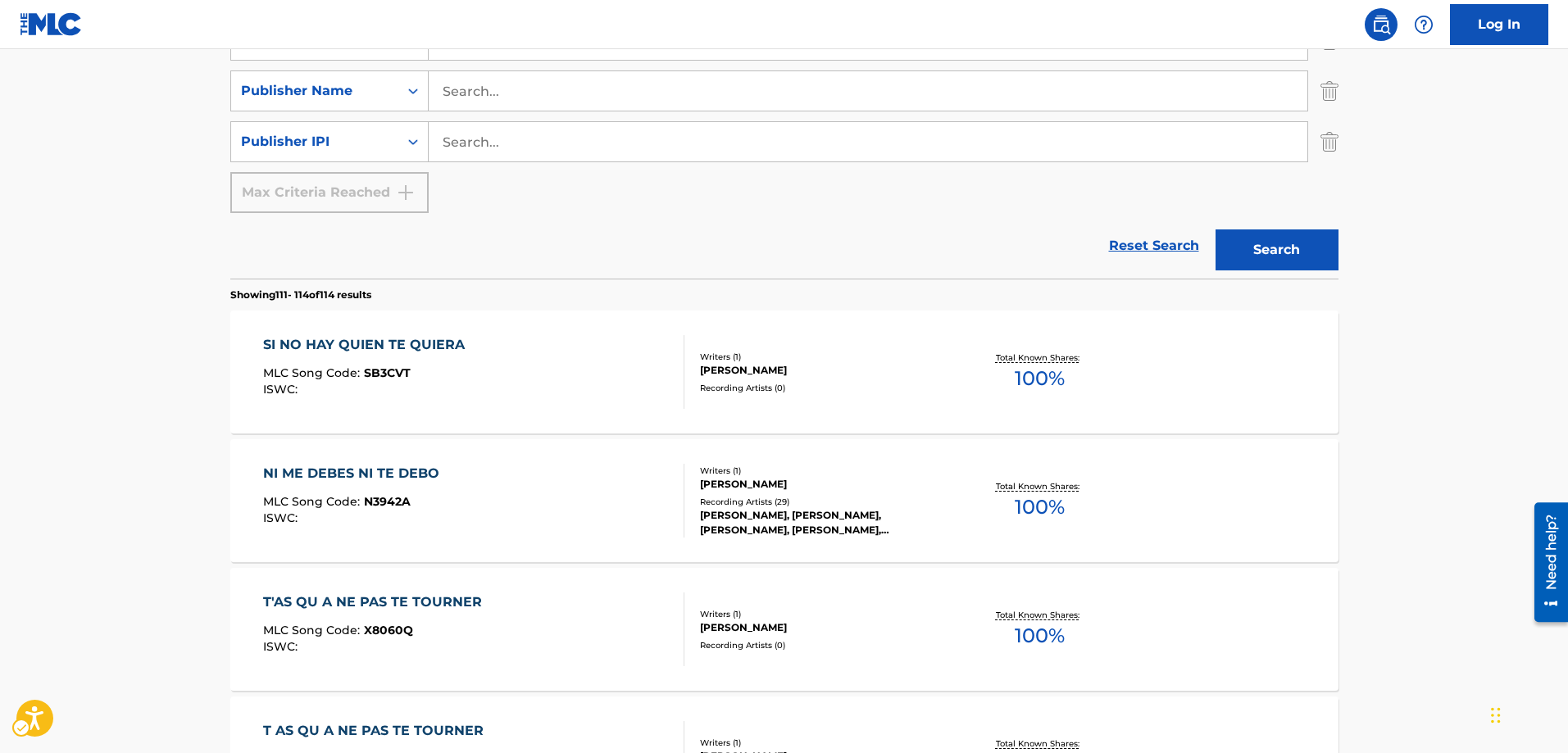
scroll to position [439, 0]
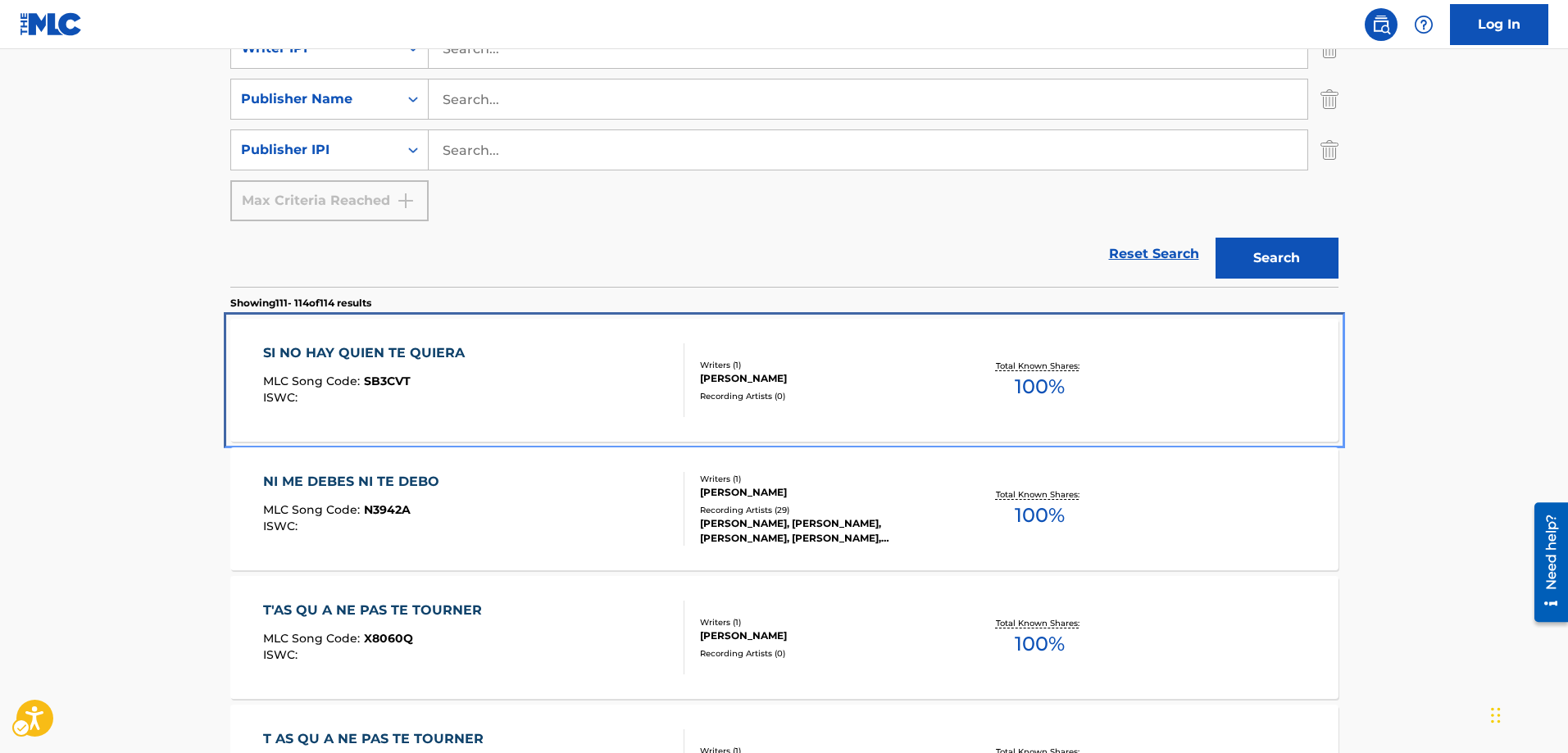
click at [403, 379] on span "SB3CVT" at bounding box center [387, 381] width 47 height 15
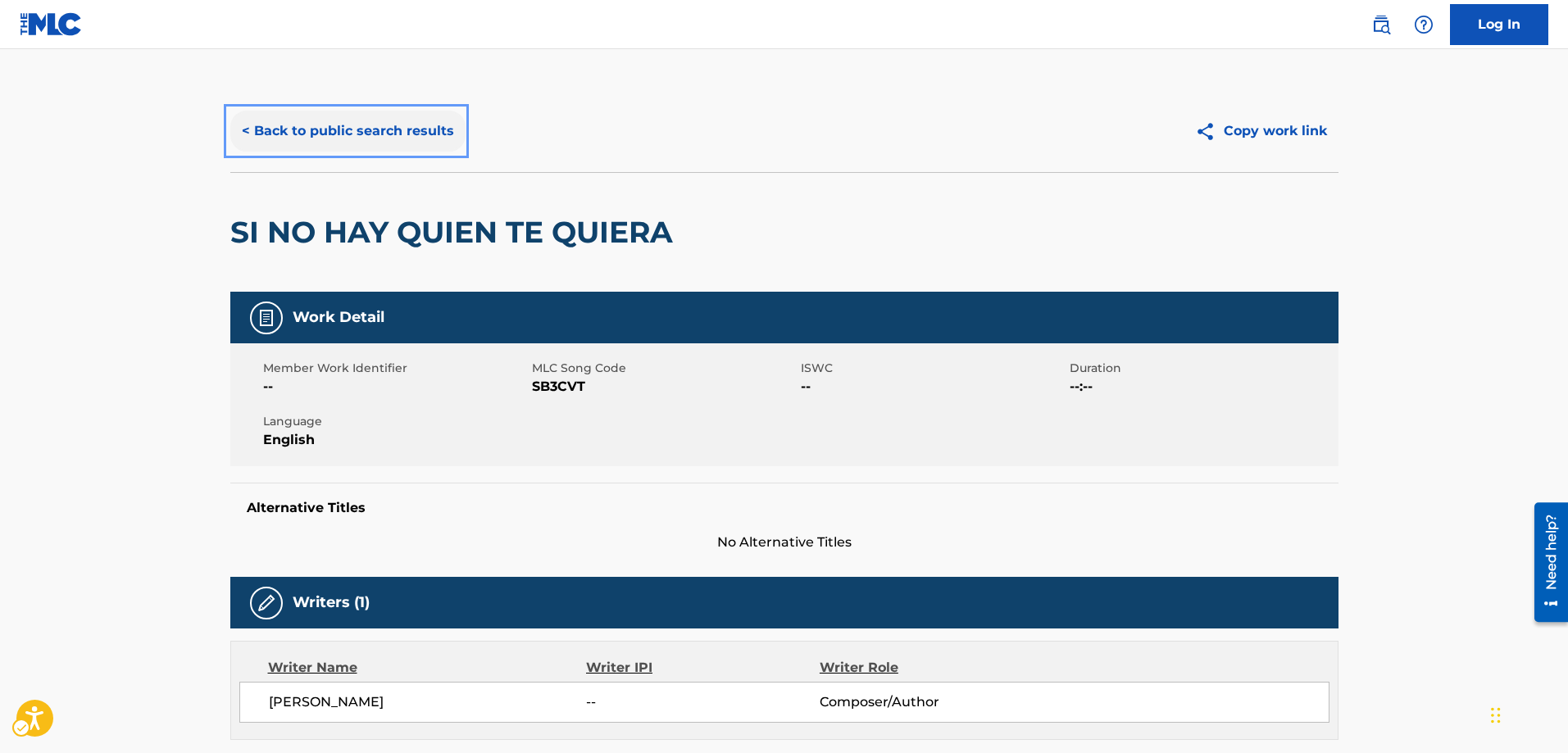
click at [242, 130] on button "< Back to public search results" at bounding box center [348, 131] width 235 height 41
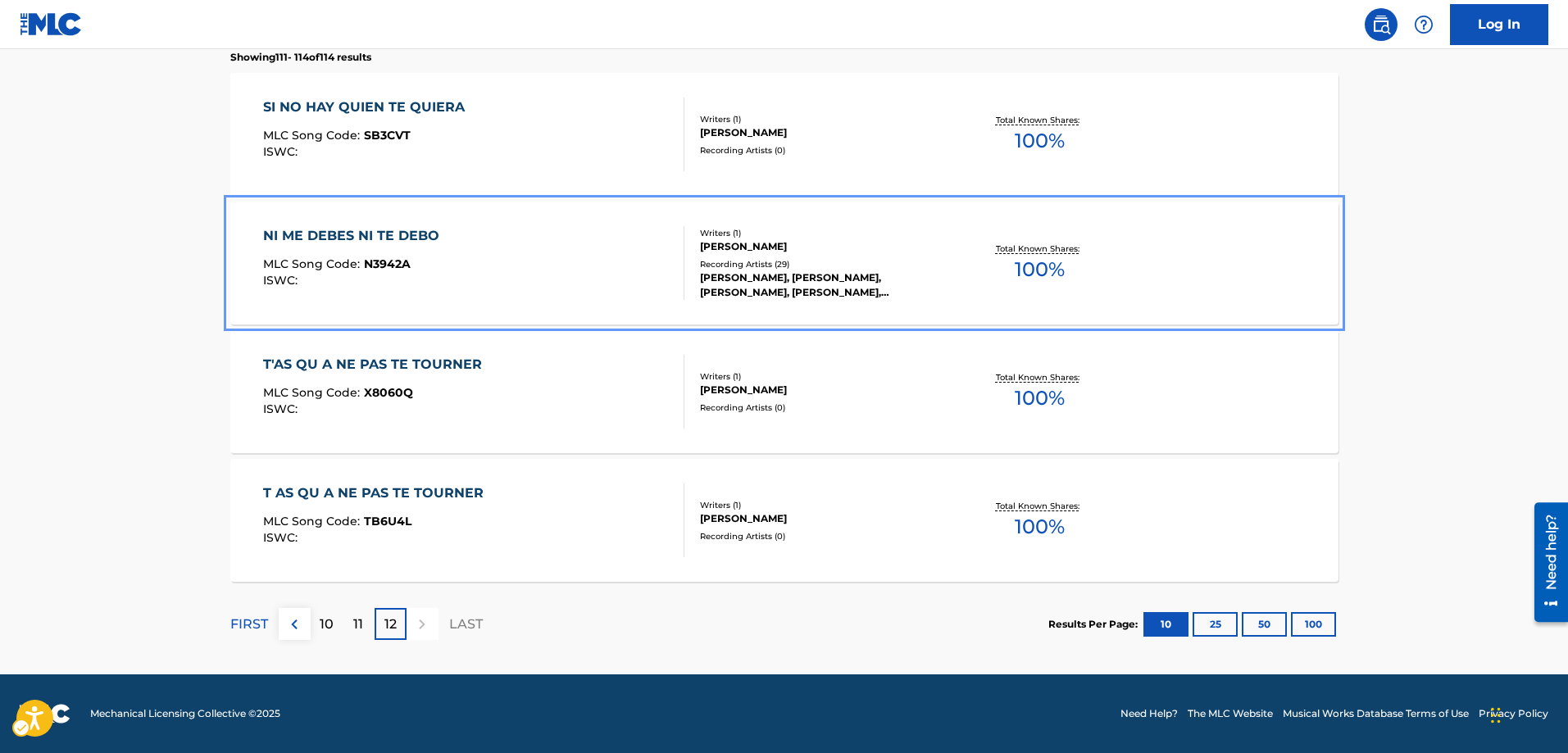
click at [384, 265] on span "N3942A" at bounding box center [387, 264] width 47 height 15
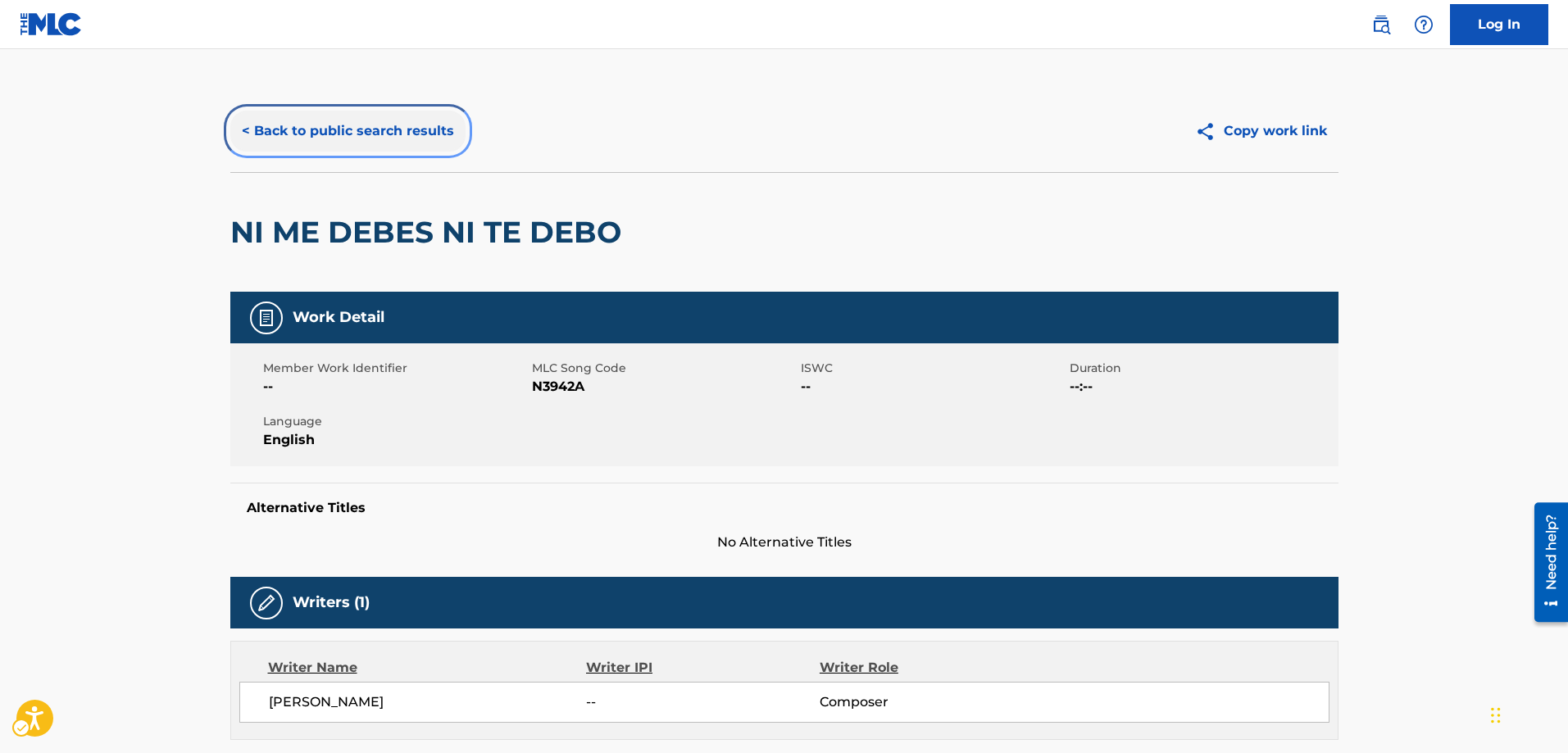
click at [249, 132] on button "< Back to public search results" at bounding box center [348, 131] width 235 height 41
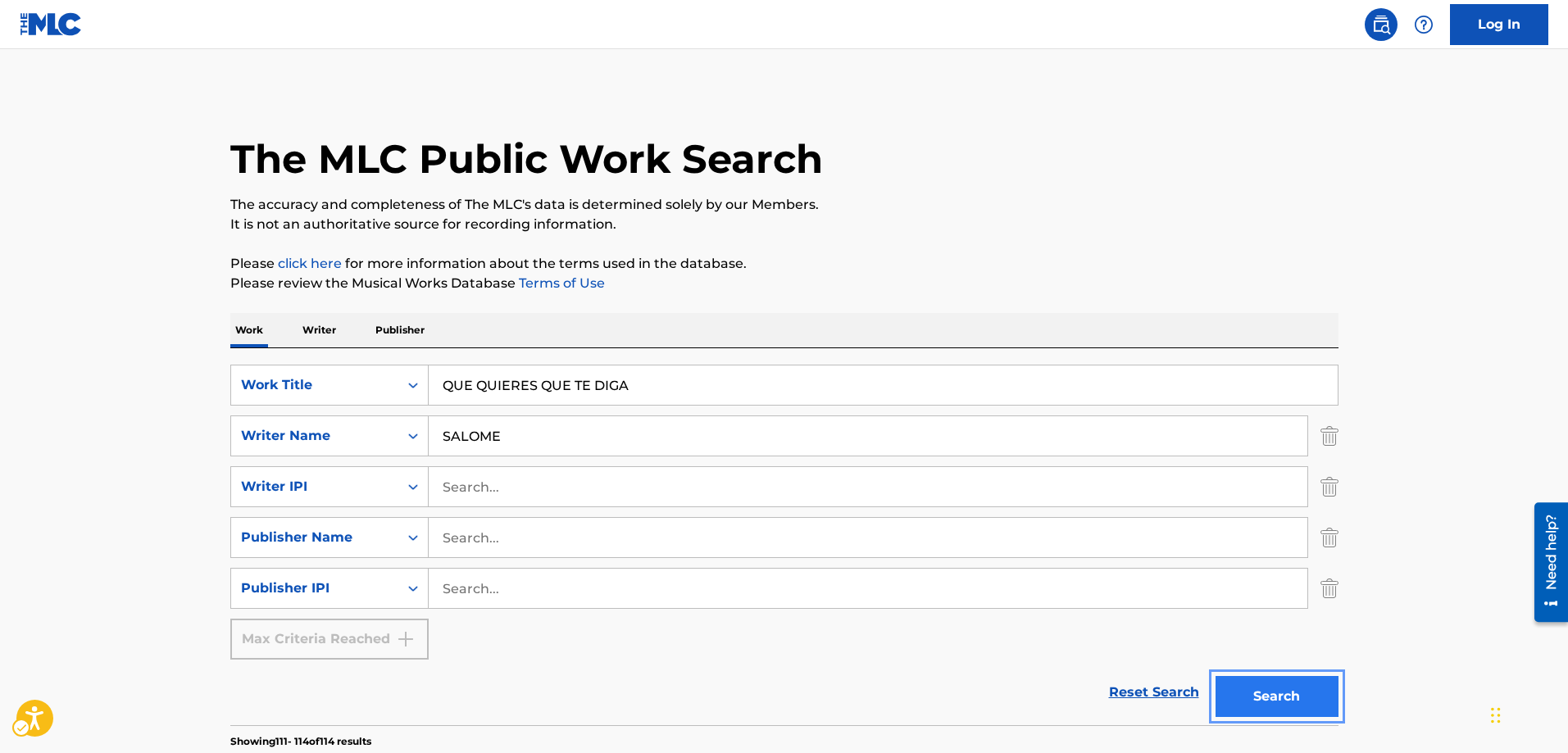
click at [1260, 712] on button "Search" at bounding box center [1276, 696] width 123 height 41
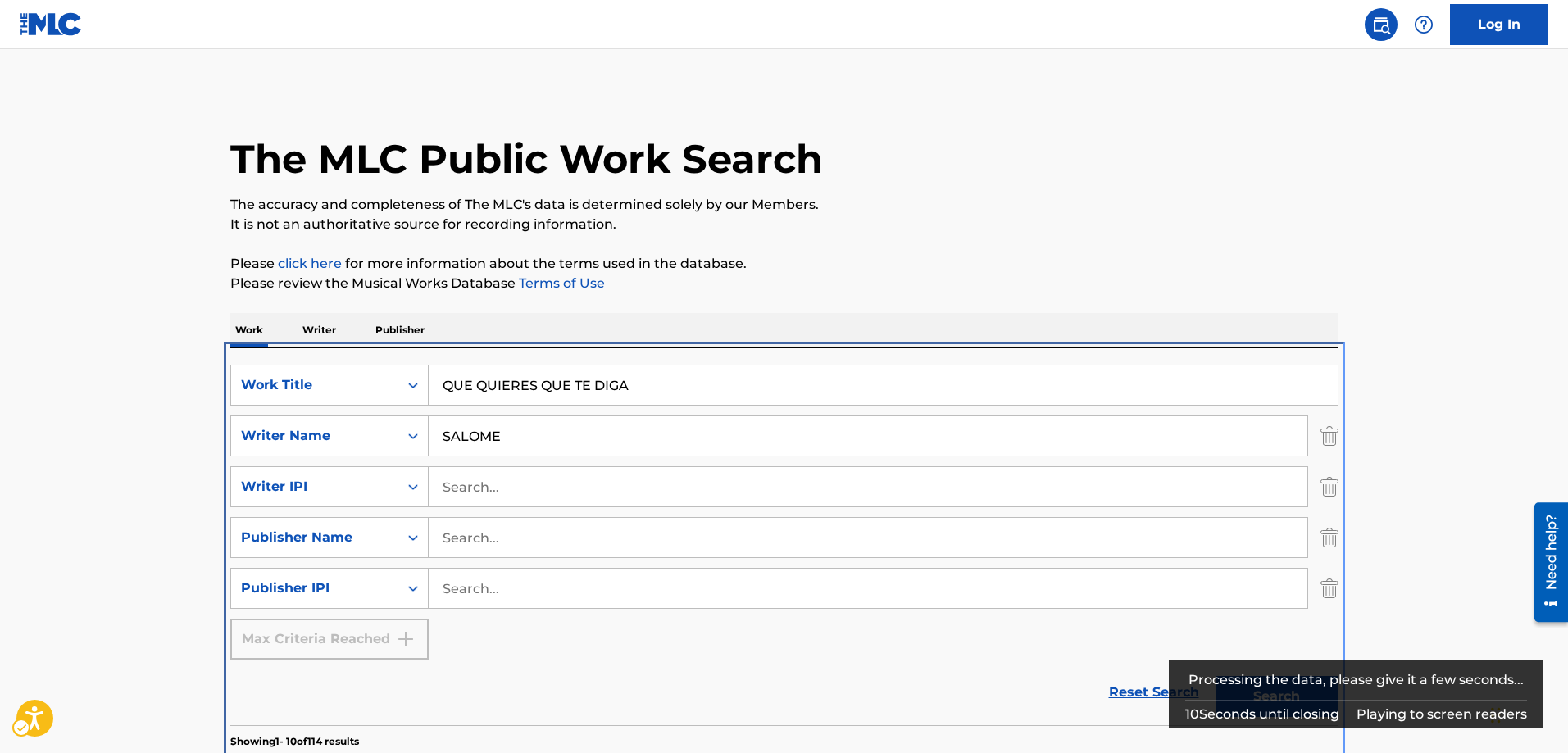
scroll to position [348, 0]
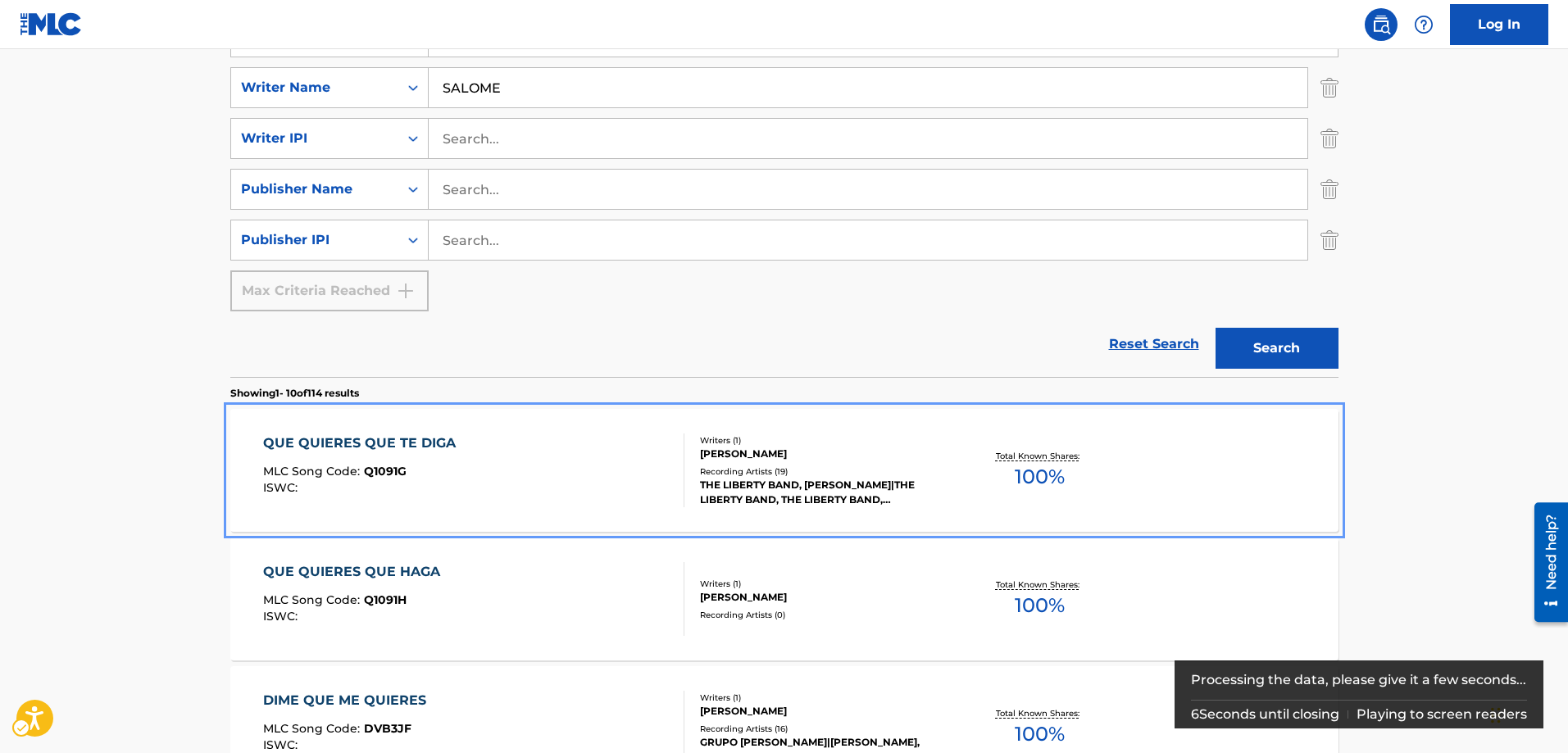
click at [395, 474] on span "Q1091G" at bounding box center [385, 471] width 42 height 15
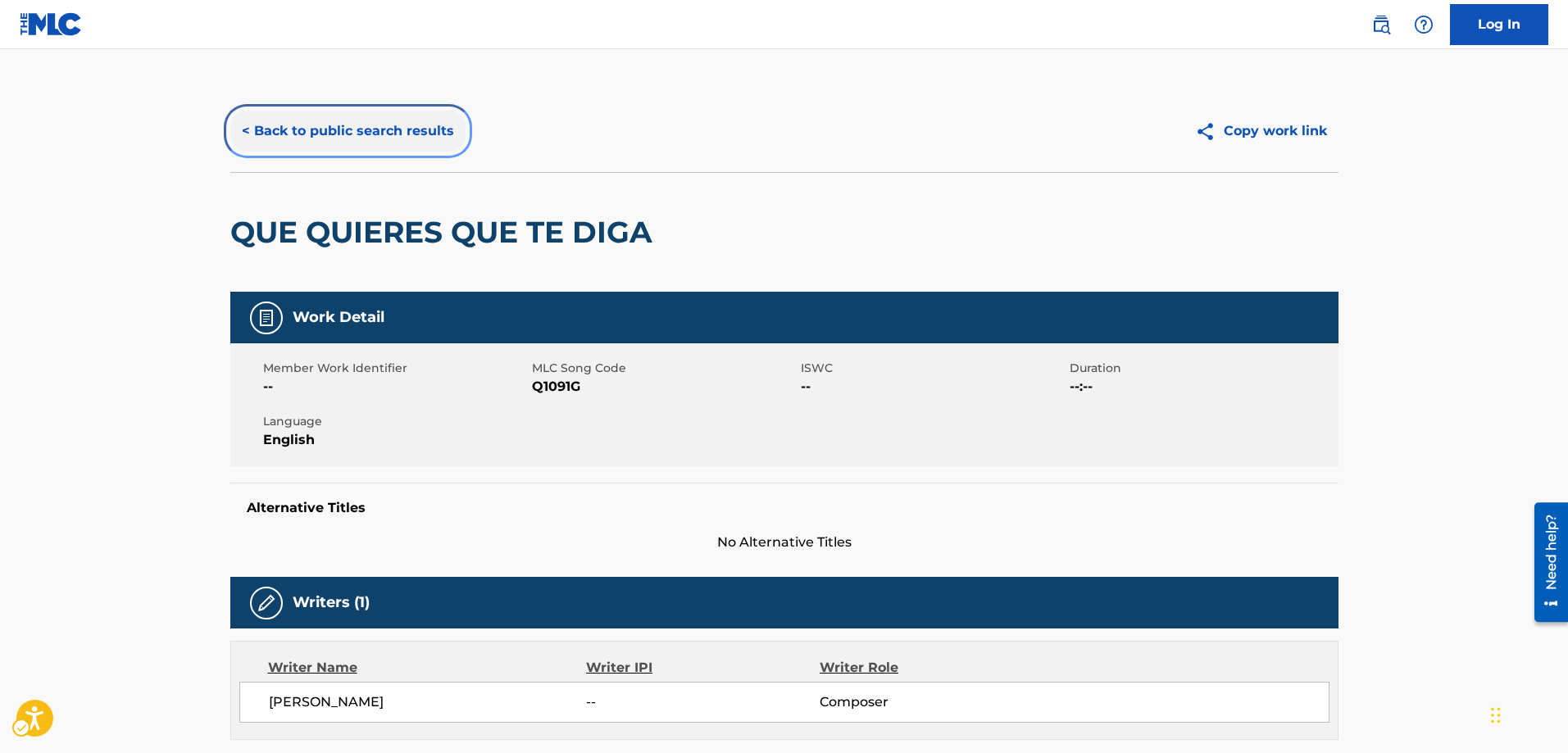
click at [245, 130] on button "< Back to public search results" at bounding box center [348, 131] width 235 height 41
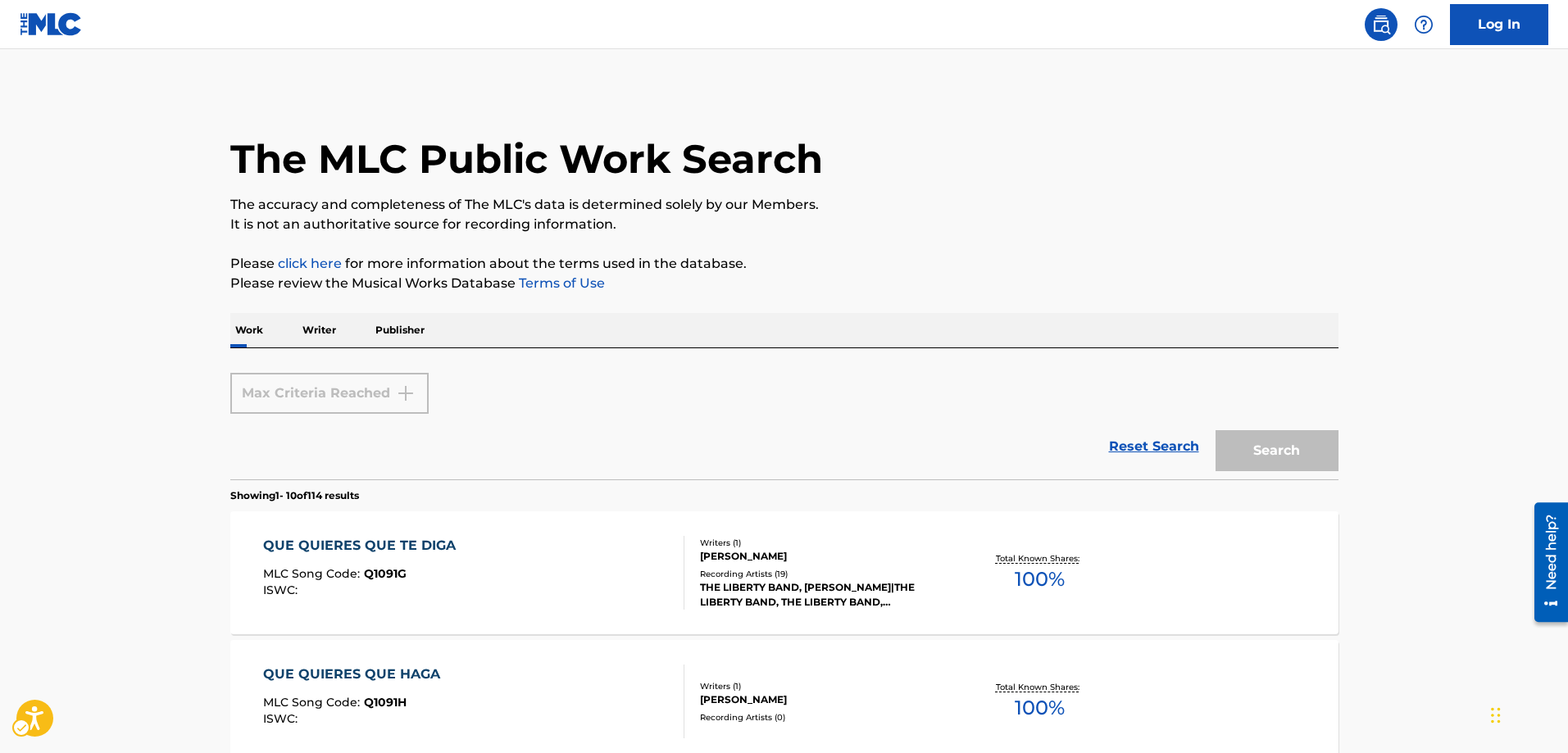
scroll to position [348, 0]
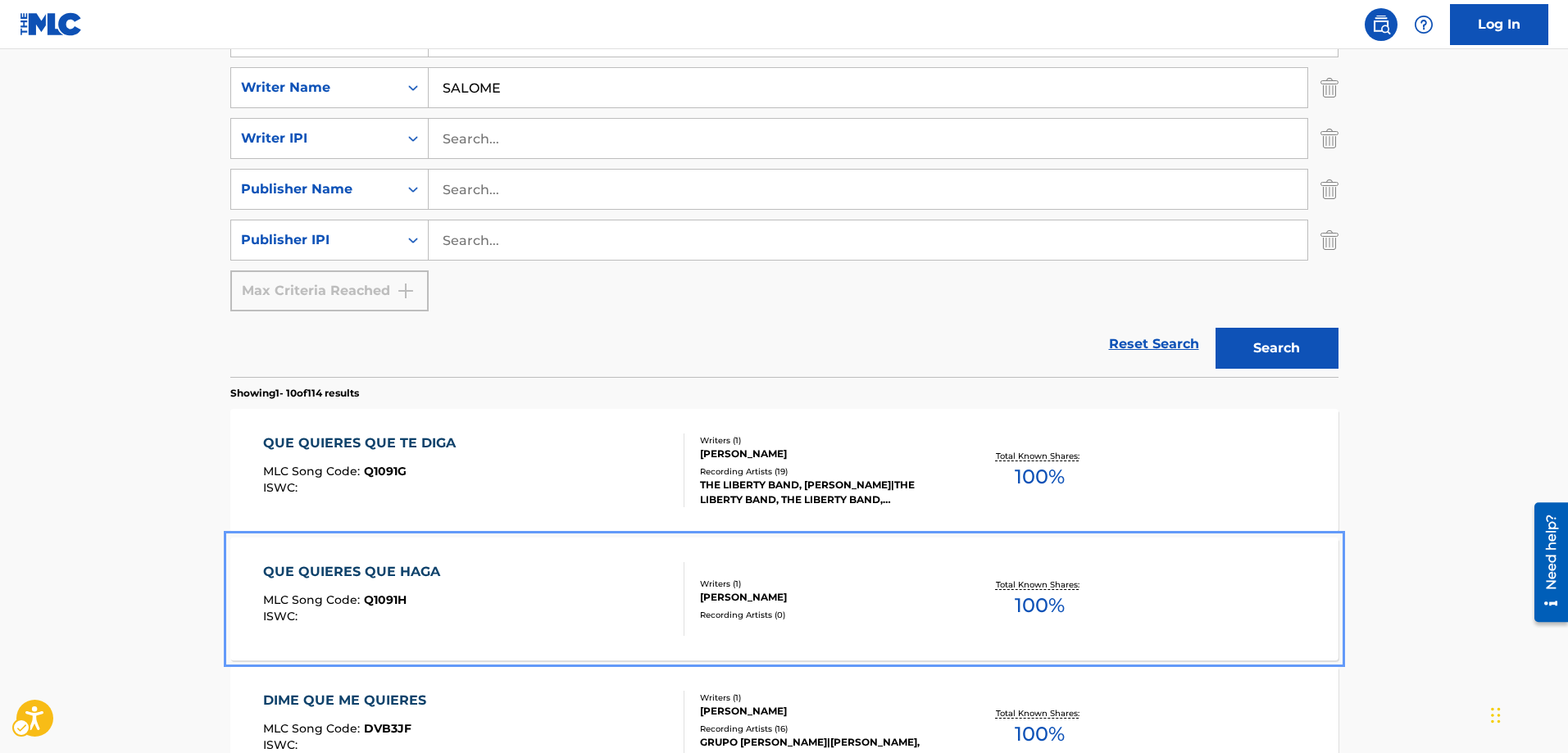
click at [395, 601] on span "Q1091H" at bounding box center [385, 599] width 42 height 15
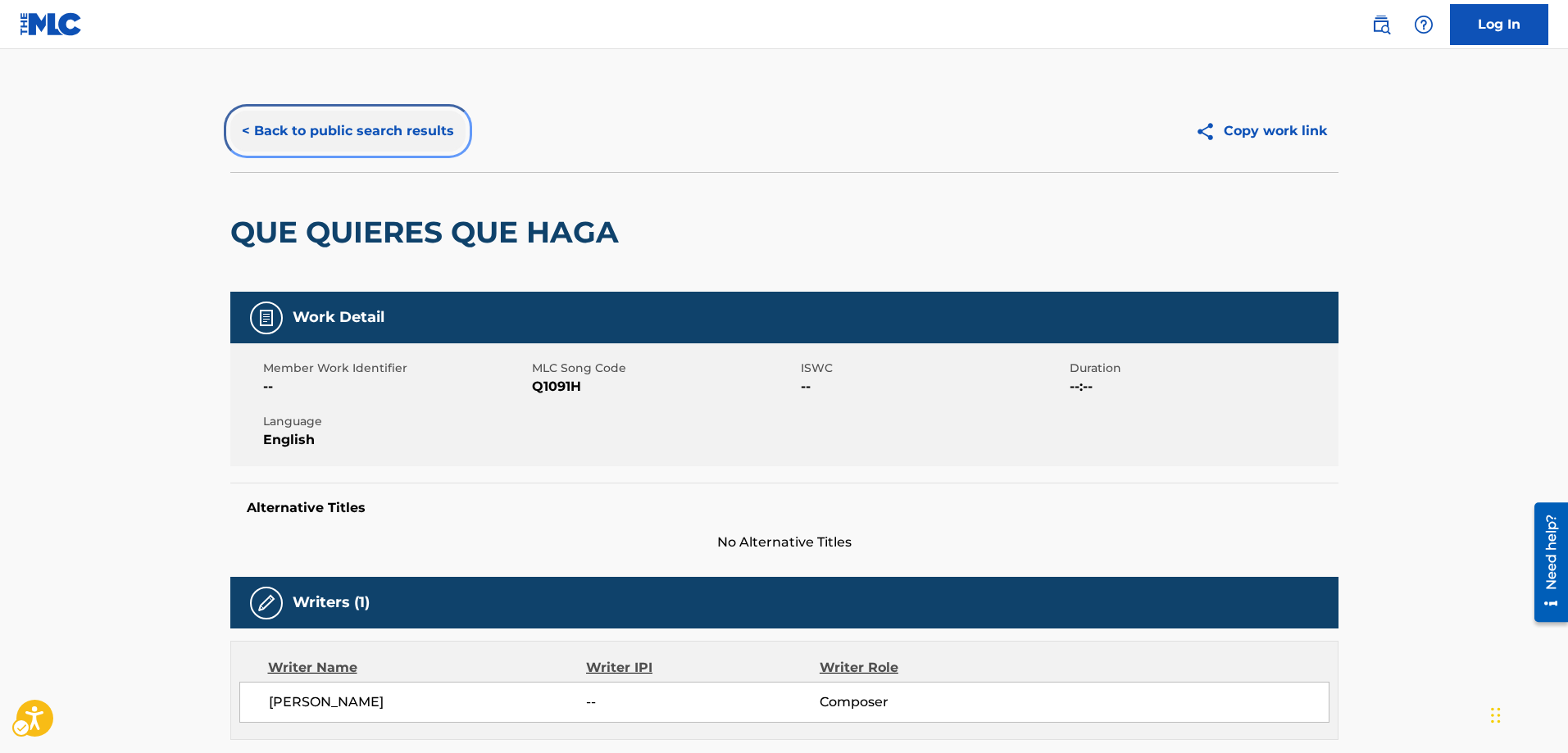
click at [243, 125] on button "< Back to public search results" at bounding box center [348, 131] width 235 height 41
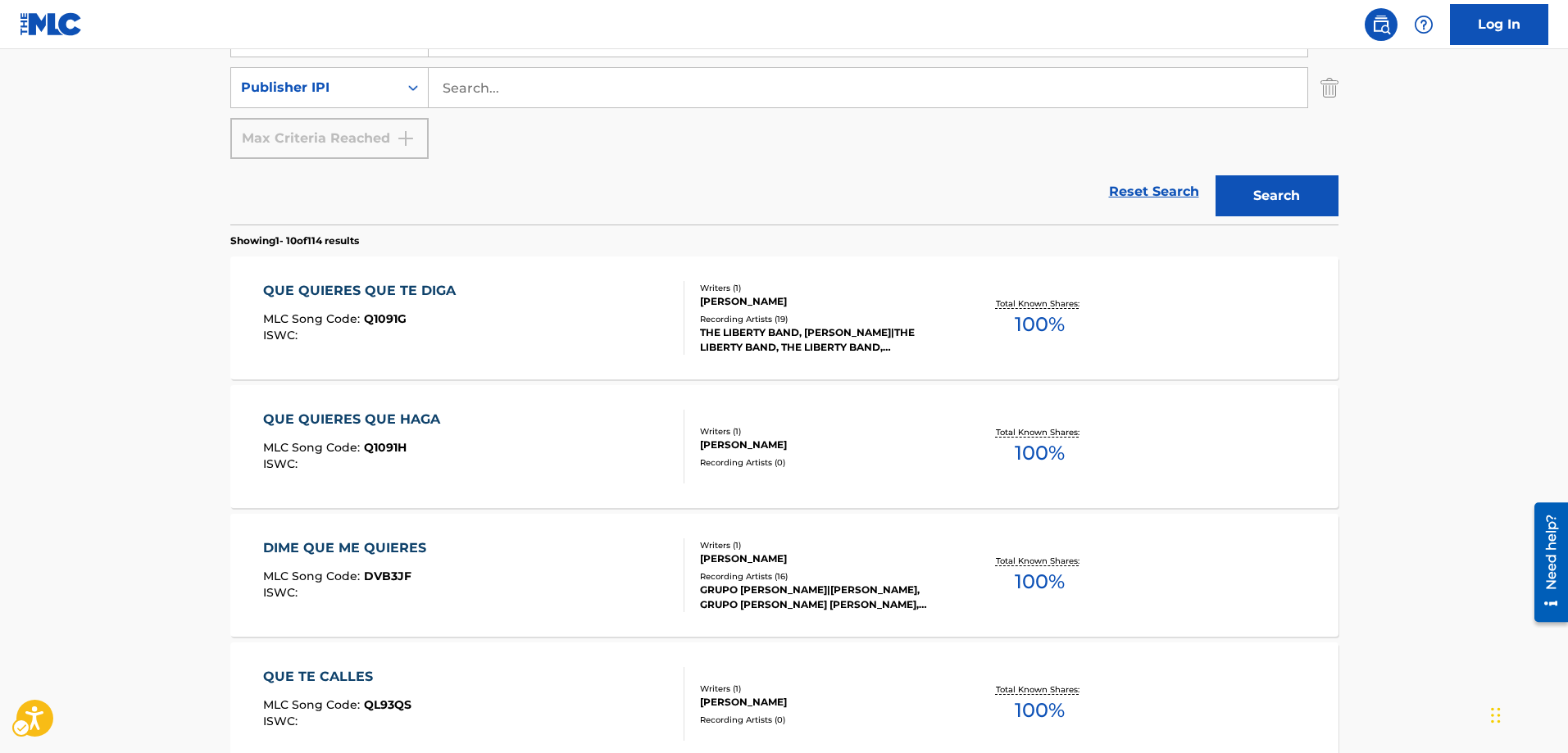
scroll to position [512, 0]
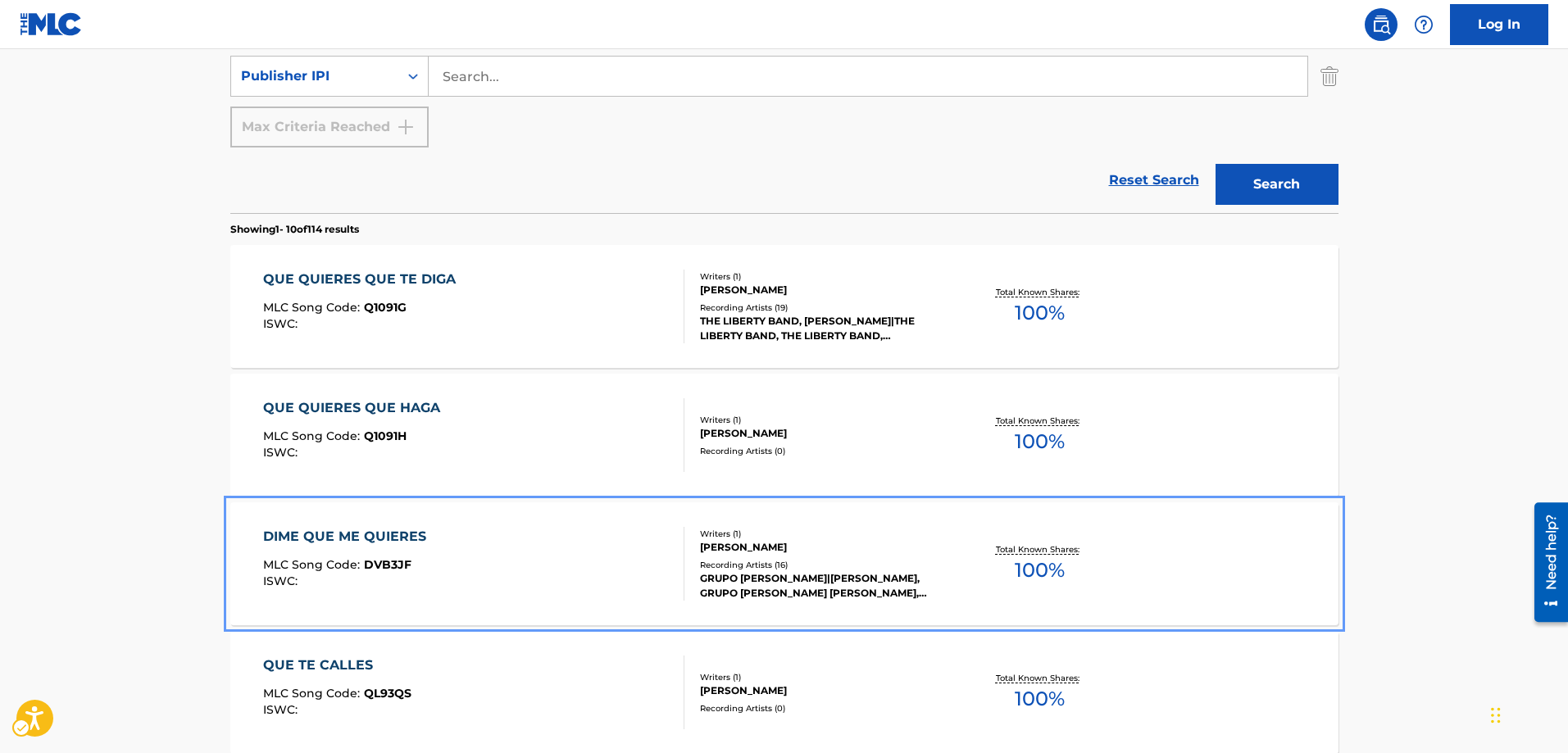
click at [387, 561] on span "DVB3JF" at bounding box center [388, 565] width 48 height 15
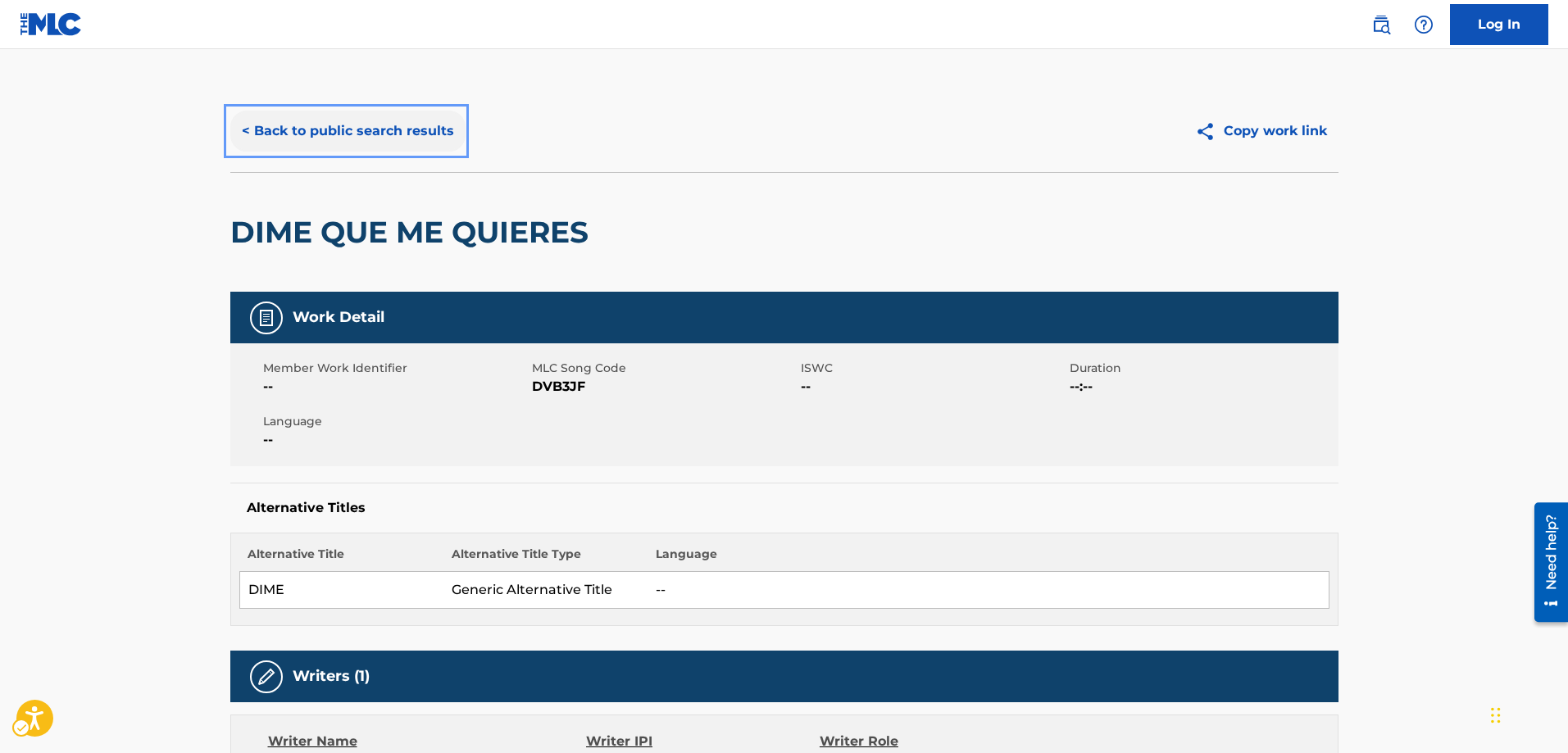
click at [244, 127] on button "< Back to public search results" at bounding box center [348, 131] width 235 height 41
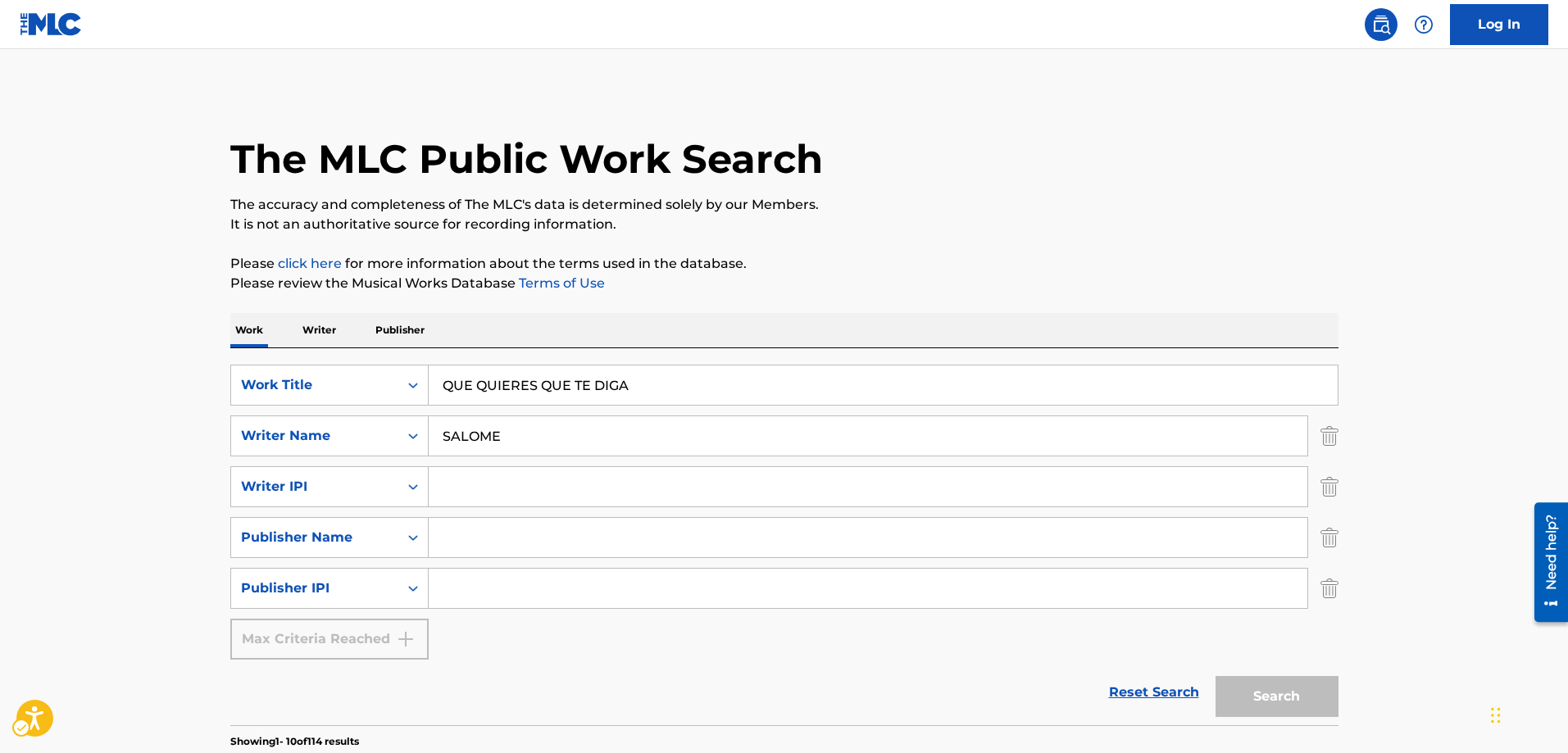
scroll to position [758, 0]
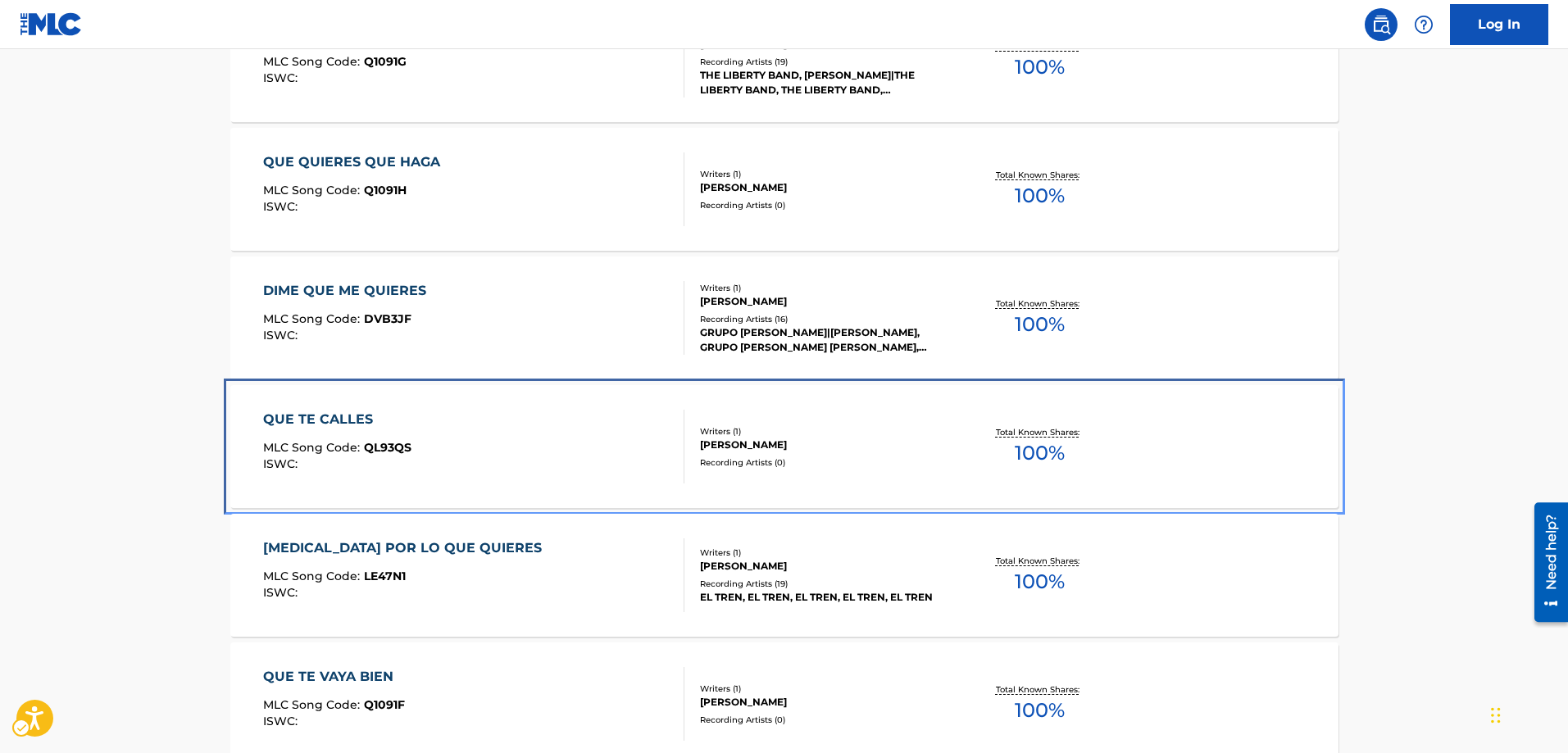
click at [399, 448] on span "QL93QS" at bounding box center [388, 448] width 48 height 15
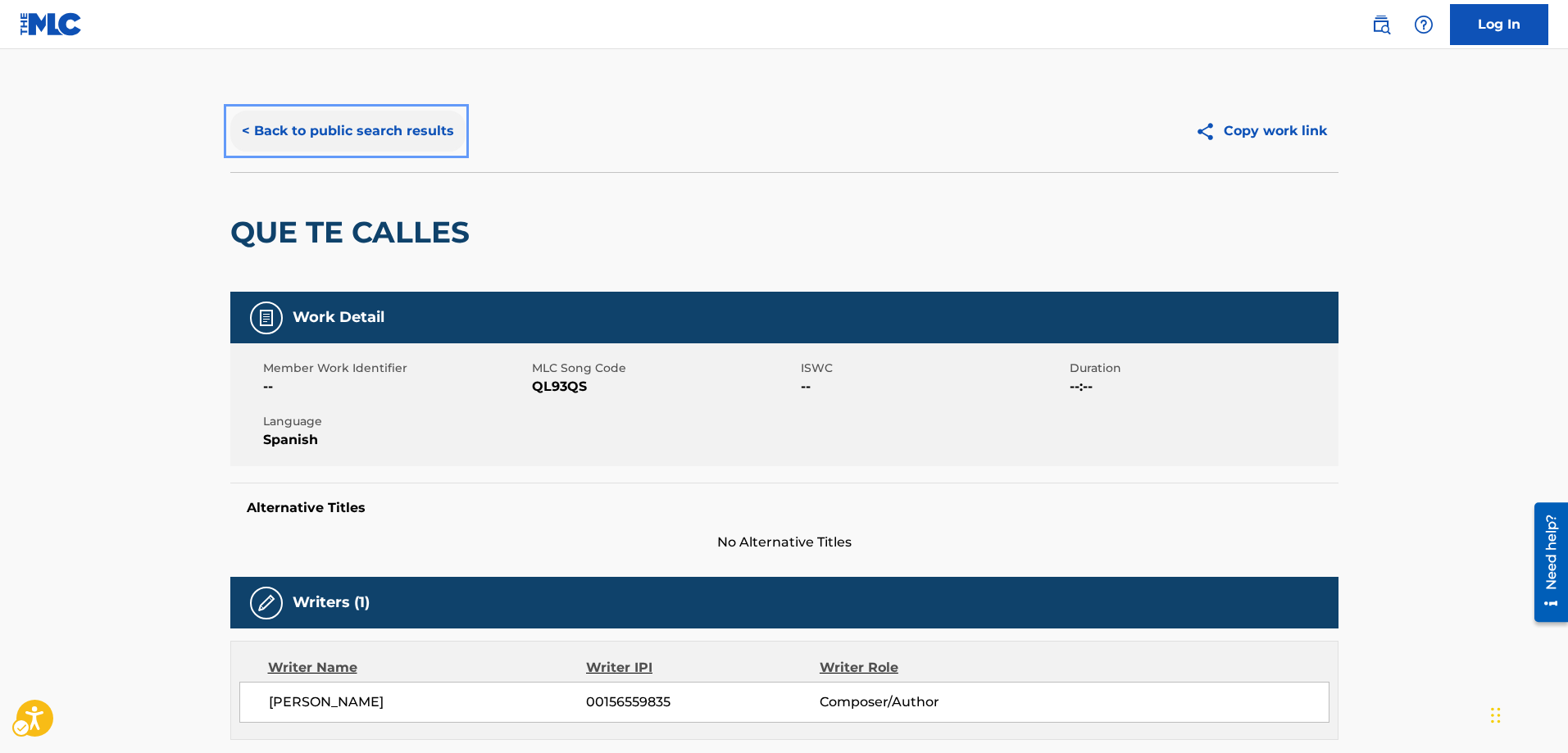
click at [244, 128] on button "< Back to public search results" at bounding box center [348, 131] width 235 height 41
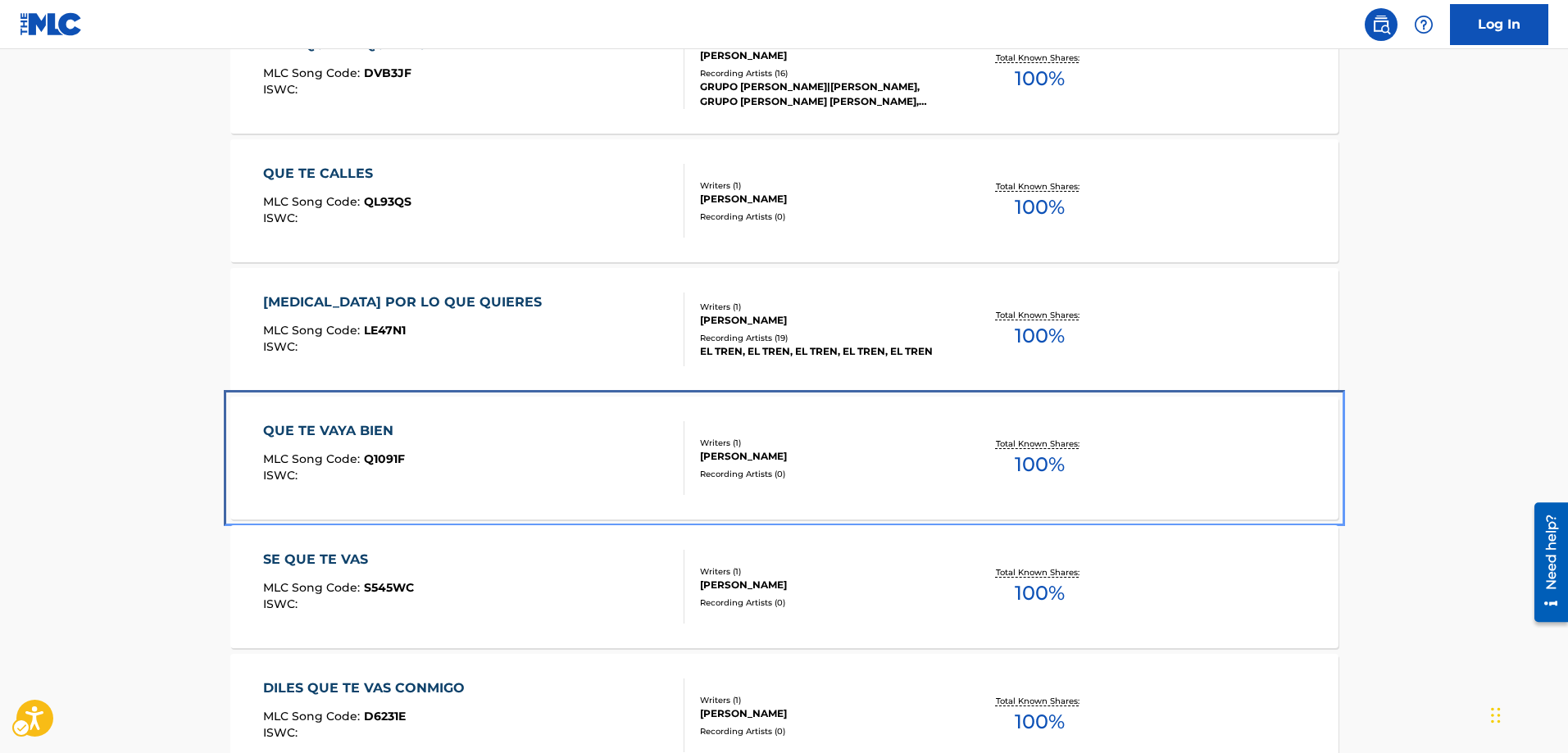
click at [380, 462] on span "Q1091F" at bounding box center [384, 459] width 41 height 15
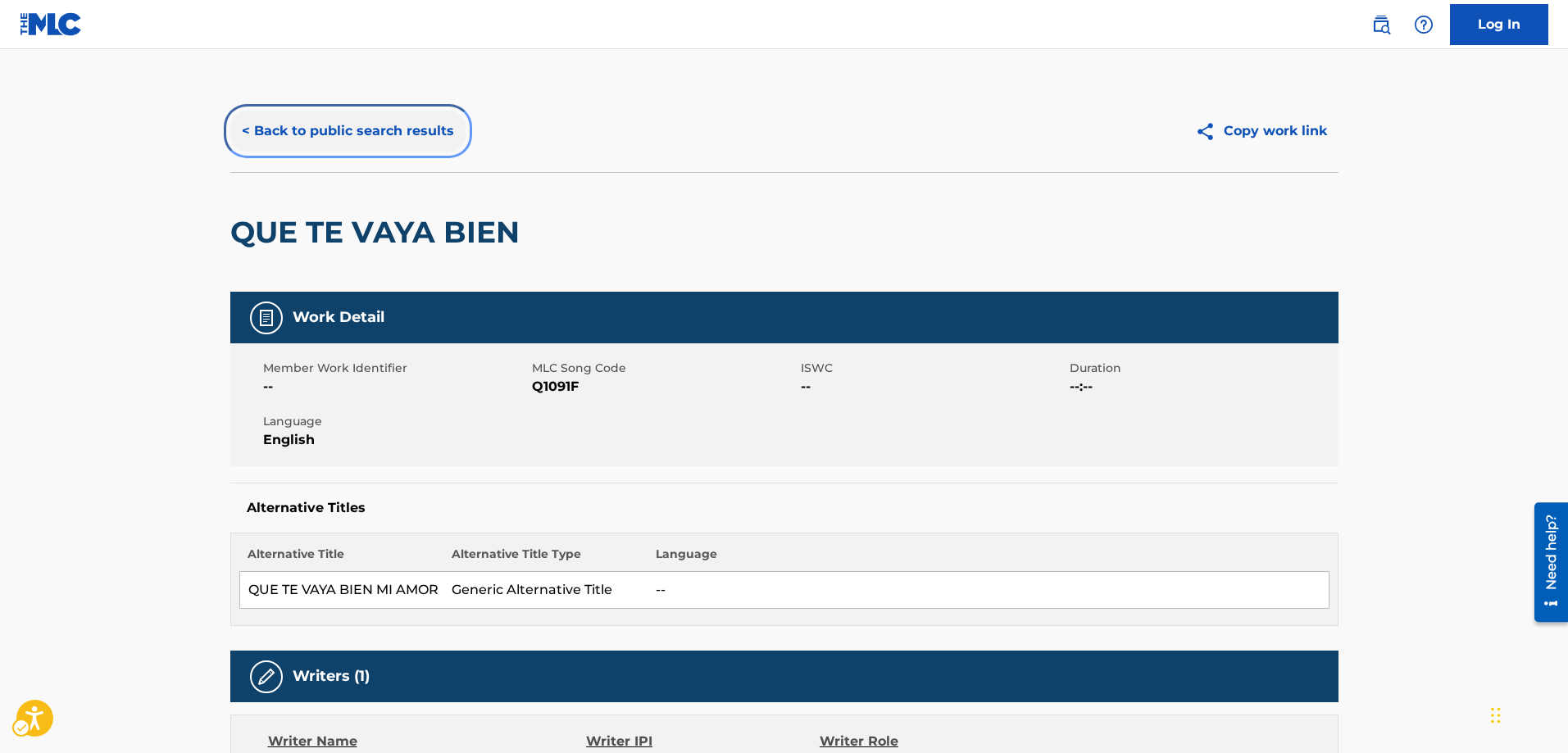
click at [239, 130] on button "< Back to public search results" at bounding box center [348, 131] width 235 height 41
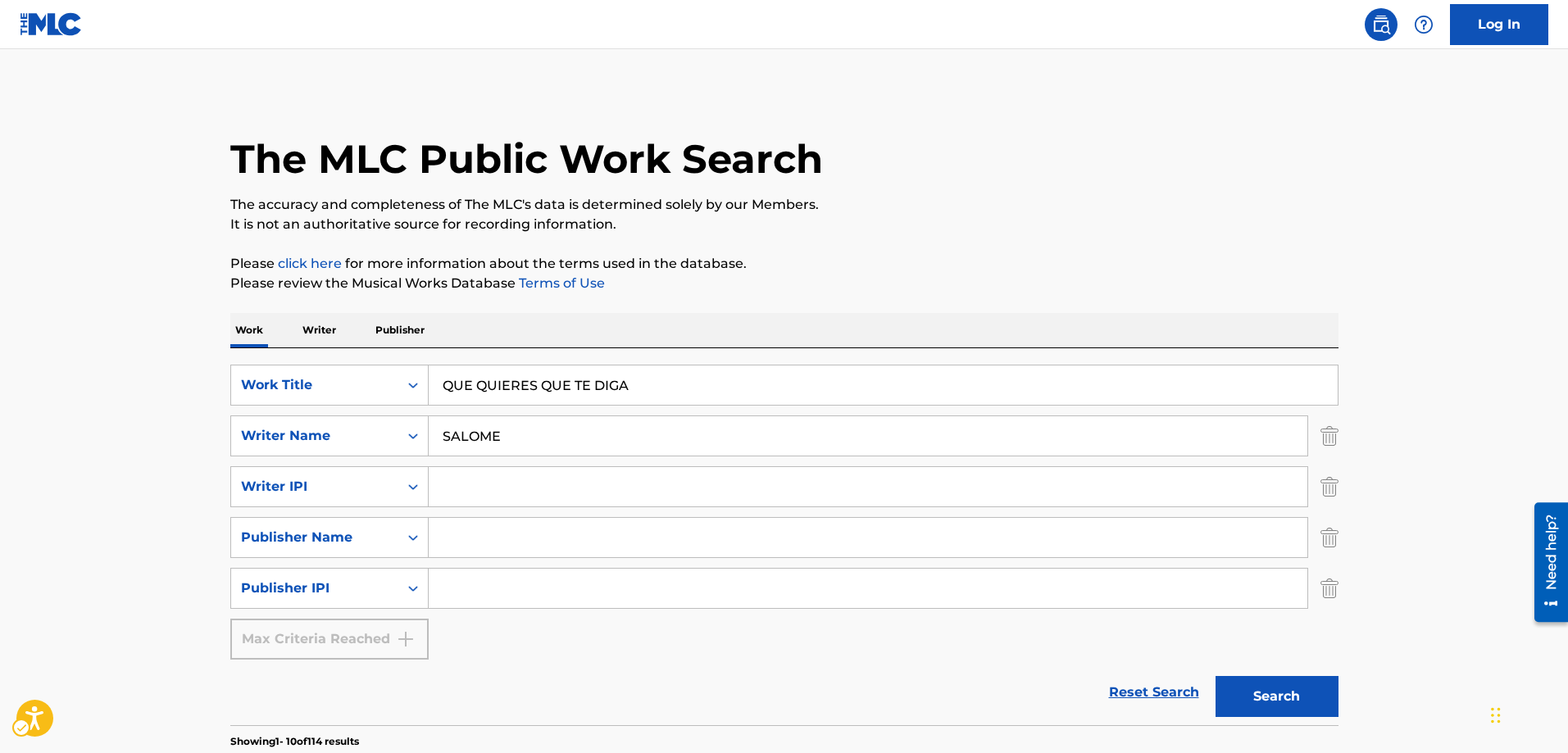
scroll to position [1249, 0]
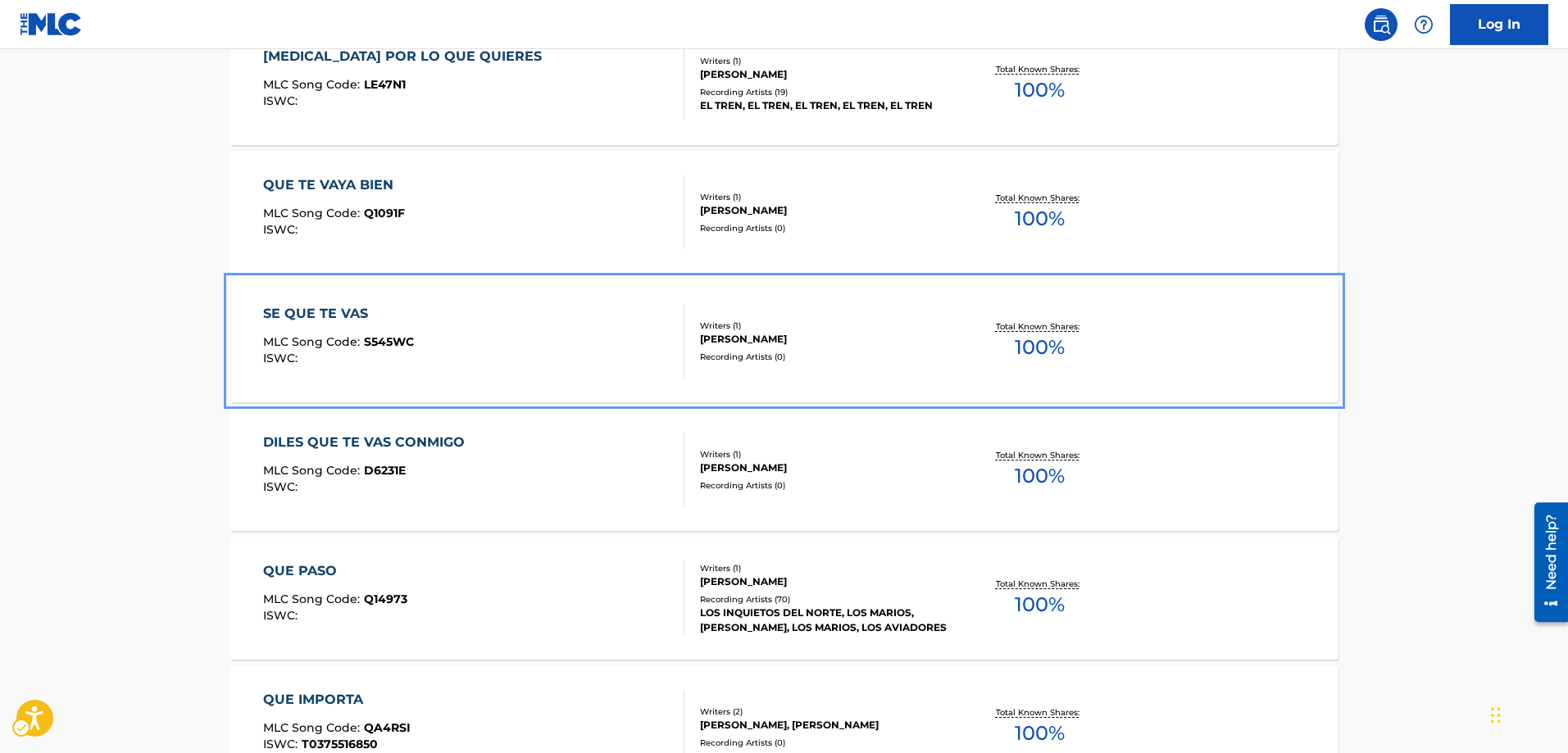
click at [364, 345] on span "S545WC" at bounding box center [389, 342] width 50 height 15
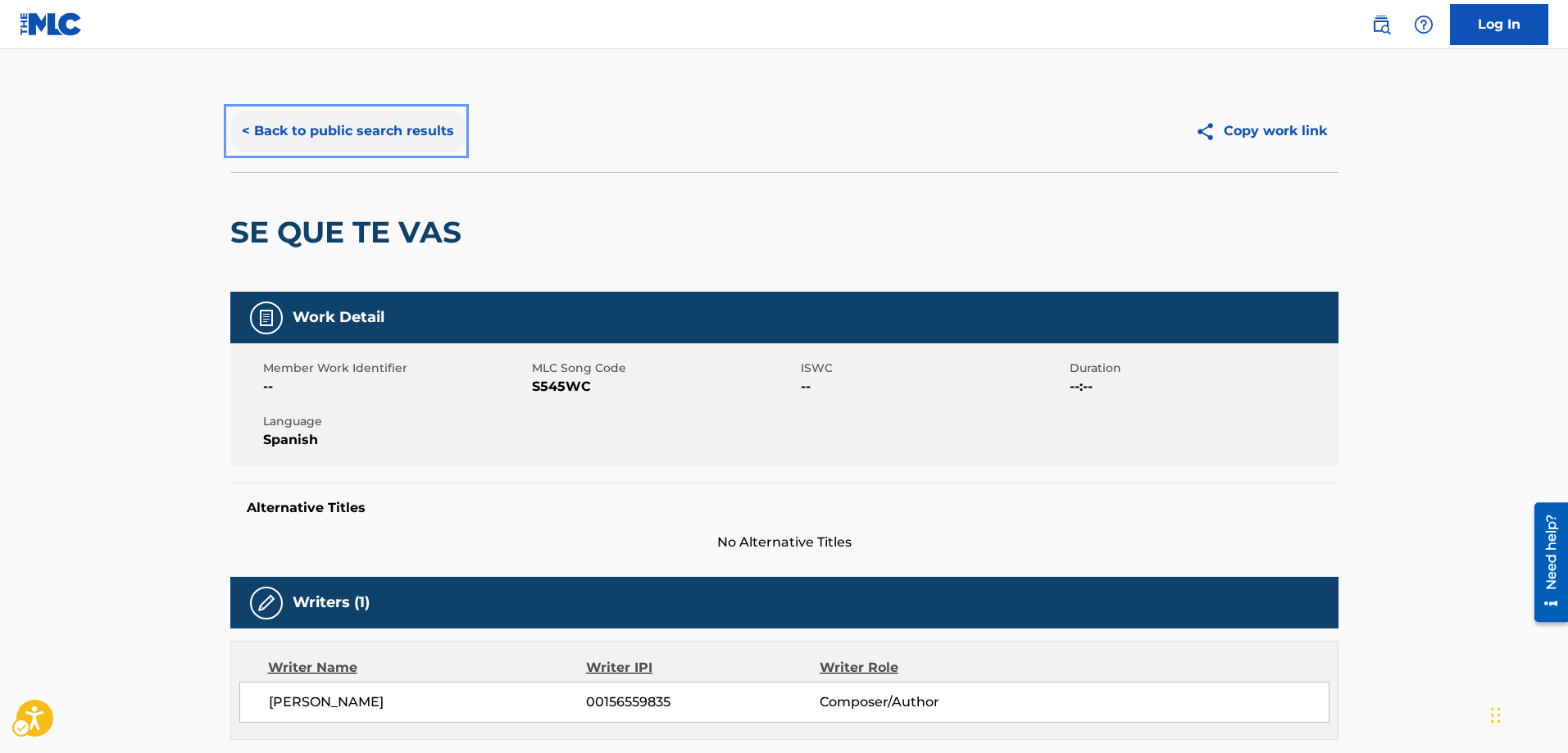
click at [242, 134] on button "< Back to public search results" at bounding box center [348, 131] width 235 height 41
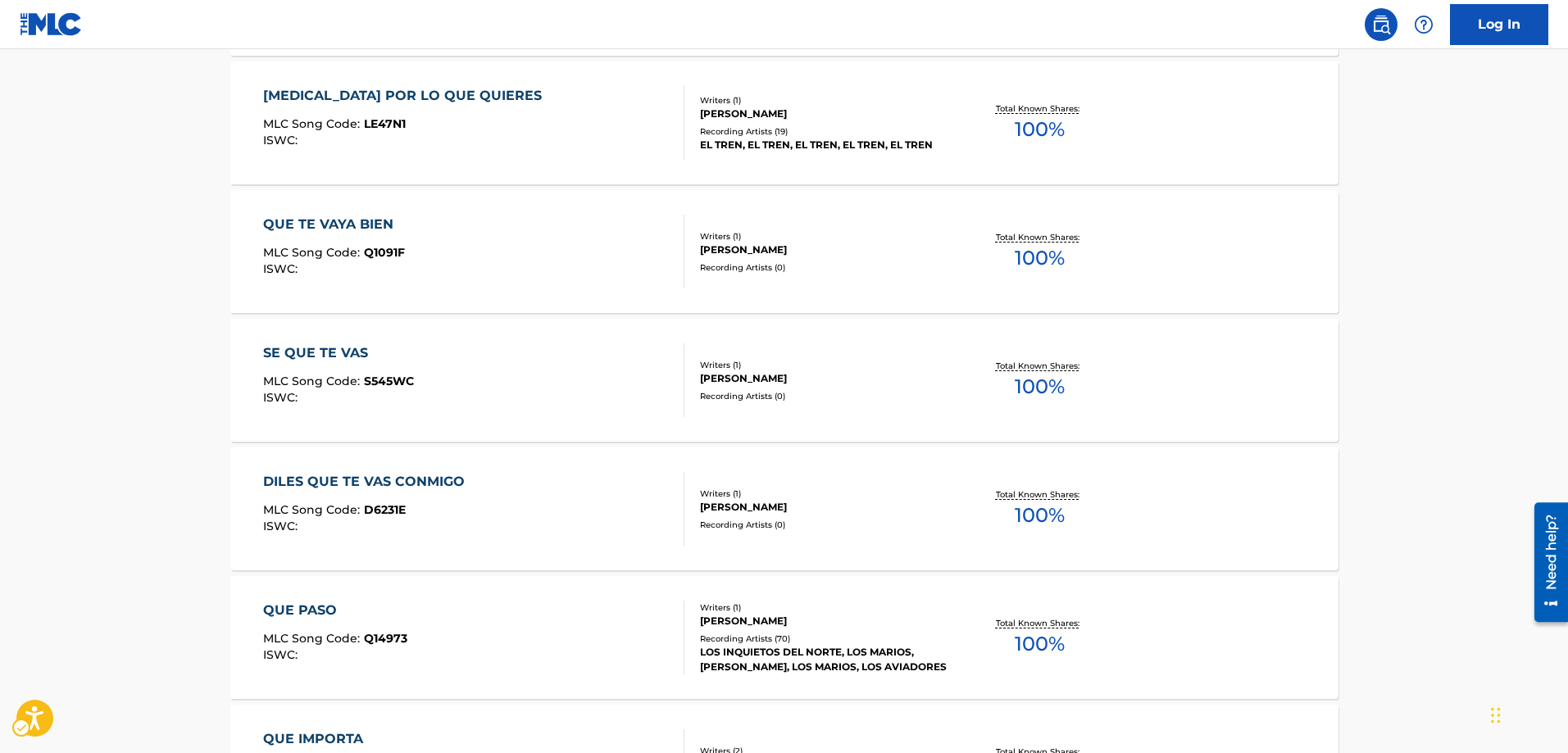
scroll to position [1455, 0]
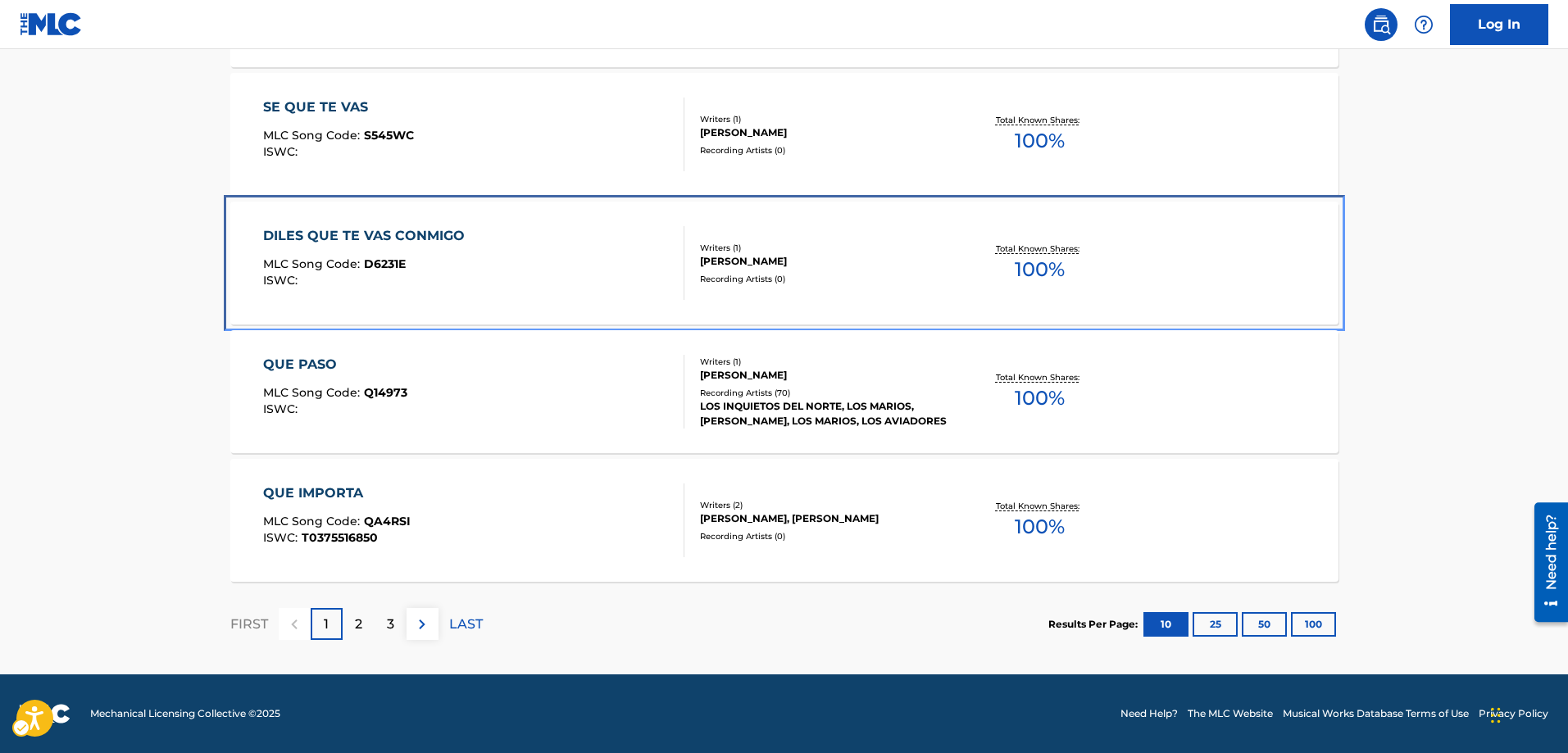
click at [383, 268] on span "D6231E" at bounding box center [384, 264] width 41 height 15
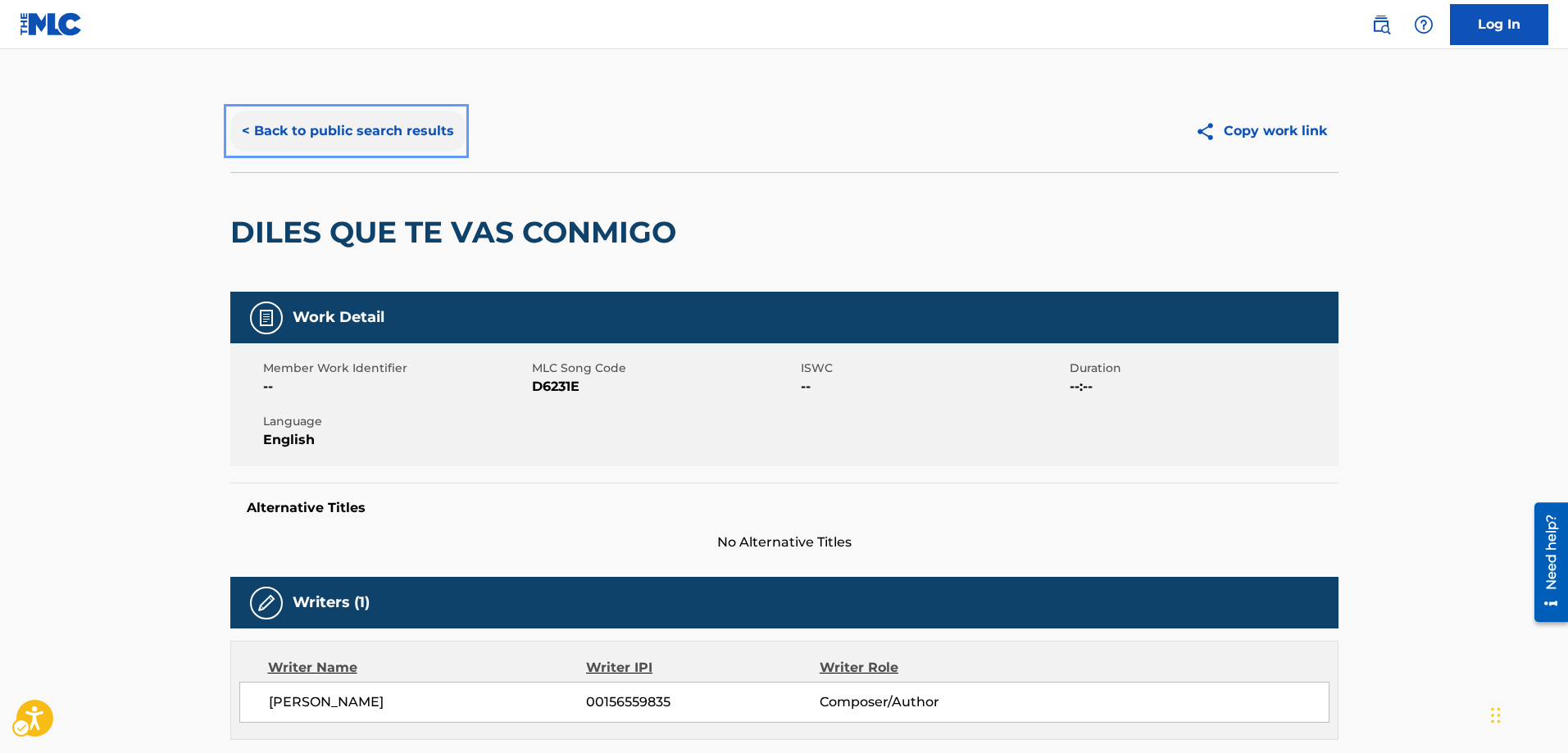
click at [243, 126] on button "< Back to public search results" at bounding box center [348, 131] width 235 height 41
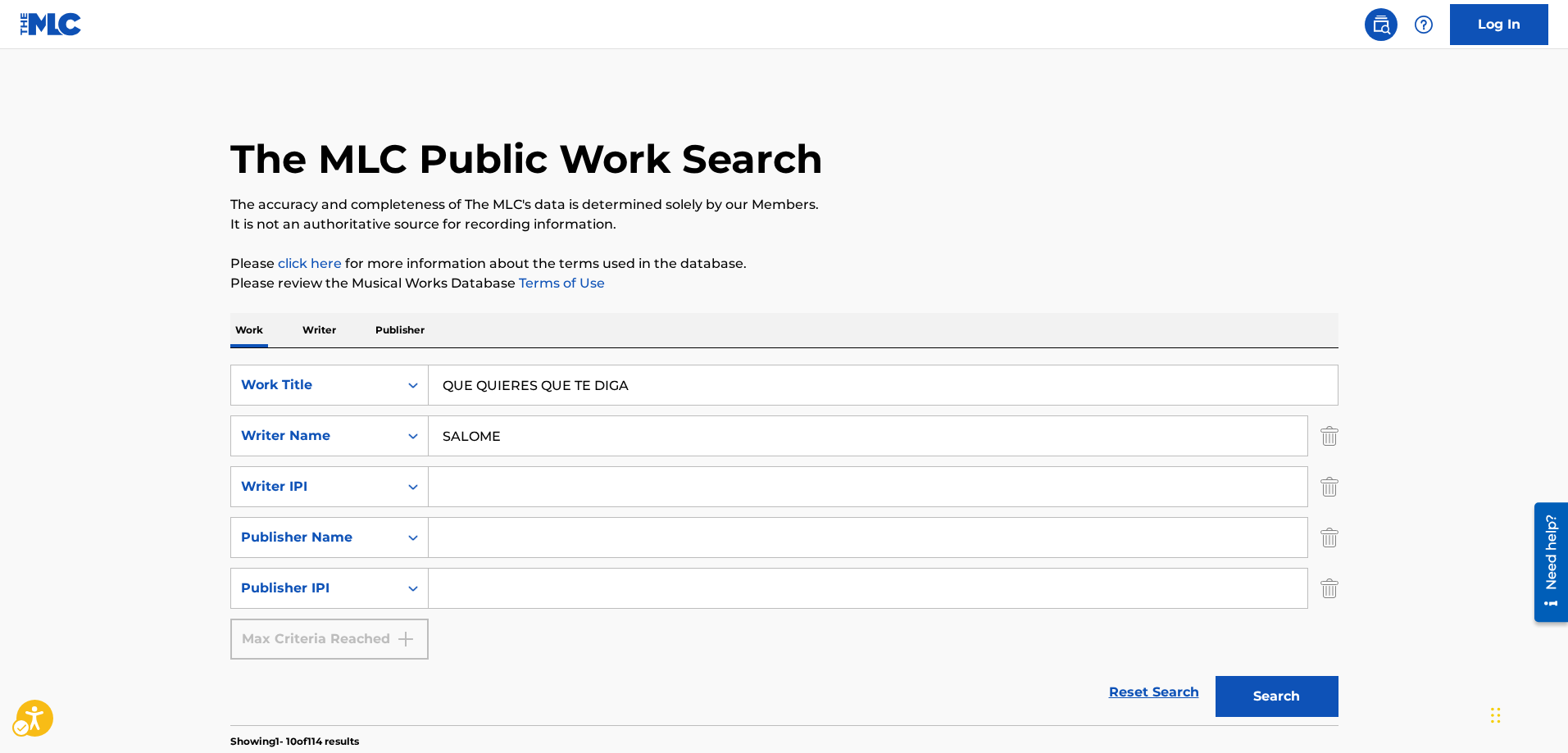
scroll to position [1455, 0]
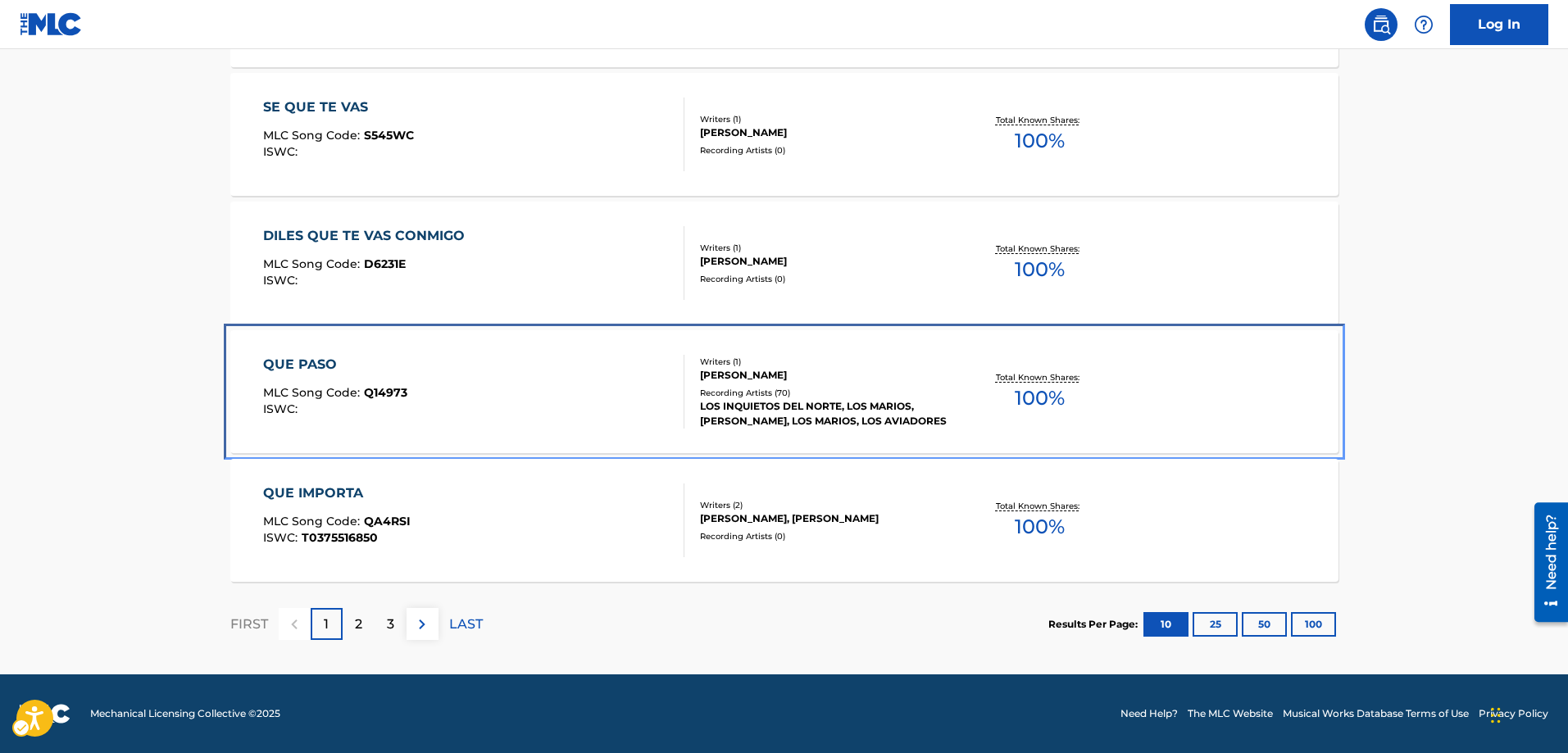
click at [385, 387] on span "Q14973" at bounding box center [385, 393] width 43 height 15
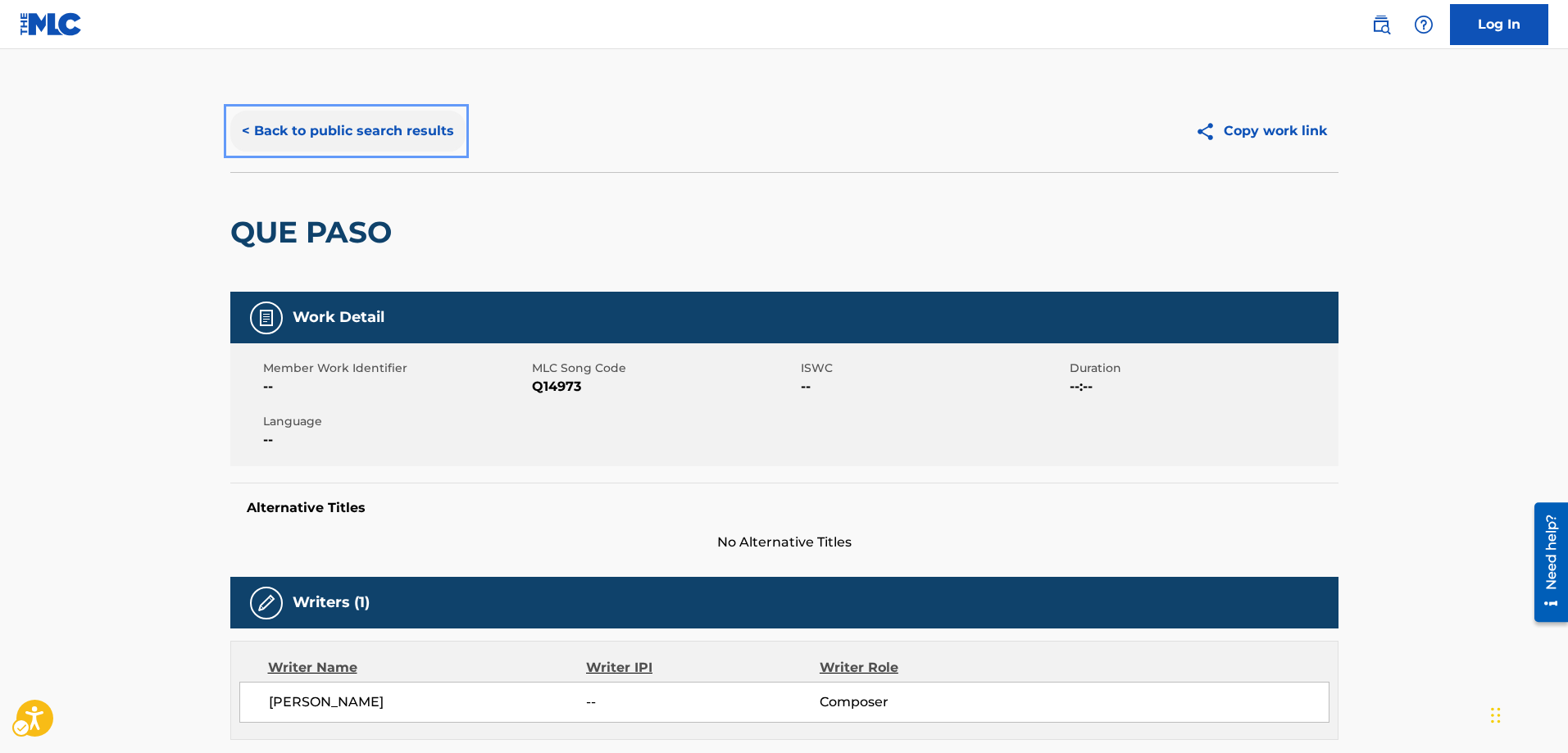
click at [242, 133] on button "< Back to public search results" at bounding box center [348, 131] width 235 height 41
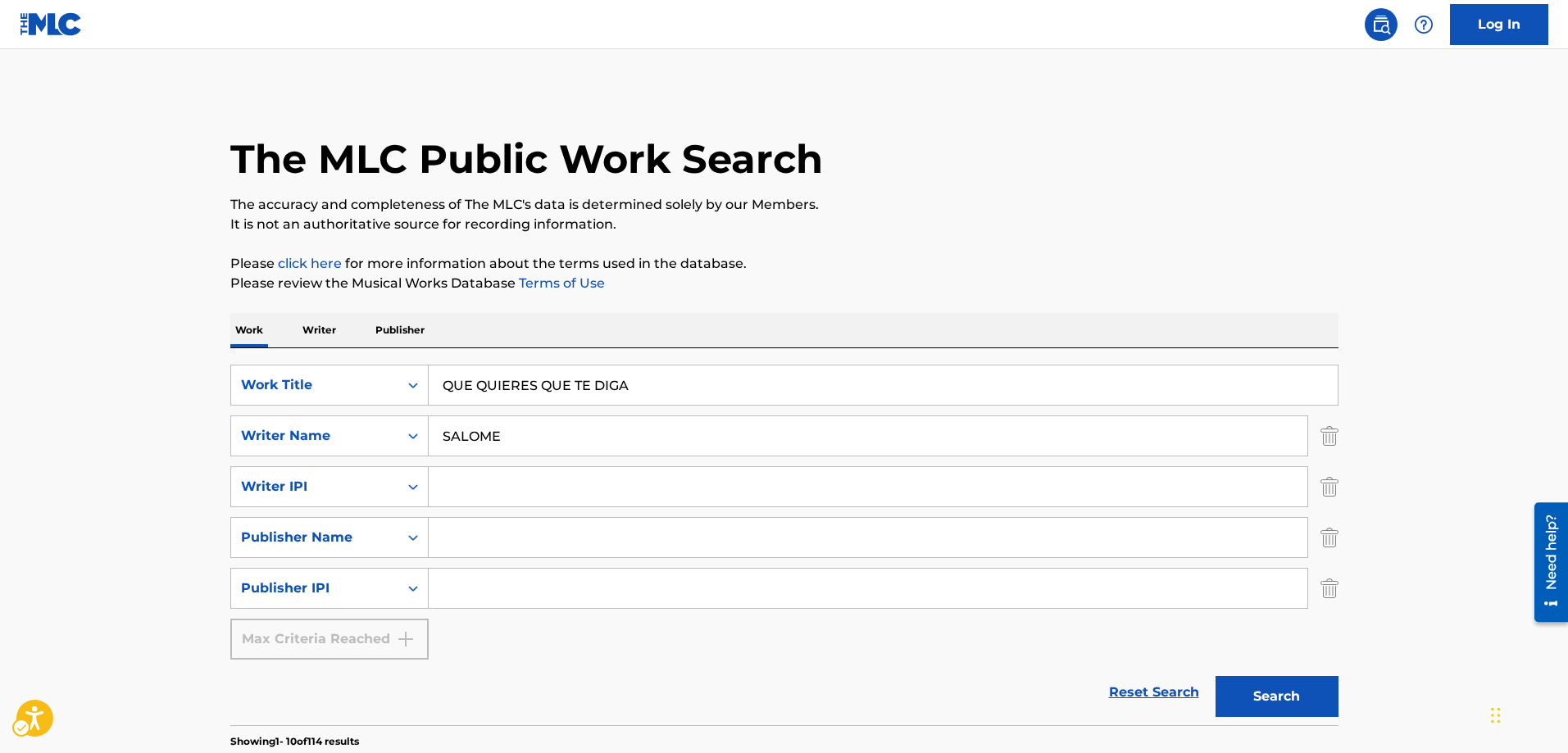
scroll to position [1455, 0]
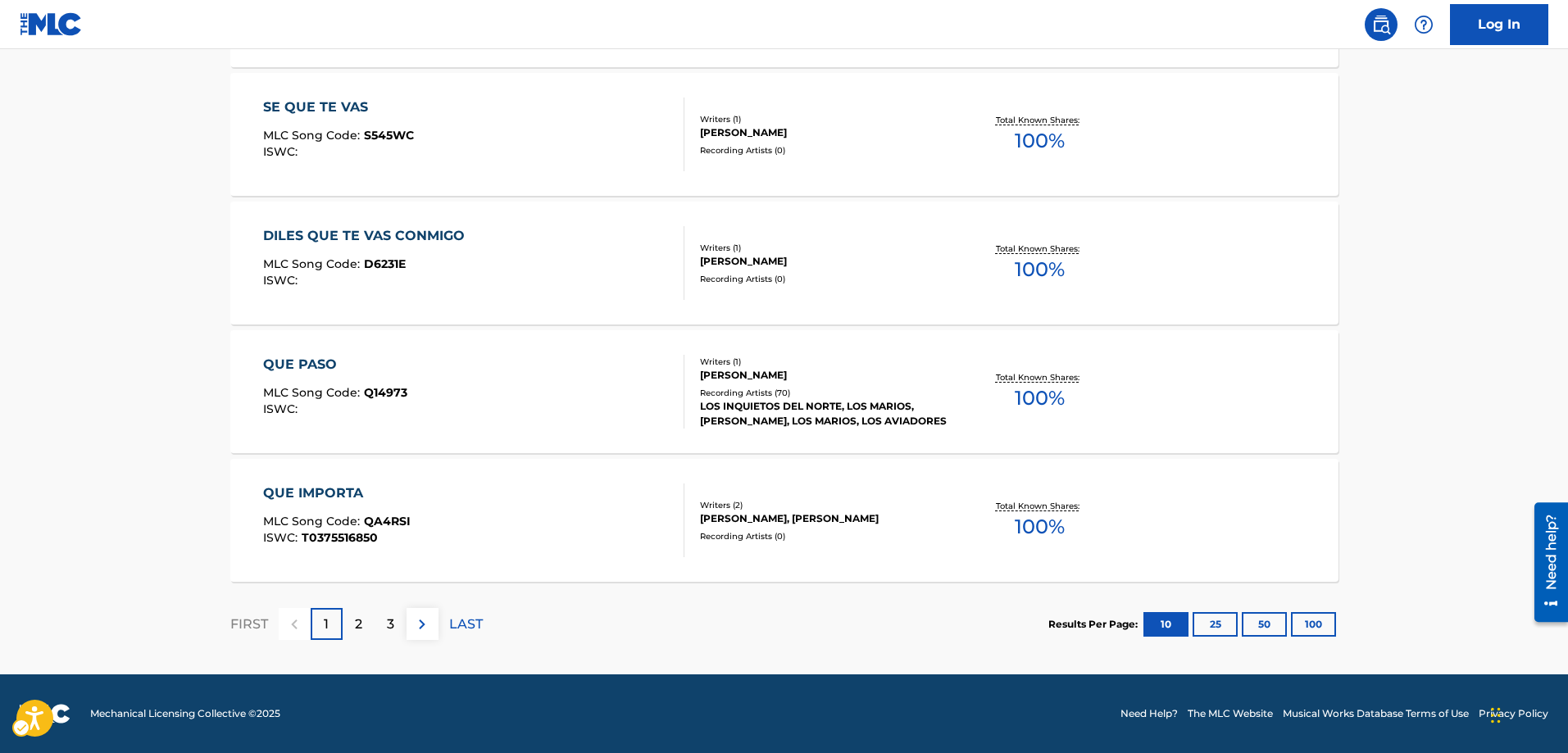
click at [361, 622] on p "2" at bounding box center [359, 623] width 7 height 19
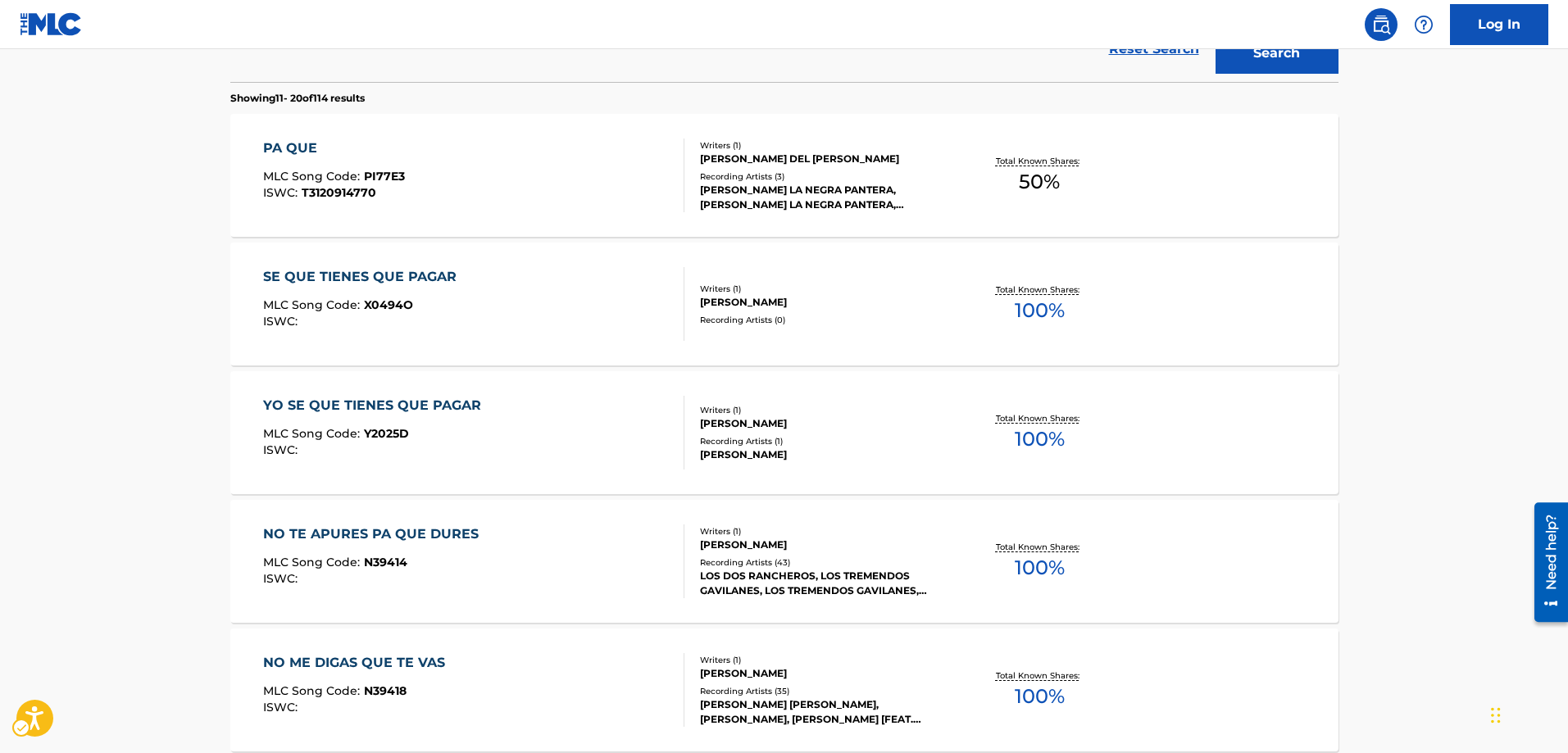
scroll to position [636, 0]
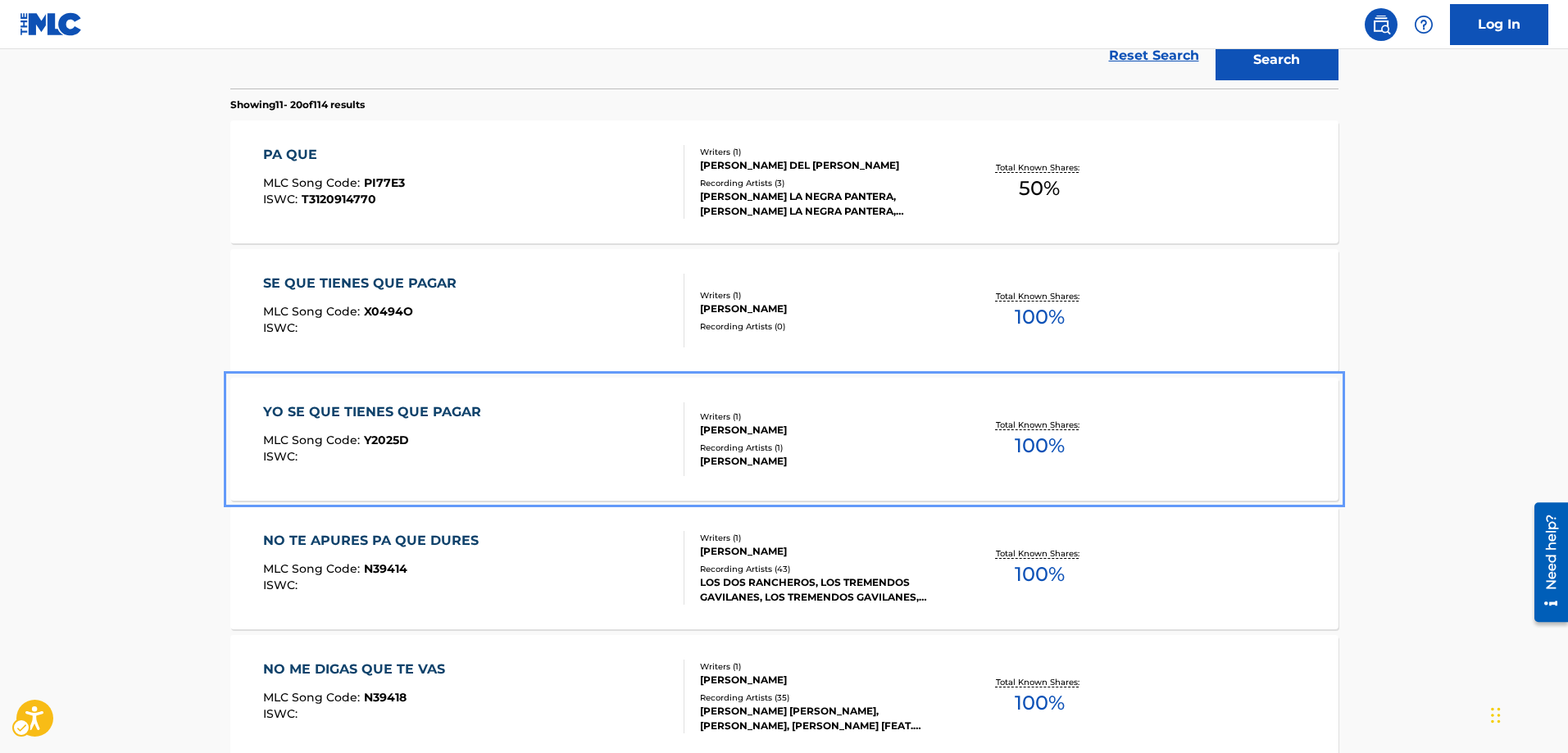
click at [376, 438] on span "Y2025D" at bounding box center [386, 439] width 45 height 15
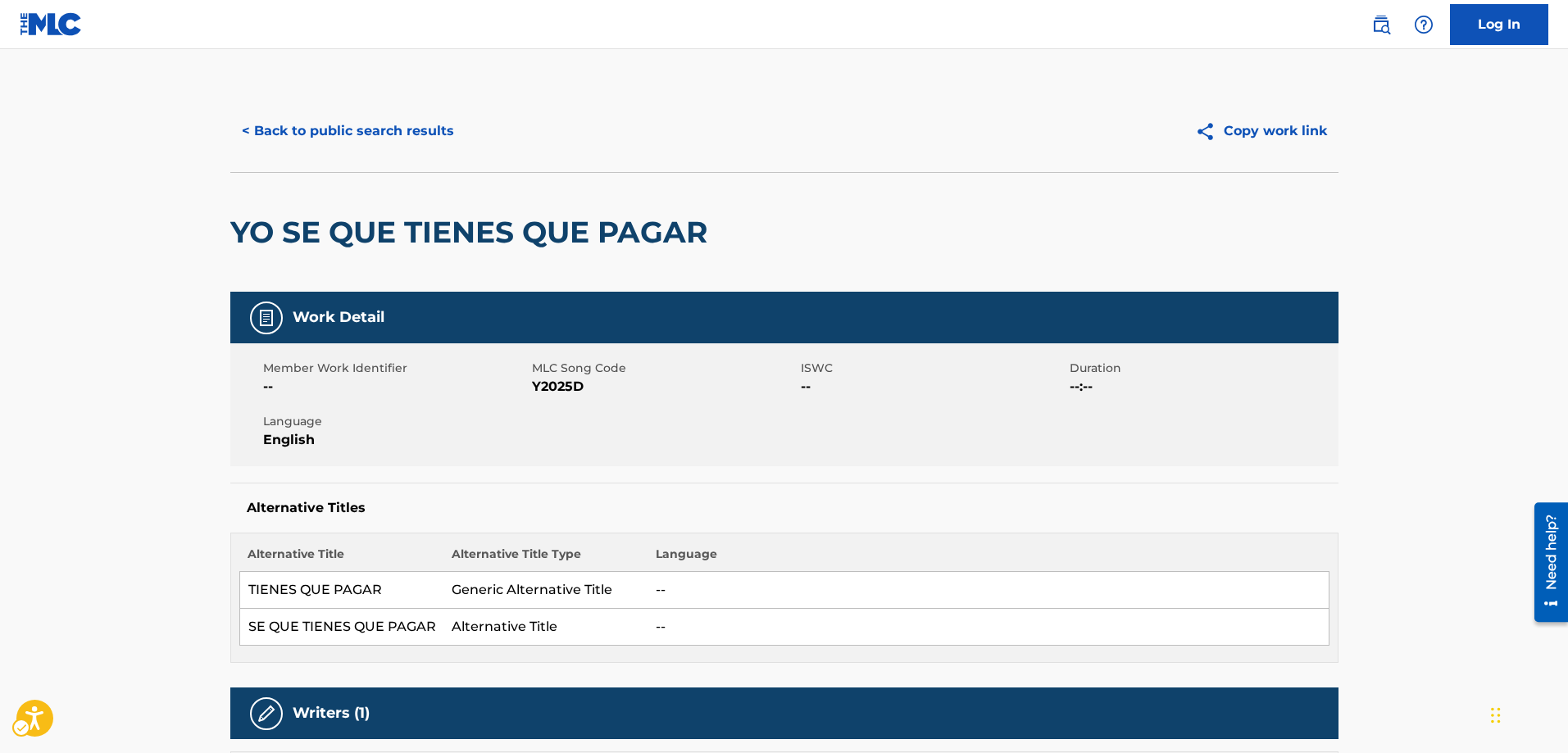
scroll to position [82, 0]
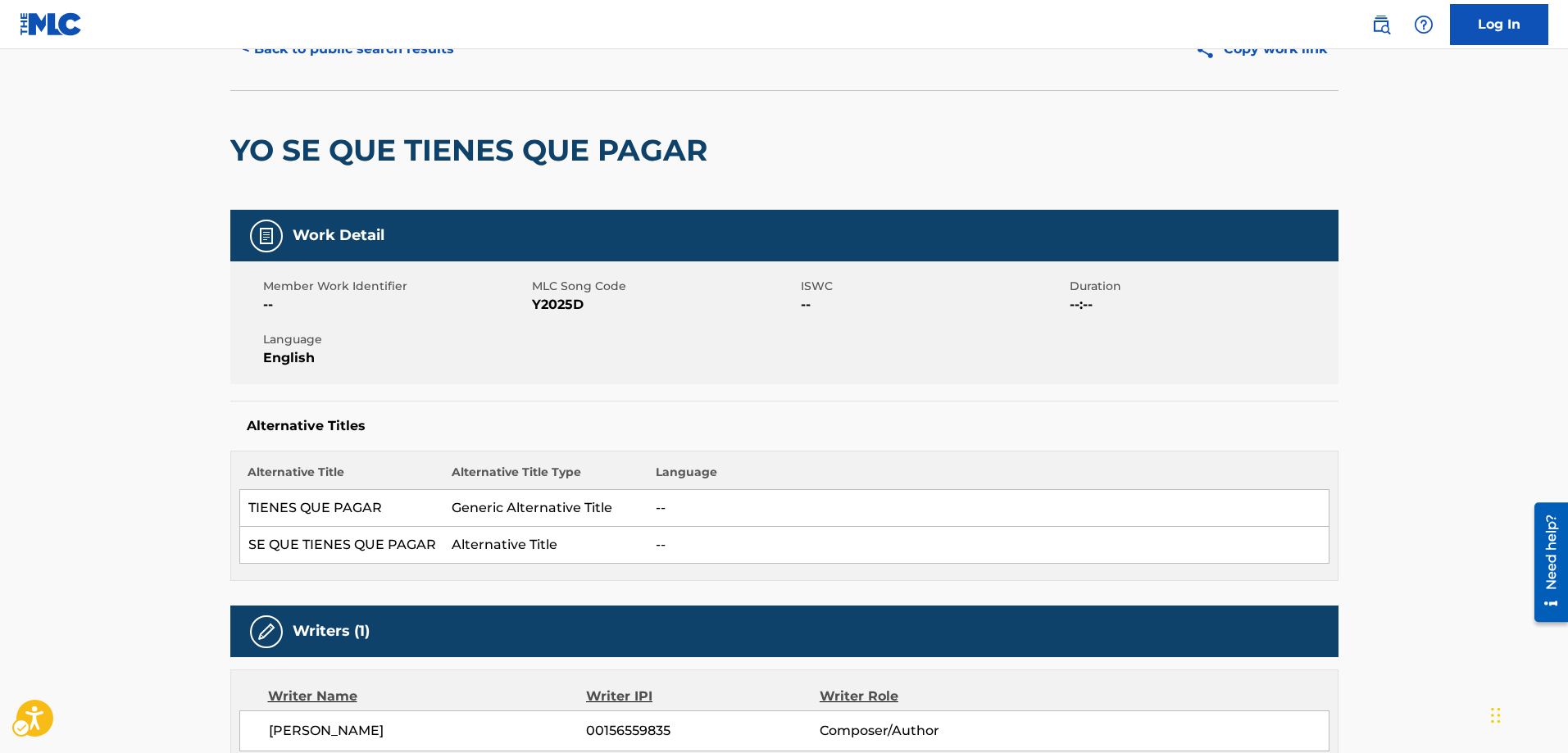
click at [246, 47] on nav "| Redirects to homepage Public Search Log In" at bounding box center [784, 24] width 1568 height 49
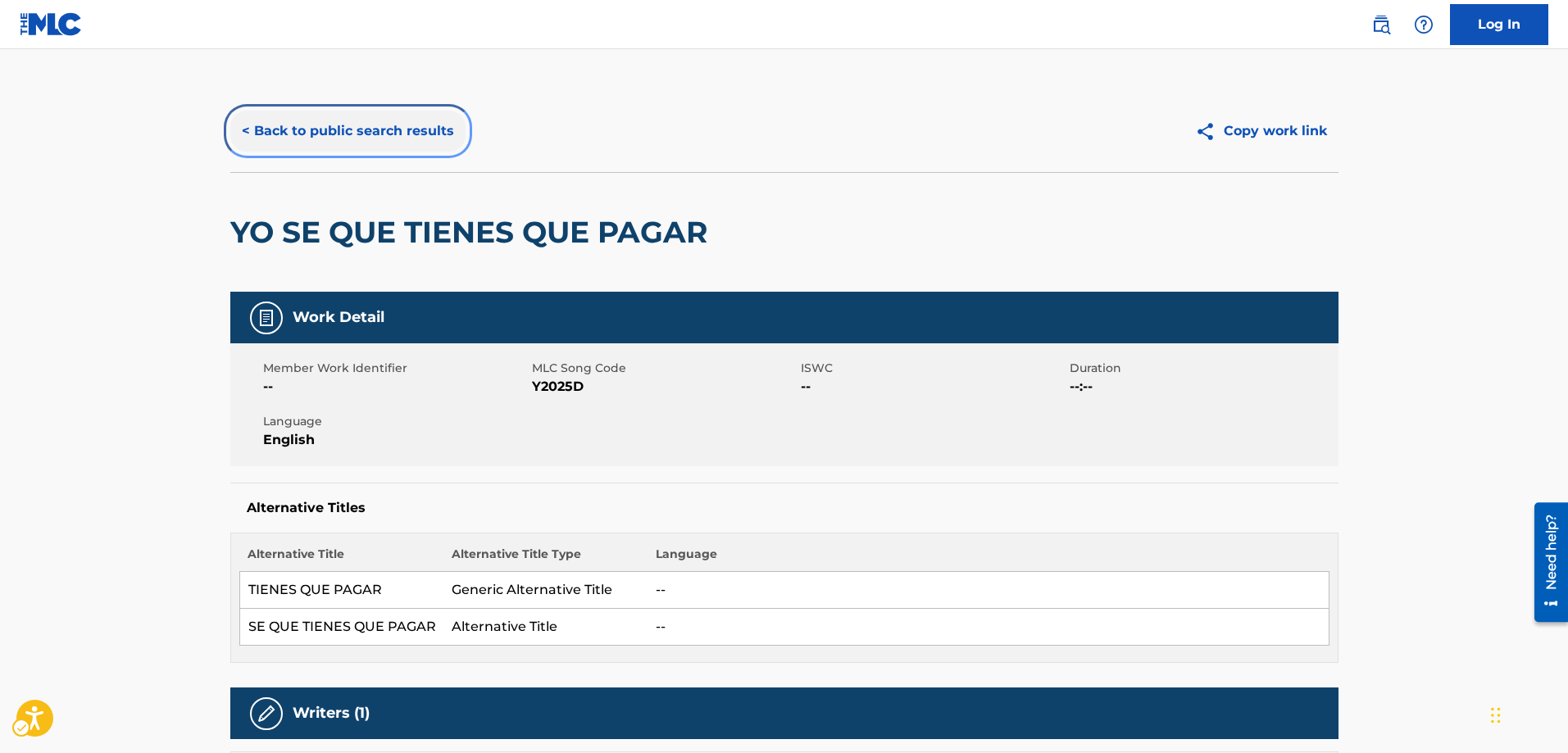
click at [247, 131] on button "< Back to public search results" at bounding box center [348, 131] width 235 height 41
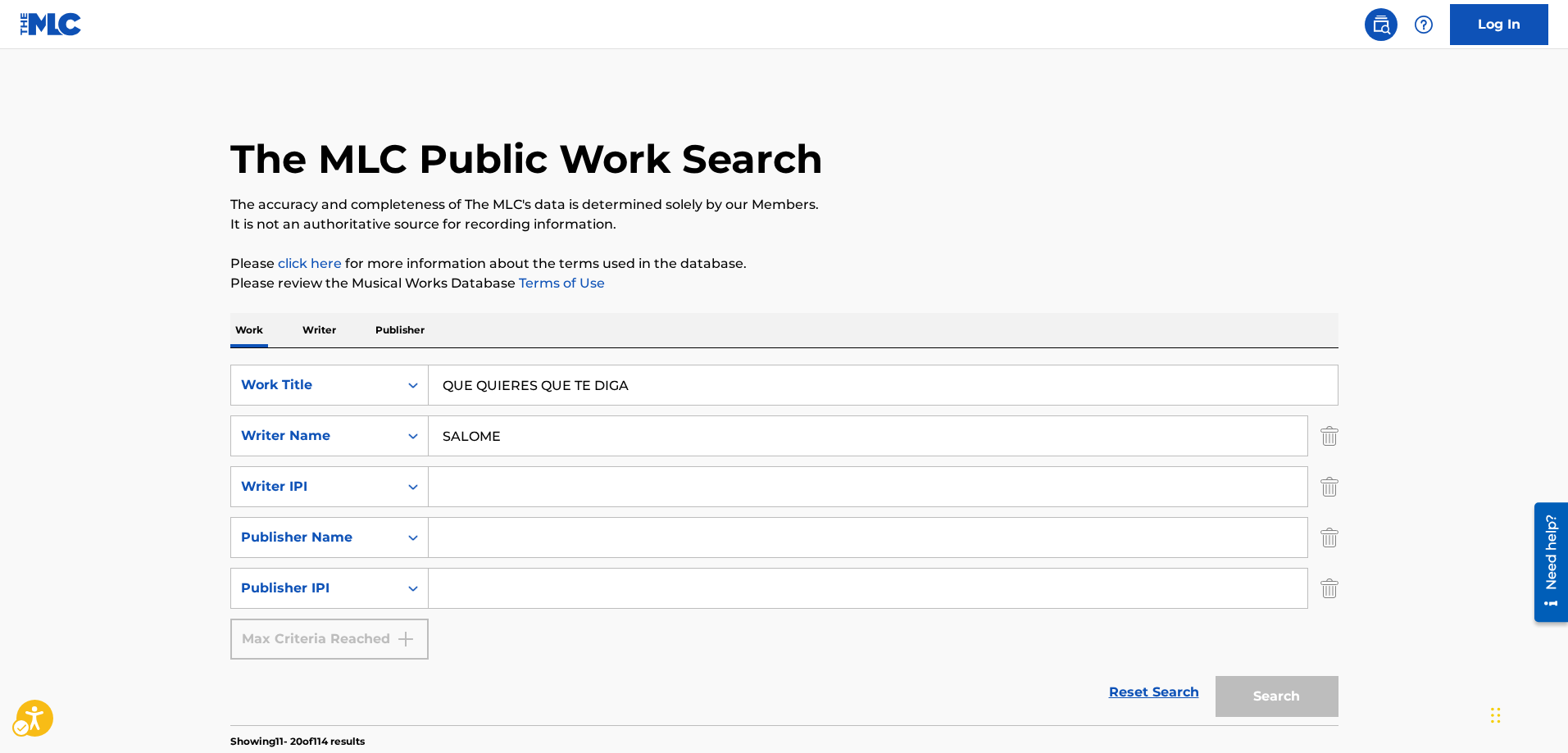
scroll to position [883, 0]
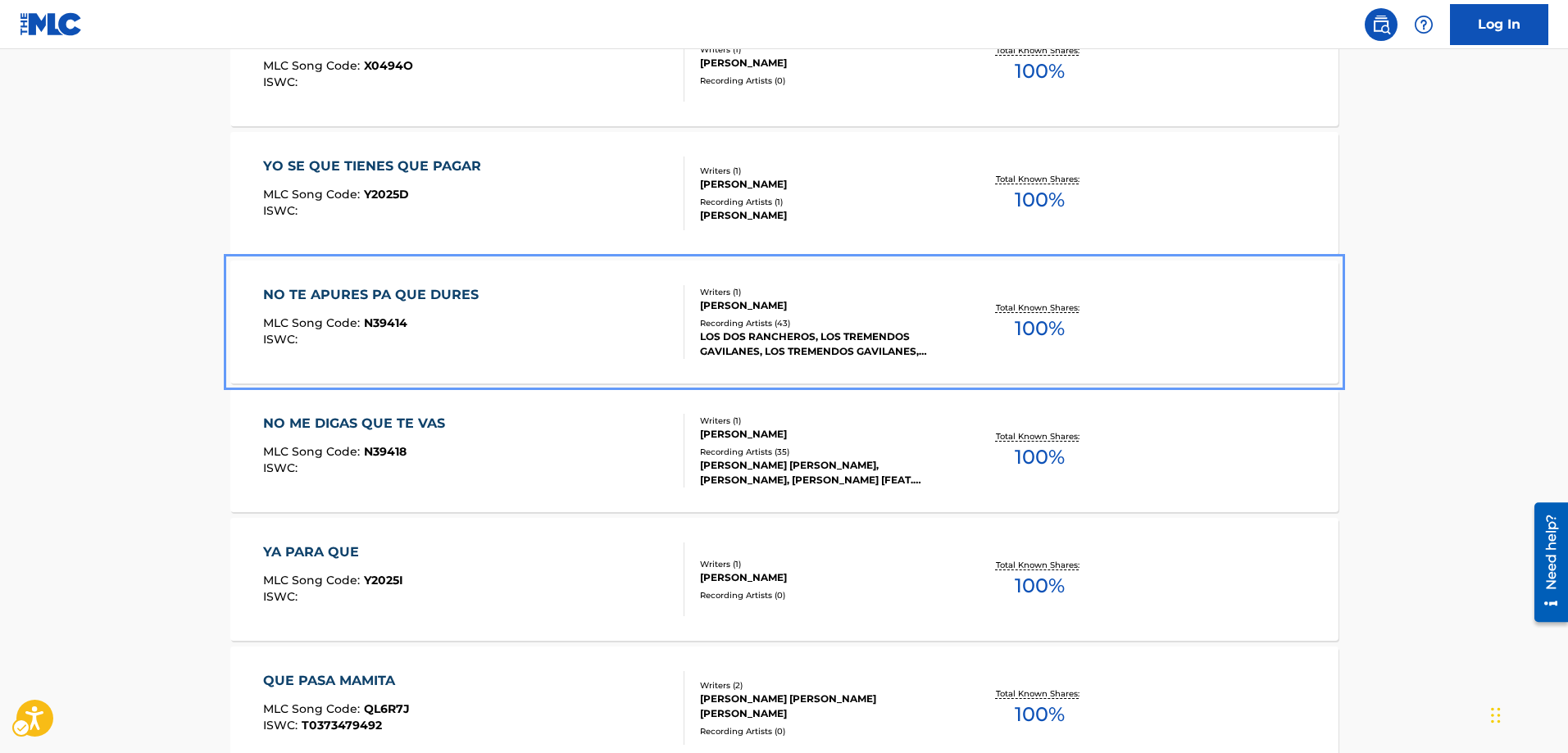
click at [381, 314] on div "NO TE APURES PA QUE DURES MLC Song Code : N39414 ISWC :" at bounding box center [374, 322] width 223 height 74
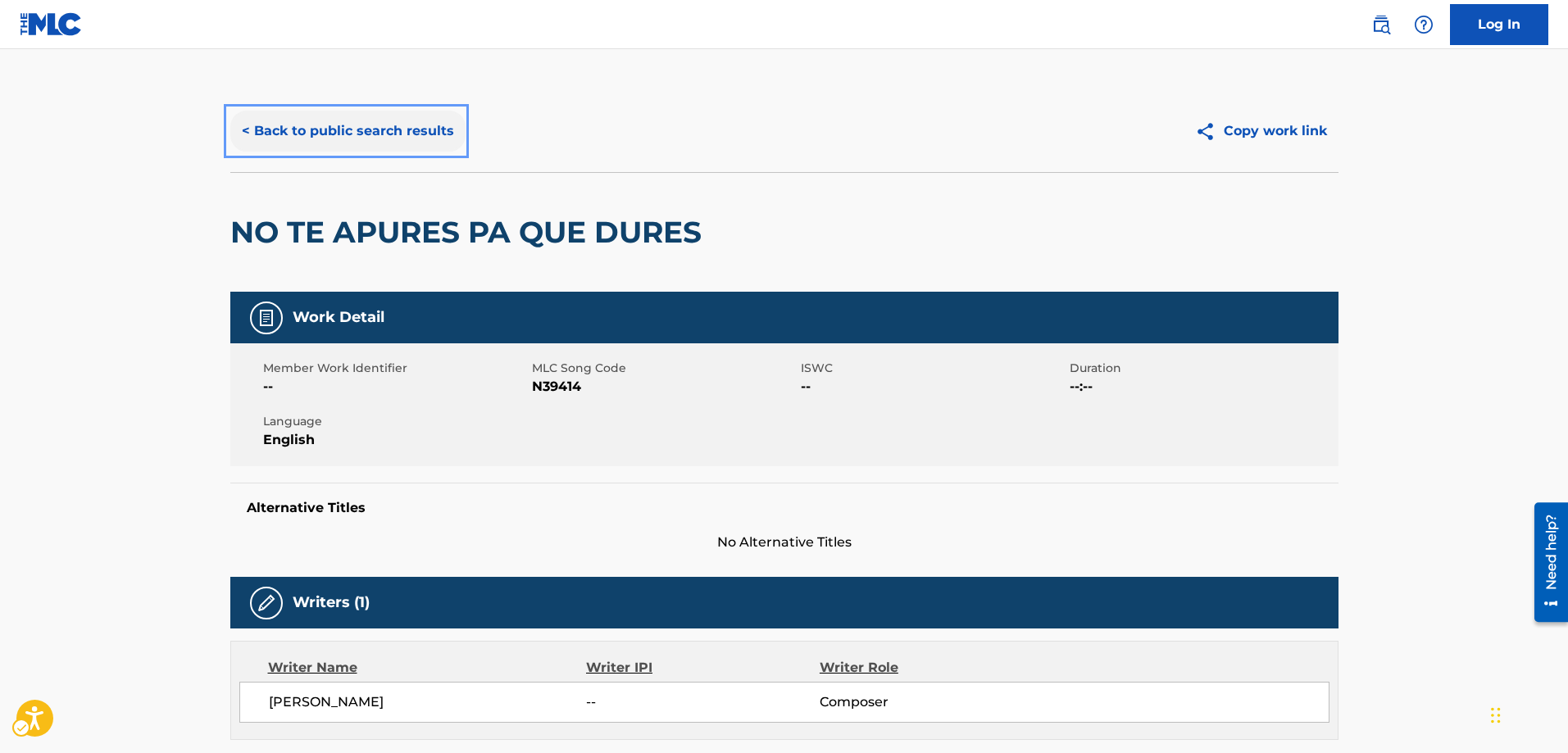
click at [240, 131] on button "< Back to public search results" at bounding box center [348, 131] width 235 height 41
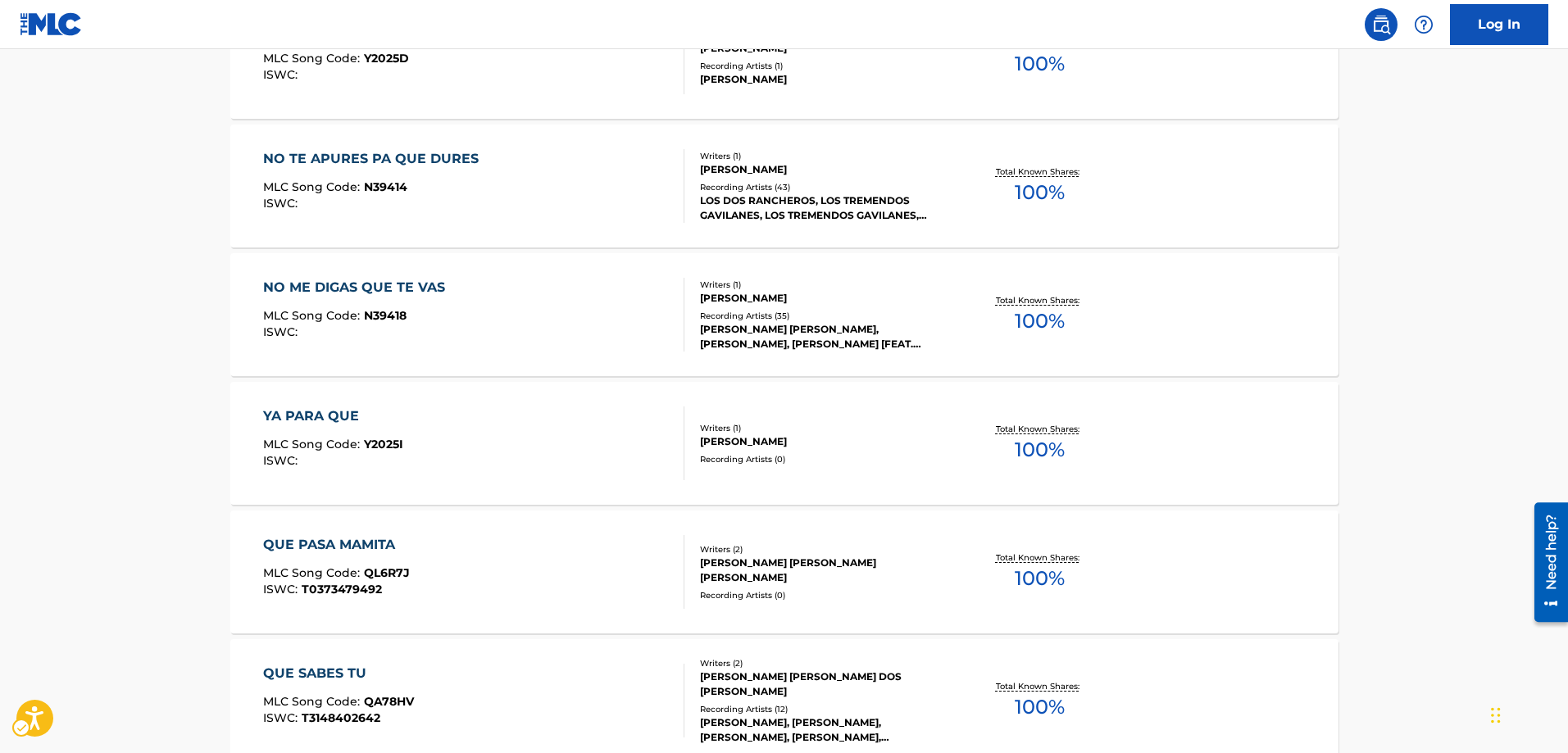
scroll to position [964, 0]
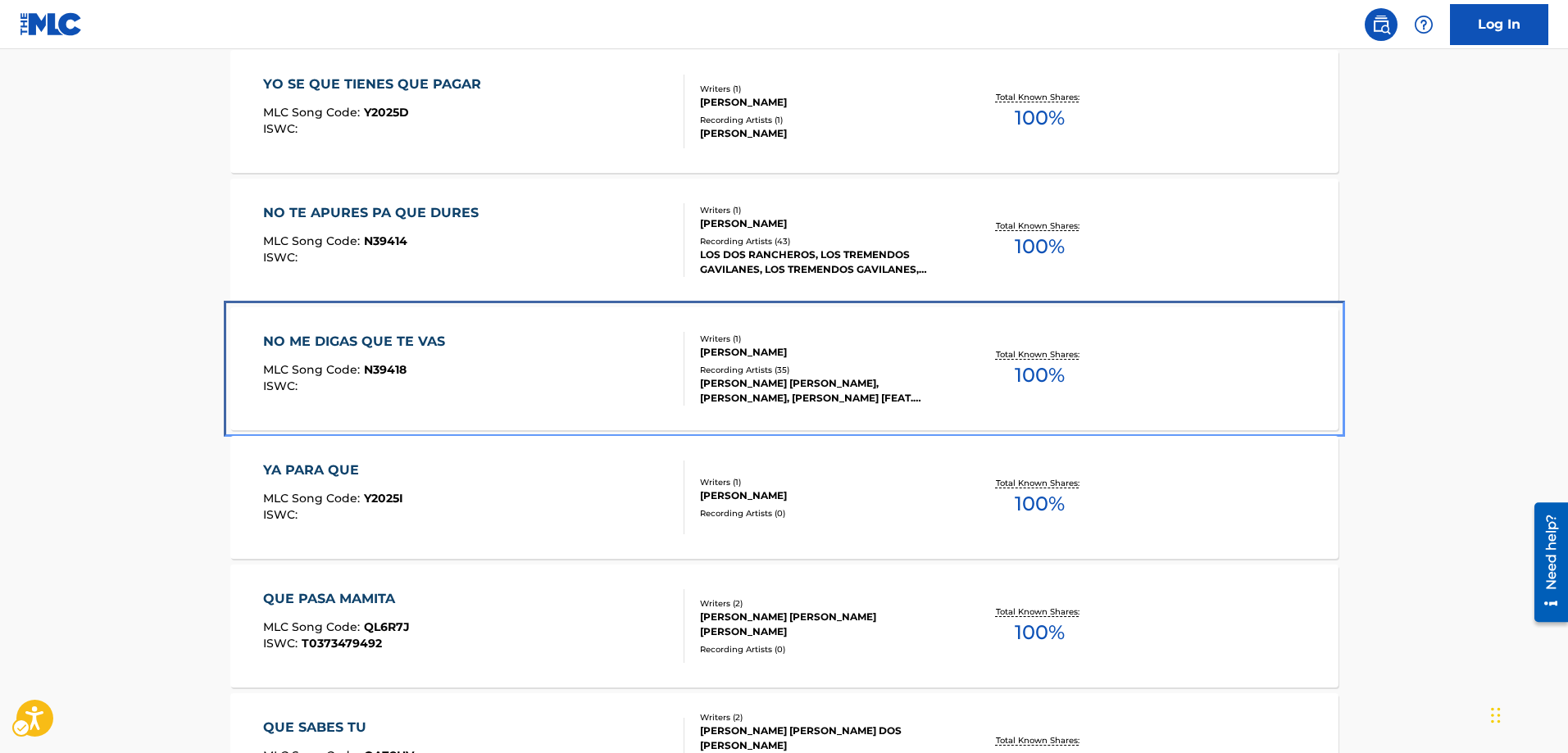
click at [396, 368] on span "N39418" at bounding box center [385, 370] width 42 height 15
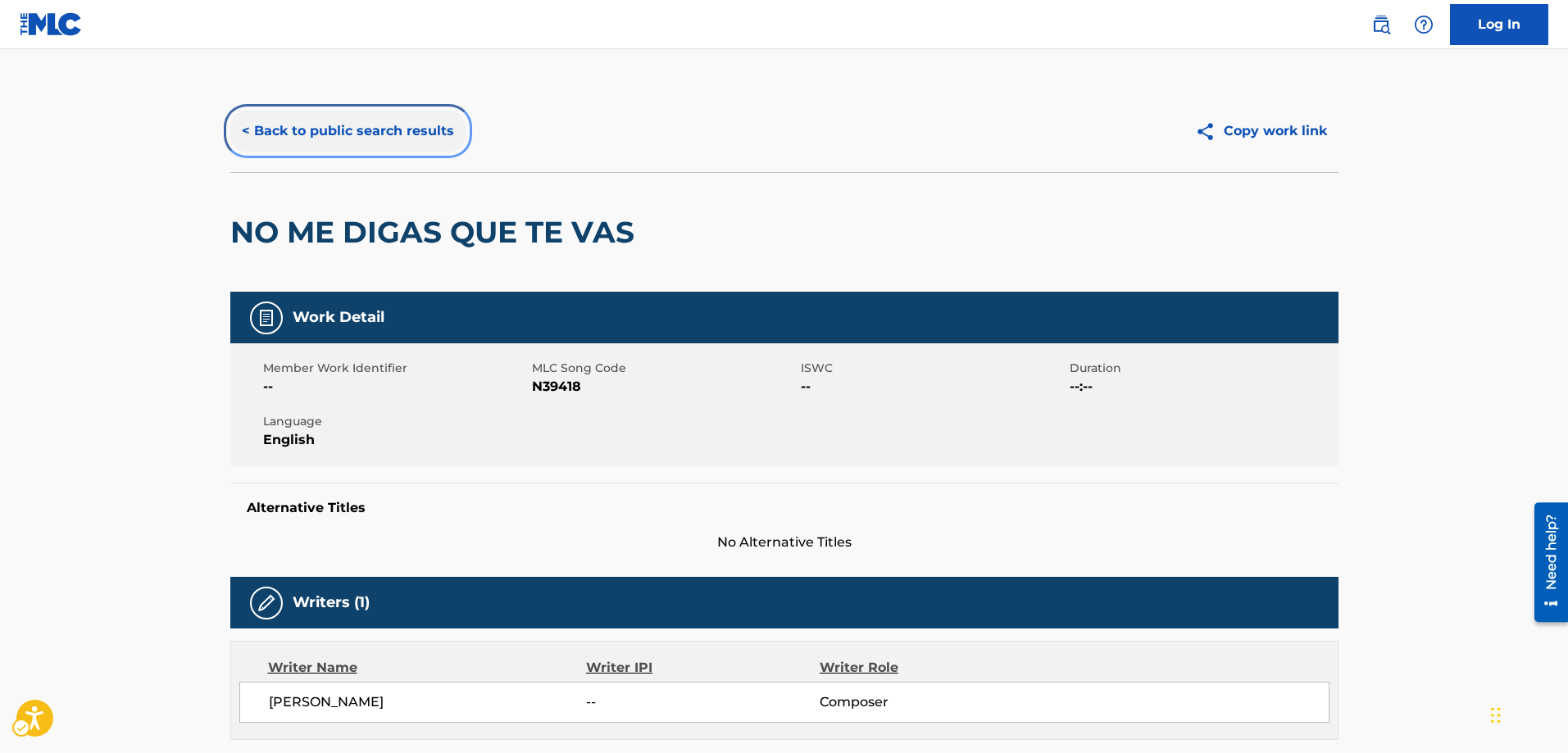
click at [246, 128] on button "< Back to public search results" at bounding box center [348, 131] width 235 height 41
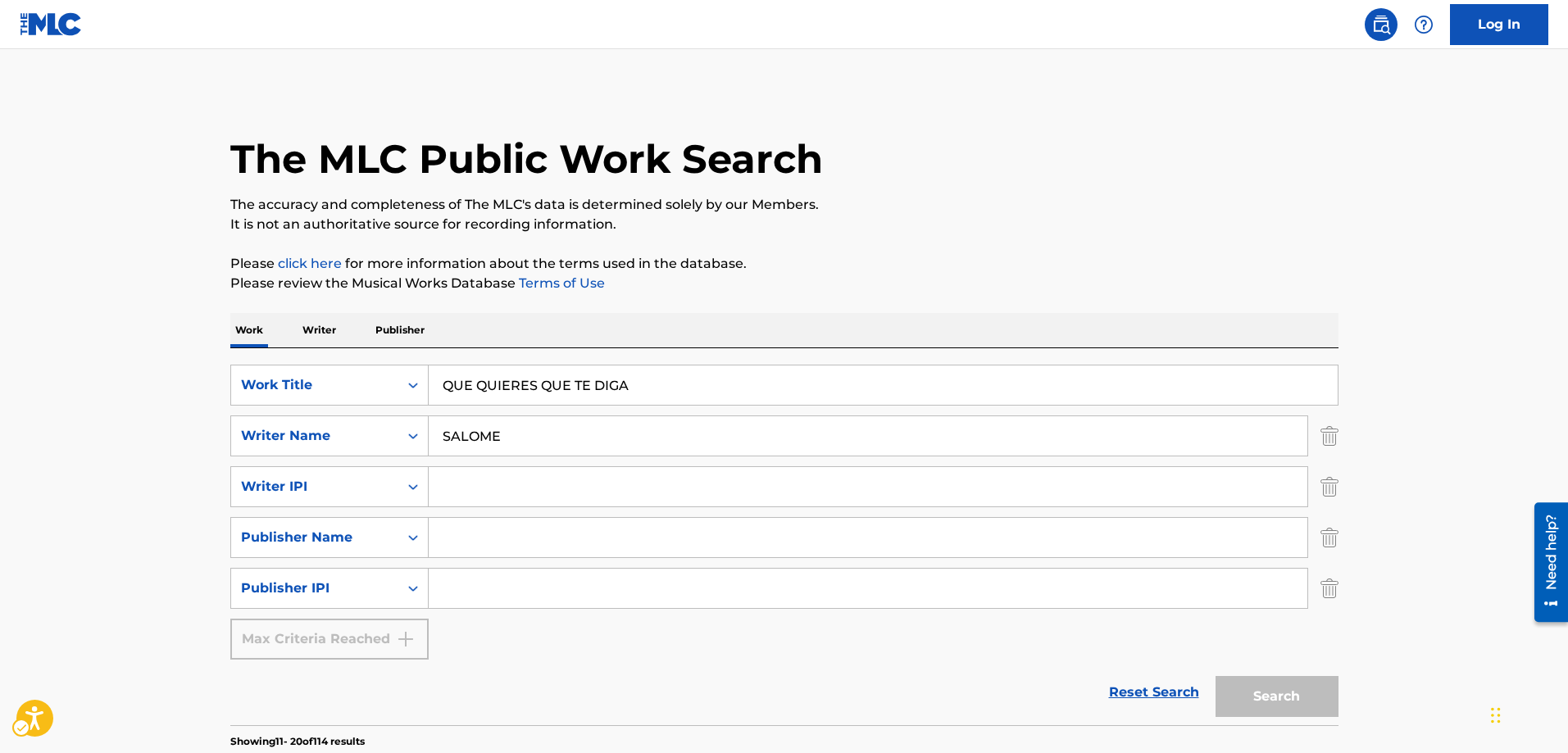
scroll to position [1210, 0]
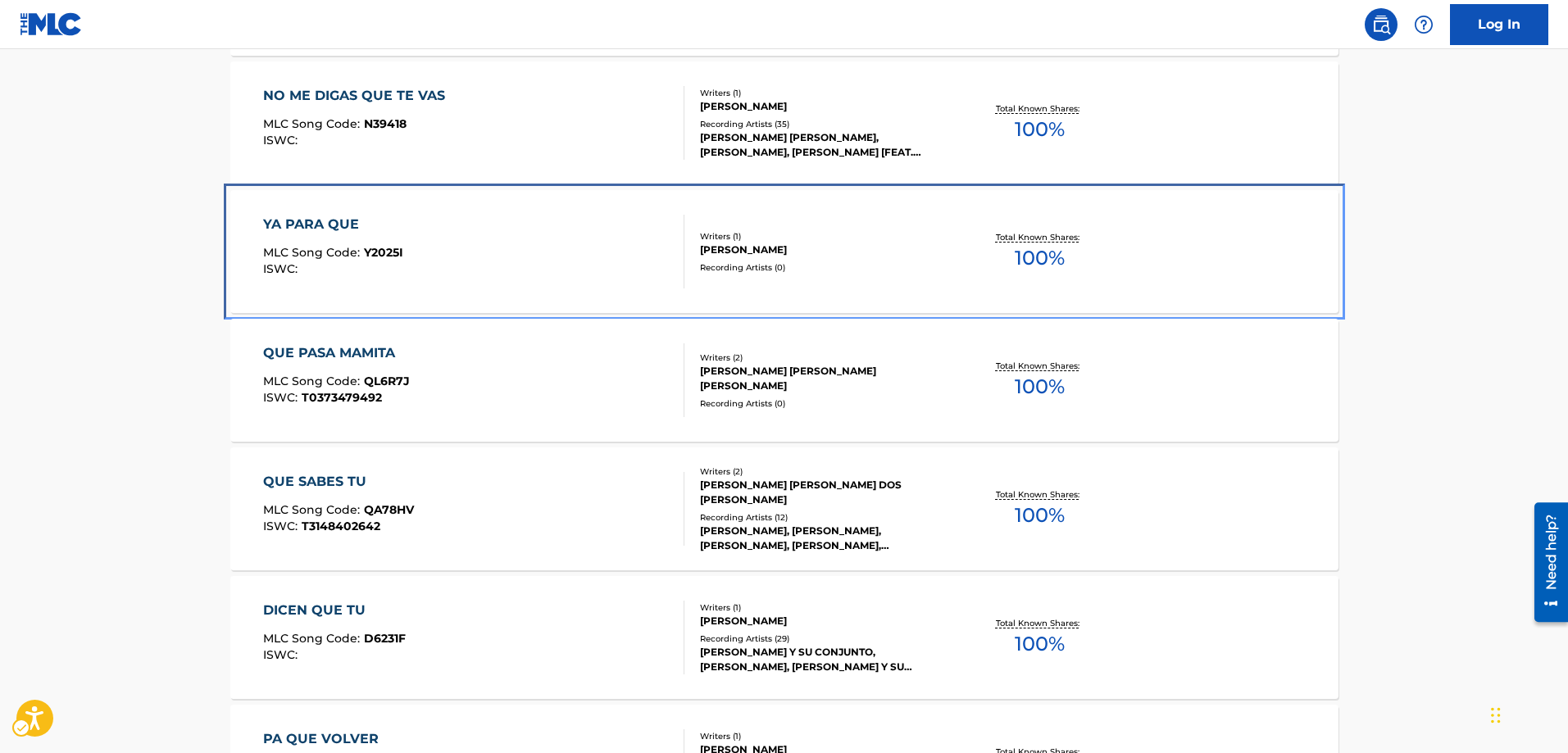
click at [395, 250] on span "Y2025I" at bounding box center [383, 252] width 40 height 15
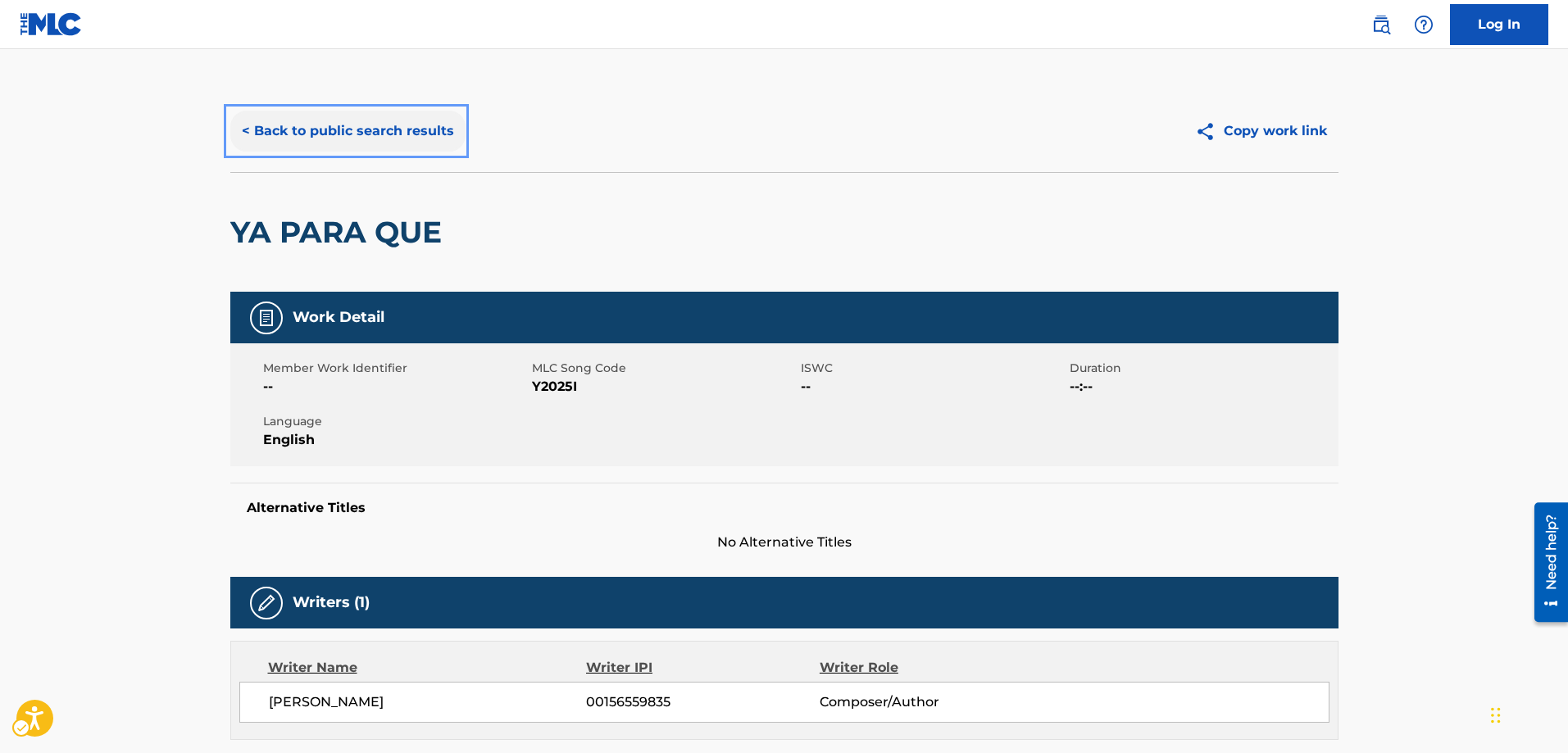
click at [244, 128] on button "< Back to public search results" at bounding box center [348, 131] width 235 height 41
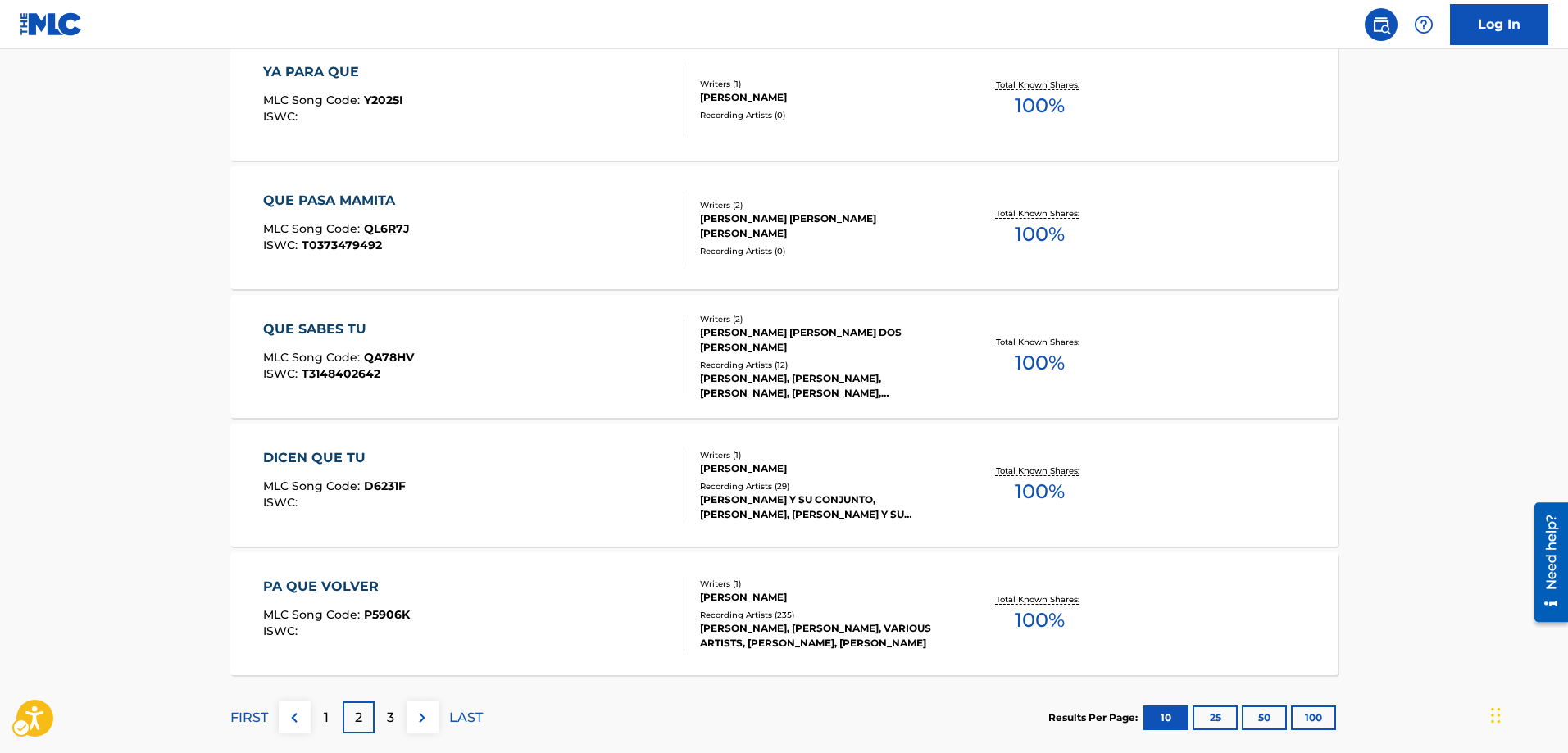
scroll to position [1292, 0]
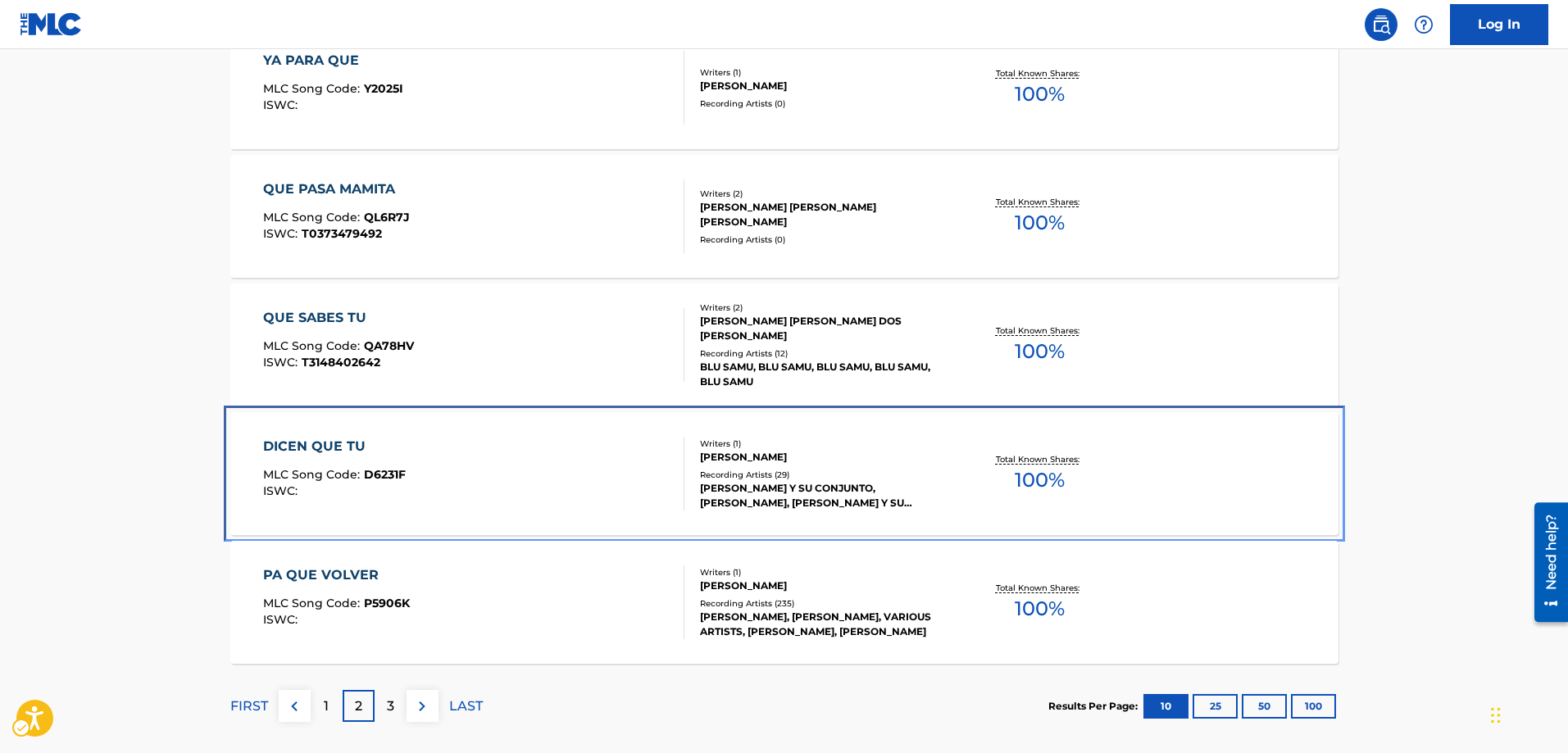
click at [386, 476] on span "D6231F" at bounding box center [384, 474] width 41 height 15
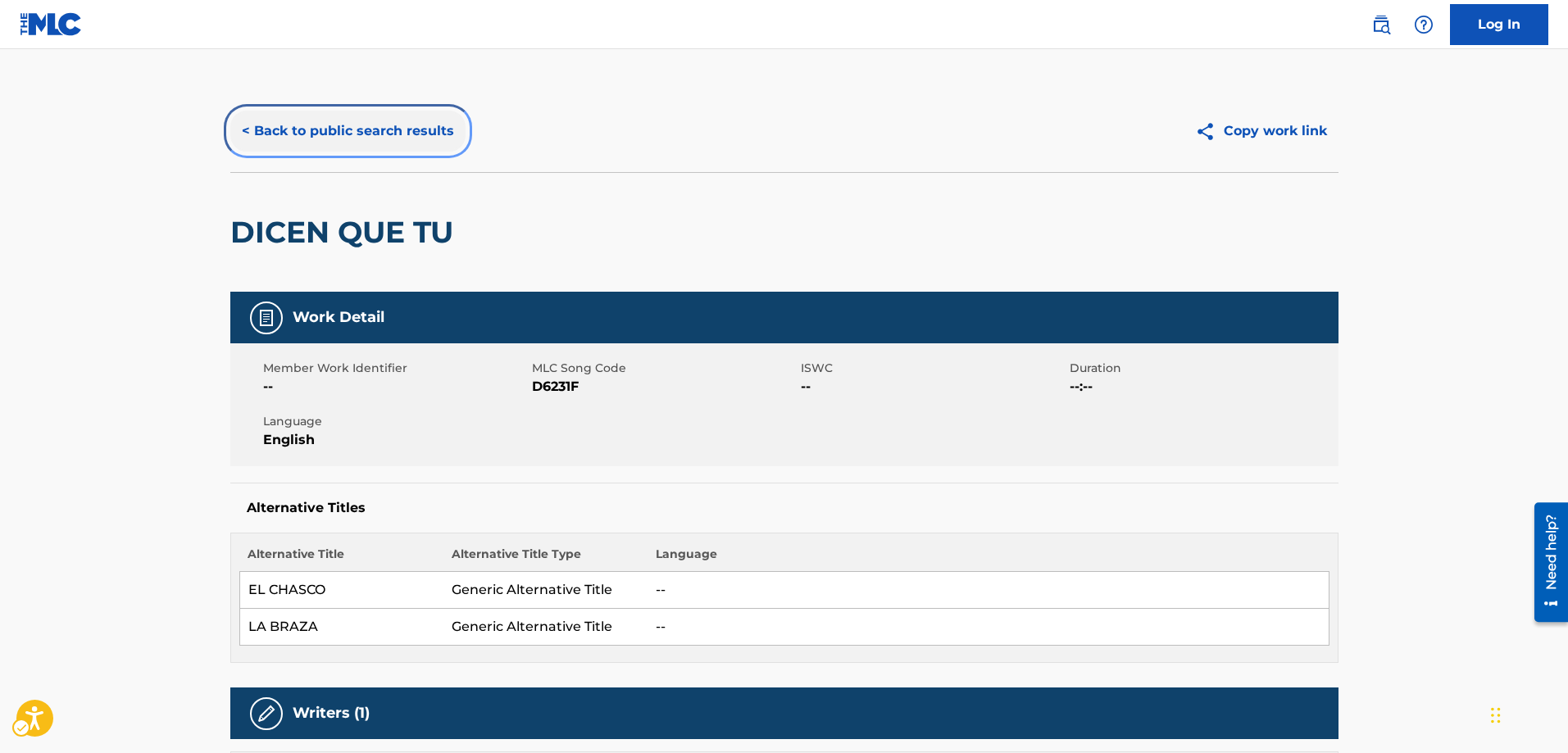
click at [241, 131] on button "< Back to public search results" at bounding box center [348, 131] width 235 height 41
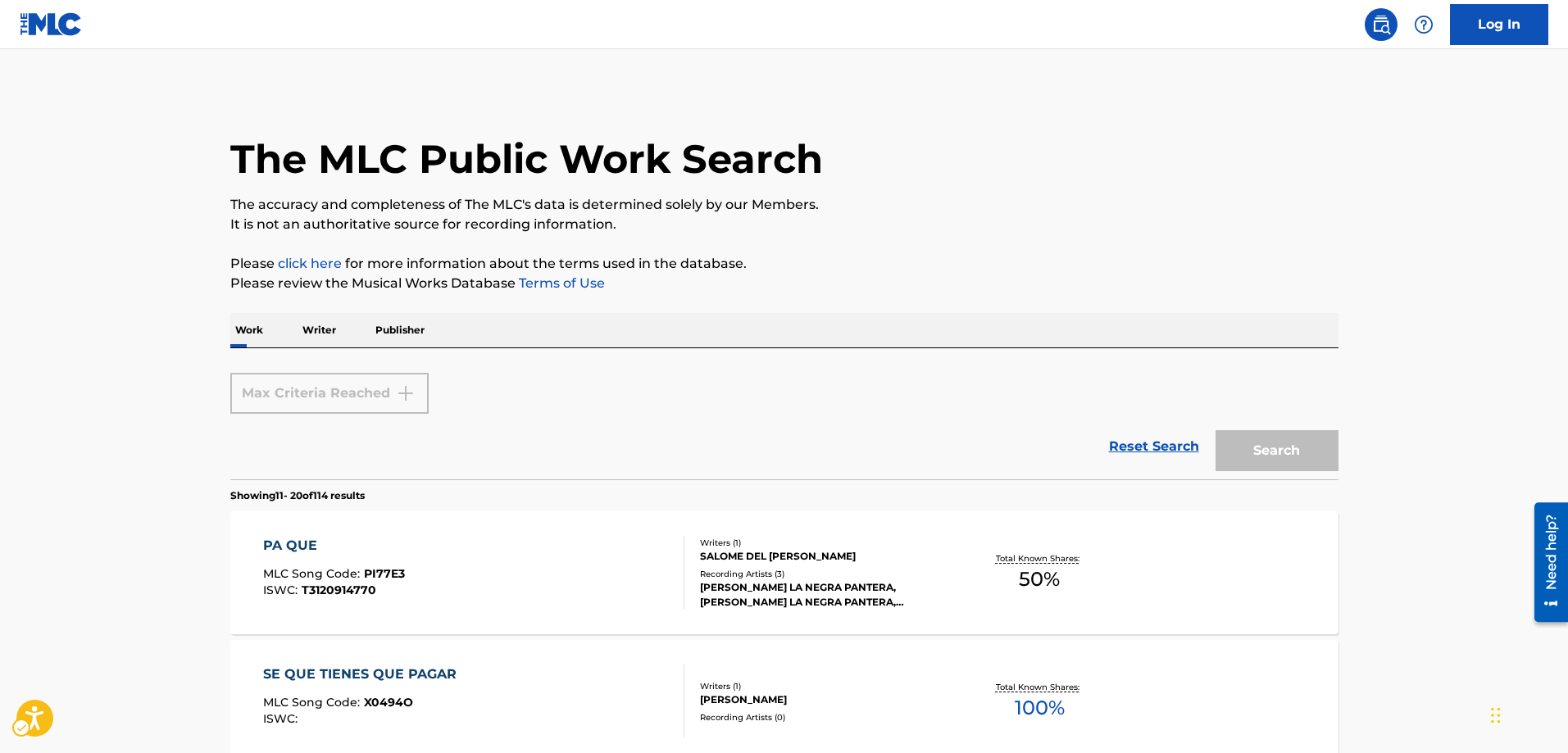
scroll to position [1455, 0]
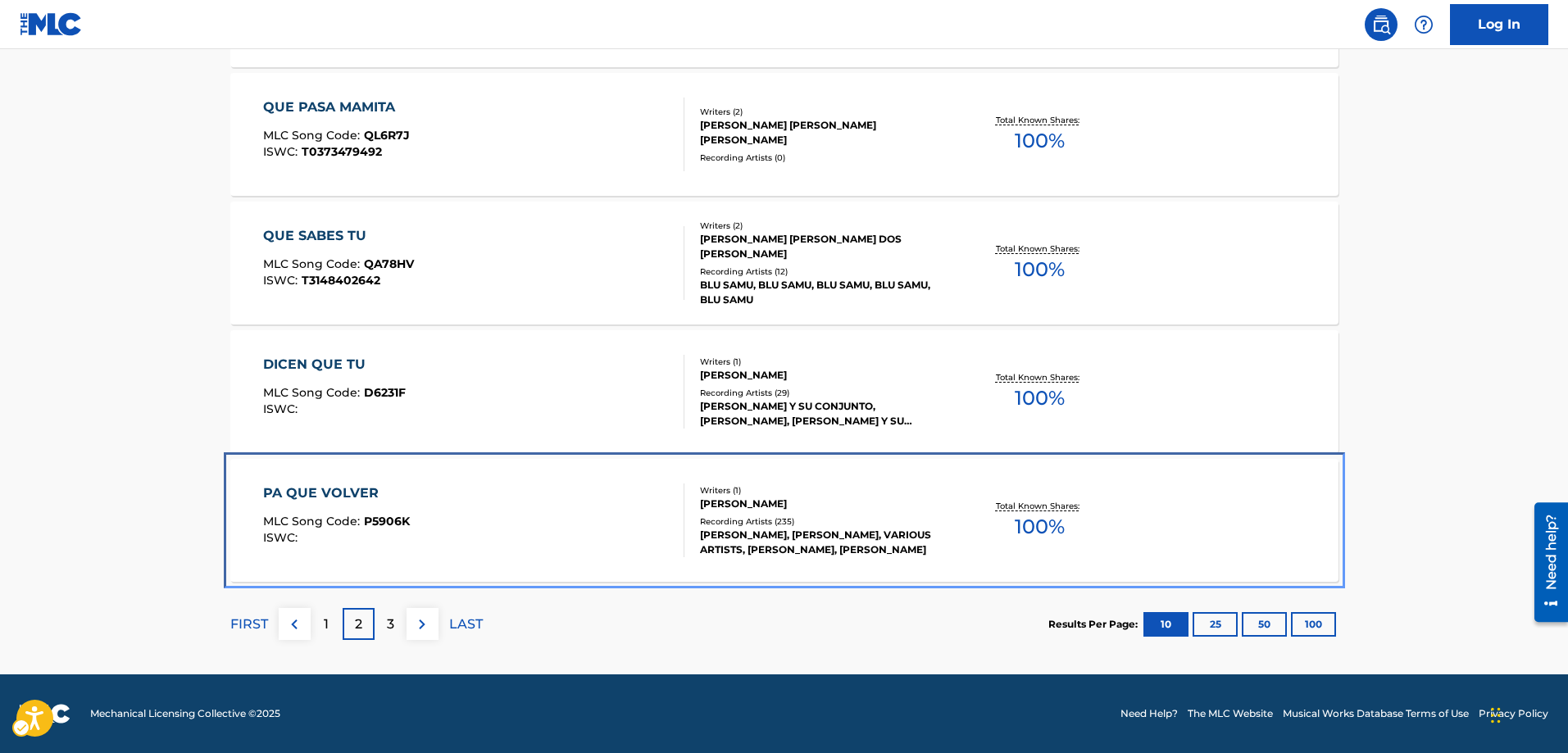
click at [375, 517] on span "P5906K" at bounding box center [387, 521] width 46 height 15
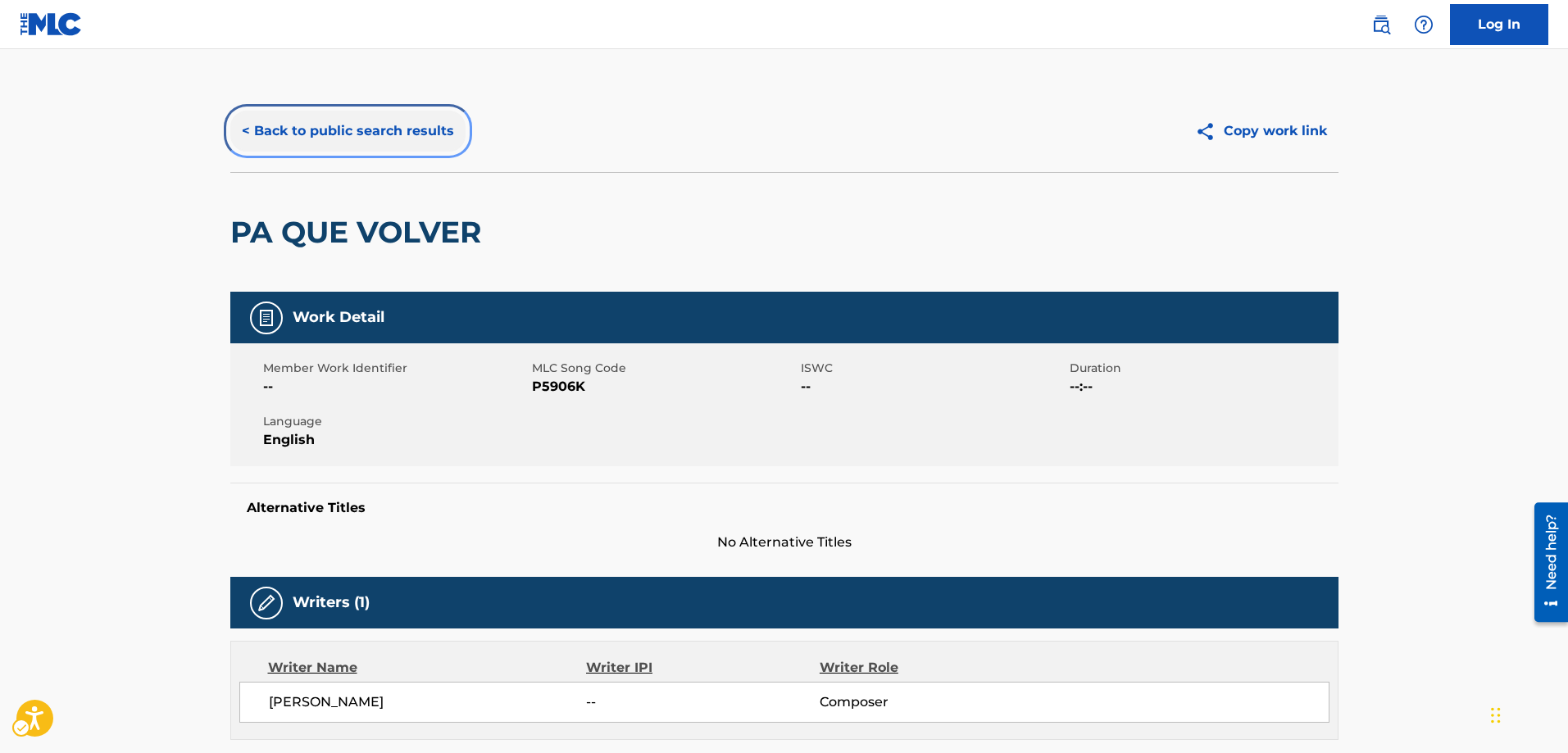
click at [240, 128] on button "< Back to public search results" at bounding box center [348, 131] width 235 height 41
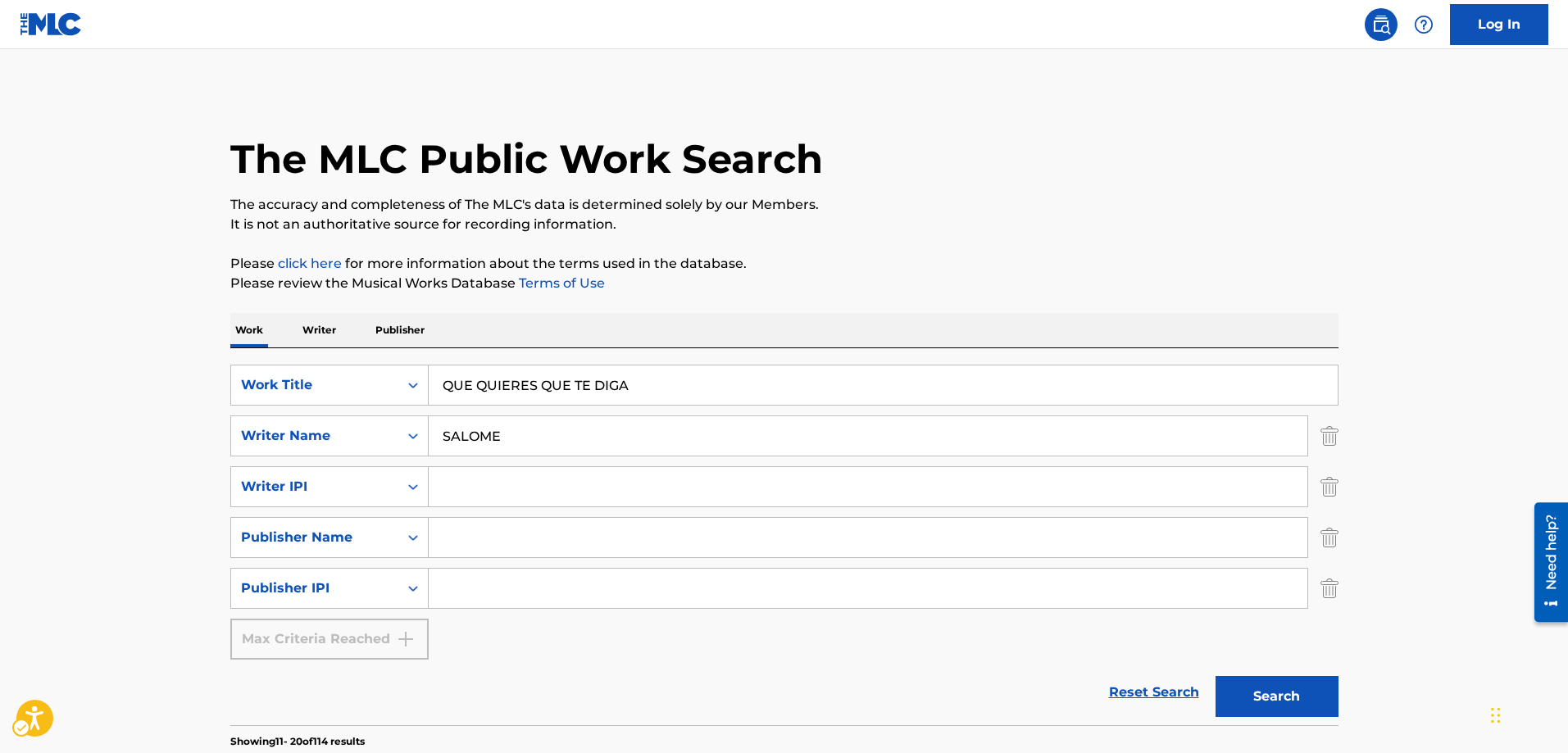
scroll to position [1455, 0]
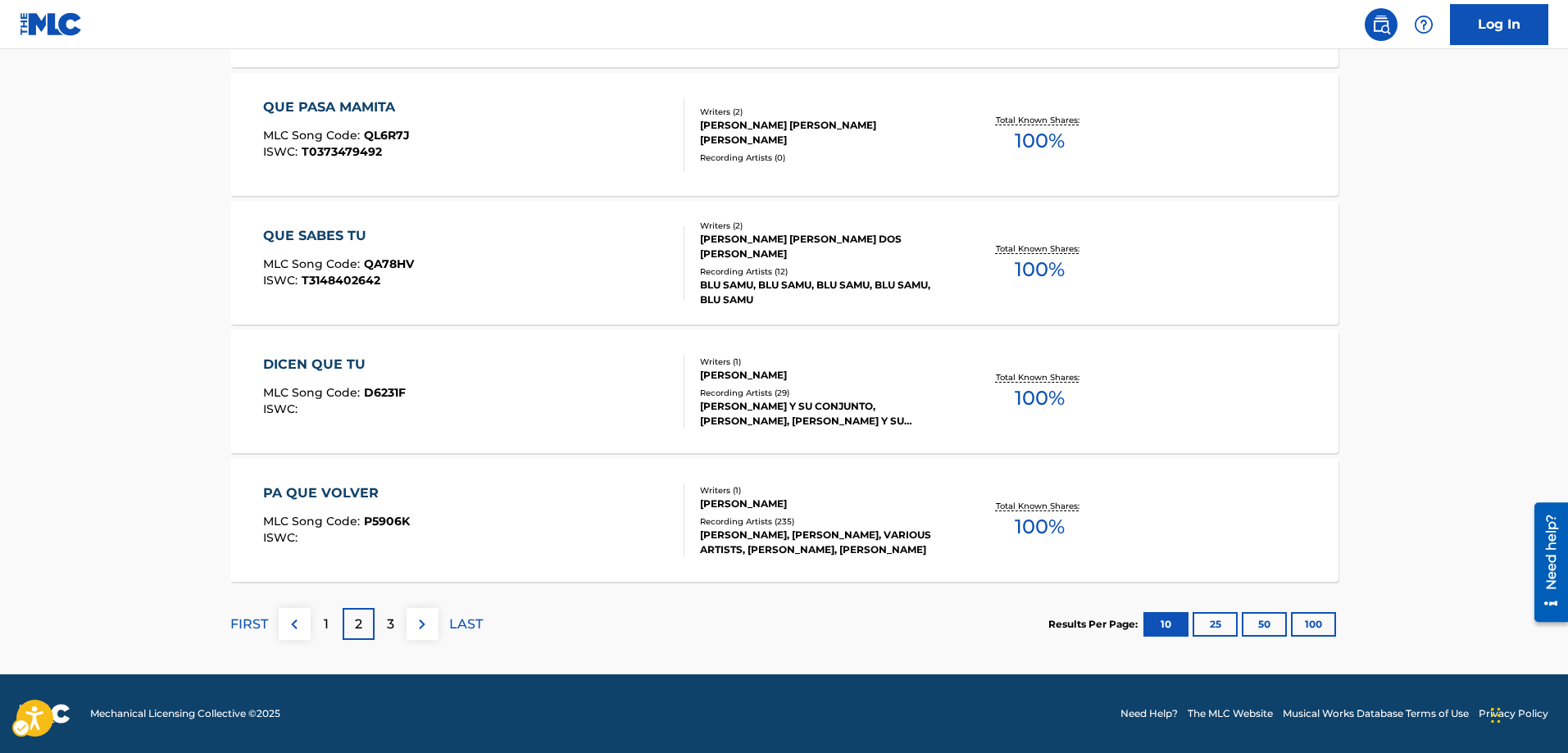
click at [387, 627] on p "3" at bounding box center [391, 623] width 7 height 19
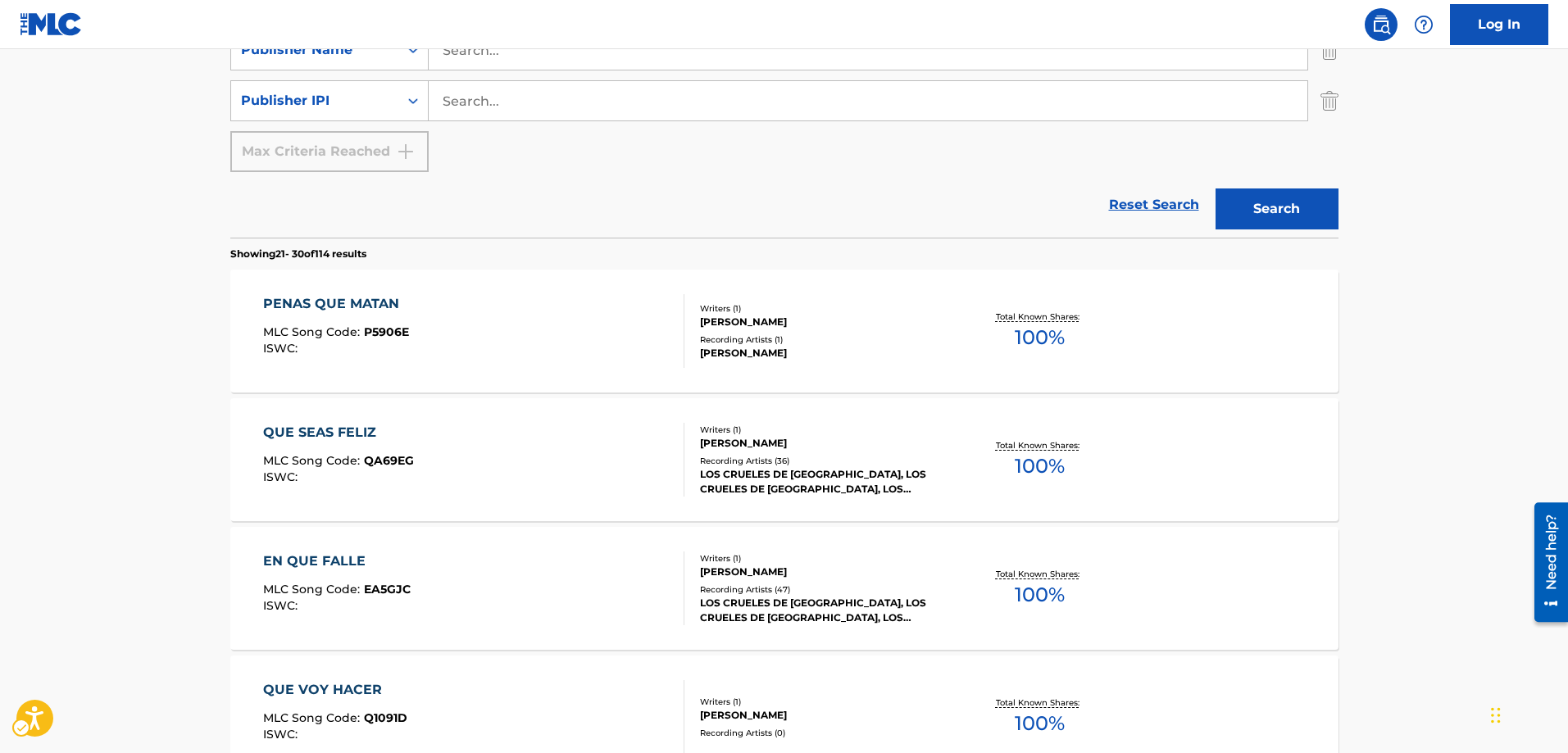
scroll to position [473, 0]
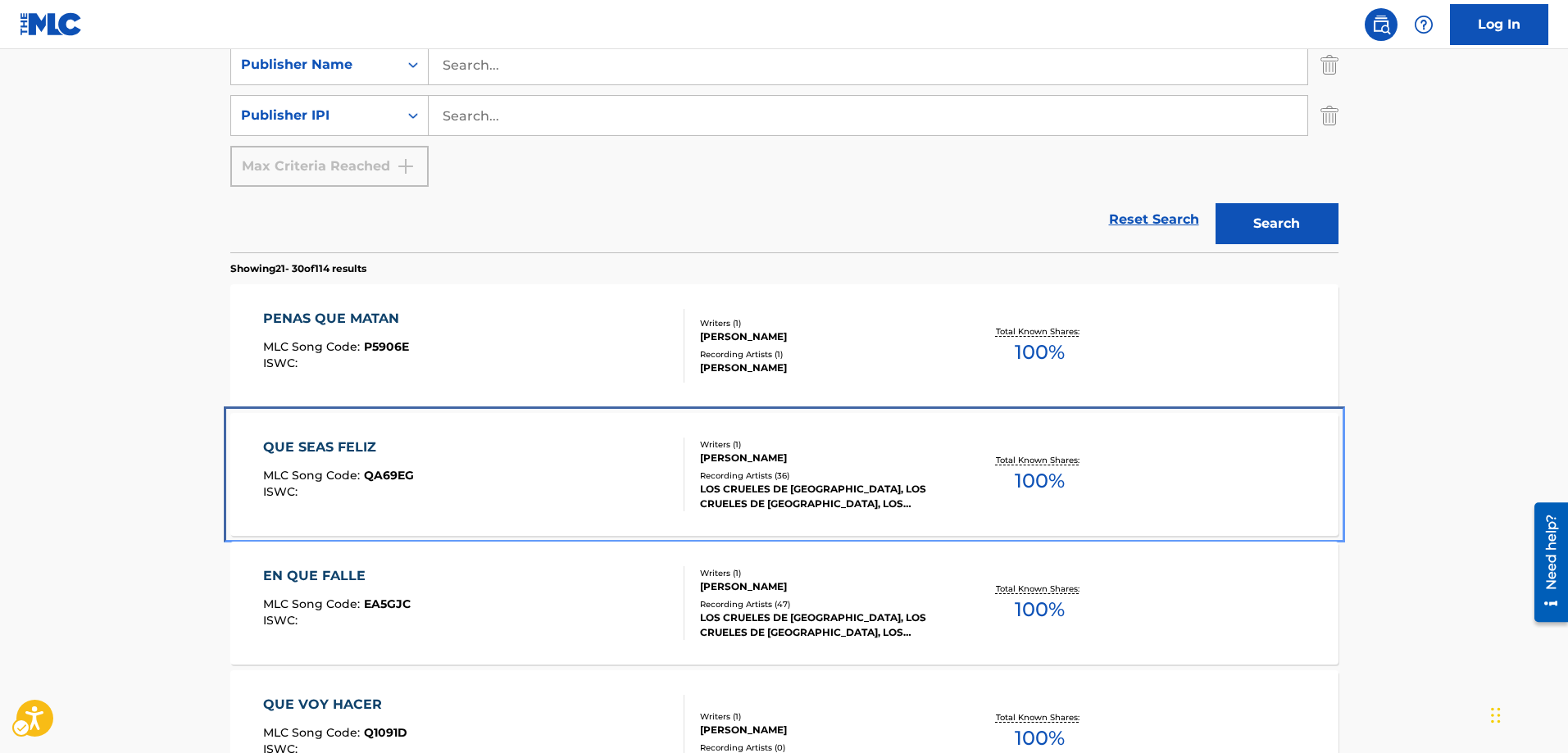
click at [380, 473] on span "QA69EG" at bounding box center [389, 475] width 50 height 15
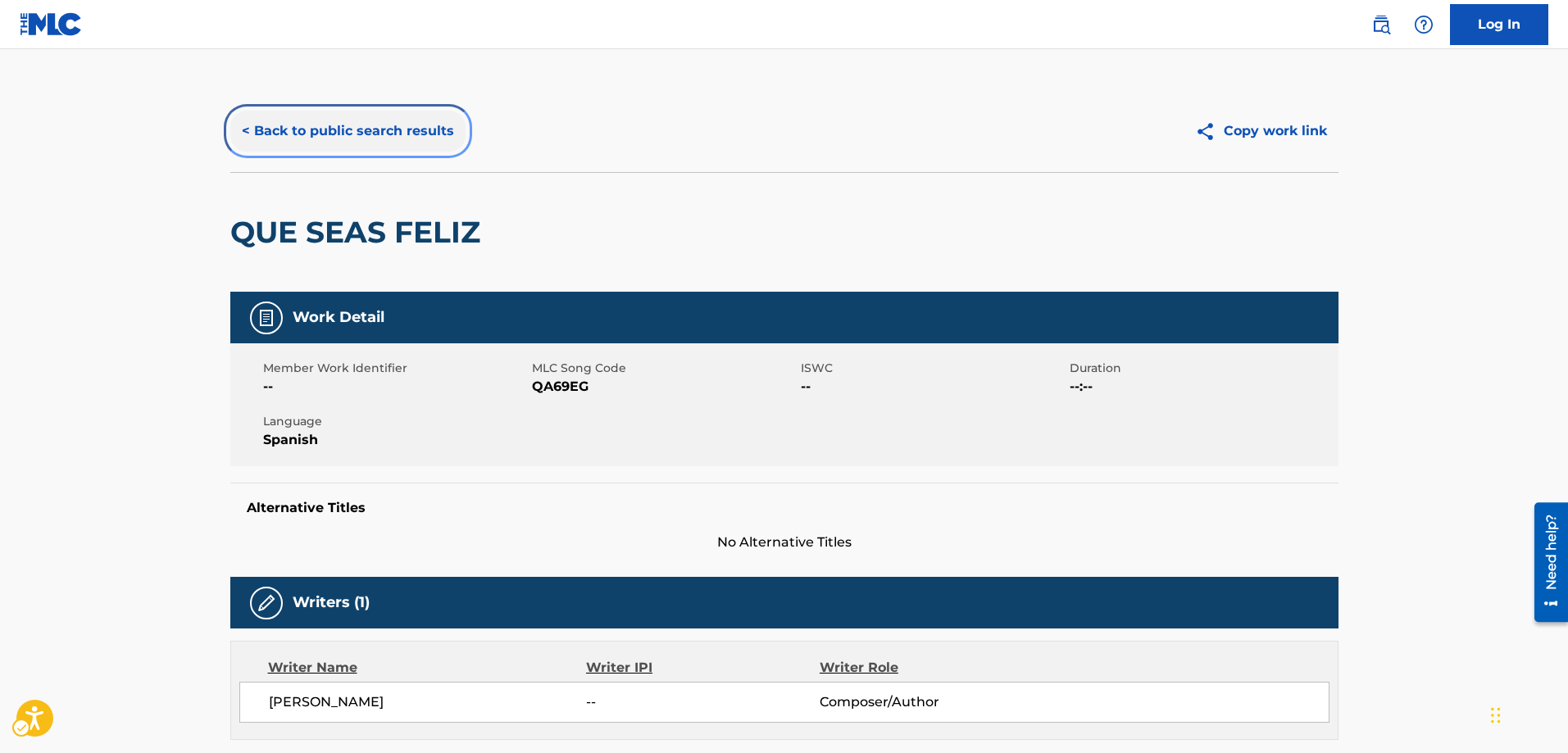
click at [246, 131] on button "< Back to public search results" at bounding box center [348, 131] width 235 height 41
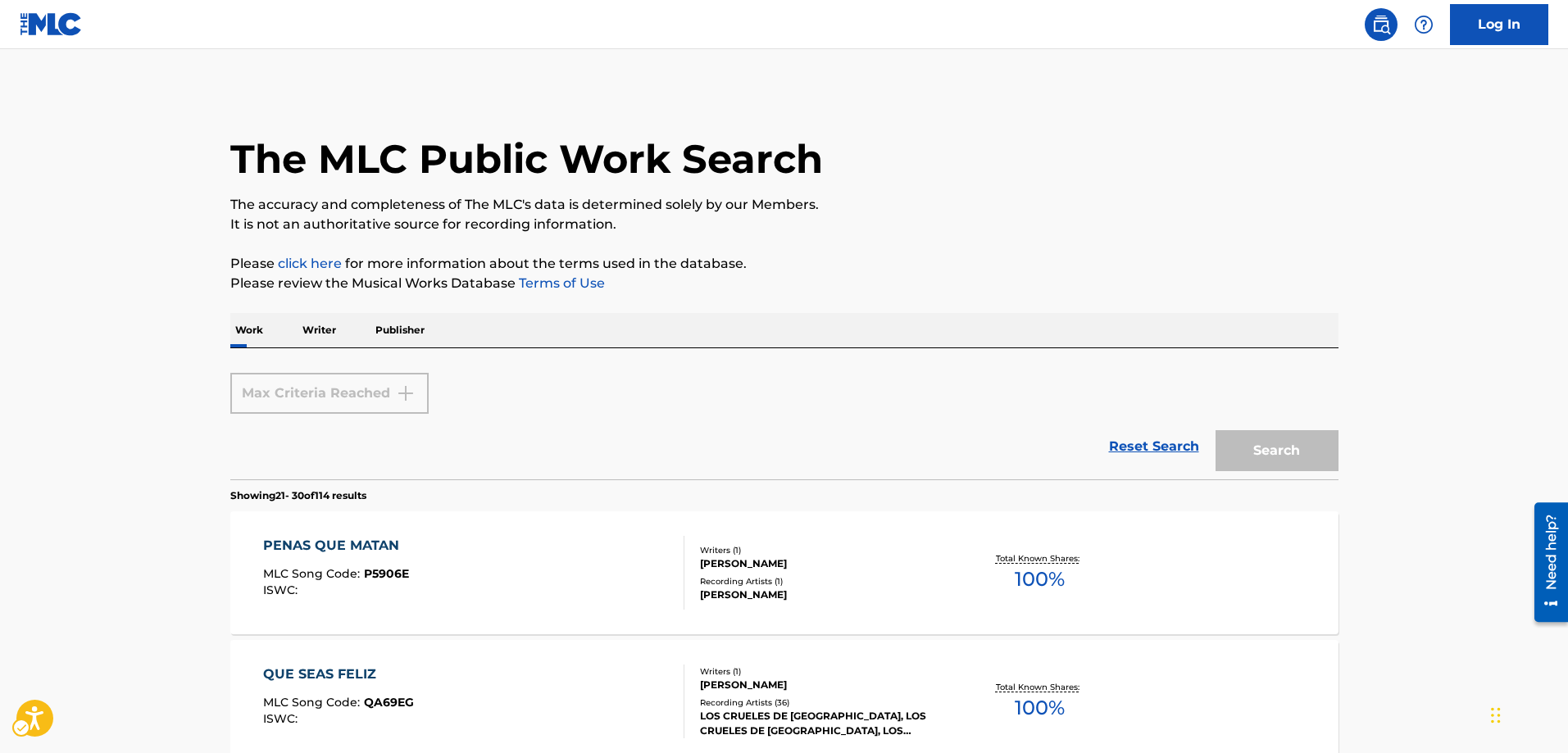
scroll to position [718, 0]
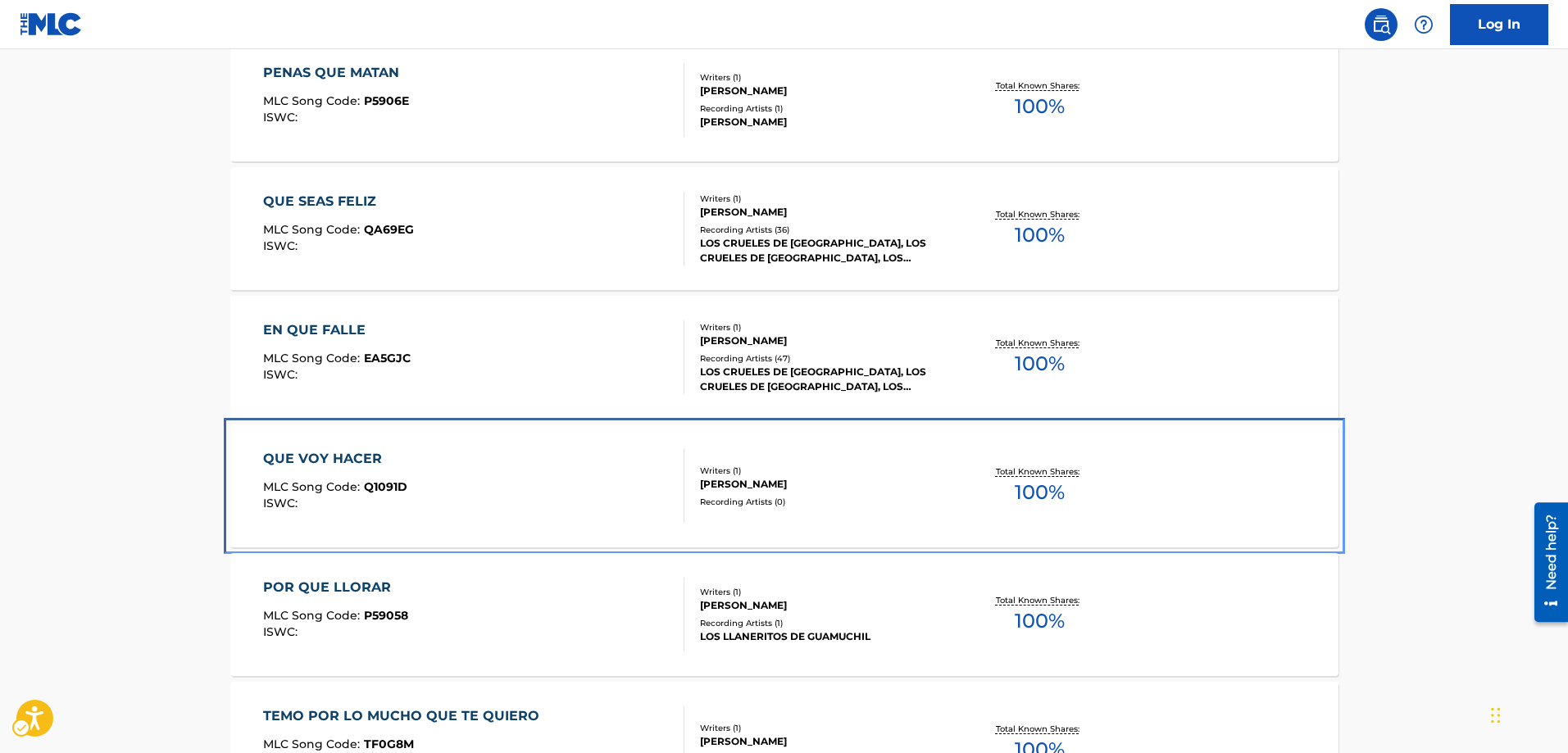
click at [382, 488] on span "Q1091D" at bounding box center [385, 486] width 43 height 15
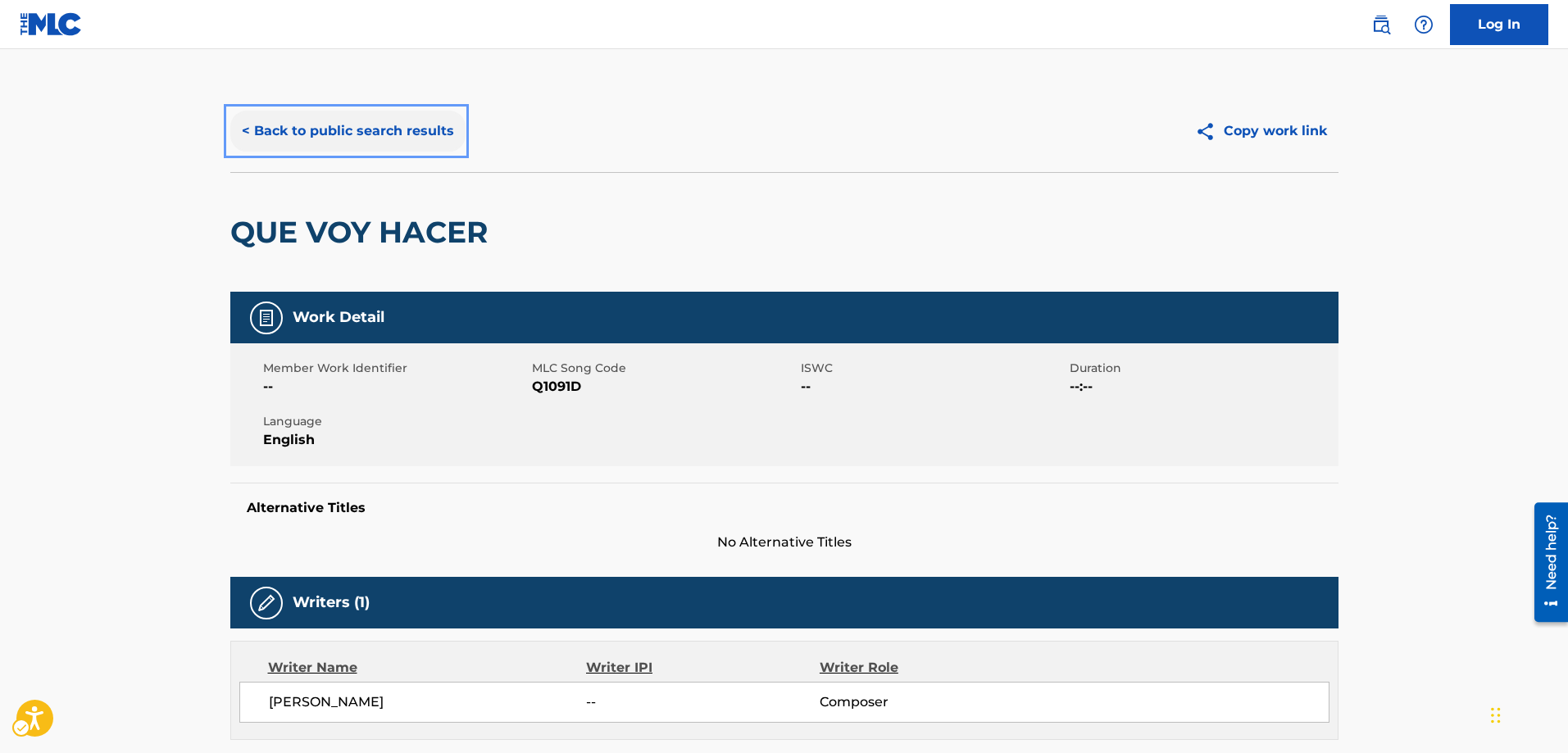
click at [244, 131] on button "< Back to public search results" at bounding box center [348, 131] width 235 height 41
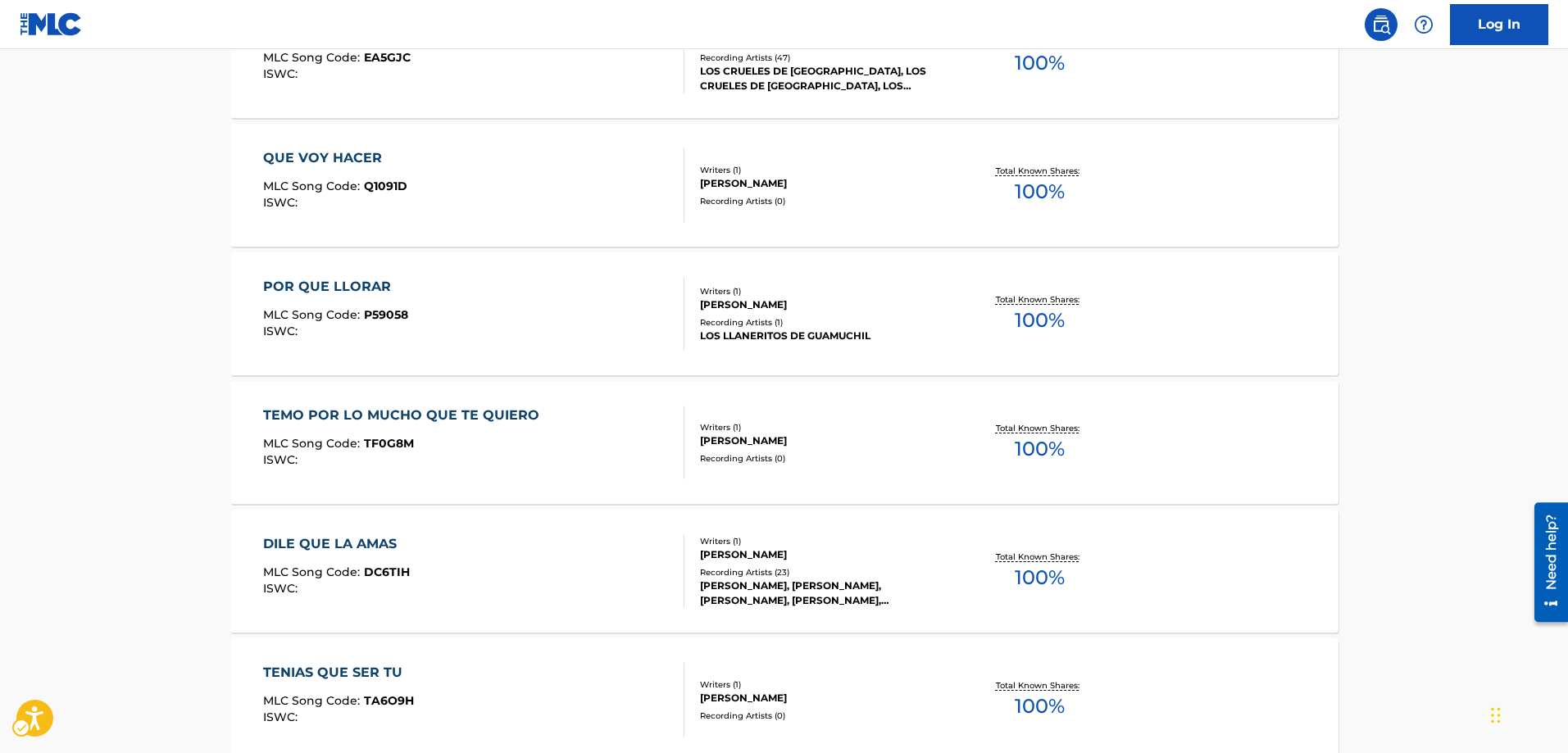
scroll to position [1046, 0]
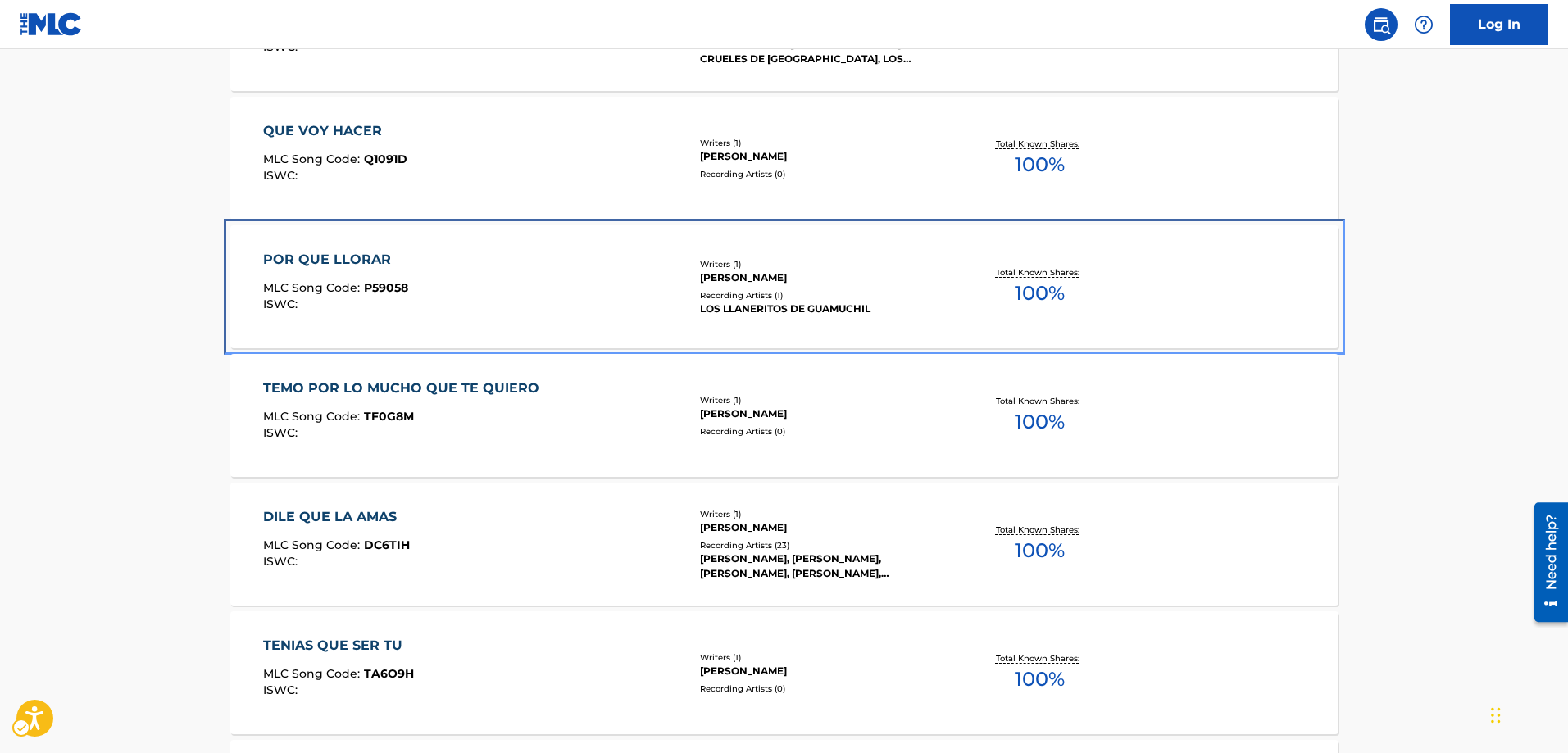
click at [364, 288] on span "P59058" at bounding box center [386, 288] width 44 height 15
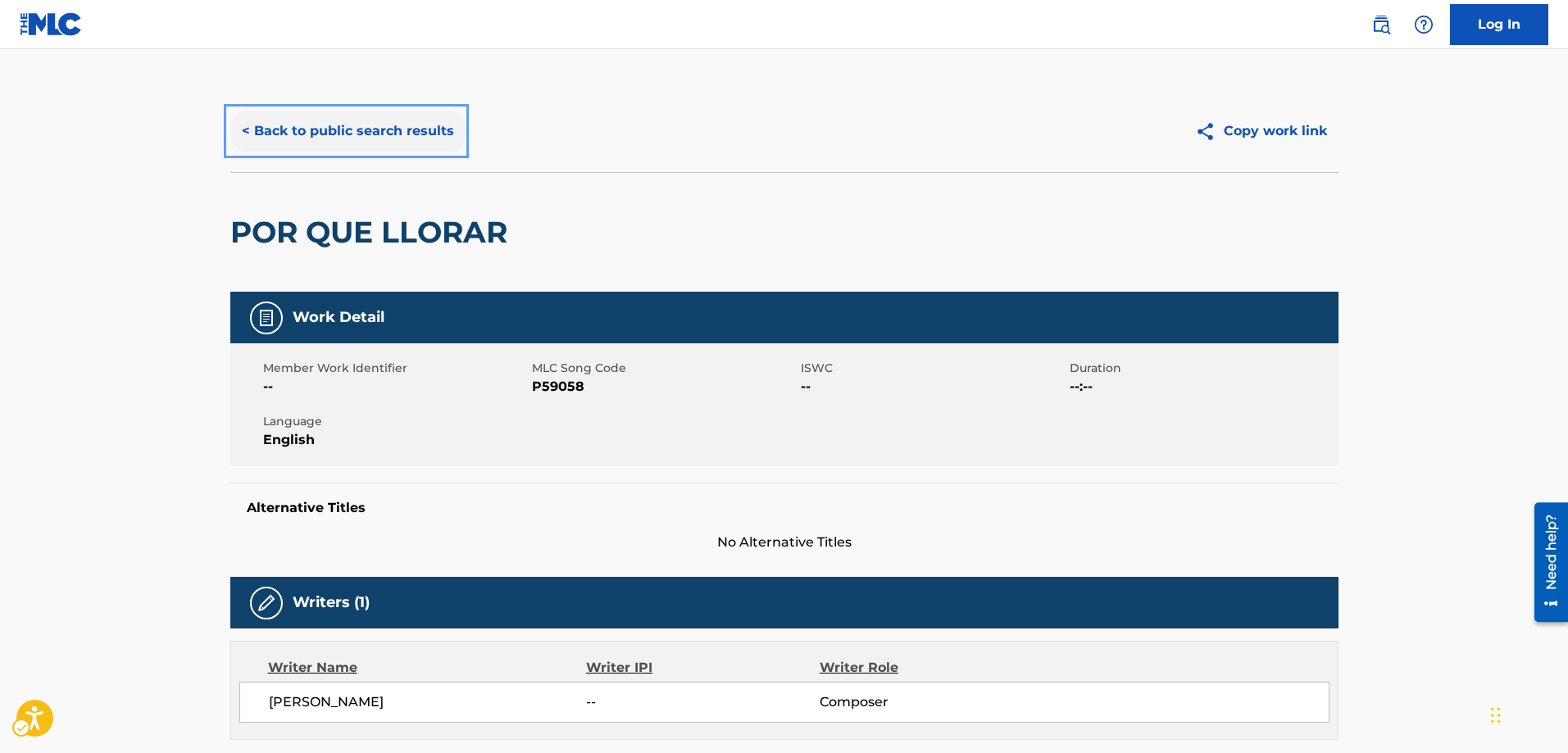
click at [243, 133] on button "< Back to public search results" at bounding box center [348, 131] width 235 height 41
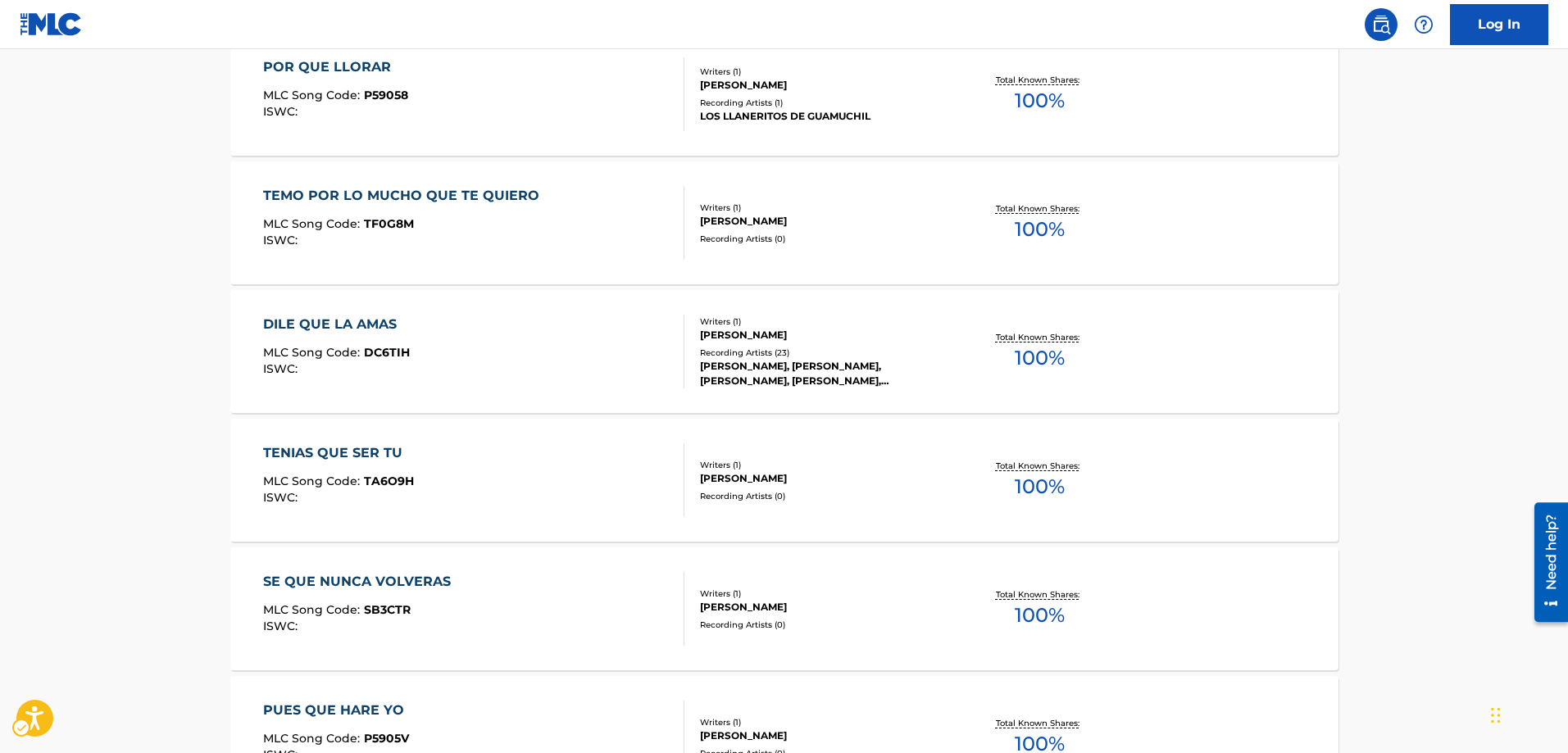
scroll to position [1210, 0]
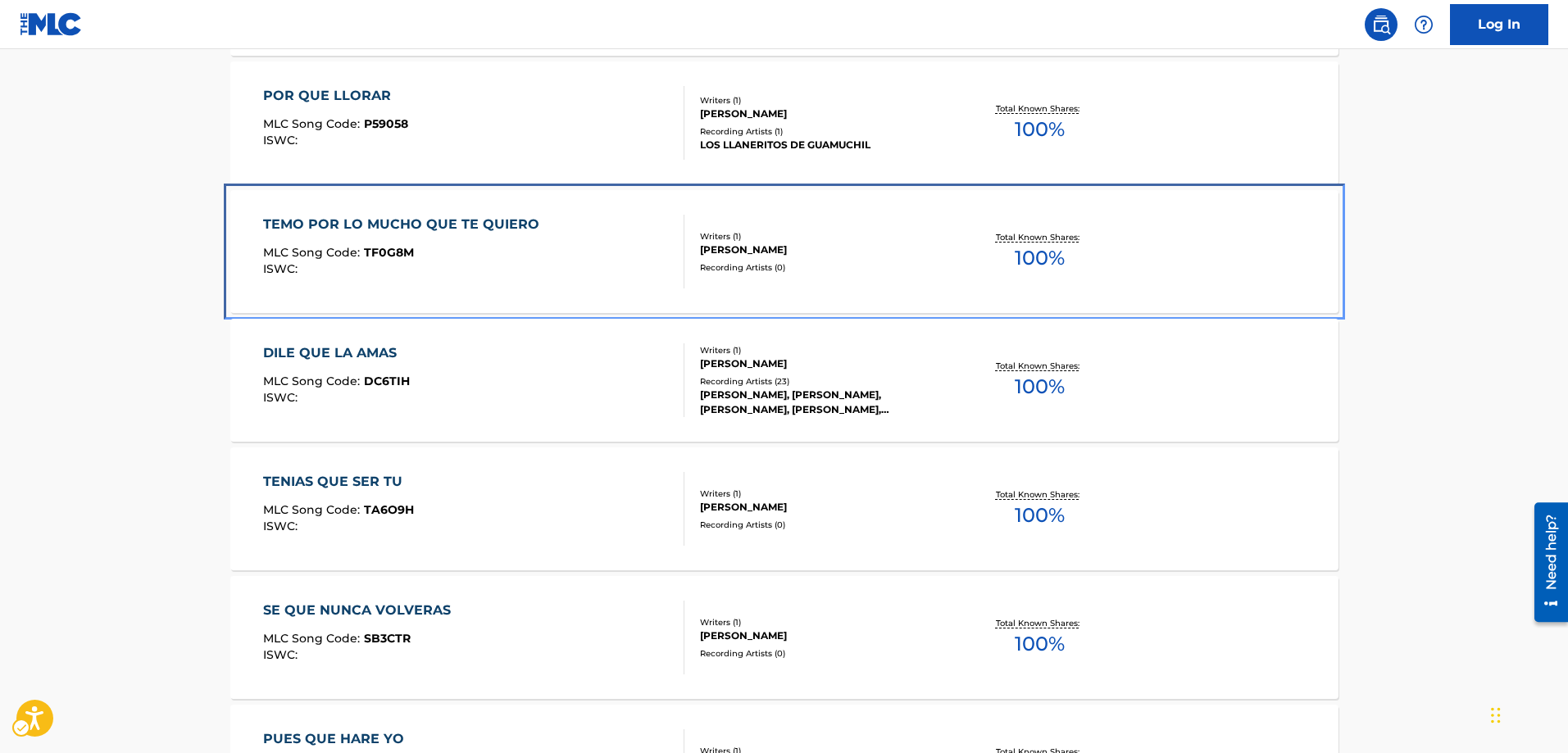
click at [391, 249] on span "TF0G8M" at bounding box center [389, 252] width 50 height 15
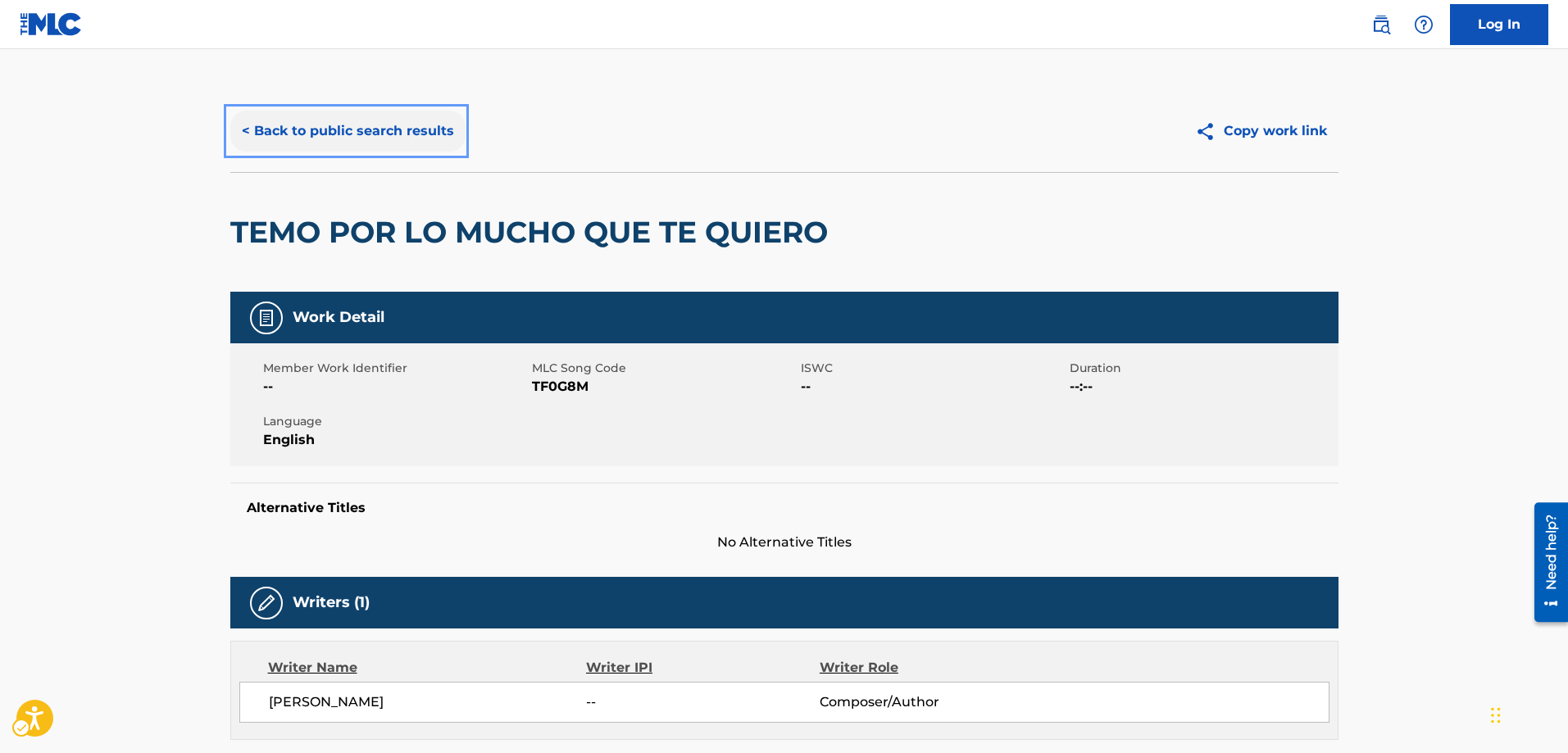
click at [243, 130] on button "< Back to public search results" at bounding box center [348, 131] width 235 height 41
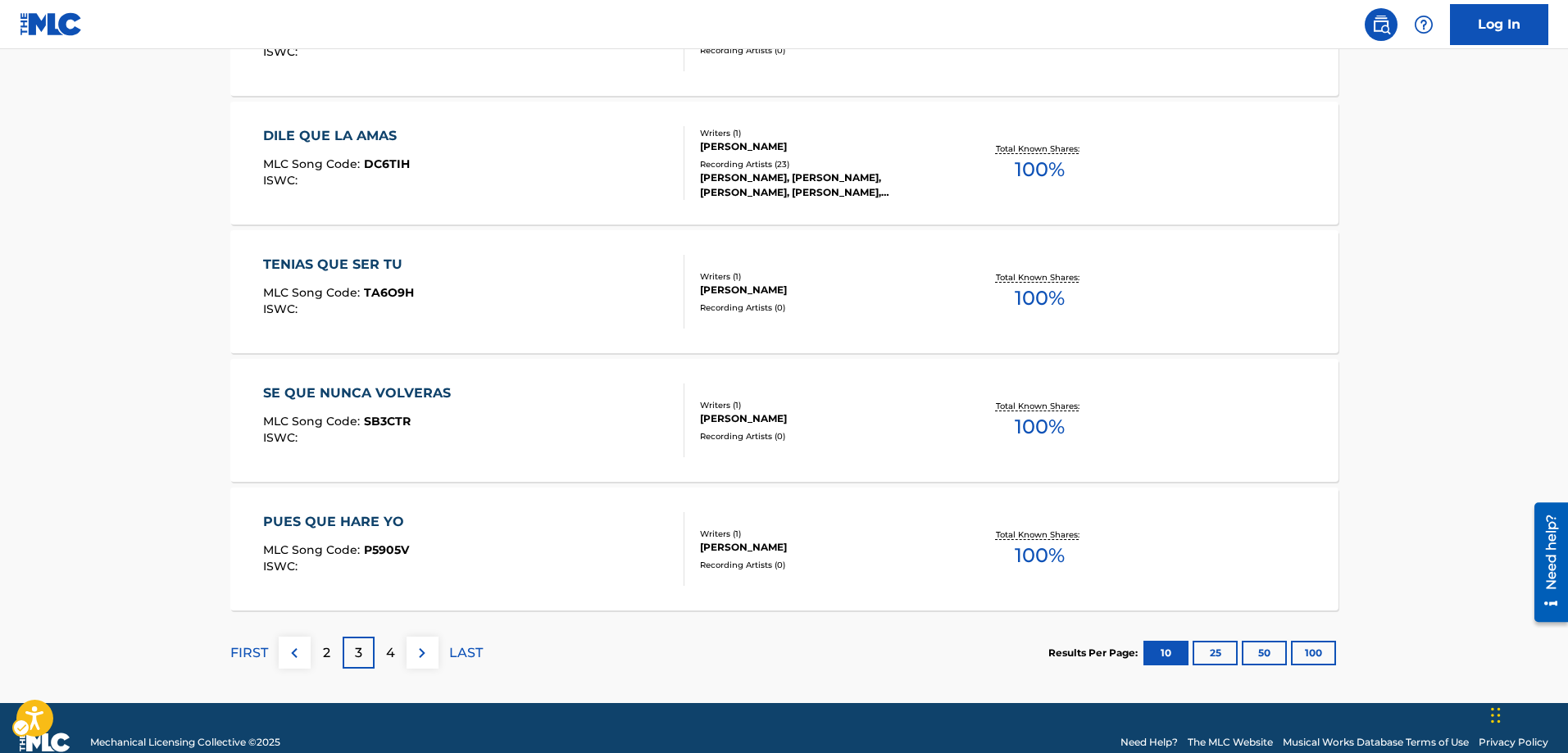
scroll to position [1455, 0]
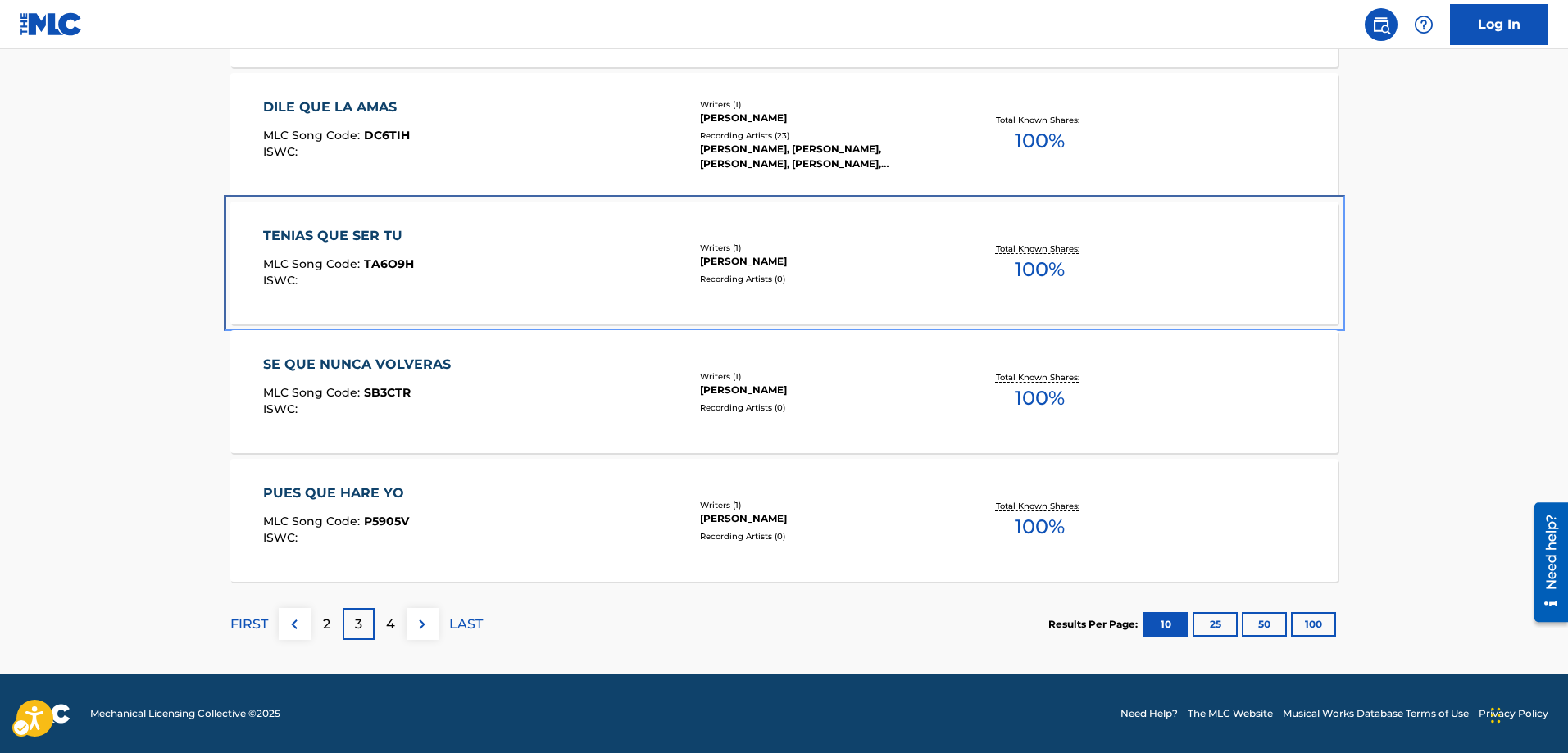
click at [375, 260] on span "TA6O9H" at bounding box center [389, 264] width 50 height 15
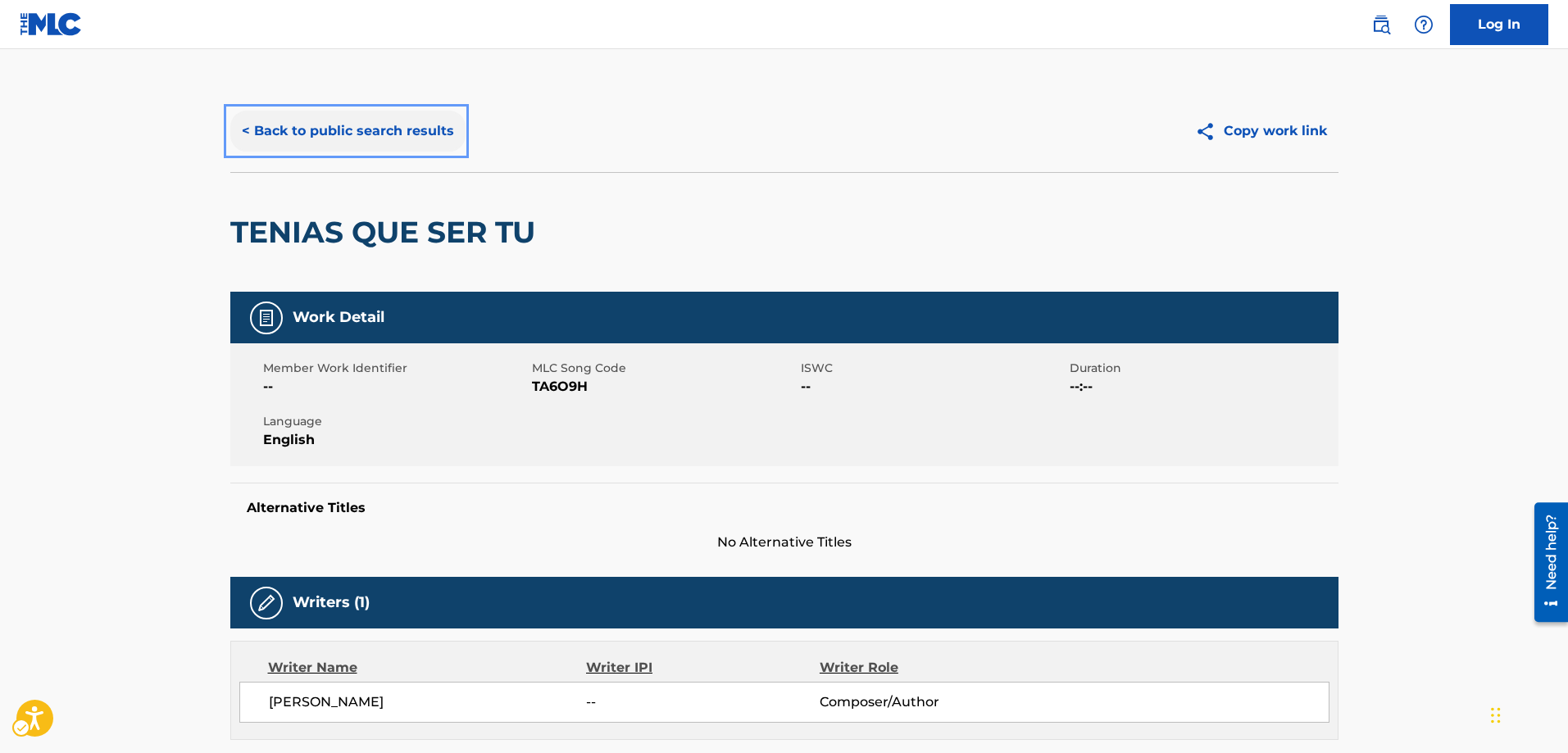
click at [246, 134] on button "< Back to public search results" at bounding box center [348, 131] width 235 height 41
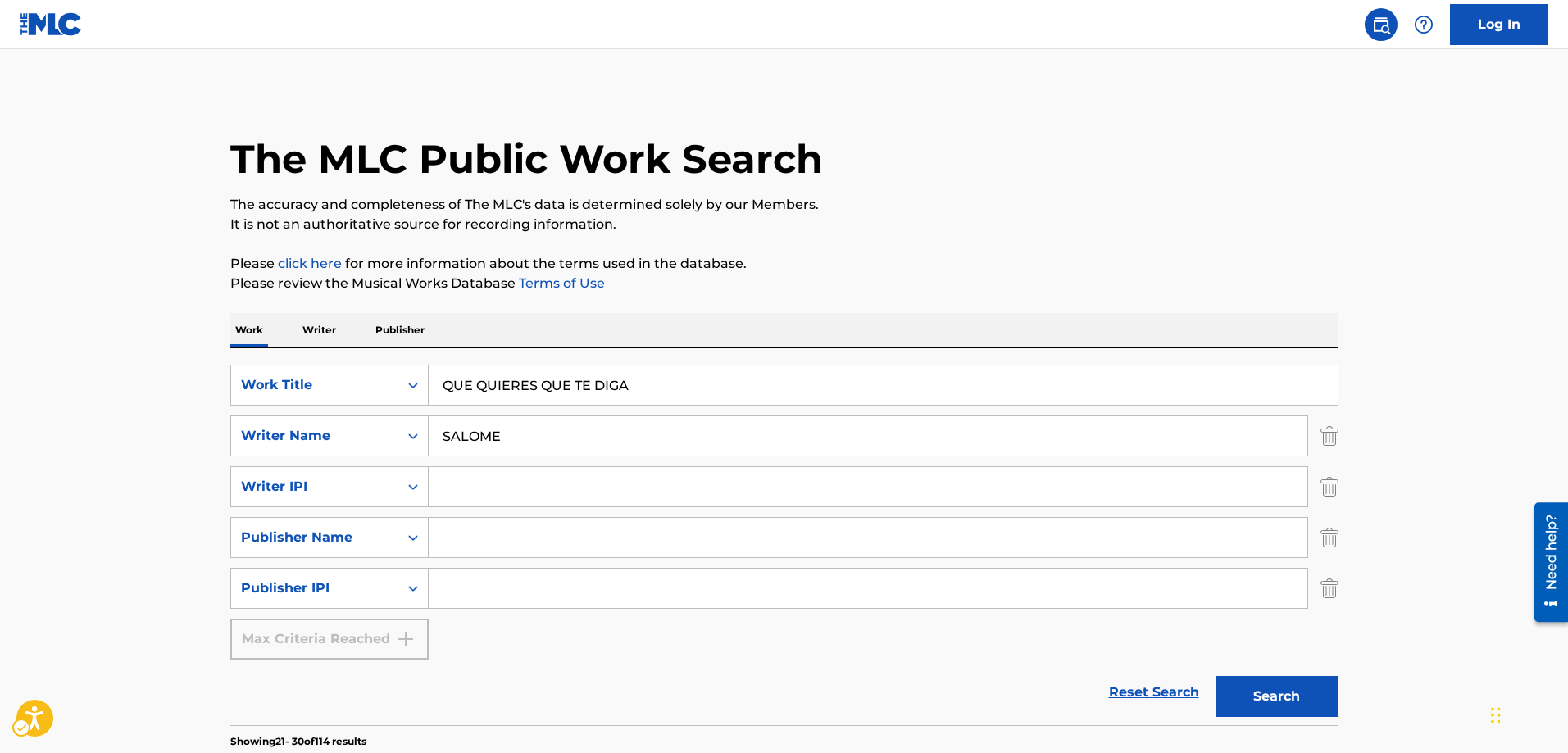
scroll to position [1455, 0]
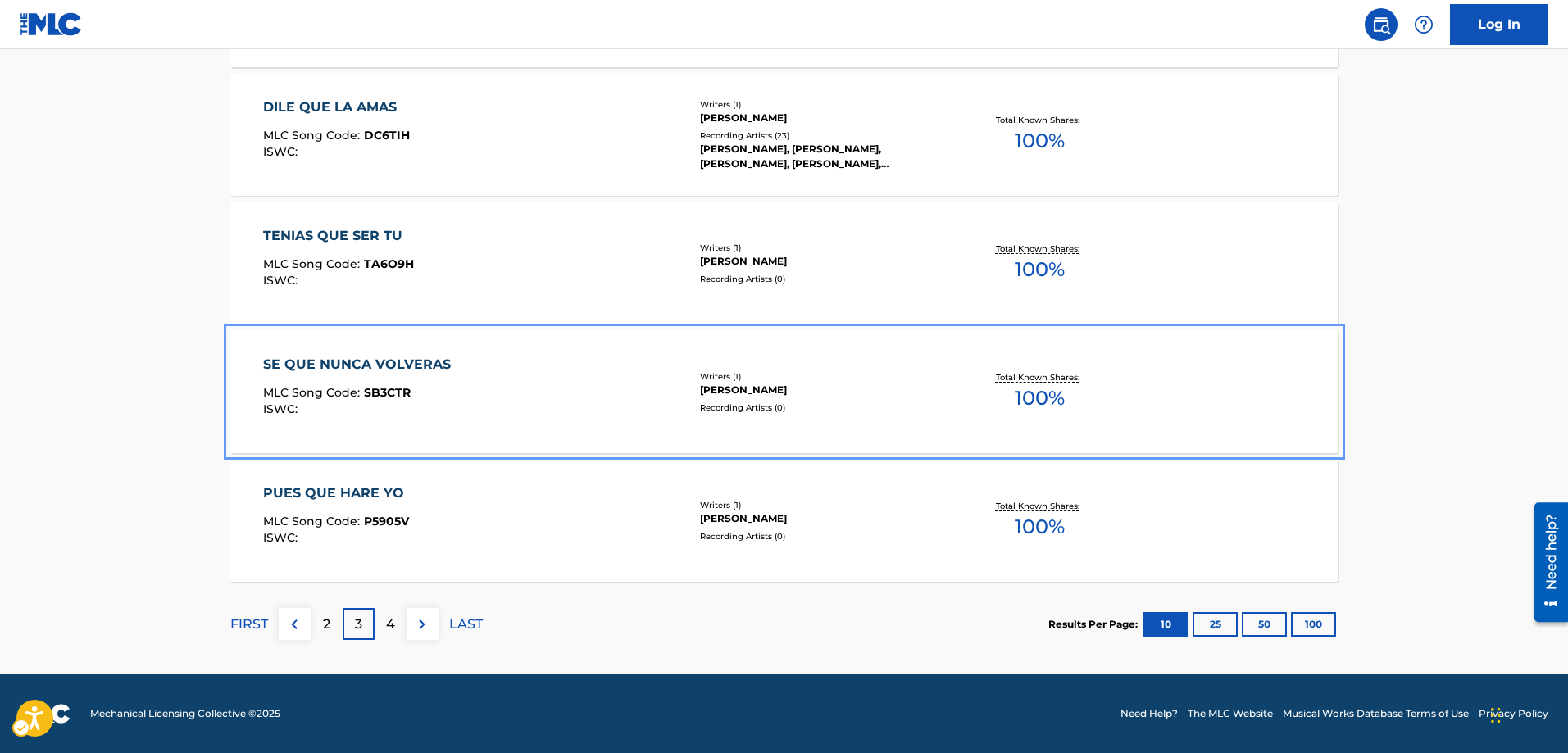
click at [389, 391] on span "SB3CTR" at bounding box center [387, 393] width 47 height 15
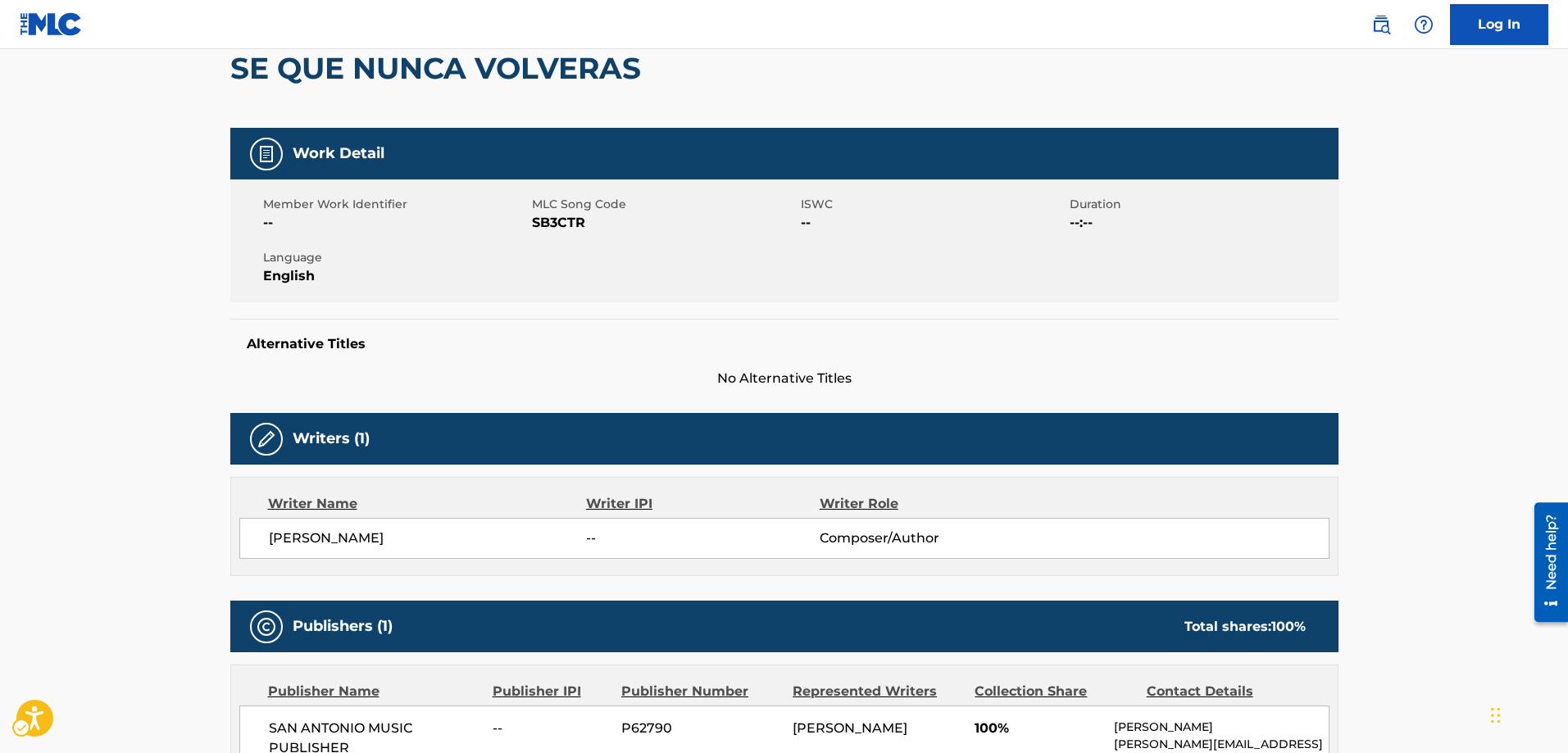
scroll to position [245, 0]
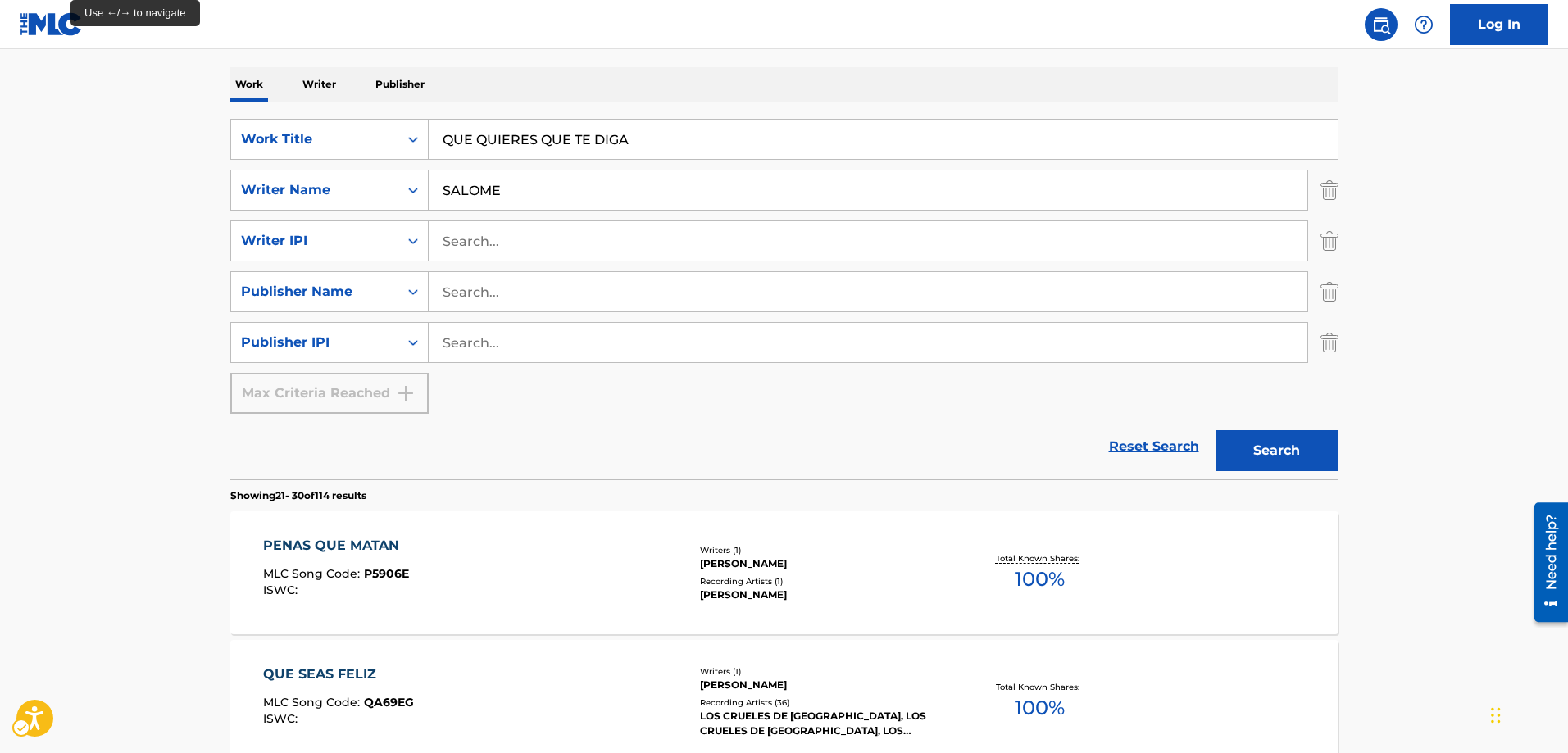
scroll to position [1455, 0]
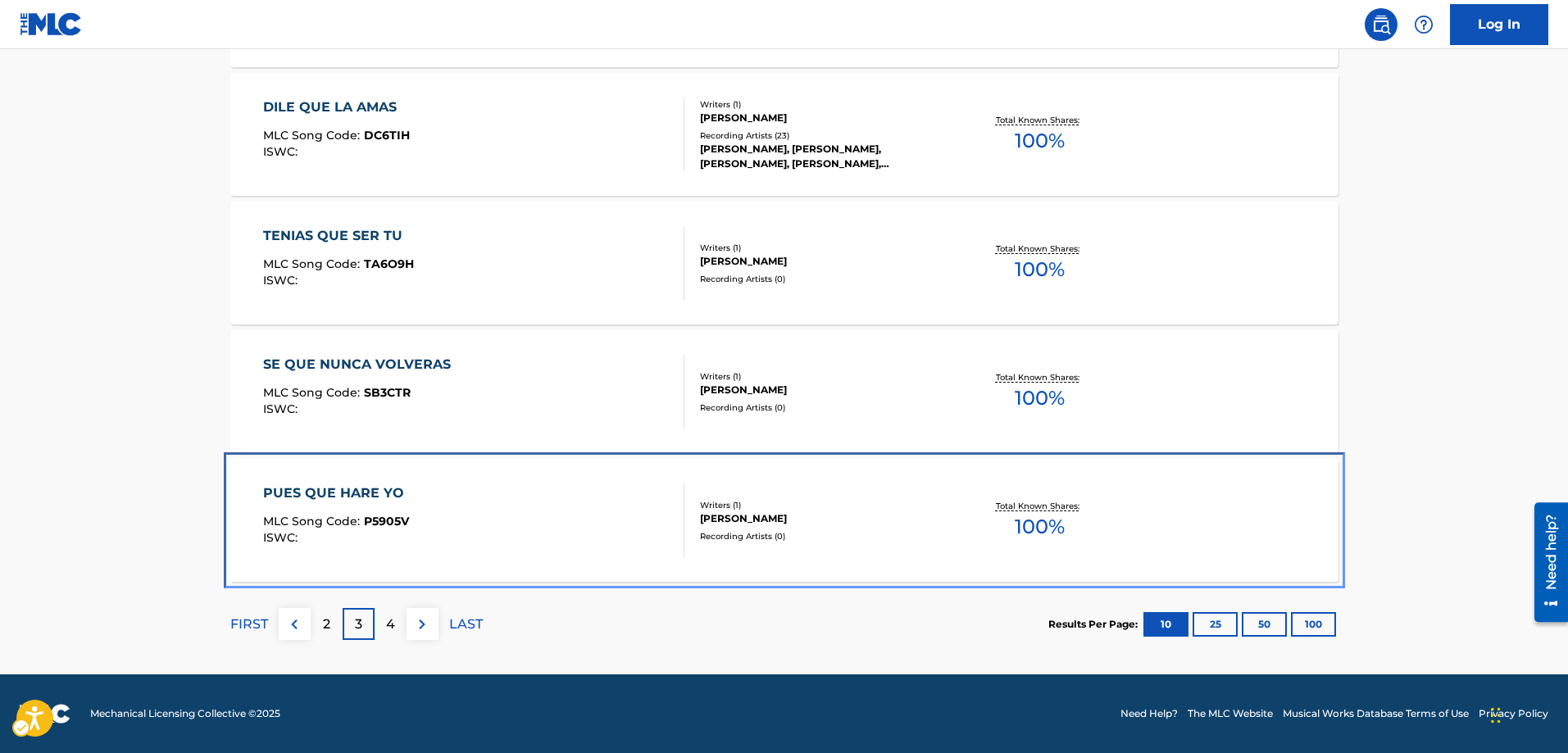
click at [395, 522] on span "P5905V" at bounding box center [386, 521] width 45 height 15
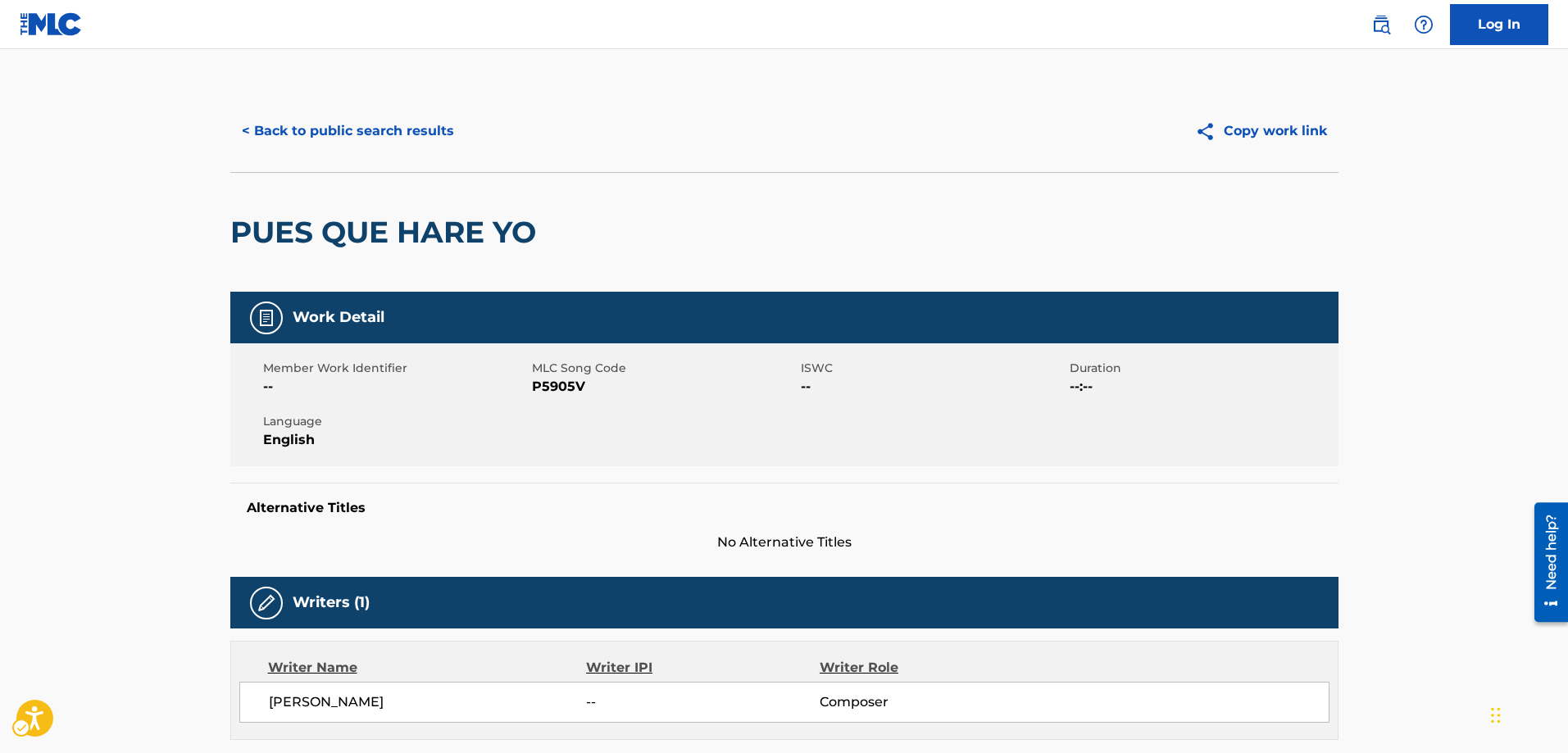
scroll to position [164, 0]
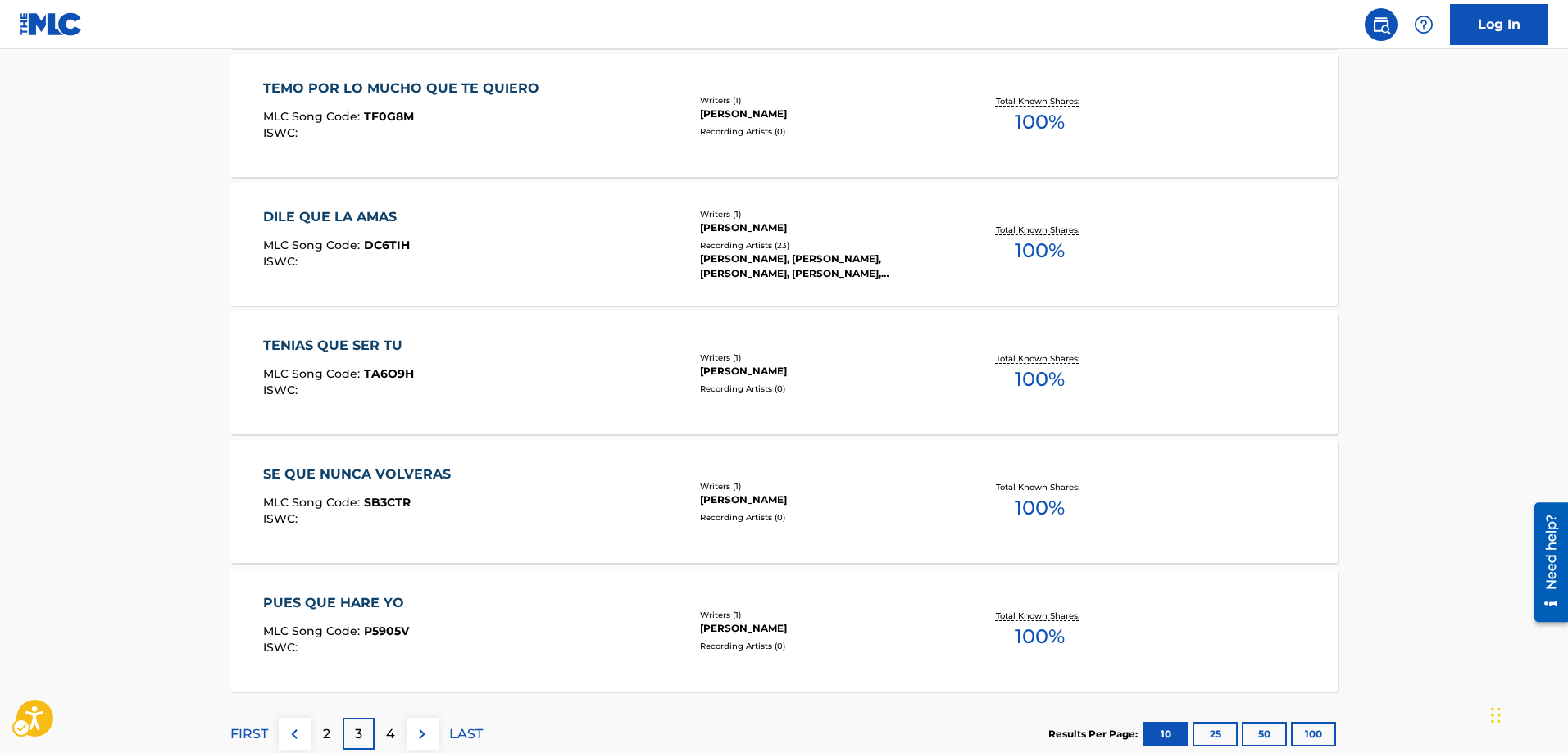
scroll to position [1374, 0]
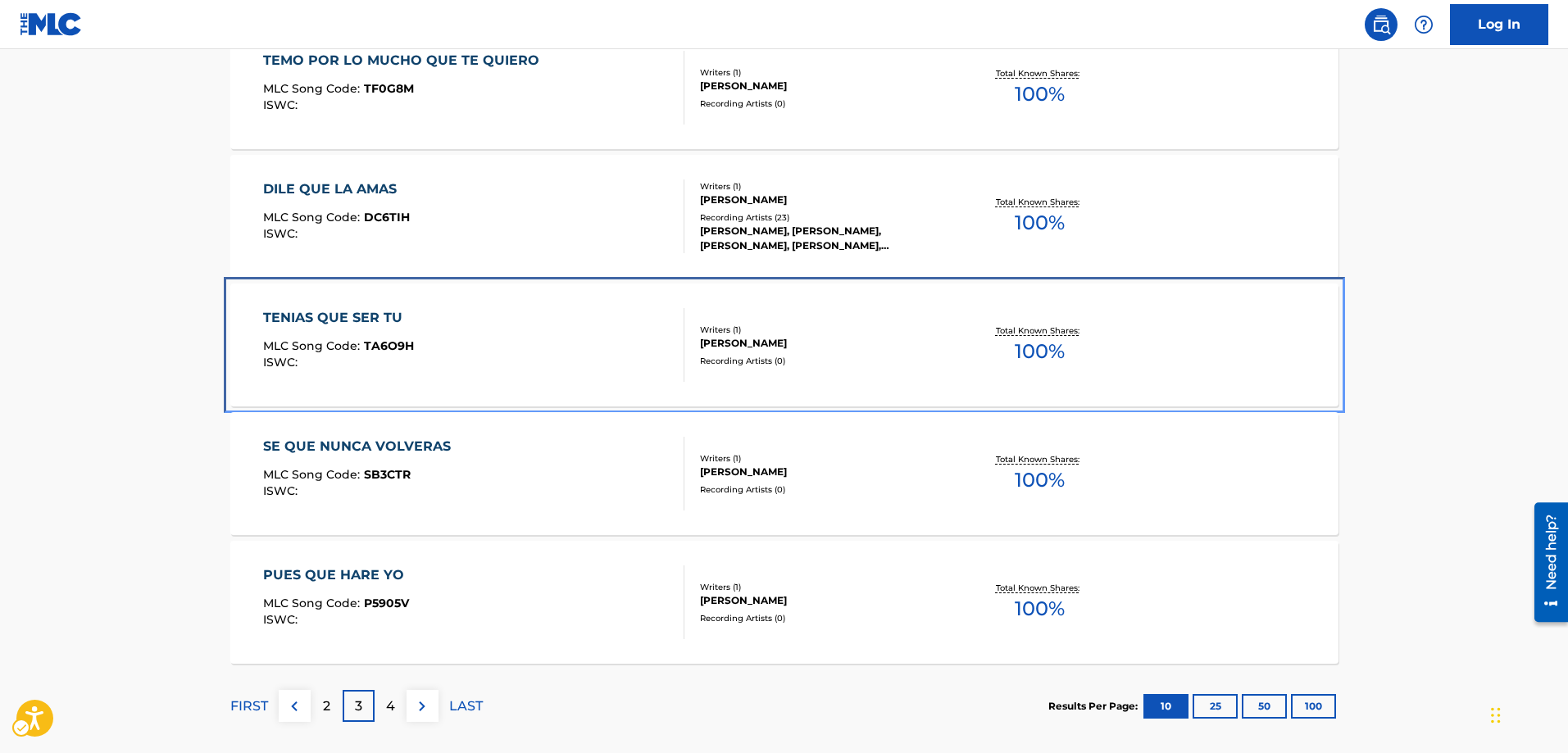
click at [381, 342] on span "TA6O9H" at bounding box center [389, 346] width 50 height 15
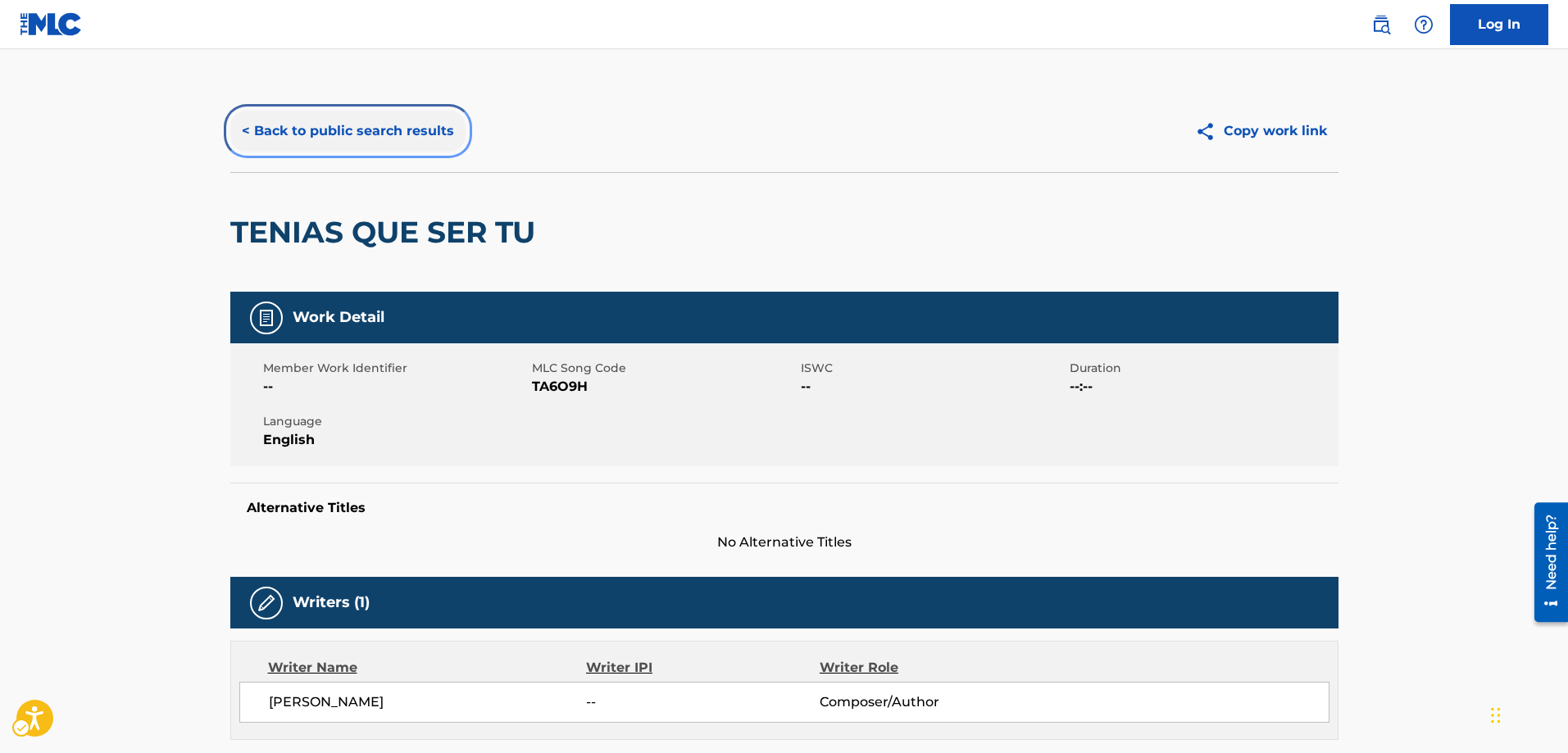
click at [247, 130] on button "< Back to public search results" at bounding box center [348, 131] width 235 height 41
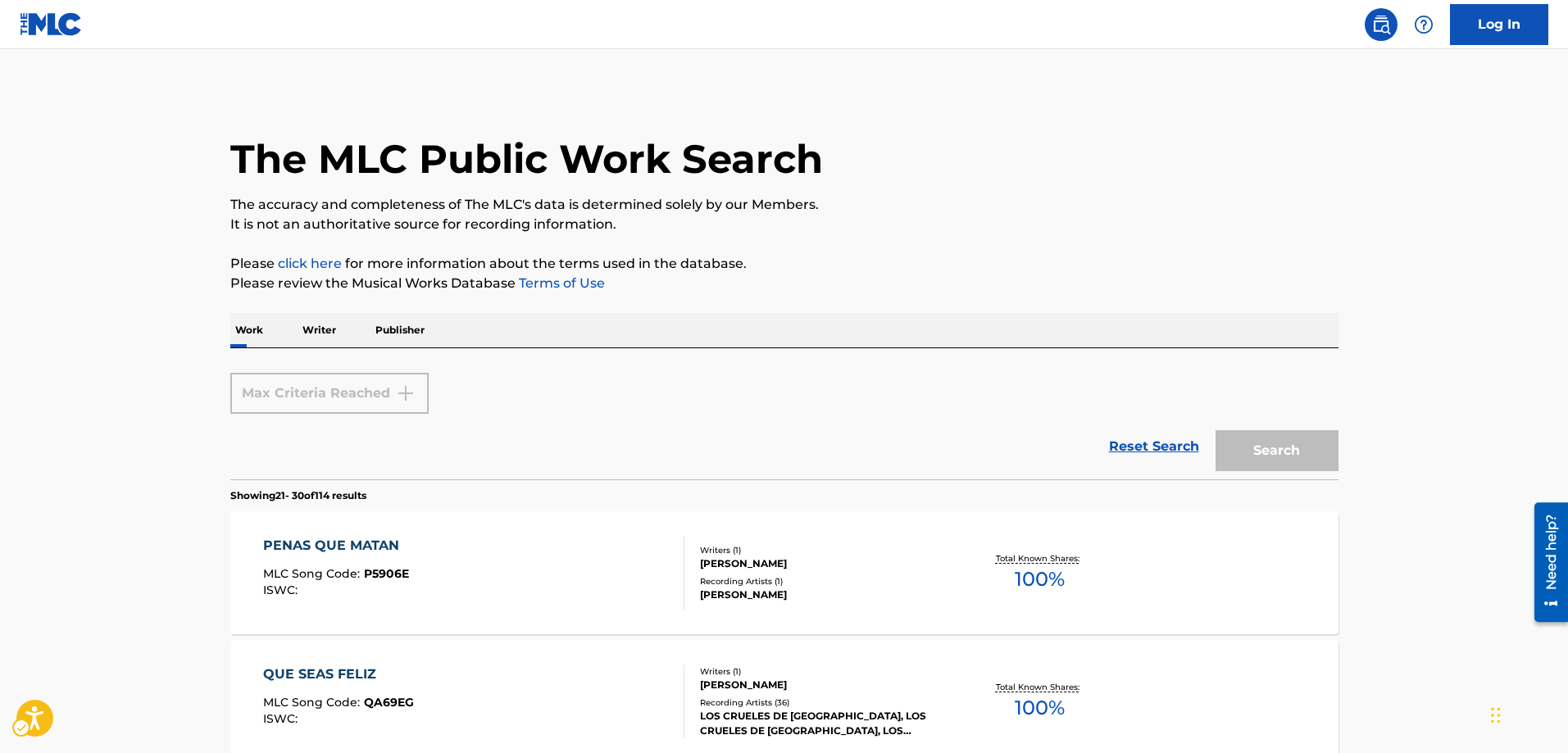
scroll to position [1455, 0]
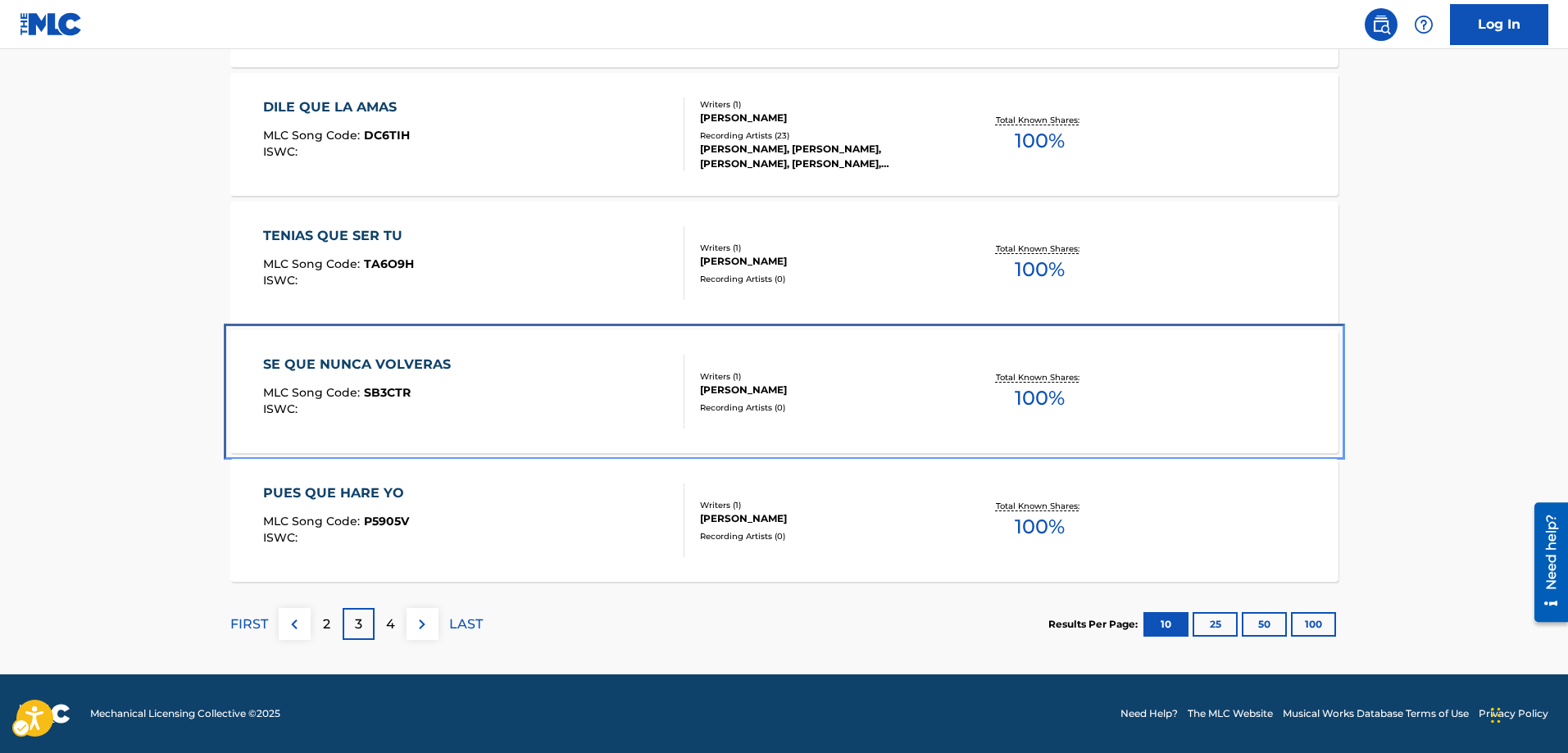
click at [383, 395] on span "SB3CTR" at bounding box center [387, 393] width 47 height 15
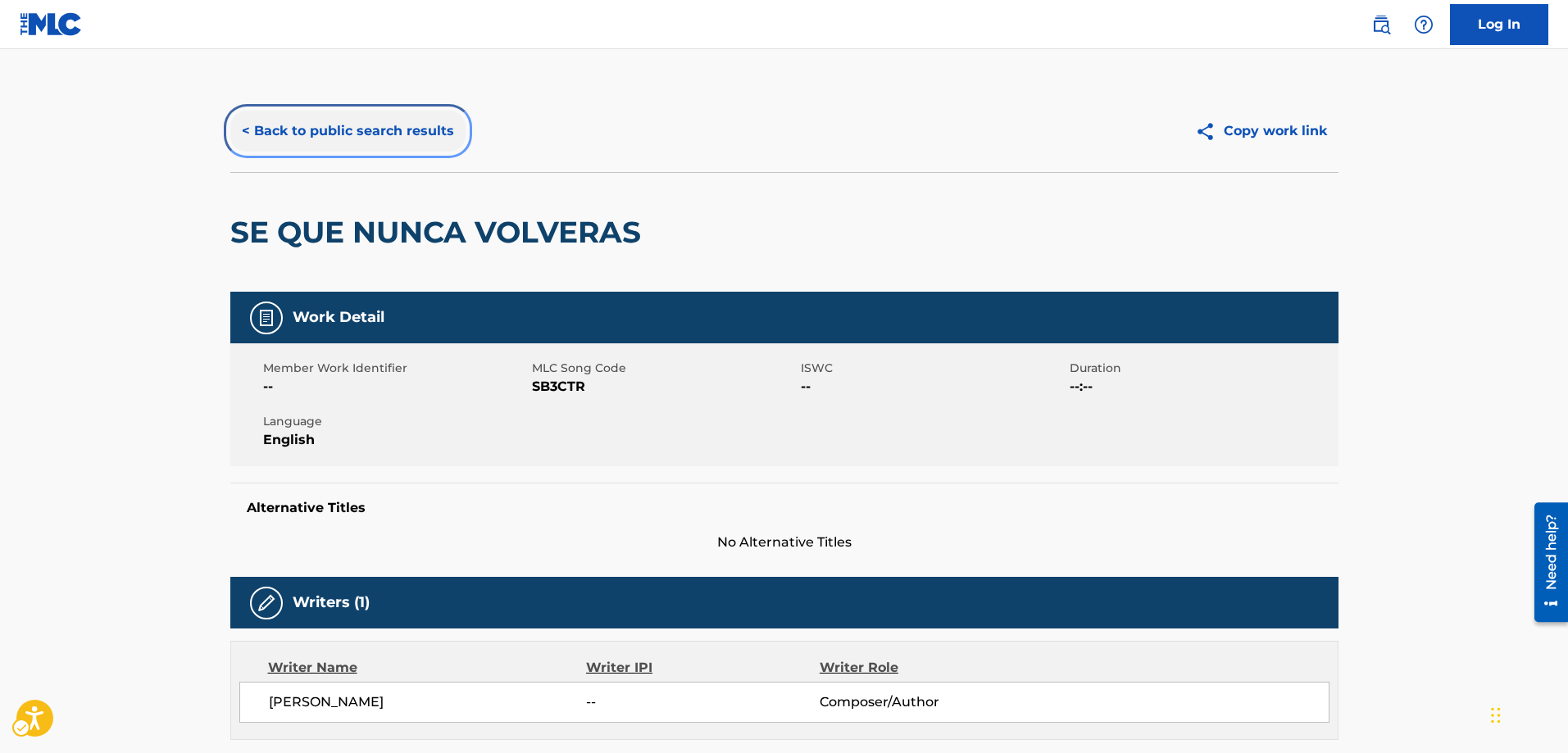
click at [242, 130] on button "< Back to public search results" at bounding box center [348, 131] width 235 height 41
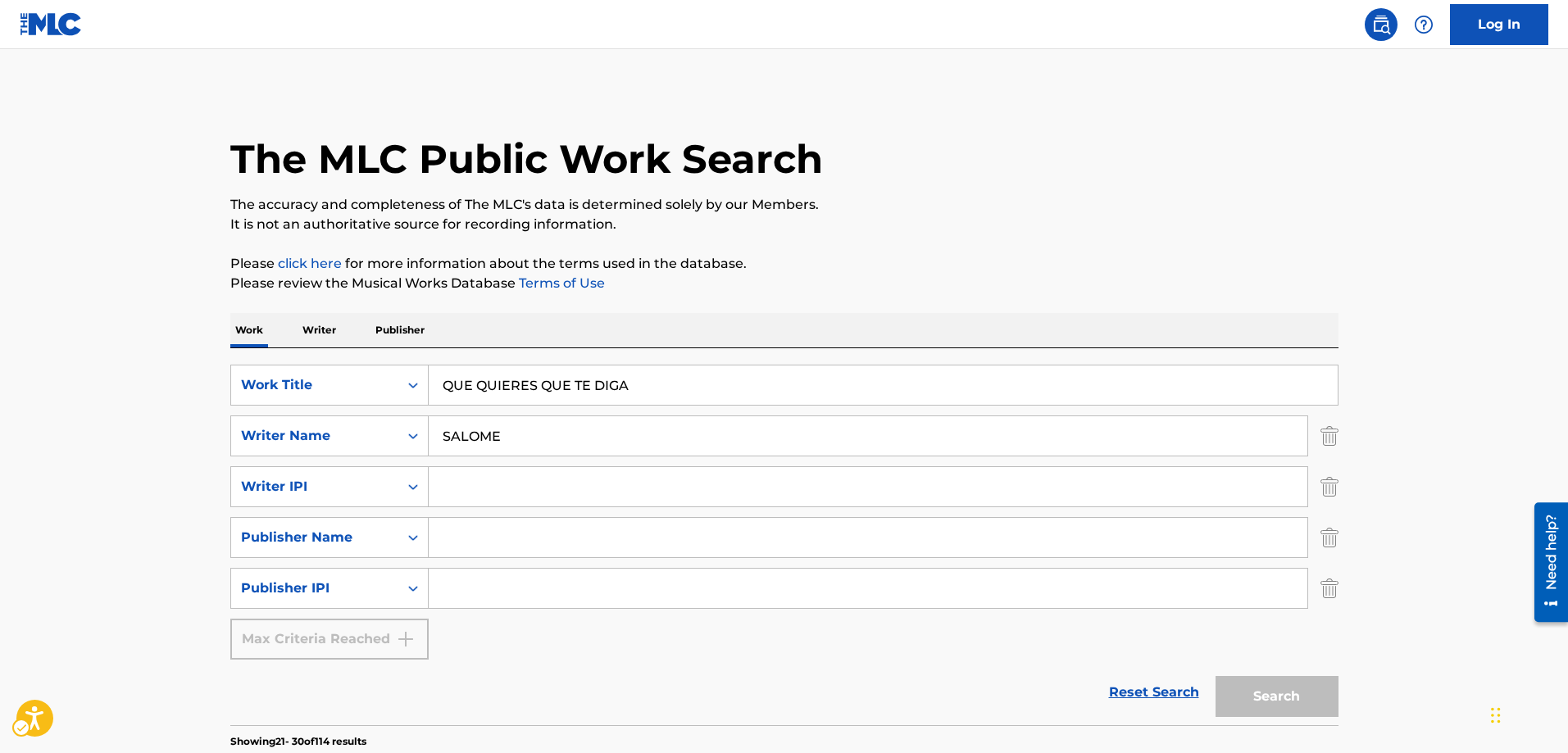
scroll to position [1455, 0]
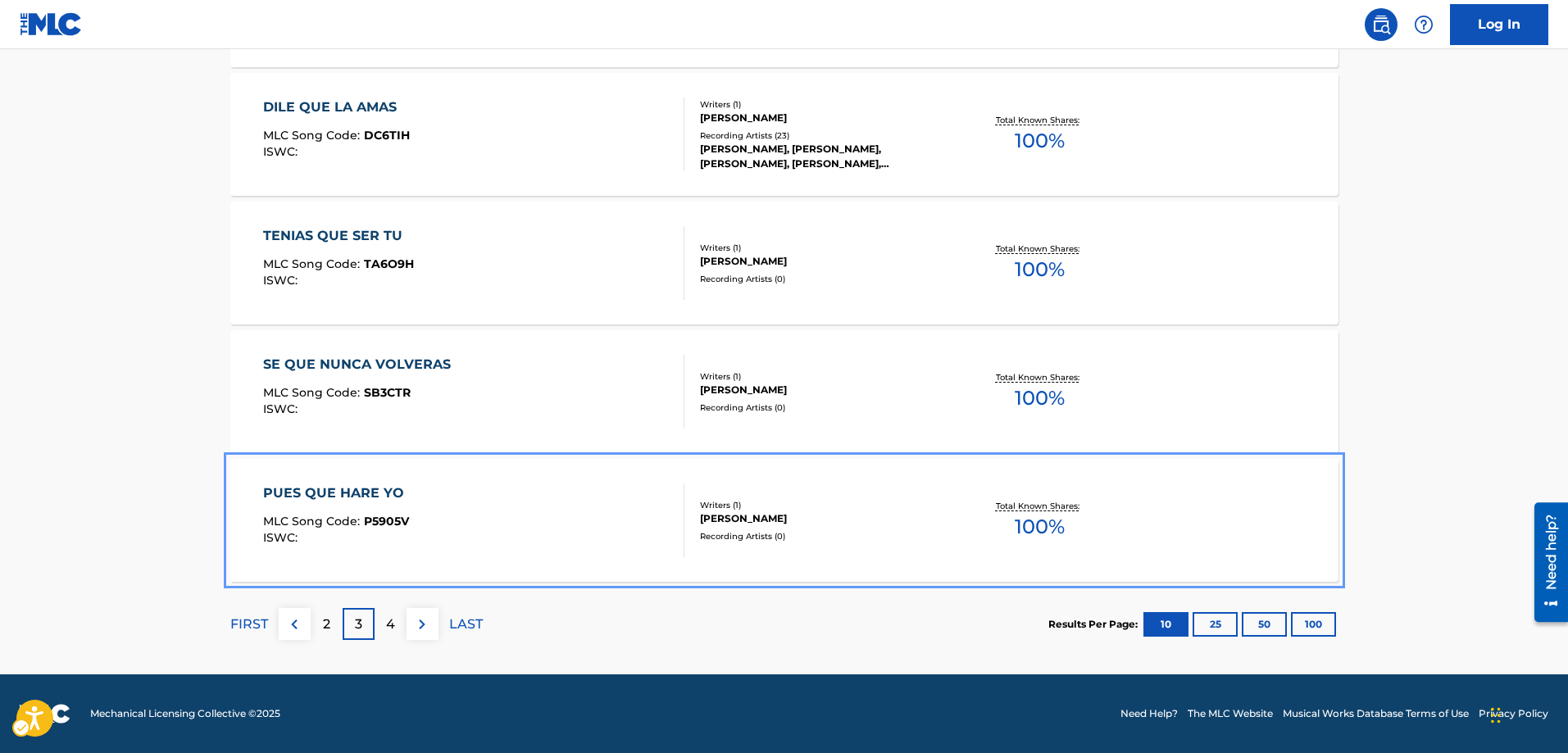
click at [393, 526] on span "P5905V" at bounding box center [386, 521] width 45 height 15
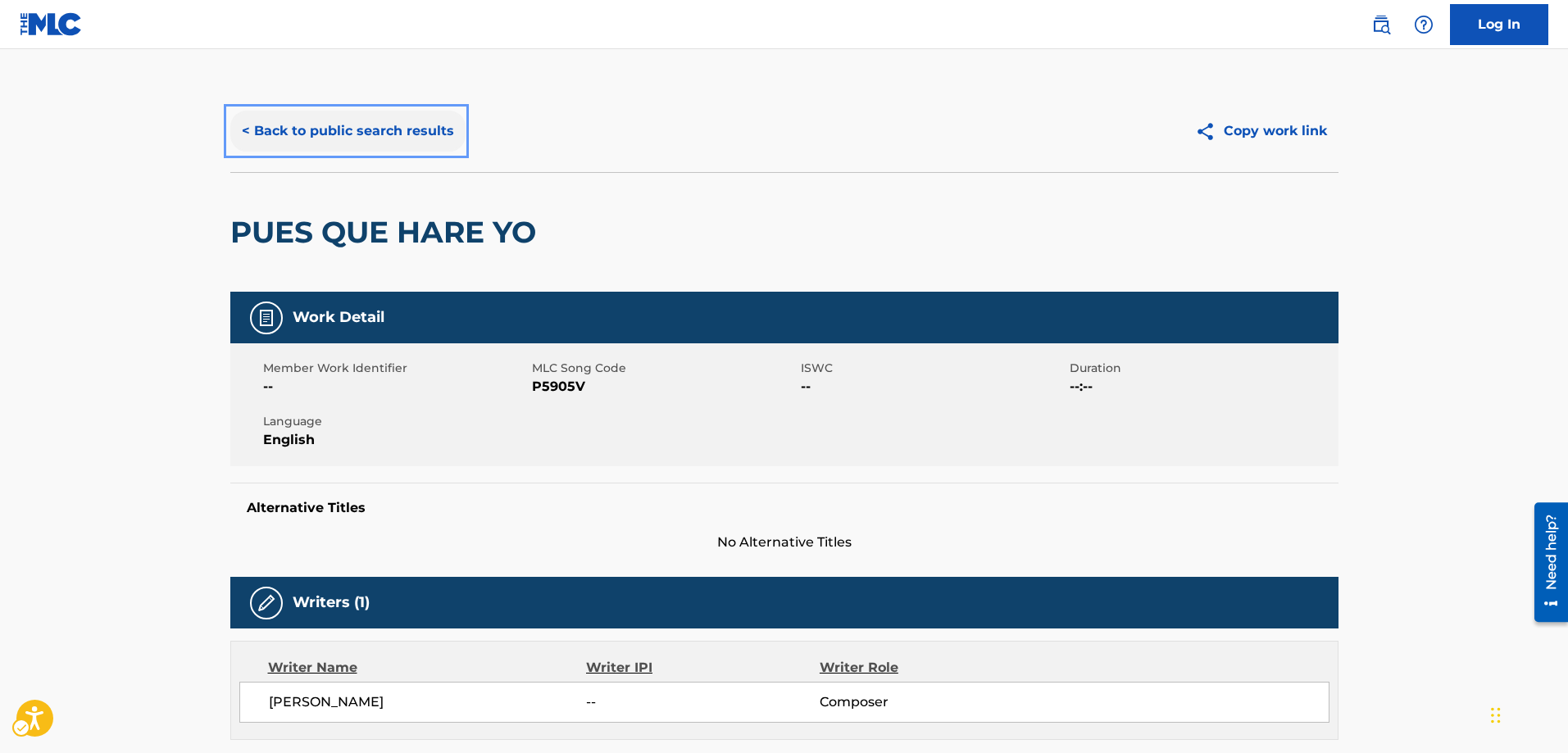
click at [240, 126] on button "< Back to public search results" at bounding box center [348, 131] width 235 height 41
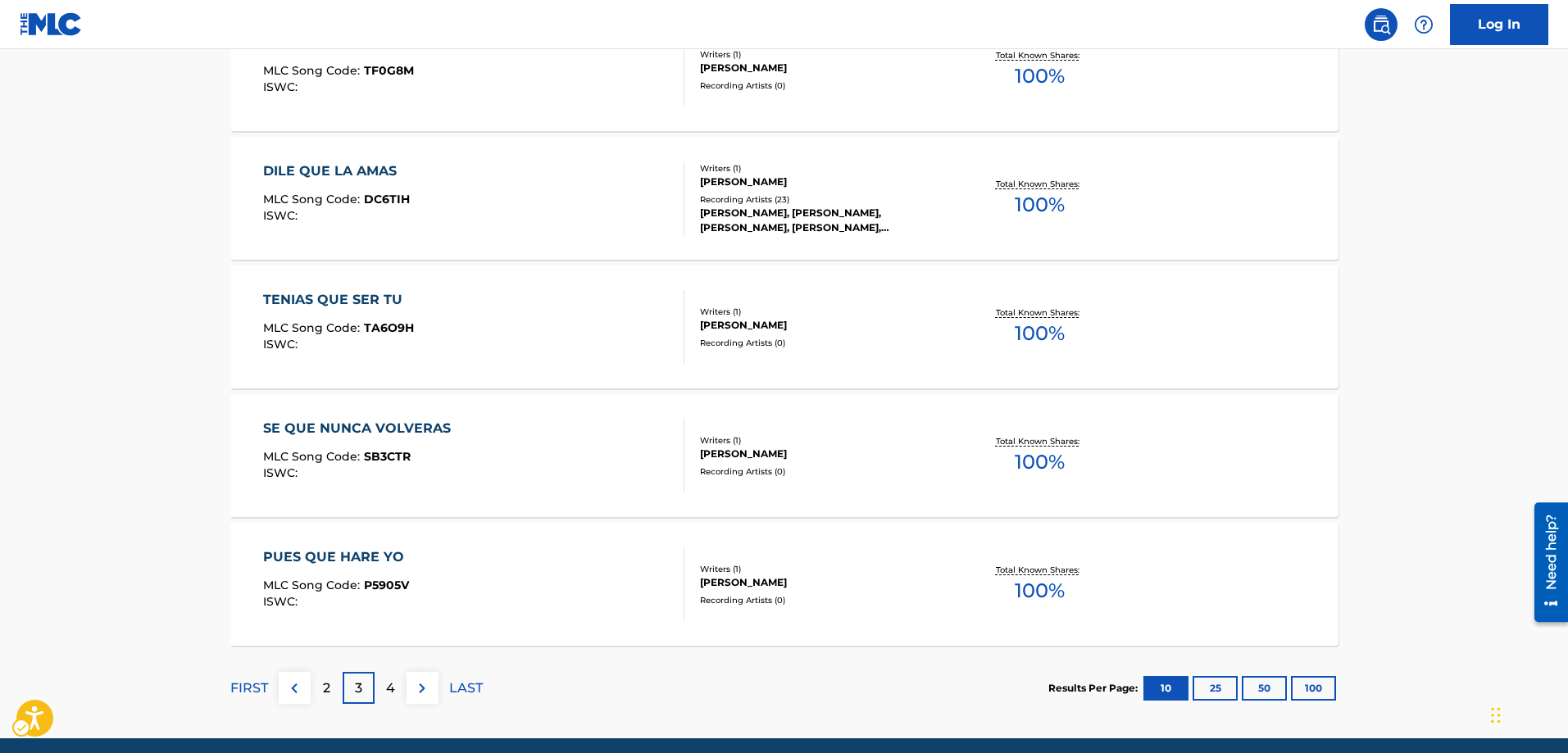
scroll to position [1374, 0]
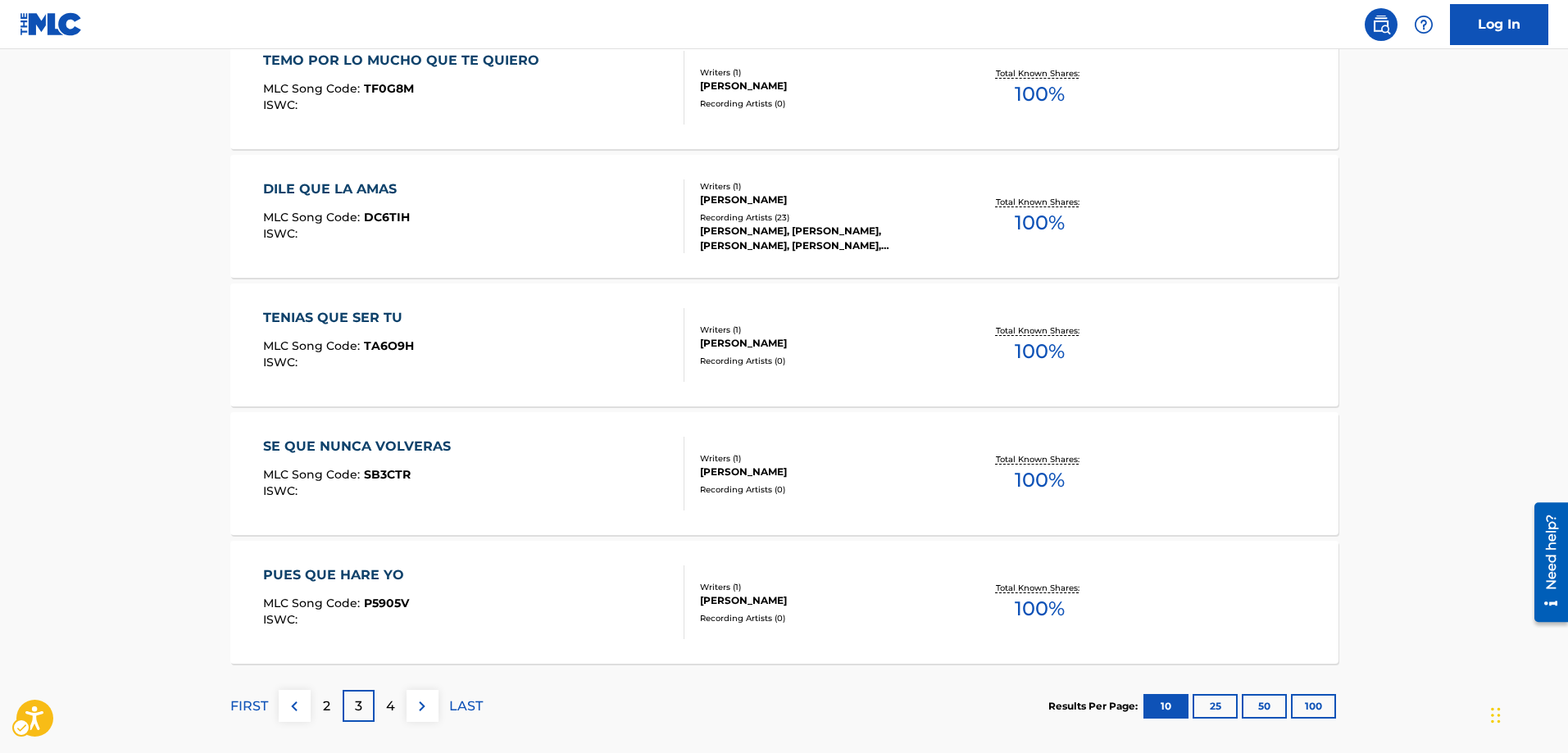
click at [392, 710] on p "4" at bounding box center [391, 705] width 9 height 19
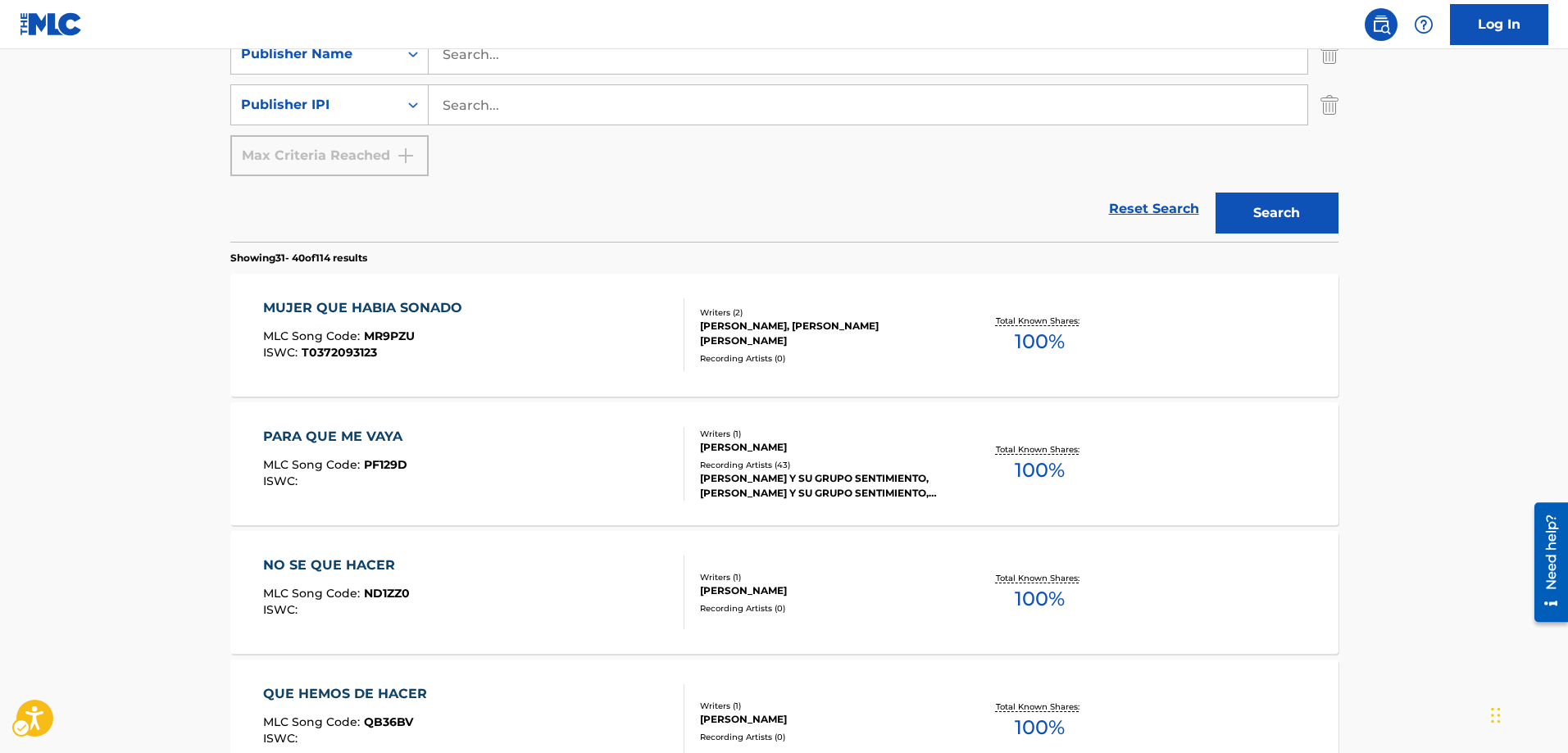
scroll to position [473, 0]
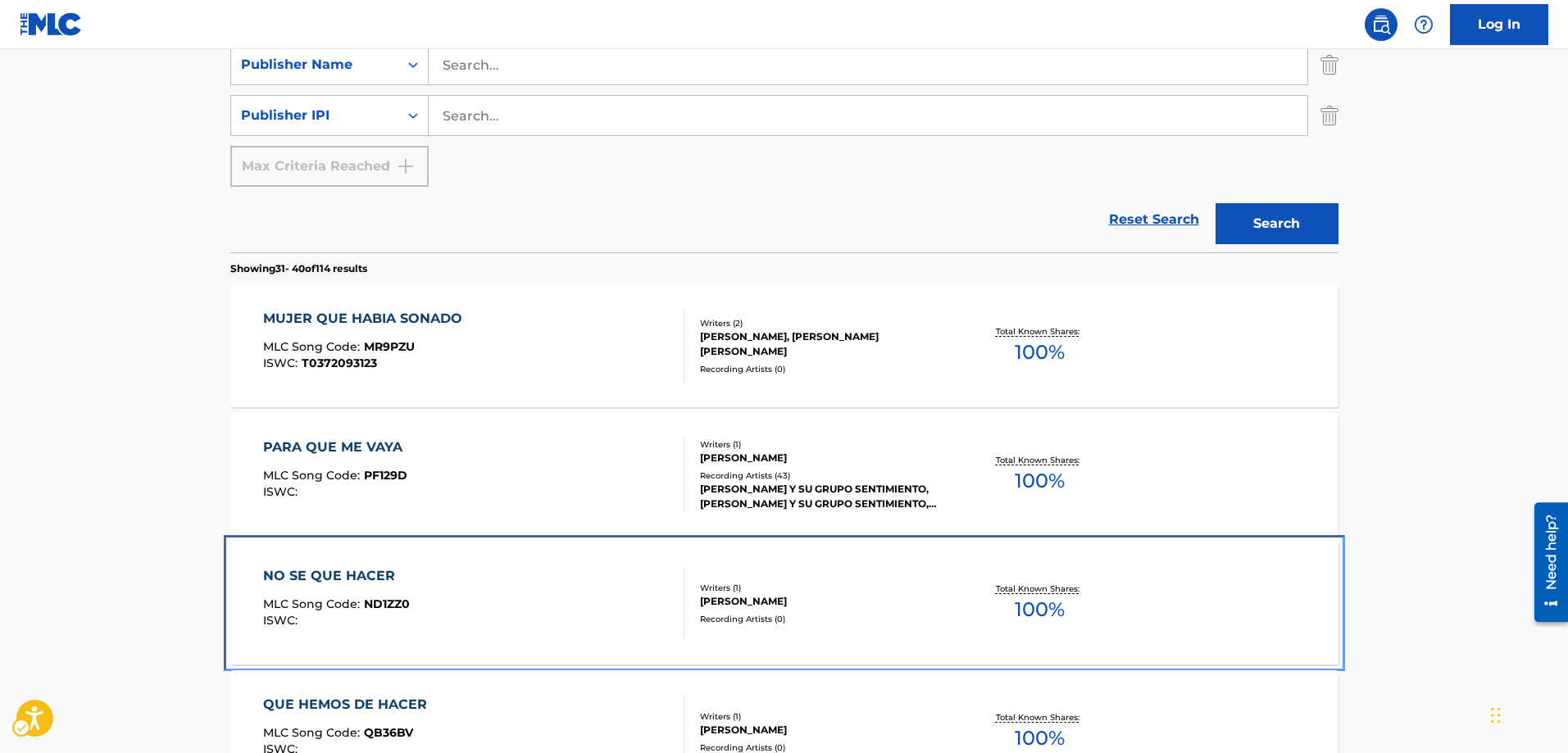
click at [382, 601] on span "ND1ZZ0" at bounding box center [387, 604] width 46 height 15
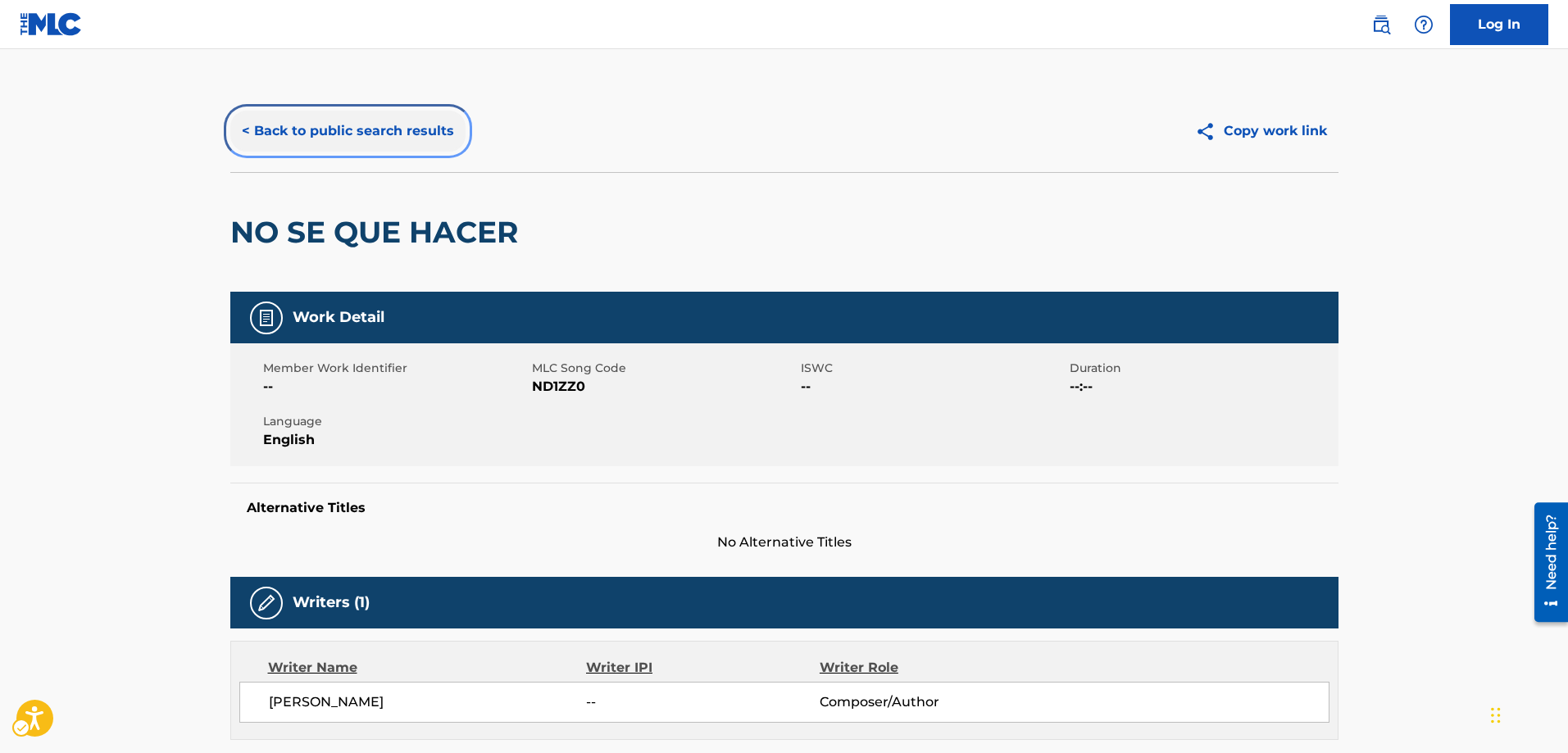
click at [242, 127] on button "< Back to public search results" at bounding box center [348, 131] width 235 height 41
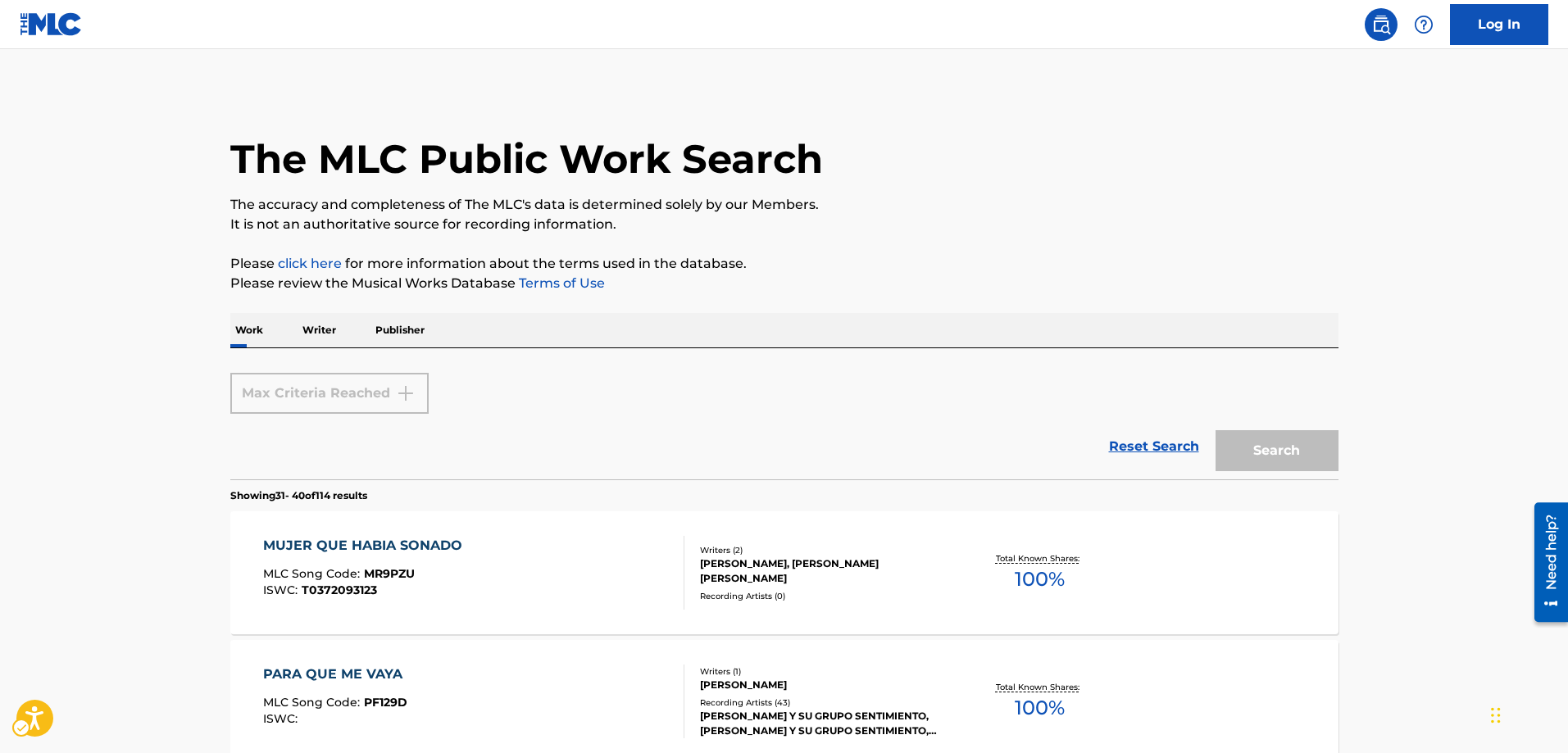
scroll to position [718, 0]
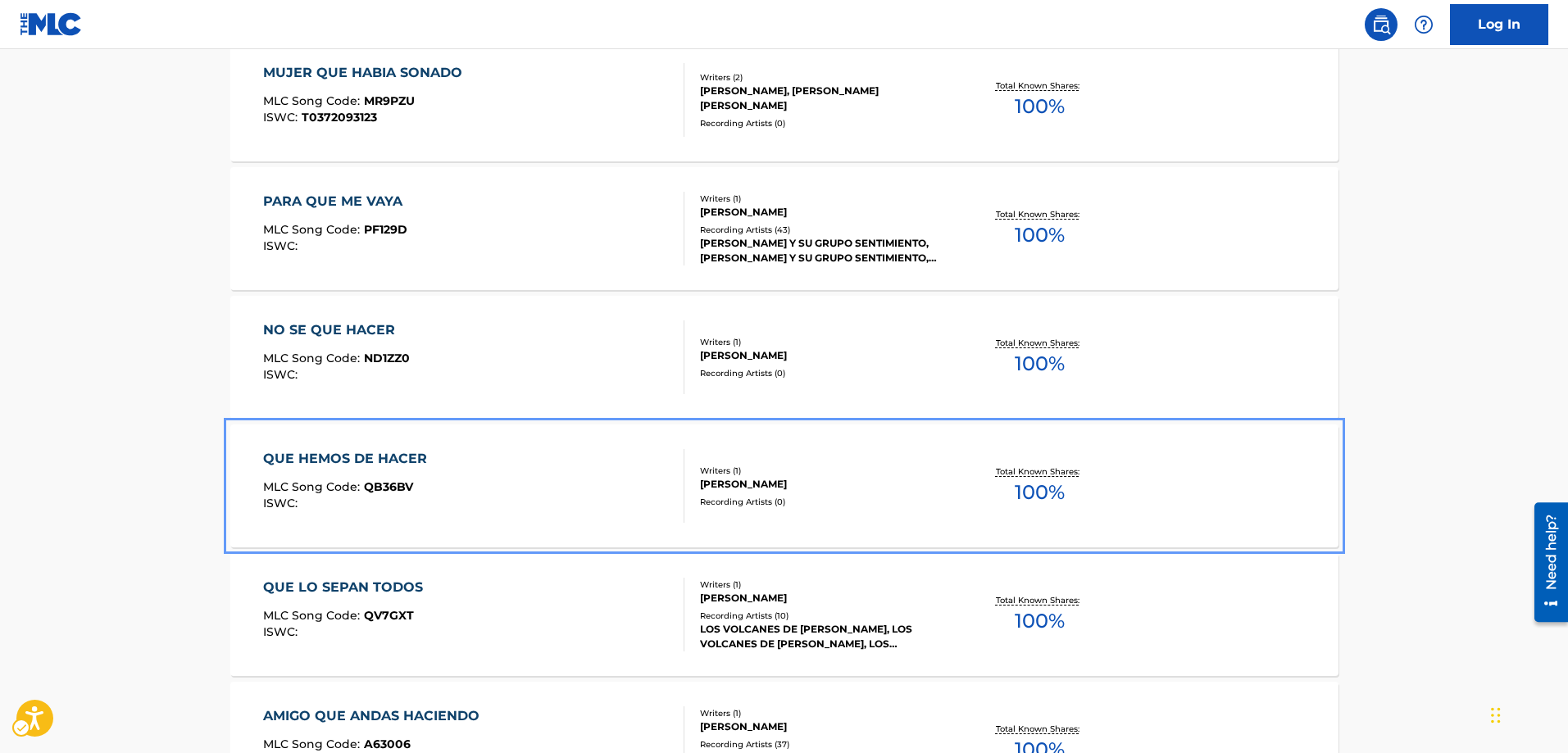
click at [387, 479] on span "QB36BV" at bounding box center [388, 486] width 49 height 15
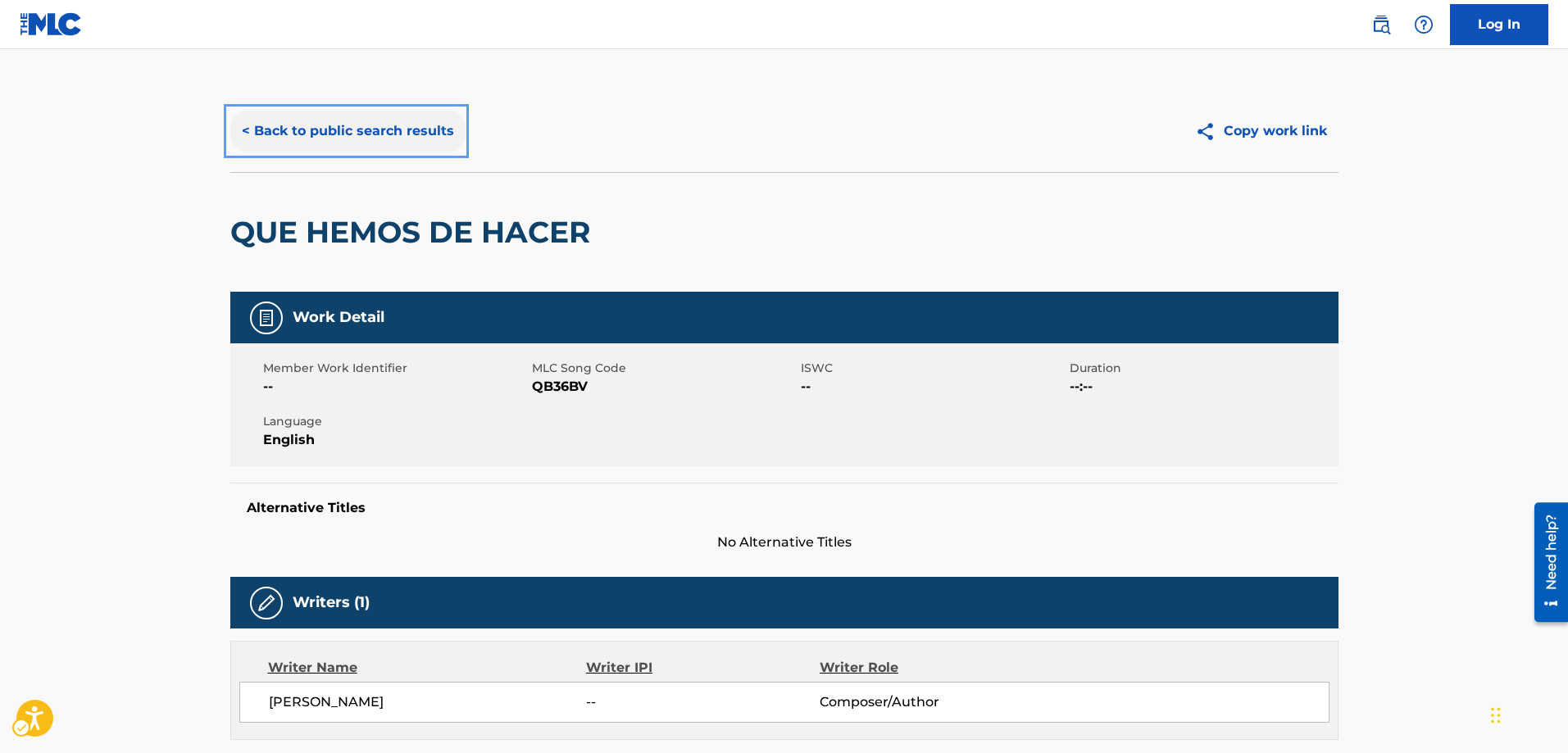
click at [250, 127] on button "< Back to public search results" at bounding box center [348, 131] width 235 height 41
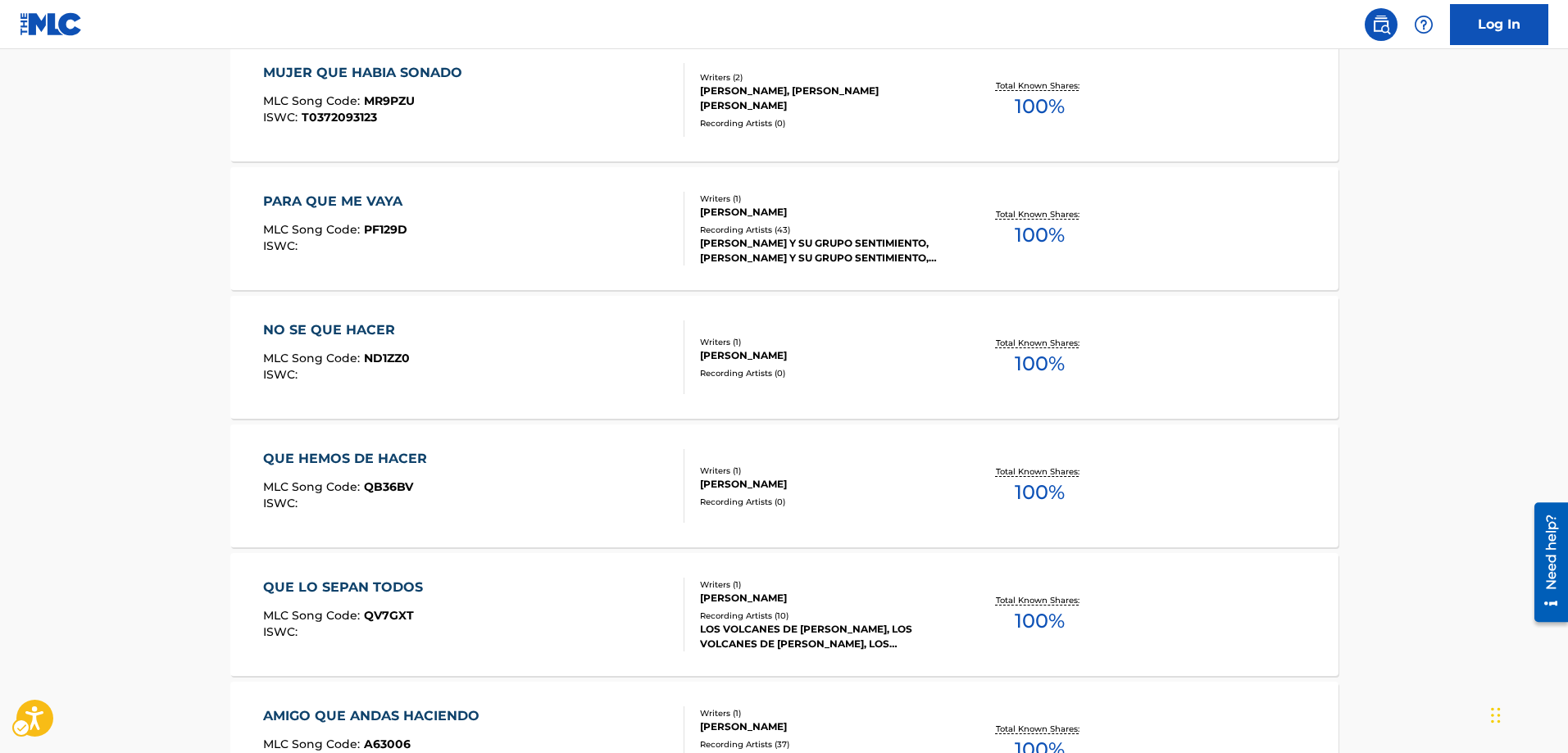
scroll to position [964, 0]
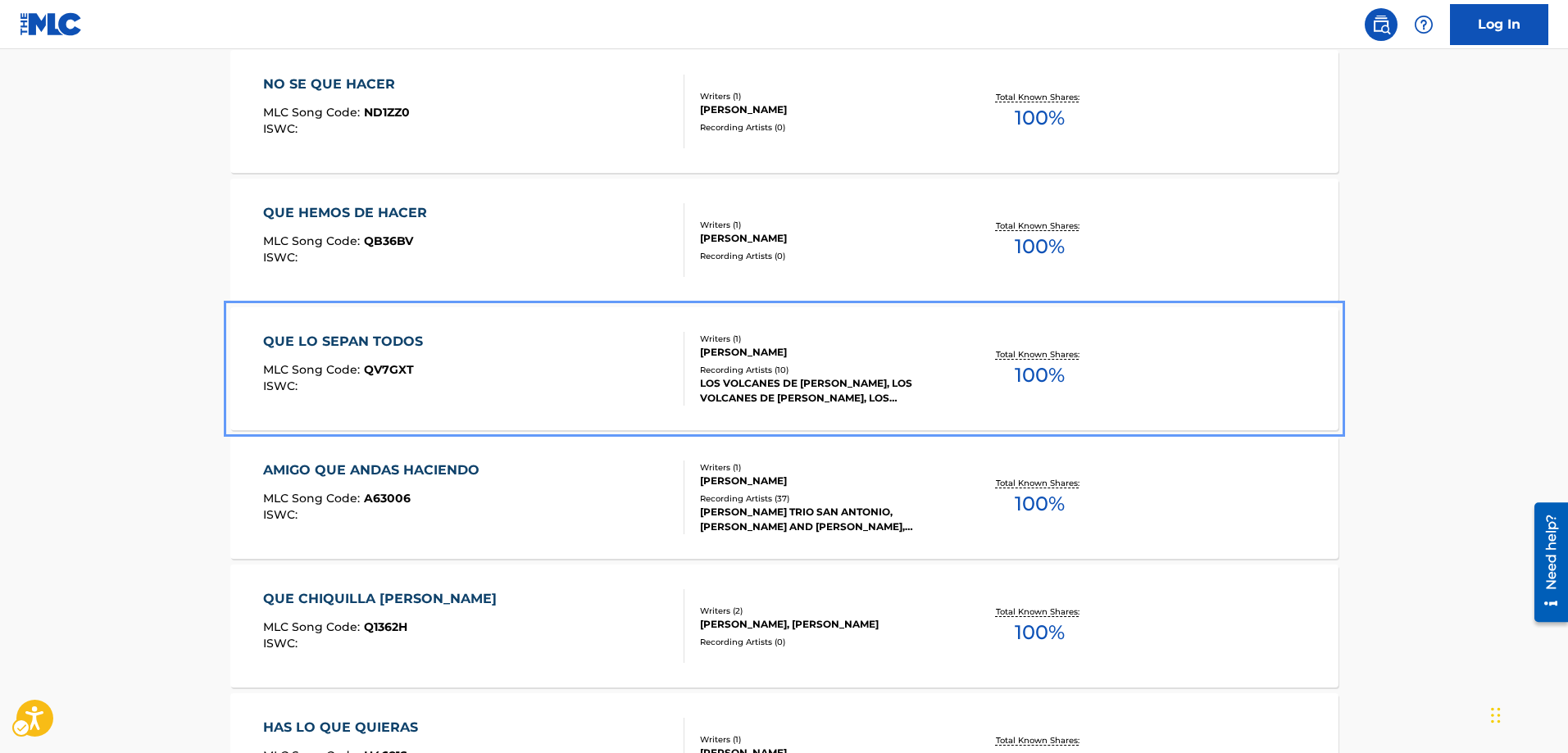
click at [395, 367] on span "QV7GXT" at bounding box center [389, 370] width 50 height 15
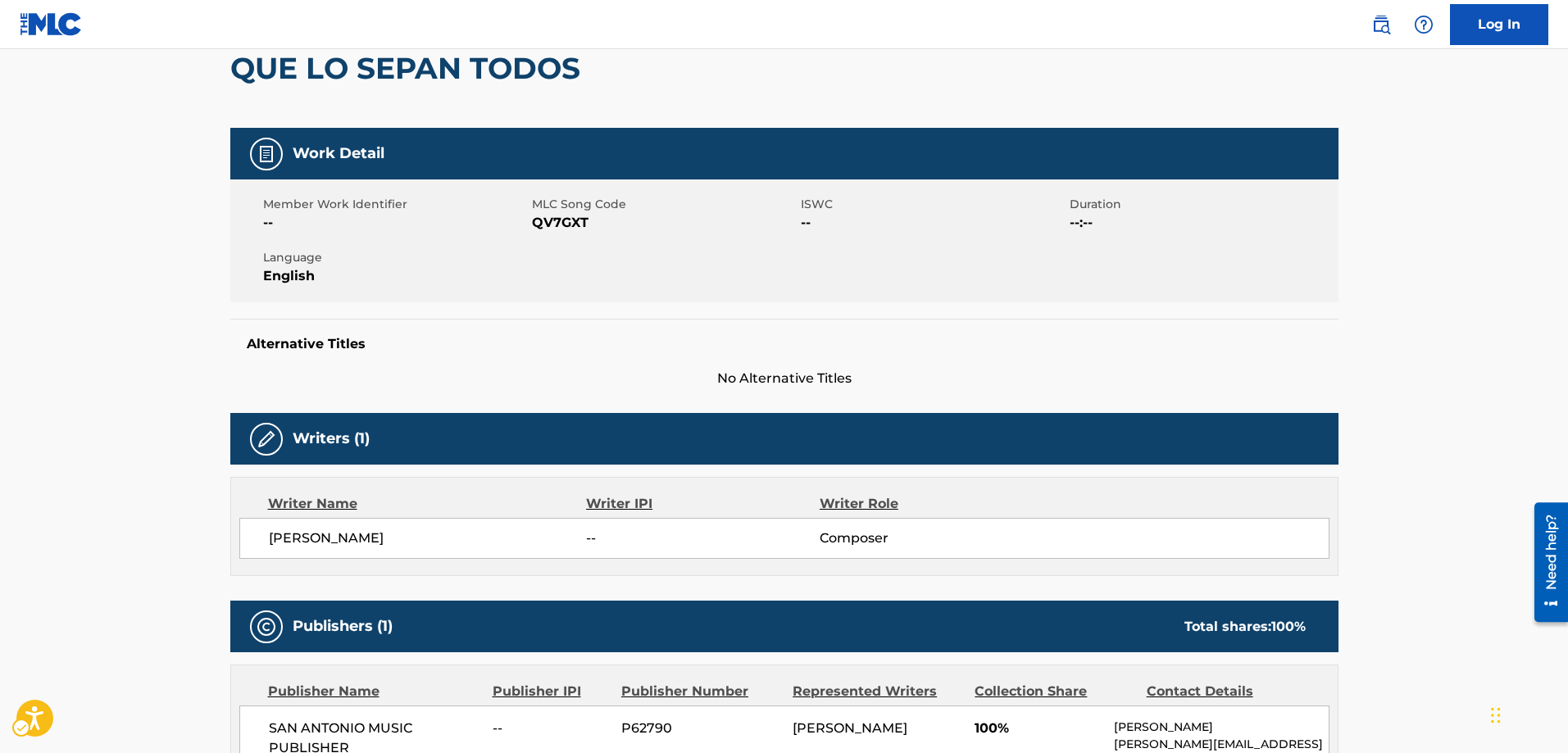
scroll to position [245, 0]
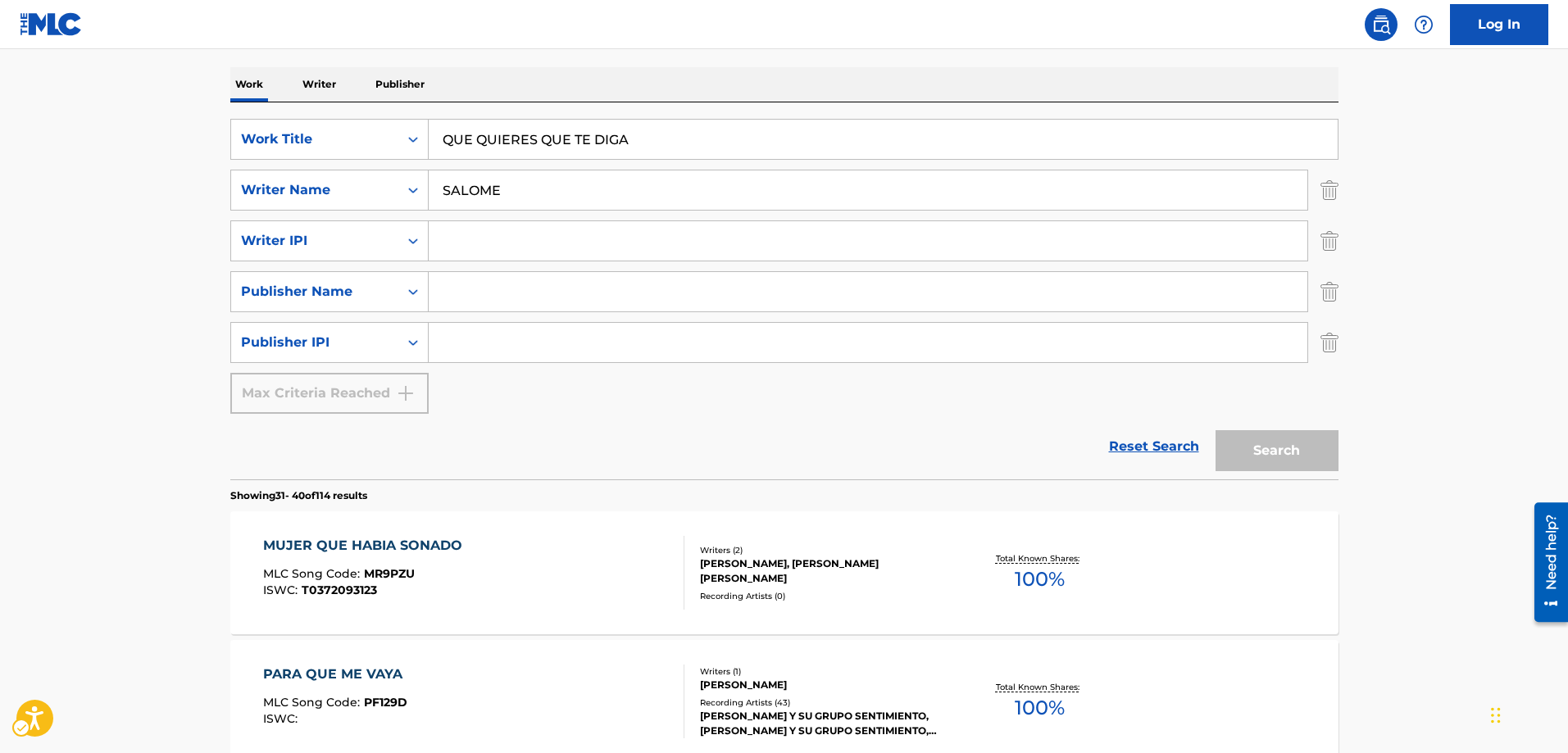
scroll to position [1210, 0]
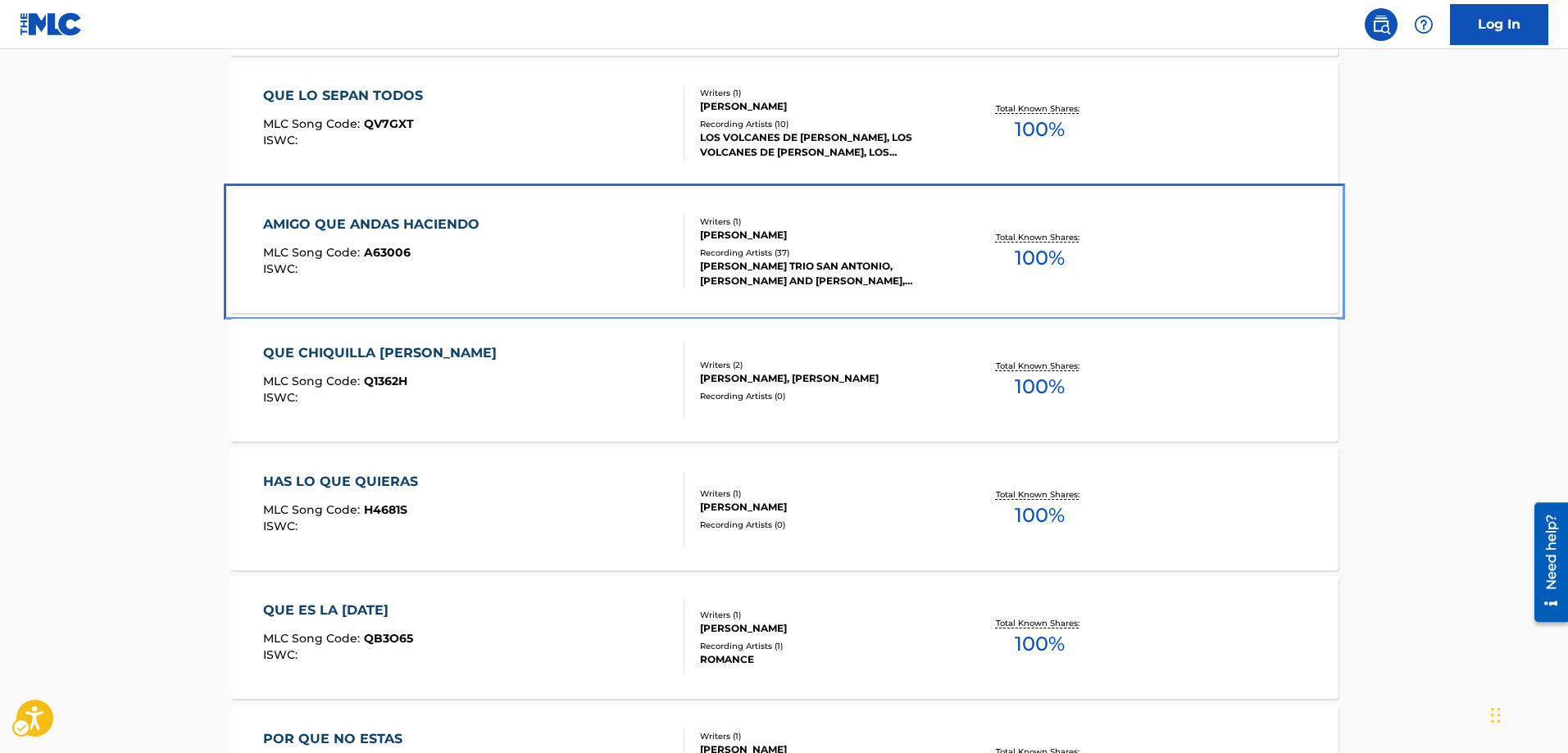
click at [384, 255] on span "A63006" at bounding box center [387, 252] width 47 height 15
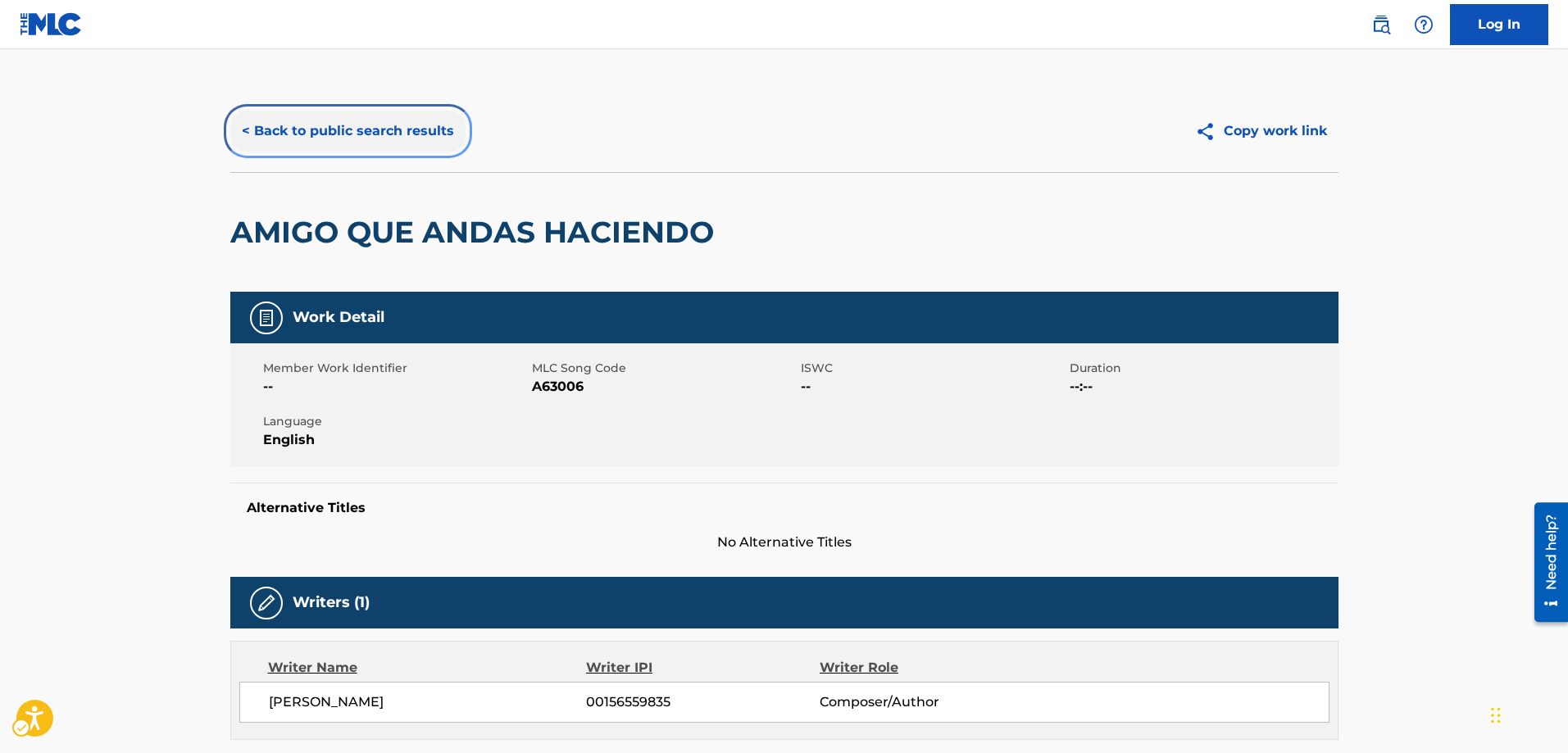
click at [245, 125] on button "< Back to public search results" at bounding box center [348, 131] width 235 height 41
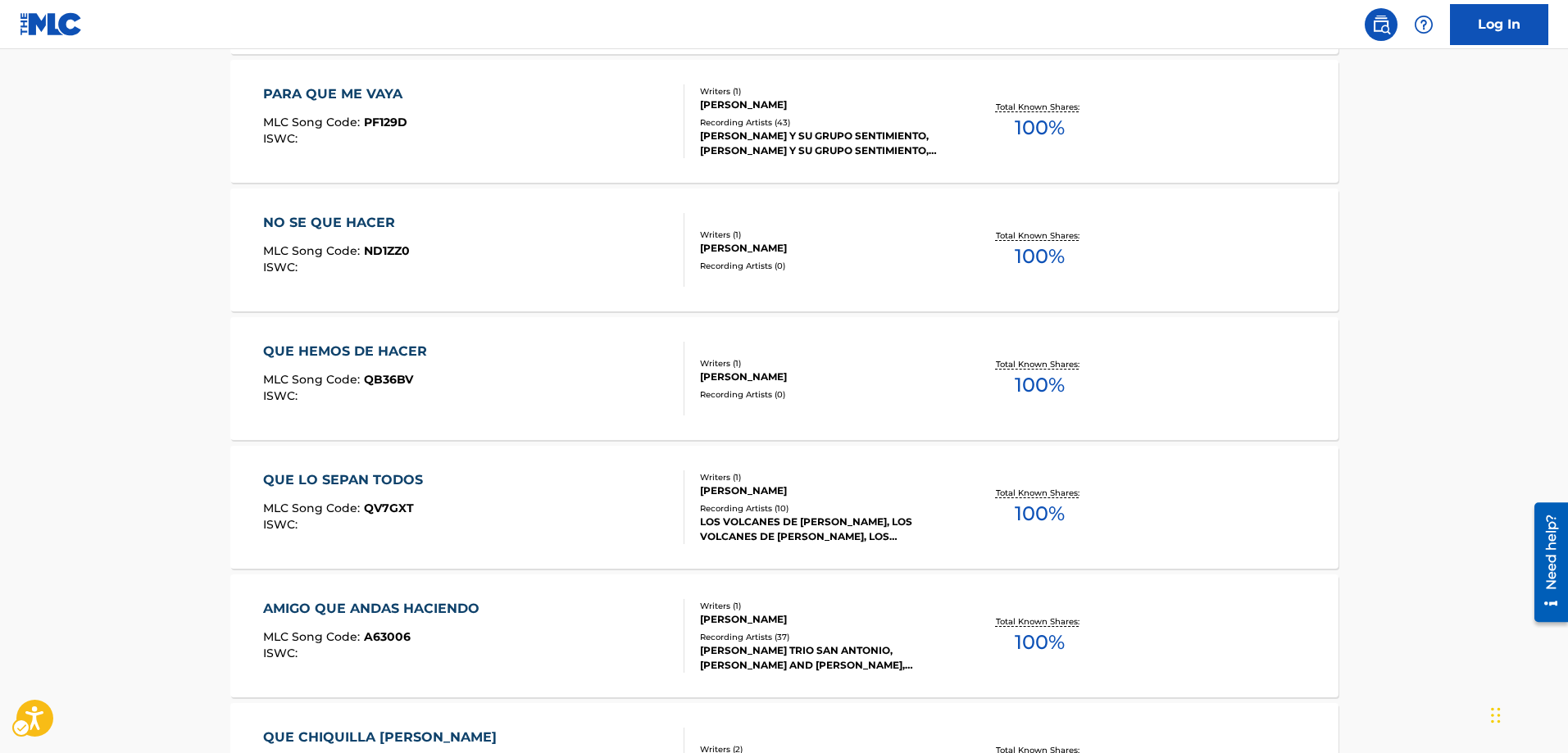
scroll to position [801, 0]
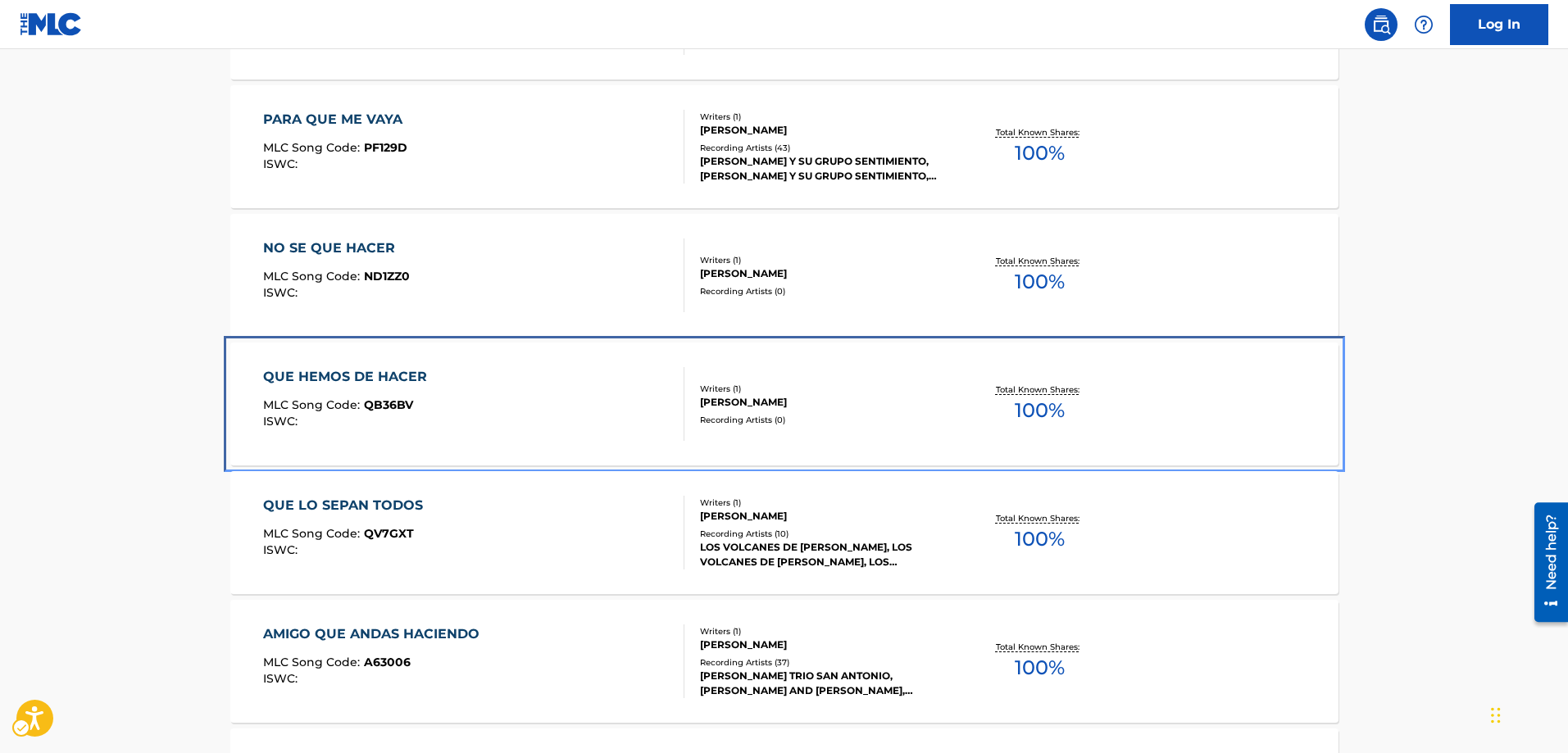
click at [383, 400] on span "QB36BV" at bounding box center [388, 405] width 49 height 15
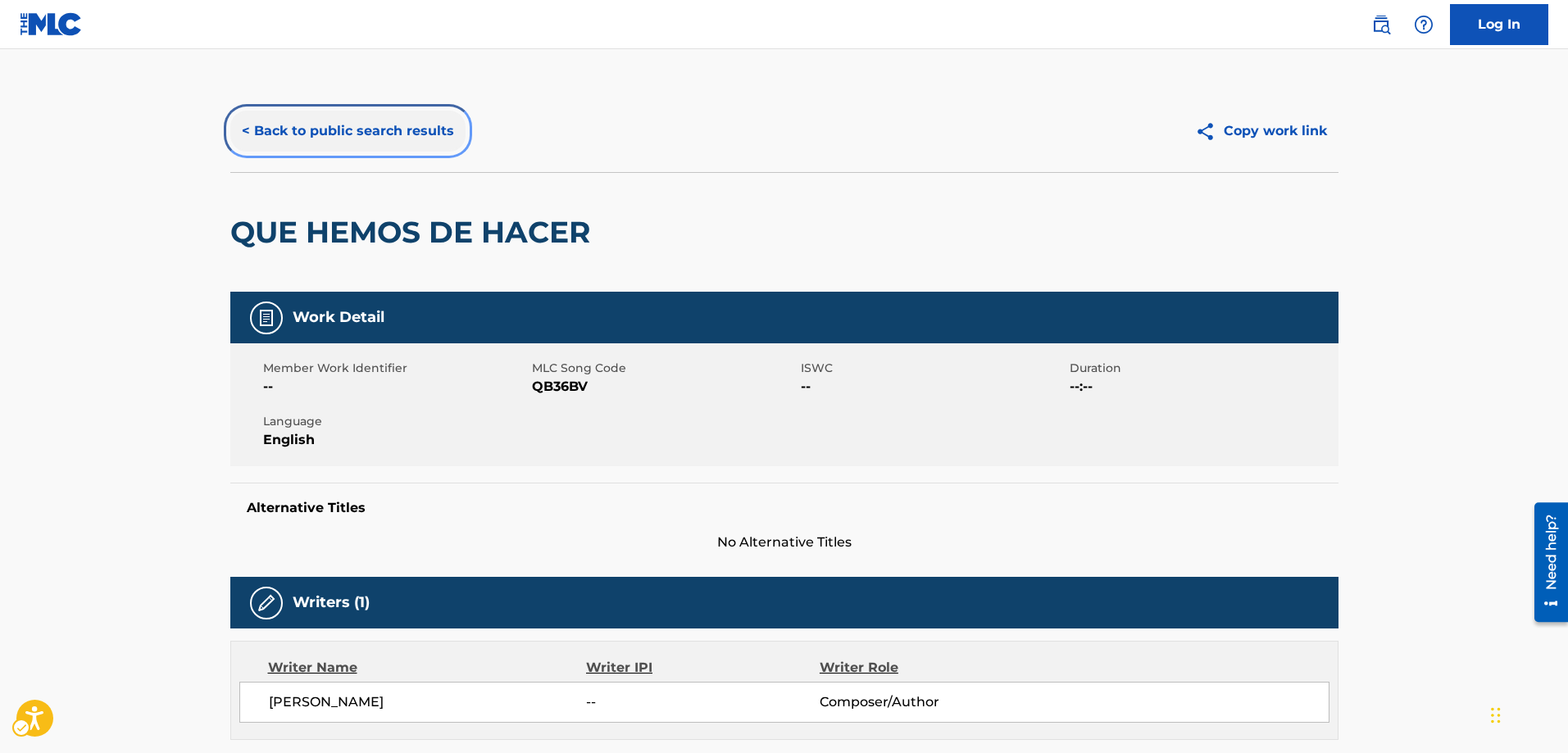
click at [245, 124] on button "< Back to public search results" at bounding box center [348, 131] width 235 height 41
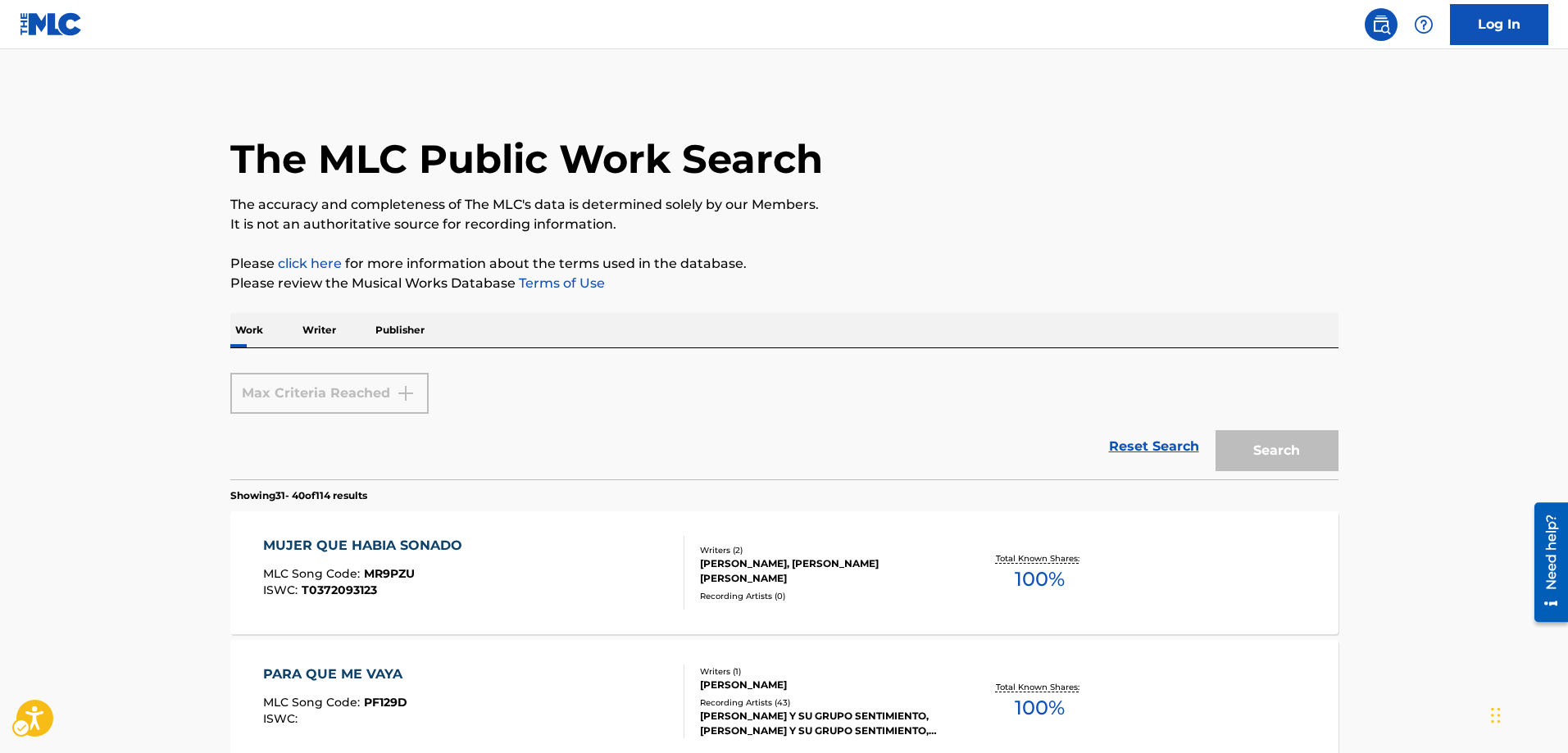
scroll to position [1046, 0]
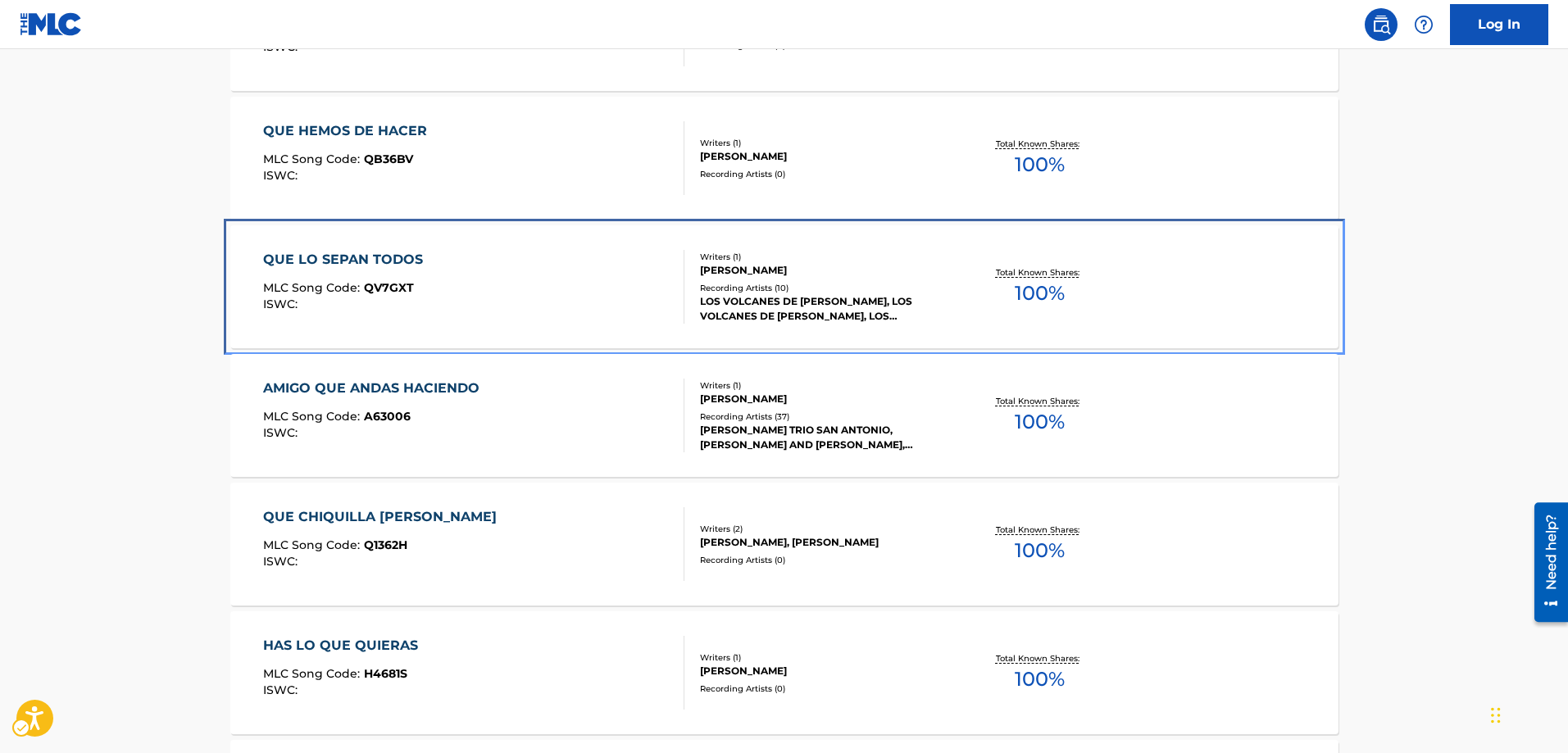
click at [372, 283] on span "QV7GXT" at bounding box center [389, 288] width 50 height 15
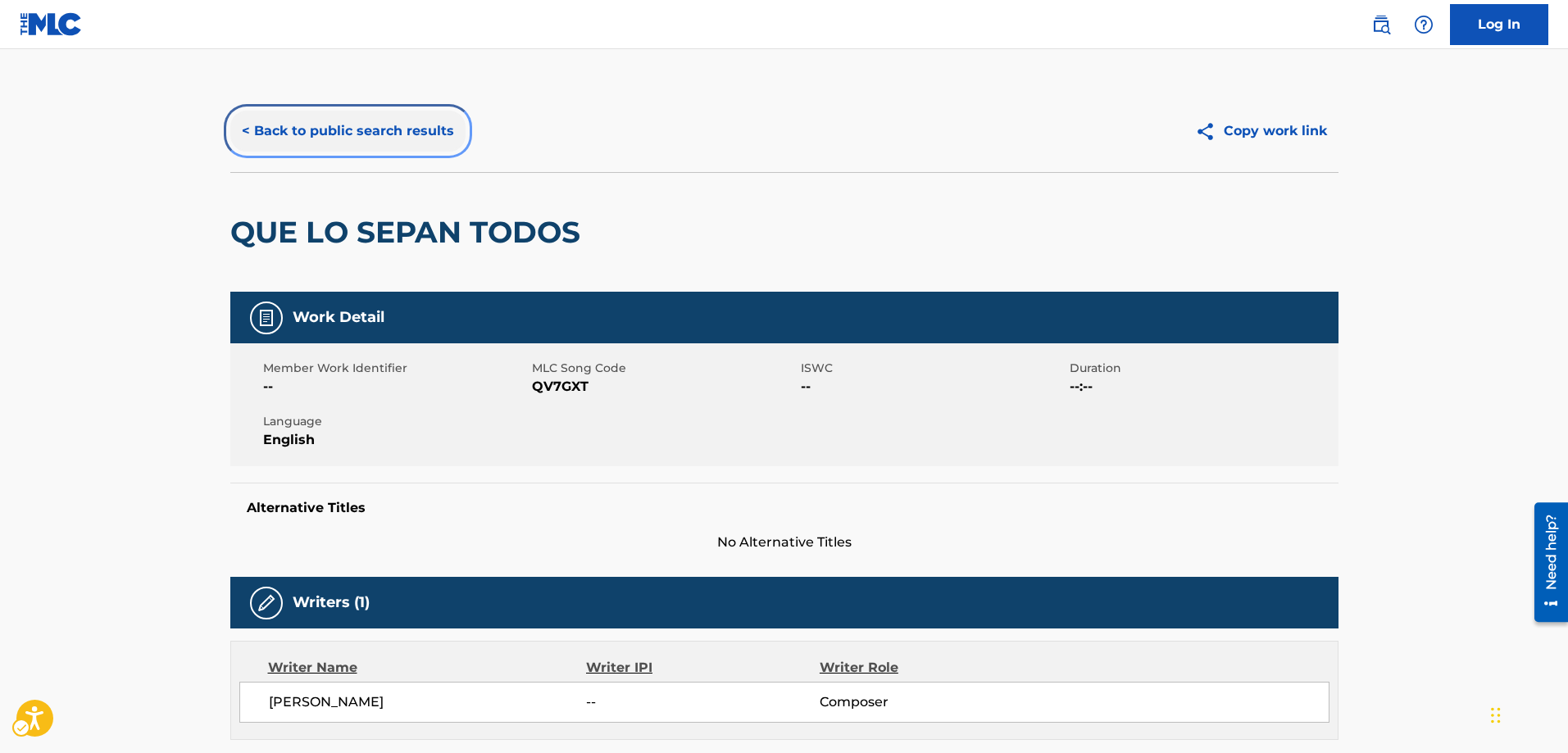
click at [248, 134] on button "< Back to public search results" at bounding box center [348, 131] width 235 height 41
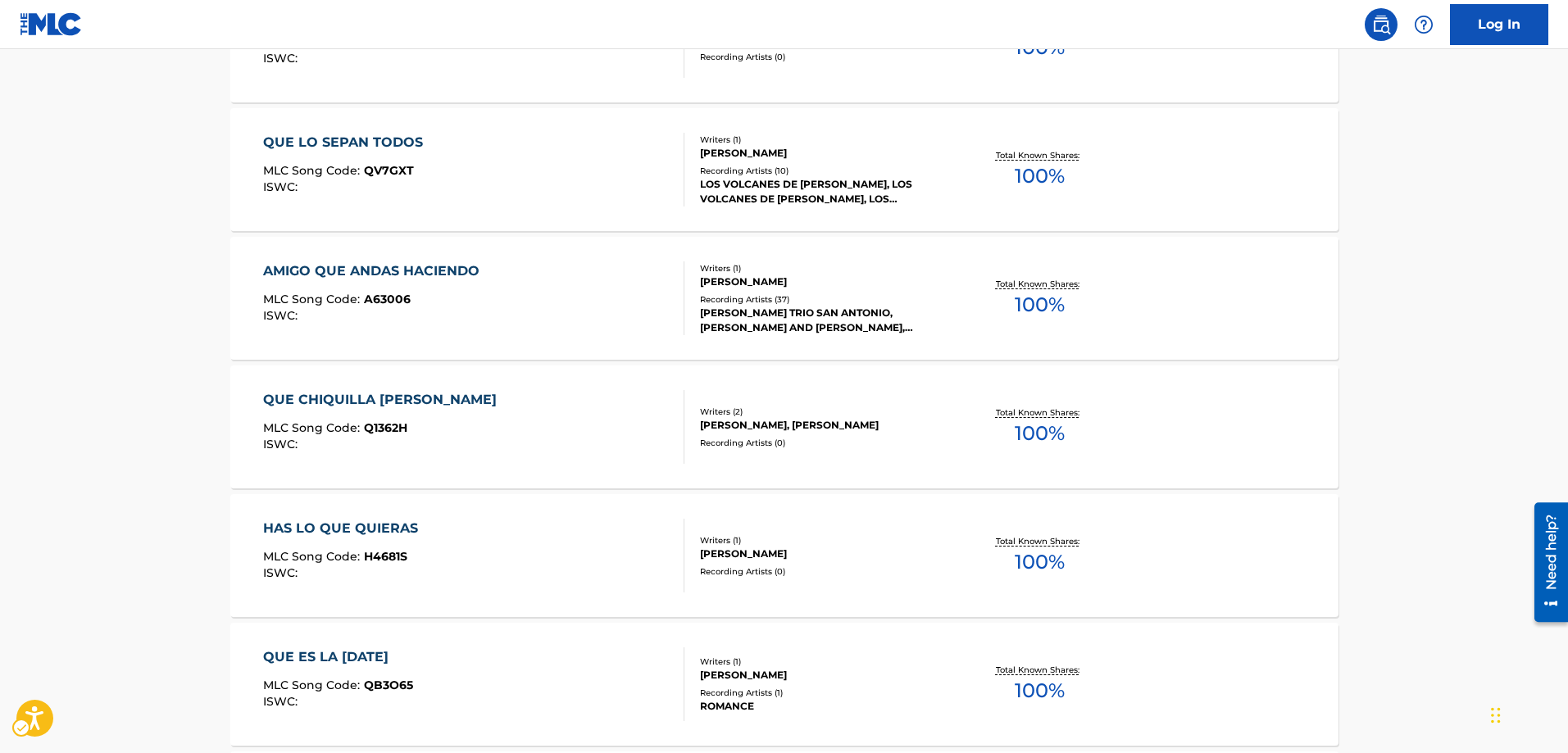
scroll to position [1128, 0]
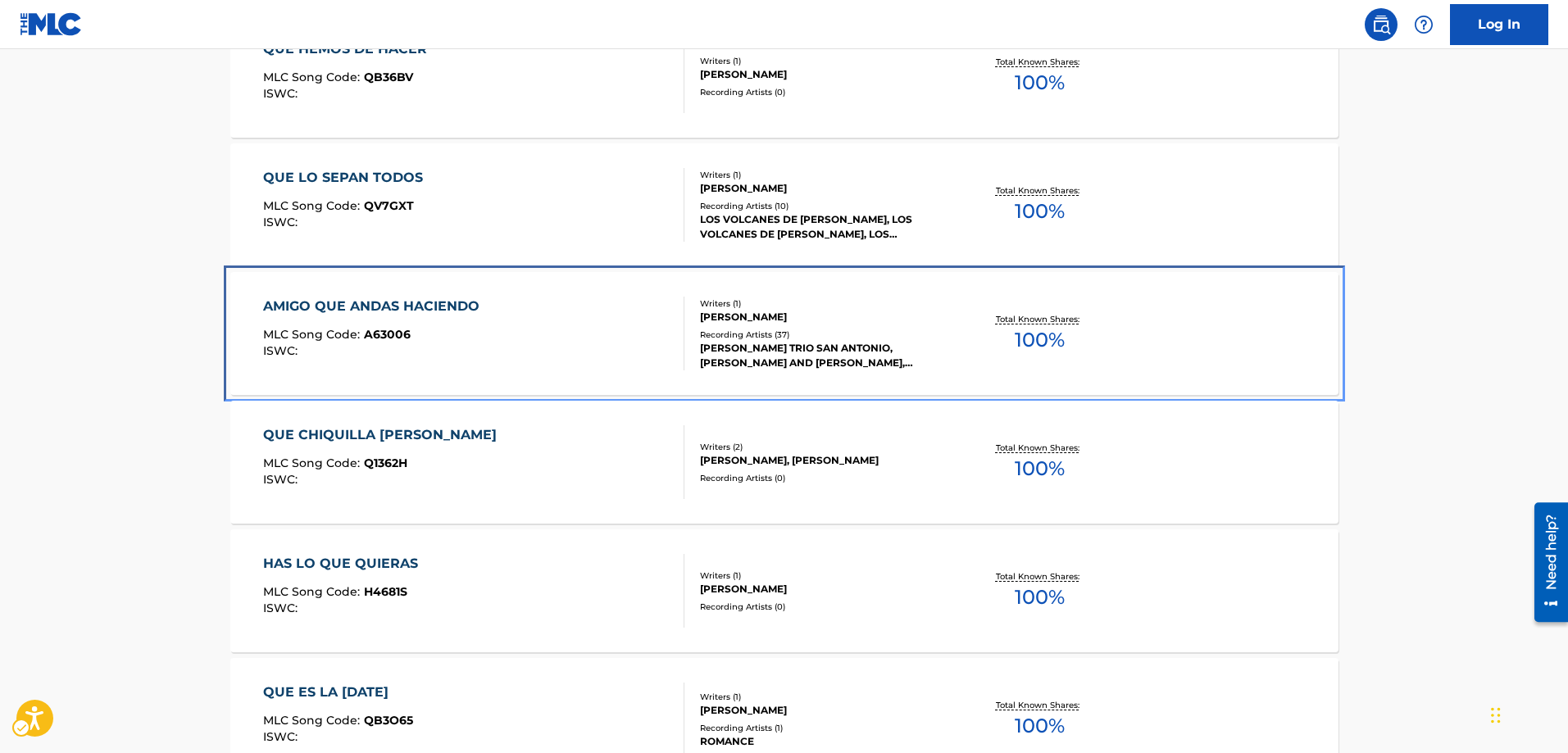
click at [392, 338] on span "A63006" at bounding box center [387, 335] width 47 height 15
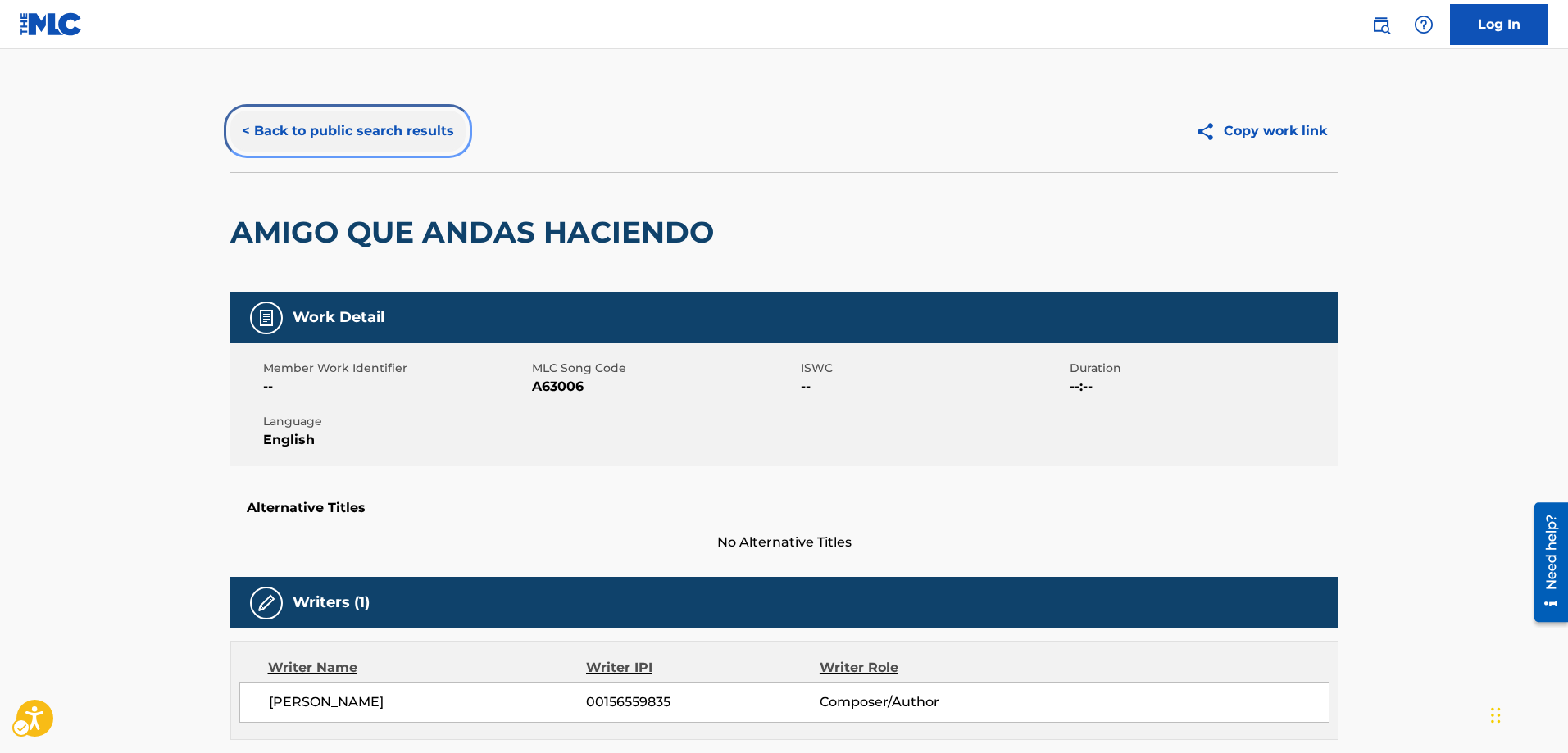
click at [243, 131] on button "< Back to public search results" at bounding box center [348, 131] width 235 height 41
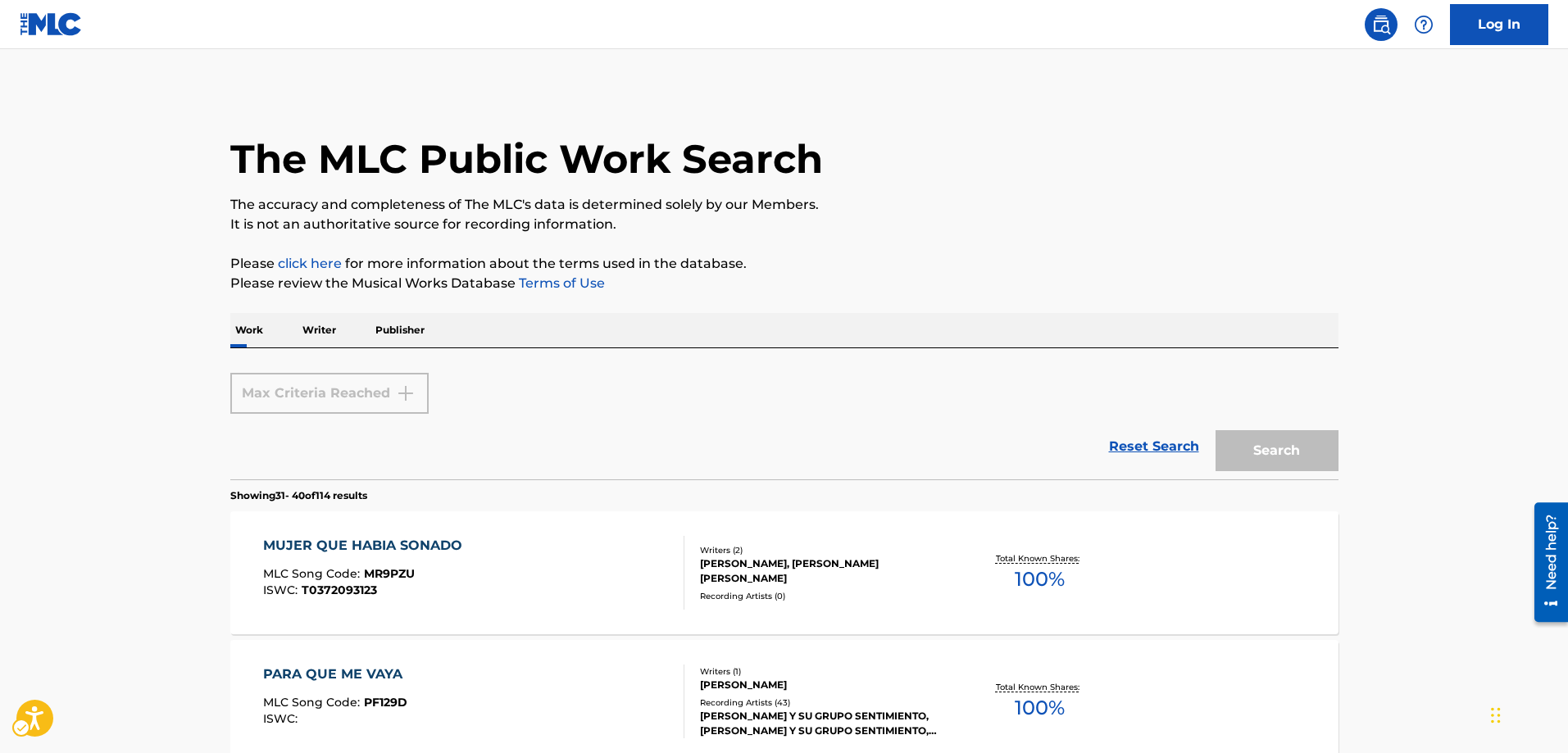
scroll to position [1374, 0]
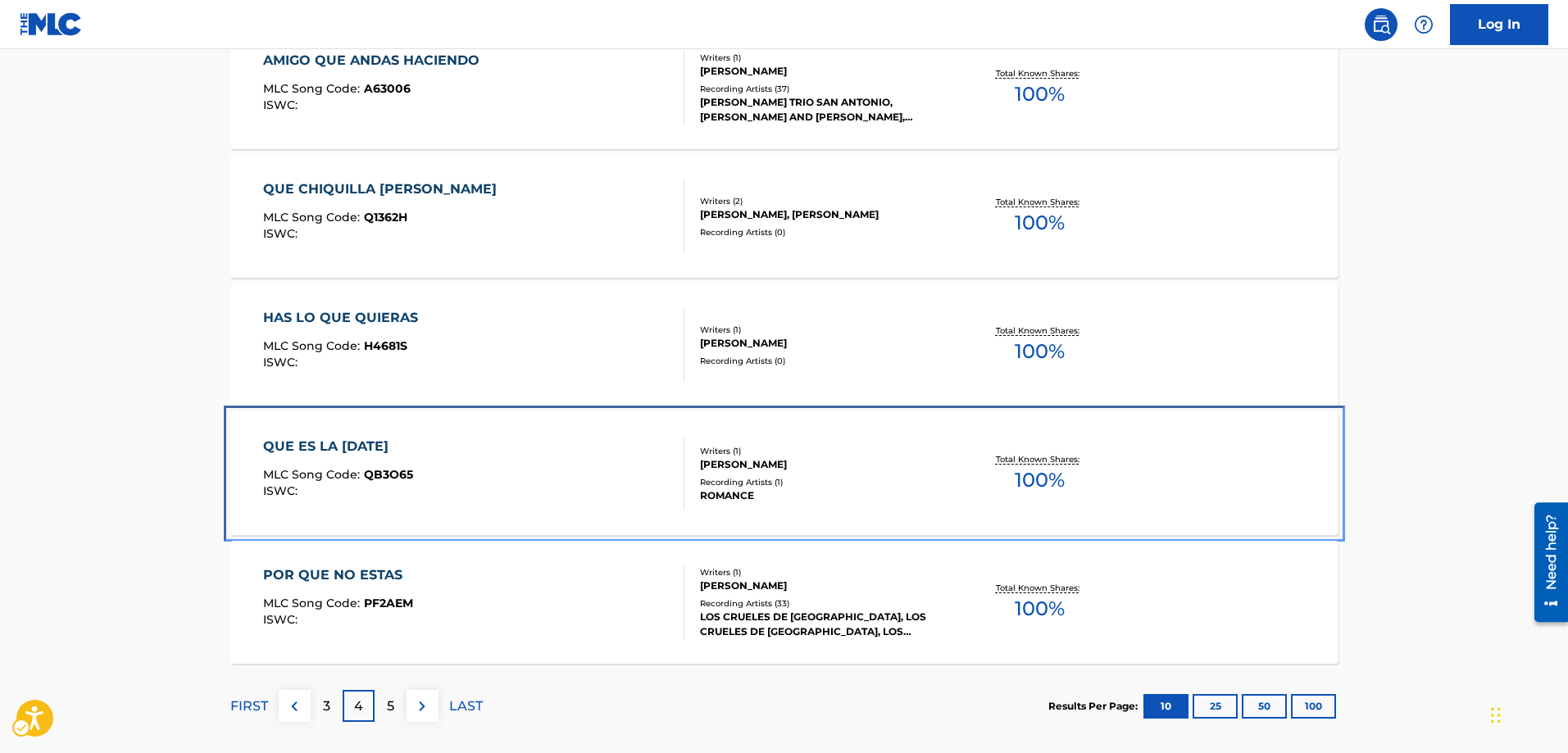
click at [391, 476] on span "QB3O65" at bounding box center [388, 474] width 49 height 15
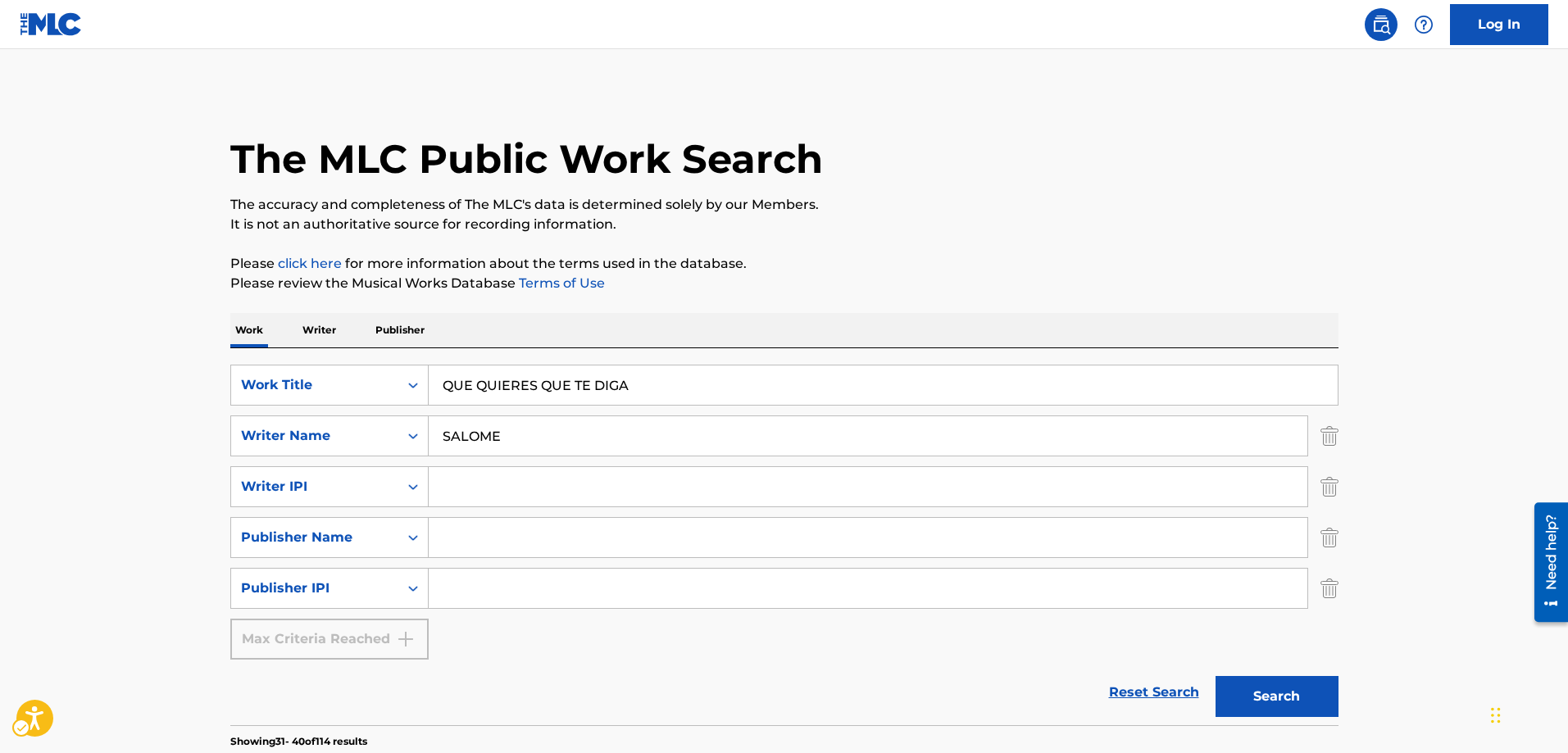
scroll to position [1455, 0]
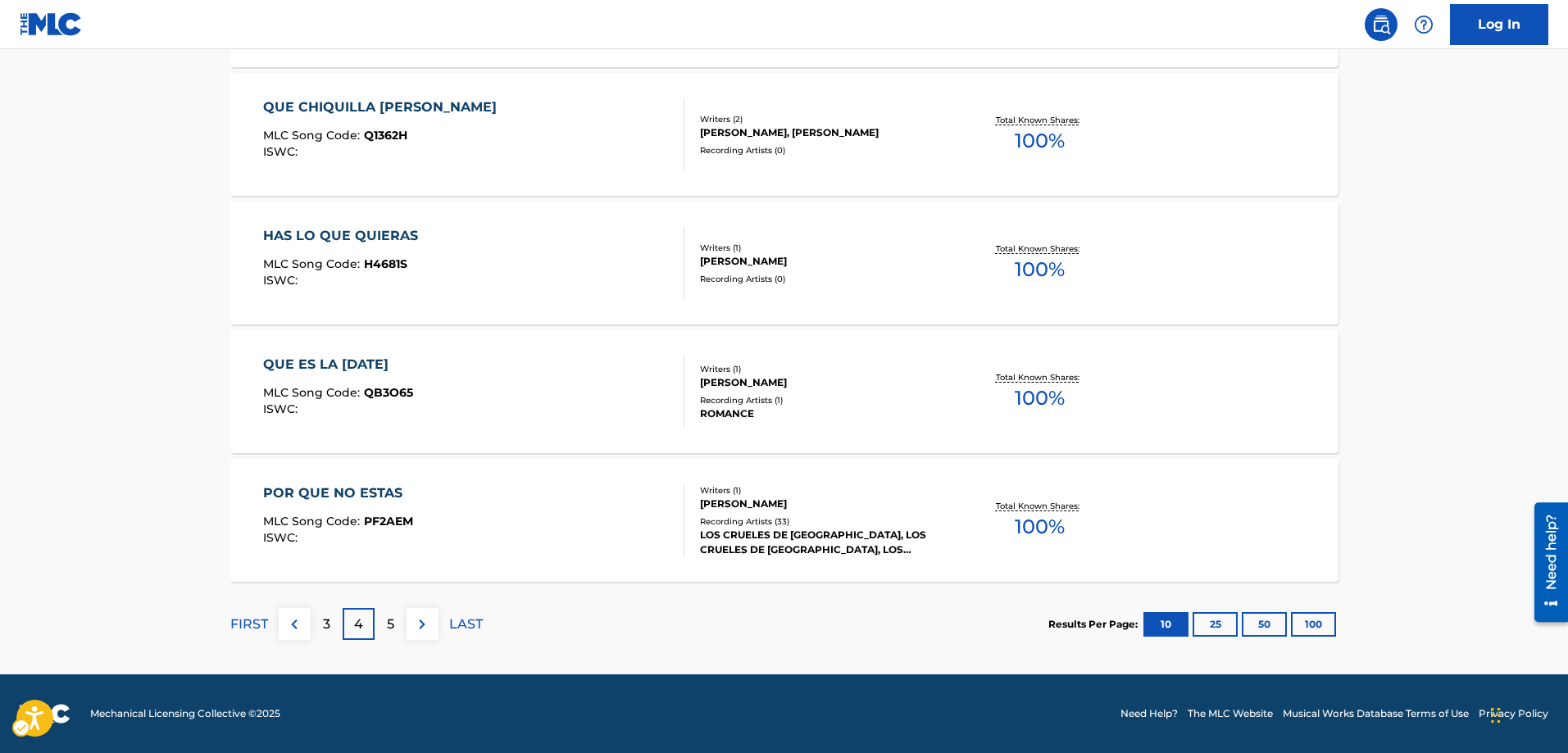
click at [392, 621] on p "5" at bounding box center [391, 623] width 7 height 19
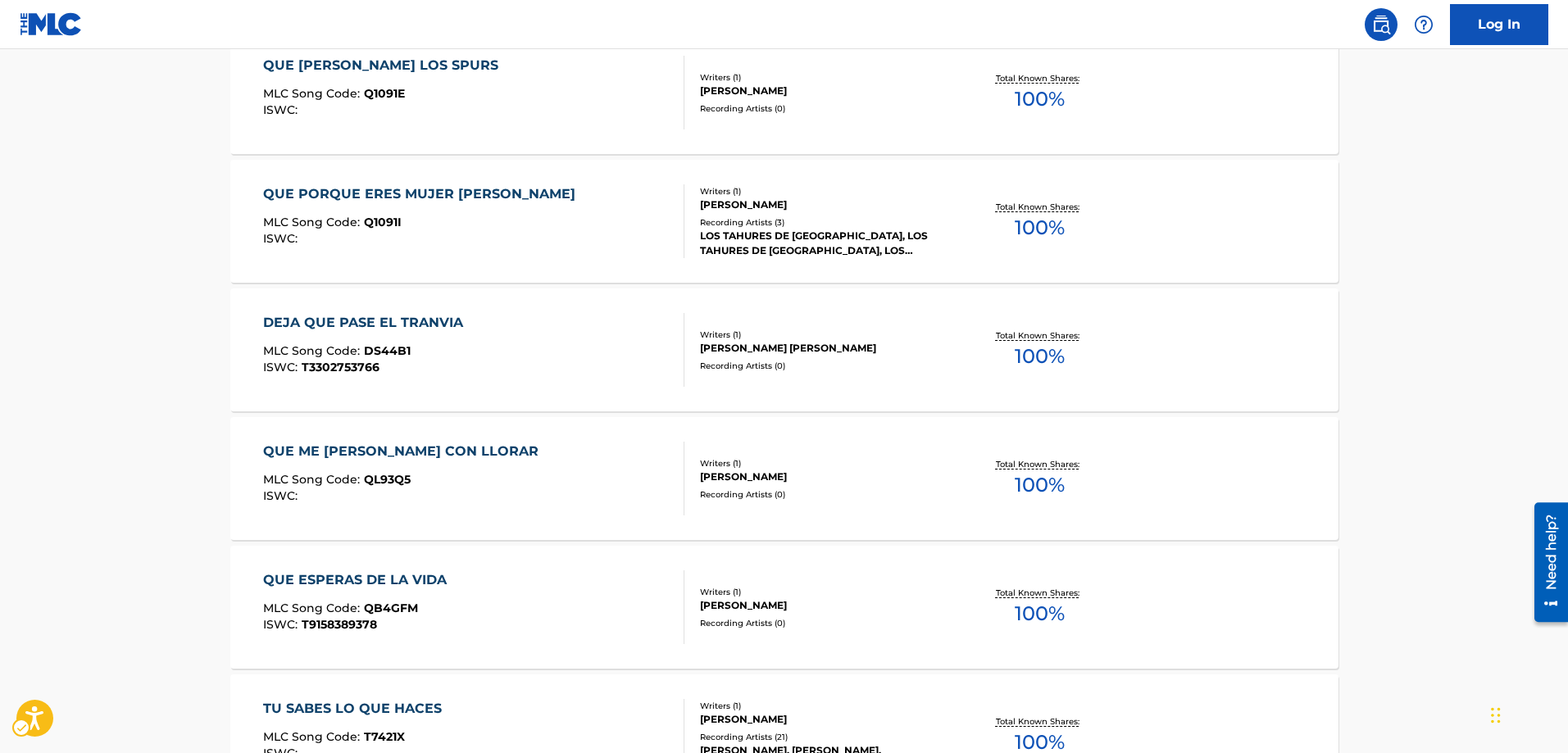
scroll to position [1065, 0]
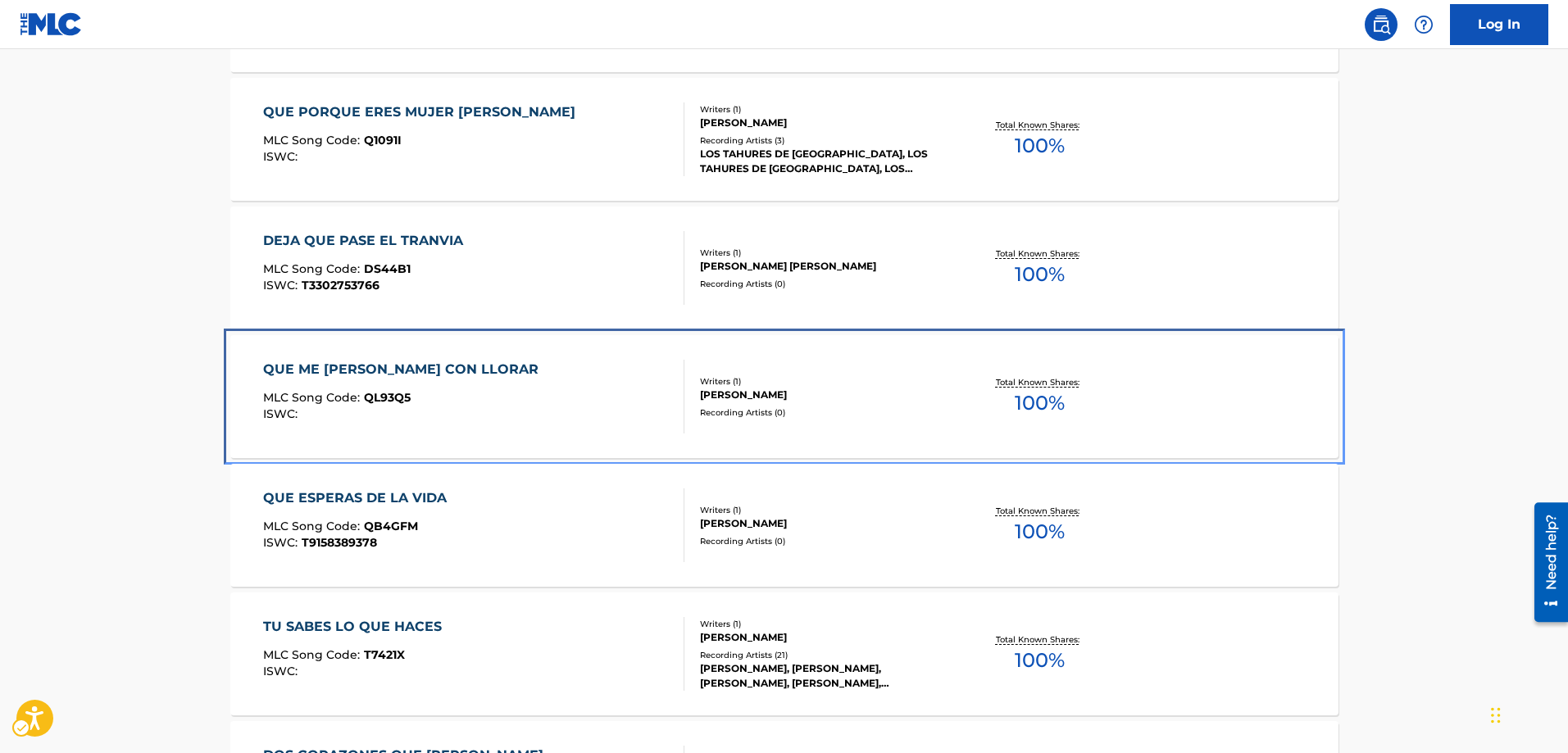
click at [397, 405] on div "MLC Song Code : QL93Q5" at bounding box center [405, 400] width 283 height 17
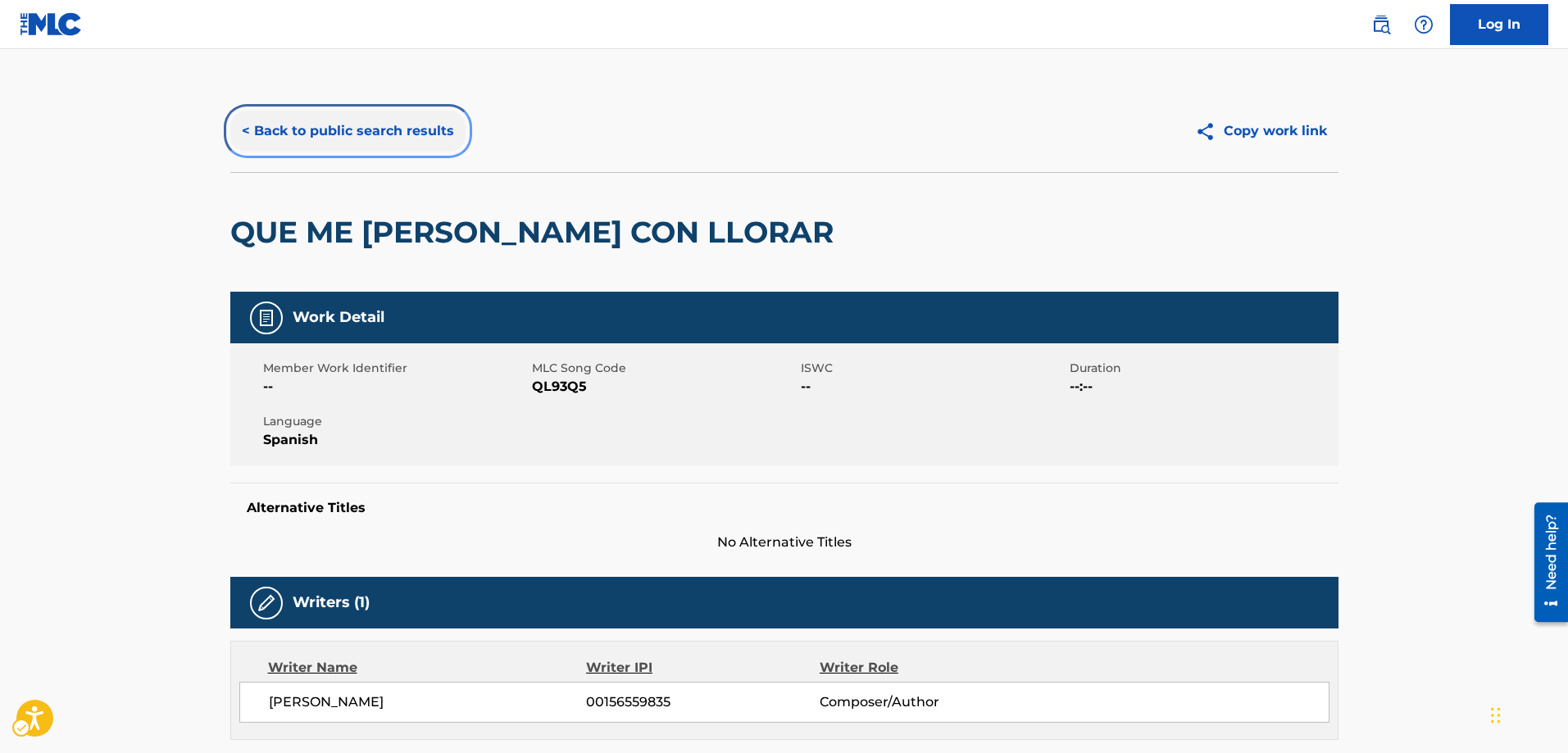
click at [251, 132] on button "< Back to public search results" at bounding box center [348, 131] width 235 height 41
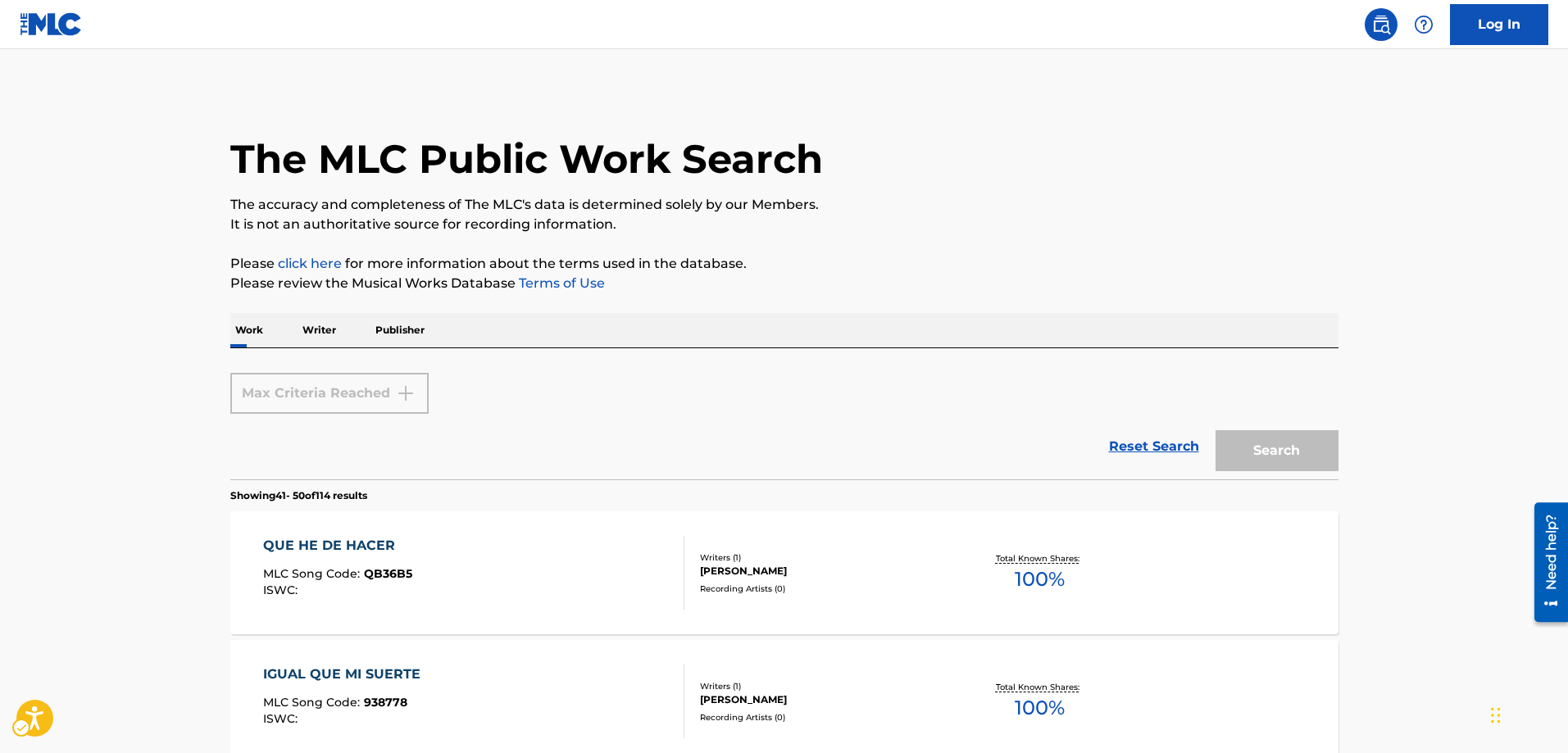
scroll to position [1311, 0]
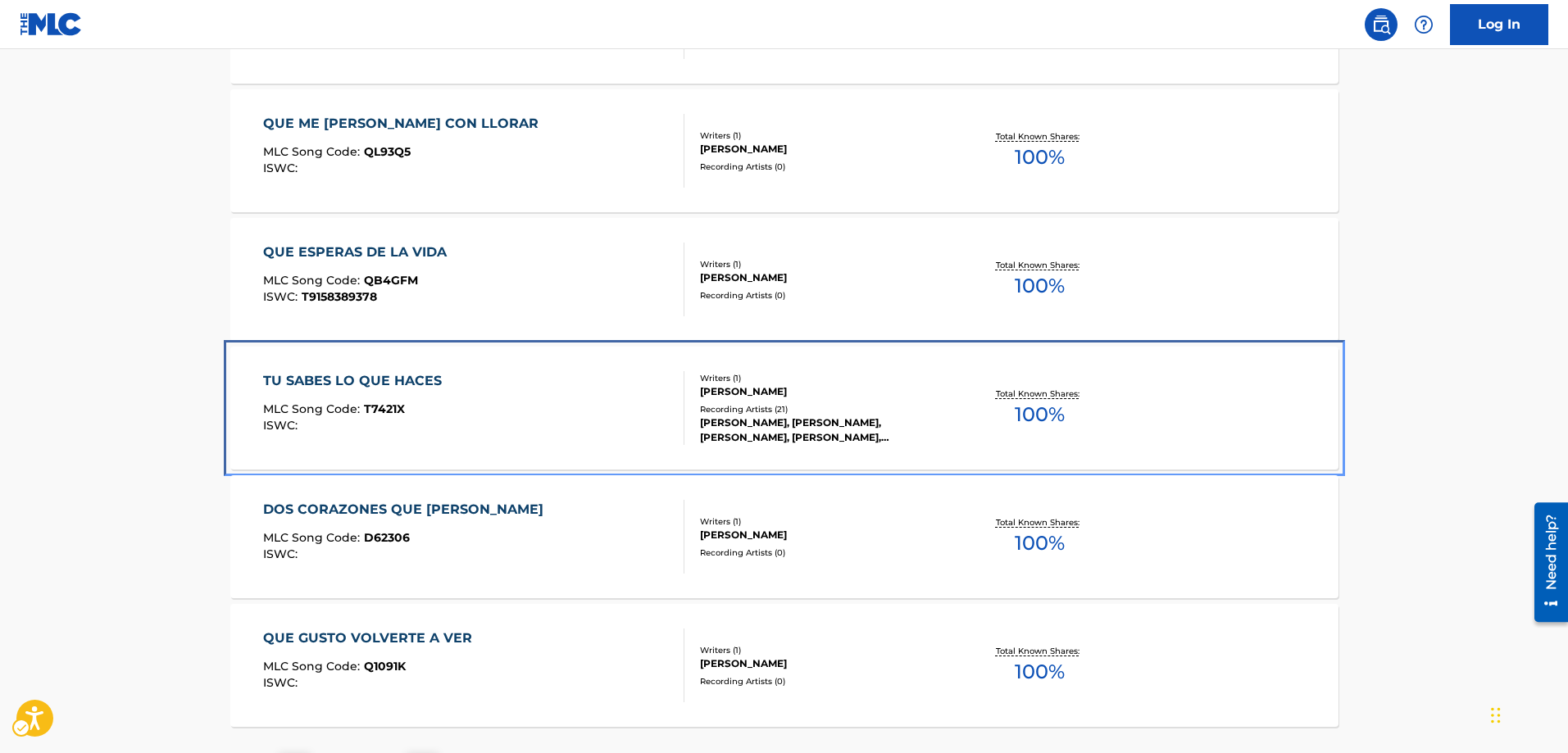
click at [383, 409] on span "T7421X" at bounding box center [384, 409] width 41 height 15
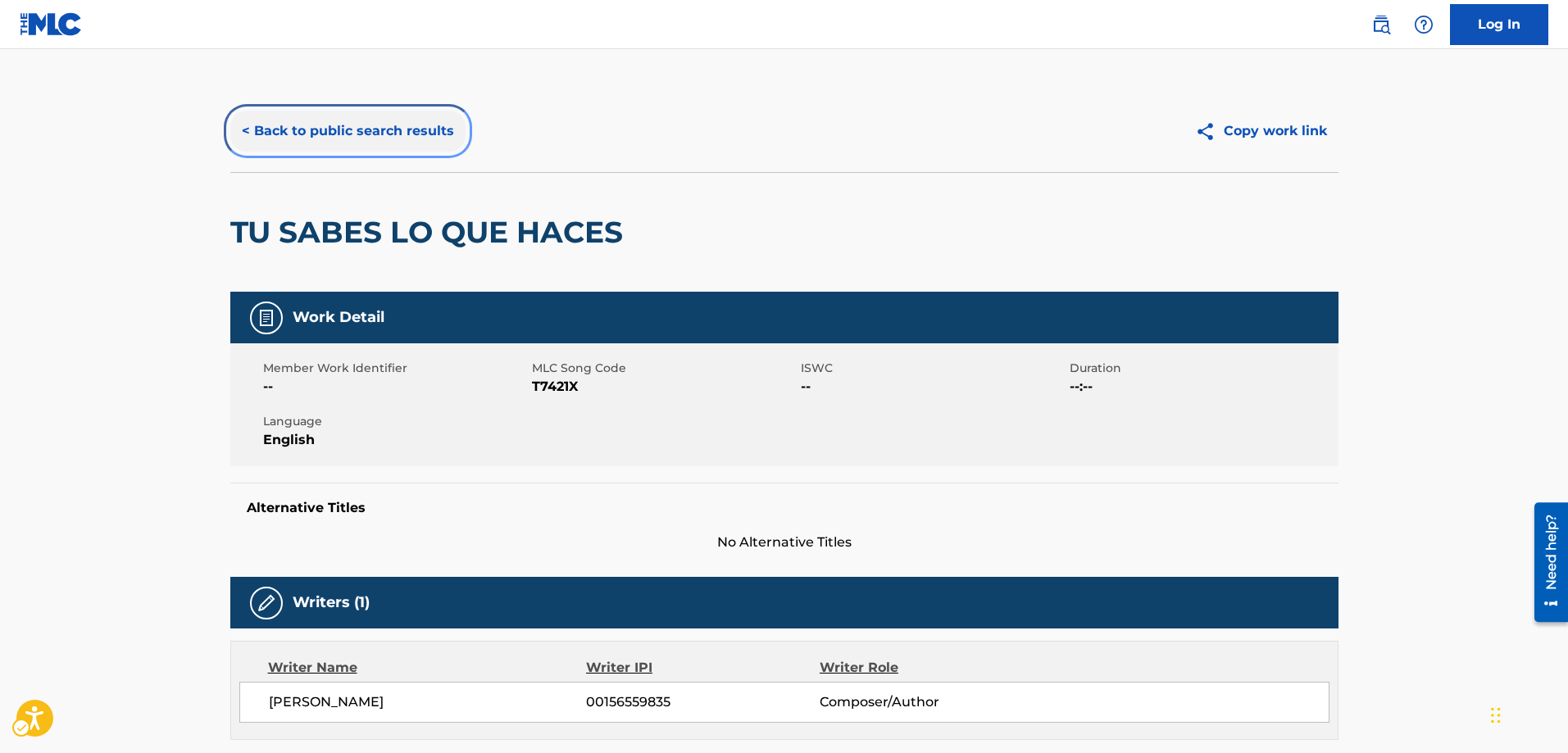
click at [248, 138] on button "< Back to public search results" at bounding box center [348, 131] width 235 height 41
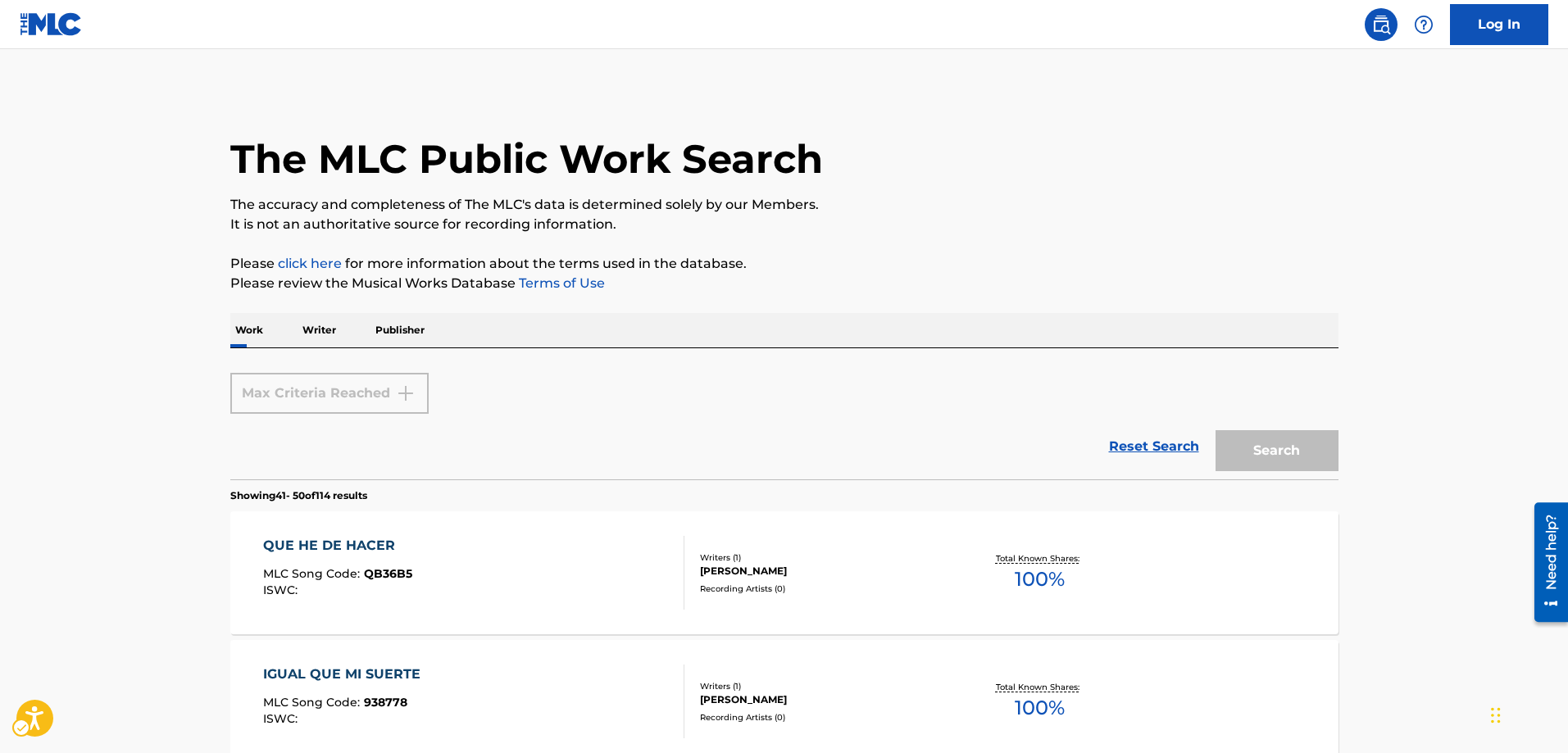
scroll to position [1455, 0]
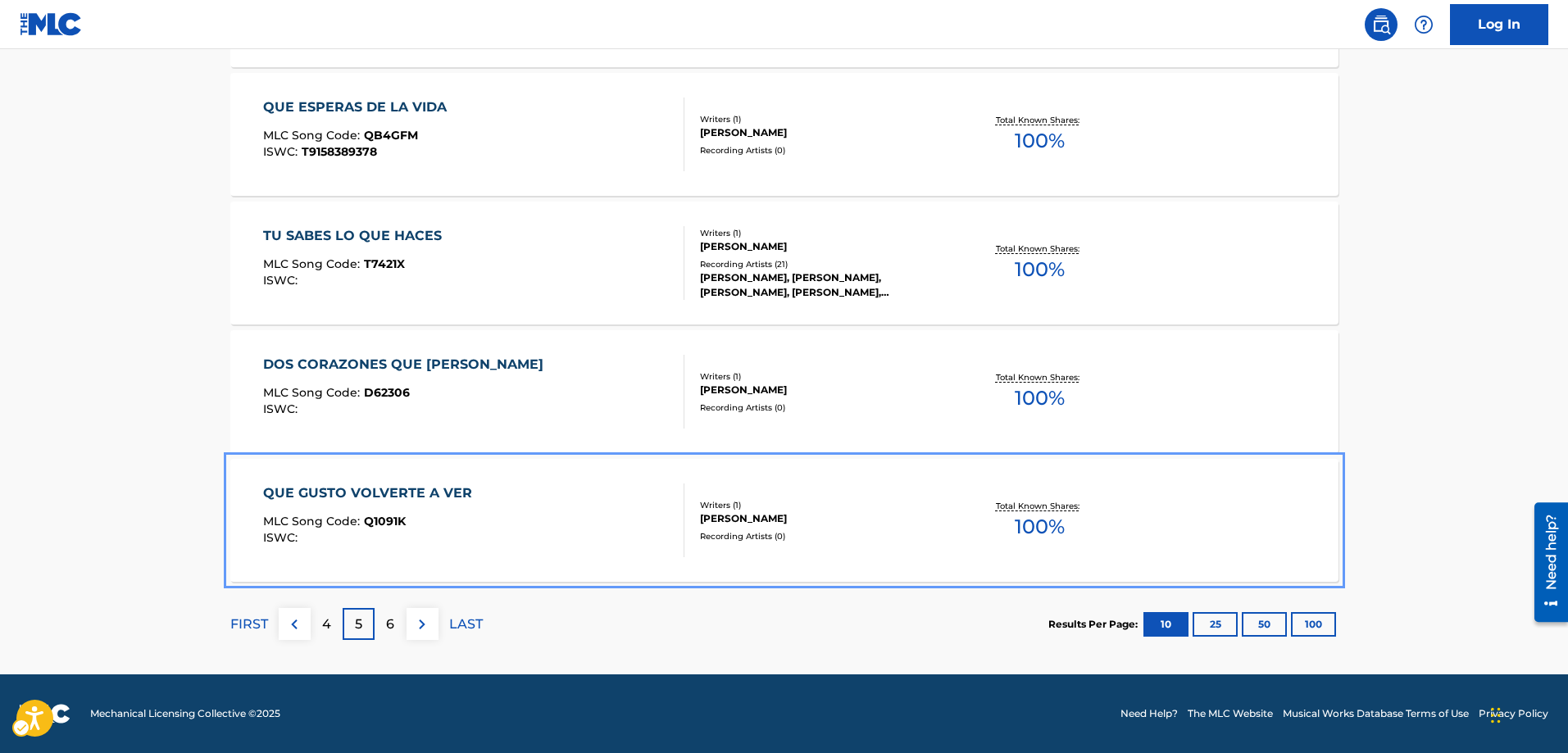
click at [386, 522] on span "Q1091K" at bounding box center [384, 521] width 41 height 15
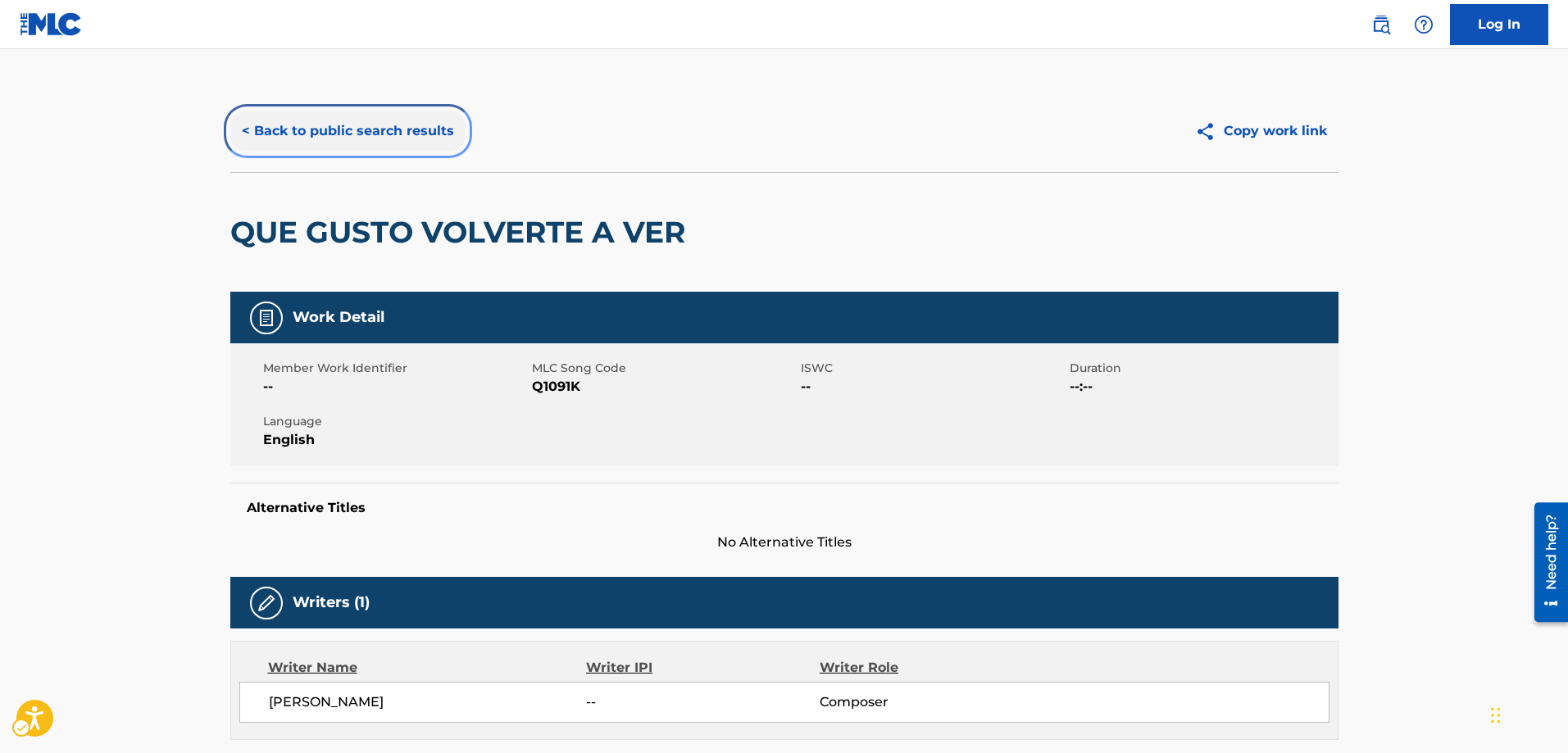
click at [248, 130] on button "< Back to public search results" at bounding box center [348, 131] width 235 height 41
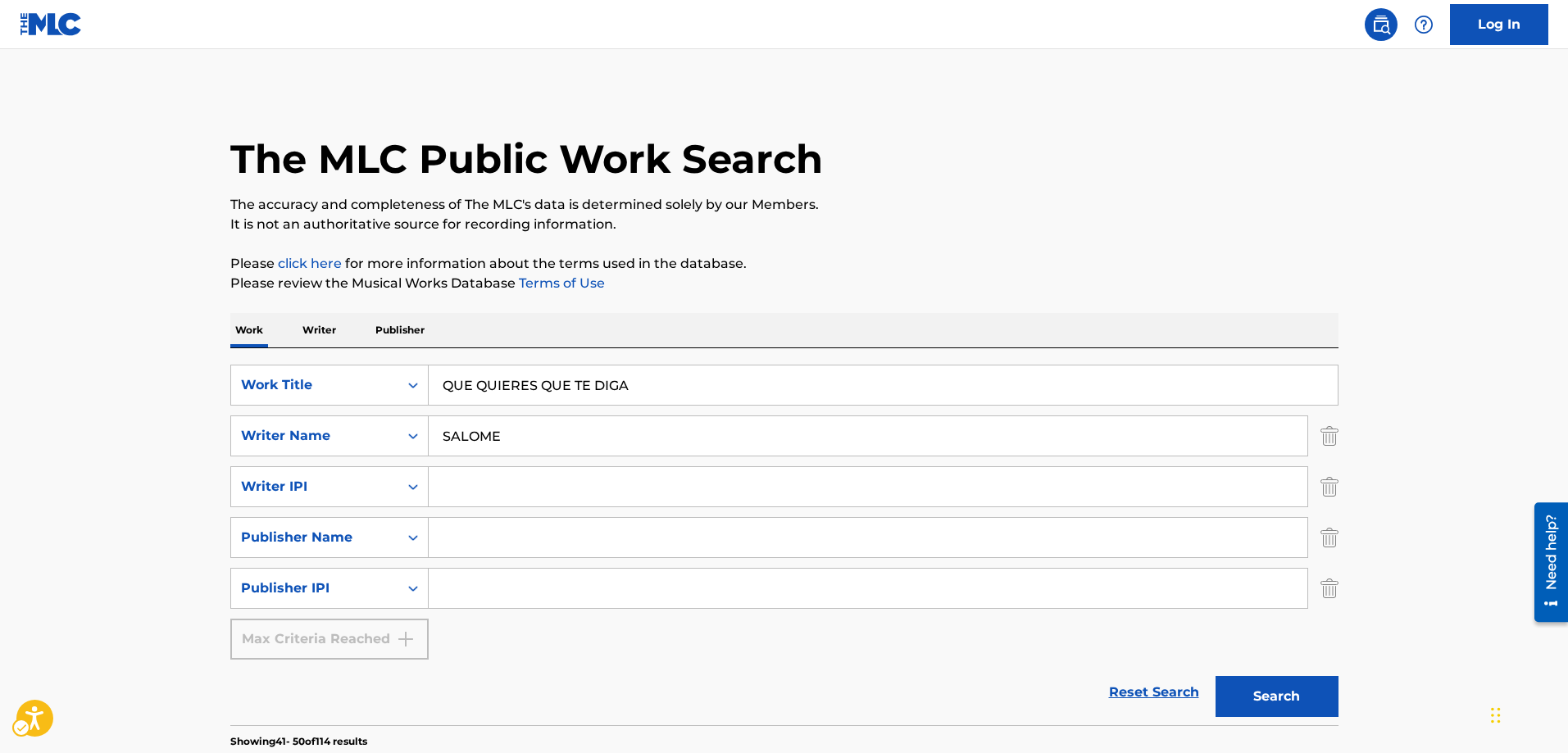
scroll to position [1455, 0]
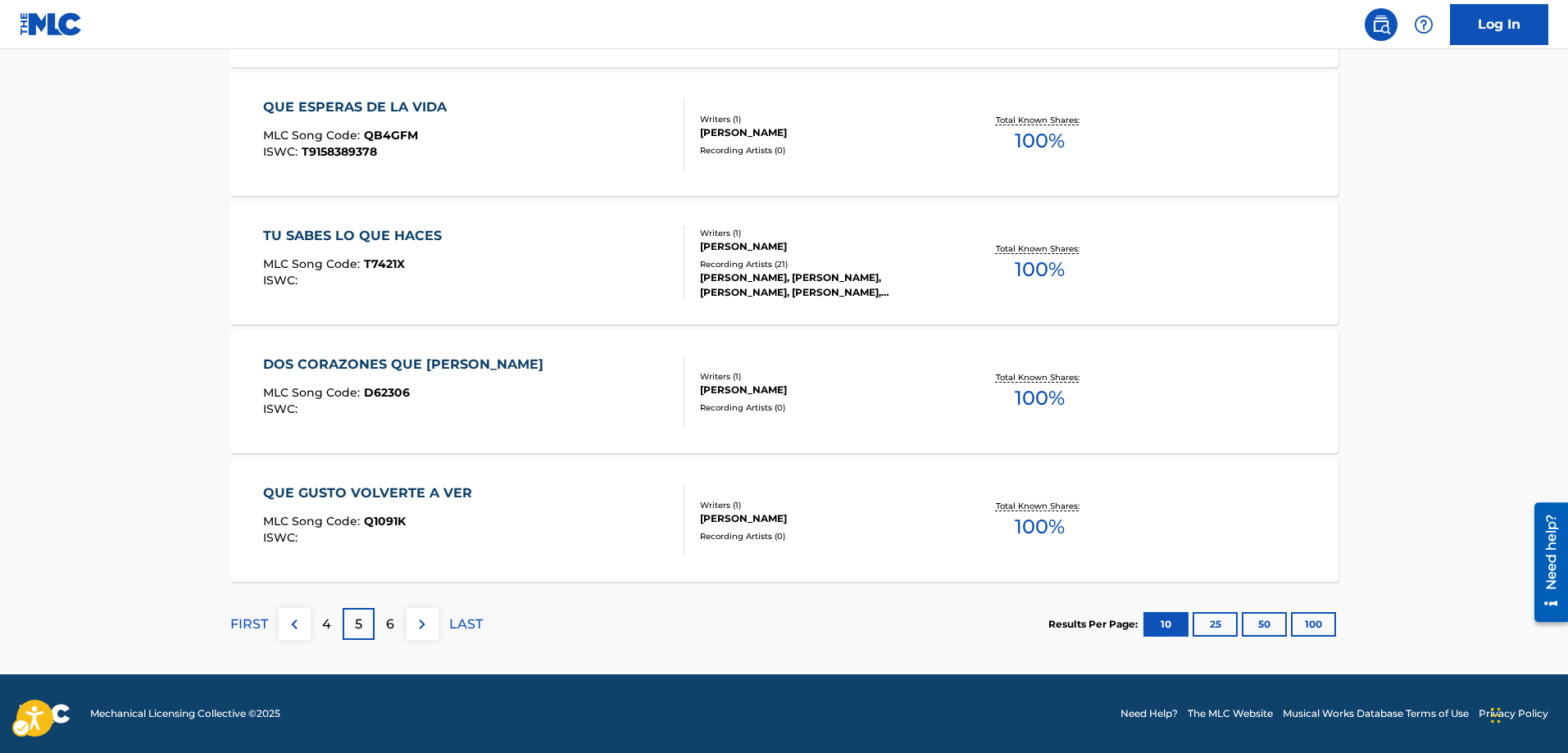
click at [380, 622] on div "6" at bounding box center [390, 623] width 32 height 32
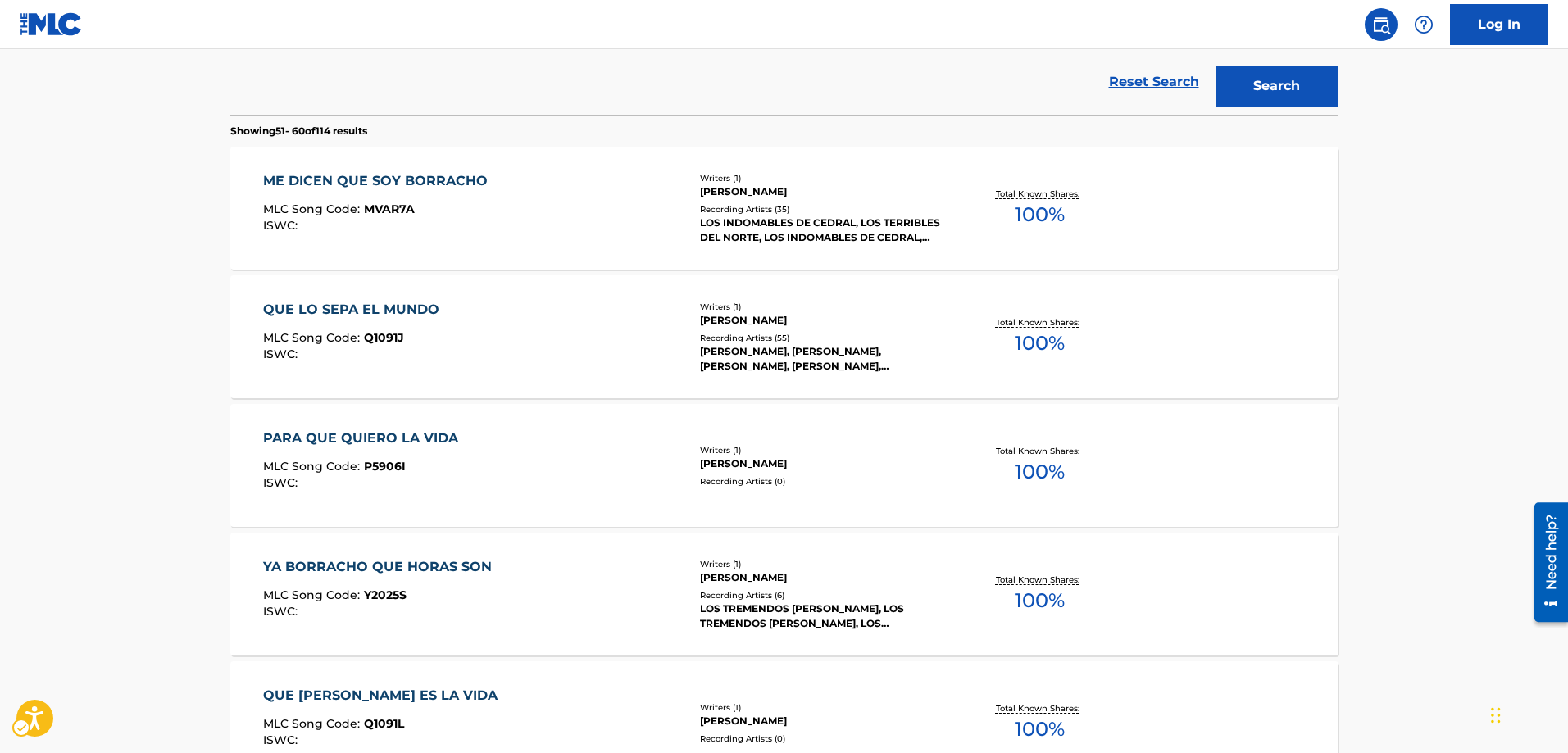
scroll to position [636, 0]
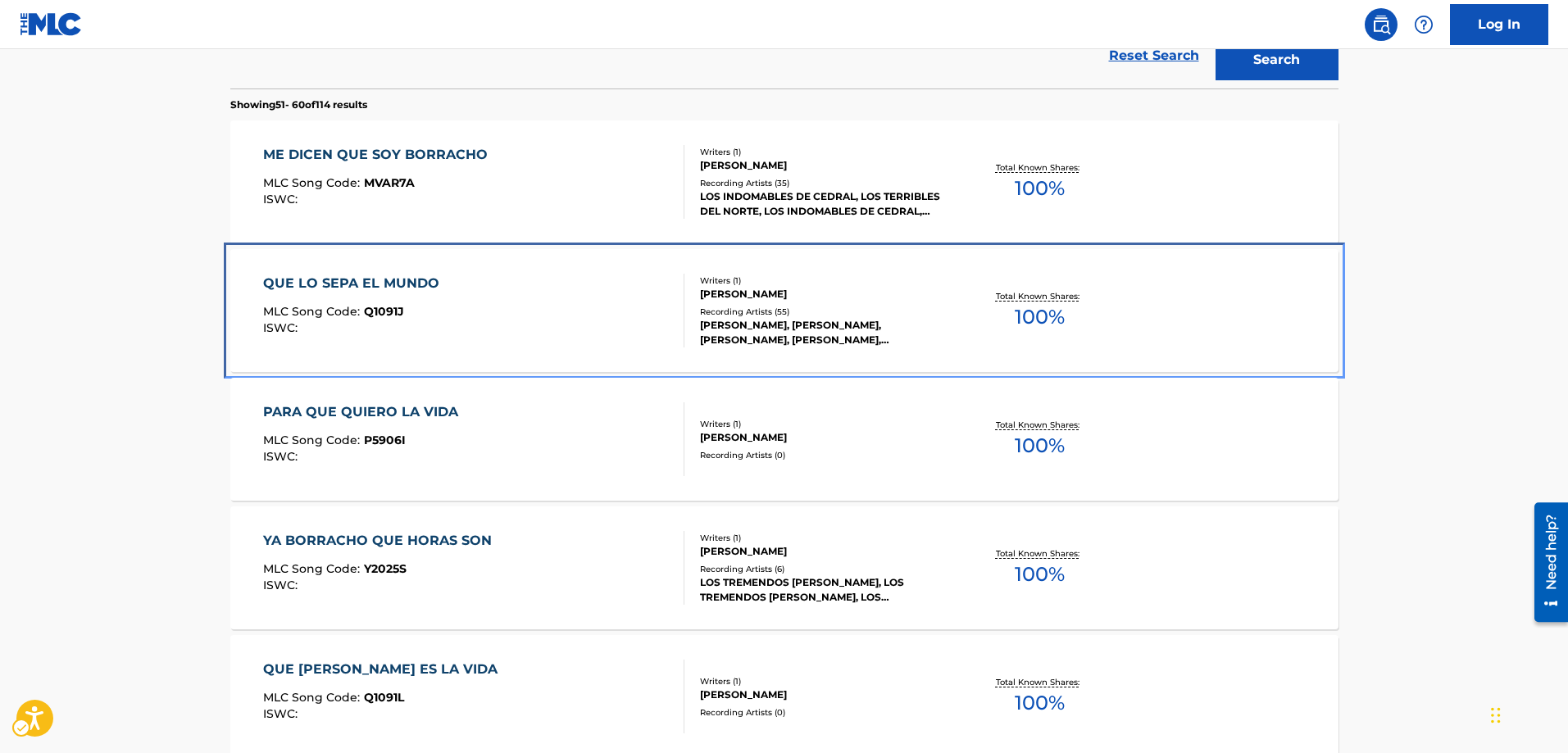
click at [391, 310] on span "Q1091J" at bounding box center [384, 312] width 40 height 15
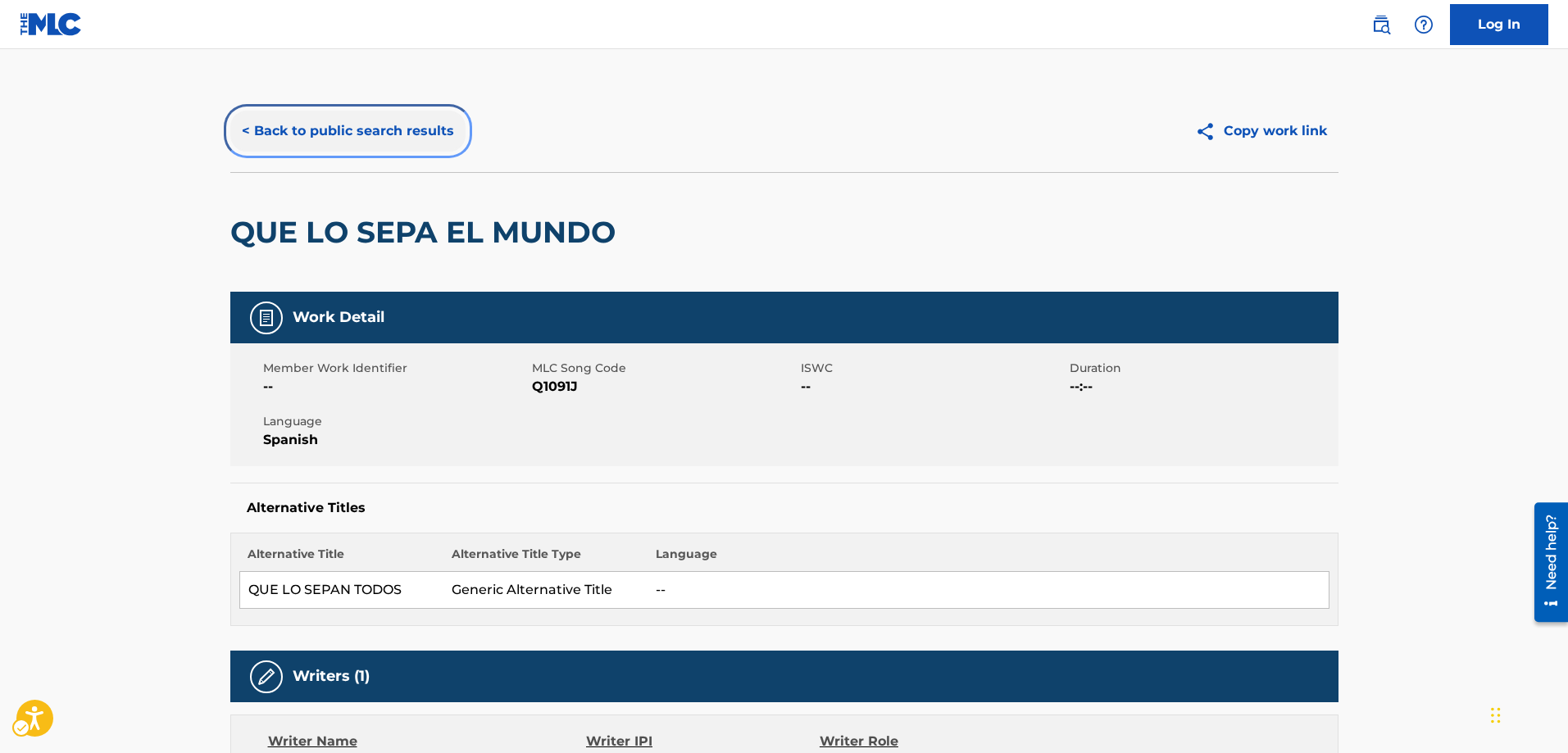
click at [239, 128] on button "< Back to public search results" at bounding box center [348, 131] width 235 height 41
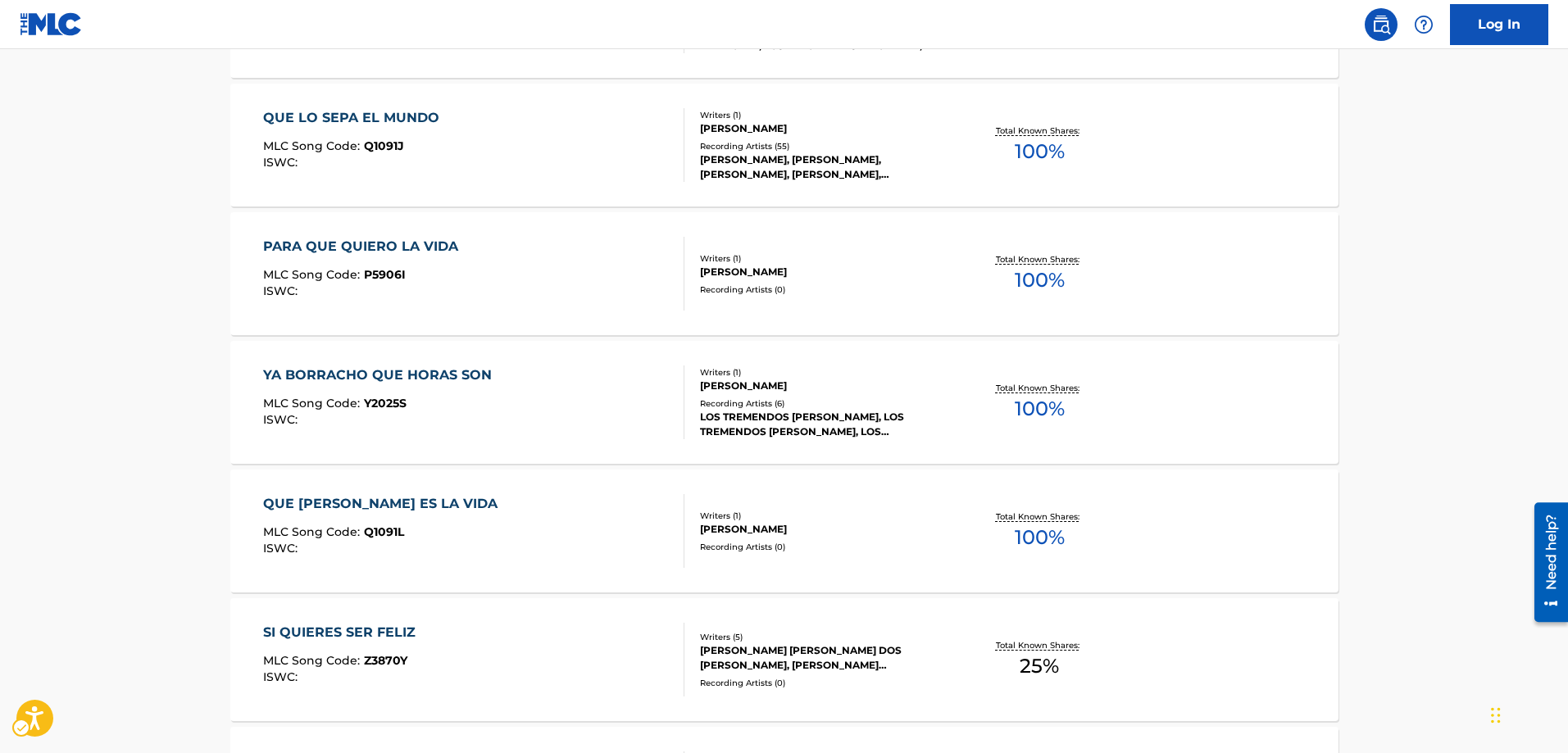
scroll to position [718, 0]
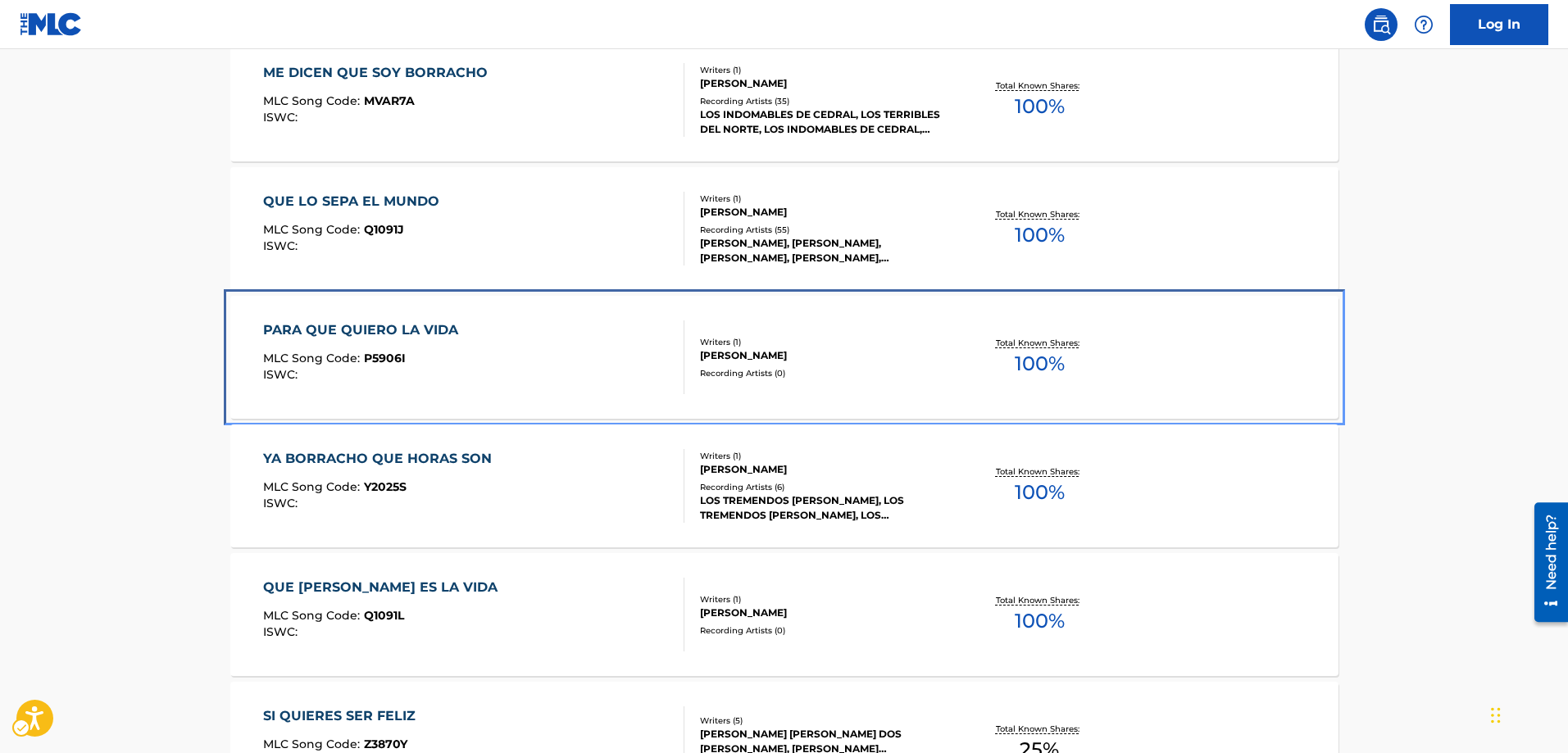
click at [383, 358] on span "P5906I" at bounding box center [384, 358] width 41 height 15
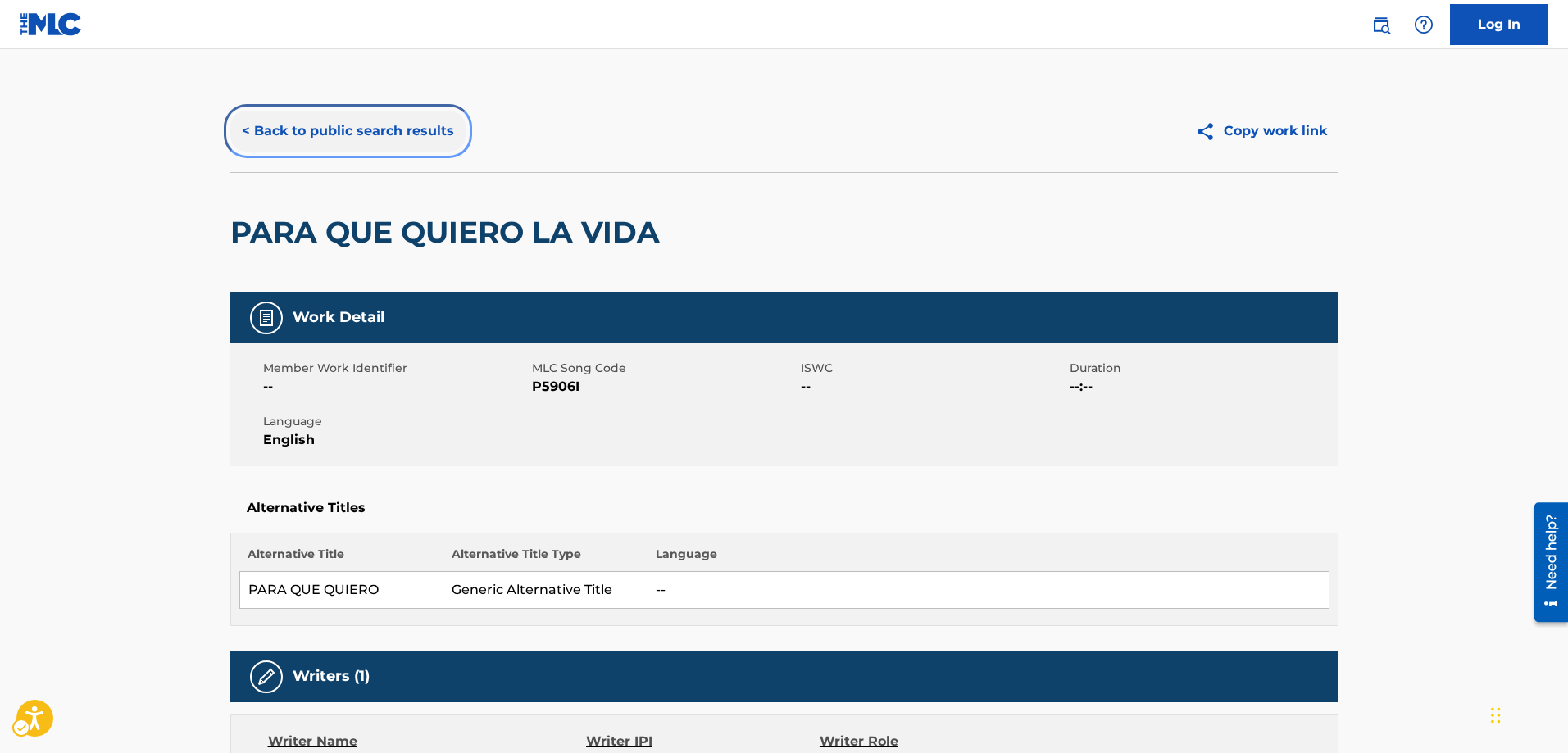
click at [249, 131] on button "< Back to public search results" at bounding box center [348, 131] width 235 height 41
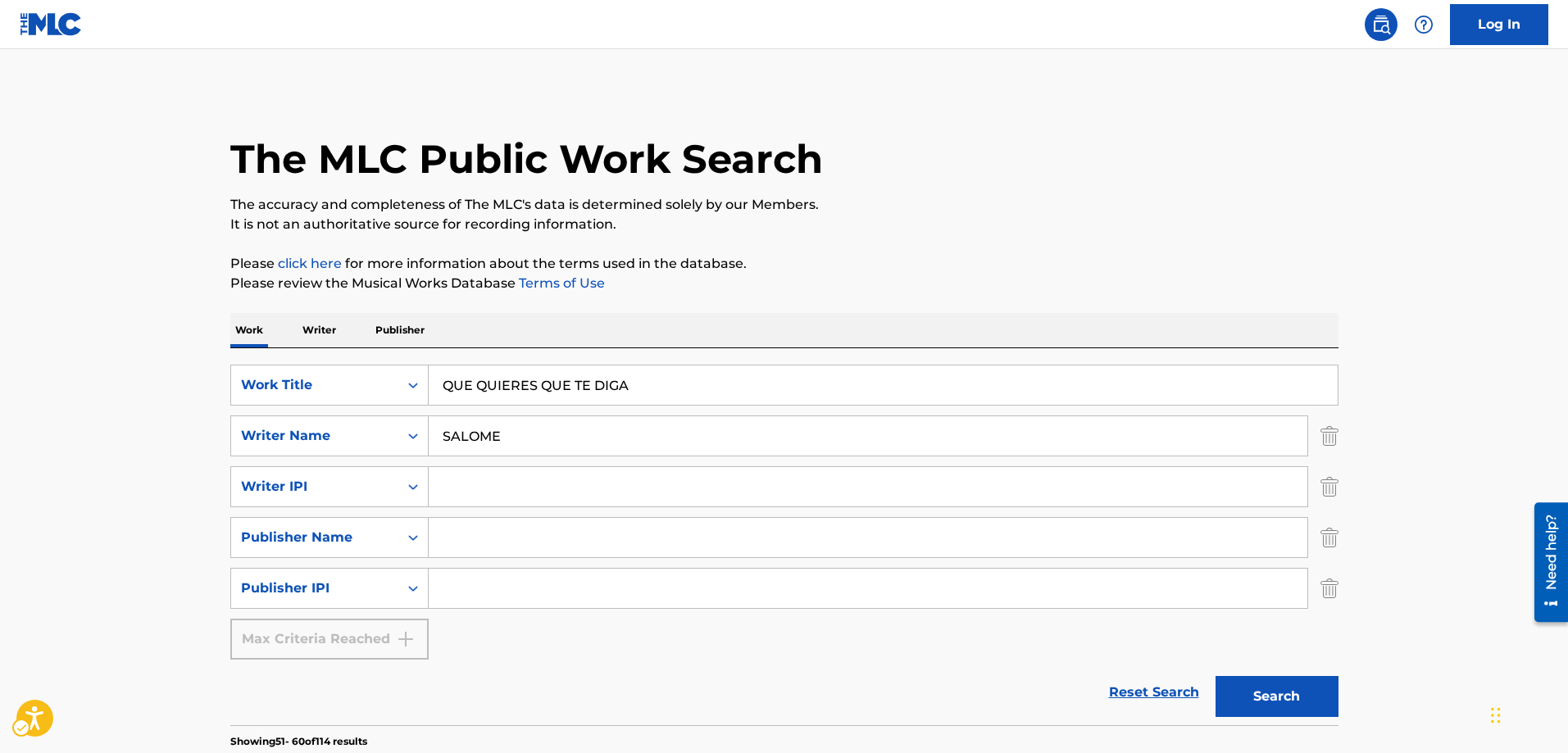
scroll to position [964, 0]
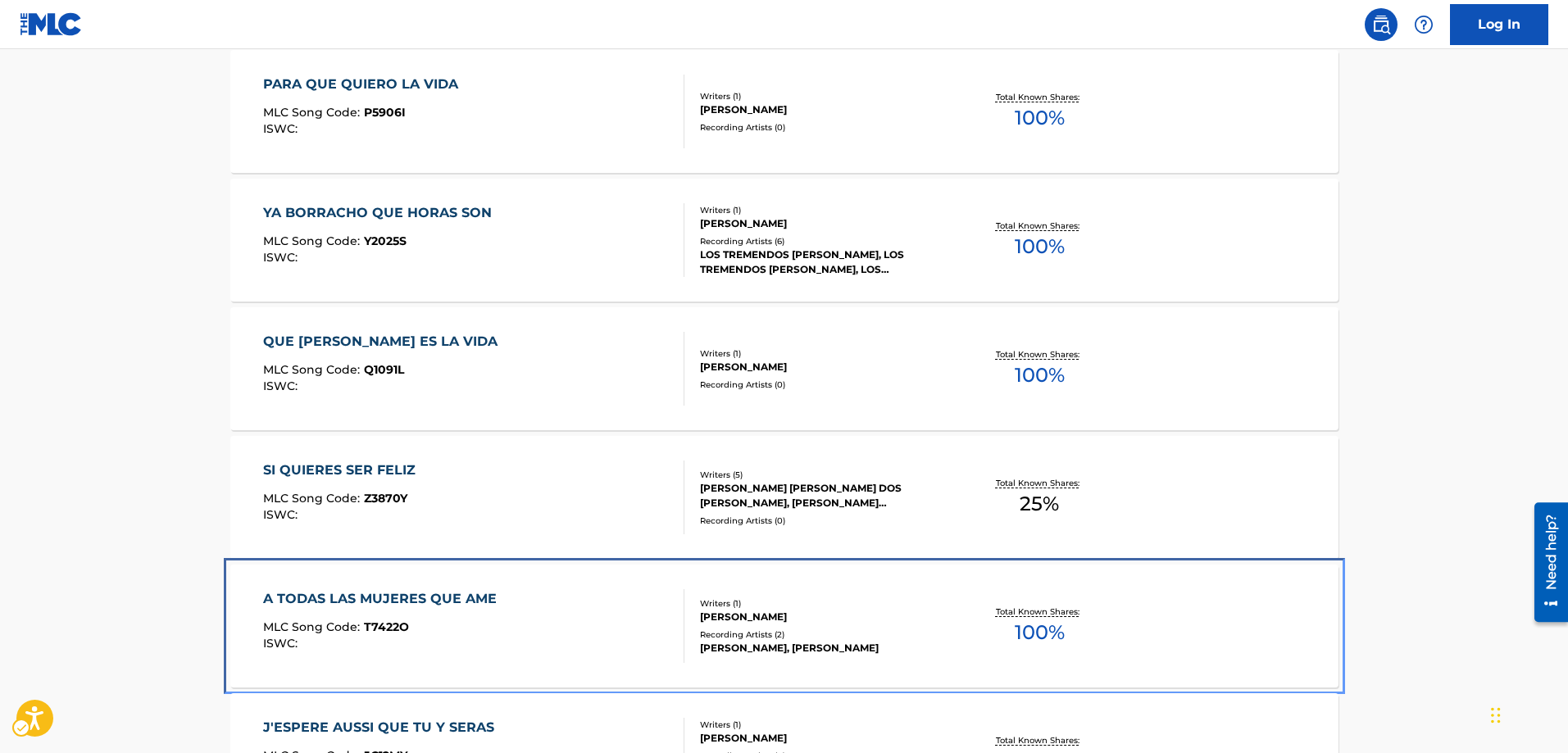
click at [387, 630] on span "T7422O" at bounding box center [386, 627] width 45 height 15
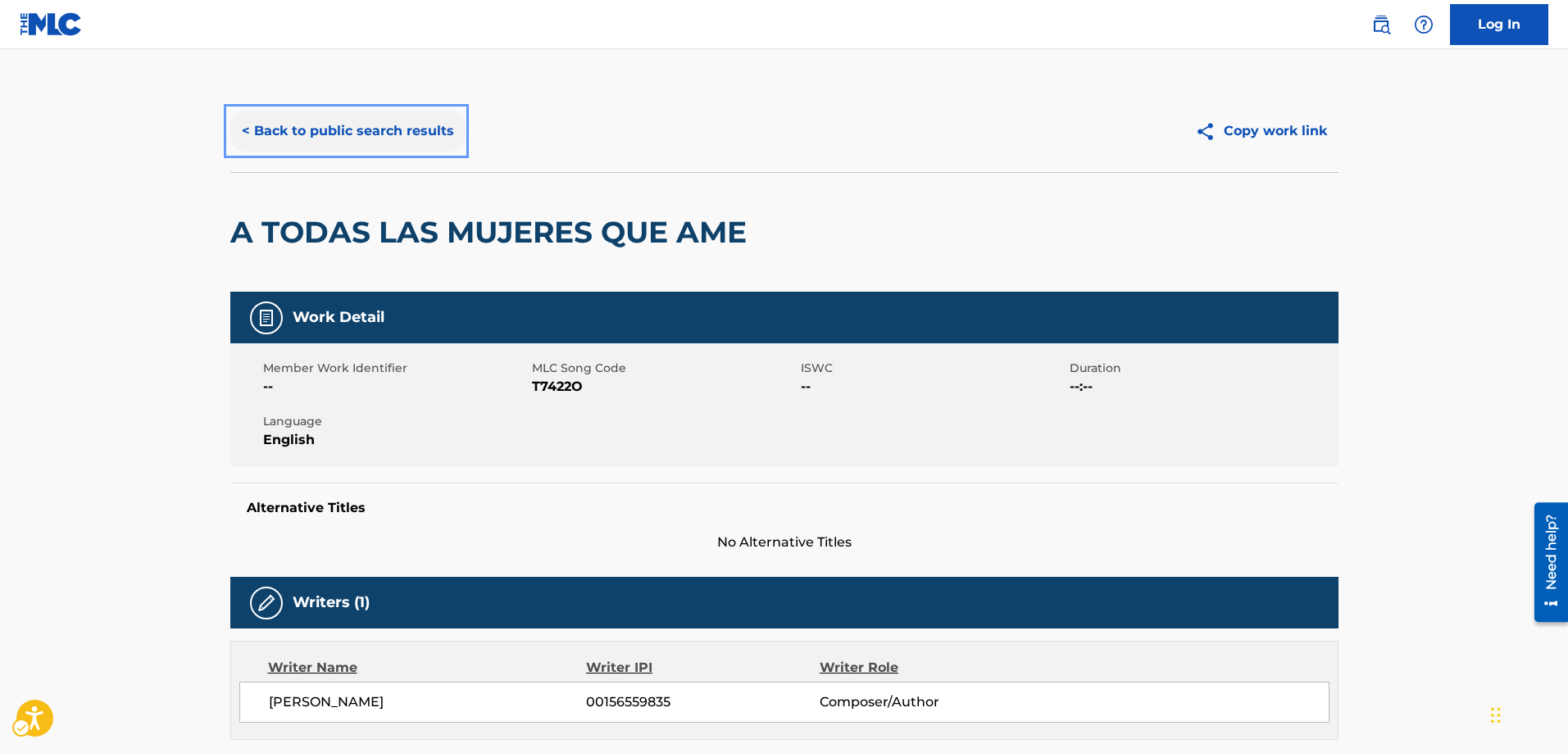
click at [238, 128] on button "< Back to public search results" at bounding box center [348, 131] width 235 height 41
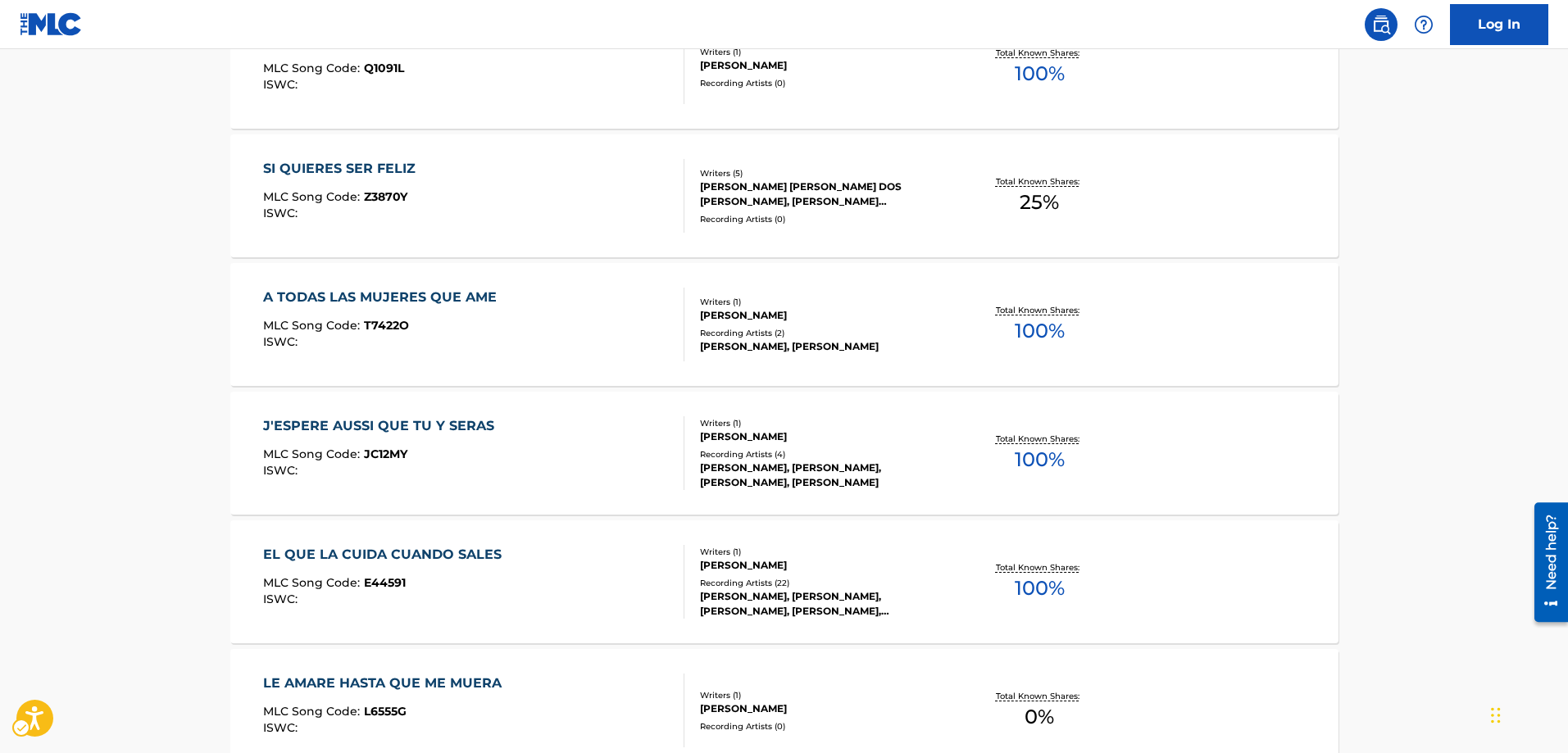
scroll to position [1292, 0]
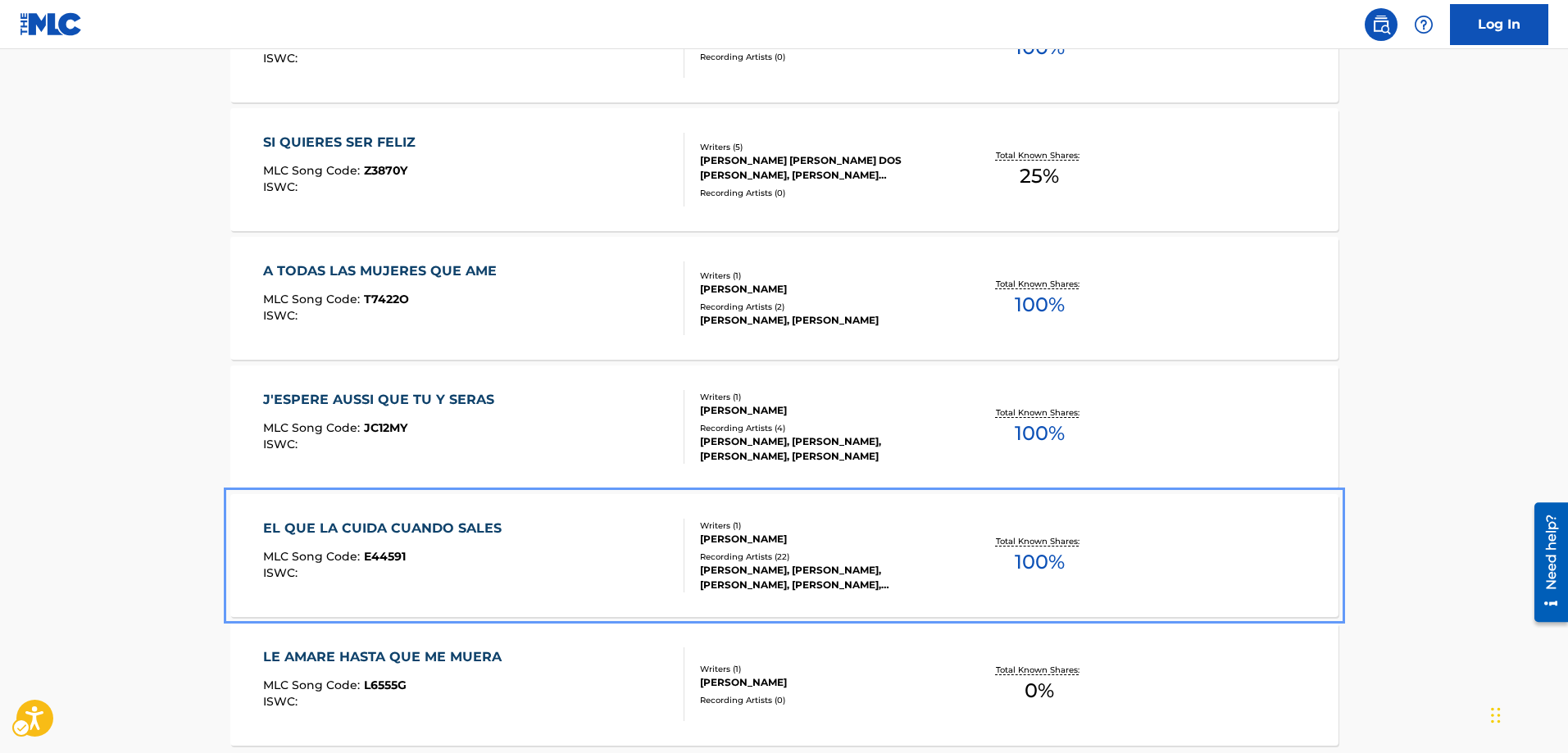
click at [388, 557] on span "E44591" at bounding box center [384, 556] width 41 height 15
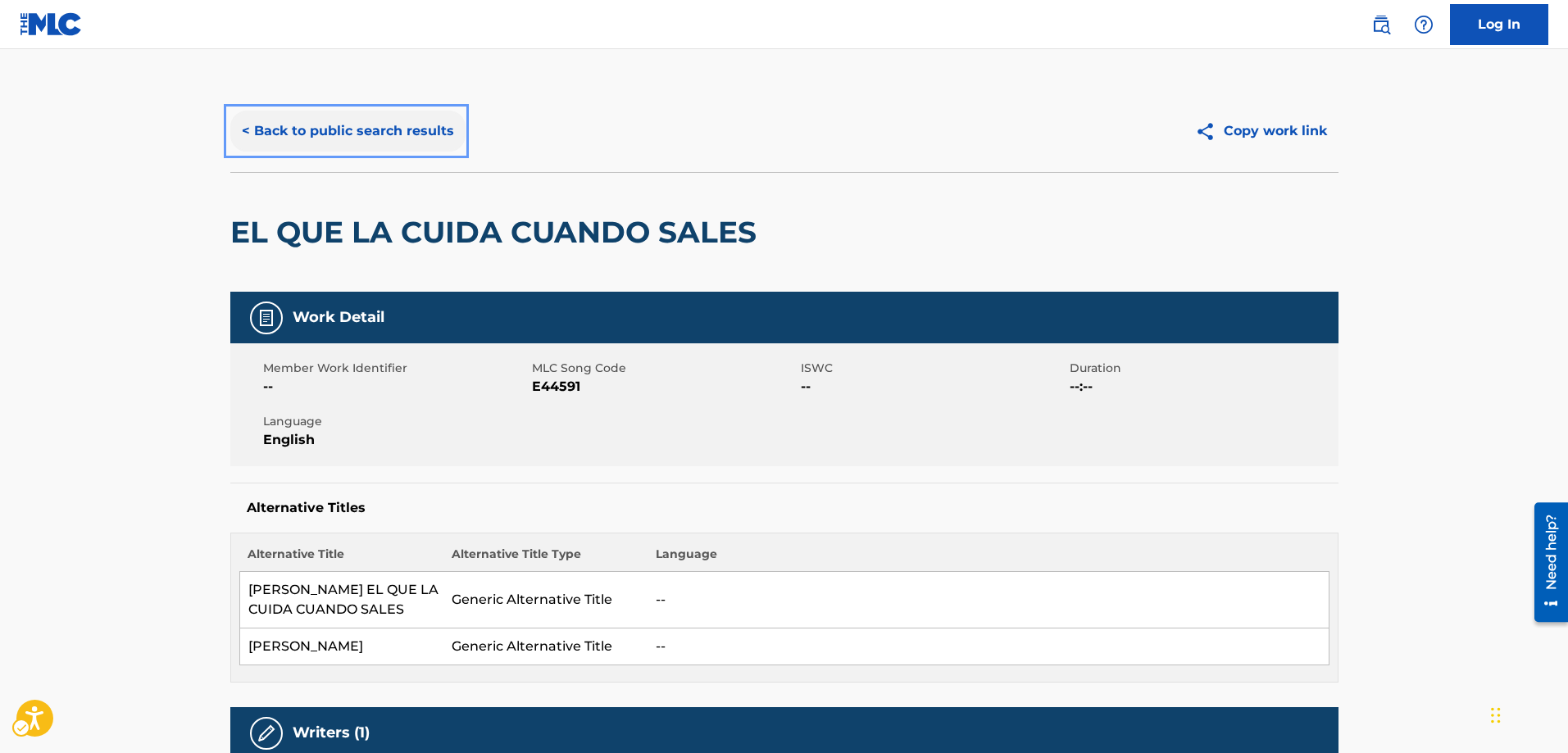
click at [241, 129] on button "< Back to public search results" at bounding box center [348, 131] width 235 height 41
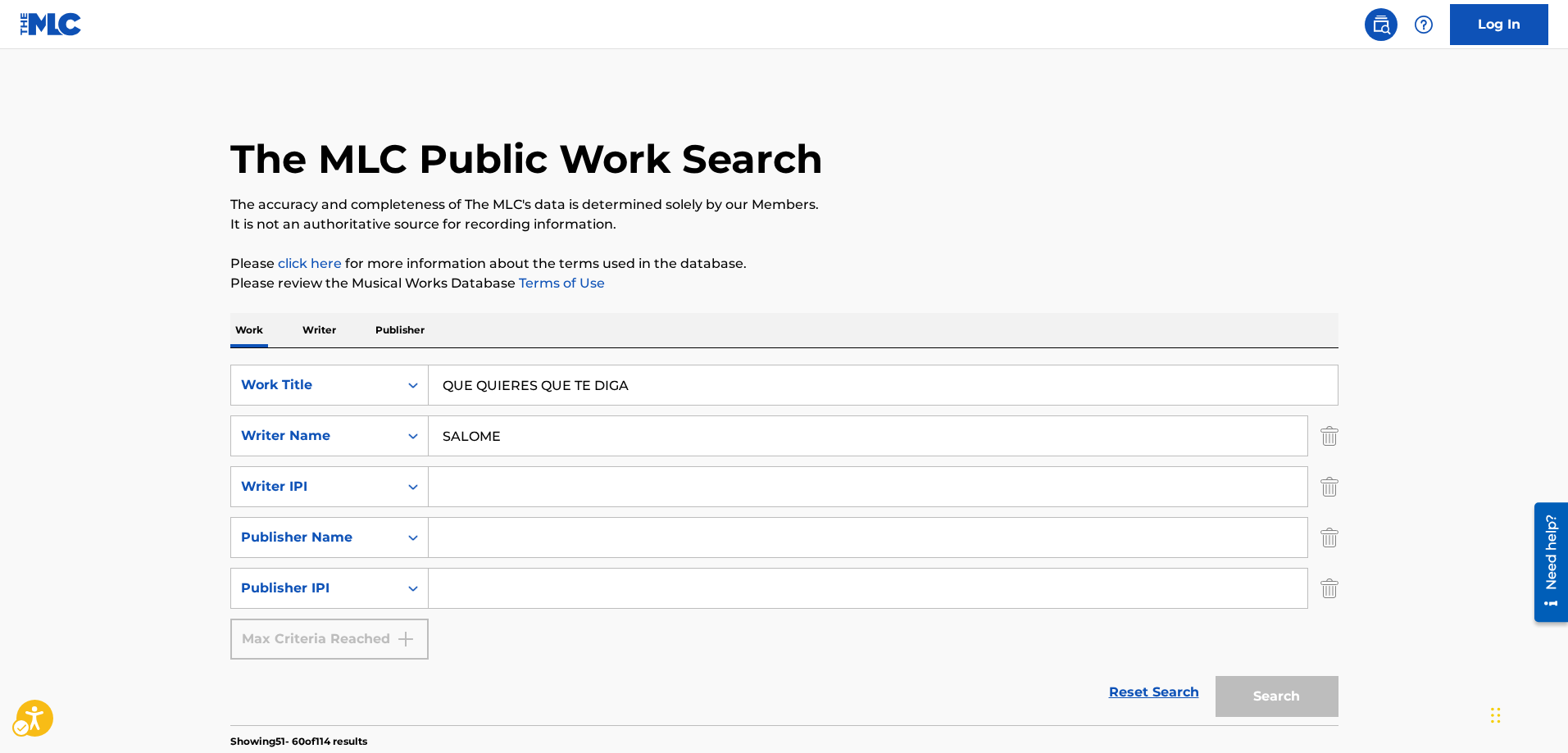
scroll to position [1455, 0]
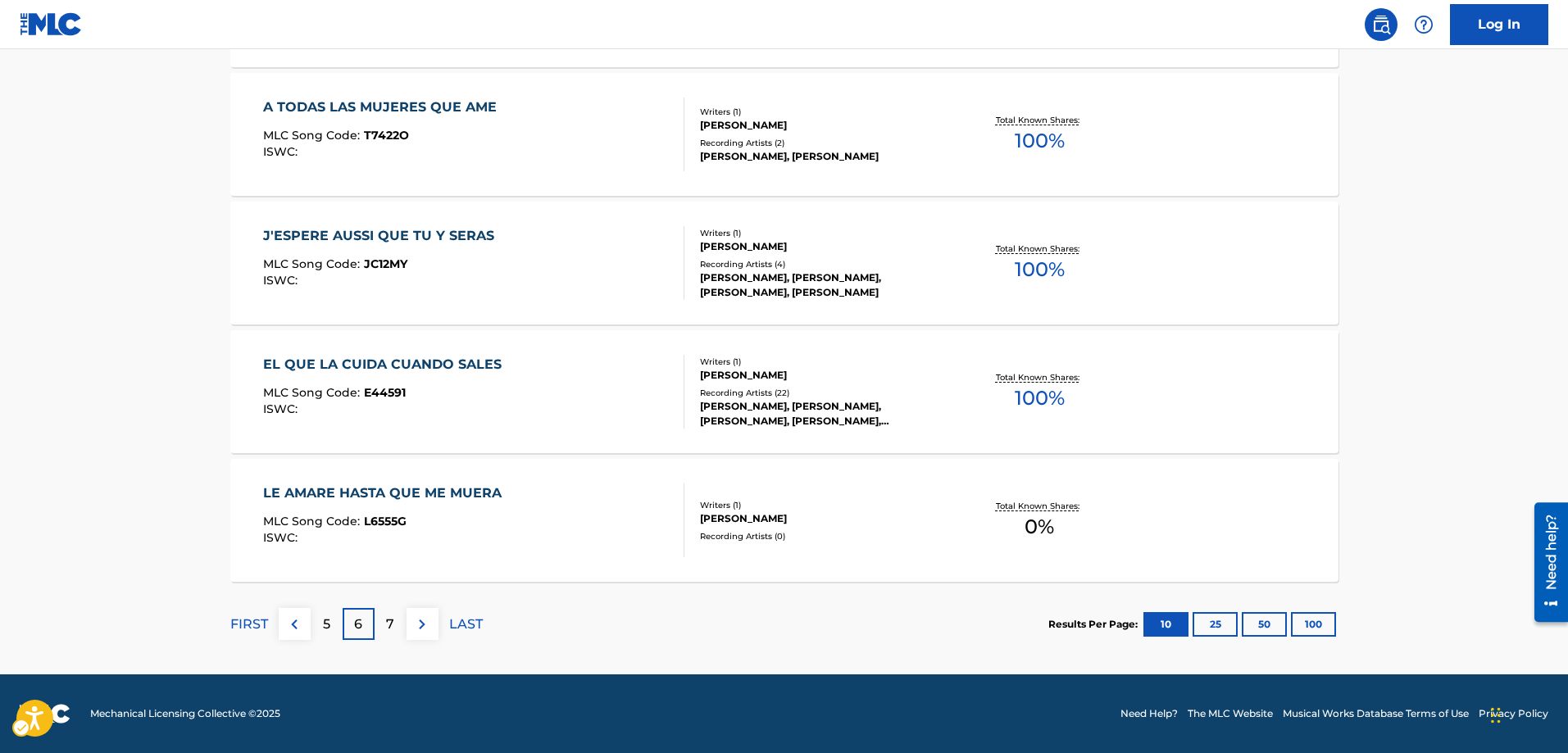
click at [395, 624] on div "7" at bounding box center [390, 623] width 32 height 32
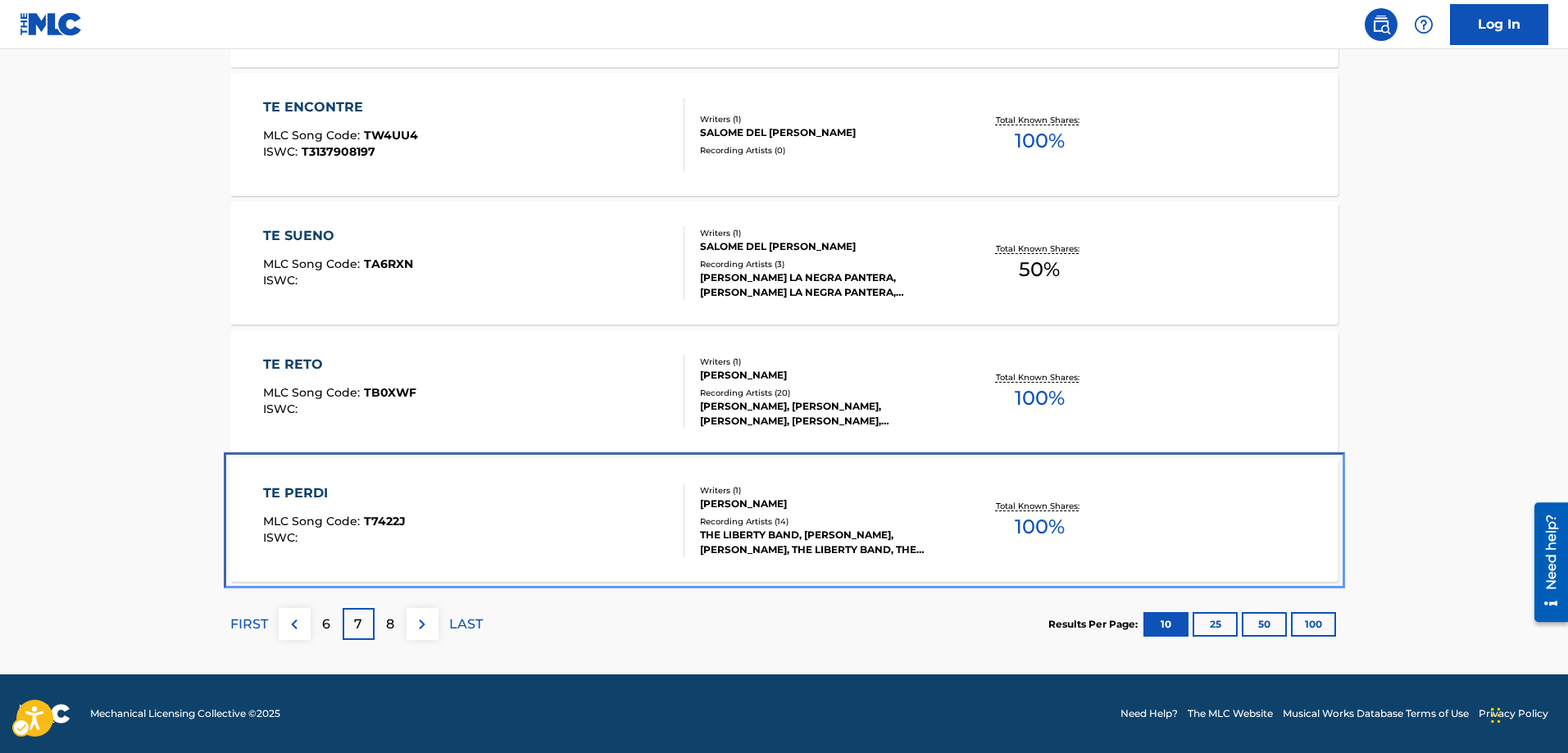
click at [387, 523] on span "T7422J" at bounding box center [384, 521] width 41 height 15
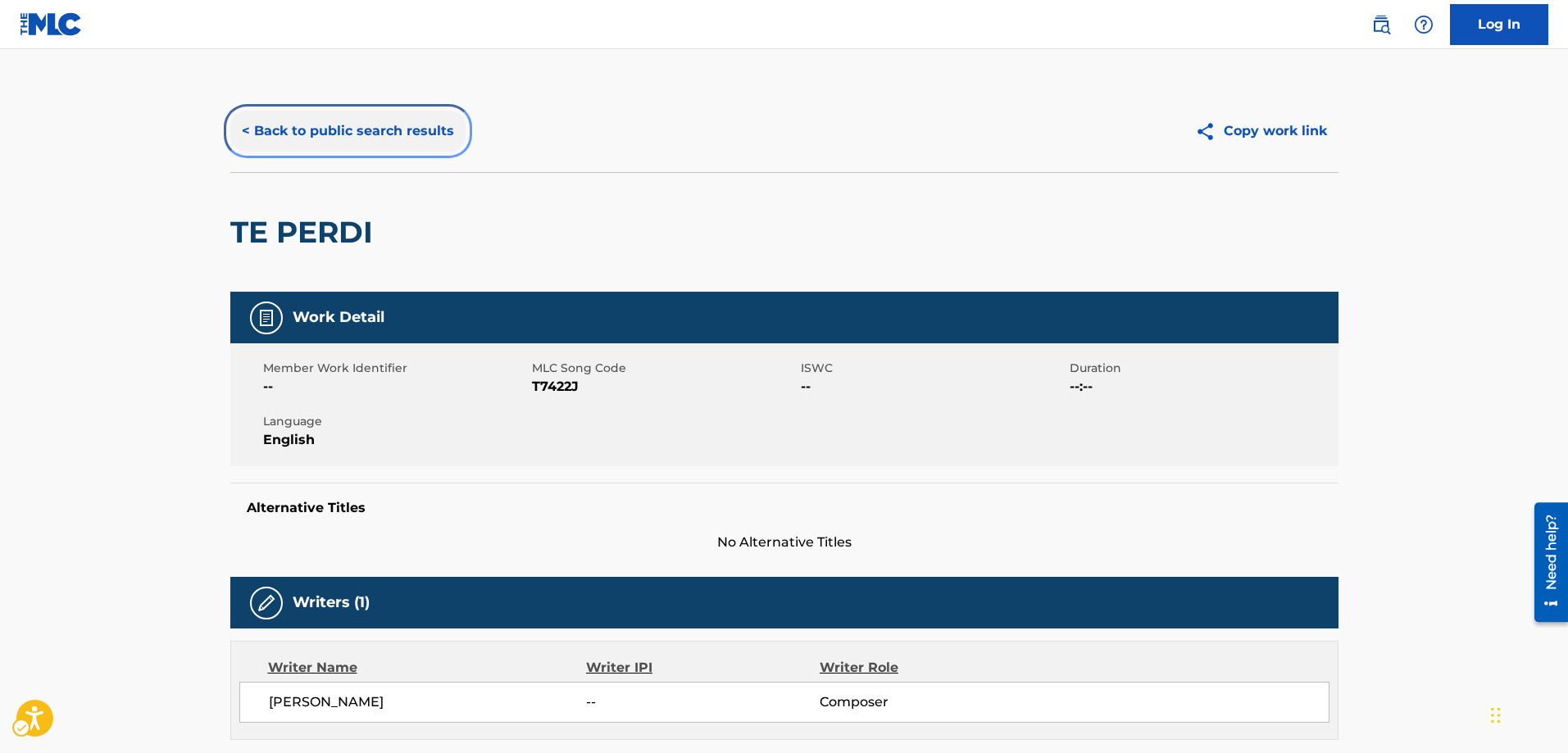
click at [241, 131] on button "< Back to public search results" at bounding box center [348, 131] width 235 height 41
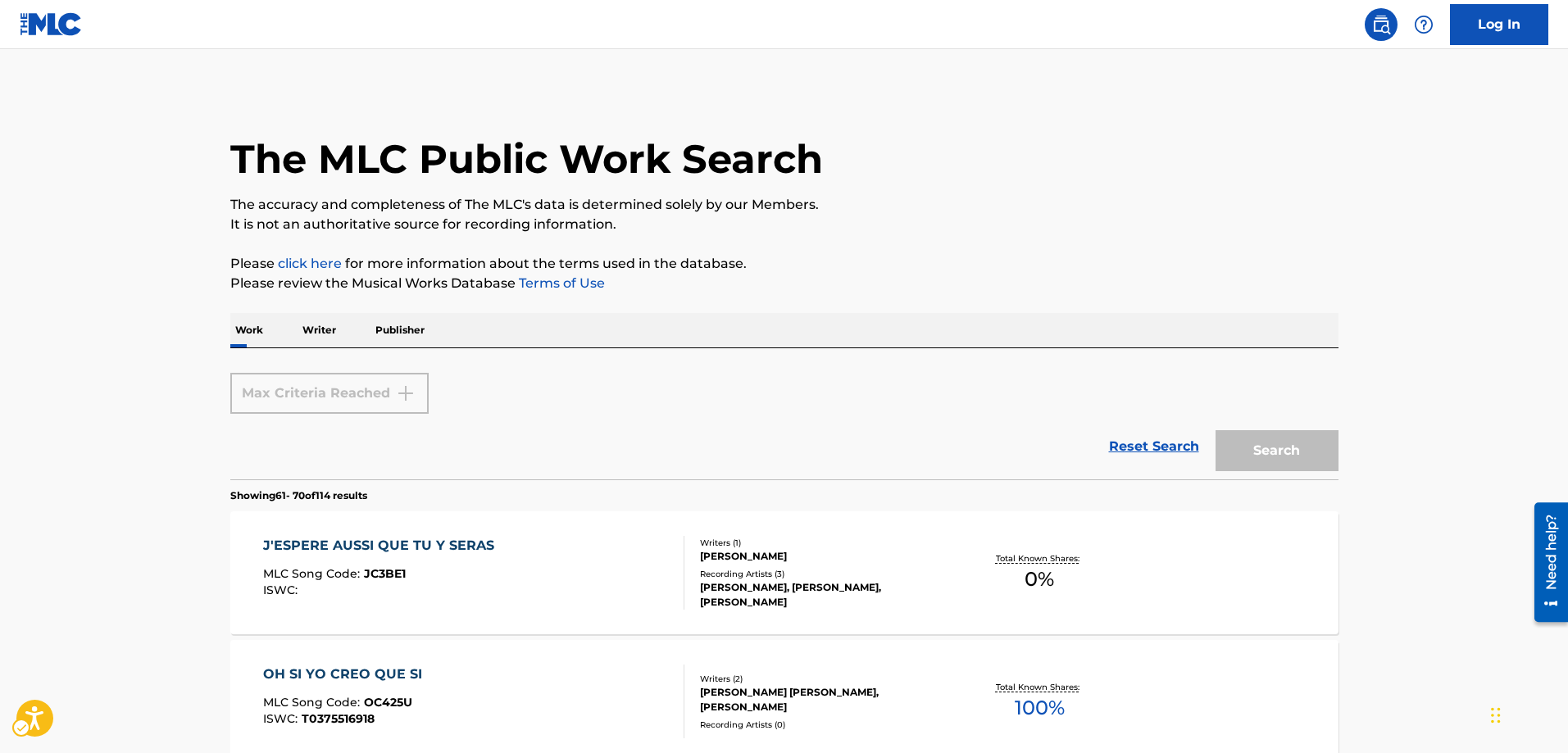
scroll to position [1455, 0]
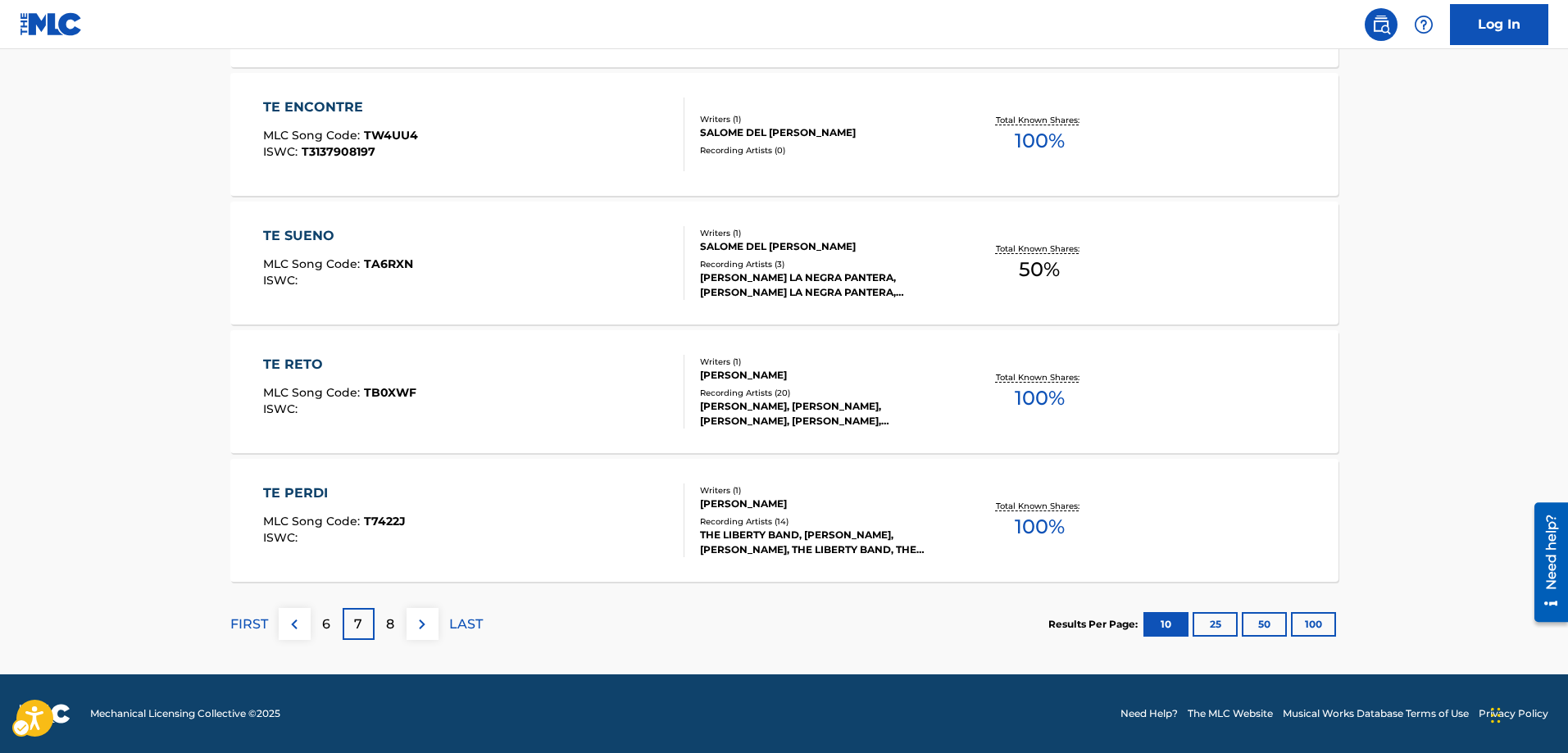
click at [382, 623] on div "8" at bounding box center [390, 623] width 32 height 32
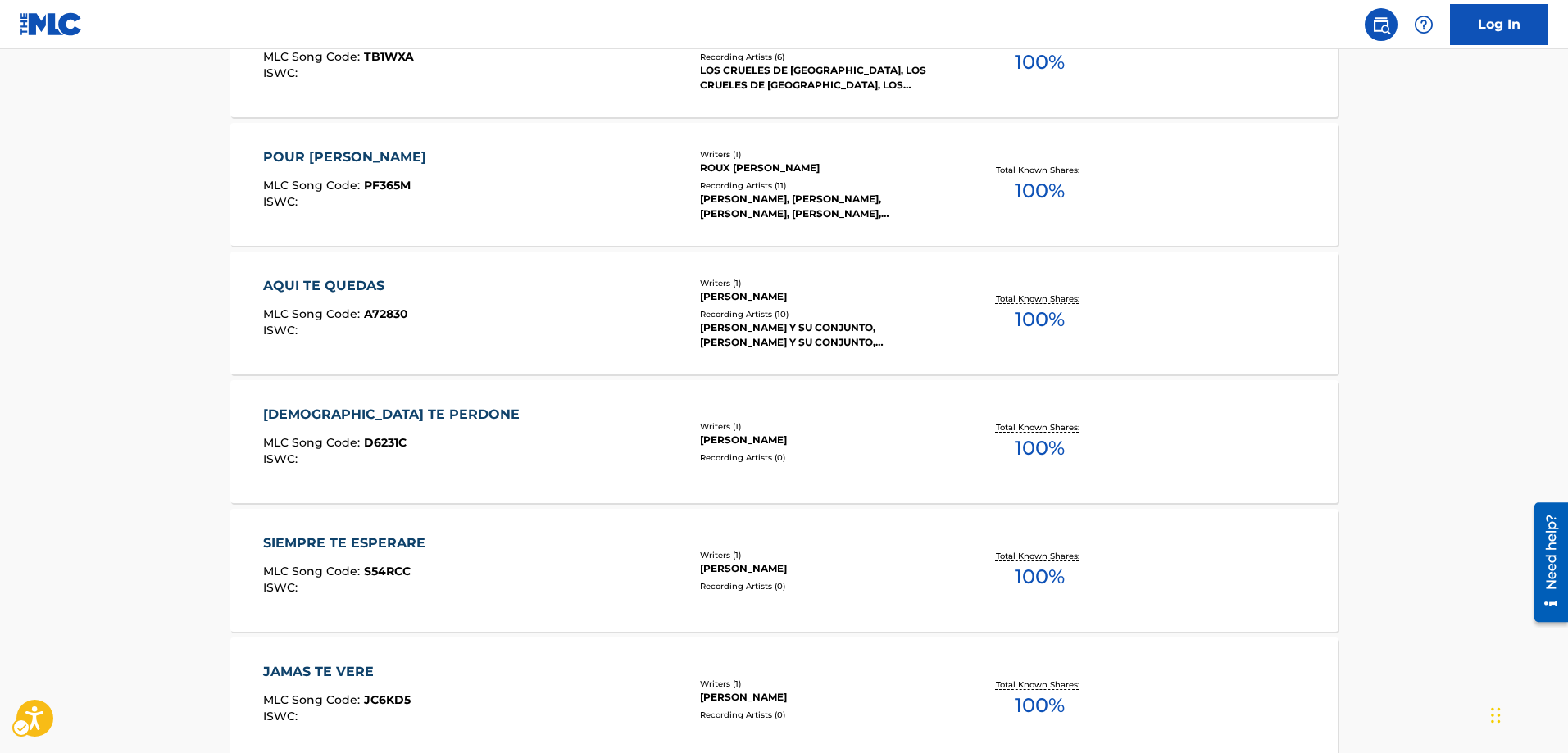
scroll to position [1046, 0]
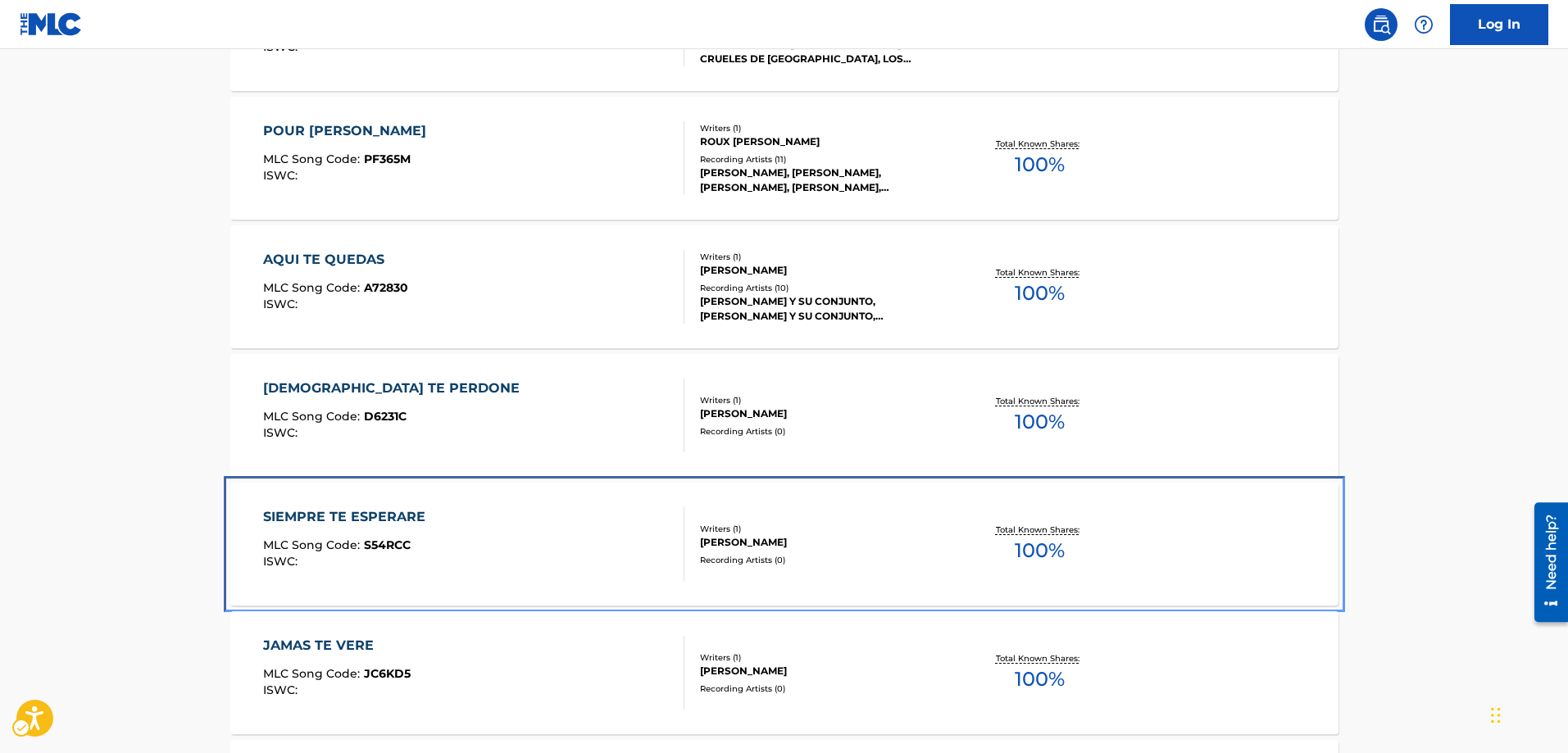
click at [391, 543] on span "S54RCC" at bounding box center [387, 545] width 47 height 15
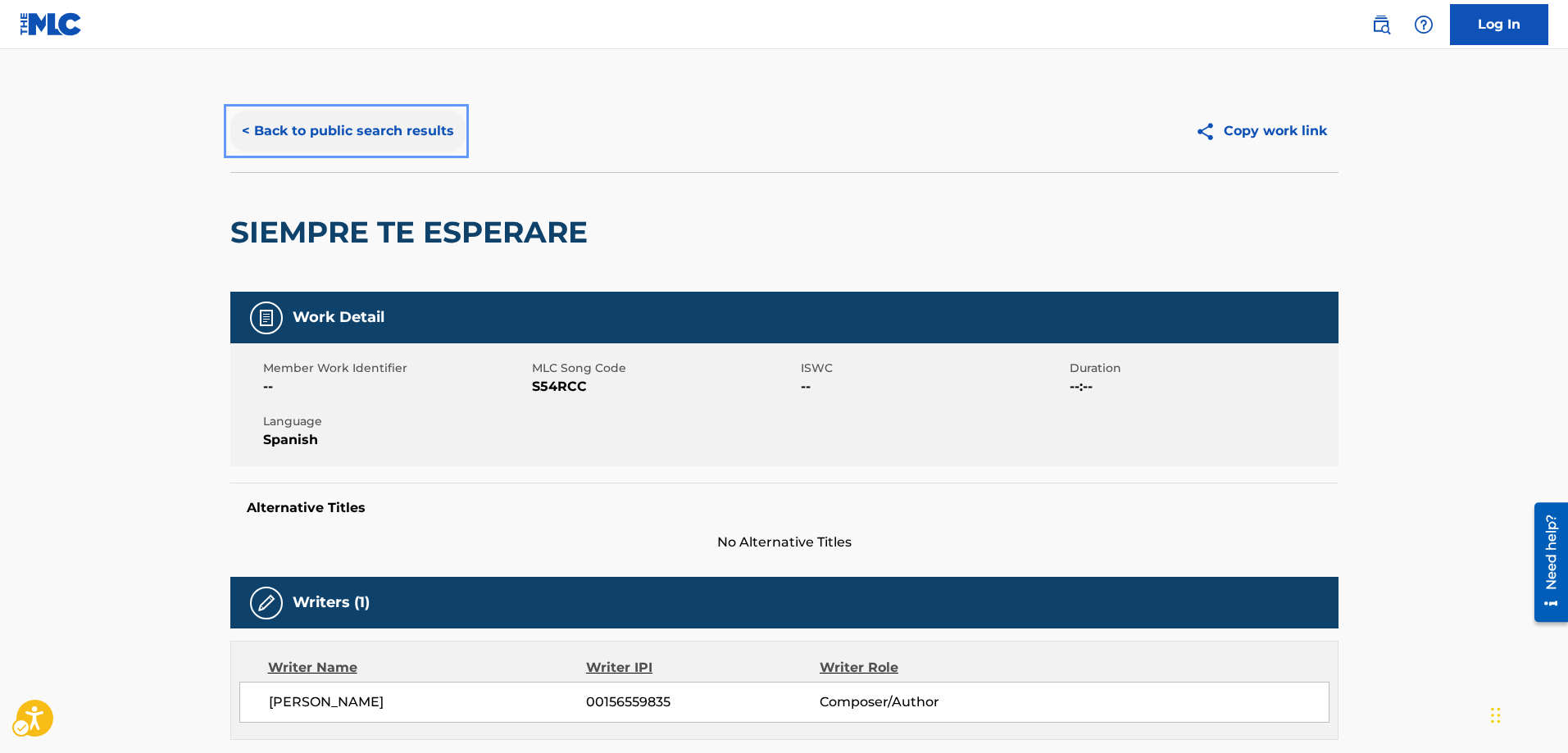
click at [250, 134] on button "< Back to public search results" at bounding box center [348, 131] width 235 height 41
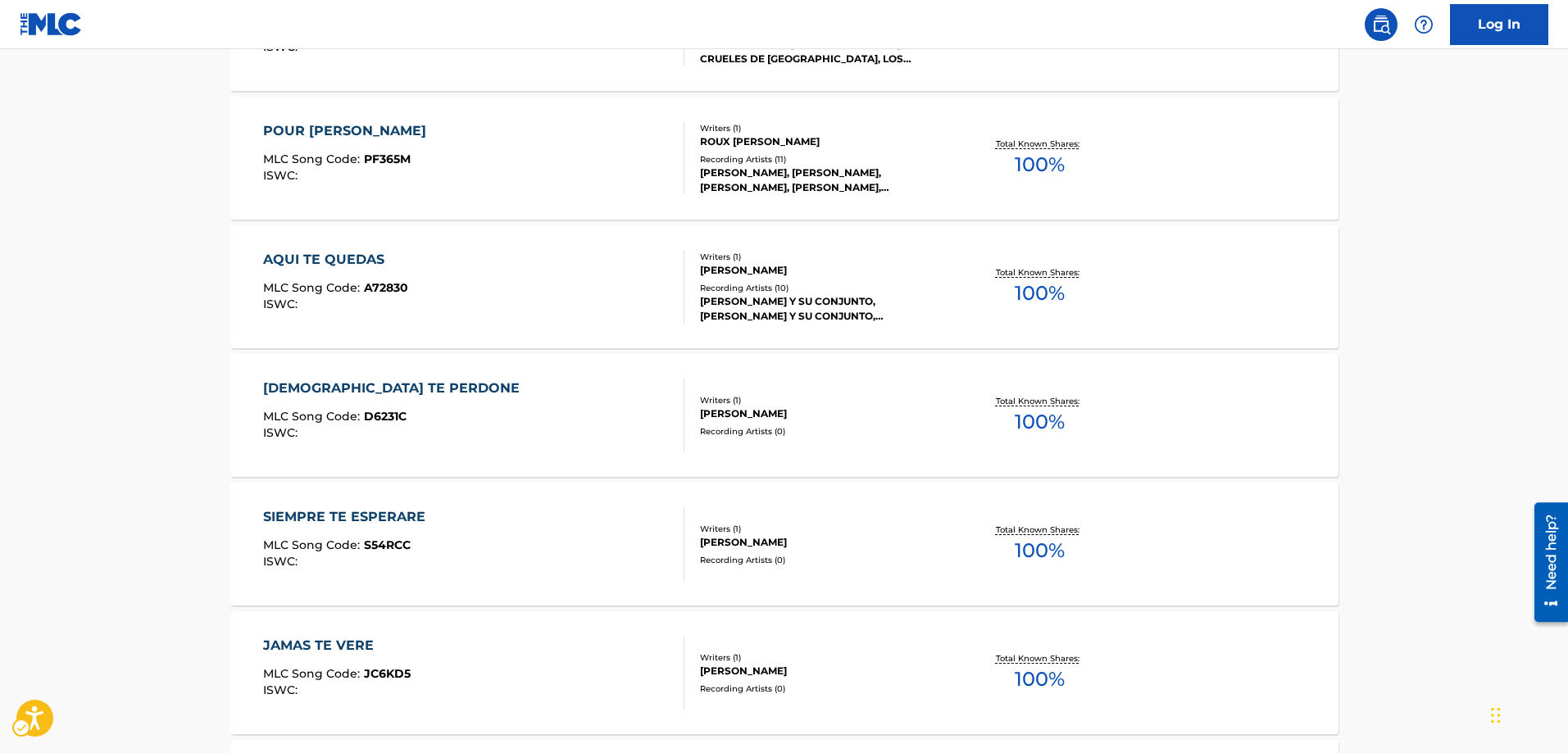
scroll to position [1292, 0]
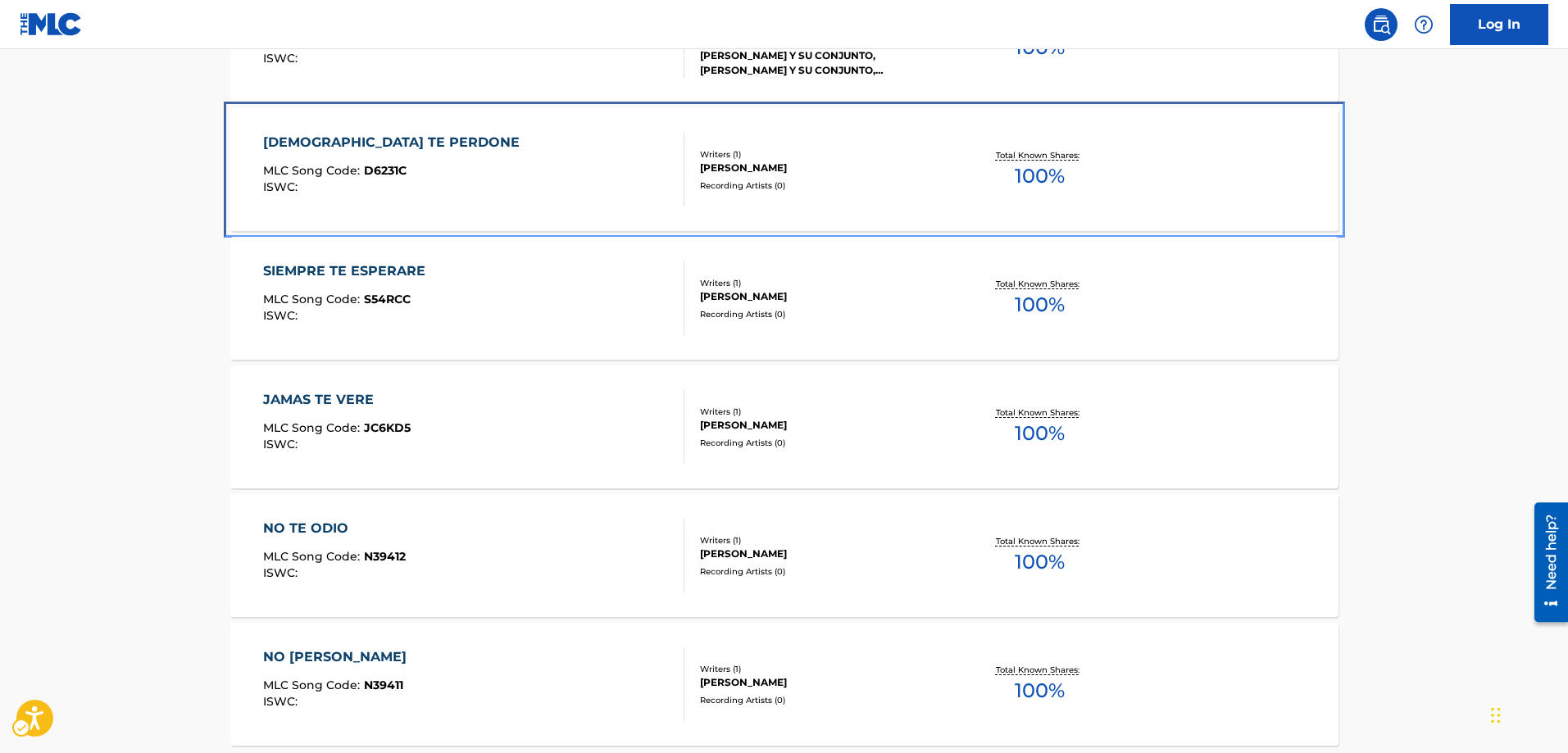
click at [388, 166] on span "D6231C" at bounding box center [385, 170] width 42 height 15
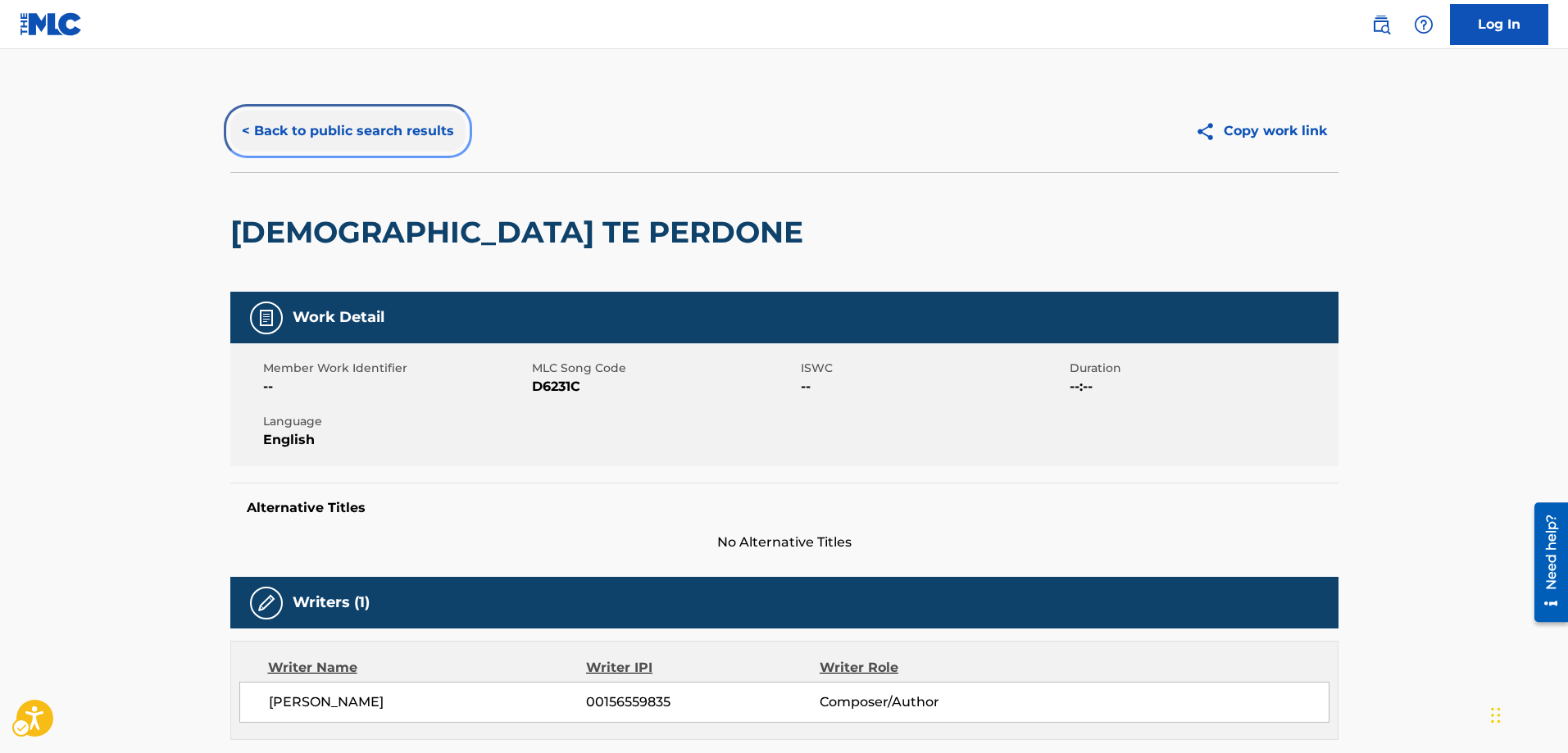
click at [247, 134] on button "< Back to public search results" at bounding box center [348, 131] width 235 height 41
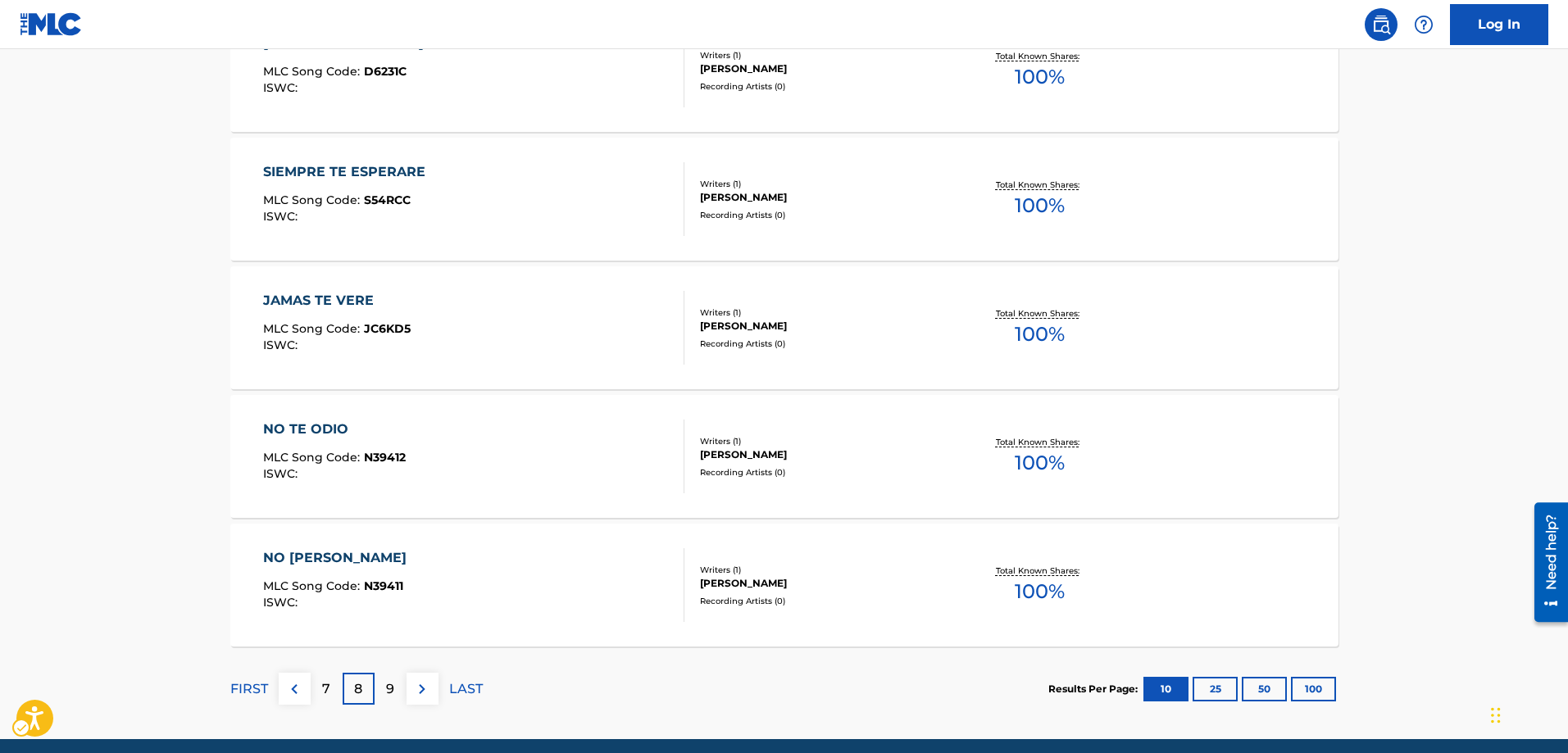
scroll to position [1292, 0]
